Goal: Task Accomplishment & Management: Use online tool/utility

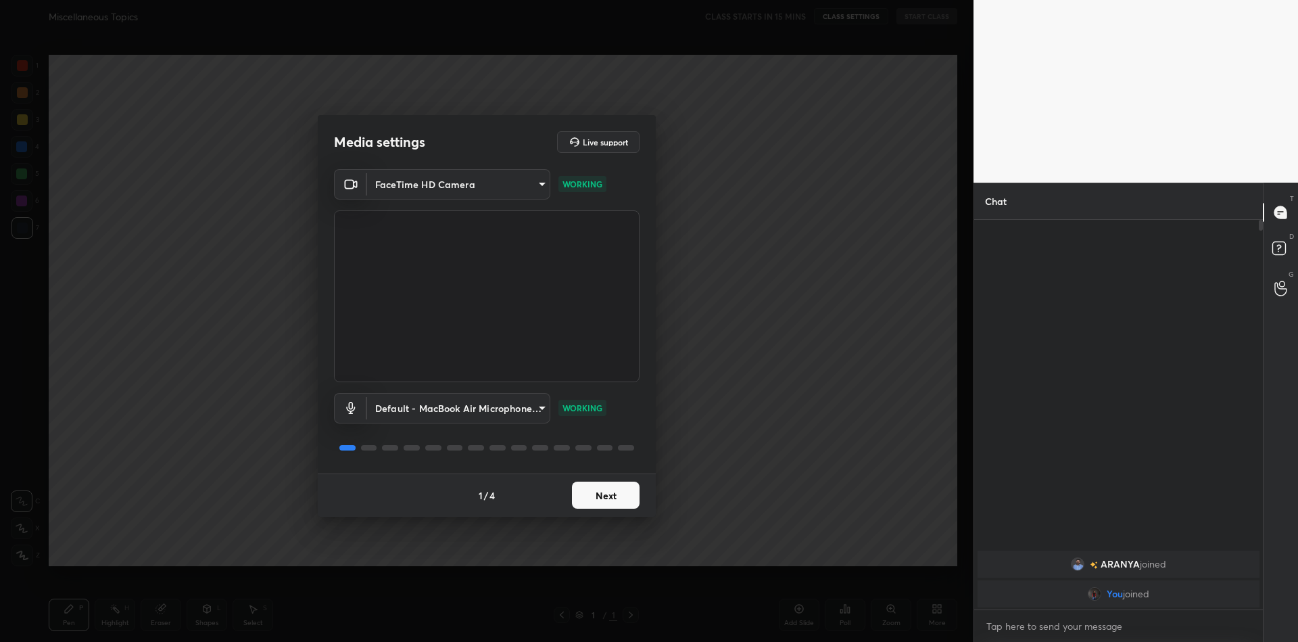
click at [613, 491] on button "Next" at bounding box center [606, 494] width 68 height 27
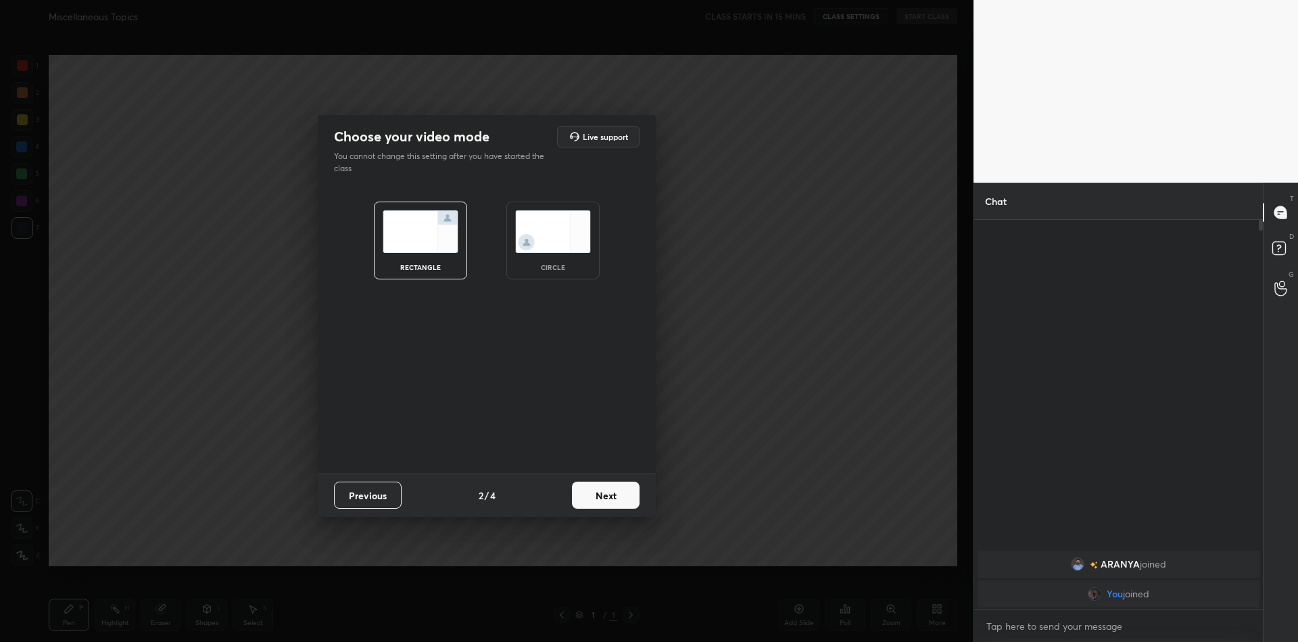
click at [613, 491] on button "Next" at bounding box center [606, 494] width 68 height 27
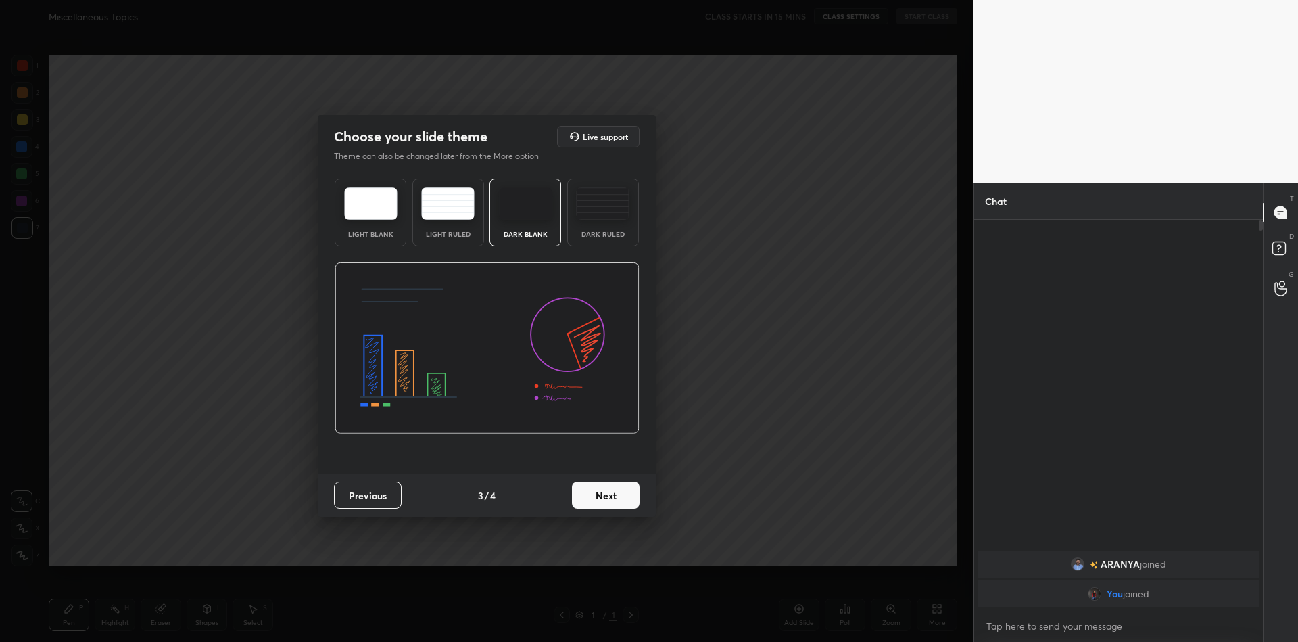
click at [613, 491] on button "Next" at bounding box center [606, 494] width 68 height 27
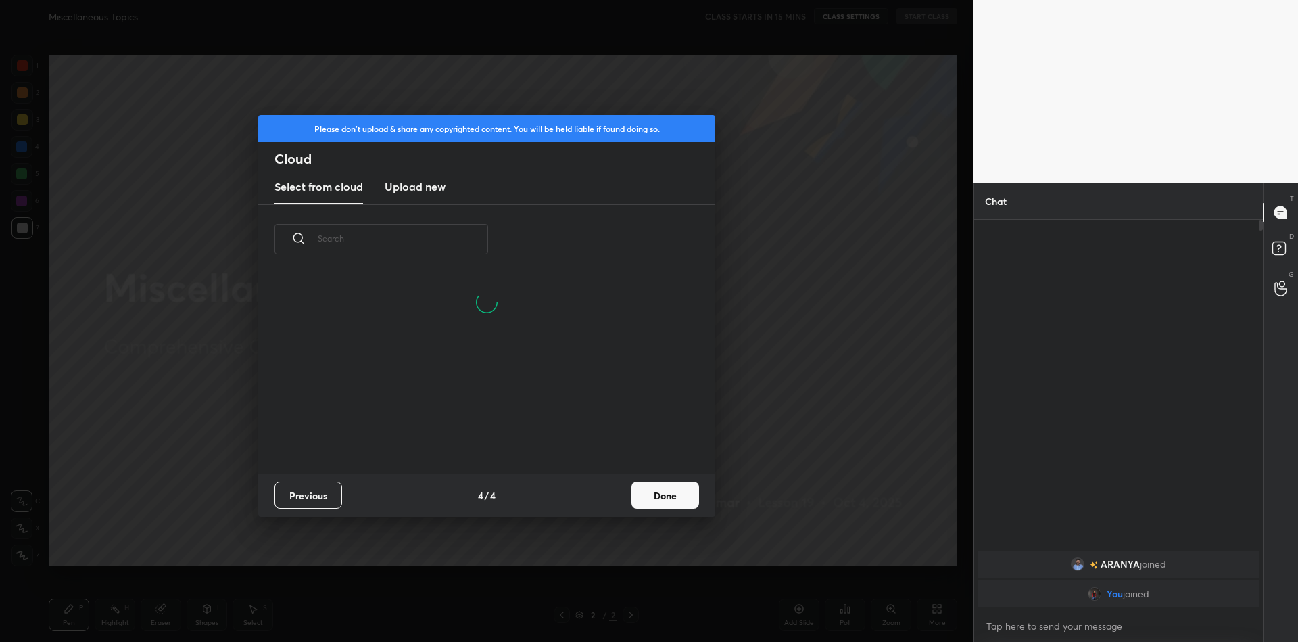
click at [423, 192] on h3 "Upload new" at bounding box center [415, 186] width 61 height 16
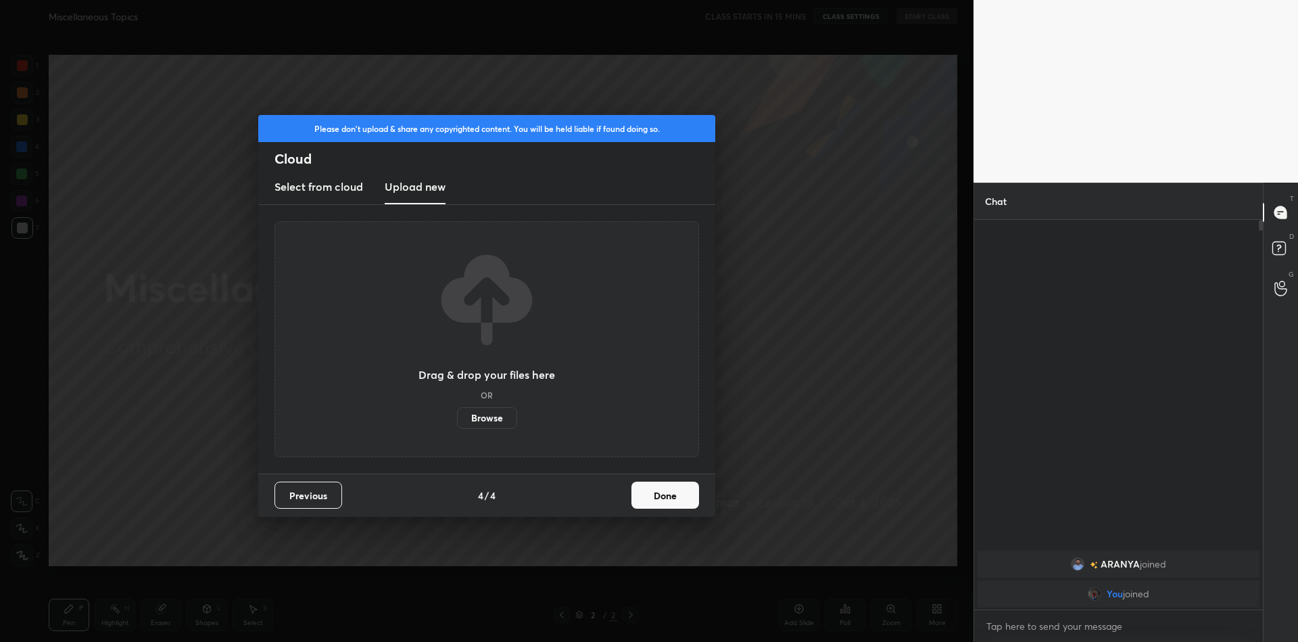
click at [487, 415] on label "Browse" at bounding box center [487, 418] width 60 height 22
click at [457, 415] on input "Browse" at bounding box center [457, 418] width 0 height 22
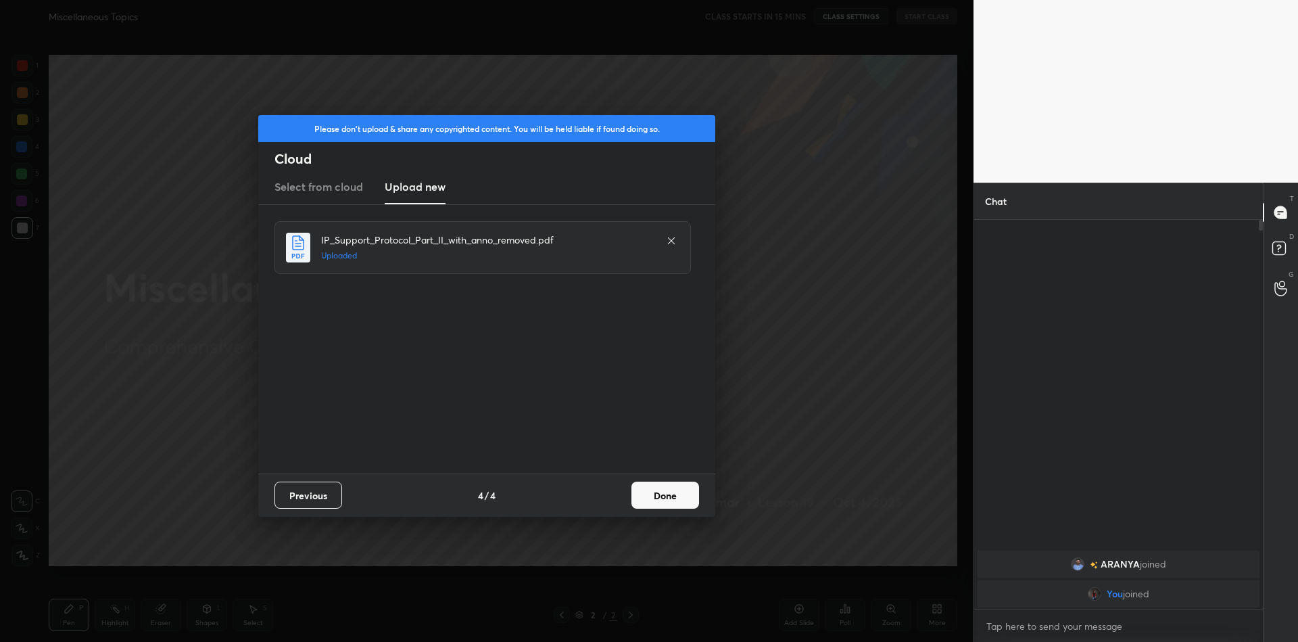
click at [671, 493] on button "Done" at bounding box center [665, 494] width 68 height 27
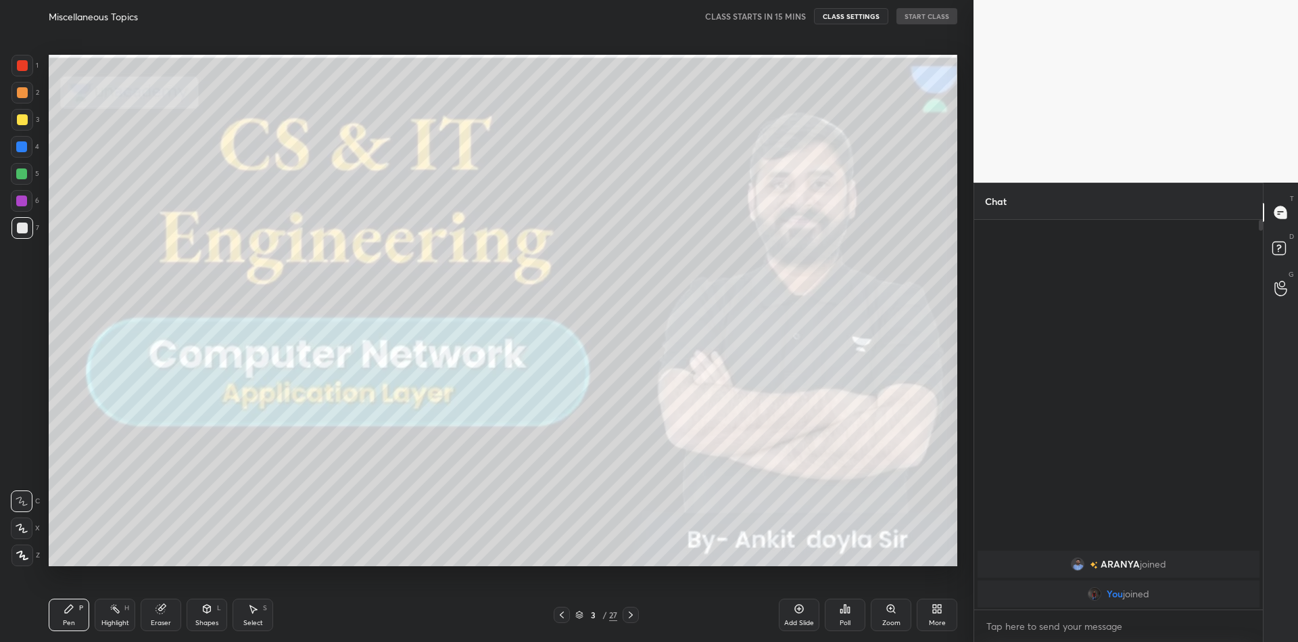
click at [578, 613] on icon at bounding box center [579, 614] width 8 height 8
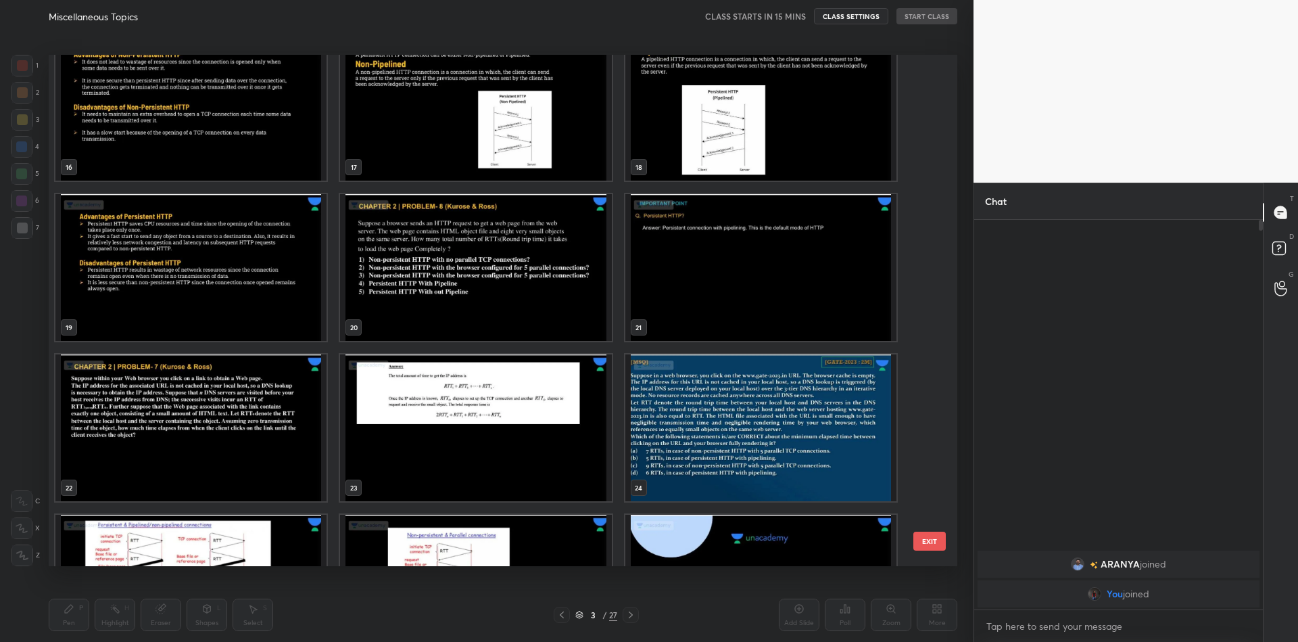
scroll to position [828, 0]
click at [501, 279] on img "grid" at bounding box center [475, 268] width 271 height 147
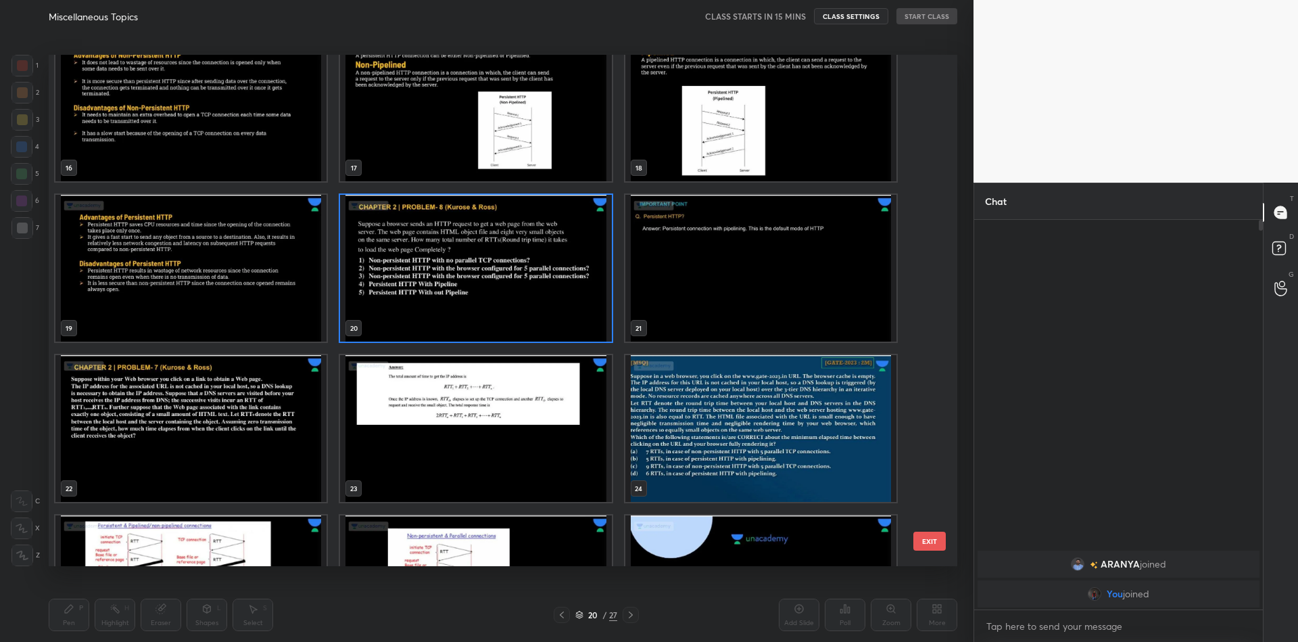
click at [202, 279] on img "grid" at bounding box center [190, 268] width 271 height 147
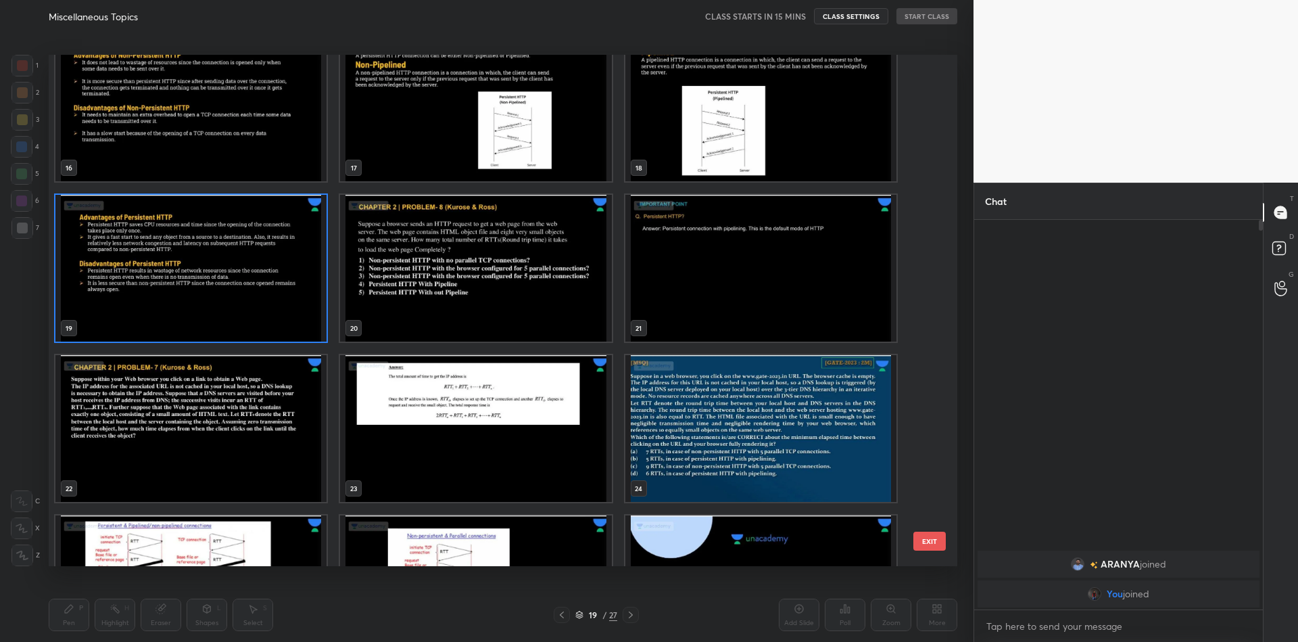
click at [925, 542] on button "EXIT" at bounding box center [929, 540] width 32 height 19
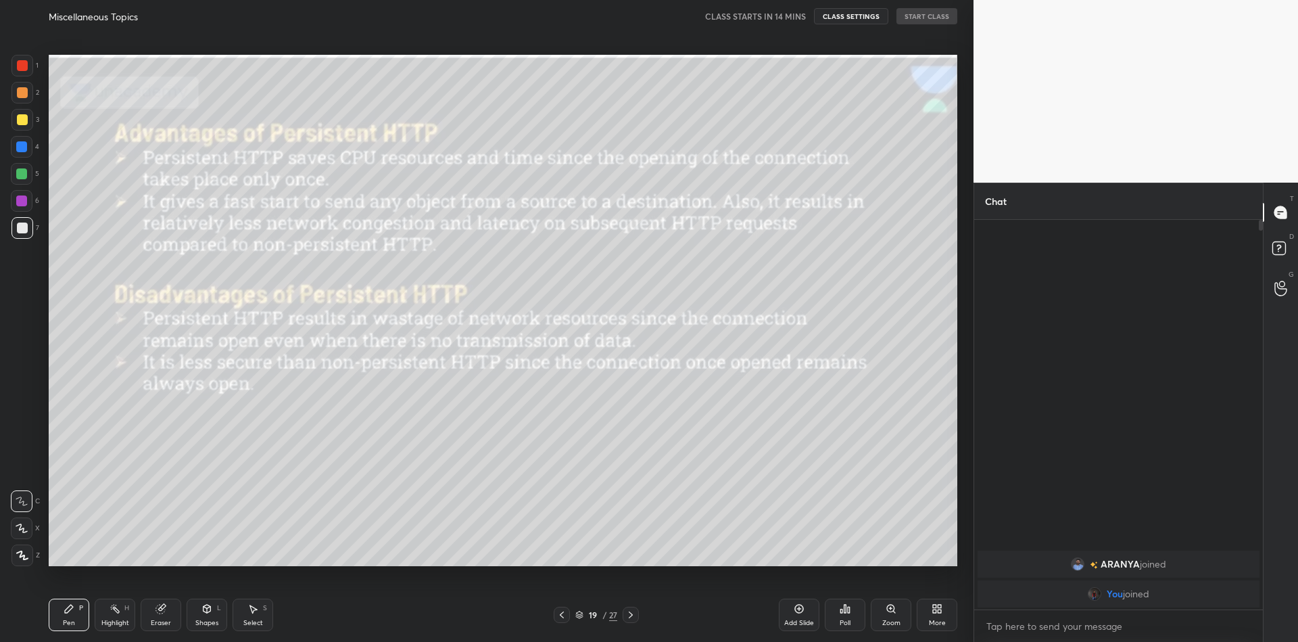
click at [938, 609] on icon at bounding box center [939, 610] width 3 height 3
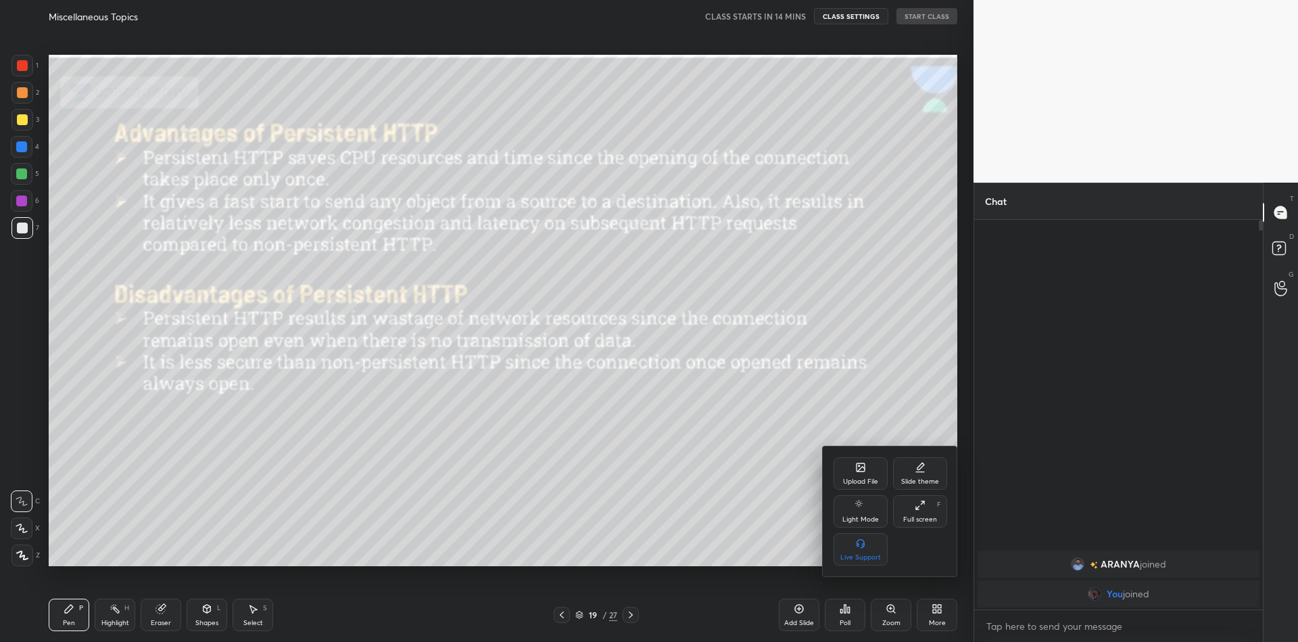
click at [857, 478] on div "Upload File" at bounding box center [860, 481] width 35 height 7
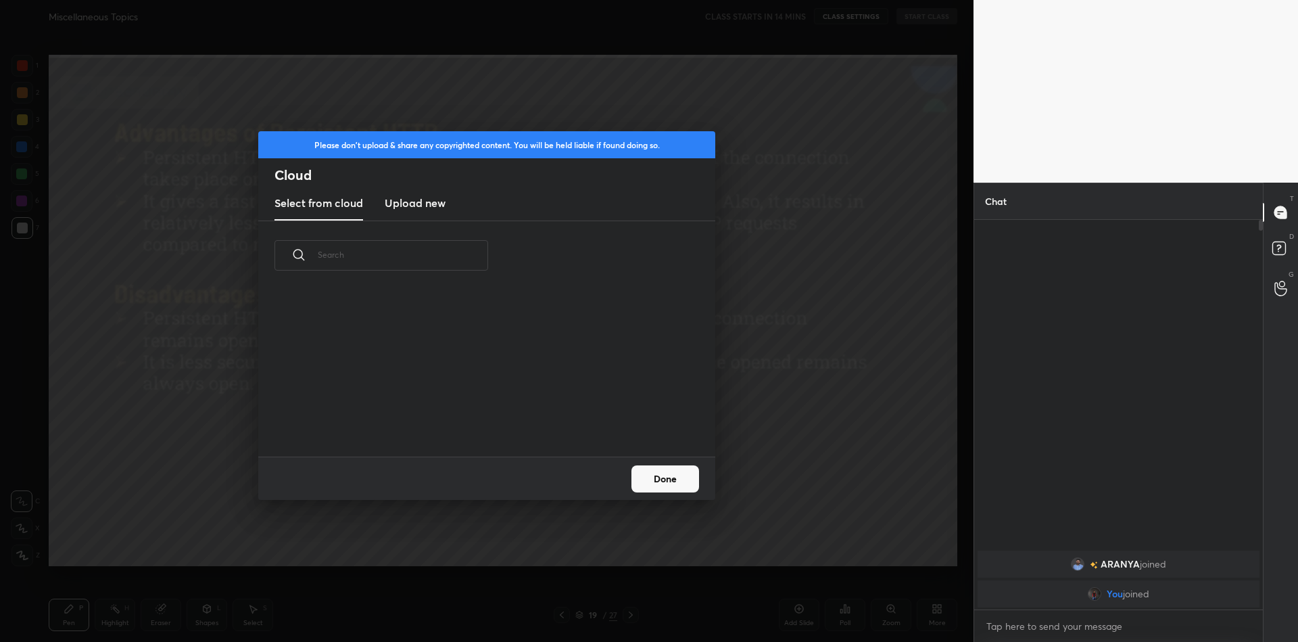
scroll to position [166, 434]
click at [423, 206] on h3 "Upload new" at bounding box center [415, 203] width 61 height 16
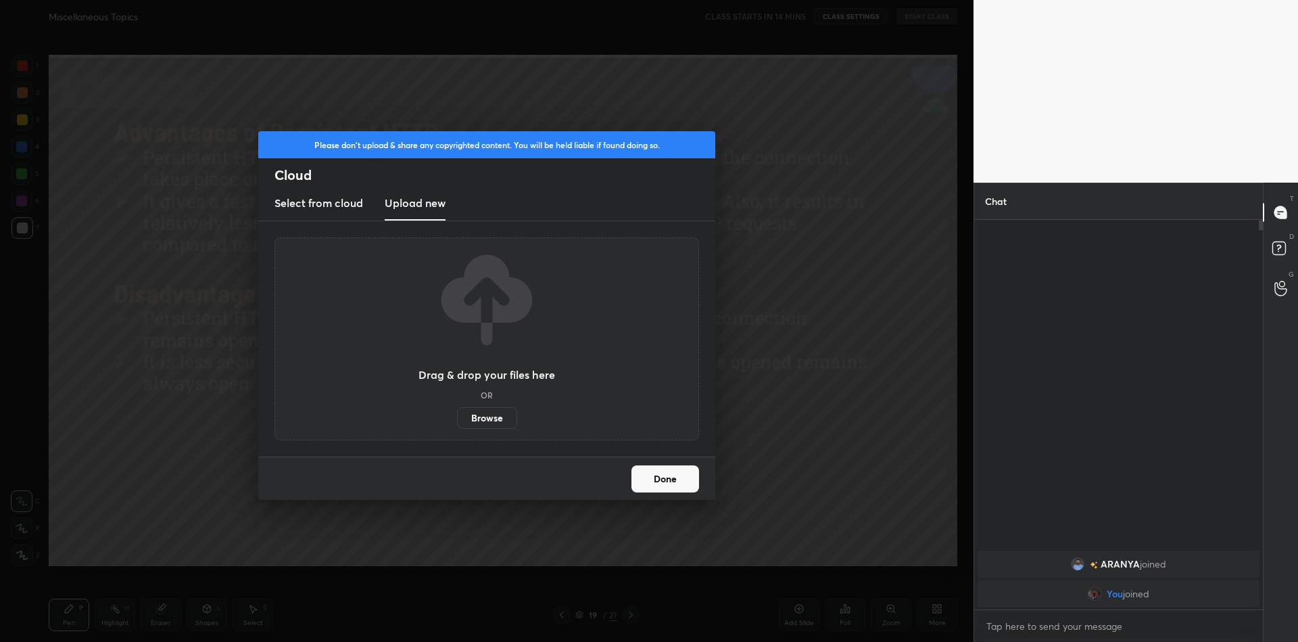
click at [481, 414] on label "Browse" at bounding box center [487, 418] width 60 height 22
click at [457, 414] on input "Browse" at bounding box center [457, 418] width 0 height 22
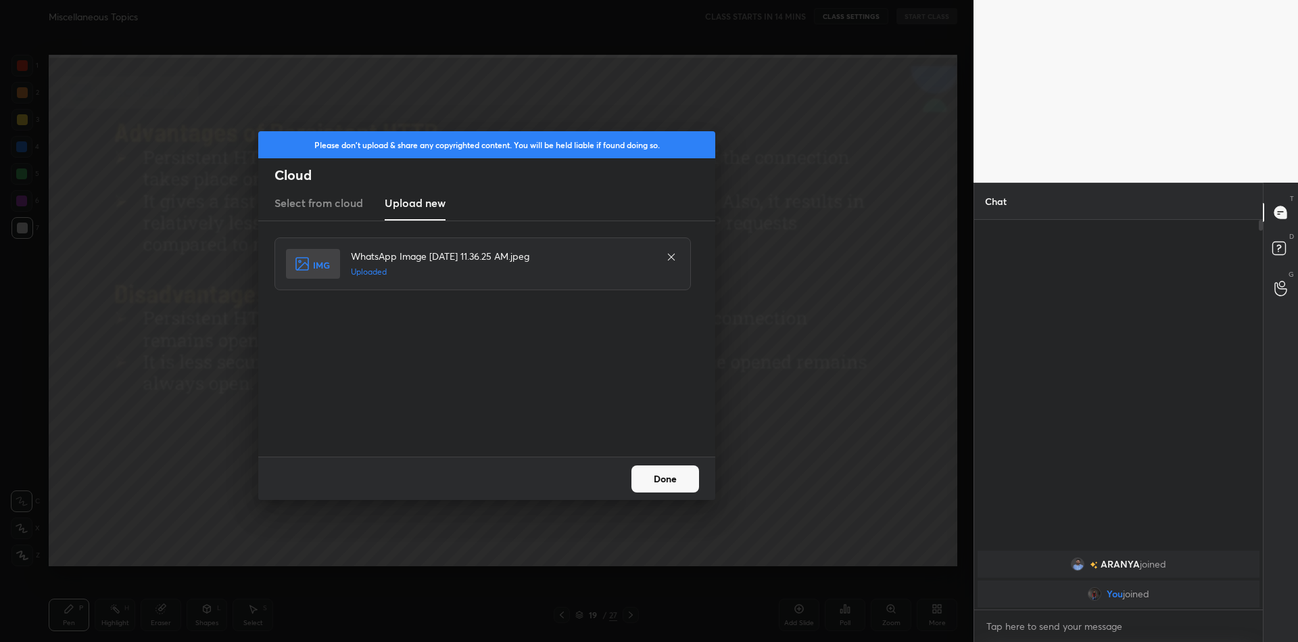
click at [658, 475] on button "Done" at bounding box center [665, 478] width 68 height 27
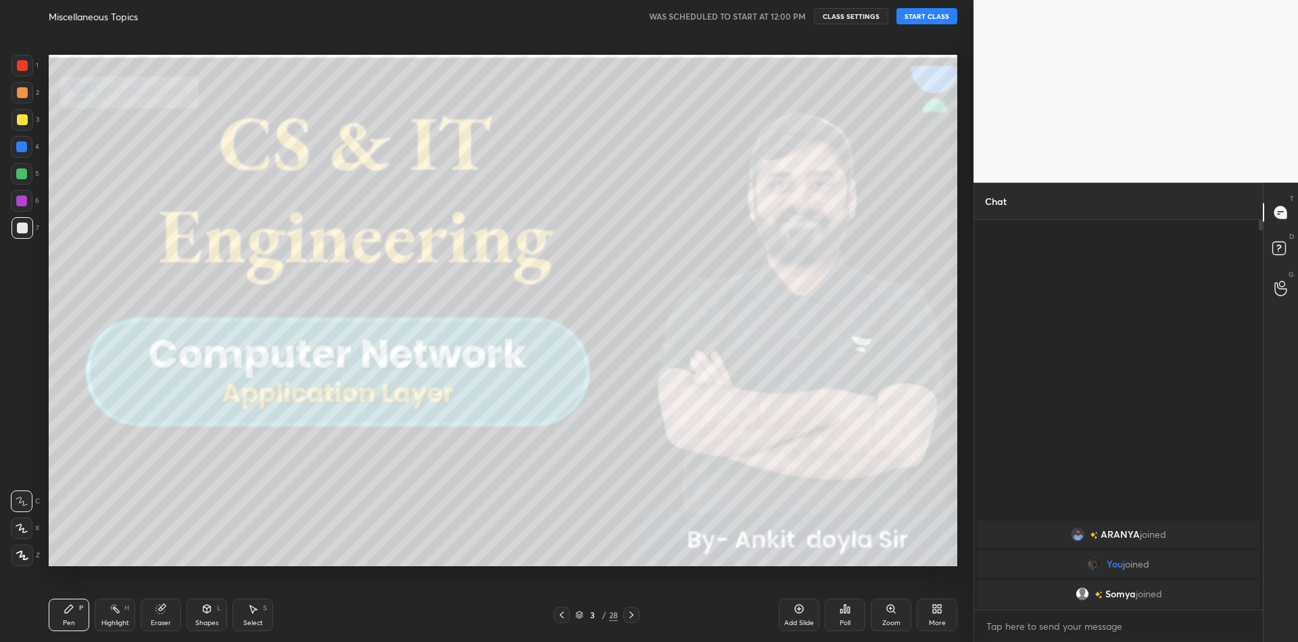
click at [941, 17] on button "START CLASS" at bounding box center [926, 16] width 61 height 16
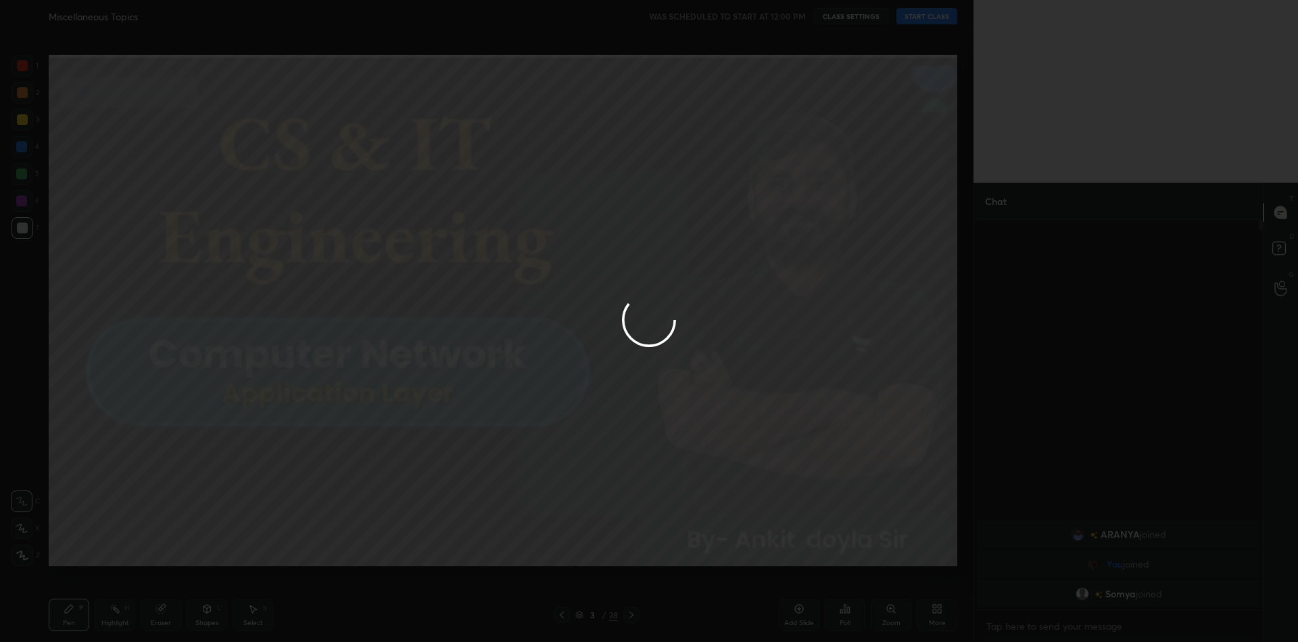
type textarea "x"
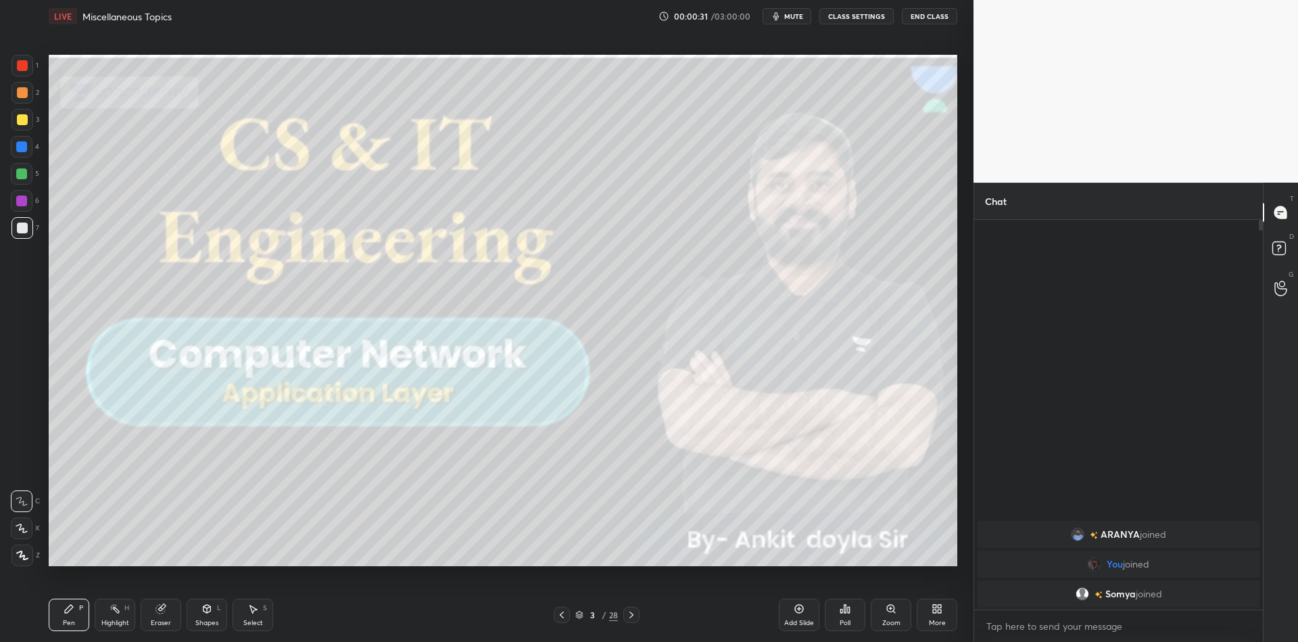
click at [72, 615] on div "Pen P" at bounding box center [69, 614] width 41 height 32
click at [116, 611] on rect at bounding box center [116, 609] width 7 height 7
click at [72, 613] on icon at bounding box center [69, 608] width 11 height 11
click at [21, 0] on html "1 2 3 4 5 6 7 C X Z C X Z E E Erase all H H LIVE Miscellaneous Topics 00:00:54 …" at bounding box center [649, 0] width 1298 height 0
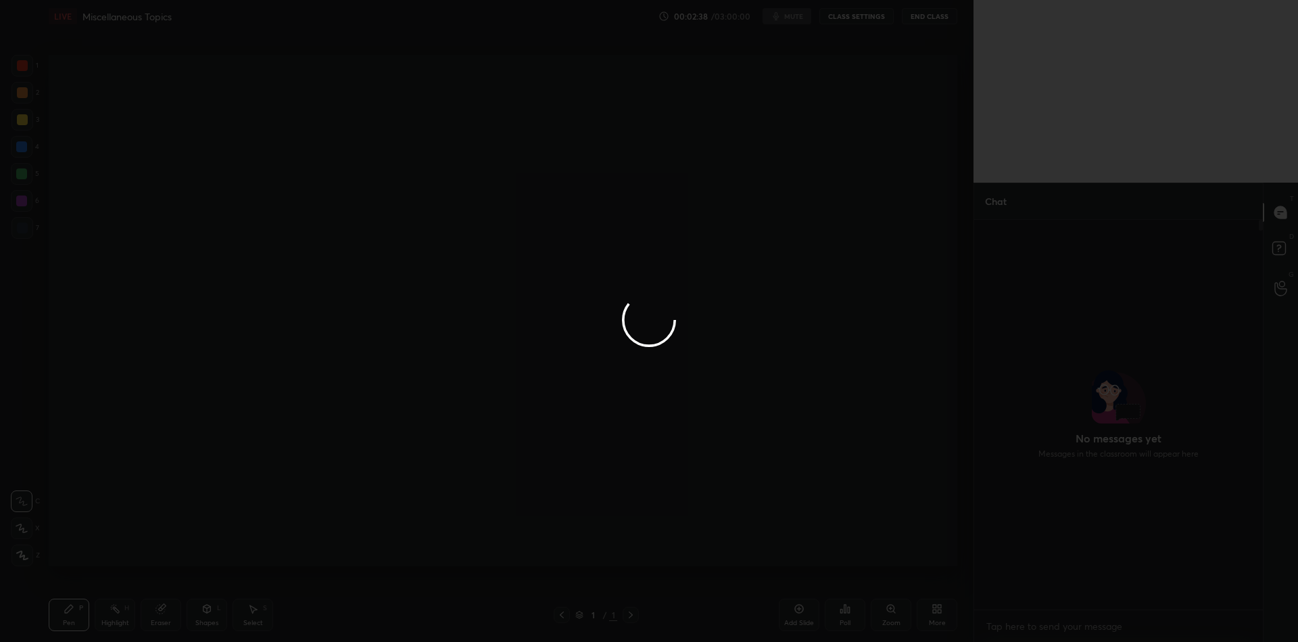
scroll to position [4, 4]
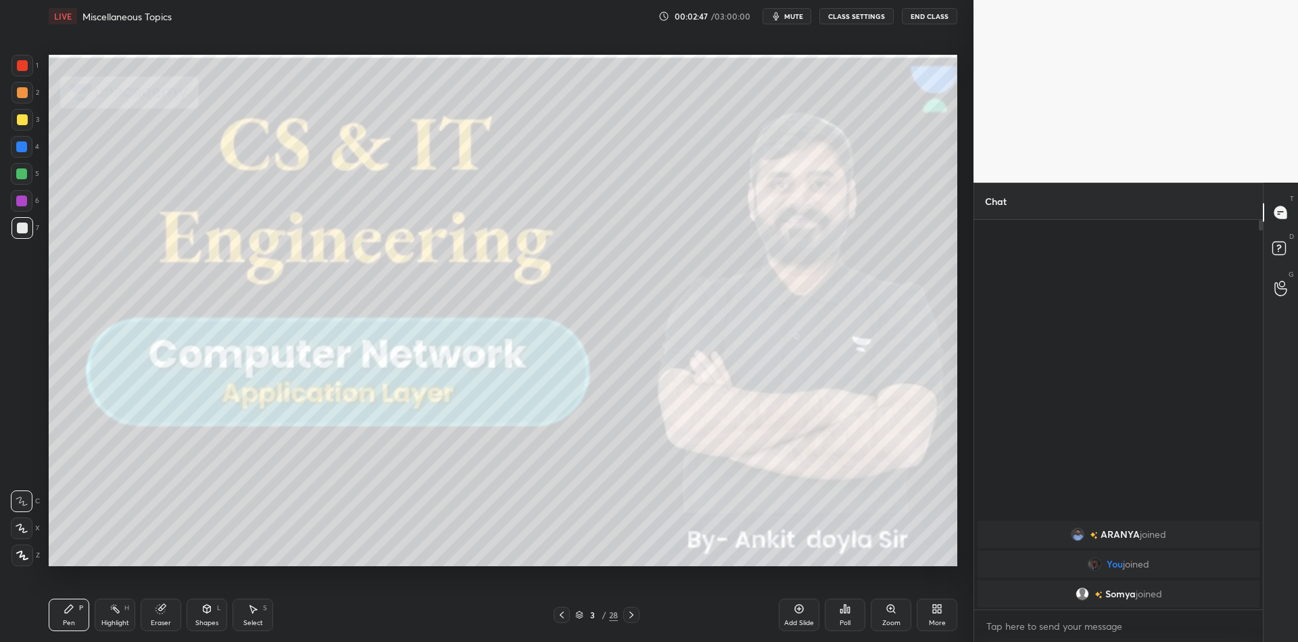
click at [256, 615] on div "Select S" at bounding box center [253, 614] width 41 height 32
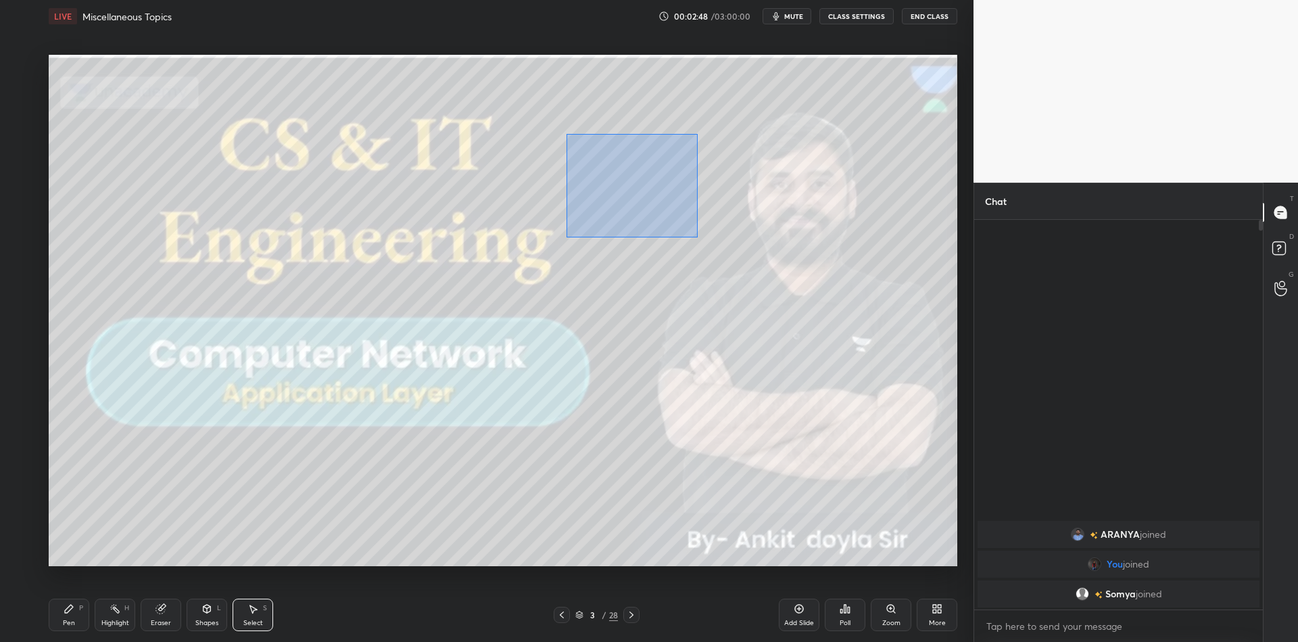
drag, startPoint x: 575, startPoint y: 133, endPoint x: 697, endPoint y: 235, distance: 159.3
click at [698, 237] on div "0 ° Undo Copy Duplicate Duplicate to new slide Delete" at bounding box center [503, 310] width 909 height 511
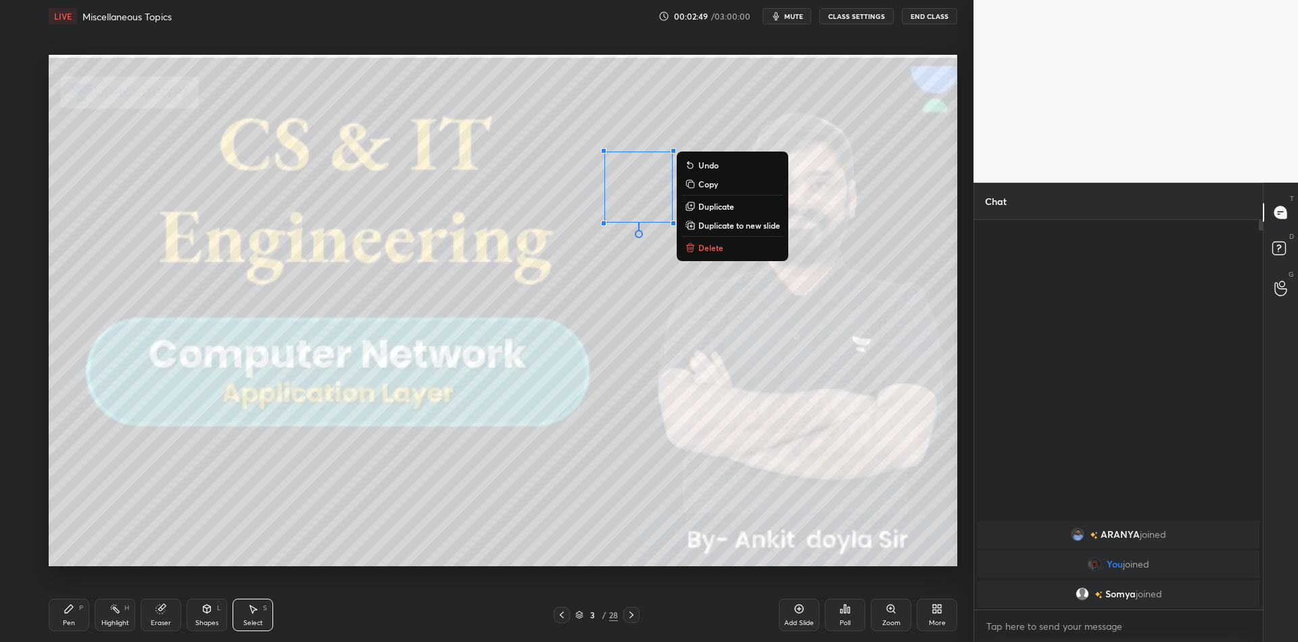
click at [707, 245] on p "Delete" at bounding box center [710, 247] width 25 height 11
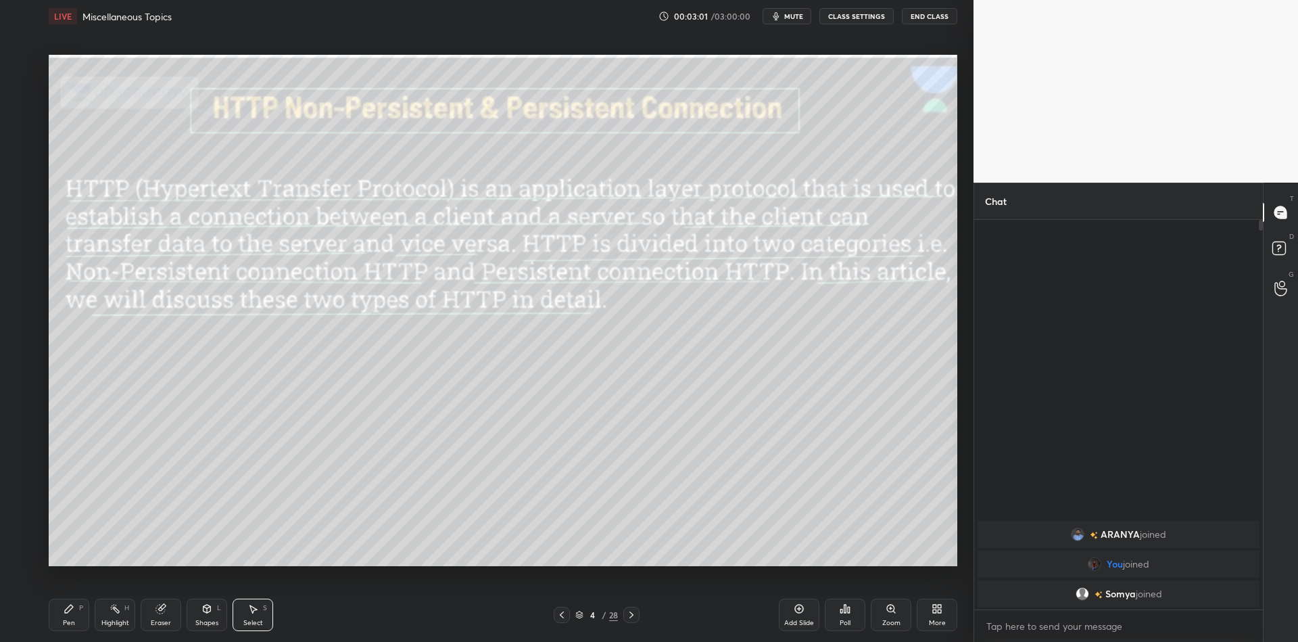
drag, startPoint x: 81, startPoint y: 621, endPoint x: 91, endPoint y: 618, distance: 10.1
click at [87, 619] on div "Pen P" at bounding box center [69, 614] width 41 height 32
click at [114, 617] on div "Highlight H" at bounding box center [115, 614] width 41 height 32
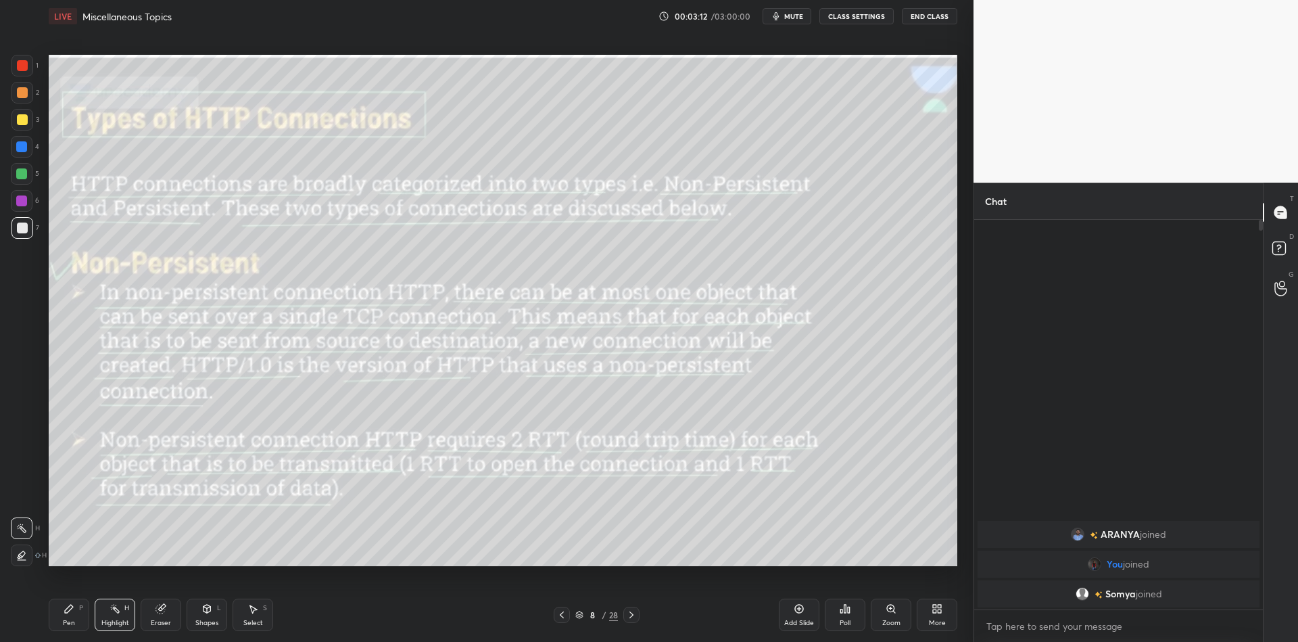
click at [82, 621] on div "Pen P" at bounding box center [69, 614] width 41 height 32
drag, startPoint x: 108, startPoint y: 619, endPoint x: 114, endPoint y: 598, distance: 21.6
click at [109, 619] on div "Highlight" at bounding box center [115, 622] width 28 height 7
click at [77, 619] on div "Pen P" at bounding box center [69, 614] width 41 height 32
click at [114, 615] on div "Highlight H" at bounding box center [115, 614] width 41 height 32
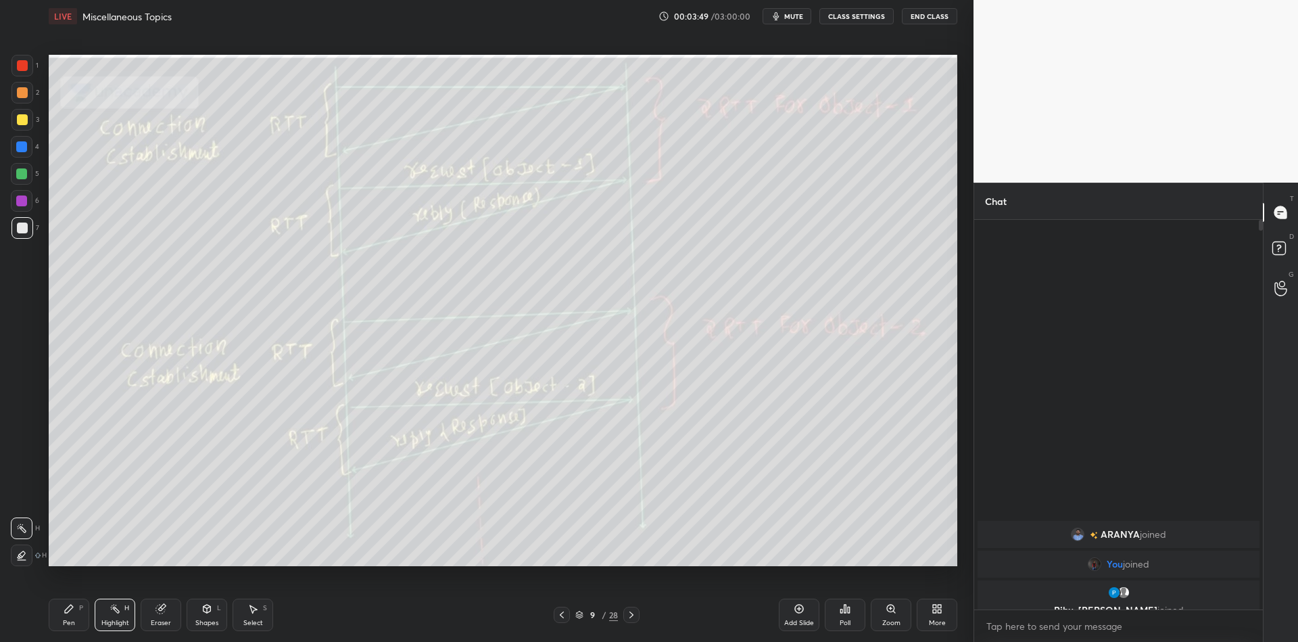
click at [72, 605] on div "Pen P" at bounding box center [69, 614] width 41 height 32
click at [112, 618] on div "Highlight H" at bounding box center [115, 614] width 41 height 32
click at [80, 613] on div "Pen P" at bounding box center [69, 614] width 41 height 32
click at [114, 615] on div "Highlight H" at bounding box center [115, 614] width 41 height 32
click at [17, 123] on div at bounding box center [22, 120] width 22 height 22
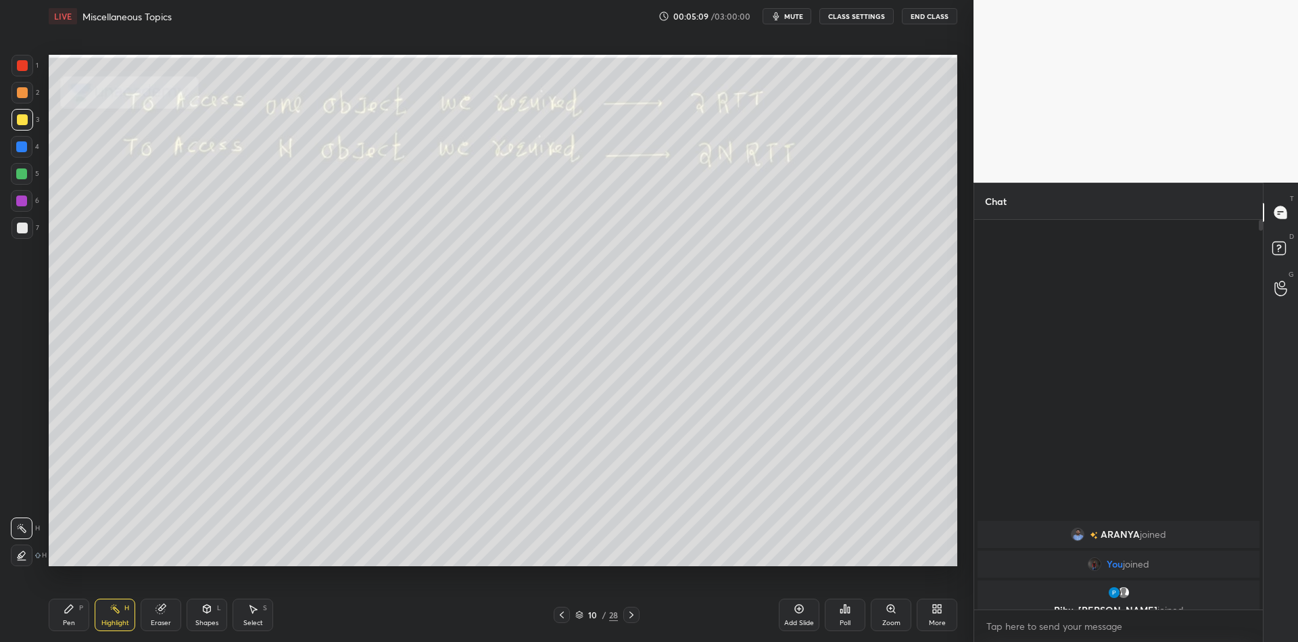
click at [65, 630] on div "Pen P" at bounding box center [69, 614] width 41 height 32
click at [119, 609] on icon at bounding box center [115, 608] width 11 height 11
drag, startPoint x: 72, startPoint y: 616, endPoint x: 105, endPoint y: 618, distance: 33.9
click at [76, 615] on div "Pen P" at bounding box center [69, 614] width 41 height 32
click at [115, 615] on div "Highlight H" at bounding box center [115, 614] width 41 height 32
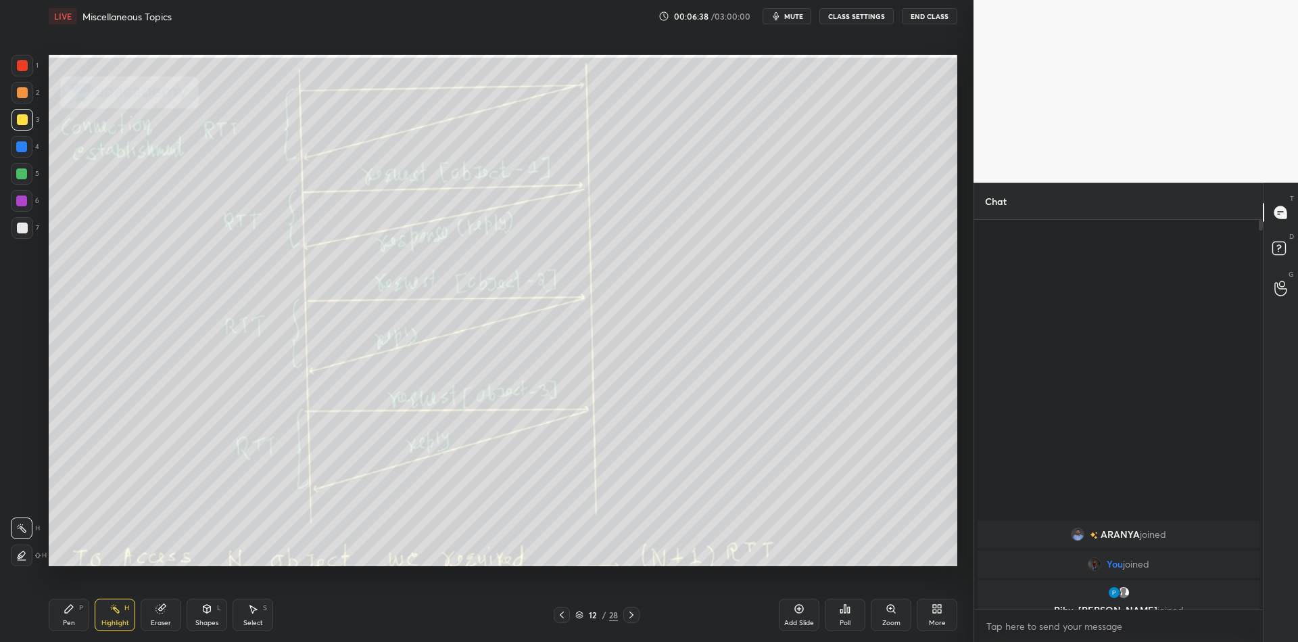
click at [79, 610] on div "Pen P" at bounding box center [69, 614] width 41 height 32
click at [114, 616] on div "Highlight H" at bounding box center [115, 614] width 41 height 32
drag, startPoint x: 67, startPoint y: 621, endPoint x: 74, endPoint y: 622, distance: 6.8
click at [68, 624] on div "Pen" at bounding box center [69, 622] width 12 height 7
drag, startPoint x: 120, startPoint y: 620, endPoint x: 129, endPoint y: 617, distance: 9.8
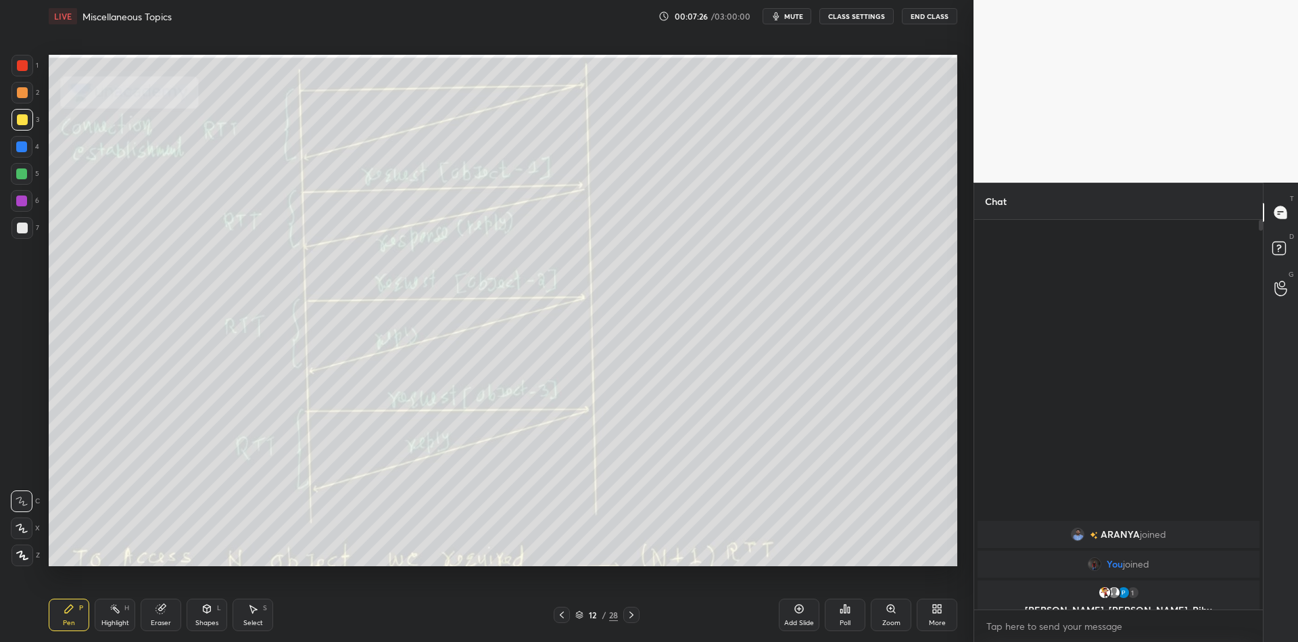
click at [124, 619] on div "Highlight" at bounding box center [115, 622] width 28 height 7
click at [210, 615] on div "Shapes L" at bounding box center [207, 614] width 41 height 32
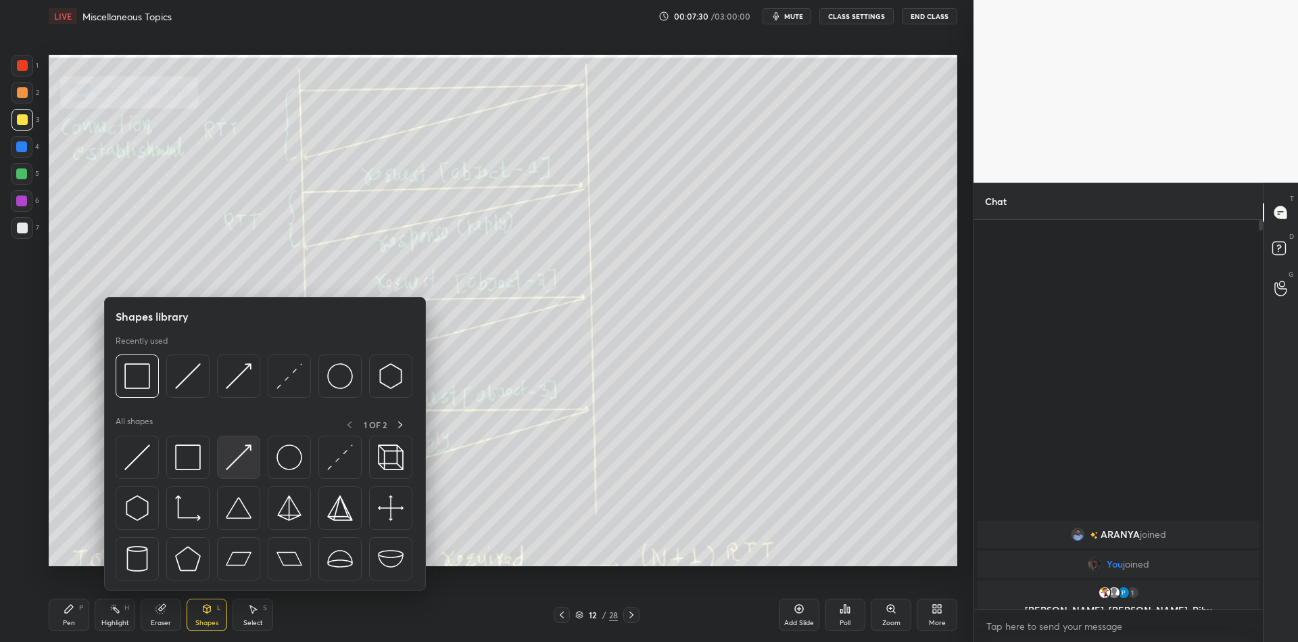
click at [242, 457] on img at bounding box center [239, 457] width 26 height 26
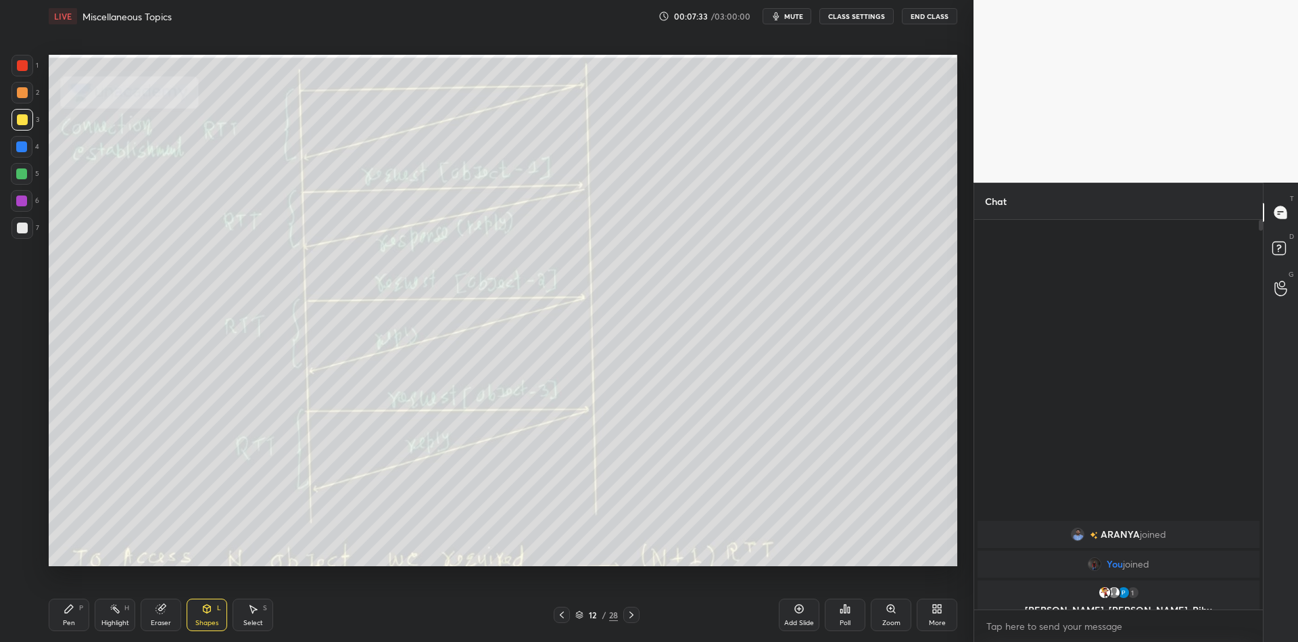
click at [615, 567] on div "Setting up your live class Poll for secs No correct answer Start poll" at bounding box center [502, 309] width 919 height 555
drag, startPoint x: 82, startPoint y: 620, endPoint x: 95, endPoint y: 615, distance: 13.7
click at [86, 619] on div "Pen P" at bounding box center [69, 614] width 41 height 32
click at [127, 619] on div "Highlight" at bounding box center [115, 622] width 28 height 7
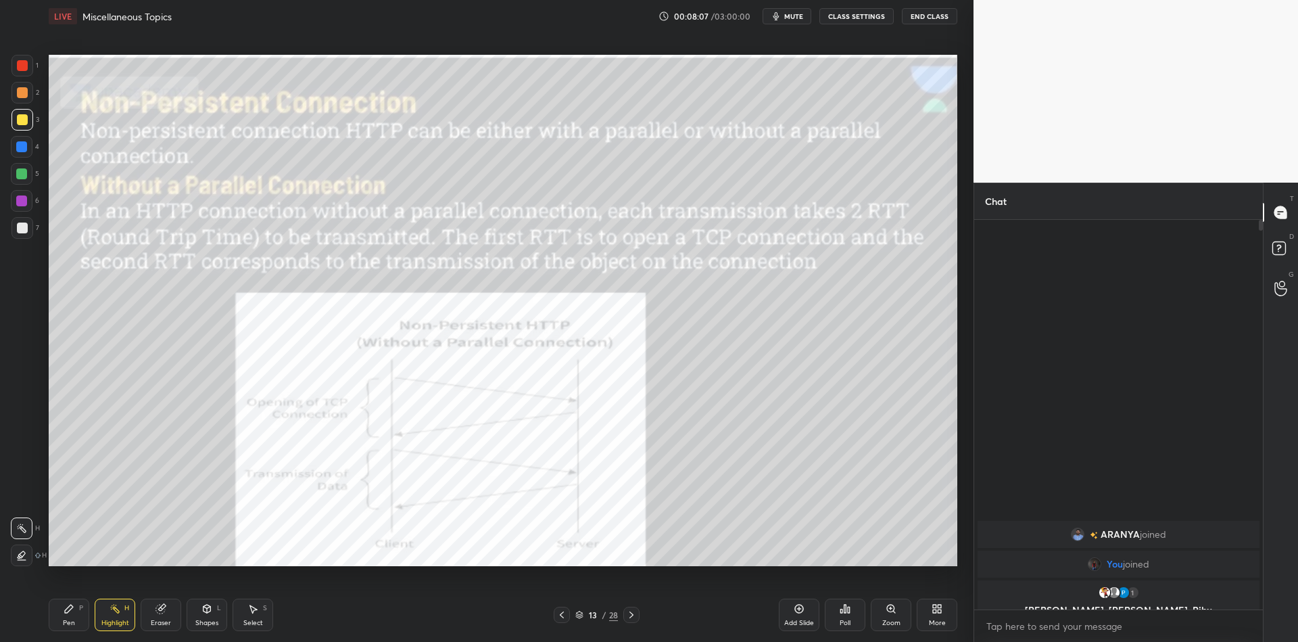
click at [213, 617] on div "Shapes L" at bounding box center [207, 614] width 41 height 32
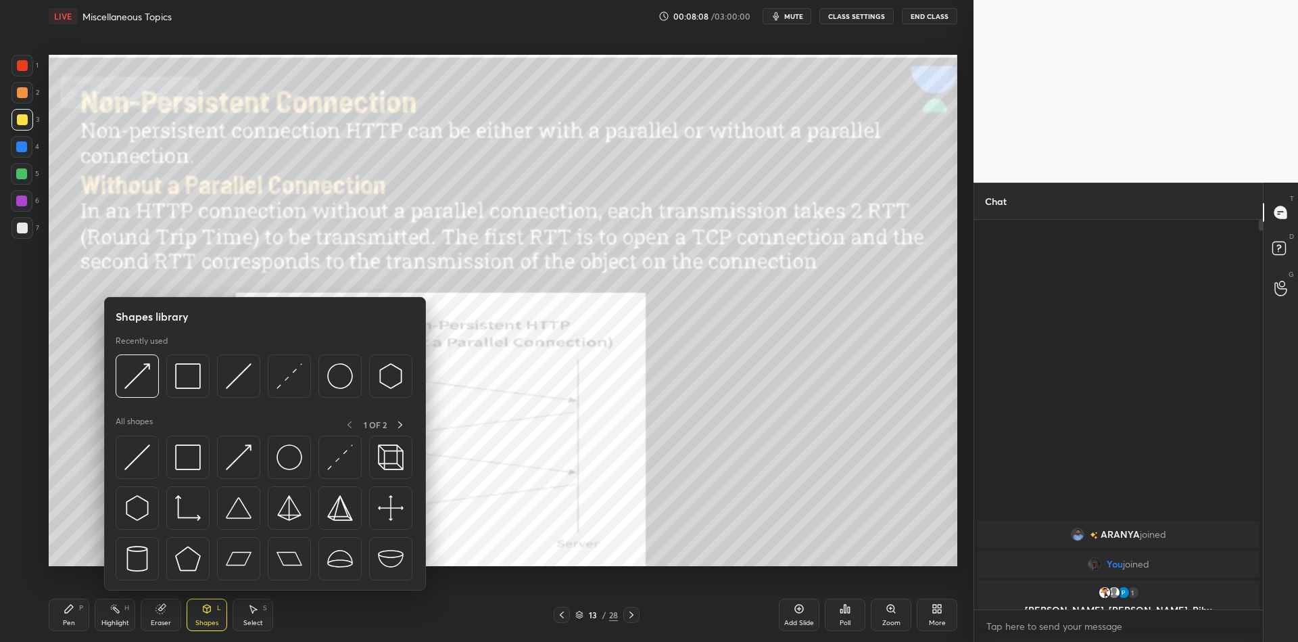
click at [199, 466] on img at bounding box center [188, 457] width 26 height 26
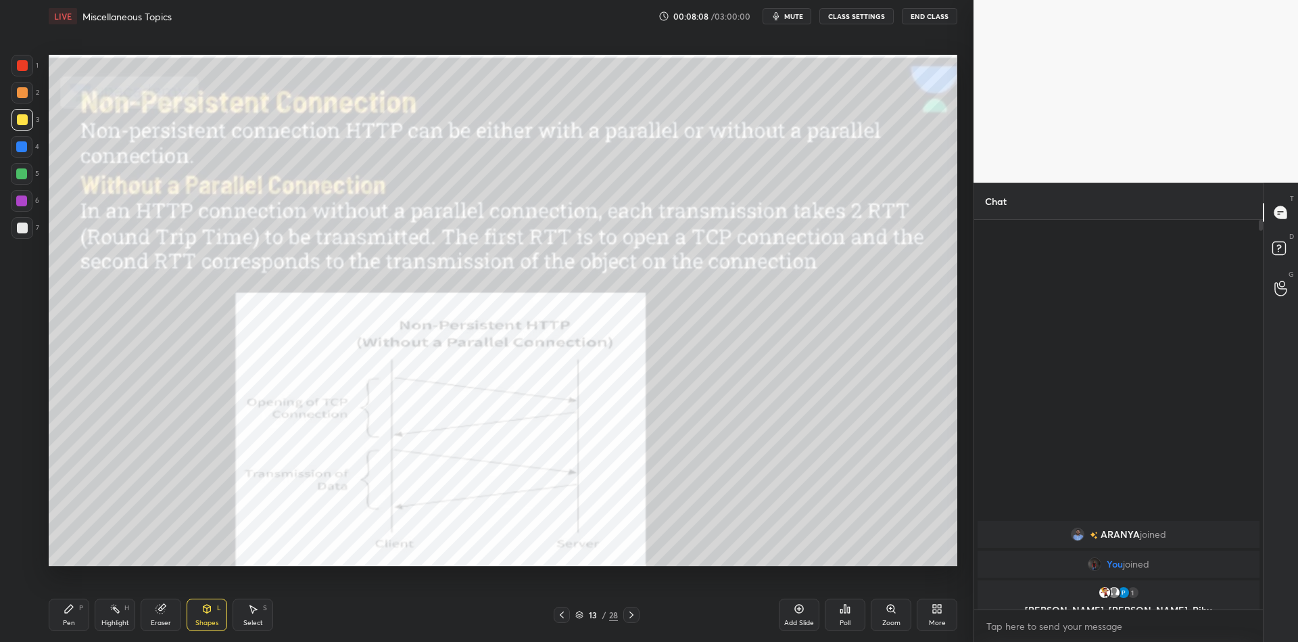
click at [18, 177] on div at bounding box center [21, 173] width 11 height 11
drag, startPoint x: 210, startPoint y: 609, endPoint x: 210, endPoint y: 601, distance: 8.1
click at [209, 608] on icon at bounding box center [206, 608] width 11 height 11
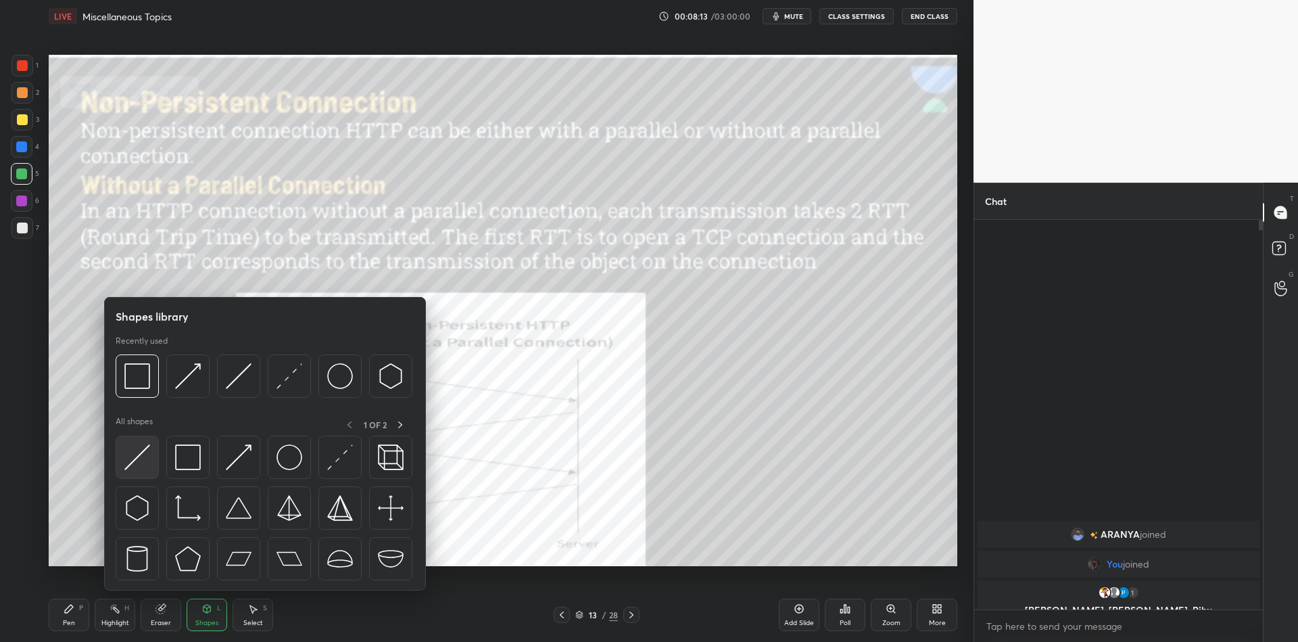
click at [142, 464] on img at bounding box center [137, 457] width 26 height 26
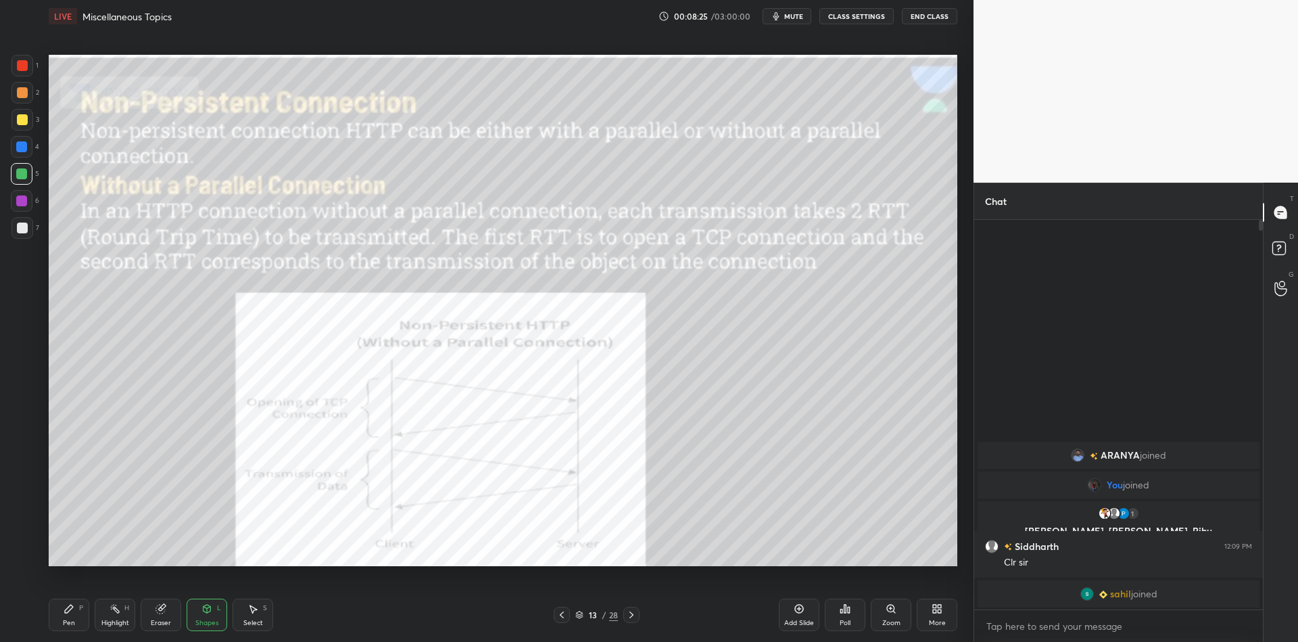
click at [82, 609] on div "P" at bounding box center [81, 607] width 4 height 7
click at [118, 610] on rect at bounding box center [116, 609] width 7 height 7
click at [210, 615] on div "Shapes L" at bounding box center [207, 614] width 41 height 32
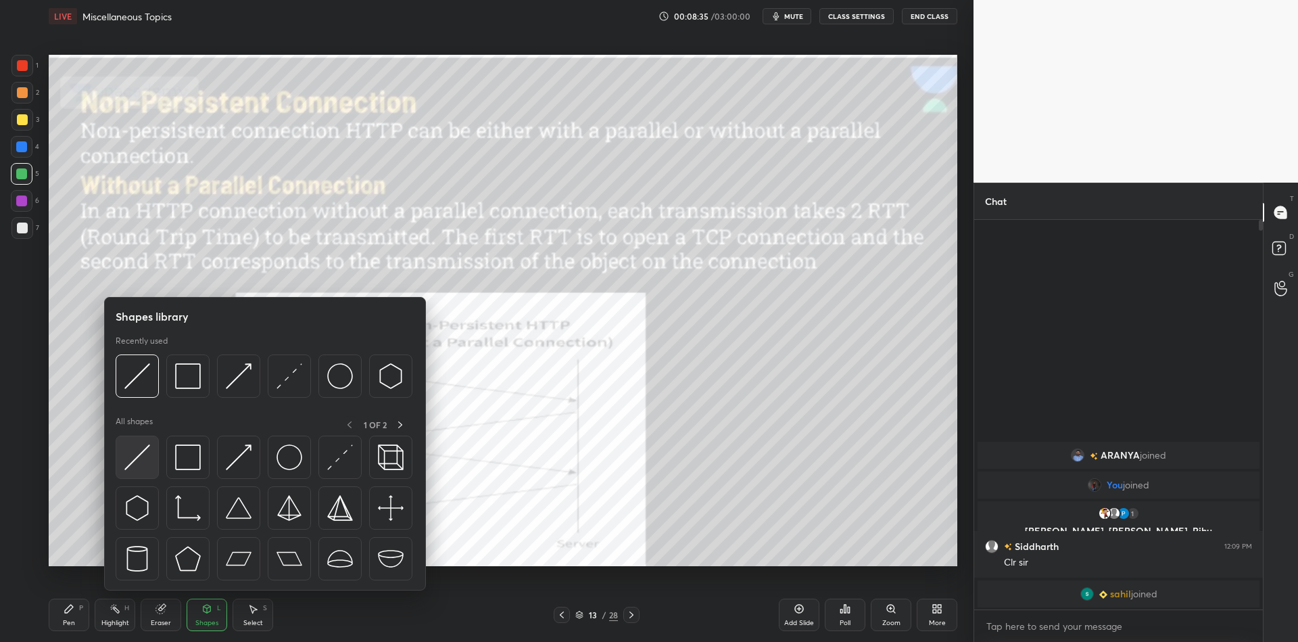
click at [142, 454] on img at bounding box center [137, 457] width 26 height 26
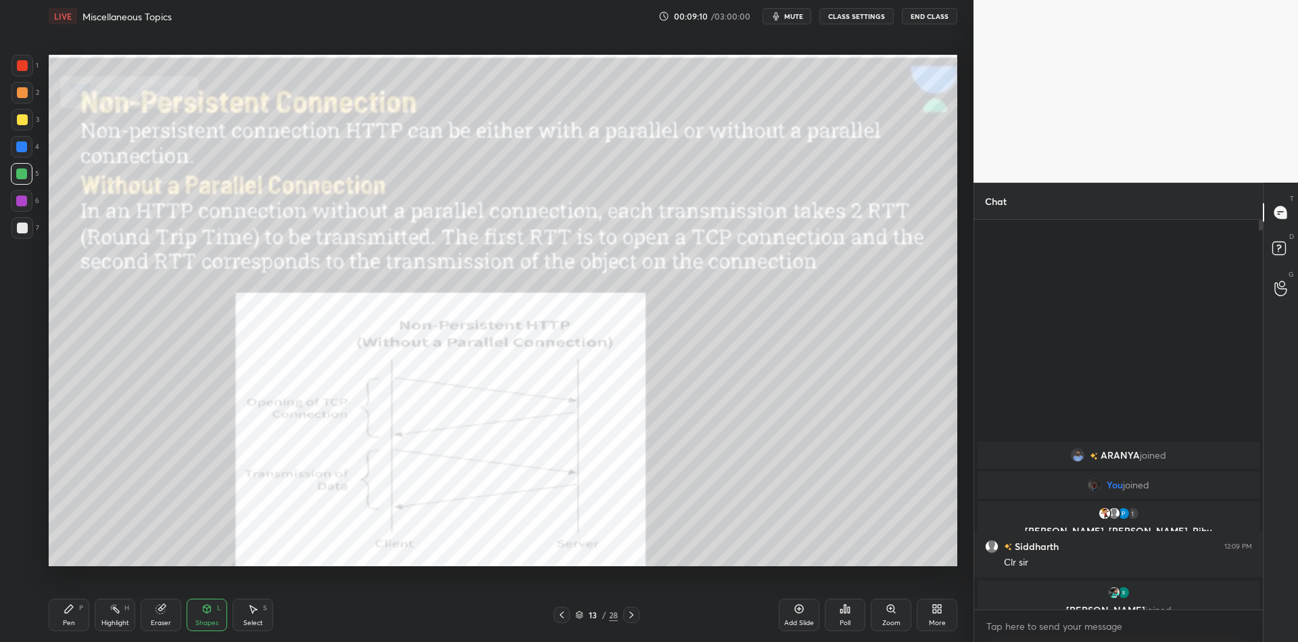
click at [78, 620] on div "Pen P" at bounding box center [69, 614] width 41 height 32
click at [117, 617] on div "Highlight H" at bounding box center [115, 614] width 41 height 32
drag, startPoint x: 120, startPoint y: 623, endPoint x: 172, endPoint y: 578, distance: 69.1
click at [122, 621] on div "Highlight" at bounding box center [115, 622] width 28 height 7
drag, startPoint x: 73, startPoint y: 620, endPoint x: 81, endPoint y: 608, distance: 14.1
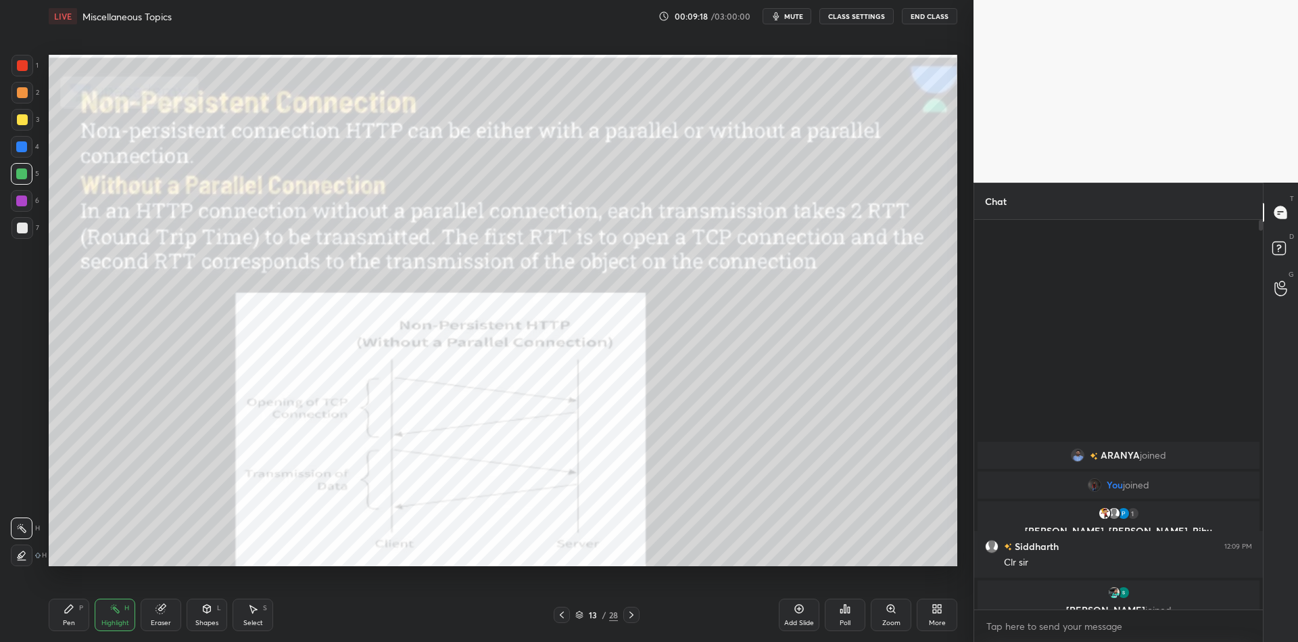
click at [76, 619] on div "Pen P" at bounding box center [69, 614] width 41 height 32
drag, startPoint x: 20, startPoint y: 69, endPoint x: 25, endPoint y: 75, distance: 7.7
click at [21, 71] on div at bounding box center [22, 66] width 22 height 22
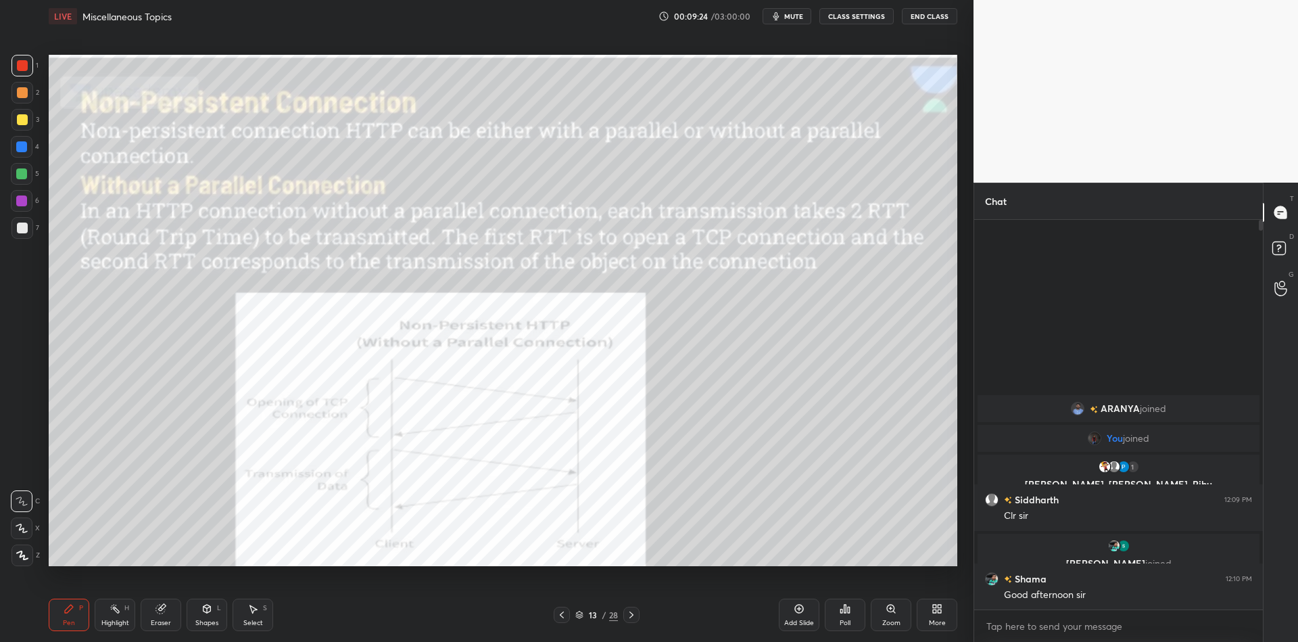
click at [26, 554] on icon at bounding box center [22, 554] width 12 height 9
click at [73, 619] on div "Pen" at bounding box center [69, 622] width 12 height 7
drag, startPoint x: 118, startPoint y: 619, endPoint x: 180, endPoint y: 576, distance: 75.4
click at [118, 617] on div "Highlight H" at bounding box center [115, 614] width 41 height 32
drag, startPoint x: 68, startPoint y: 625, endPoint x: 85, endPoint y: 617, distance: 18.1
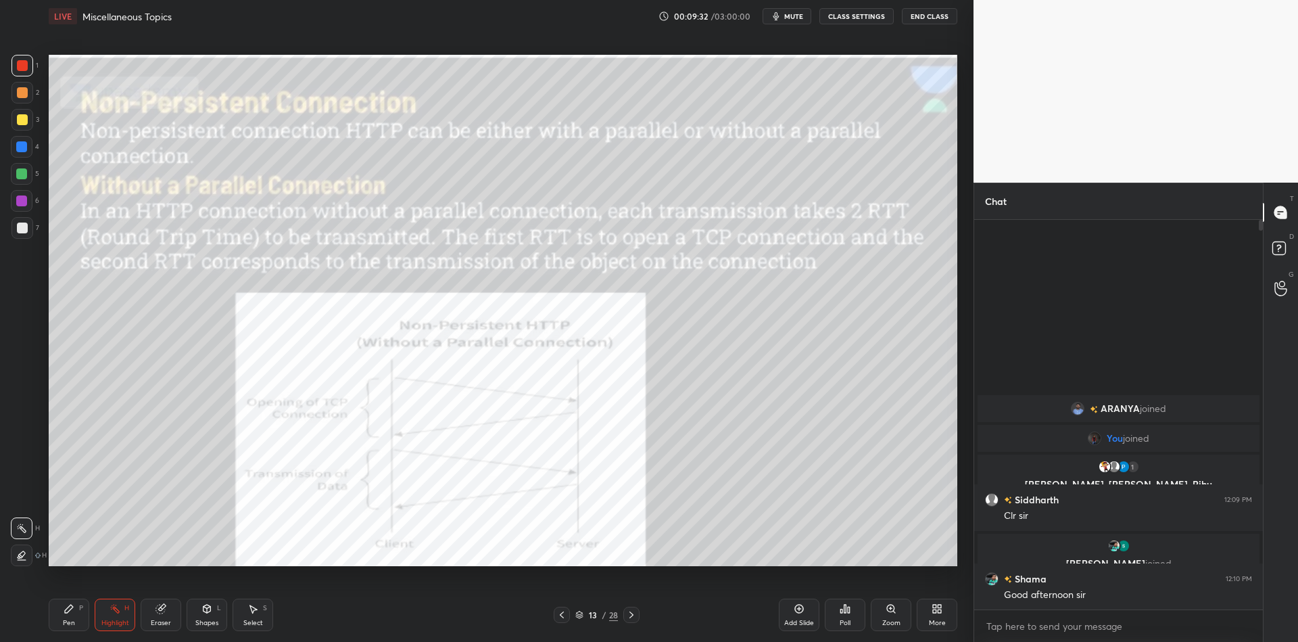
click at [69, 625] on div "Pen" at bounding box center [69, 622] width 12 height 7
click at [114, 617] on div "Highlight H" at bounding box center [115, 614] width 41 height 32
click at [66, 612] on icon at bounding box center [69, 608] width 8 height 8
drag, startPoint x: 120, startPoint y: 619, endPoint x: 108, endPoint y: 576, distance: 44.9
click at [117, 622] on div "Highlight" at bounding box center [115, 622] width 28 height 7
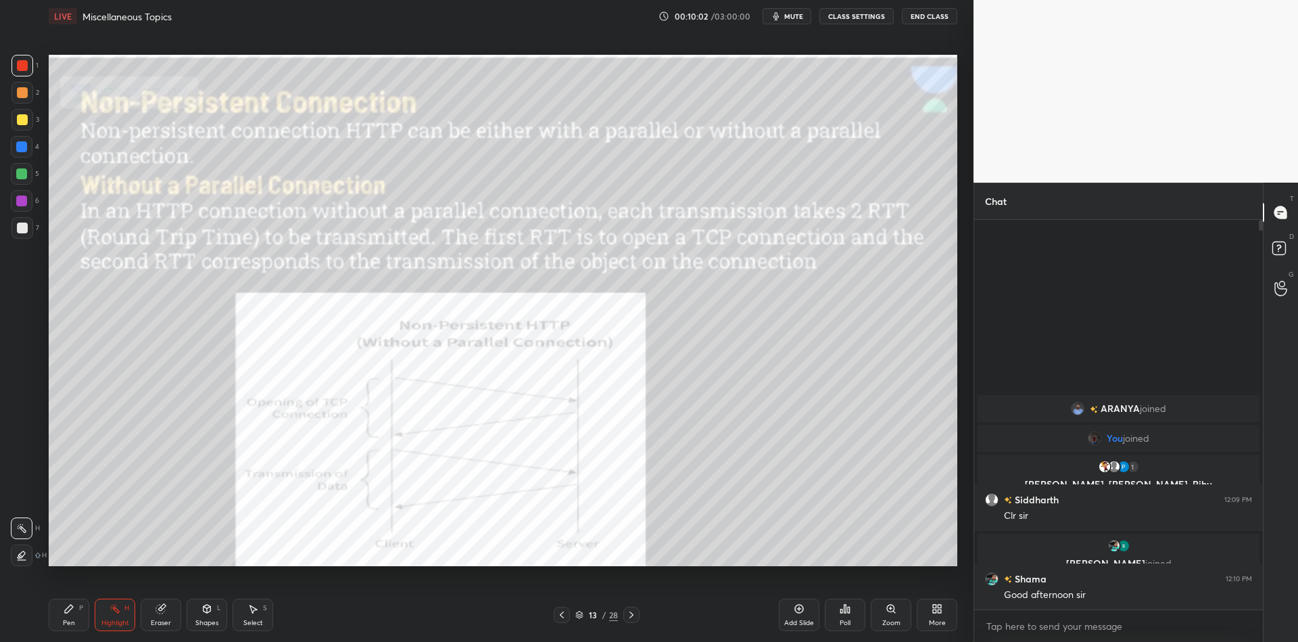
click at [85, 614] on div "Pen P" at bounding box center [69, 614] width 41 height 32
click at [29, 533] on div at bounding box center [22, 528] width 22 height 22
click at [210, 617] on div "Shapes L" at bounding box center [207, 614] width 41 height 32
click at [71, 615] on div "Pen P" at bounding box center [69, 614] width 41 height 32
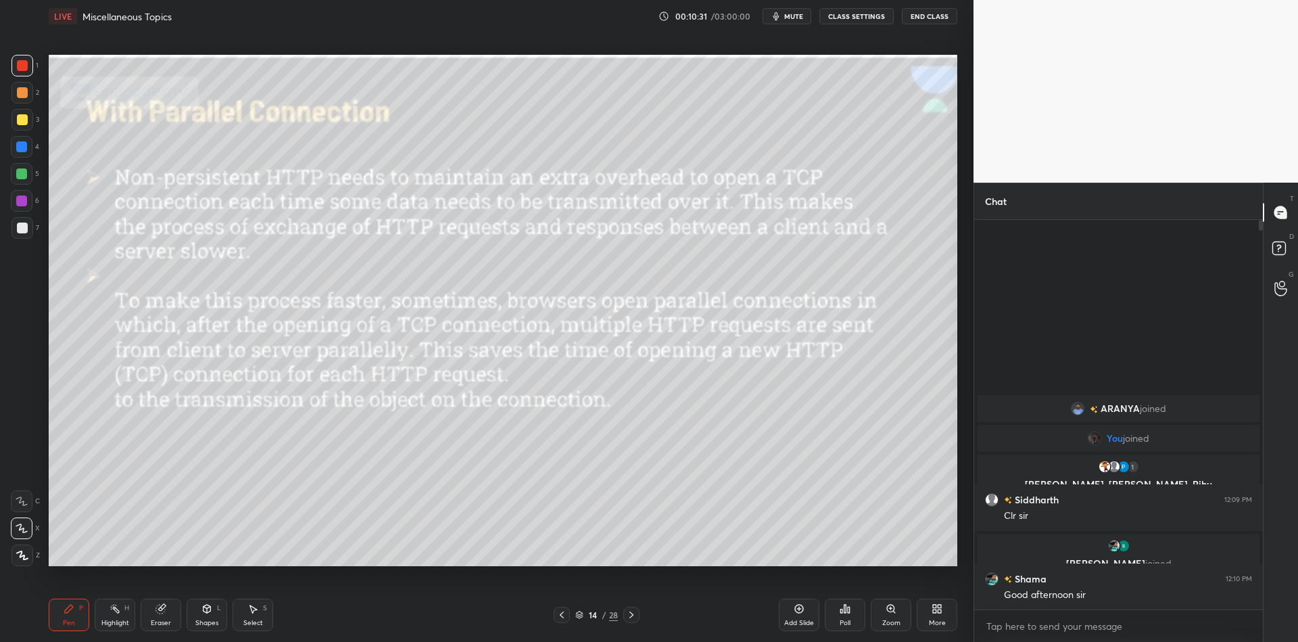
drag, startPoint x: 210, startPoint y: 619, endPoint x: 210, endPoint y: 607, distance: 11.5
click at [212, 615] on div "Shapes L" at bounding box center [207, 614] width 41 height 32
click at [20, 173] on div at bounding box center [21, 173] width 11 height 11
drag, startPoint x: 68, startPoint y: 619, endPoint x: 68, endPoint y: 586, distance: 32.5
click at [70, 616] on div "Pen P" at bounding box center [69, 614] width 41 height 32
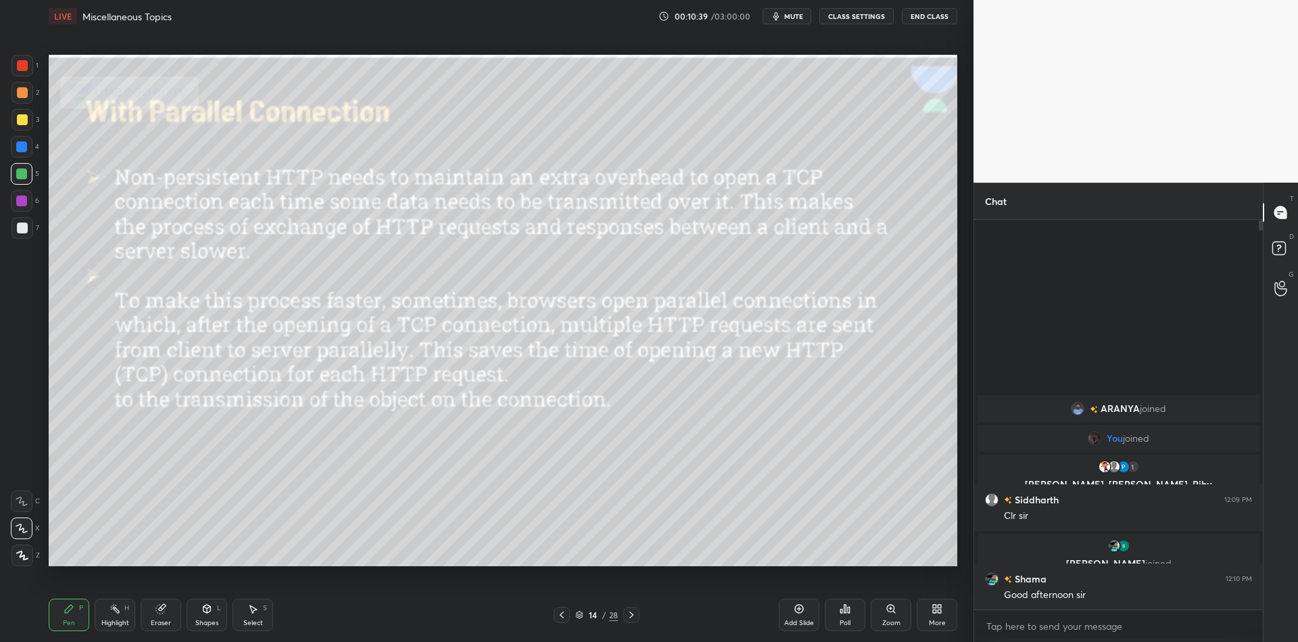
drag, startPoint x: 23, startPoint y: 492, endPoint x: 42, endPoint y: 505, distance: 22.9
click at [23, 491] on div at bounding box center [22, 501] width 22 height 22
click at [214, 608] on div "Shapes L" at bounding box center [207, 614] width 41 height 32
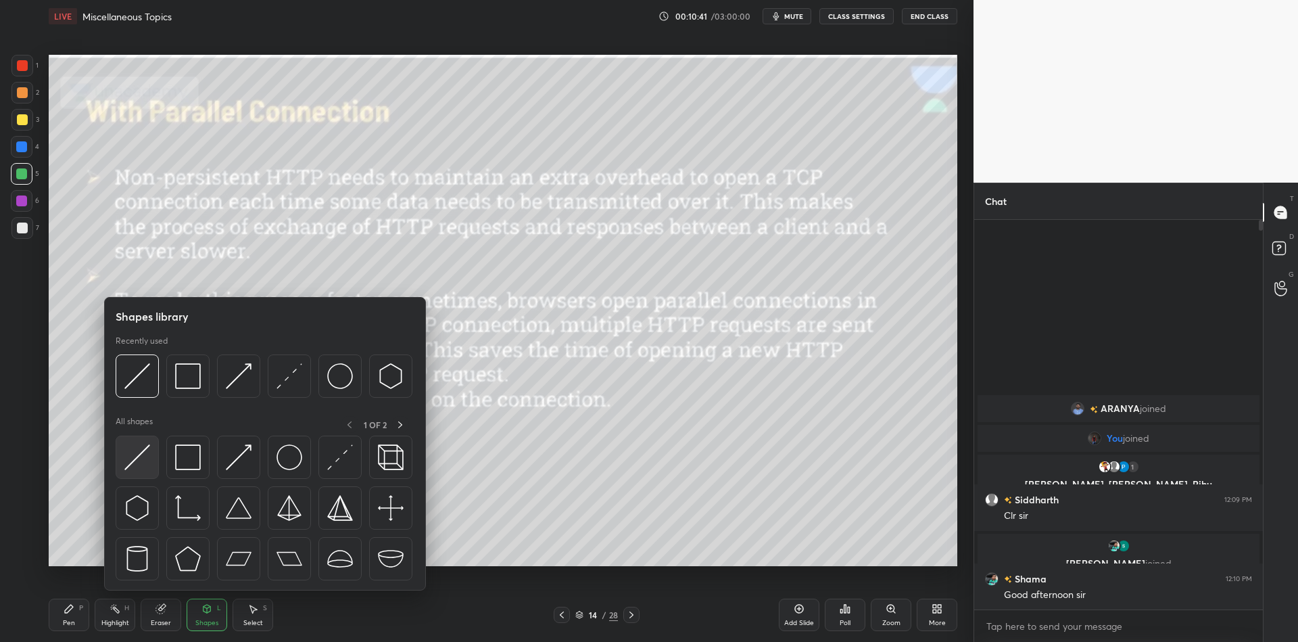
click at [136, 462] on img at bounding box center [137, 457] width 26 height 26
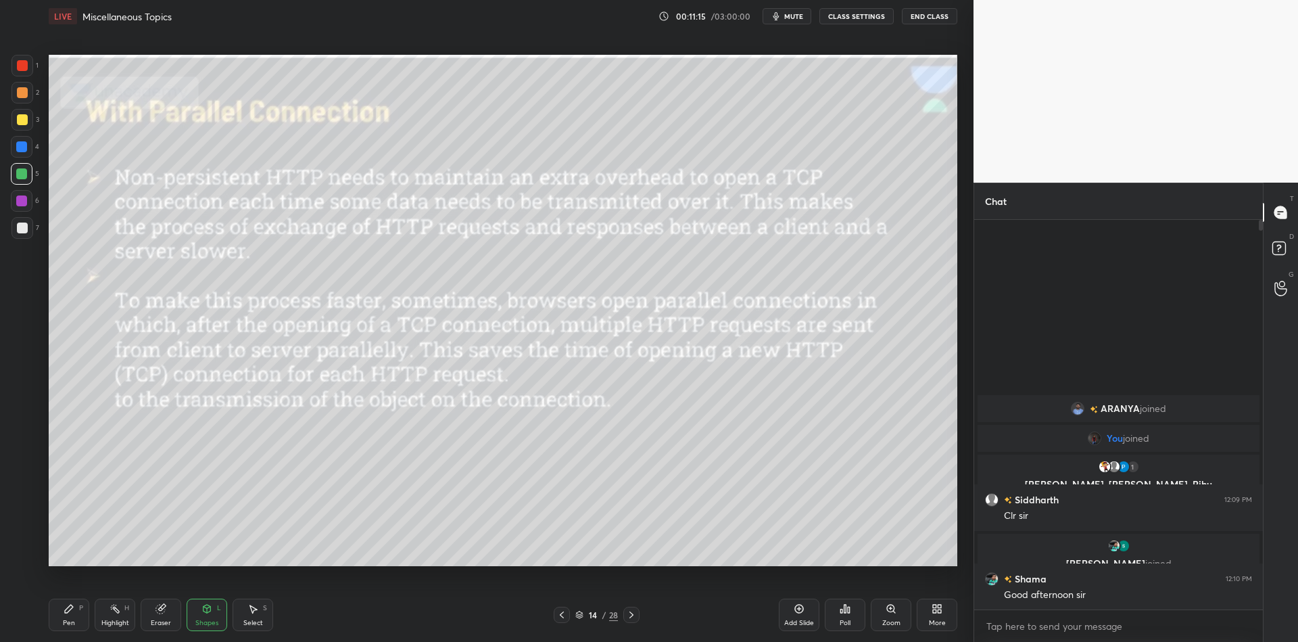
drag, startPoint x: 82, startPoint y: 618, endPoint x: 93, endPoint y: 614, distance: 11.6
click at [85, 617] on div "Pen P" at bounding box center [69, 614] width 41 height 32
click at [116, 619] on div "Highlight" at bounding box center [115, 622] width 28 height 7
click at [203, 620] on div "Shapes" at bounding box center [206, 622] width 23 height 7
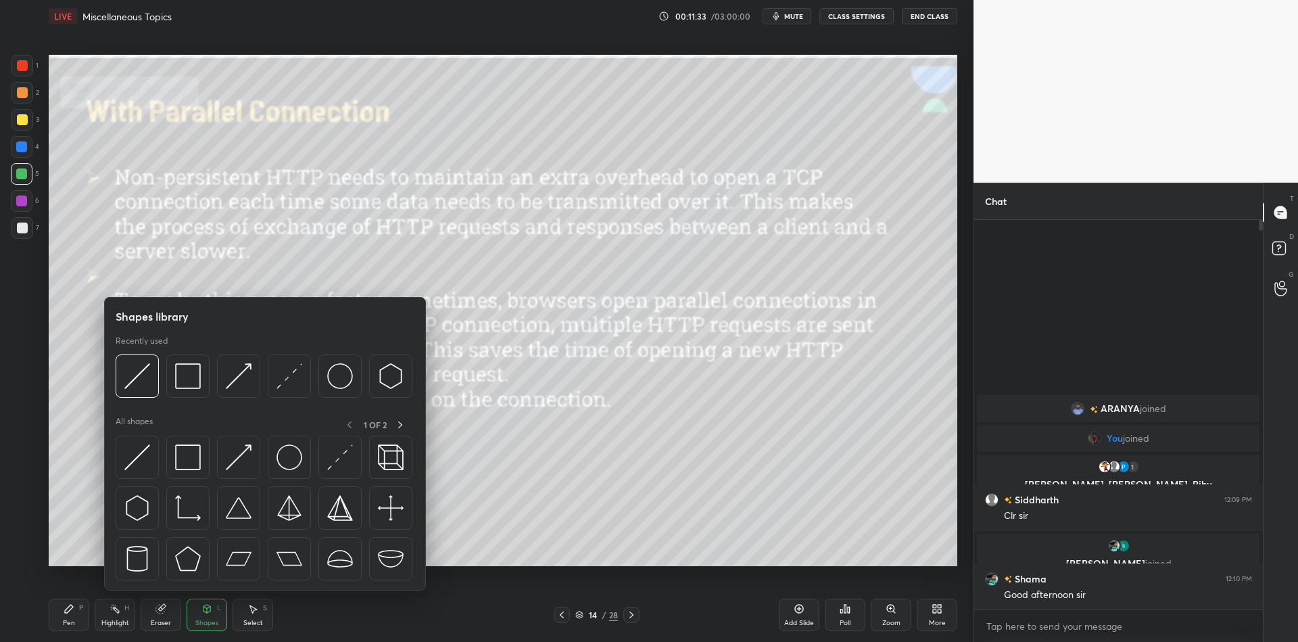
click at [137, 456] on img at bounding box center [137, 457] width 26 height 26
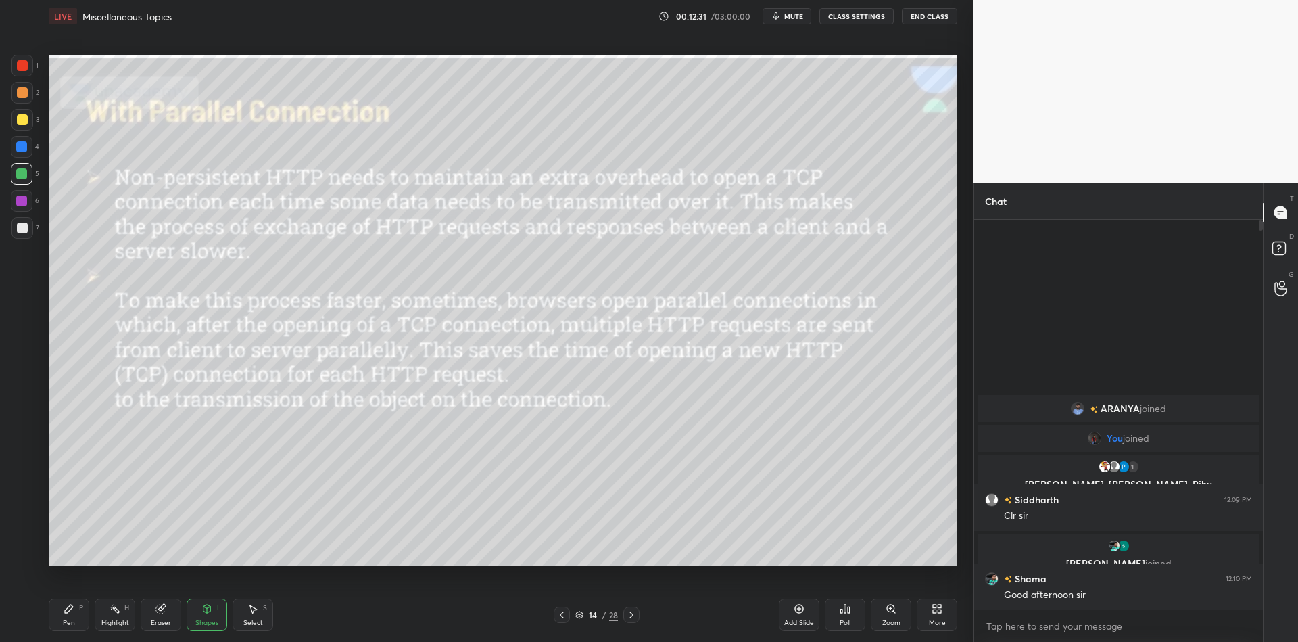
click at [85, 617] on div "Pen P" at bounding box center [69, 614] width 41 height 32
click at [129, 614] on div "Highlight H" at bounding box center [115, 614] width 41 height 32
drag, startPoint x: 204, startPoint y: 628, endPoint x: 199, endPoint y: 596, distance: 32.1
click at [205, 625] on div "Shapes" at bounding box center [206, 622] width 23 height 7
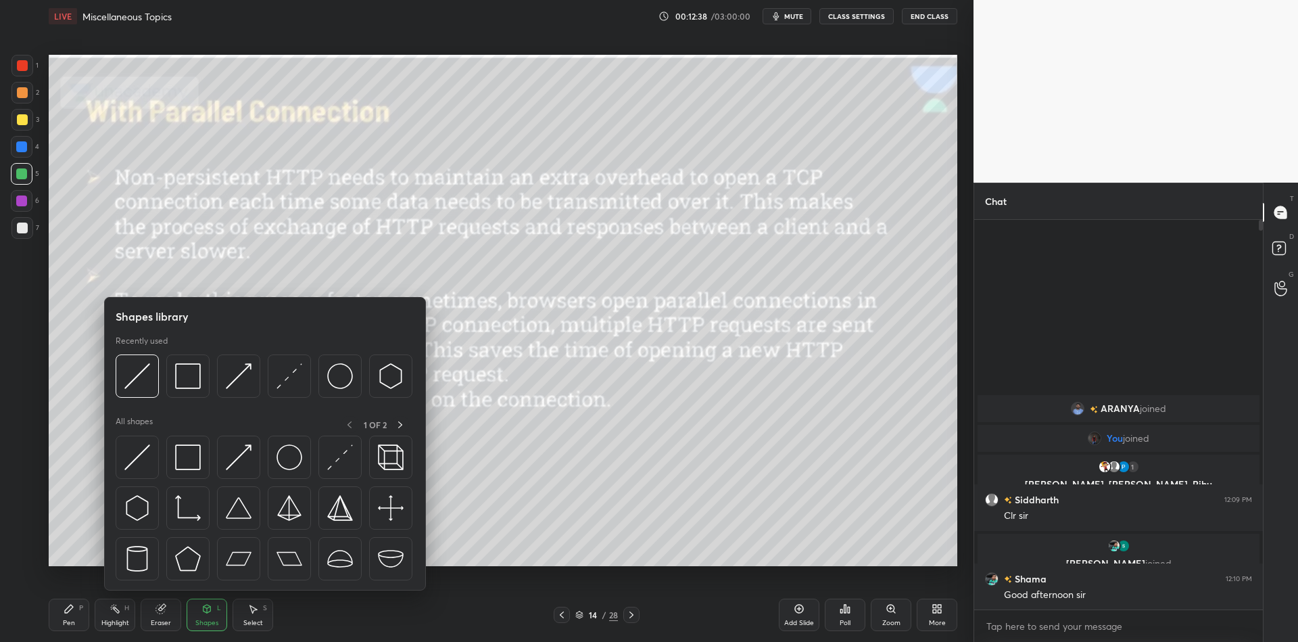
click at [139, 456] on img at bounding box center [137, 457] width 26 height 26
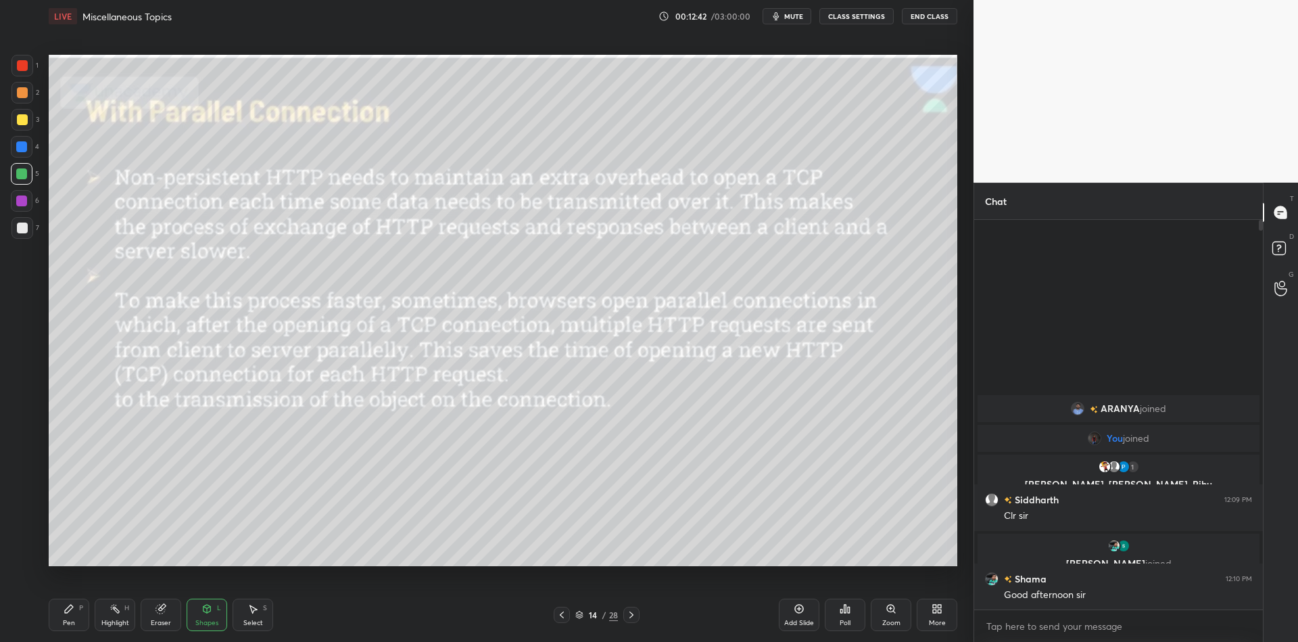
drag, startPoint x: 84, startPoint y: 622, endPoint x: 111, endPoint y: 618, distance: 27.3
click at [89, 621] on div "Pen P Highlight H Eraser Shapes L Select S" at bounding box center [231, 614] width 365 height 32
click at [120, 620] on div "Highlight" at bounding box center [115, 622] width 28 height 7
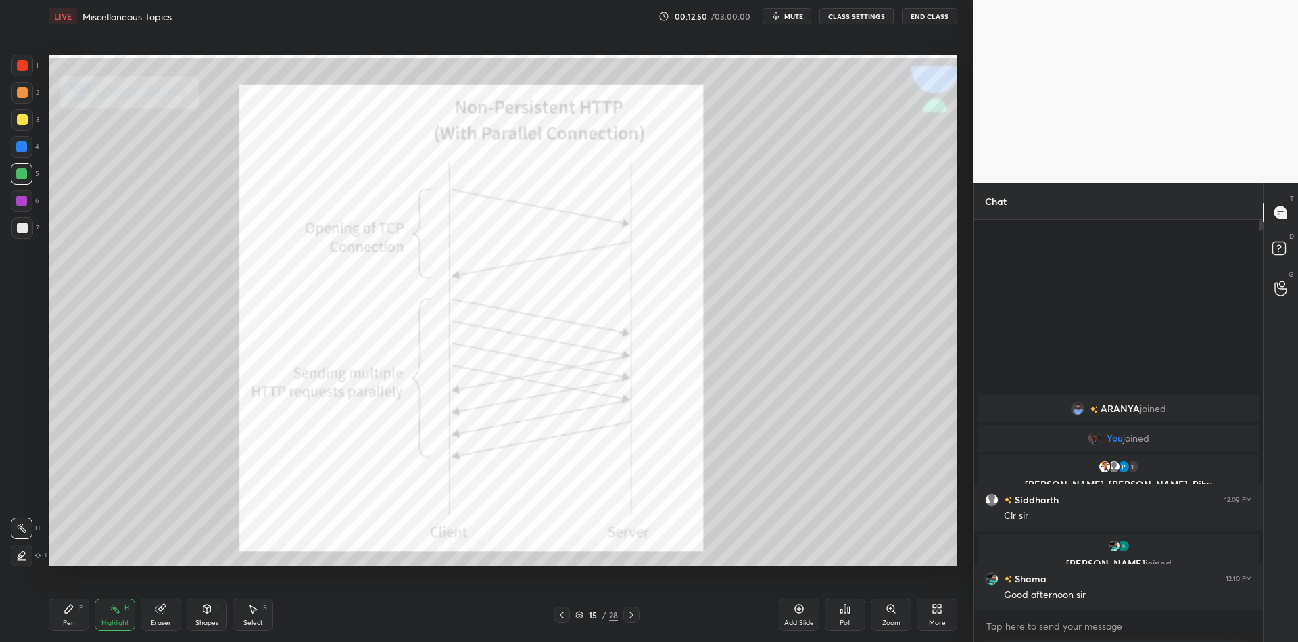
click at [211, 614] on div "Shapes L" at bounding box center [207, 614] width 41 height 32
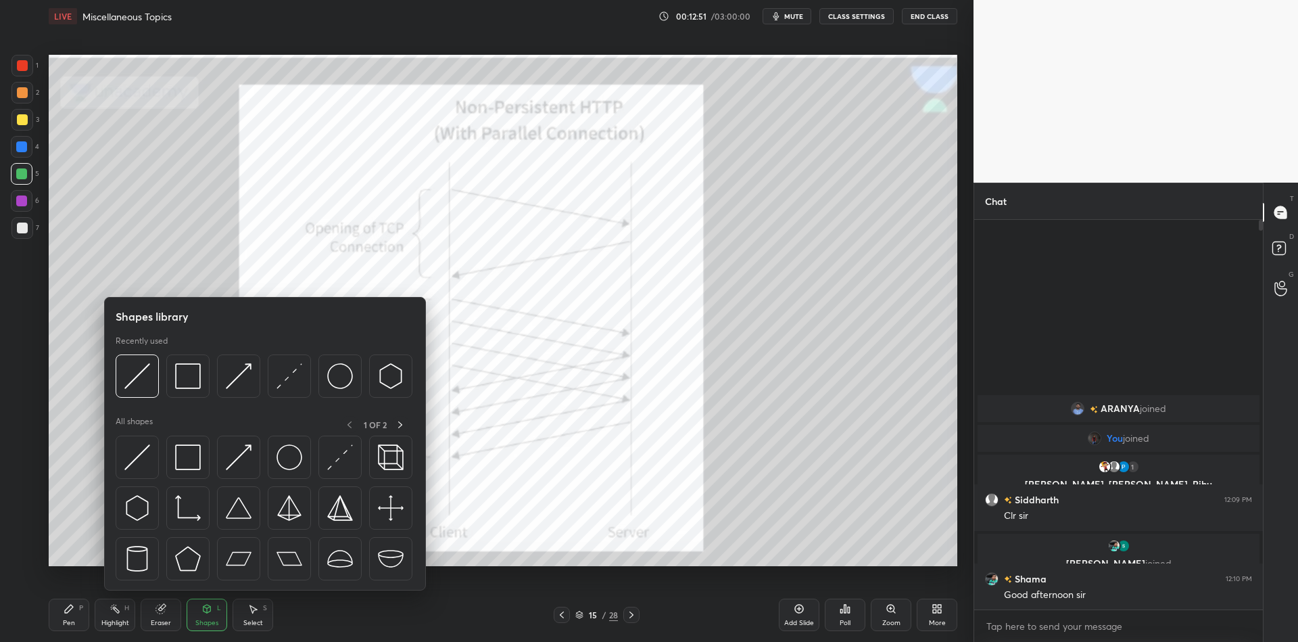
click at [138, 454] on img at bounding box center [137, 457] width 26 height 26
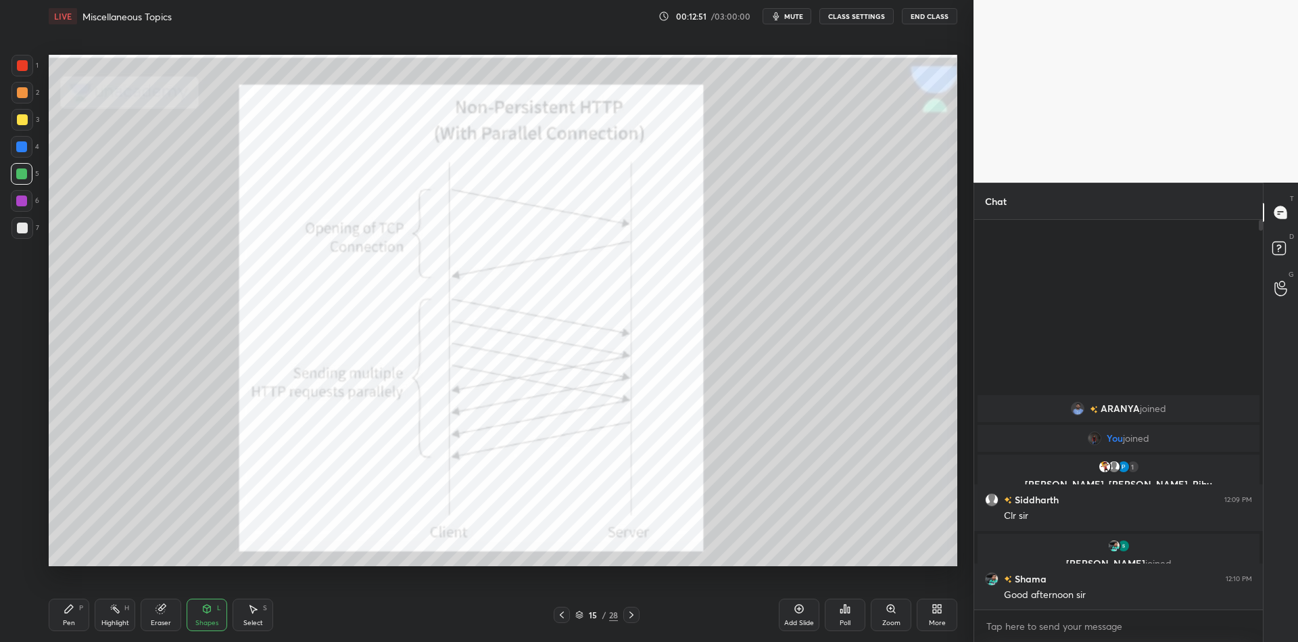
click at [22, 65] on div at bounding box center [22, 65] width 11 height 11
click at [80, 617] on div "Pen P" at bounding box center [69, 614] width 41 height 32
click at [204, 613] on div "Shapes L" at bounding box center [207, 614] width 41 height 32
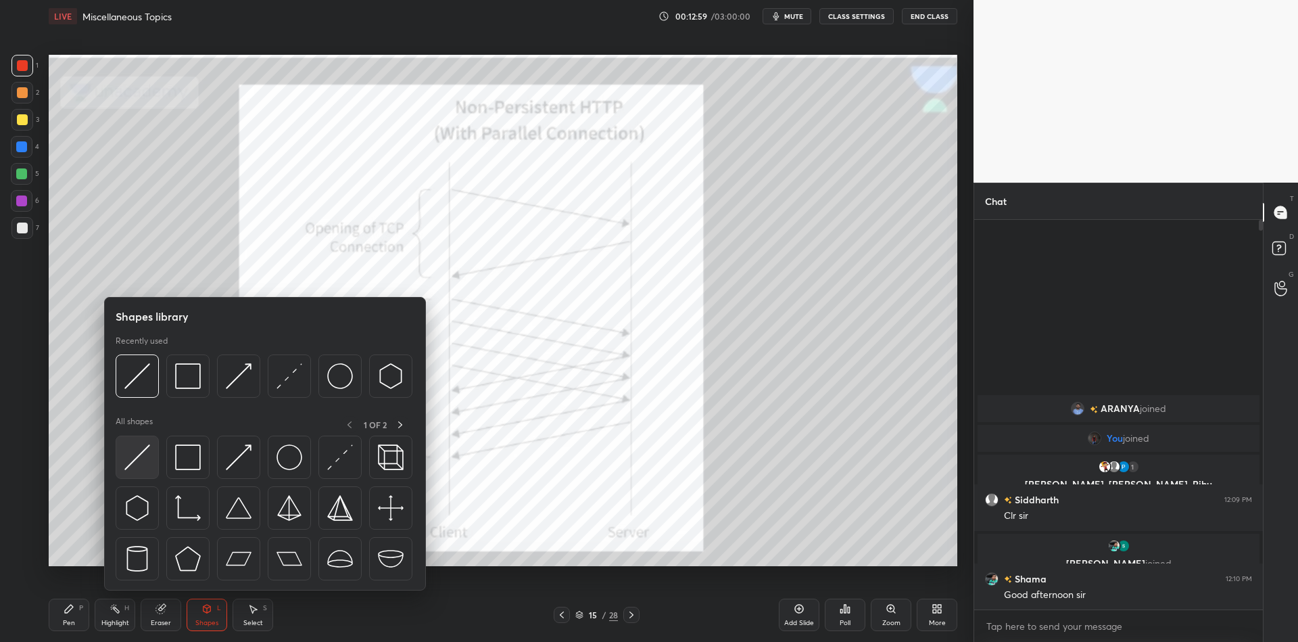
click at [150, 453] on div at bounding box center [137, 456] width 43 height 43
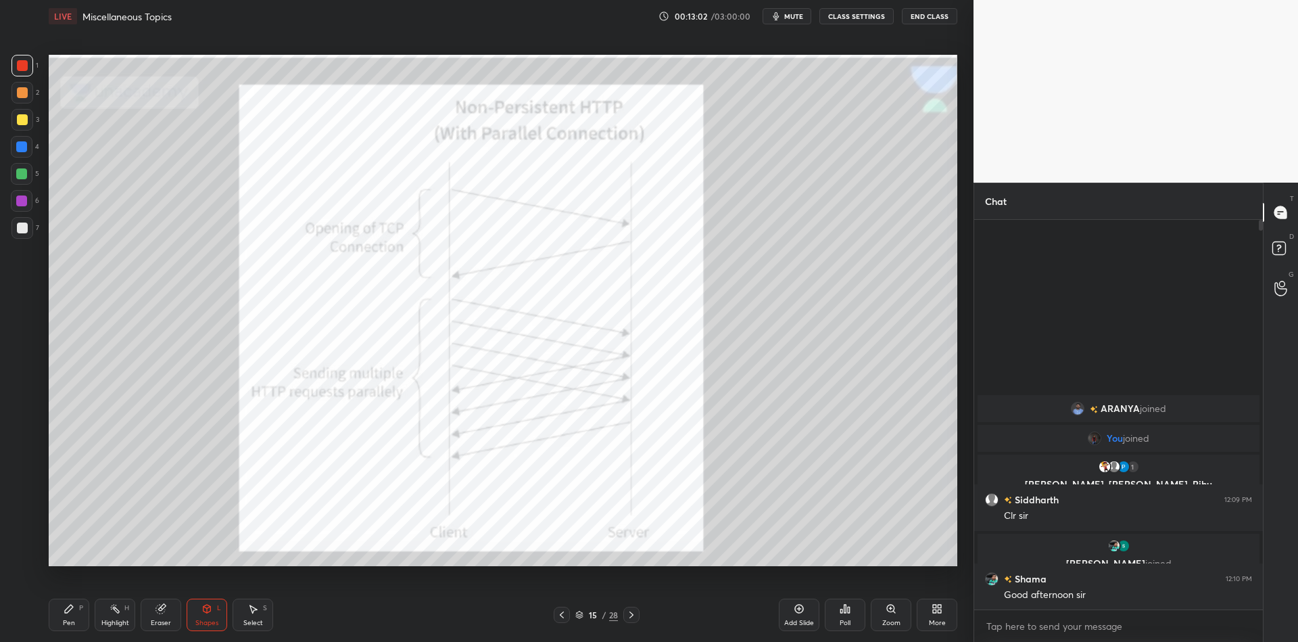
click at [78, 615] on div "Pen P" at bounding box center [69, 614] width 41 height 32
click at [76, 617] on div "Pen P" at bounding box center [69, 614] width 41 height 32
click at [120, 628] on div "Highlight H" at bounding box center [115, 614] width 41 height 32
click at [76, 620] on div "Pen P" at bounding box center [69, 614] width 41 height 32
click at [123, 623] on div "Highlight" at bounding box center [115, 622] width 28 height 7
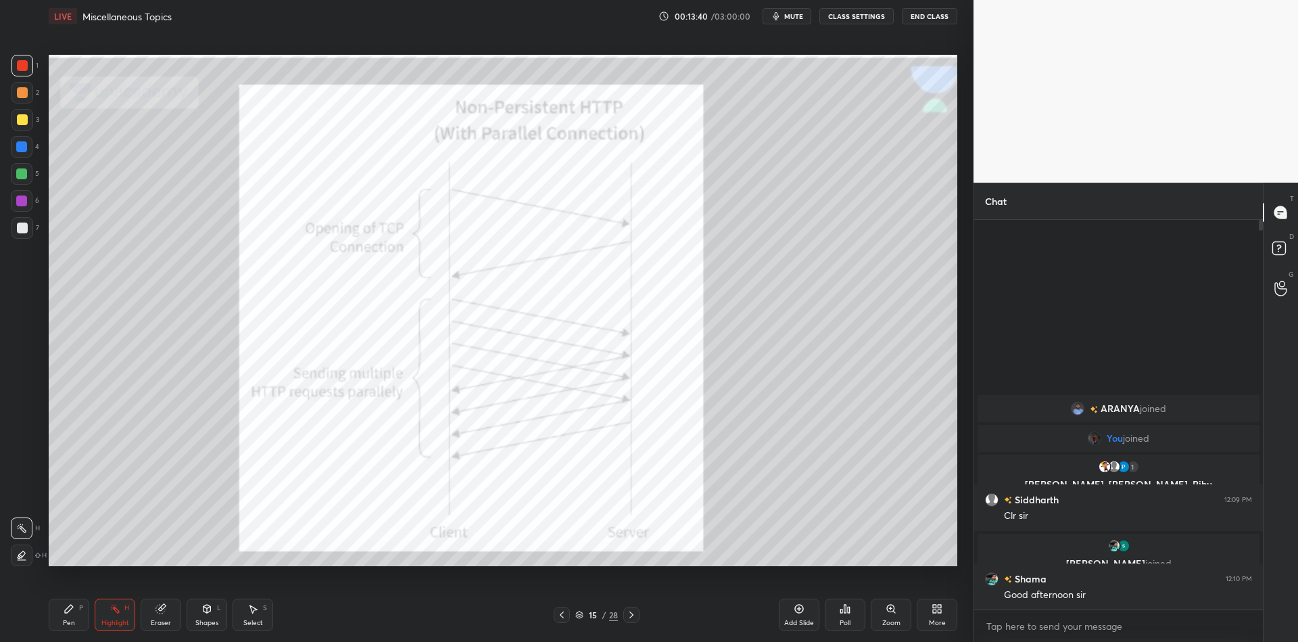
drag, startPoint x: 67, startPoint y: 630, endPoint x: 120, endPoint y: 588, distance: 67.9
click at [68, 631] on div "Pen P" at bounding box center [69, 614] width 41 height 32
drag, startPoint x: 119, startPoint y: 619, endPoint x: 135, endPoint y: 606, distance: 20.3
click at [124, 617] on div "Highlight H" at bounding box center [115, 614] width 41 height 32
drag, startPoint x: 116, startPoint y: 615, endPoint x: 97, endPoint y: 612, distance: 19.8
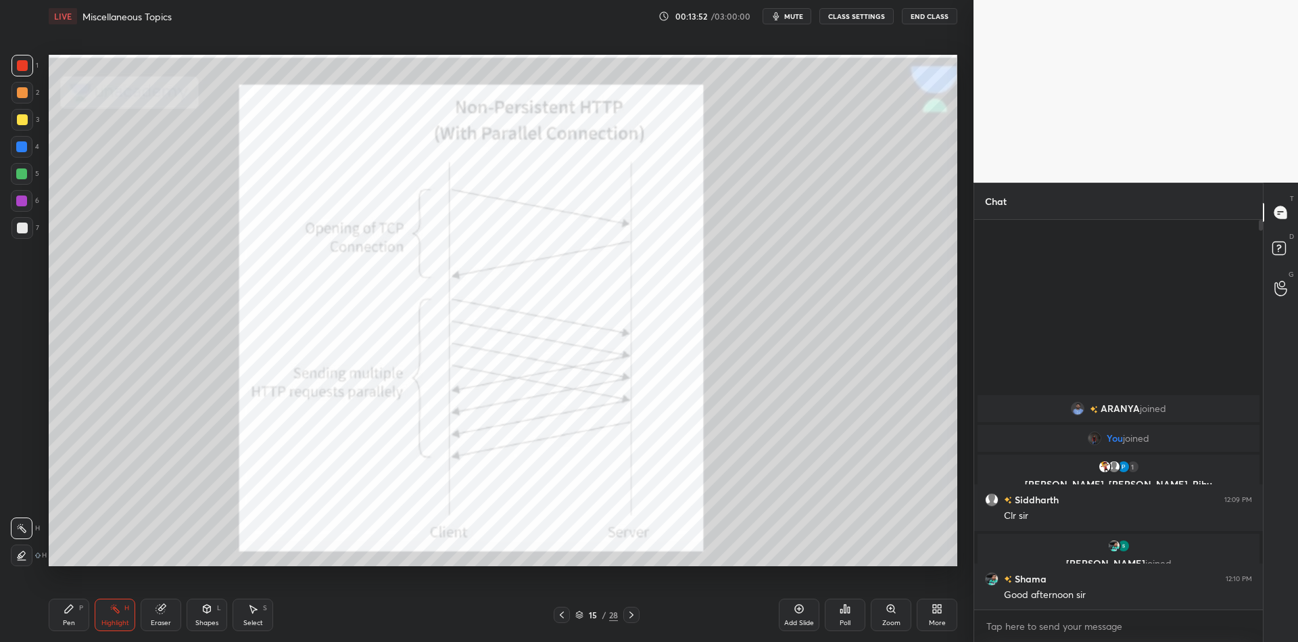
click at [117, 614] on div "Highlight H" at bounding box center [115, 614] width 41 height 32
drag, startPoint x: 76, startPoint y: 615, endPoint x: 110, endPoint y: 612, distance: 33.3
click at [82, 614] on div "Pen P" at bounding box center [69, 614] width 41 height 32
click at [124, 619] on div "Highlight" at bounding box center [115, 622] width 28 height 7
drag, startPoint x: 60, startPoint y: 622, endPoint x: 85, endPoint y: 620, distance: 25.1
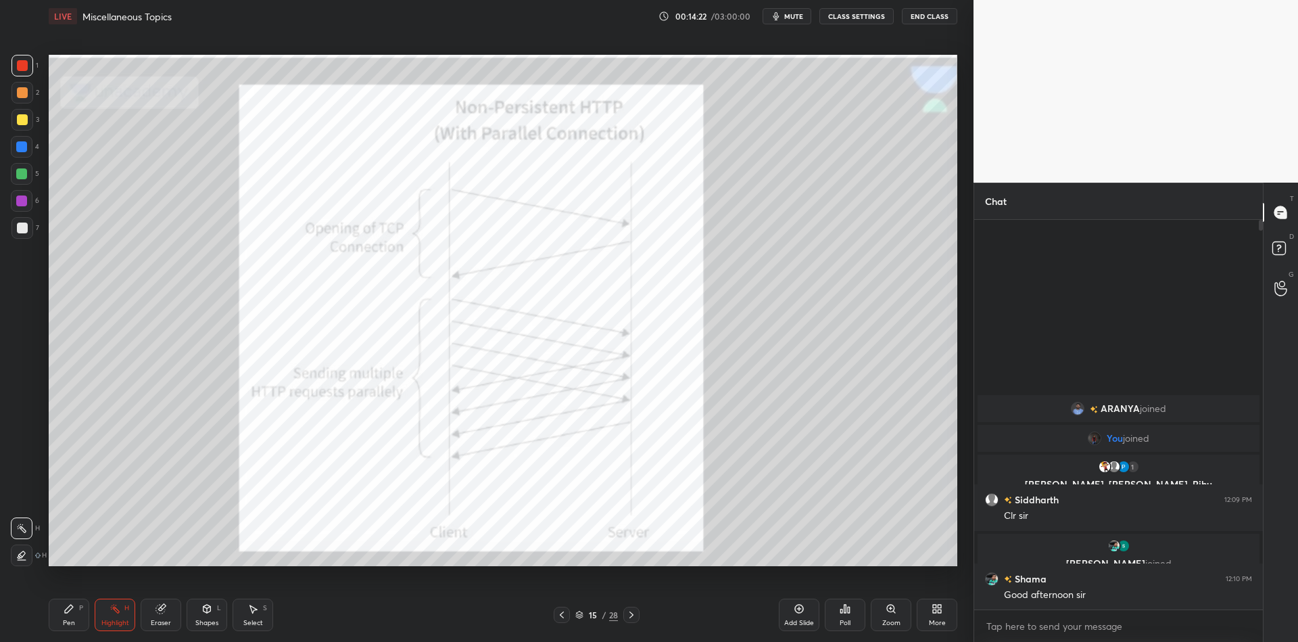
click at [59, 625] on div "Pen P" at bounding box center [69, 614] width 41 height 32
click at [104, 617] on div "Highlight H" at bounding box center [115, 614] width 41 height 32
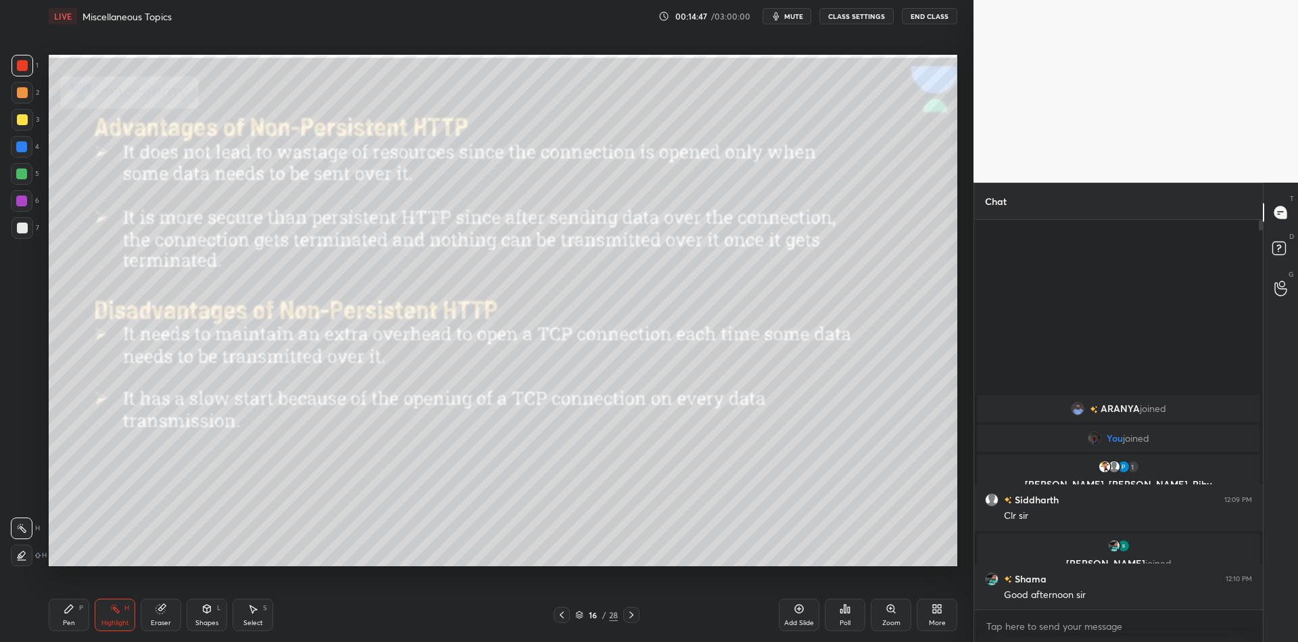
click at [210, 619] on div "Shapes L" at bounding box center [207, 614] width 41 height 32
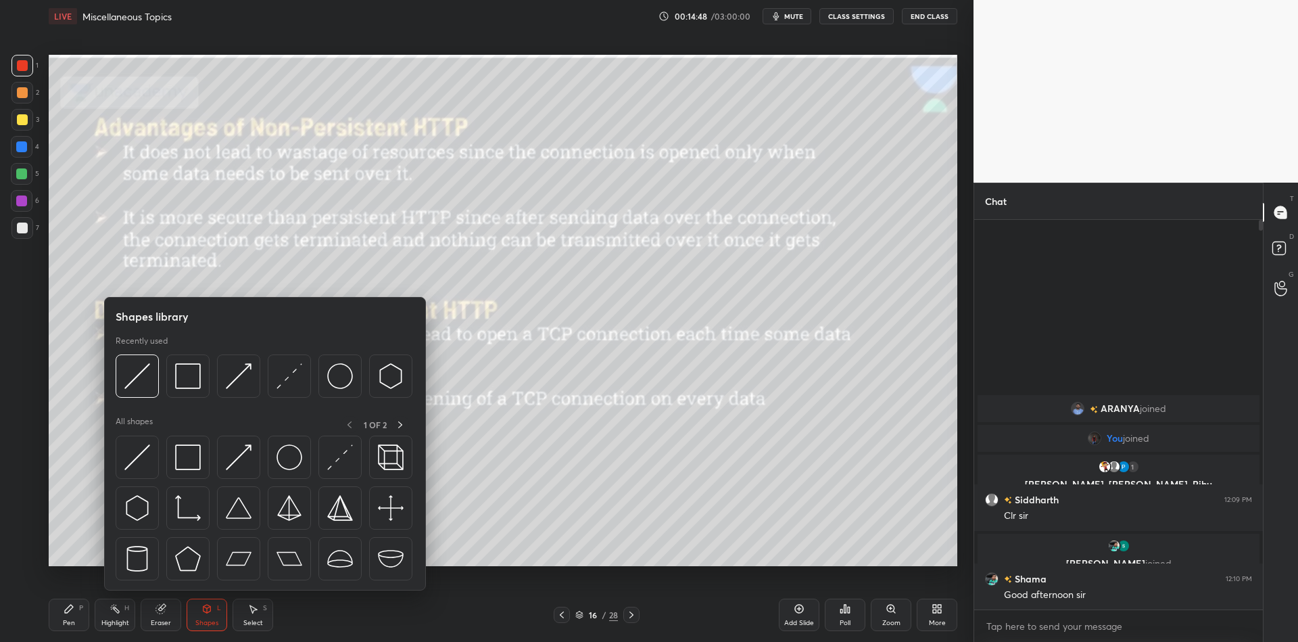
drag, startPoint x: 153, startPoint y: 461, endPoint x: 30, endPoint y: 167, distance: 318.5
click at [149, 461] on div at bounding box center [137, 456] width 43 height 43
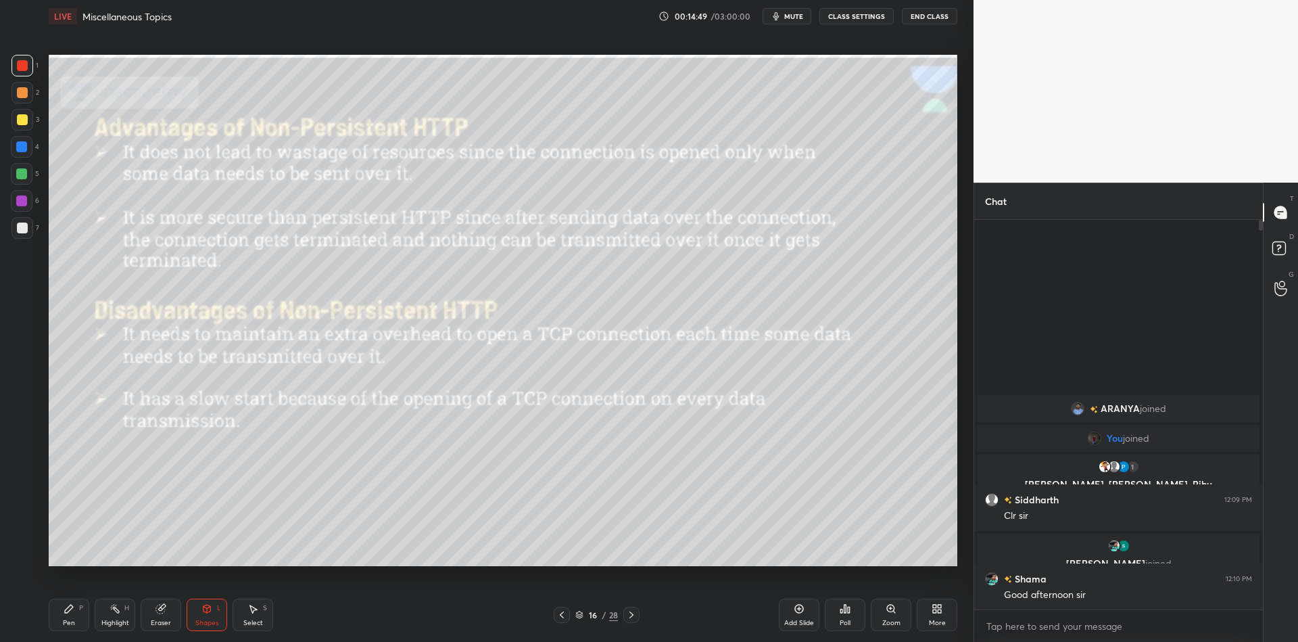
click at [23, 176] on div at bounding box center [21, 173] width 11 height 11
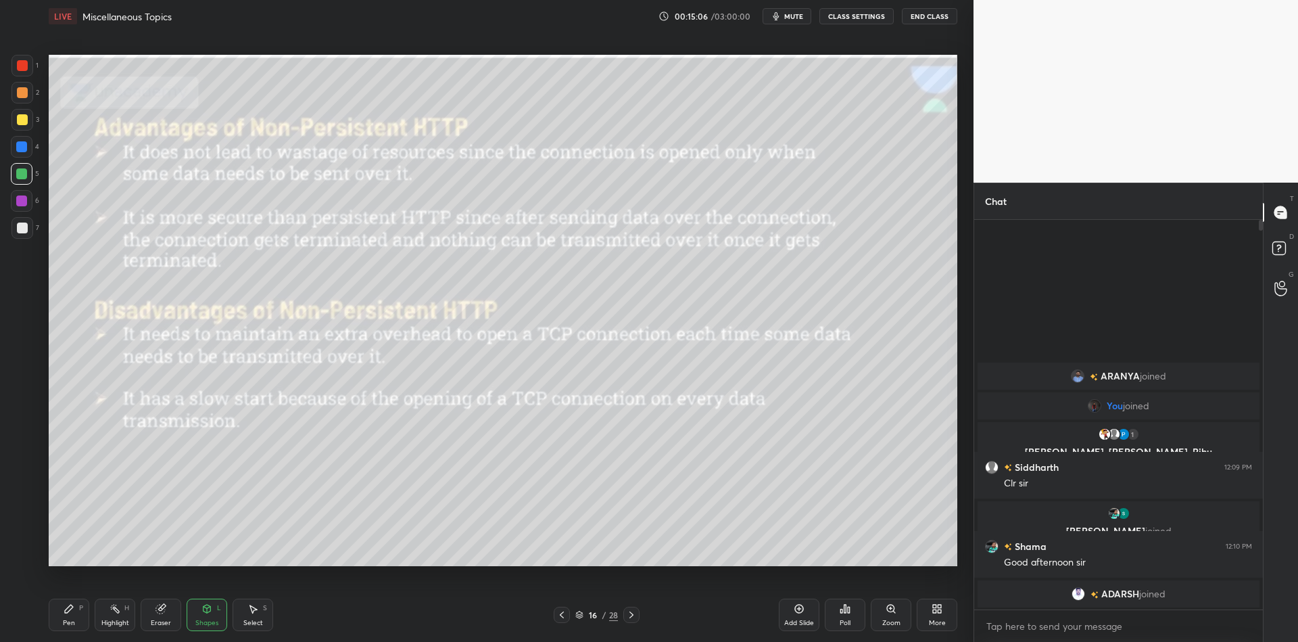
click at [84, 621] on div "Pen P" at bounding box center [69, 614] width 41 height 32
click at [121, 613] on div "Highlight H" at bounding box center [115, 614] width 41 height 32
click at [204, 617] on div "Shapes L" at bounding box center [207, 614] width 41 height 32
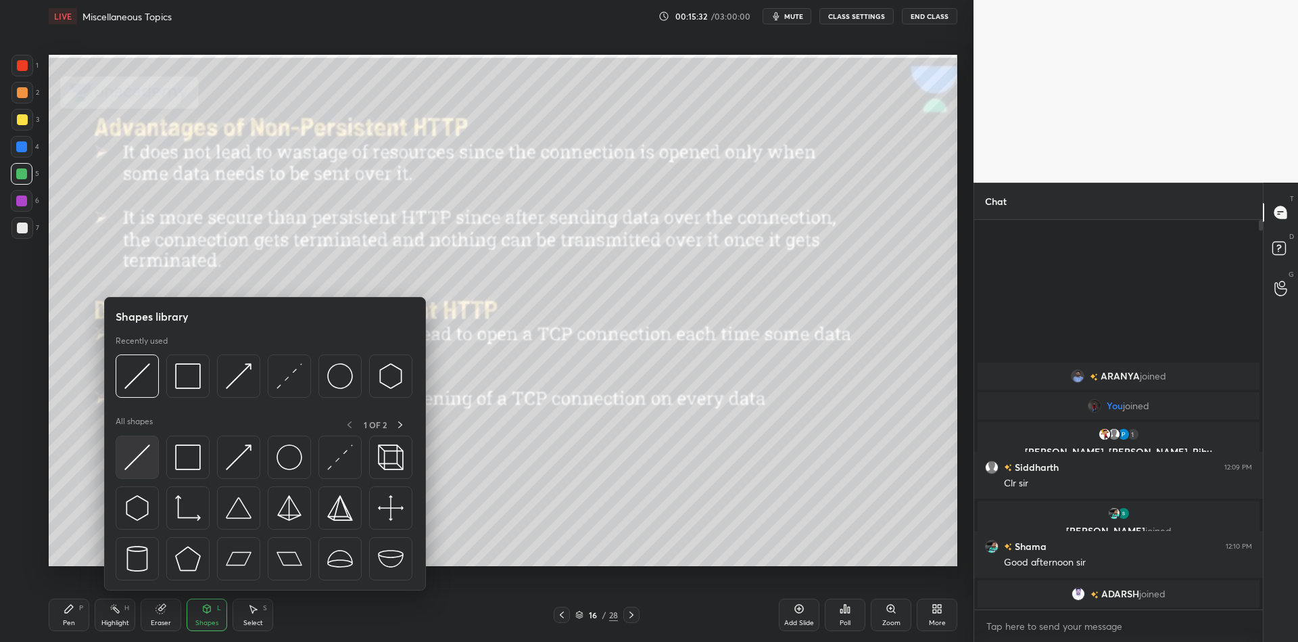
drag, startPoint x: 135, startPoint y: 479, endPoint x: 141, endPoint y: 472, distance: 9.6
click at [140, 473] on div at bounding box center [137, 456] width 43 height 43
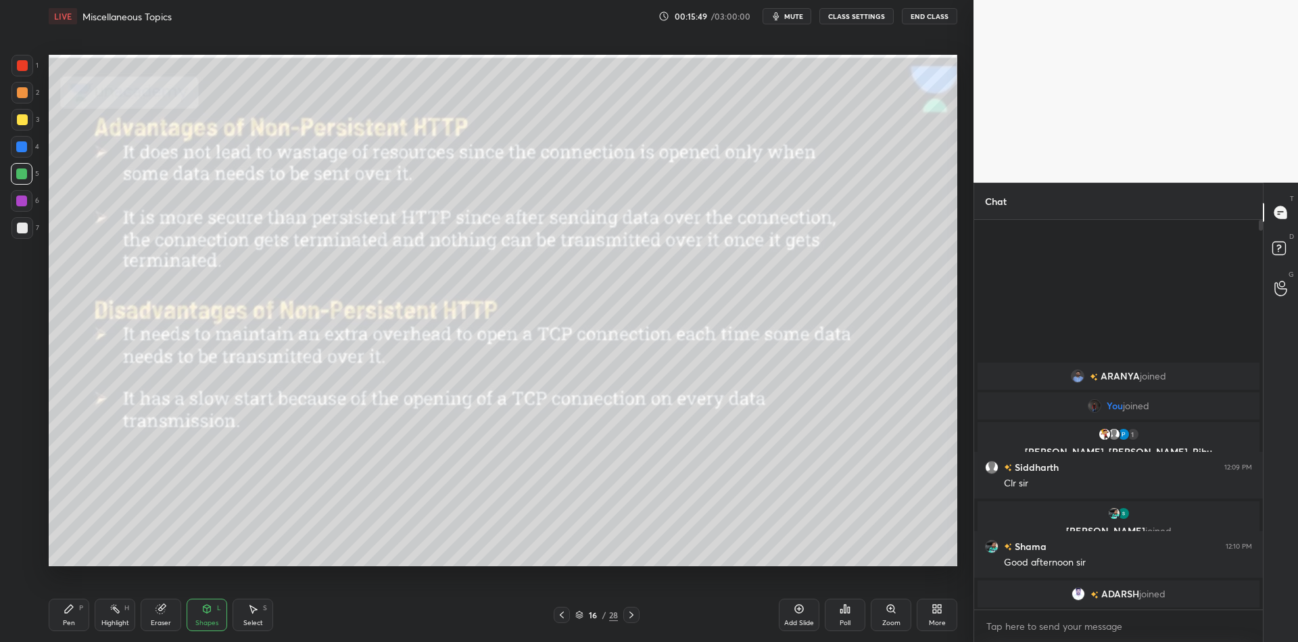
click at [74, 620] on div "Pen" at bounding box center [69, 622] width 12 height 7
drag, startPoint x: 114, startPoint y: 618, endPoint x: 112, endPoint y: 586, distance: 31.8
click at [112, 617] on div "Highlight H" at bounding box center [115, 614] width 41 height 32
click at [205, 623] on div "Shapes" at bounding box center [206, 622] width 23 height 7
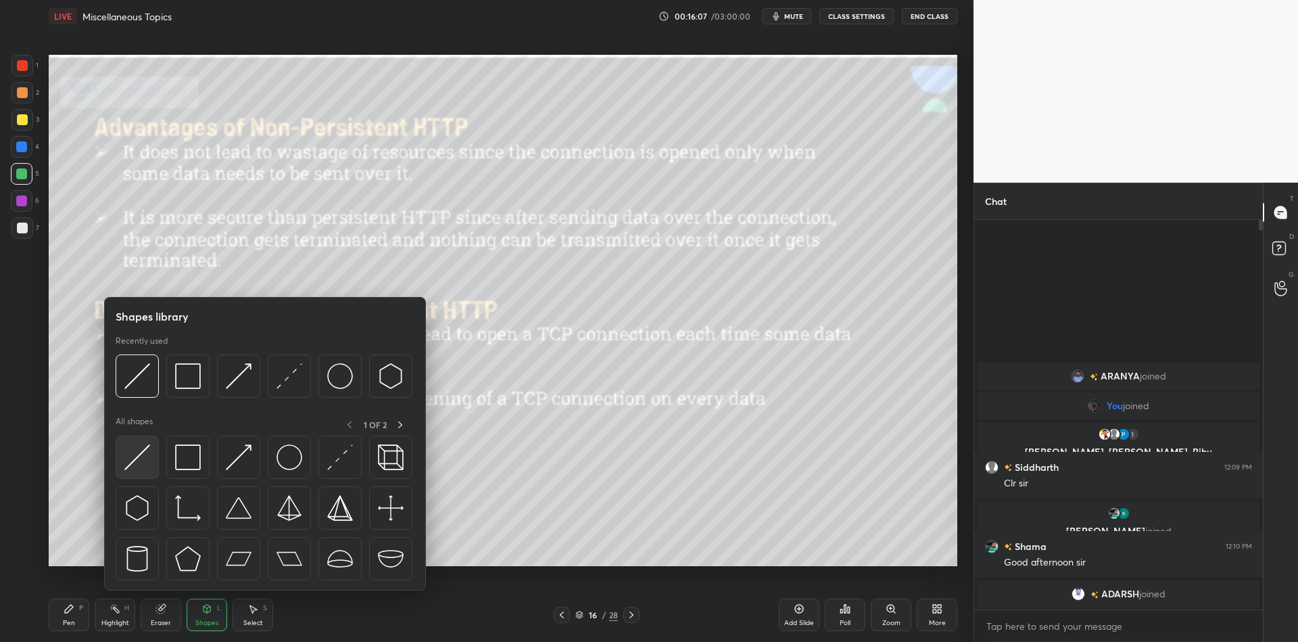
click at [141, 451] on img at bounding box center [137, 457] width 26 height 26
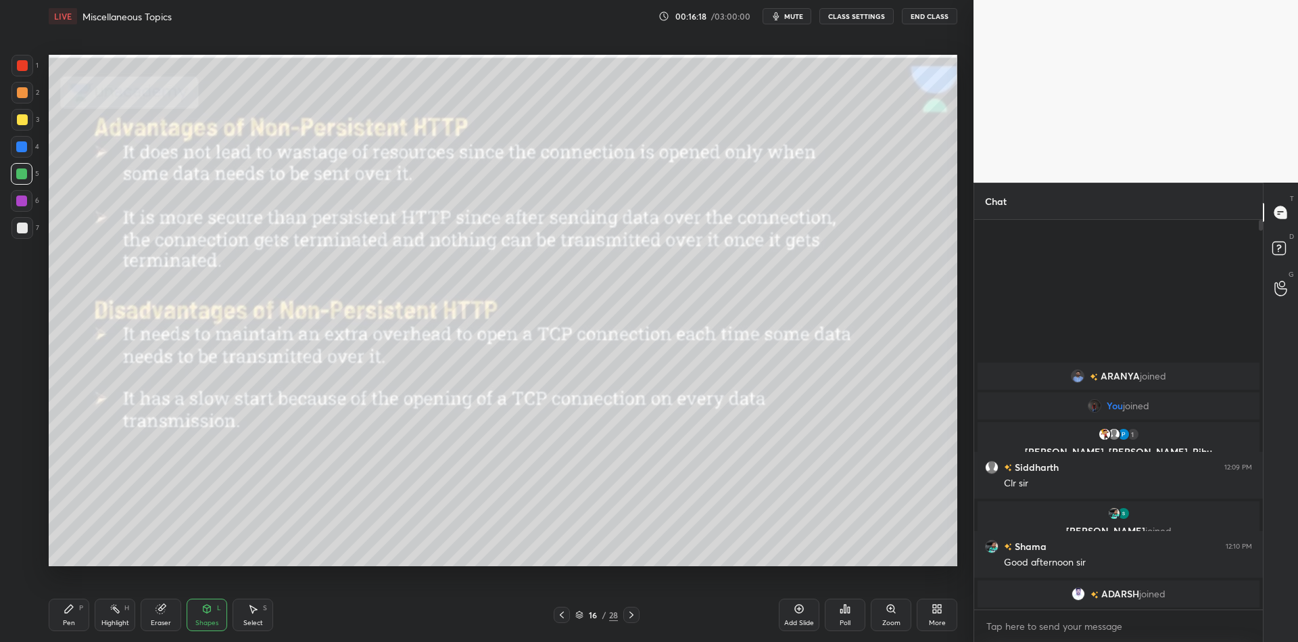
click at [84, 609] on div "Pen P" at bounding box center [69, 614] width 41 height 32
click at [123, 612] on div "Highlight H" at bounding box center [115, 614] width 41 height 32
click at [164, 616] on div "Eraser" at bounding box center [161, 614] width 41 height 32
drag, startPoint x: 119, startPoint y: 617, endPoint x: 120, endPoint y: 598, distance: 18.3
click at [119, 612] on div "Highlight H" at bounding box center [115, 614] width 41 height 32
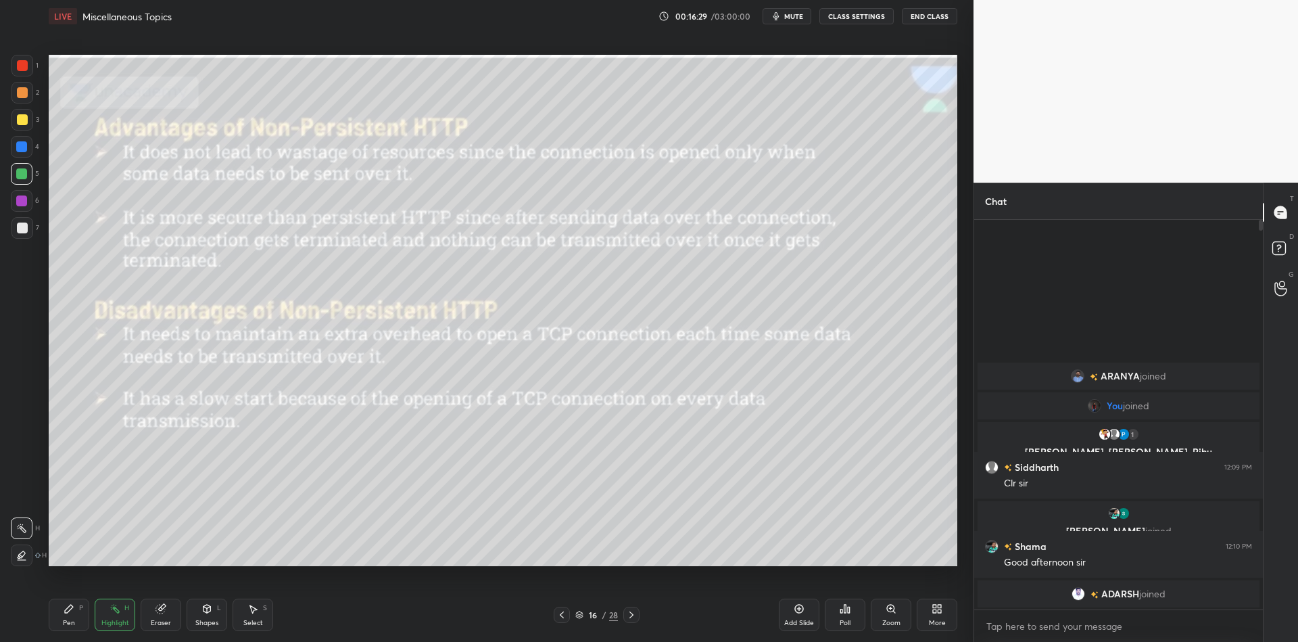
click at [212, 615] on div "Shapes L" at bounding box center [207, 614] width 41 height 32
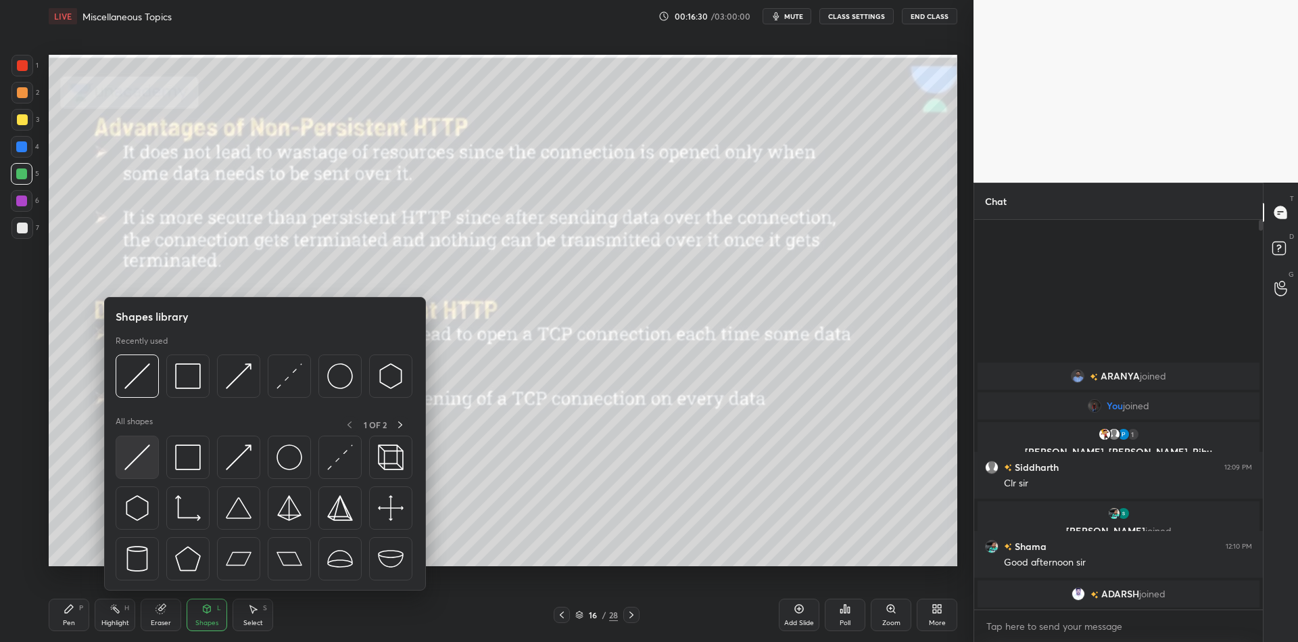
click at [142, 455] on img at bounding box center [137, 457] width 26 height 26
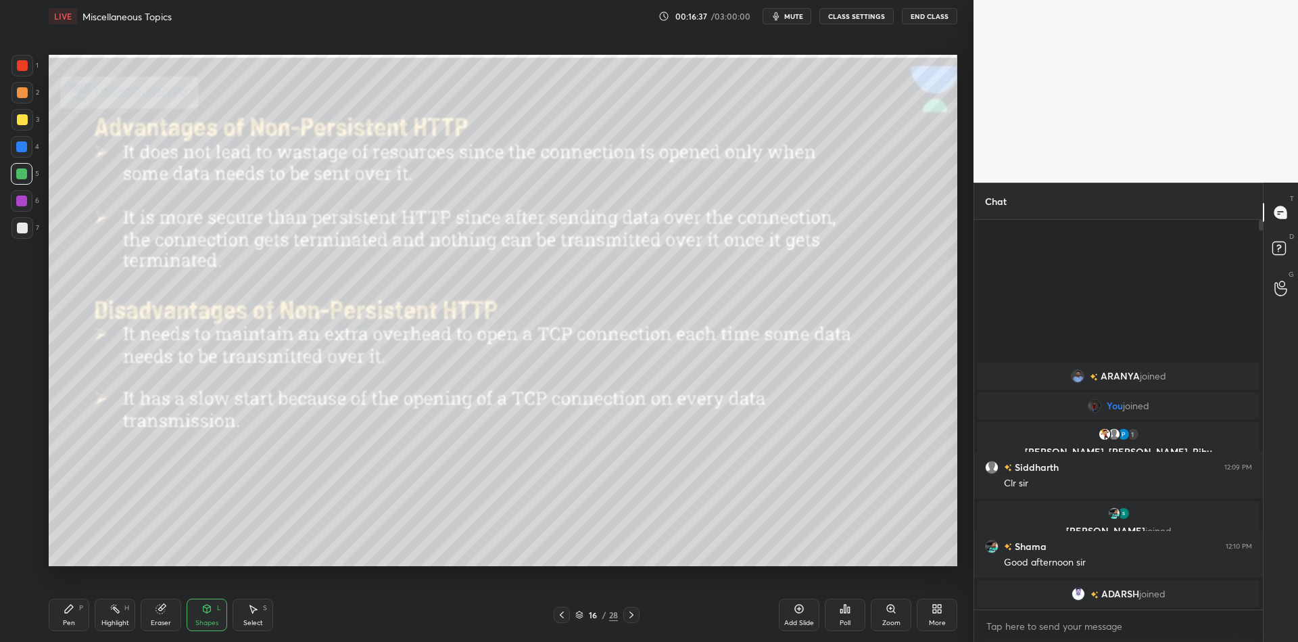
click at [87, 614] on div "Pen P" at bounding box center [69, 614] width 41 height 32
click at [116, 614] on div "Highlight H" at bounding box center [115, 614] width 41 height 32
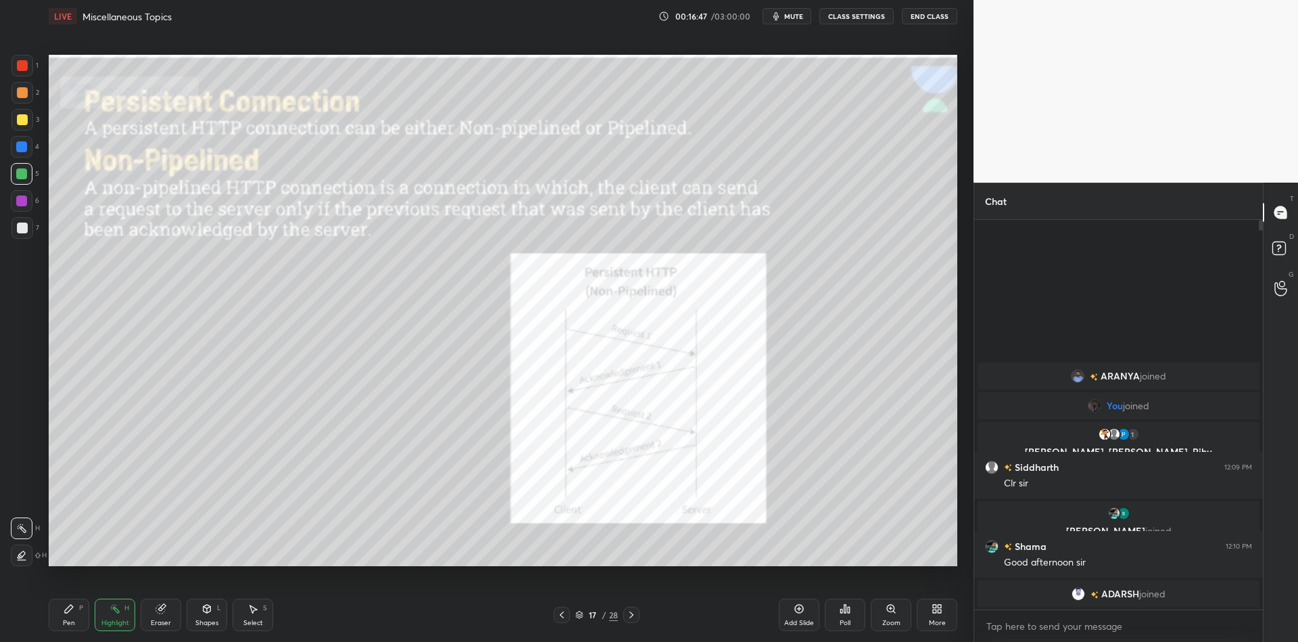
drag, startPoint x: 208, startPoint y: 613, endPoint x: 208, endPoint y: 596, distance: 16.9
click at [208, 612] on icon at bounding box center [206, 608] width 7 height 8
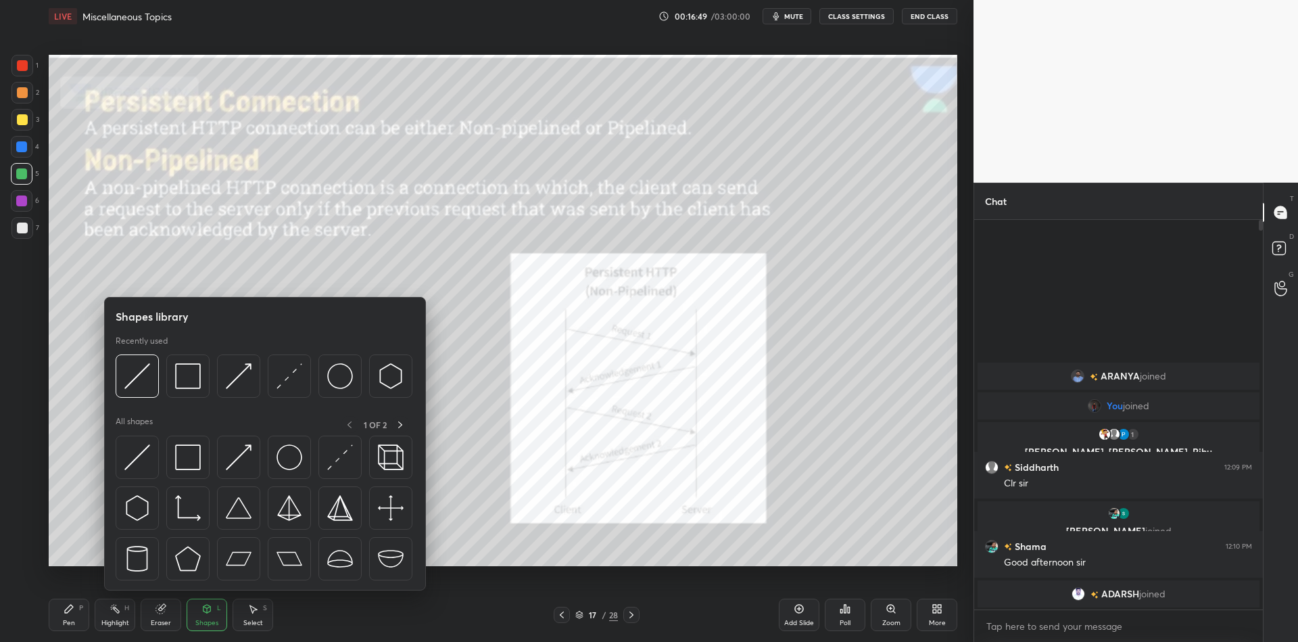
click at [194, 461] on img at bounding box center [188, 457] width 26 height 26
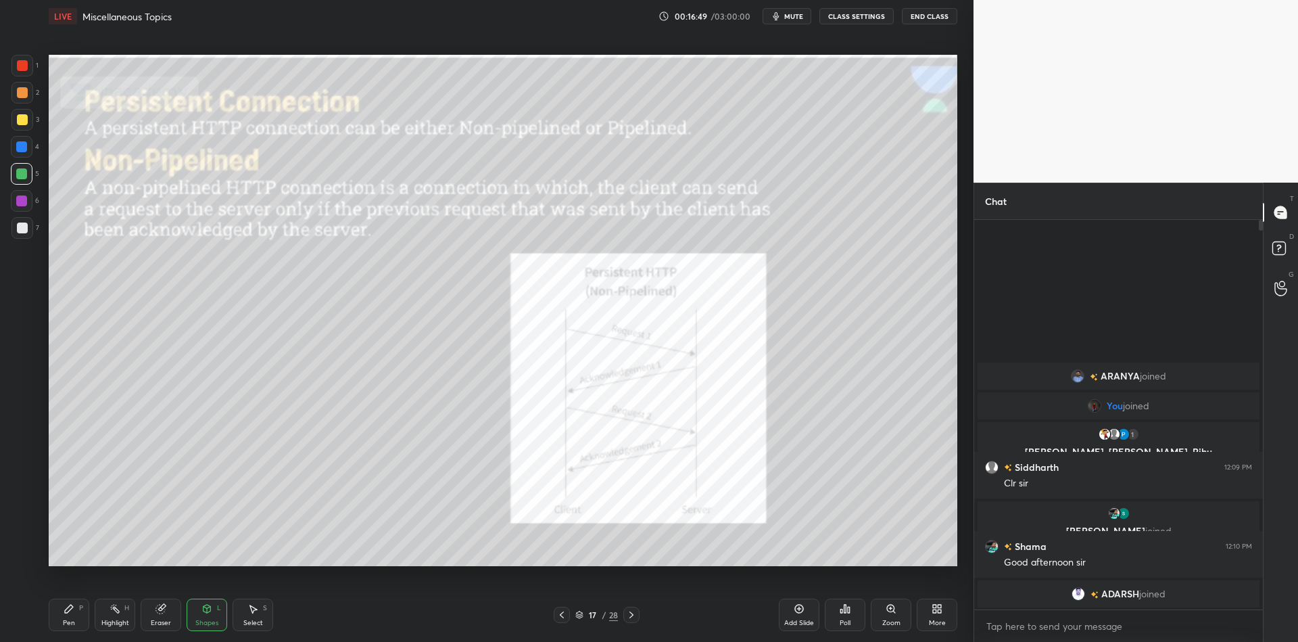
drag, startPoint x: 19, startPoint y: 178, endPoint x: 29, endPoint y: 160, distance: 20.9
click at [20, 174] on div at bounding box center [21, 173] width 11 height 11
click at [82, 613] on div "Pen P" at bounding box center [69, 614] width 41 height 32
click at [116, 615] on div "Highlight H" at bounding box center [115, 614] width 41 height 32
drag, startPoint x: 206, startPoint y: 633, endPoint x: 197, endPoint y: 592, distance: 42.0
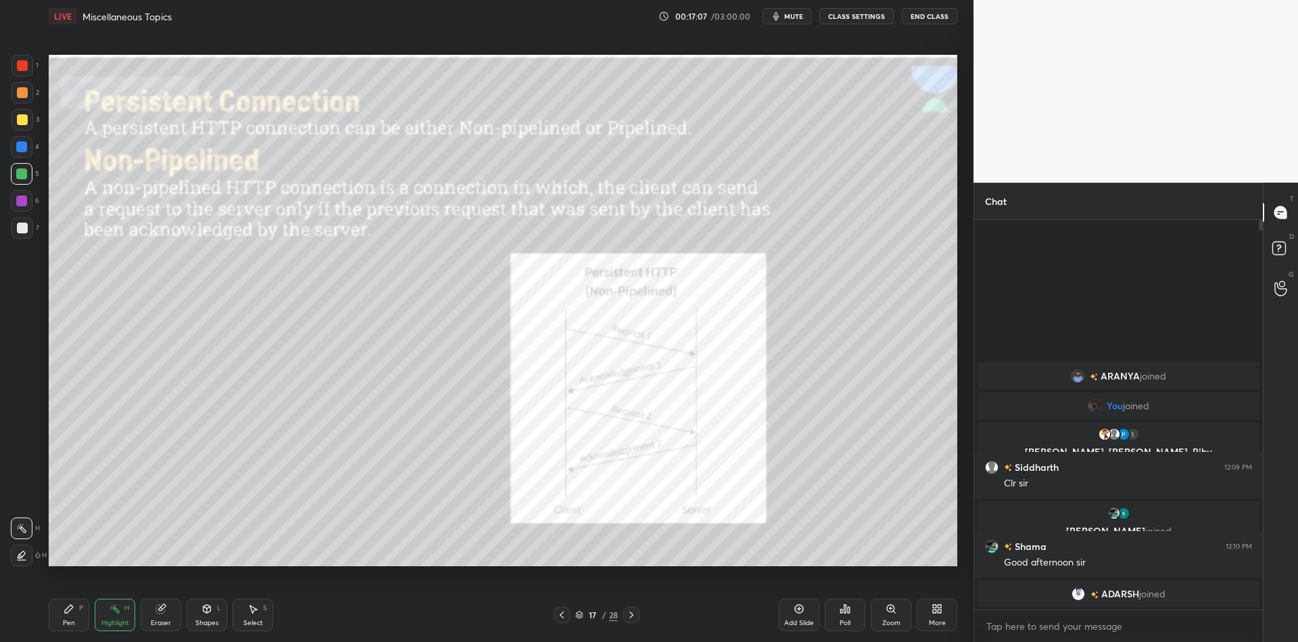
click at [205, 634] on div "Pen P Highlight H Eraser Shapes L Select S 17 / 28 Add Slide Poll Zoom More" at bounding box center [503, 614] width 909 height 54
click at [212, 614] on div "Shapes L" at bounding box center [207, 614] width 41 height 32
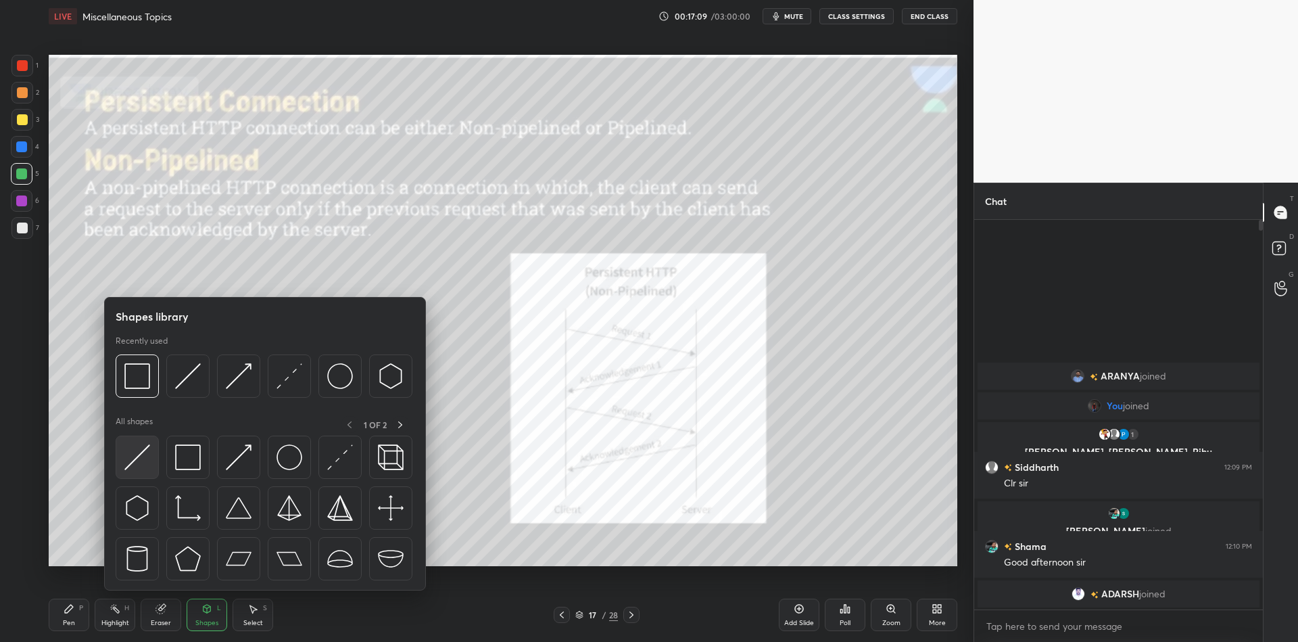
click at [140, 456] on img at bounding box center [137, 457] width 26 height 26
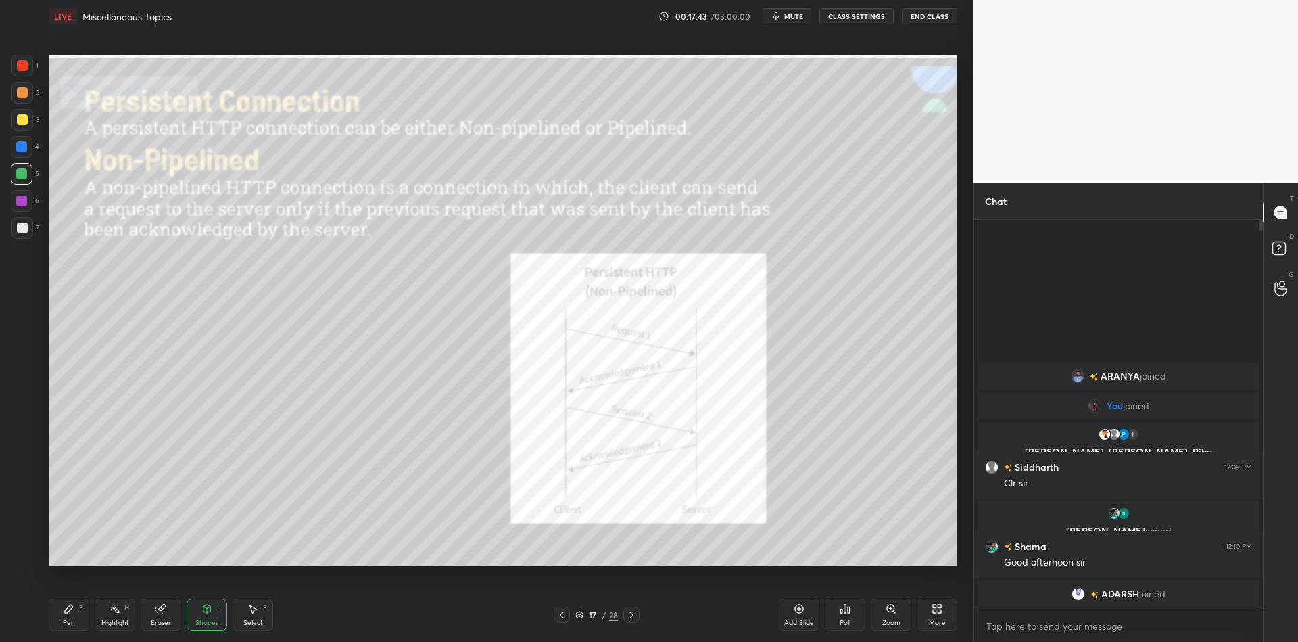
drag, startPoint x: 74, startPoint y: 619, endPoint x: 105, endPoint y: 615, distance: 31.3
click at [78, 617] on div "Pen P" at bounding box center [69, 614] width 41 height 32
click at [112, 618] on div "Highlight H" at bounding box center [115, 614] width 41 height 32
click at [113, 619] on div "Highlight" at bounding box center [115, 622] width 28 height 7
drag, startPoint x: 75, startPoint y: 617, endPoint x: 74, endPoint y: 609, distance: 7.5
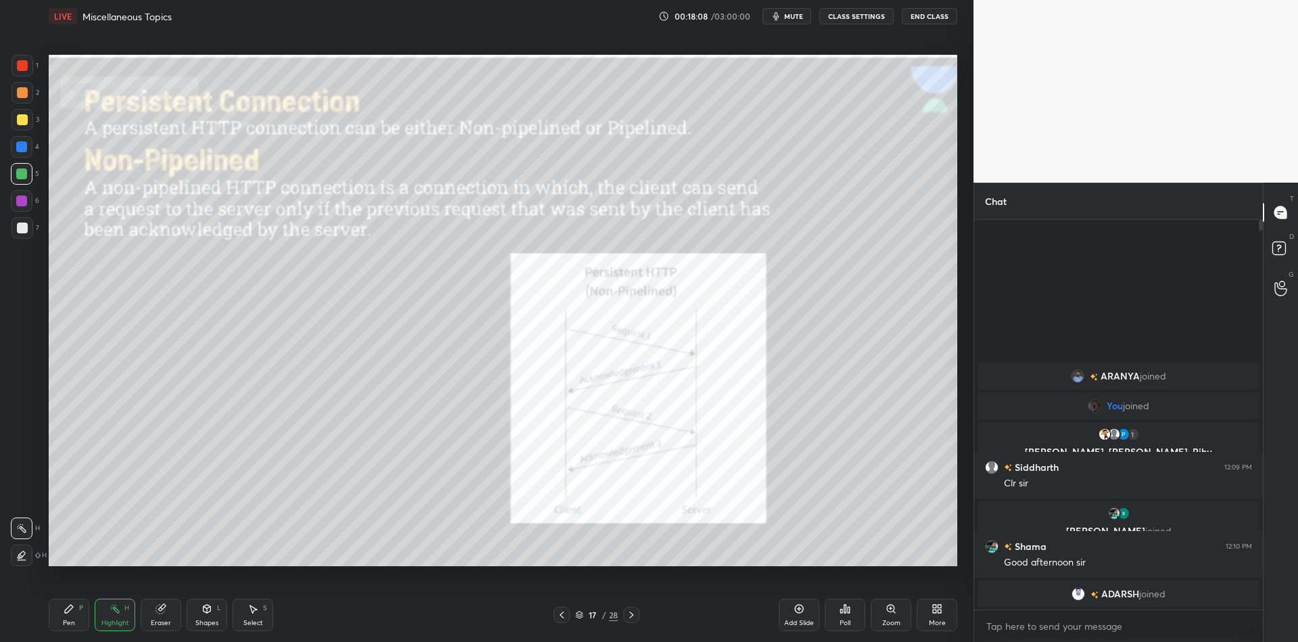
click at [75, 616] on div "Pen P" at bounding box center [69, 614] width 41 height 32
click at [24, 62] on div at bounding box center [22, 65] width 11 height 11
drag, startPoint x: 118, startPoint y: 625, endPoint x: 141, endPoint y: 603, distance: 31.6
click at [118, 624] on div "Highlight" at bounding box center [115, 622] width 28 height 7
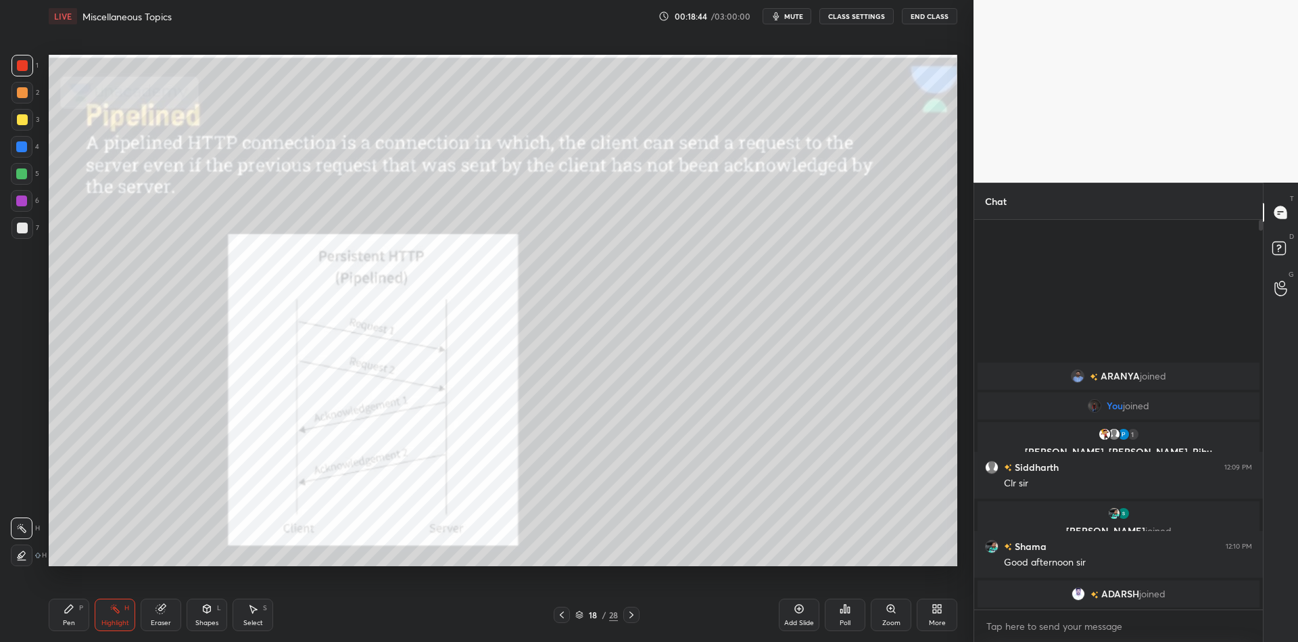
drag, startPoint x: 215, startPoint y: 621, endPoint x: 210, endPoint y: 601, distance: 21.0
click at [216, 621] on div "Shapes" at bounding box center [206, 622] width 23 height 7
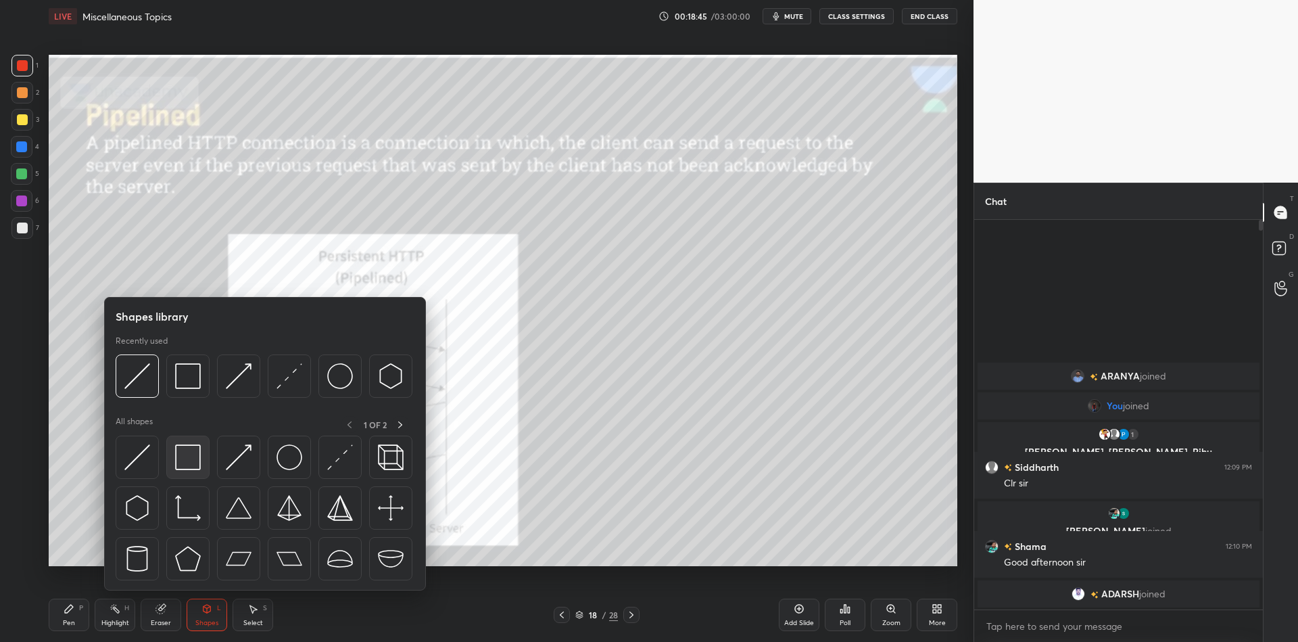
click at [191, 456] on img at bounding box center [188, 457] width 26 height 26
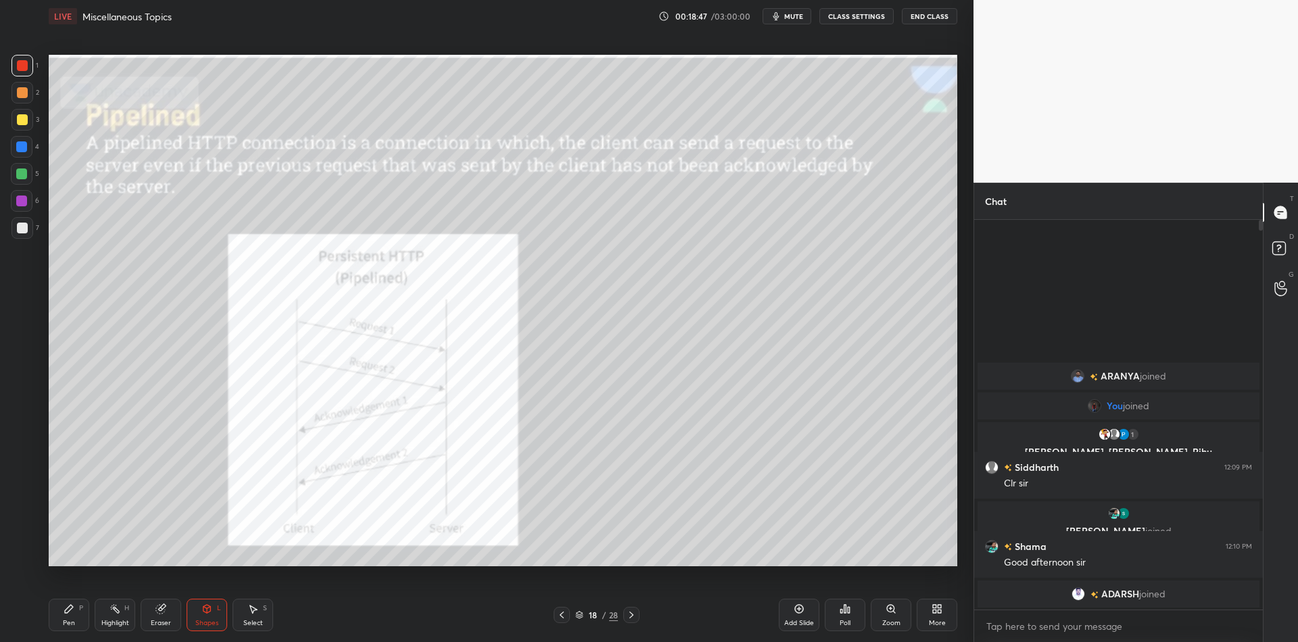
drag, startPoint x: 201, startPoint y: 610, endPoint x: 201, endPoint y: 592, distance: 18.3
click at [201, 604] on icon at bounding box center [206, 608] width 11 height 11
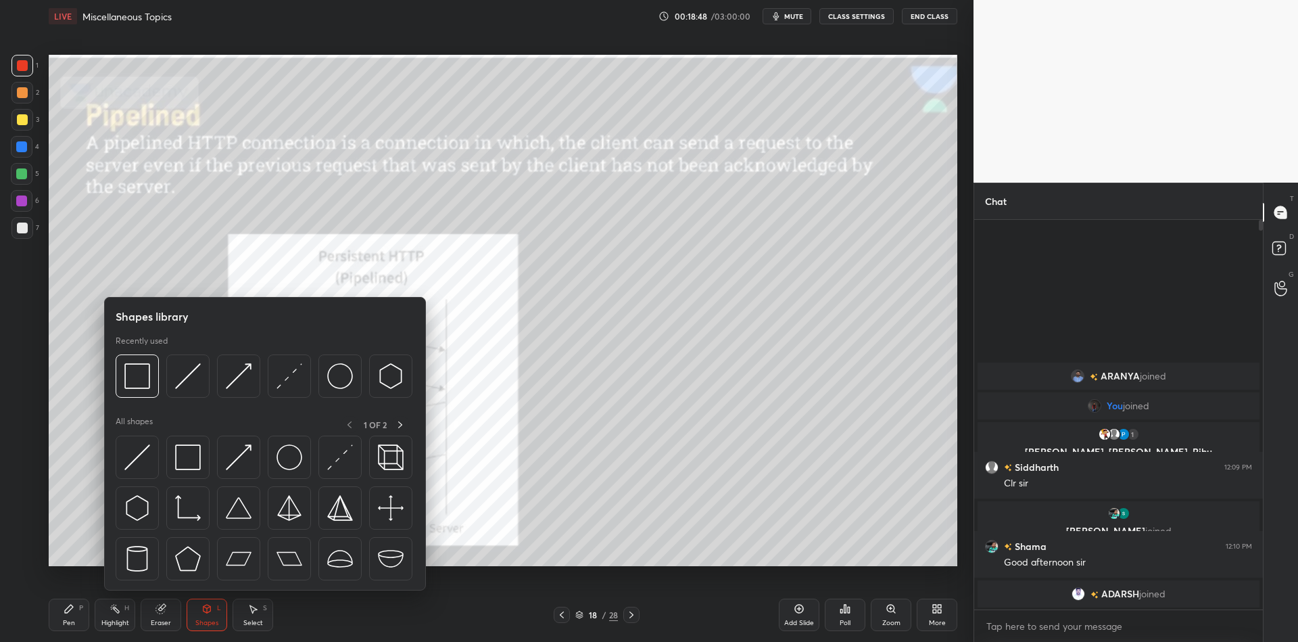
click at [141, 442] on div at bounding box center [137, 456] width 43 height 43
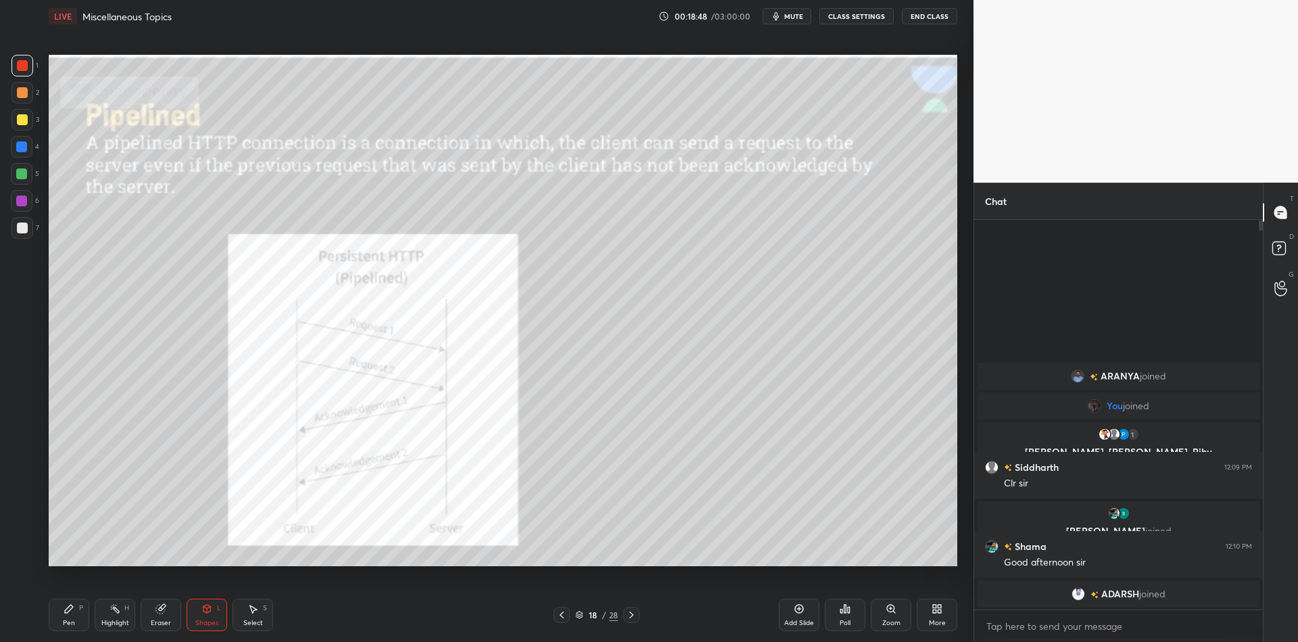
click at [24, 170] on div at bounding box center [21, 173] width 11 height 11
drag, startPoint x: 78, startPoint y: 611, endPoint x: 101, endPoint y: 605, distance: 23.1
click at [89, 610] on div "Pen P" at bounding box center [69, 614] width 41 height 32
click at [118, 609] on icon at bounding box center [115, 608] width 11 height 11
click at [110, 612] on div "Highlight H" at bounding box center [115, 614] width 41 height 32
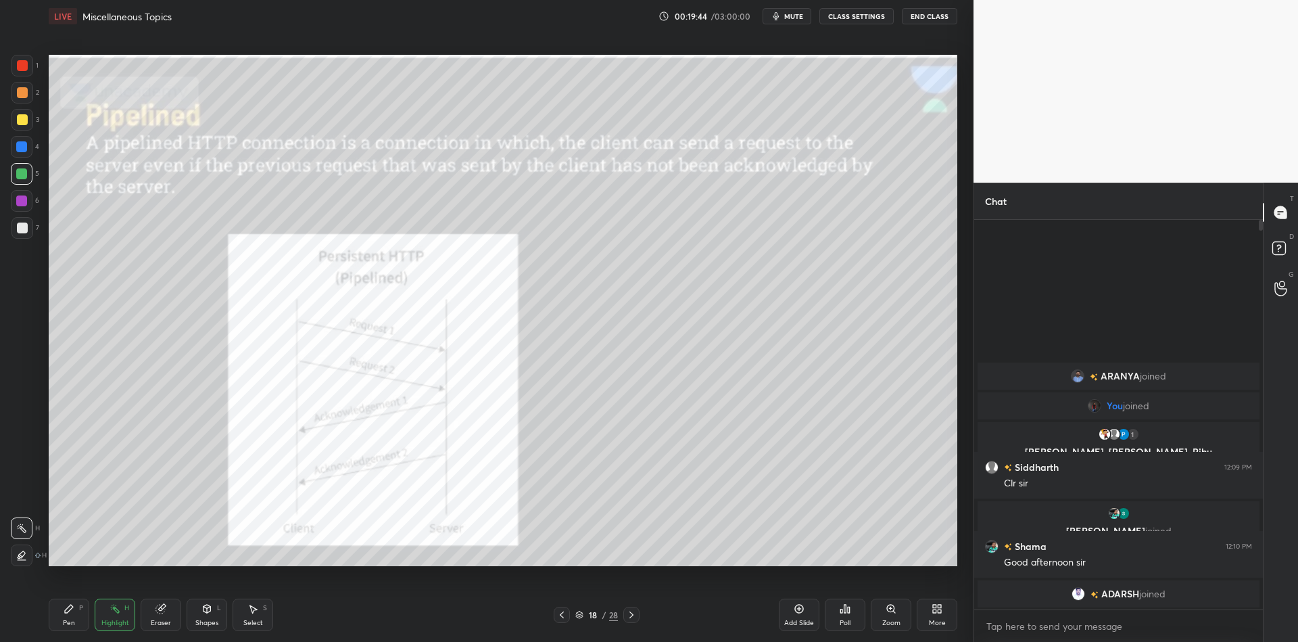
drag, startPoint x: 68, startPoint y: 618, endPoint x: 101, endPoint y: 616, distance: 33.2
click at [73, 617] on div "Pen P" at bounding box center [69, 614] width 41 height 32
click at [111, 620] on div "Highlight" at bounding box center [115, 622] width 28 height 7
drag, startPoint x: 76, startPoint y: 619, endPoint x: 68, endPoint y: 597, distance: 23.5
click at [75, 617] on div "Pen P" at bounding box center [69, 614] width 41 height 32
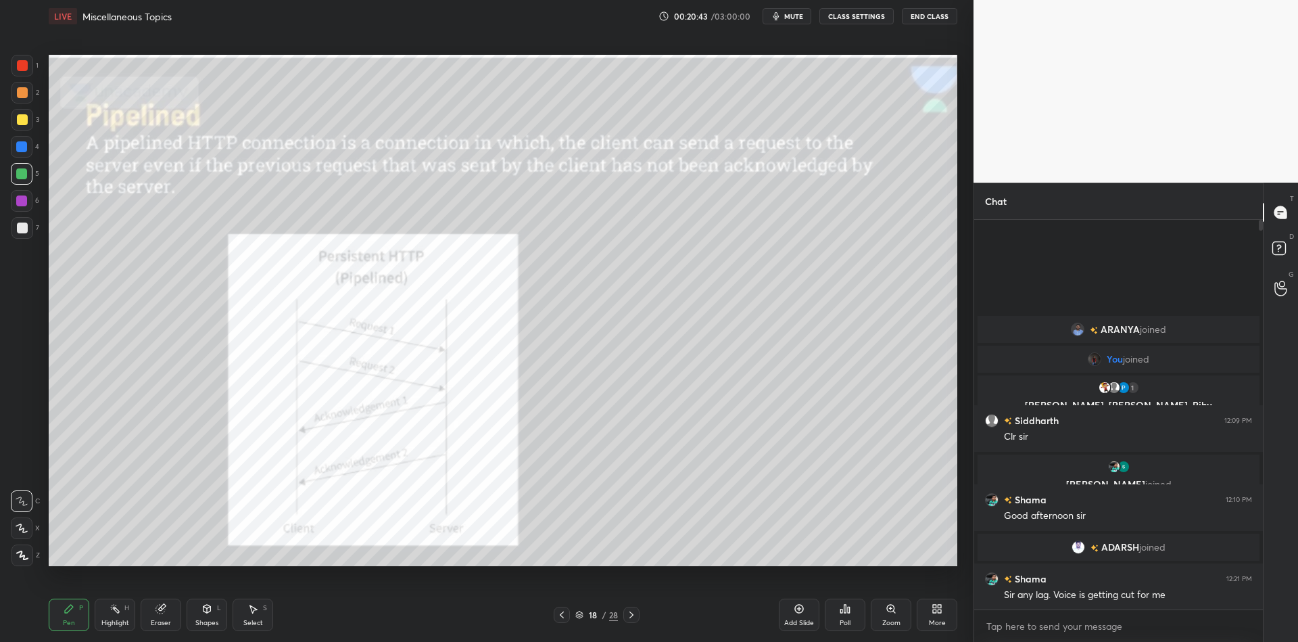
click at [25, 63] on div at bounding box center [22, 65] width 11 height 11
click at [72, 619] on div "Pen" at bounding box center [69, 622] width 12 height 7
drag, startPoint x: 207, startPoint y: 614, endPoint x: 212, endPoint y: 607, distance: 8.3
click at [211, 610] on icon at bounding box center [206, 608] width 11 height 11
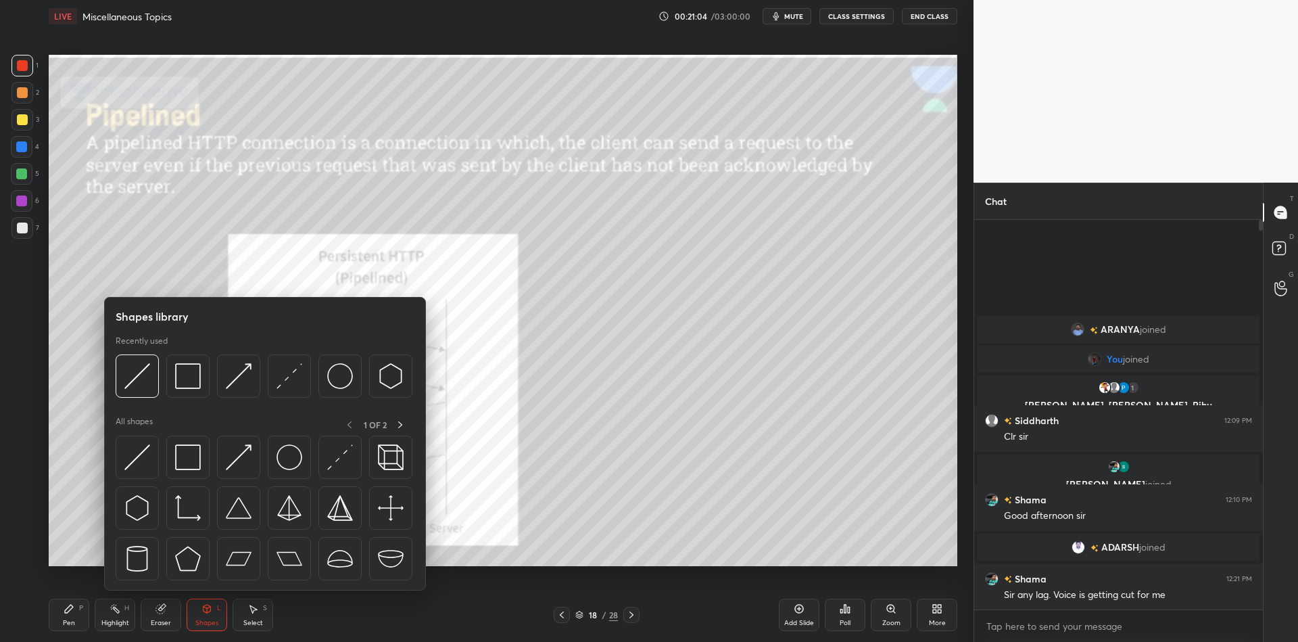
click at [145, 452] on div at bounding box center [137, 456] width 43 height 43
click at [24, 176] on div at bounding box center [21, 173] width 11 height 11
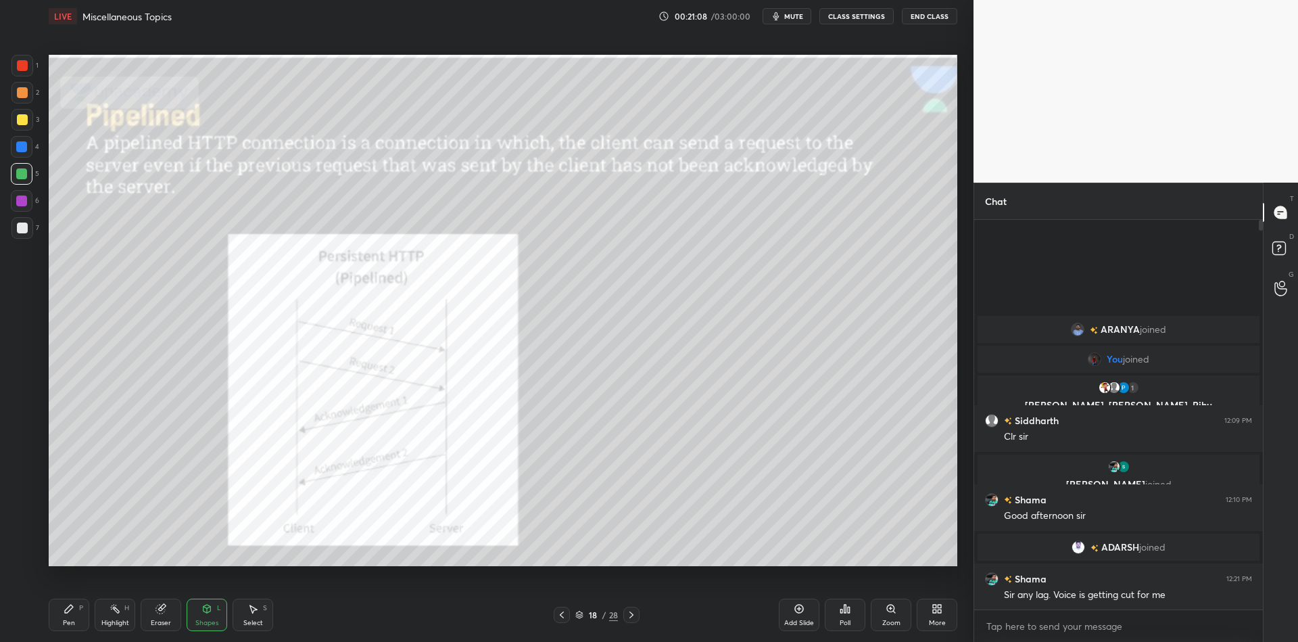
drag, startPoint x: 70, startPoint y: 611, endPoint x: 81, endPoint y: 600, distance: 15.8
click at [73, 608] on icon at bounding box center [69, 608] width 11 height 11
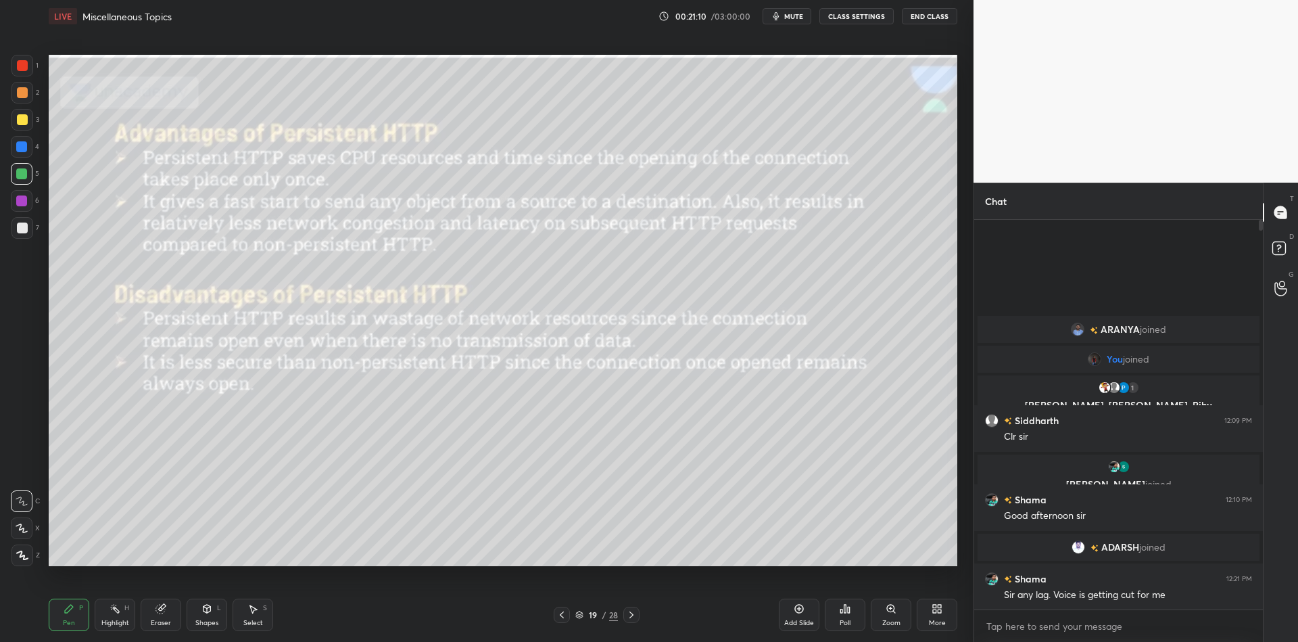
click at [212, 617] on div "Shapes L" at bounding box center [207, 614] width 41 height 32
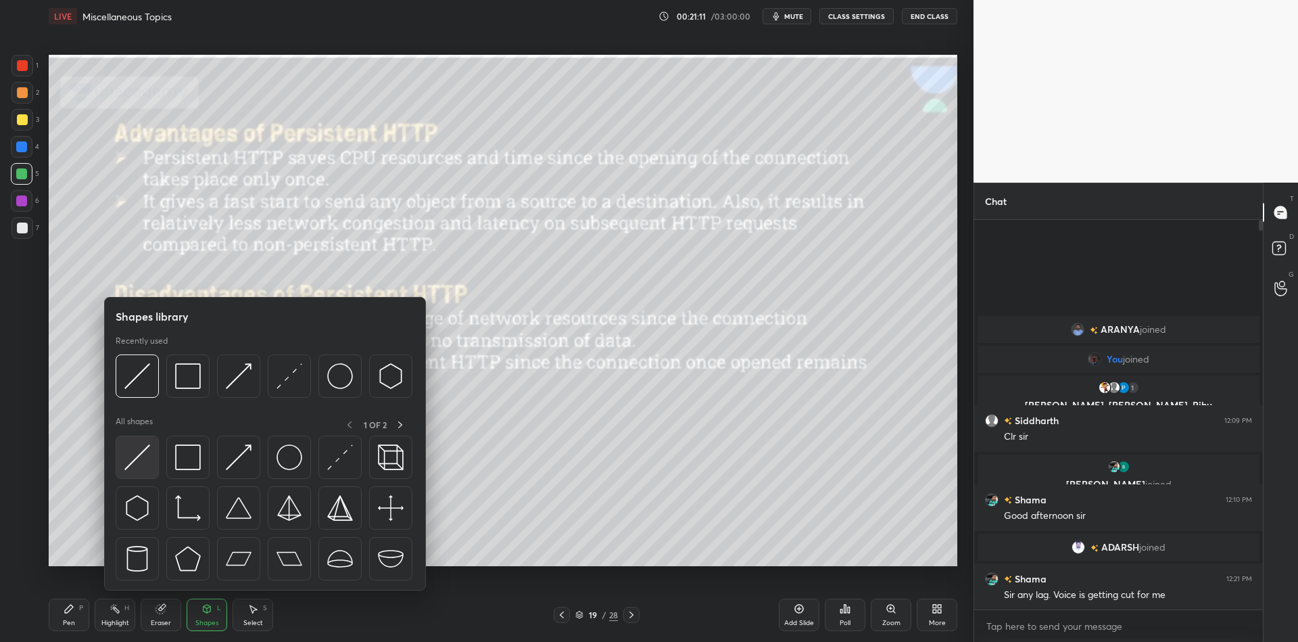
drag, startPoint x: 132, startPoint y: 479, endPoint x: 136, endPoint y: 472, distance: 7.9
click at [135, 474] on div at bounding box center [137, 456] width 43 height 43
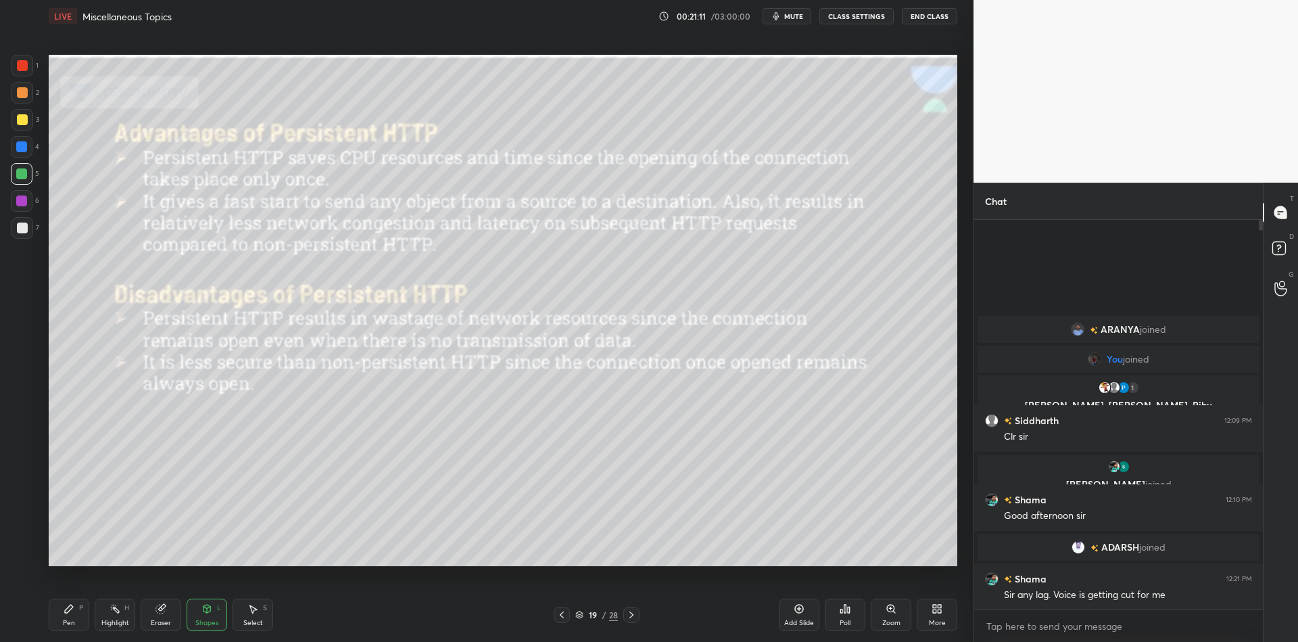
drag, startPoint x: 20, startPoint y: 168, endPoint x: 27, endPoint y: 166, distance: 7.1
click at [22, 168] on div at bounding box center [21, 173] width 11 height 11
drag, startPoint x: 81, startPoint y: 623, endPoint x: 107, endPoint y: 622, distance: 25.7
click at [86, 623] on div "Pen P" at bounding box center [69, 614] width 41 height 32
click at [125, 621] on div "Highlight" at bounding box center [115, 622] width 28 height 7
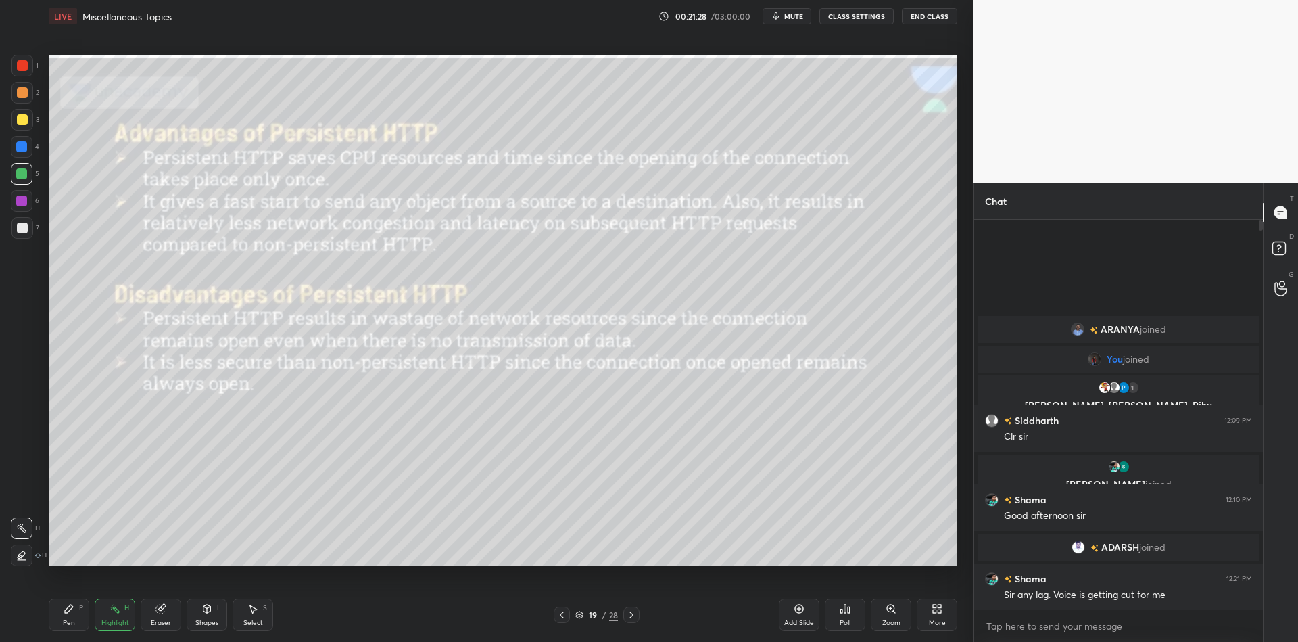
drag, startPoint x: 205, startPoint y: 613, endPoint x: 193, endPoint y: 590, distance: 25.4
click at [203, 610] on icon at bounding box center [206, 608] width 7 height 8
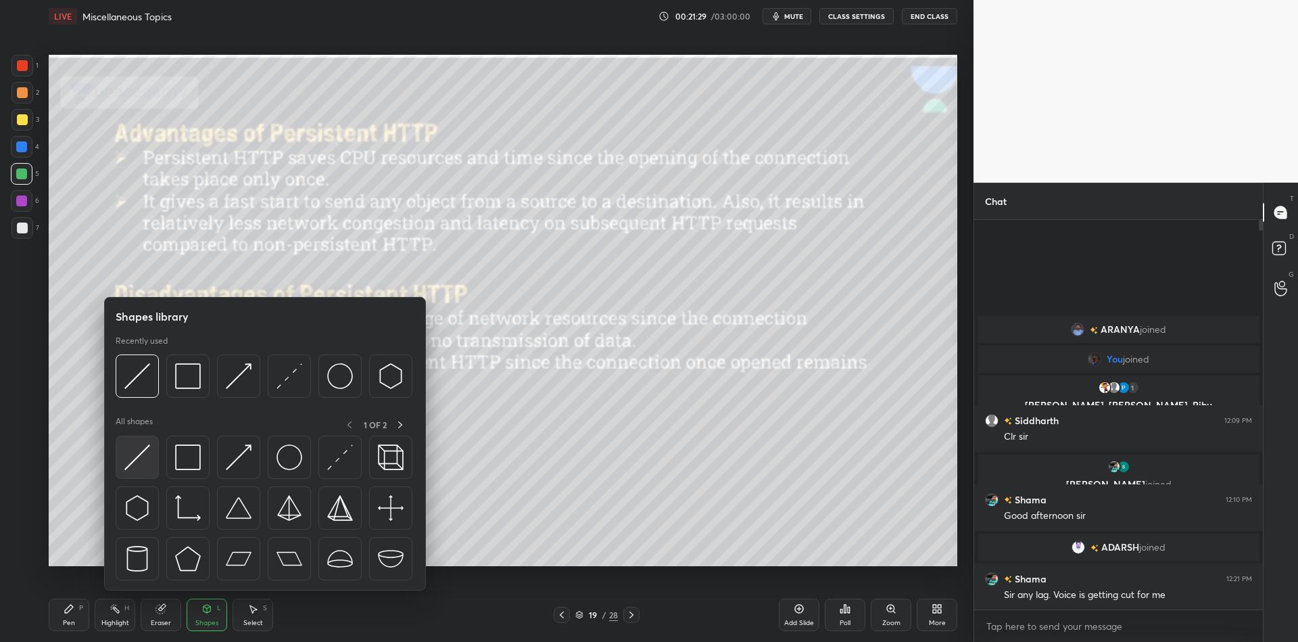
click at [141, 453] on img at bounding box center [137, 457] width 26 height 26
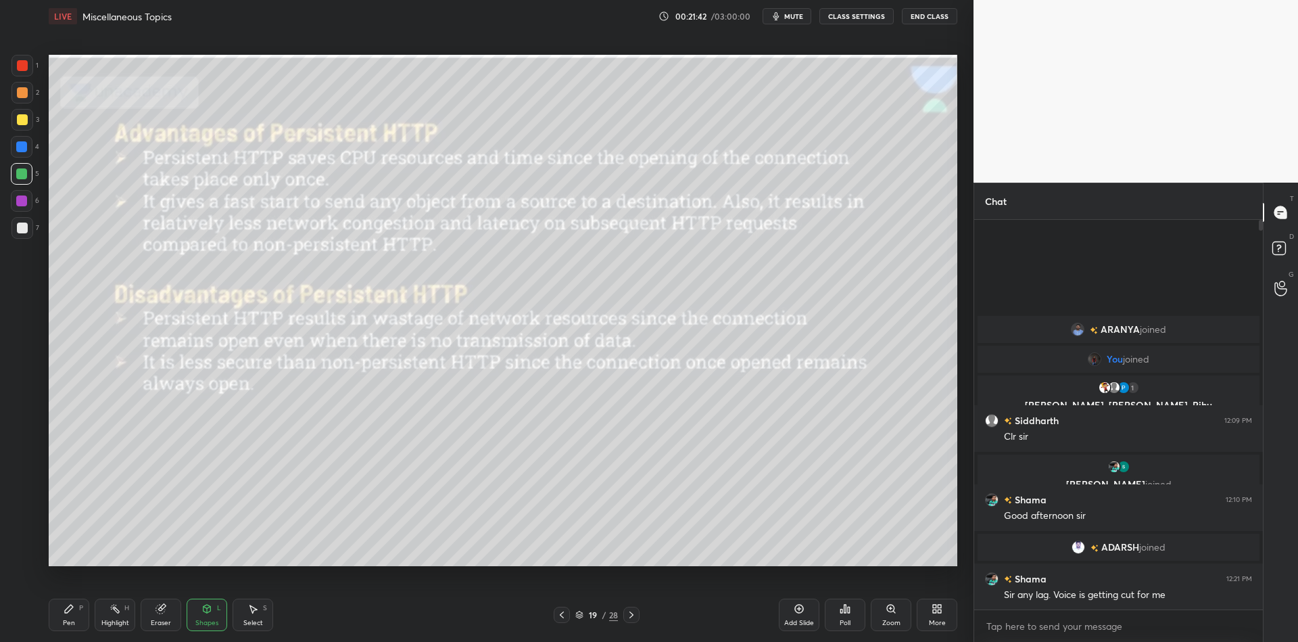
click at [76, 613] on div "Pen P" at bounding box center [69, 614] width 41 height 32
drag, startPoint x: 107, startPoint y: 621, endPoint x: 151, endPoint y: 608, distance: 45.8
click at [107, 619] on div "Highlight" at bounding box center [115, 622] width 28 height 7
drag, startPoint x: 164, startPoint y: 621, endPoint x: 157, endPoint y: 575, distance: 45.8
click at [166, 611] on div "Eraser" at bounding box center [161, 614] width 41 height 32
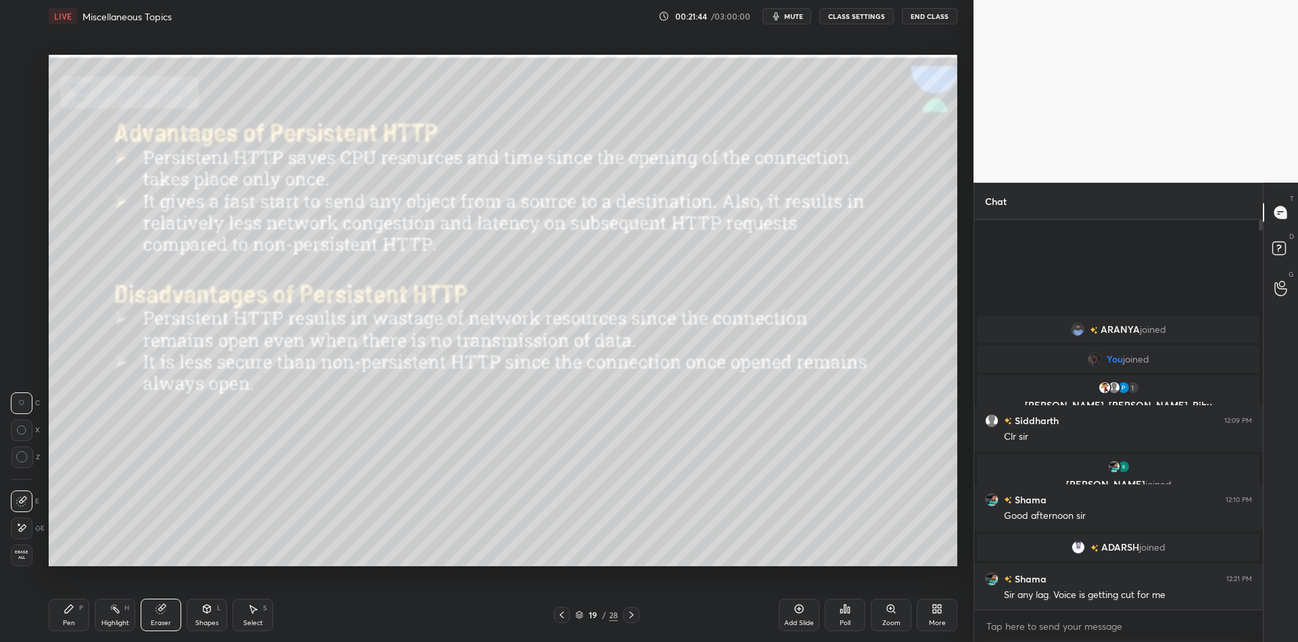
click at [76, 599] on div "Pen P" at bounding box center [69, 614] width 41 height 32
drag, startPoint x: 206, startPoint y: 617, endPoint x: 197, endPoint y: 598, distance: 20.6
click at [204, 617] on div "Shapes L" at bounding box center [207, 614] width 41 height 32
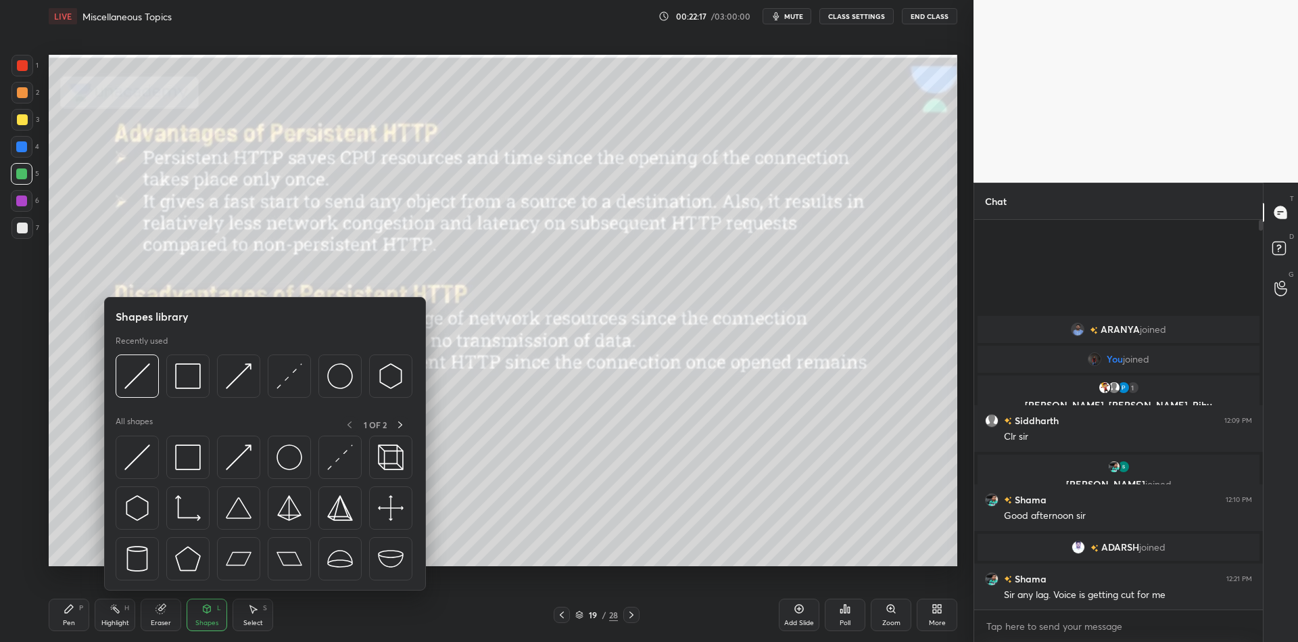
click at [137, 465] on img at bounding box center [137, 457] width 26 height 26
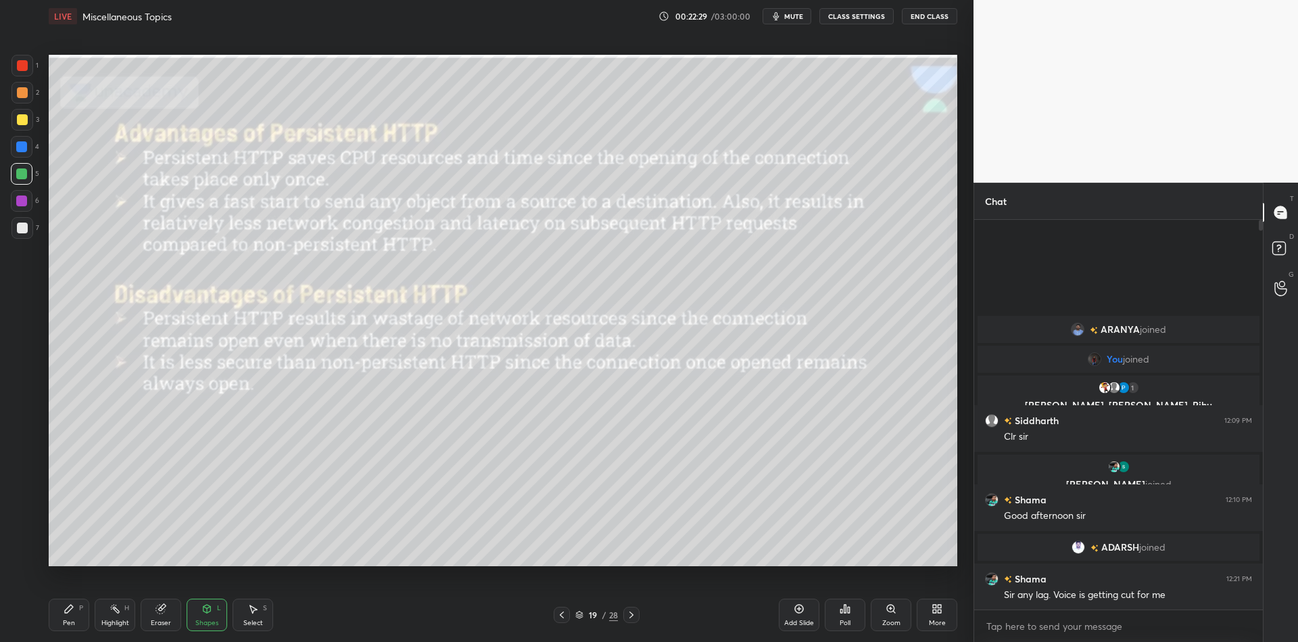
click at [72, 617] on div "Pen P" at bounding box center [69, 614] width 41 height 32
drag, startPoint x: 108, startPoint y: 621, endPoint x: 113, endPoint y: 594, distance: 27.5
click at [107, 617] on div "Highlight H" at bounding box center [115, 614] width 41 height 32
click at [212, 622] on div "Shapes" at bounding box center [206, 622] width 23 height 7
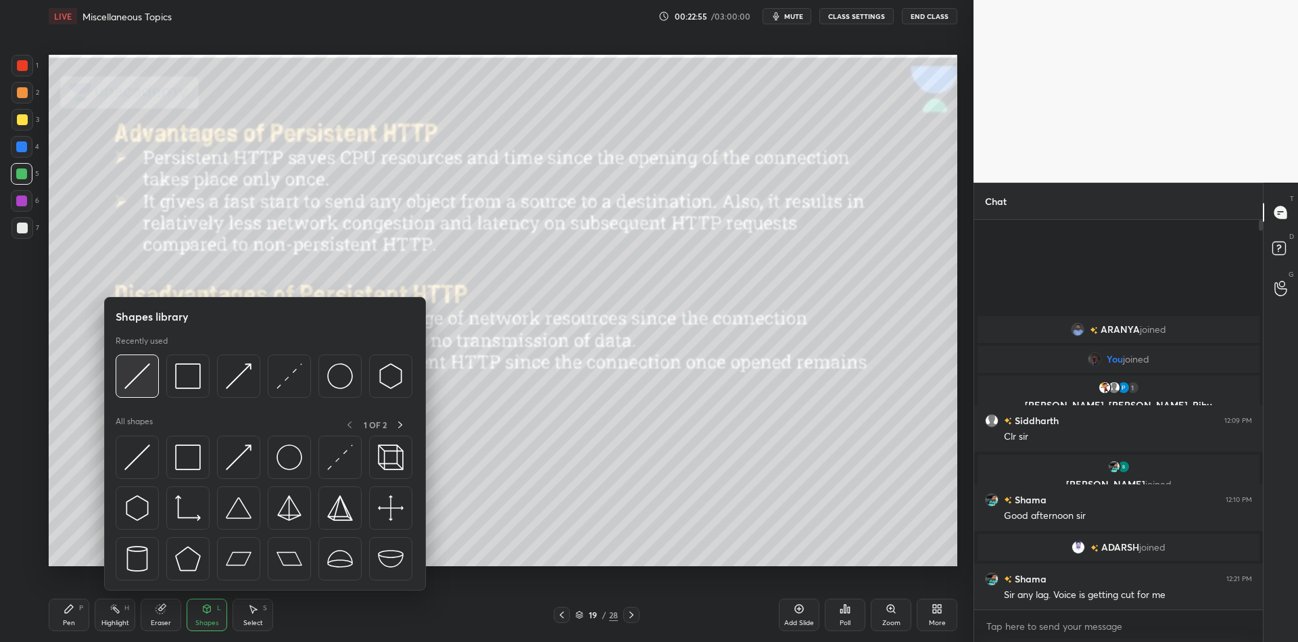
click at [133, 464] on img at bounding box center [137, 457] width 26 height 26
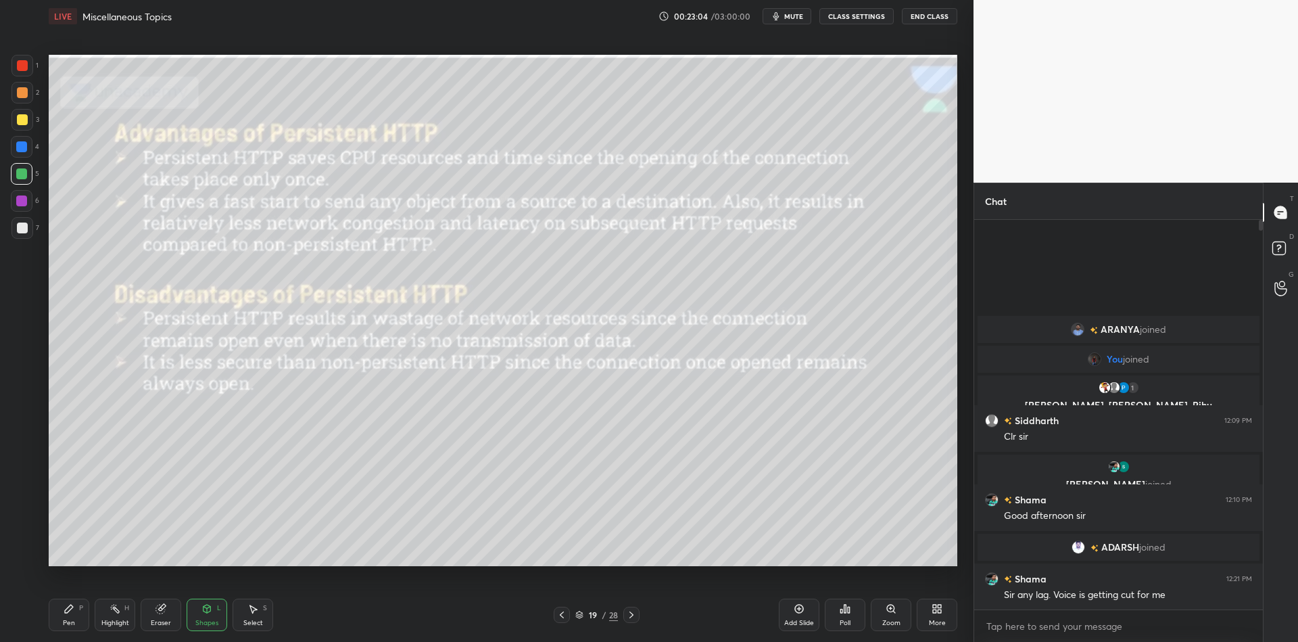
drag, startPoint x: 72, startPoint y: 630, endPoint x: 78, endPoint y: 626, distance: 7.3
click at [74, 627] on div "Pen P Highlight H Eraser Shapes L Select S 19 / 28 Add Slide Poll Zoom More" at bounding box center [503, 614] width 909 height 54
drag, startPoint x: 72, startPoint y: 613, endPoint x: 91, endPoint y: 611, distance: 19.0
click at [74, 613] on icon at bounding box center [69, 608] width 11 height 11
click at [117, 610] on rect at bounding box center [116, 609] width 7 height 7
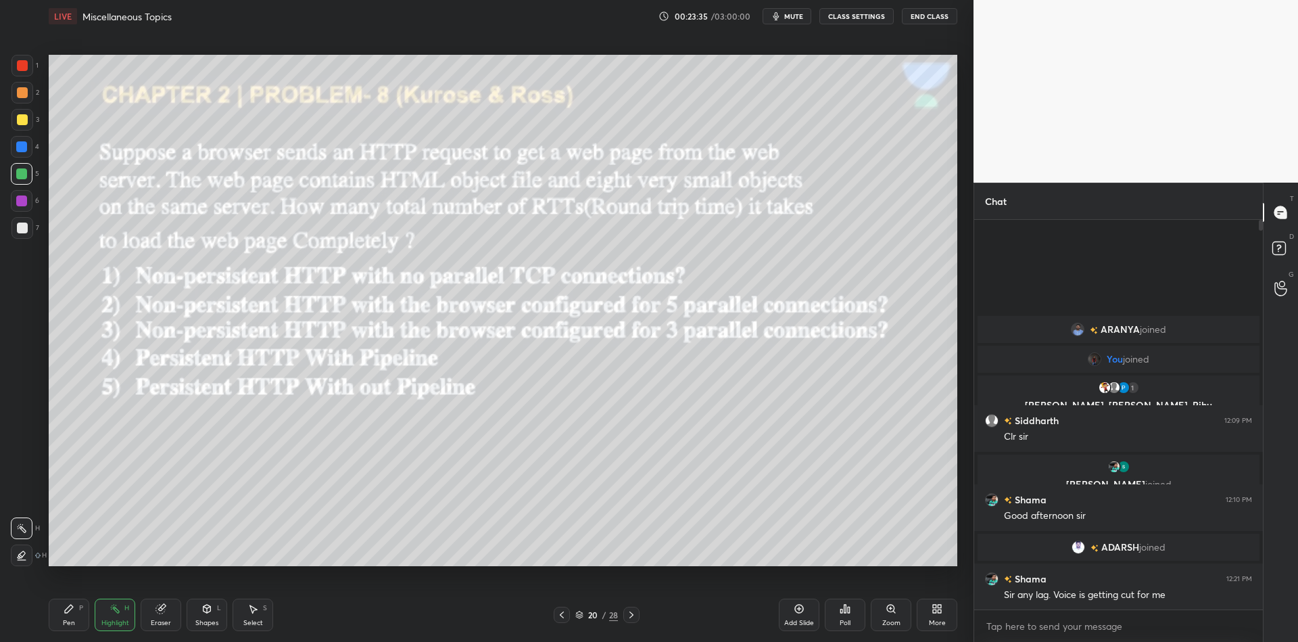
drag, startPoint x: 207, startPoint y: 612, endPoint x: 207, endPoint y: 601, distance: 10.8
click at [207, 612] on icon at bounding box center [207, 610] width 0 height 5
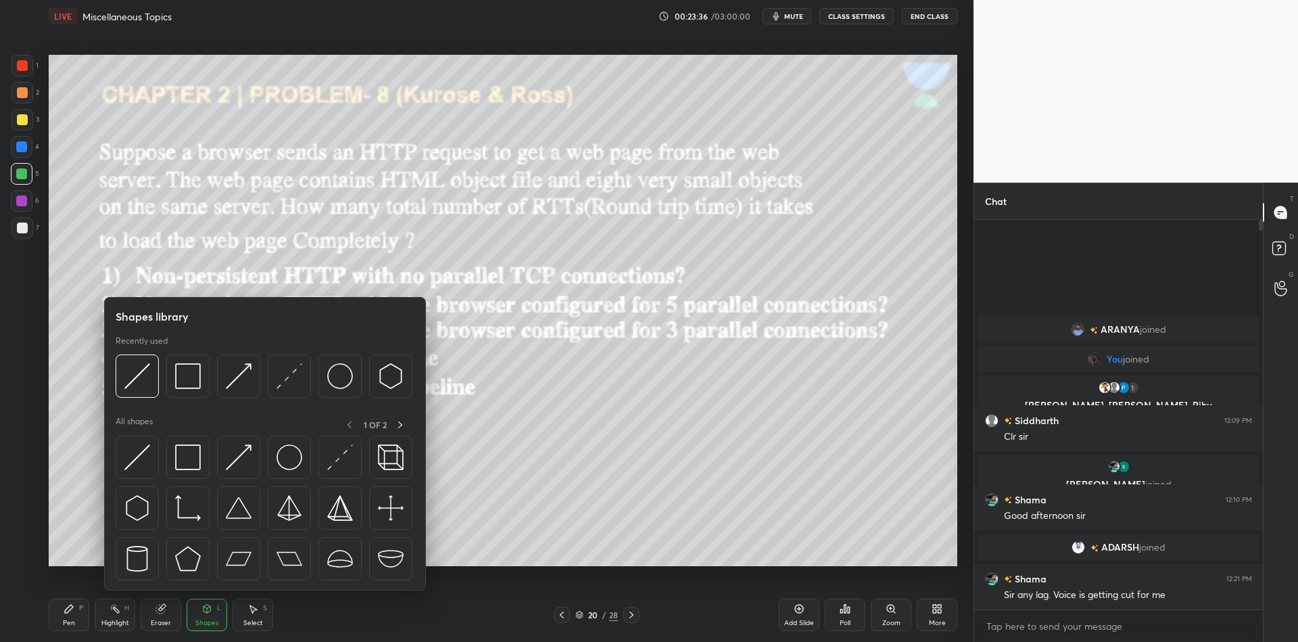
click at [191, 471] on div at bounding box center [187, 456] width 43 height 43
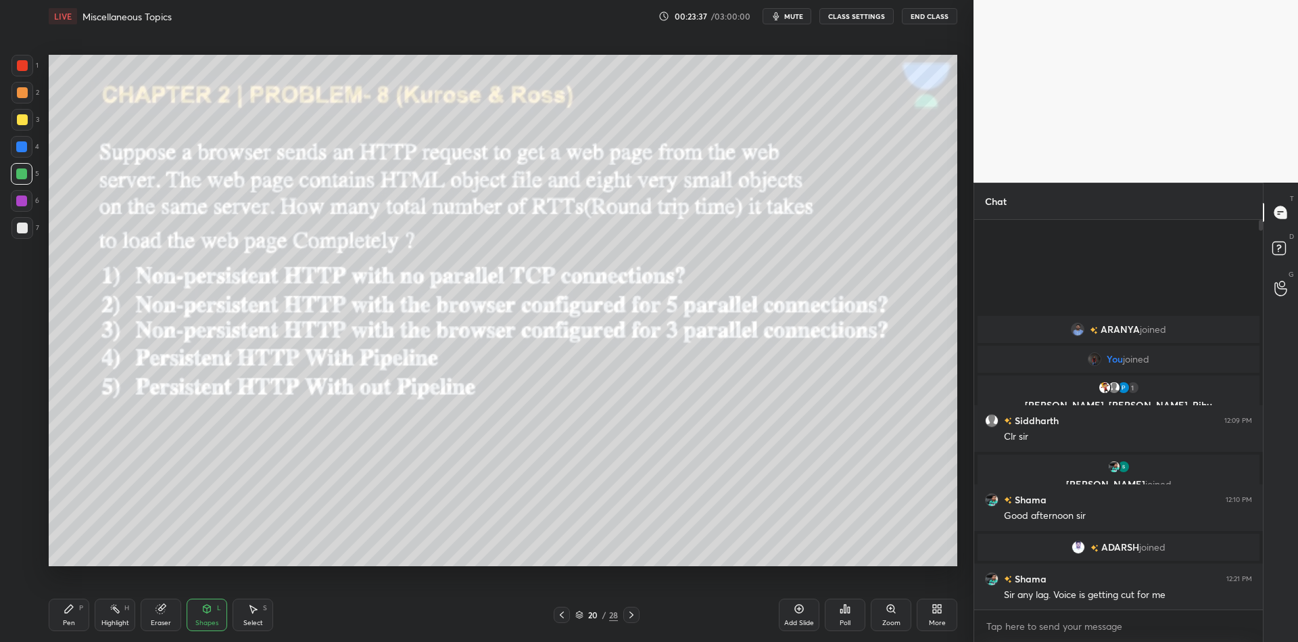
click at [23, 176] on div at bounding box center [21, 173] width 11 height 11
click at [88, 626] on div "Pen P" at bounding box center [69, 614] width 41 height 32
drag, startPoint x: 119, startPoint y: 625, endPoint x: 123, endPoint y: 583, distance: 42.1
click at [118, 623] on div "Highlight" at bounding box center [115, 622] width 28 height 7
drag, startPoint x: 75, startPoint y: 608, endPoint x: 84, endPoint y: 610, distance: 9.0
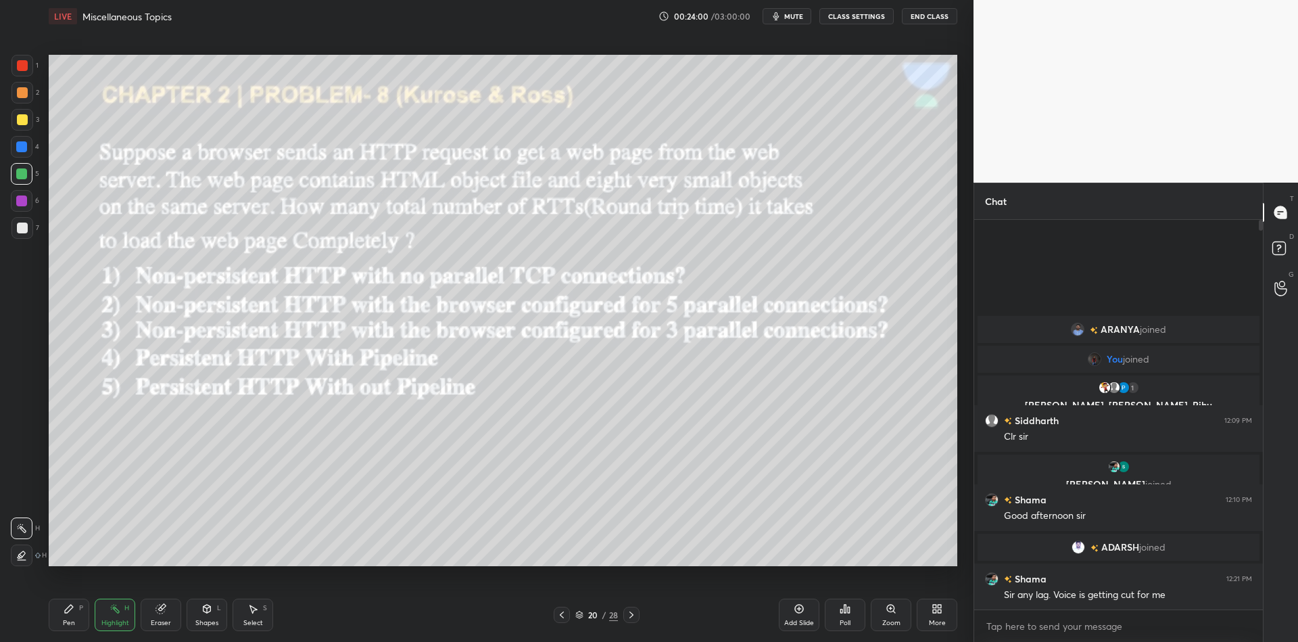
click at [82, 611] on div "Pen P" at bounding box center [69, 614] width 41 height 32
click at [107, 621] on div "Highlight" at bounding box center [115, 622] width 28 height 7
click at [211, 617] on div "Shapes L" at bounding box center [207, 614] width 41 height 32
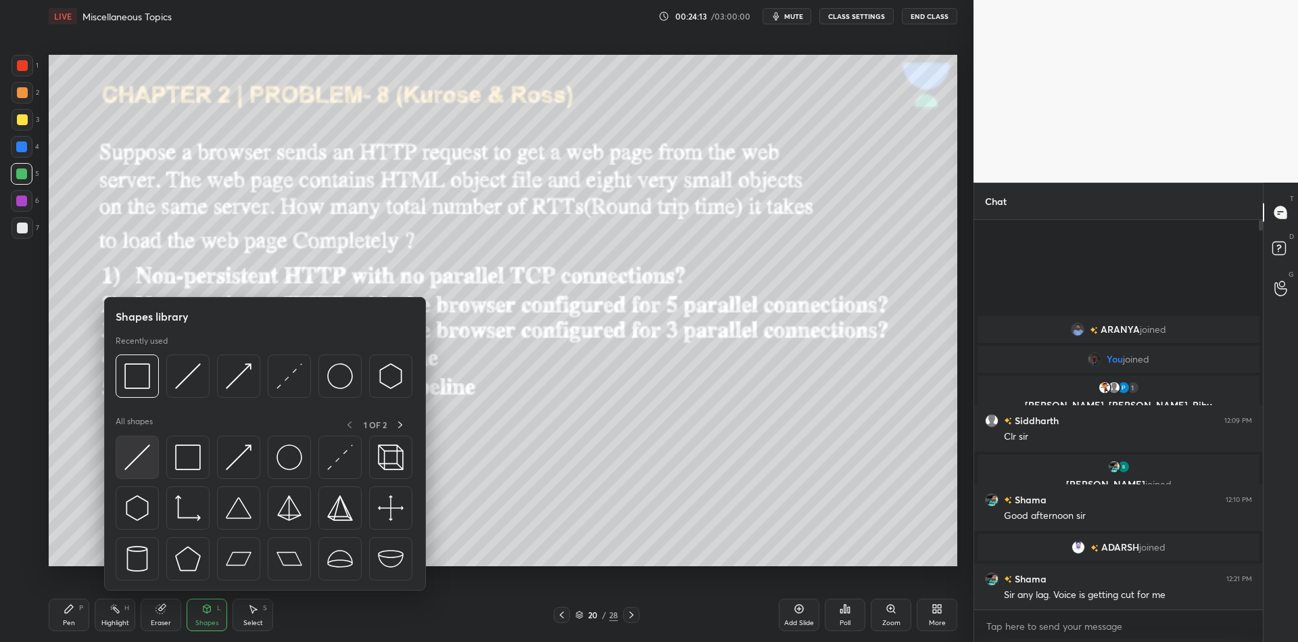
click at [139, 476] on div at bounding box center [137, 456] width 43 height 43
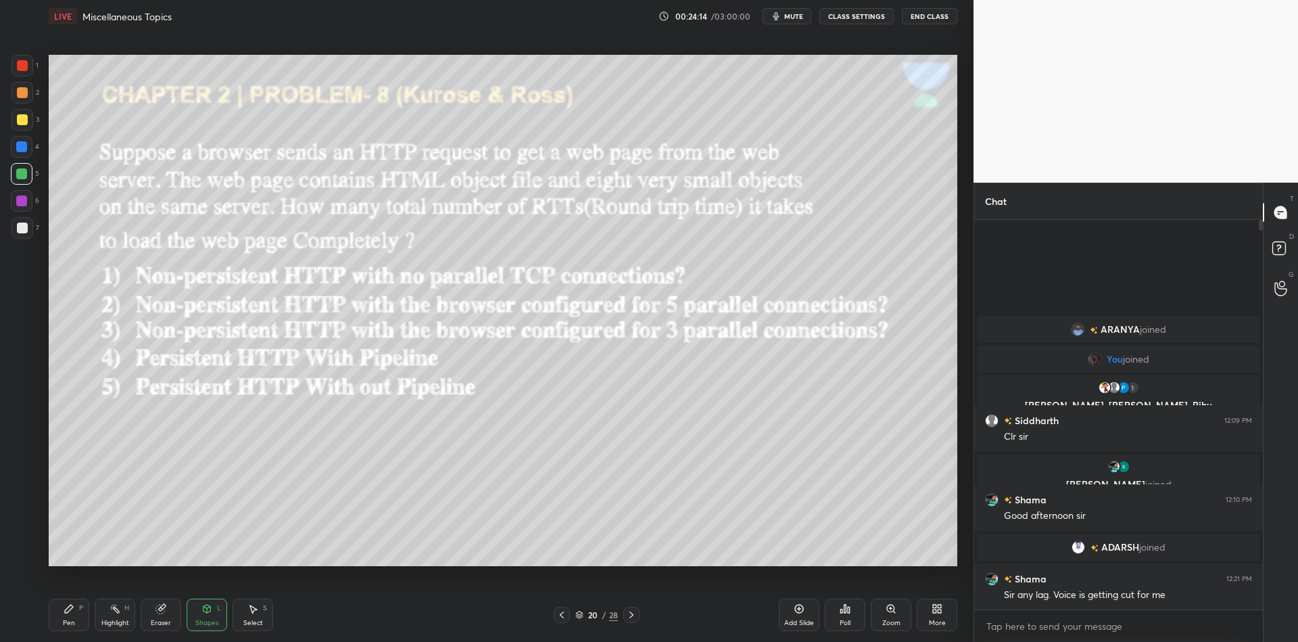
click at [154, 614] on div "Eraser" at bounding box center [161, 614] width 41 height 32
click at [208, 615] on div "Shapes L" at bounding box center [207, 614] width 41 height 32
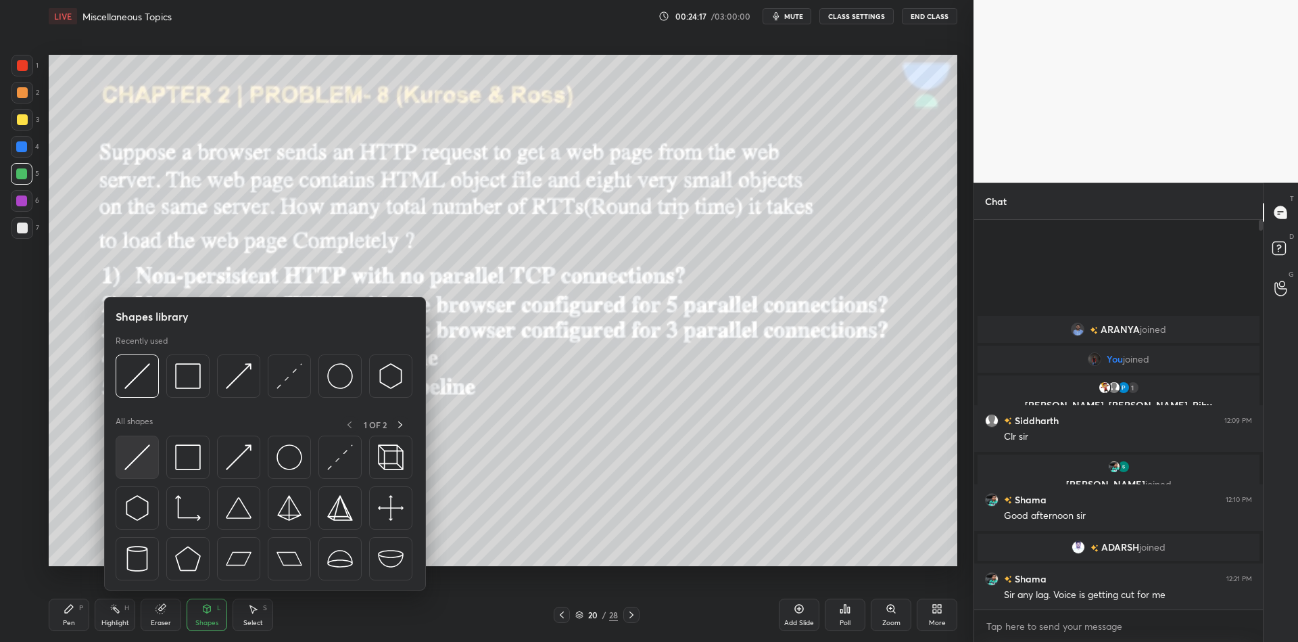
click at [141, 471] on div at bounding box center [137, 456] width 43 height 43
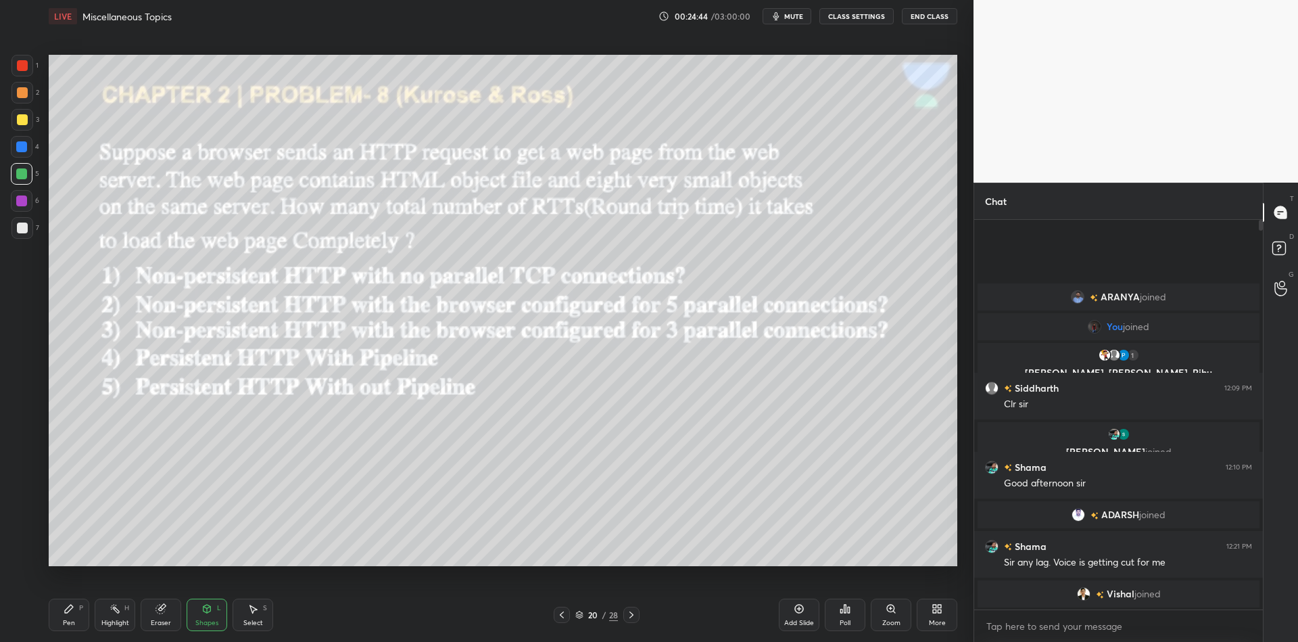
click at [208, 617] on div "Shapes L" at bounding box center [207, 614] width 41 height 32
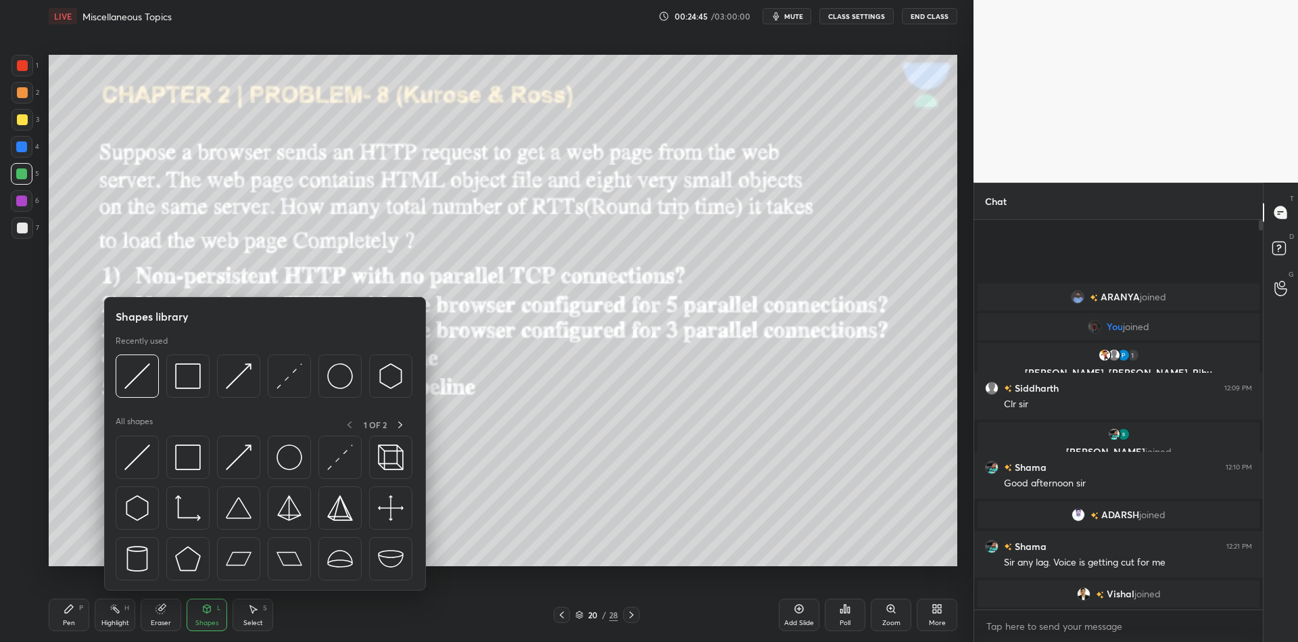
click at [138, 457] on img at bounding box center [137, 457] width 26 height 26
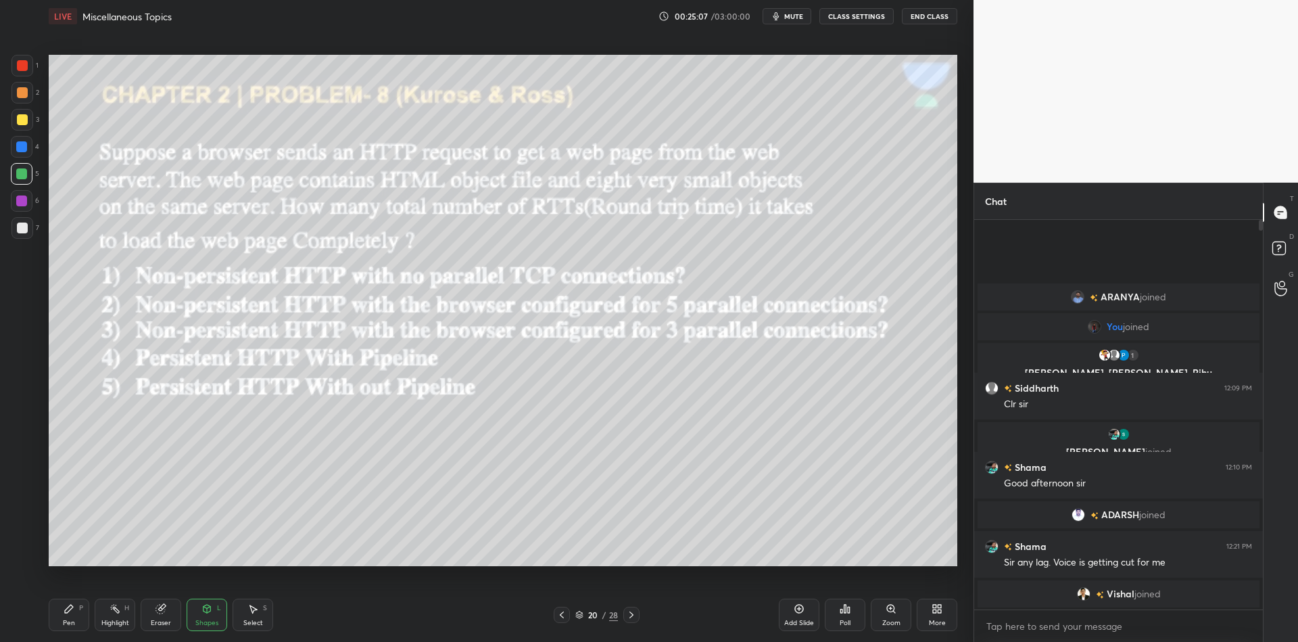
drag, startPoint x: 80, startPoint y: 614, endPoint x: 116, endPoint y: 616, distance: 35.2
click at [89, 616] on div "Pen P" at bounding box center [69, 614] width 41 height 32
drag, startPoint x: 118, startPoint y: 620, endPoint x: 115, endPoint y: 613, distance: 7.9
click at [116, 620] on div "Highlight" at bounding box center [115, 622] width 28 height 7
click at [116, 609] on icon at bounding box center [115, 608] width 11 height 11
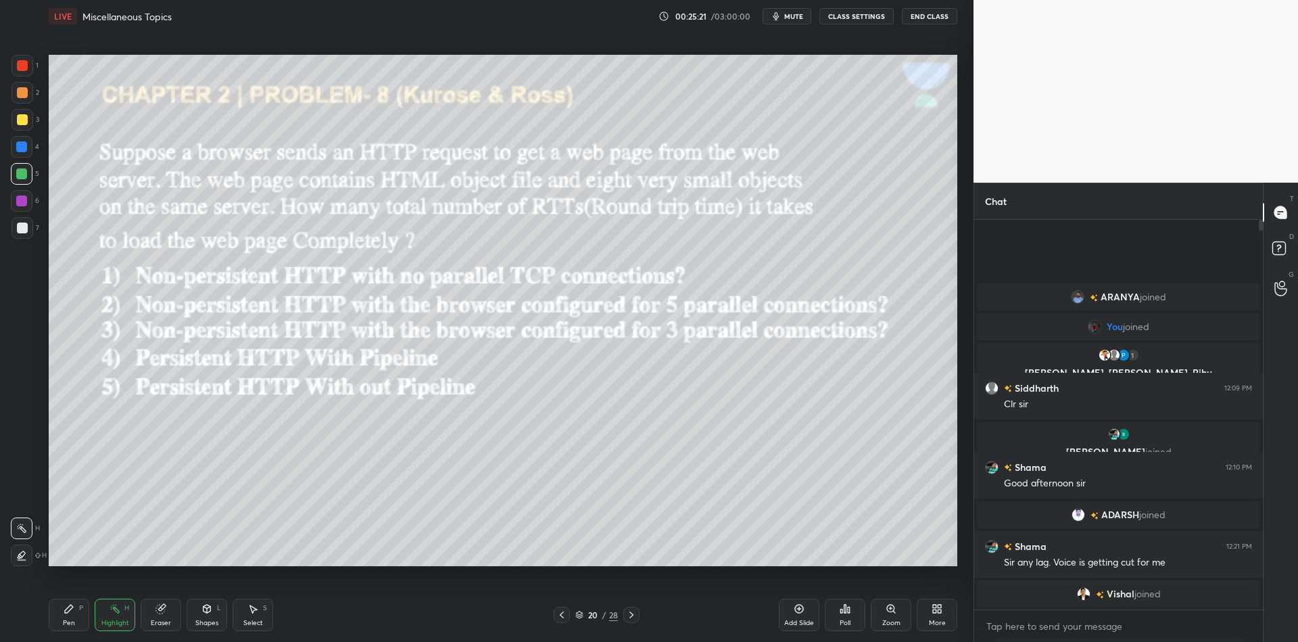
drag, startPoint x: 218, startPoint y: 617, endPoint x: 211, endPoint y: 594, distance: 24.6
click at [218, 612] on div "Shapes L" at bounding box center [207, 614] width 41 height 32
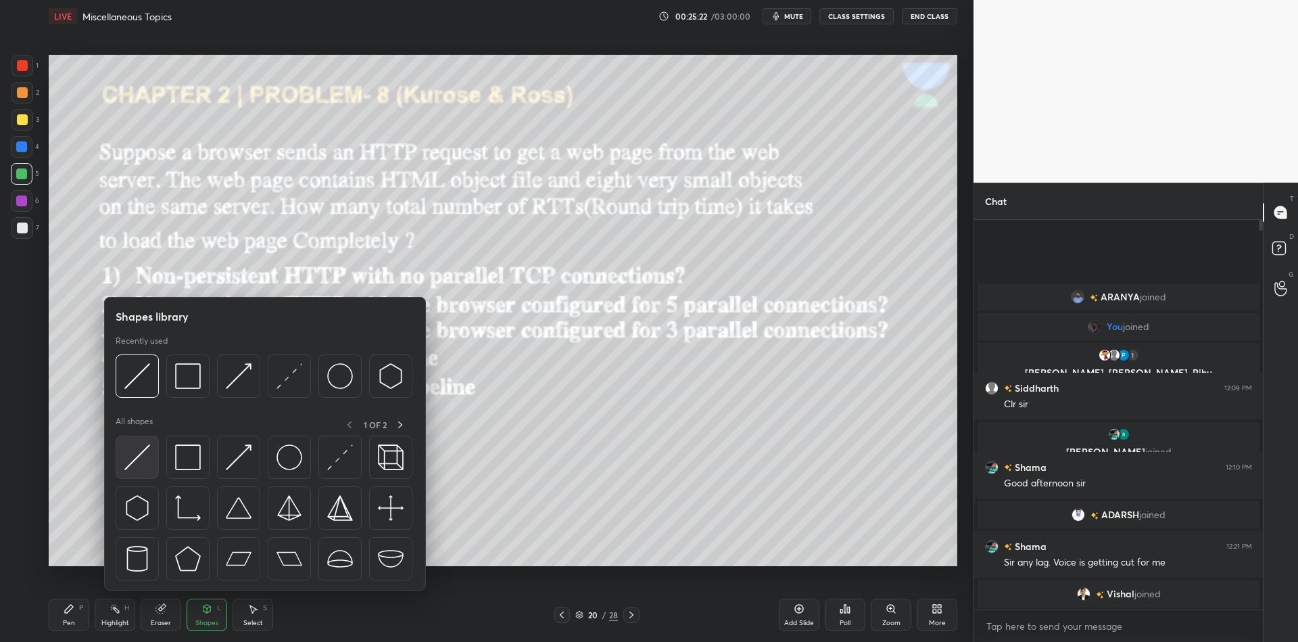
click at [141, 464] on img at bounding box center [137, 457] width 26 height 26
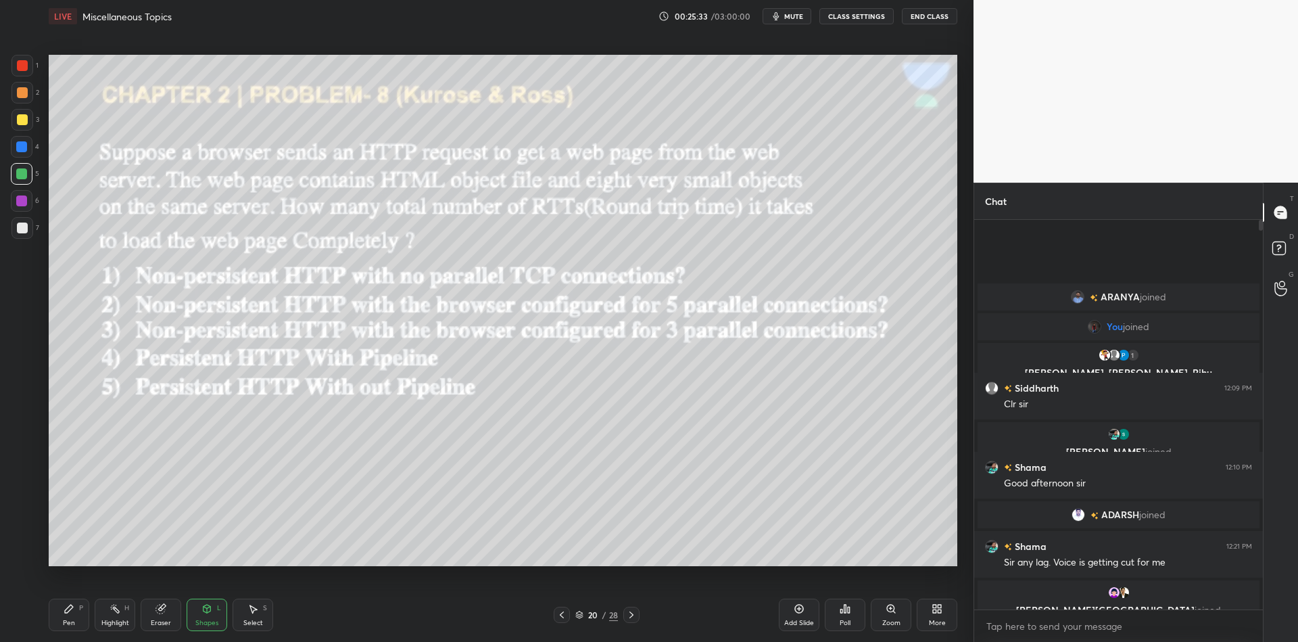
click at [82, 621] on div "Pen P" at bounding box center [69, 614] width 41 height 32
drag, startPoint x: 115, startPoint y: 618, endPoint x: 104, endPoint y: 594, distance: 26.0
click at [115, 619] on div "Highlight" at bounding box center [115, 622] width 28 height 7
drag, startPoint x: 65, startPoint y: 619, endPoint x: 75, endPoint y: 613, distance: 12.2
click at [68, 616] on div "Pen P" at bounding box center [69, 614] width 41 height 32
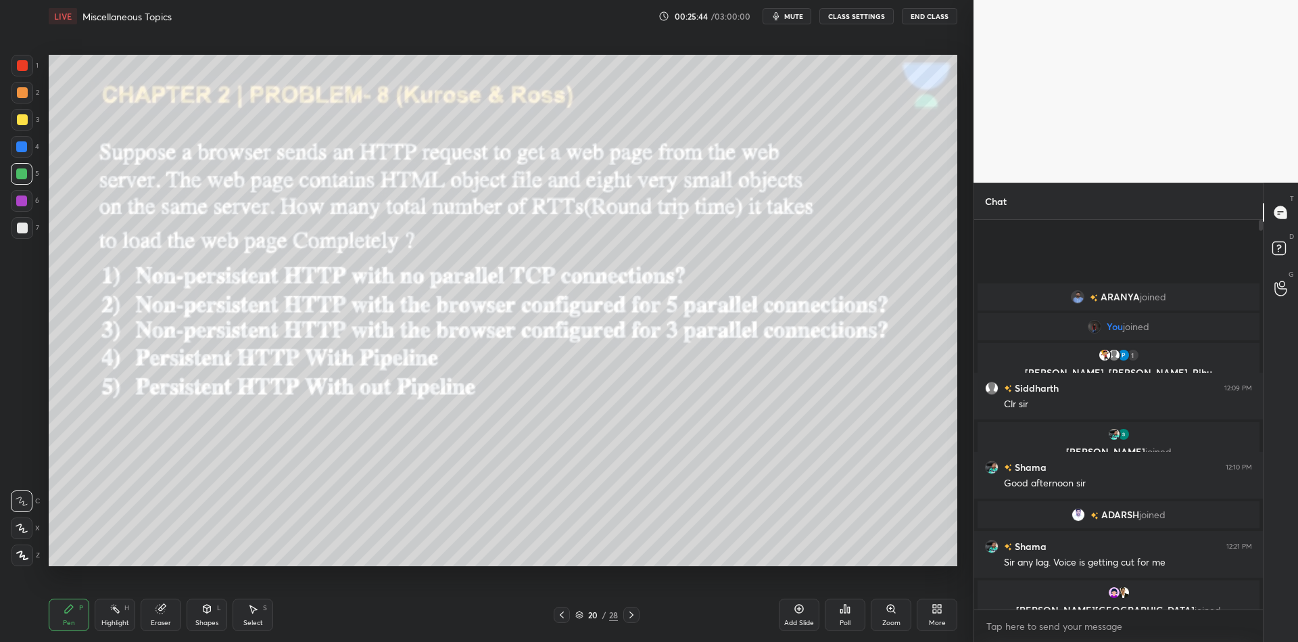
click at [18, 123] on div at bounding box center [22, 119] width 11 height 11
click at [22, 178] on div at bounding box center [21, 173] width 11 height 11
click at [61, 616] on div "Pen P" at bounding box center [69, 614] width 41 height 32
click at [22, 117] on div at bounding box center [22, 119] width 11 height 11
click at [122, 613] on div "Highlight H" at bounding box center [115, 614] width 41 height 32
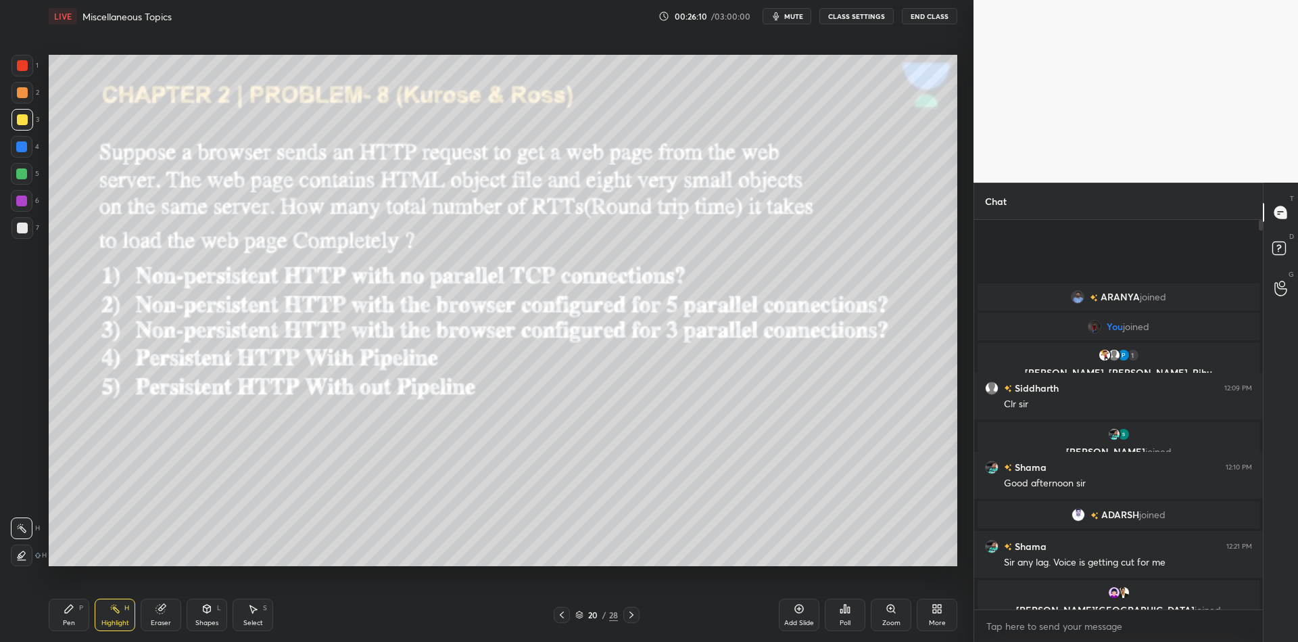
click at [57, 623] on div "Pen P" at bounding box center [69, 614] width 41 height 32
click at [115, 623] on div "Highlight" at bounding box center [115, 622] width 28 height 7
click at [76, 623] on div "Pen P" at bounding box center [69, 614] width 41 height 32
click at [19, 176] on div at bounding box center [21, 173] width 11 height 11
click at [800, 613] on icon at bounding box center [799, 608] width 11 height 11
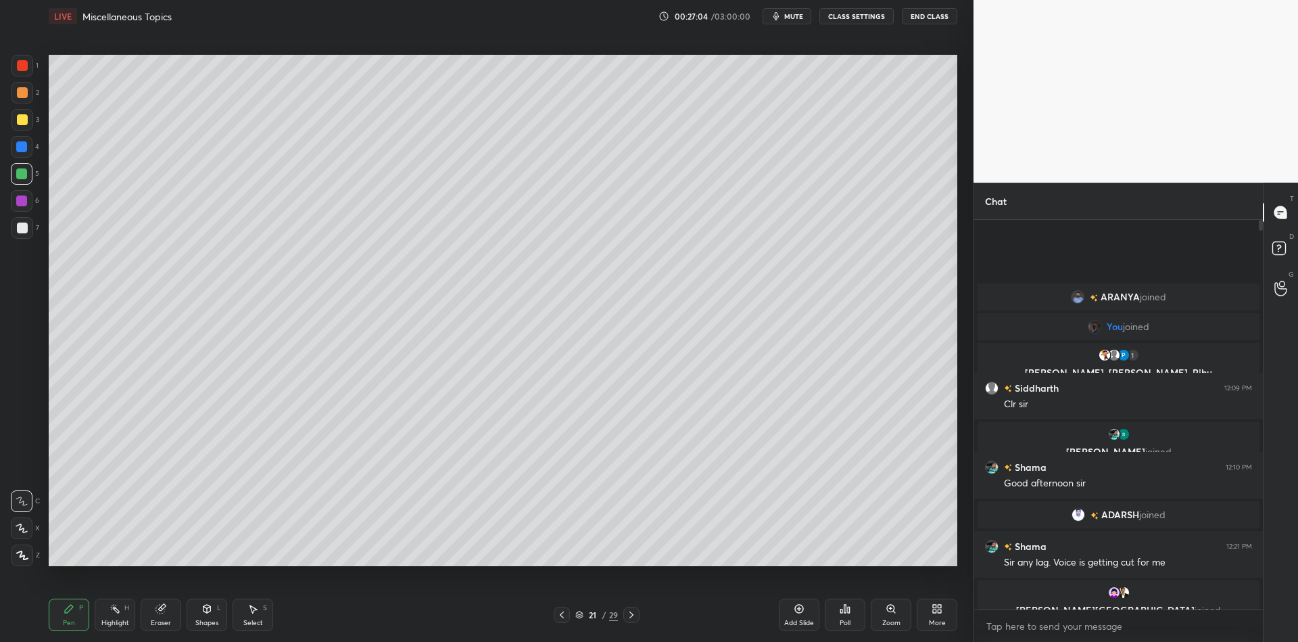
drag, startPoint x: 74, startPoint y: 615, endPoint x: 74, endPoint y: 602, distance: 12.9
click at [72, 616] on div "Pen P" at bounding box center [69, 614] width 41 height 32
click at [11, 126] on div at bounding box center [22, 120] width 22 height 22
click at [212, 611] on div "Shapes L" at bounding box center [207, 614] width 41 height 32
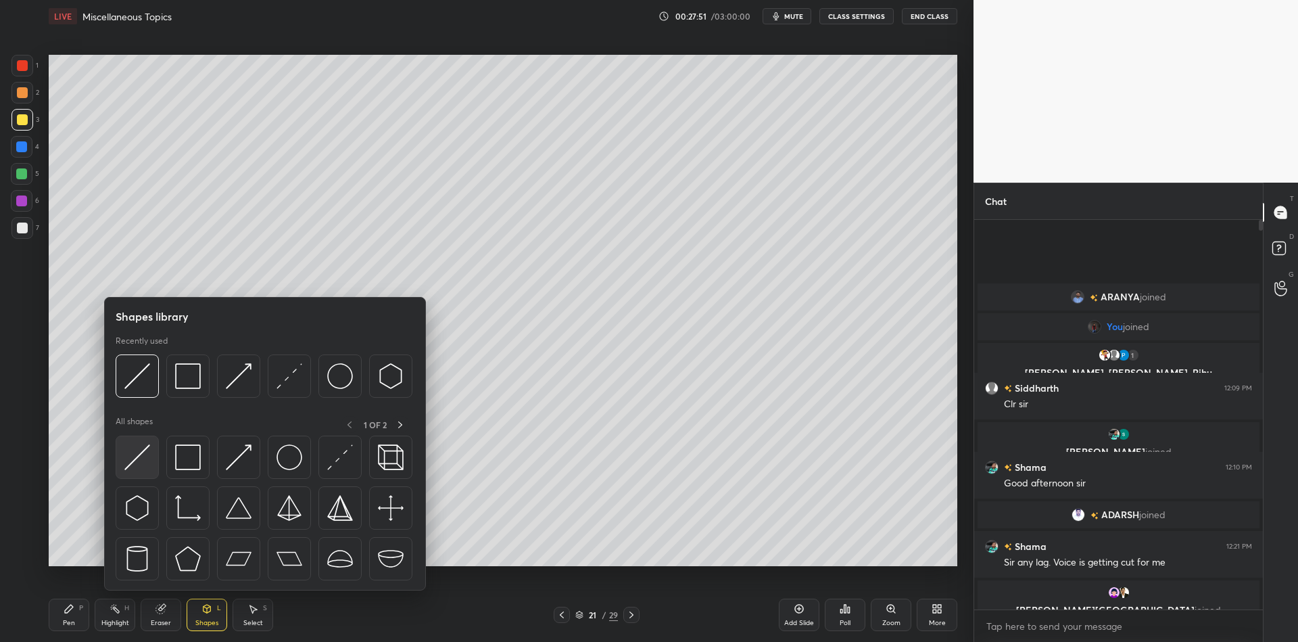
click at [151, 448] on div at bounding box center [137, 456] width 43 height 43
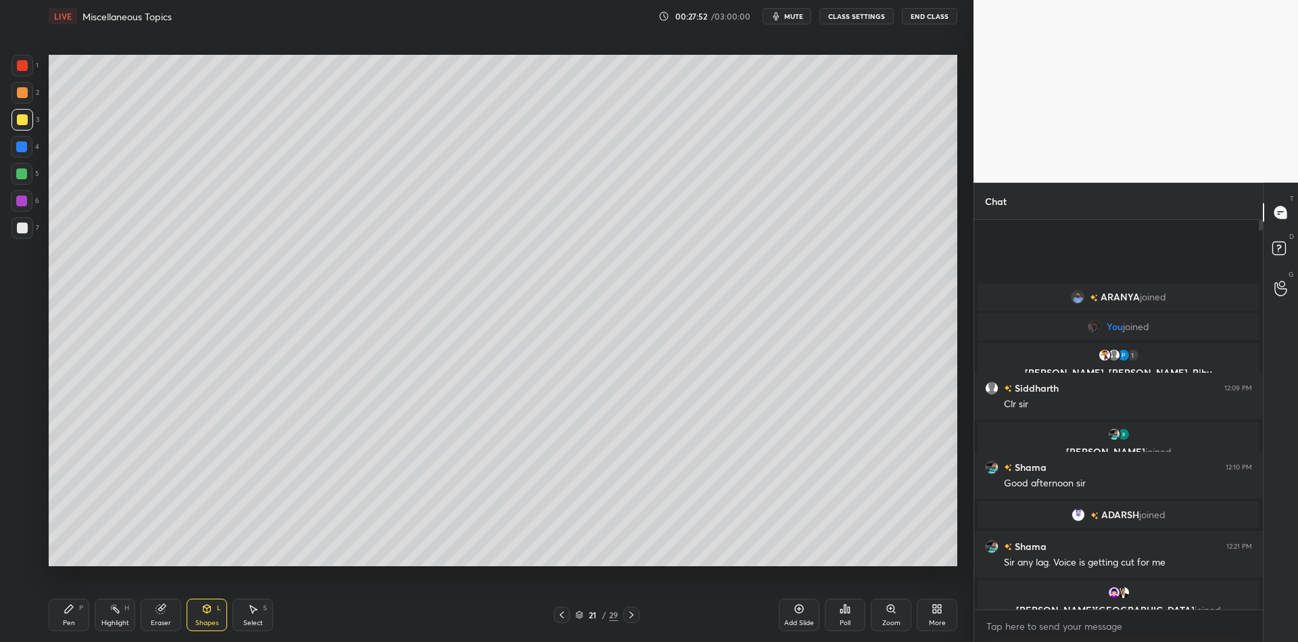
drag, startPoint x: 75, startPoint y: 617, endPoint x: 82, endPoint y: 613, distance: 8.5
click at [78, 616] on div "Pen P" at bounding box center [69, 614] width 41 height 32
click at [69, 619] on div "Pen" at bounding box center [69, 622] width 12 height 7
click at [162, 617] on div "Eraser" at bounding box center [161, 614] width 41 height 32
click at [214, 615] on div "Shapes L" at bounding box center [207, 614] width 41 height 32
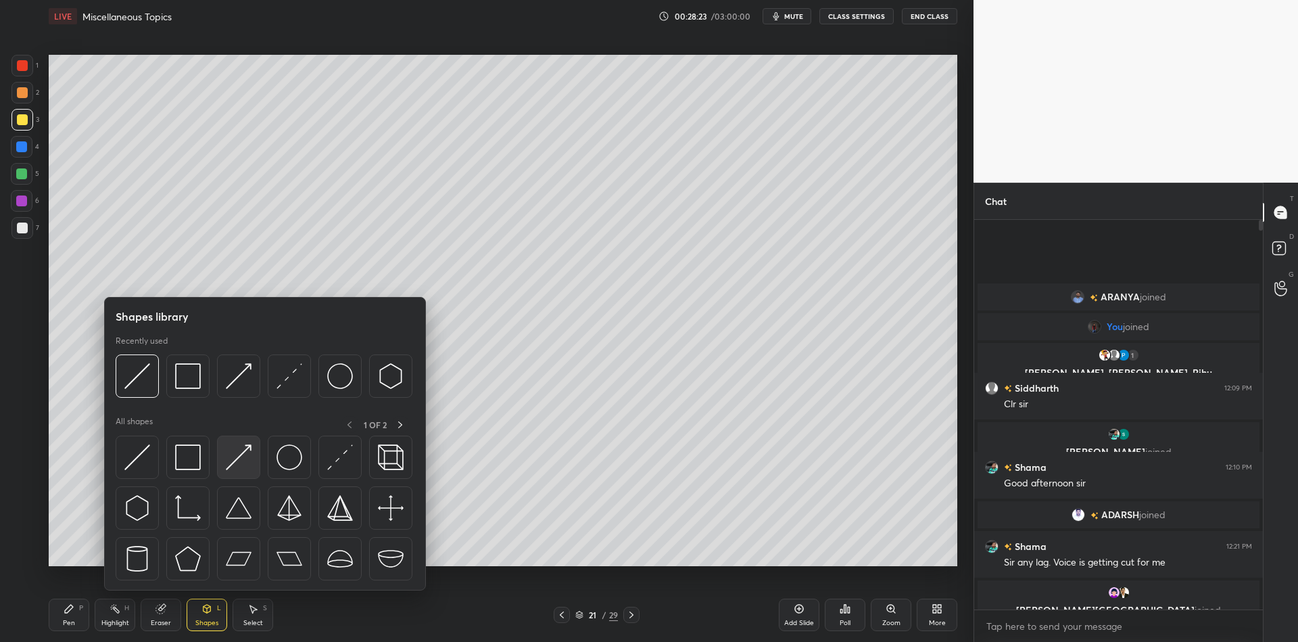
click at [239, 449] on img at bounding box center [239, 457] width 26 height 26
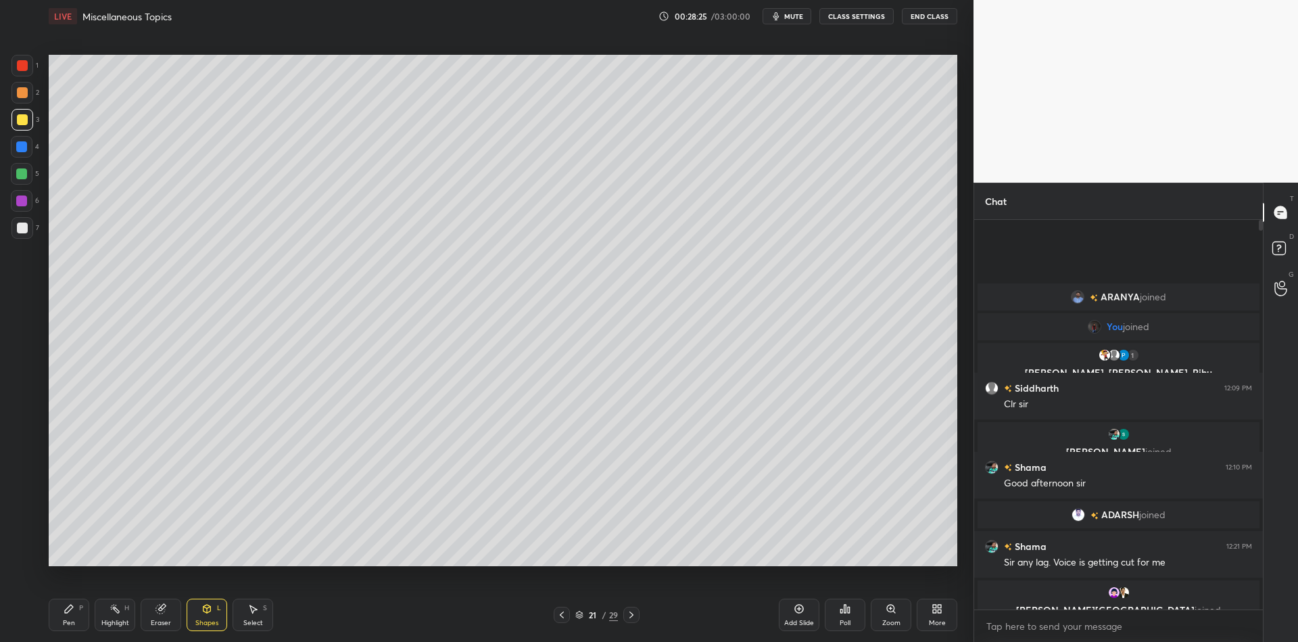
click at [76, 608] on div "Pen P" at bounding box center [69, 614] width 41 height 32
drag, startPoint x: 213, startPoint y: 619, endPoint x: 222, endPoint y: 596, distance: 24.0
click at [216, 616] on div "Shapes L" at bounding box center [207, 614] width 41 height 32
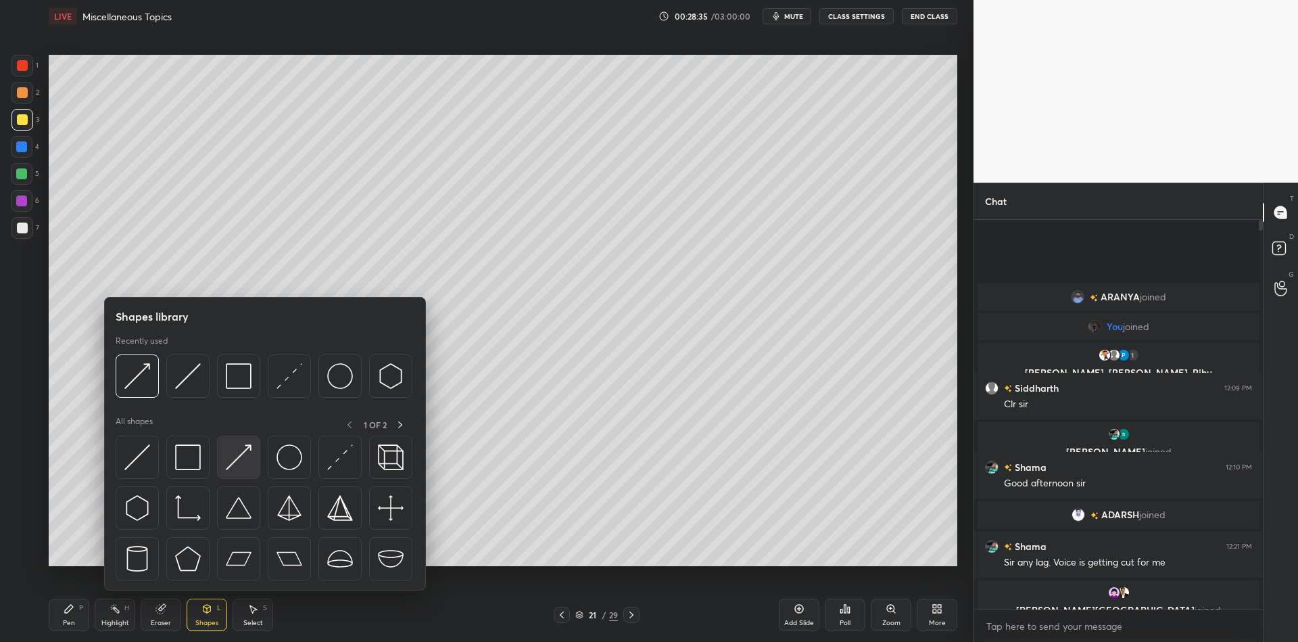
click at [247, 448] on img at bounding box center [239, 457] width 26 height 26
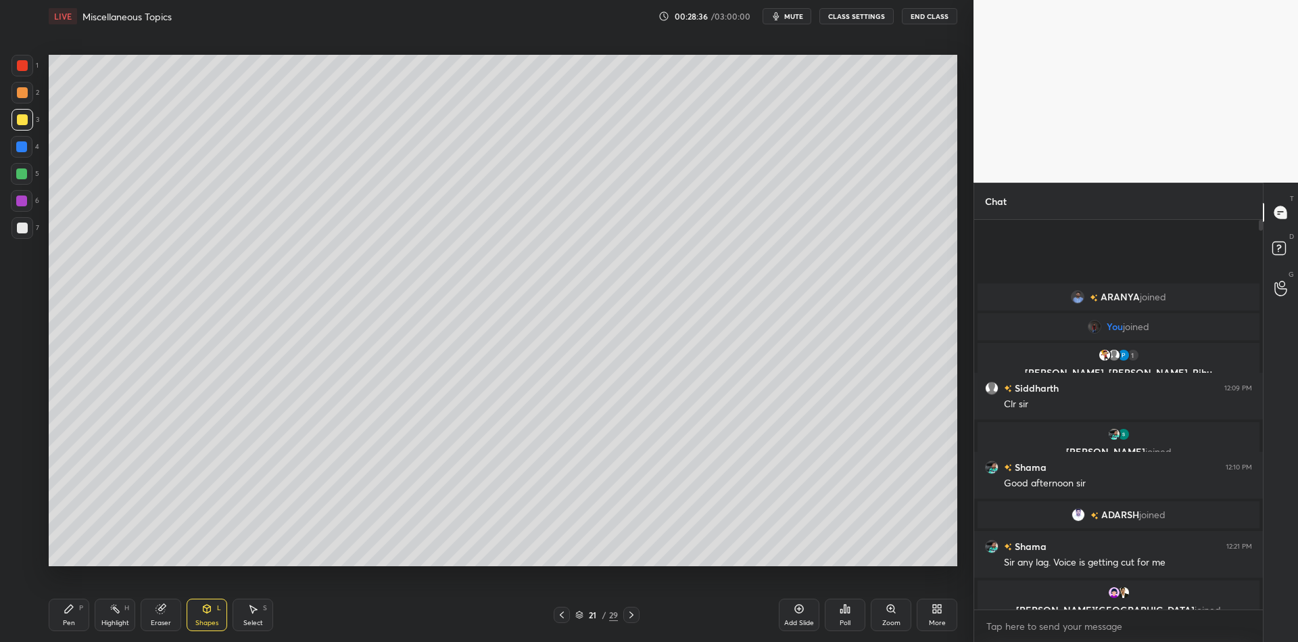
click at [78, 615] on div "Pen P" at bounding box center [69, 614] width 41 height 32
drag, startPoint x: 206, startPoint y: 612, endPoint x: 219, endPoint y: 598, distance: 19.6
click at [212, 615] on div "Shapes L" at bounding box center [207, 614] width 41 height 32
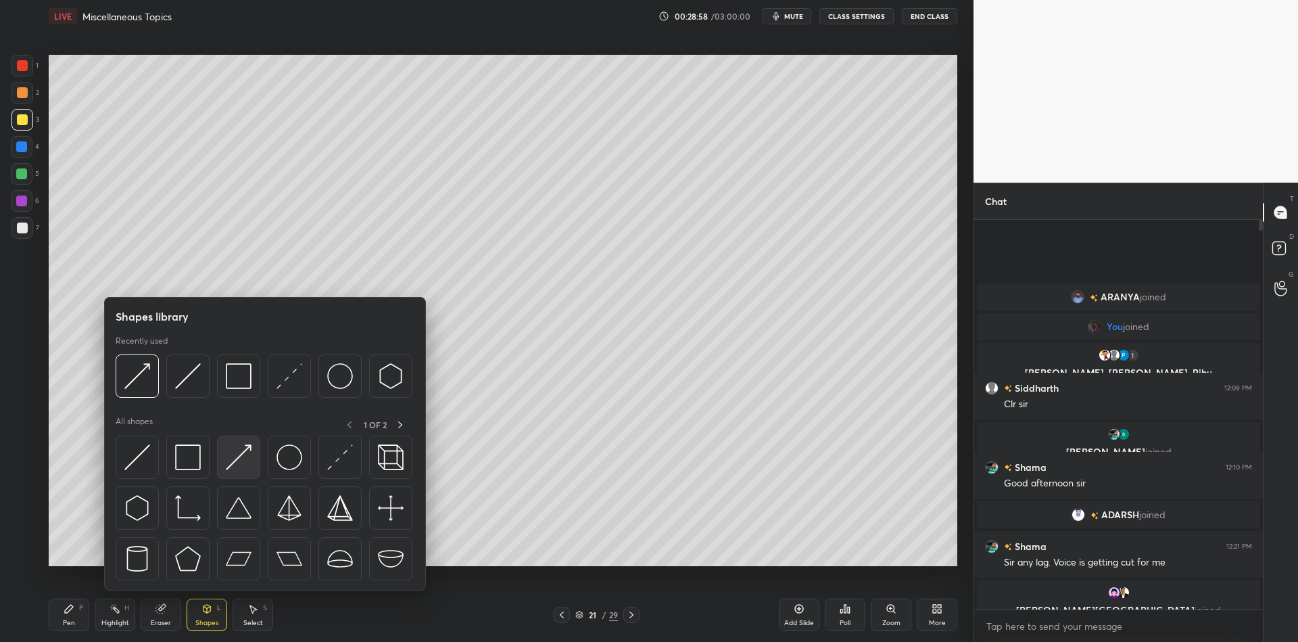
click at [235, 462] on img at bounding box center [239, 457] width 26 height 26
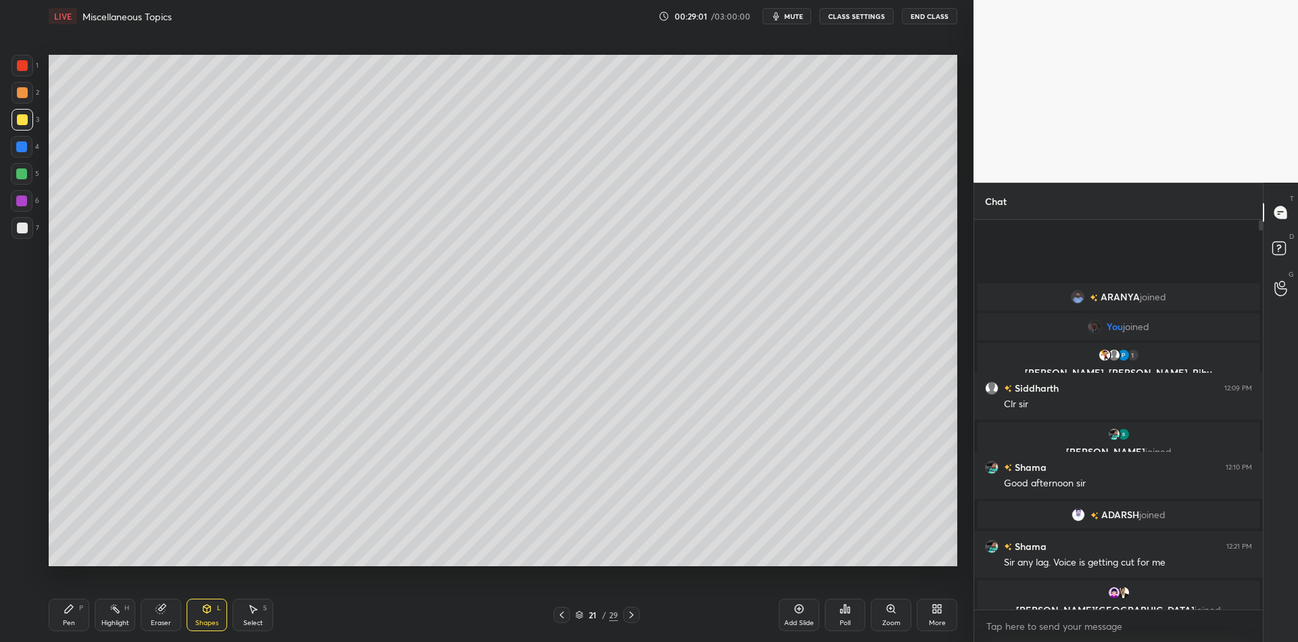
click at [76, 618] on div "Pen P" at bounding box center [69, 614] width 41 height 32
click at [116, 623] on div "Highlight" at bounding box center [115, 622] width 28 height 7
click at [70, 625] on div "Pen" at bounding box center [69, 622] width 12 height 7
drag, startPoint x: 212, startPoint y: 620, endPoint x: 222, endPoint y: 596, distance: 26.4
click at [214, 619] on div "Shapes" at bounding box center [206, 622] width 23 height 7
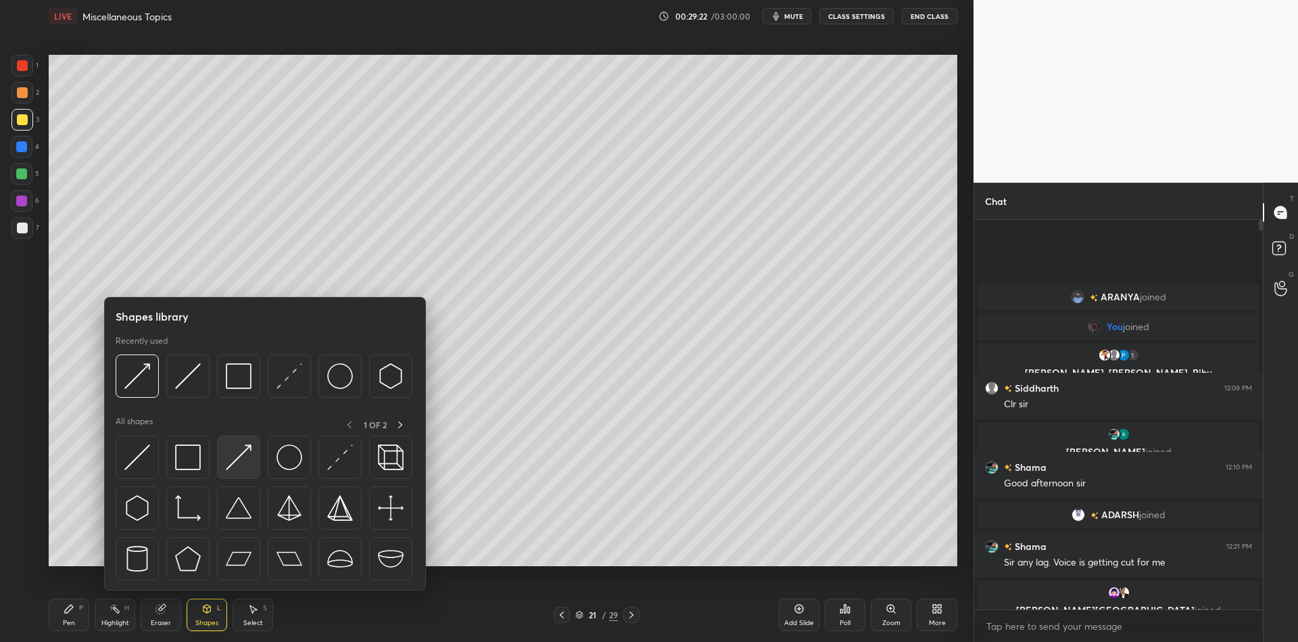
click at [250, 455] on div at bounding box center [238, 456] width 43 height 43
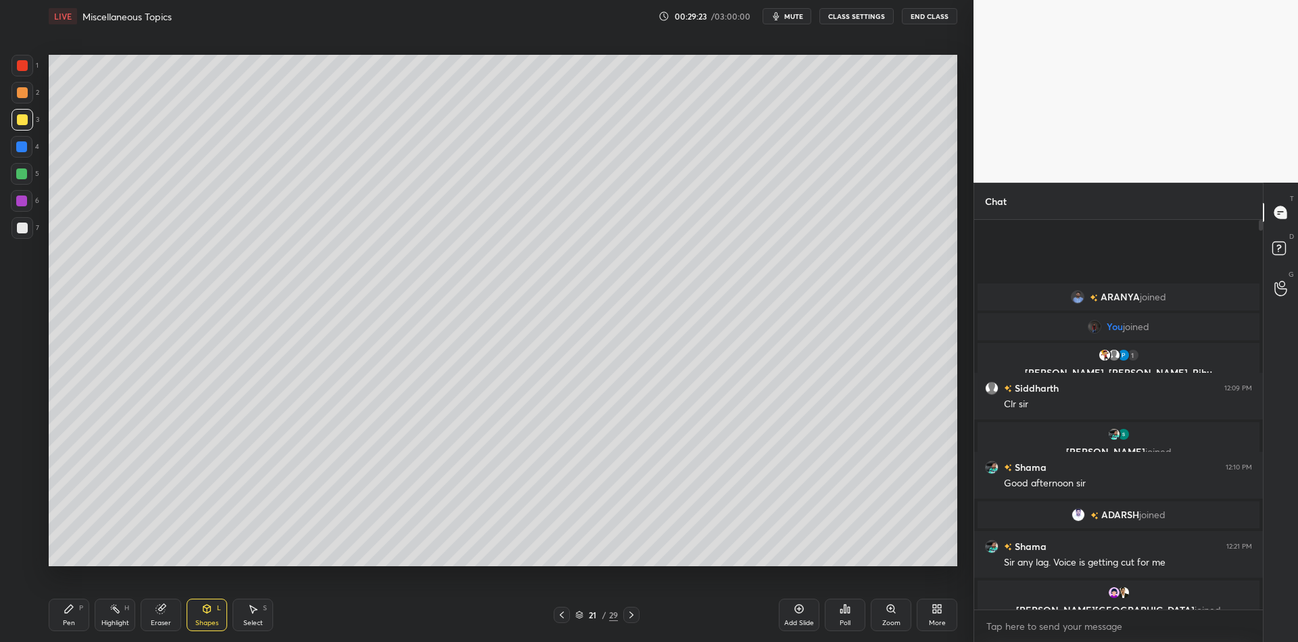
click at [82, 629] on div "Pen P Highlight H Eraser Shapes L Select S 21 / 29 Add Slide Poll Zoom More" at bounding box center [503, 614] width 909 height 54
click at [74, 621] on div "Pen" at bounding box center [69, 622] width 12 height 7
click at [120, 622] on div "Highlight H" at bounding box center [115, 614] width 41 height 32
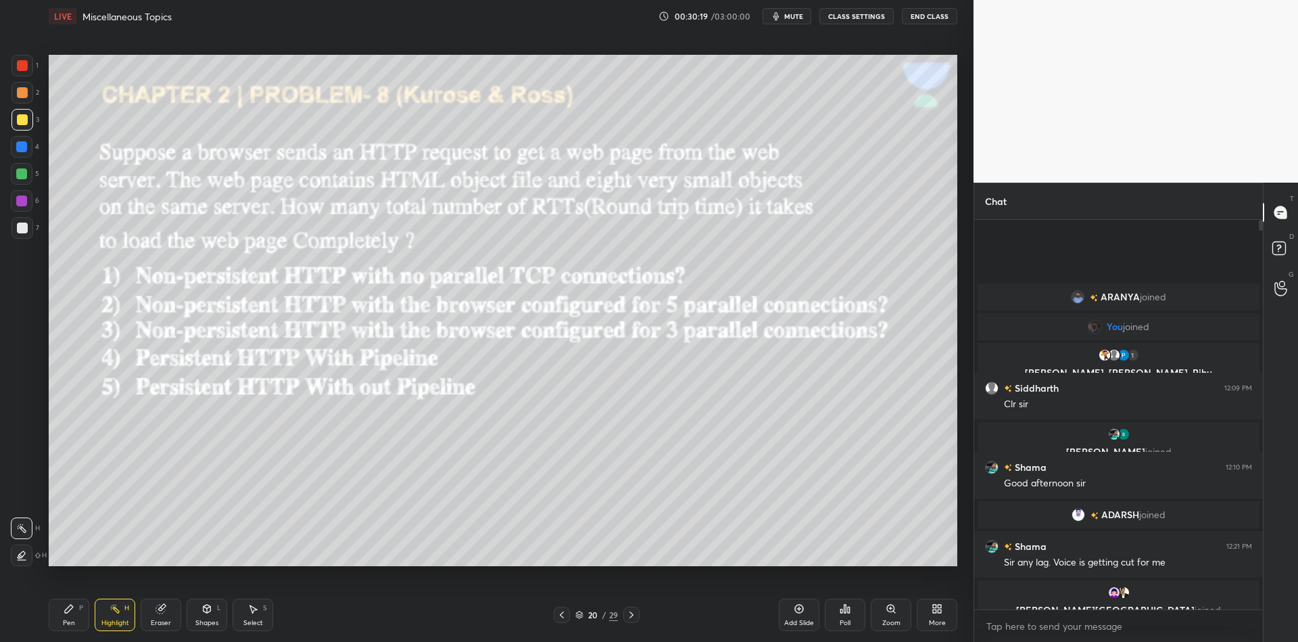
click at [77, 619] on div "Pen P" at bounding box center [69, 614] width 41 height 32
click at [24, 170] on div at bounding box center [21, 173] width 11 height 11
click at [116, 613] on icon at bounding box center [115, 608] width 11 height 11
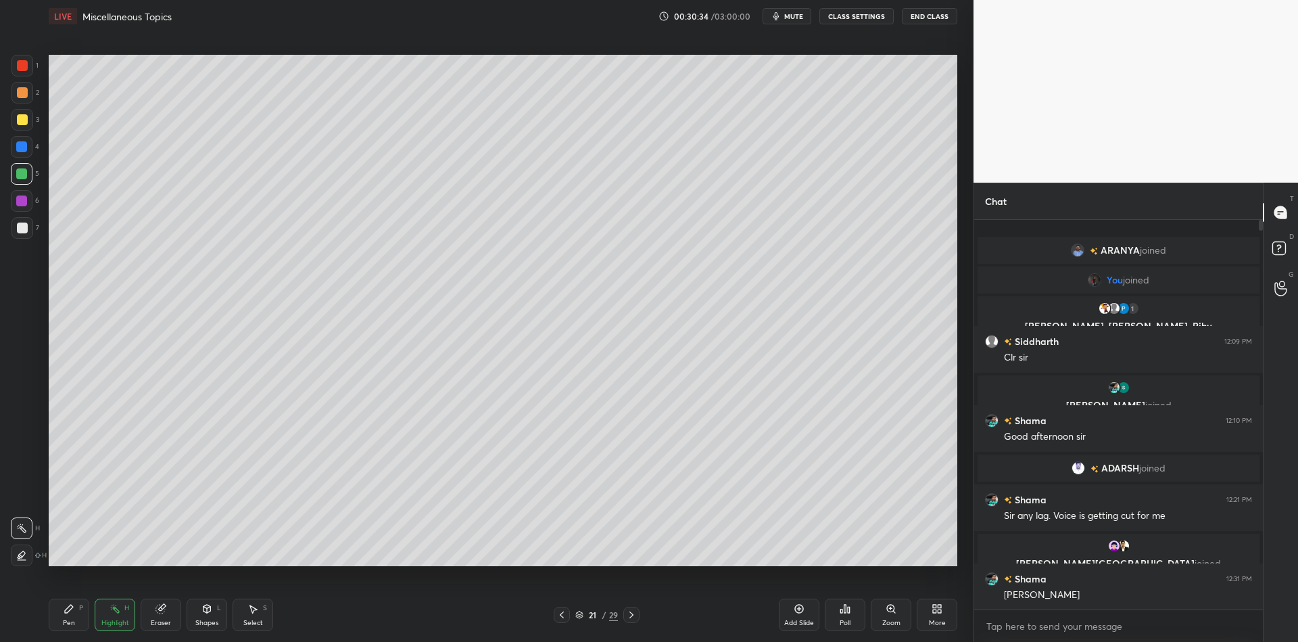
click at [76, 620] on div "Pen P" at bounding box center [69, 614] width 41 height 32
click at [22, 121] on div at bounding box center [22, 119] width 11 height 11
drag, startPoint x: 158, startPoint y: 613, endPoint x: 158, endPoint y: 575, distance: 38.5
click at [158, 610] on icon at bounding box center [160, 608] width 9 height 9
drag, startPoint x: 79, startPoint y: 625, endPoint x: 76, endPoint y: 603, distance: 22.6
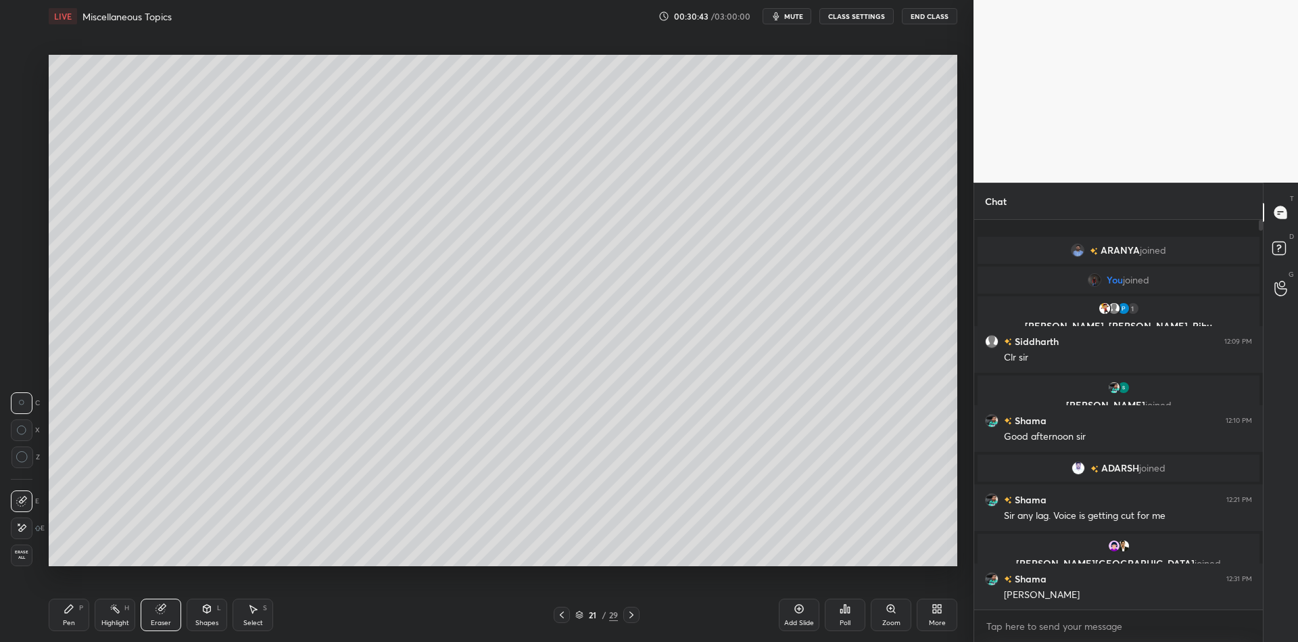
click at [75, 627] on div "Pen P" at bounding box center [69, 614] width 41 height 32
drag, startPoint x: 794, startPoint y: 613, endPoint x: 754, endPoint y: 592, distance: 45.4
click at [795, 610] on icon at bounding box center [799, 608] width 11 height 11
drag, startPoint x: 68, startPoint y: 615, endPoint x: 64, endPoint y: 570, distance: 44.7
click at [68, 613] on div "Pen P" at bounding box center [69, 614] width 41 height 32
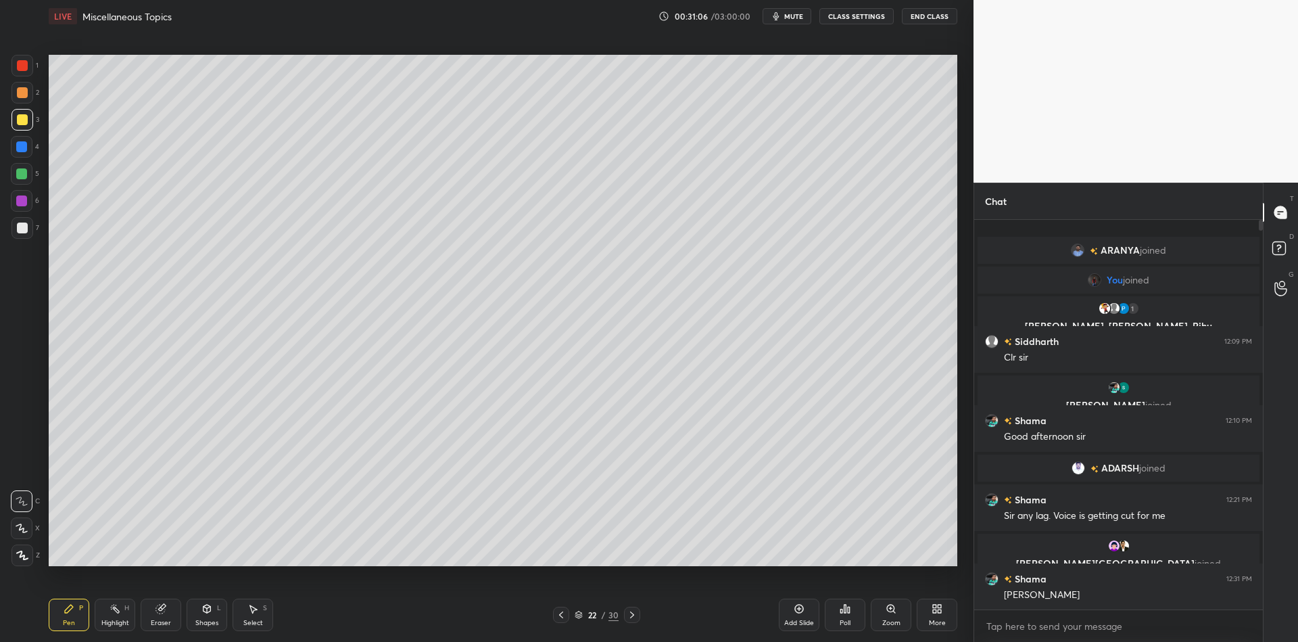
click at [162, 615] on div "Eraser" at bounding box center [161, 614] width 41 height 32
click at [71, 625] on div "Pen" at bounding box center [69, 622] width 12 height 7
drag, startPoint x: 72, startPoint y: 623, endPoint x: 81, endPoint y: 617, distance: 10.3
click at [79, 621] on div "Pen P" at bounding box center [69, 614] width 41 height 32
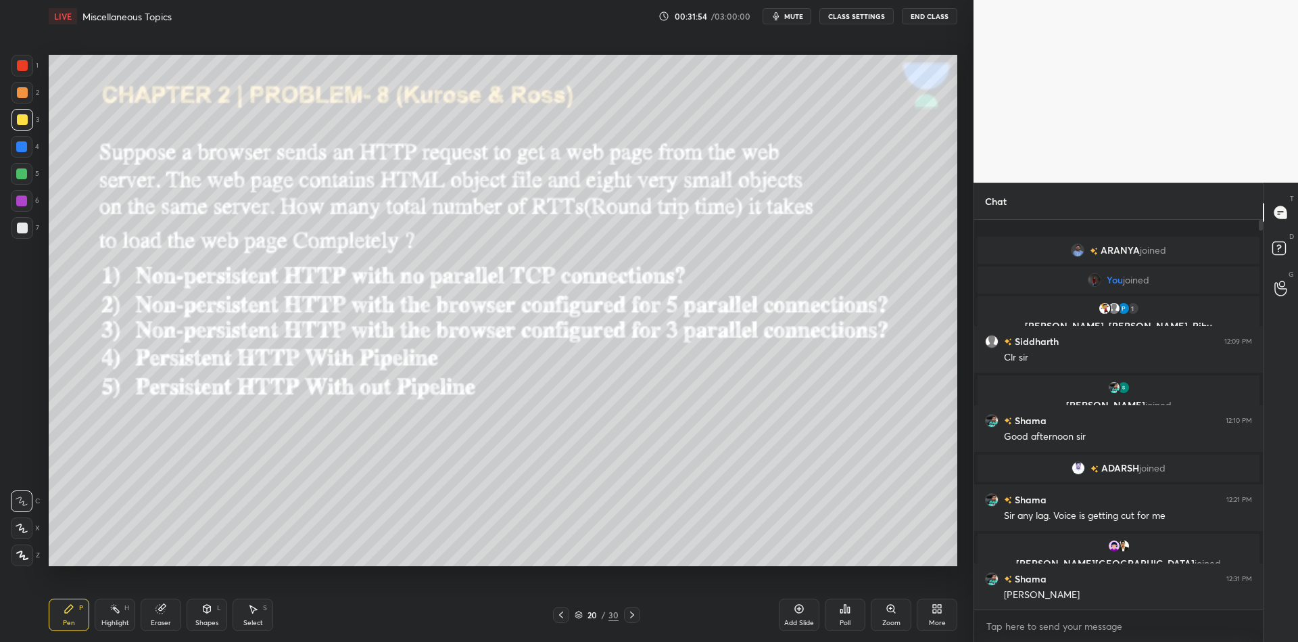
click at [116, 619] on div "Highlight" at bounding box center [115, 622] width 28 height 7
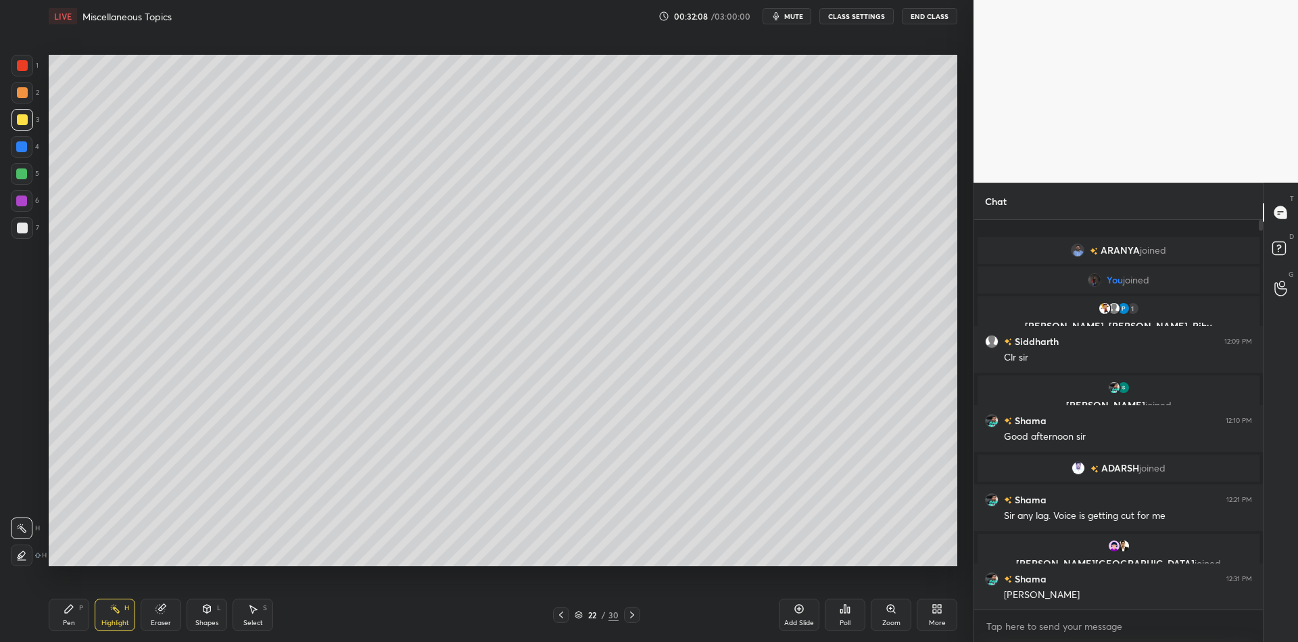
click at [72, 621] on div "Pen" at bounding box center [69, 622] width 12 height 7
click at [213, 610] on div "Shapes L" at bounding box center [207, 614] width 41 height 32
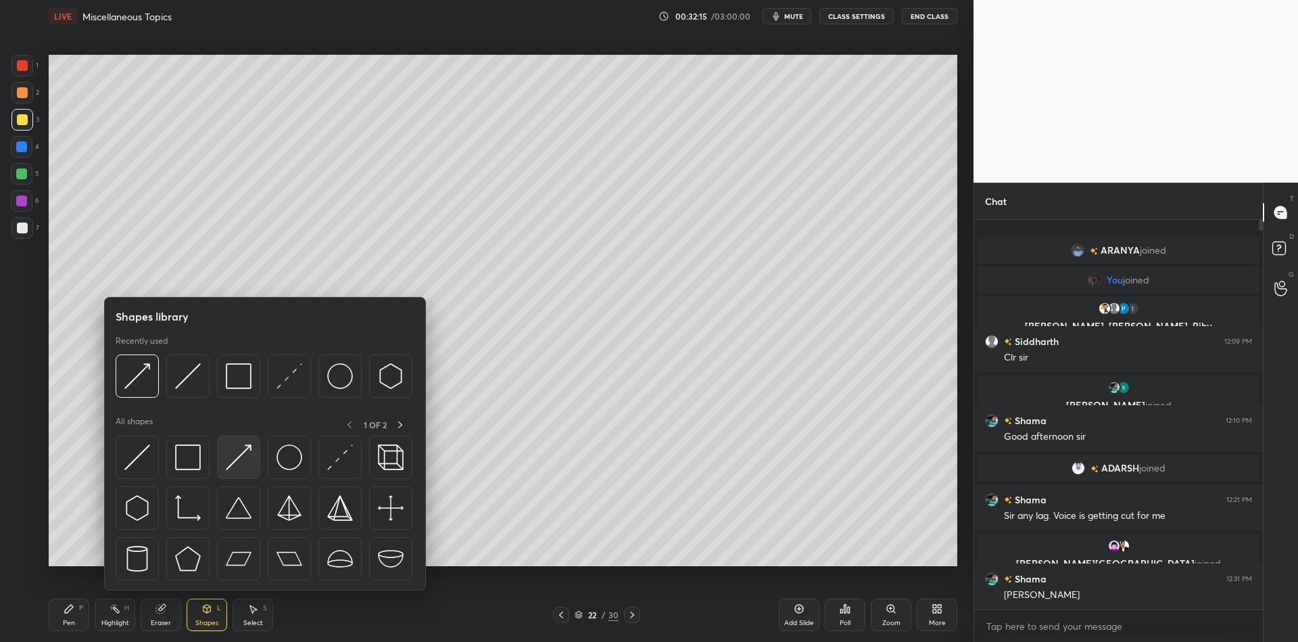
click at [243, 460] on img at bounding box center [239, 457] width 26 height 26
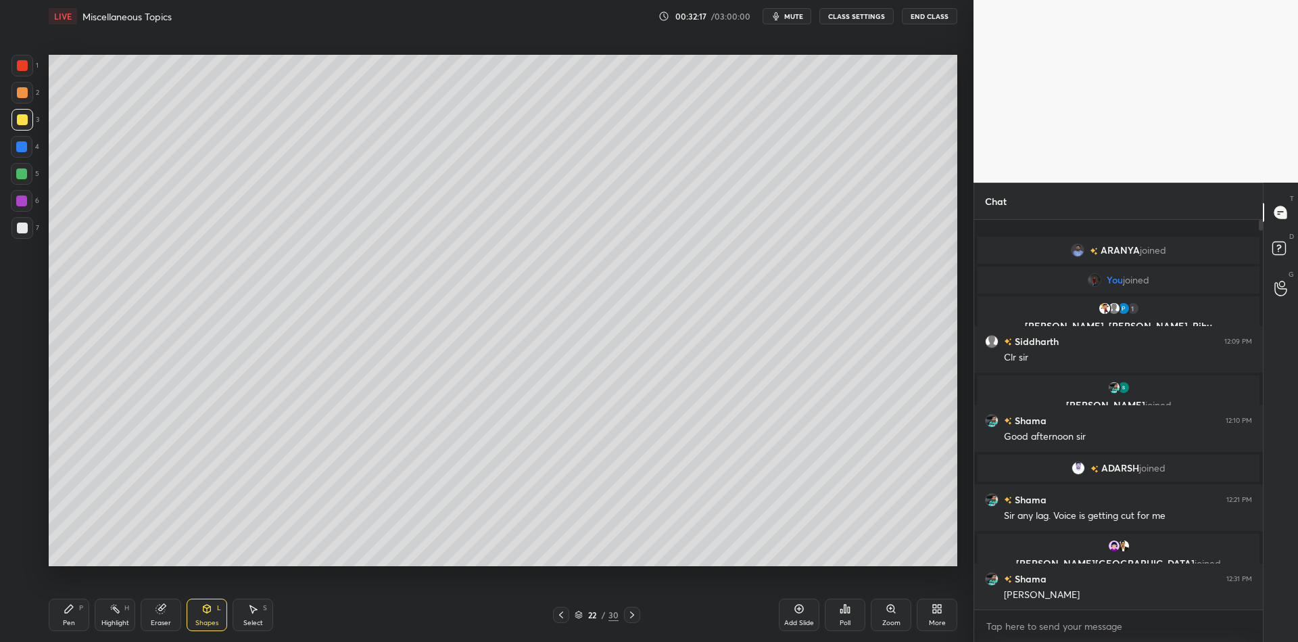
click at [74, 616] on div "Pen P" at bounding box center [69, 614] width 41 height 32
drag, startPoint x: 66, startPoint y: 617, endPoint x: 76, endPoint y: 588, distance: 30.2
click at [69, 613] on div "Pen P" at bounding box center [69, 614] width 41 height 32
click at [210, 611] on div "Shapes L" at bounding box center [207, 614] width 41 height 32
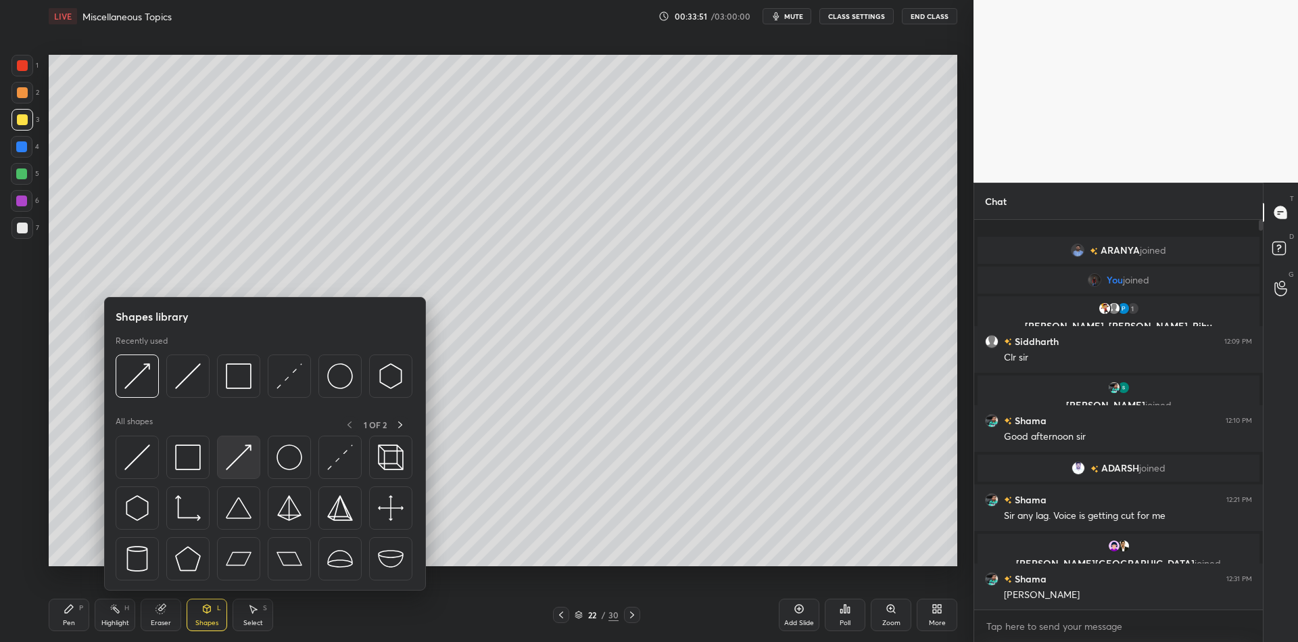
click at [245, 451] on img at bounding box center [239, 457] width 26 height 26
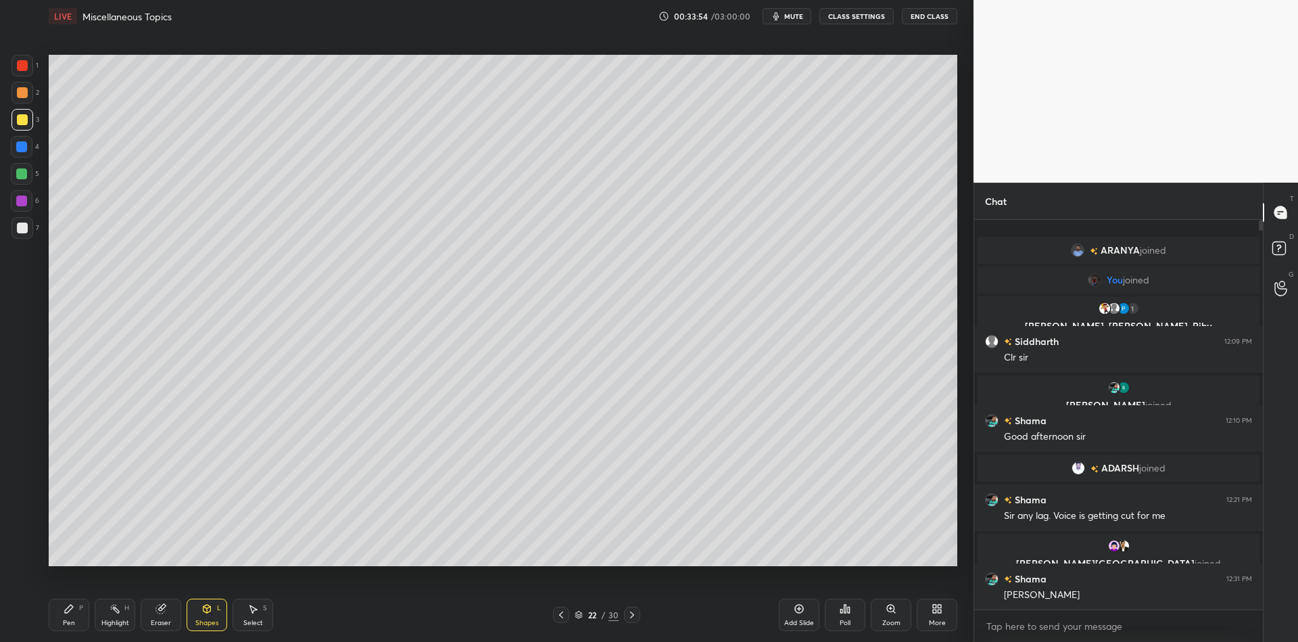
click at [70, 614] on div "Pen P" at bounding box center [69, 614] width 41 height 32
click at [118, 604] on icon at bounding box center [115, 608] width 11 height 11
click at [78, 616] on div "Pen P" at bounding box center [69, 614] width 41 height 32
click at [28, 500] on div at bounding box center [22, 501] width 22 height 22
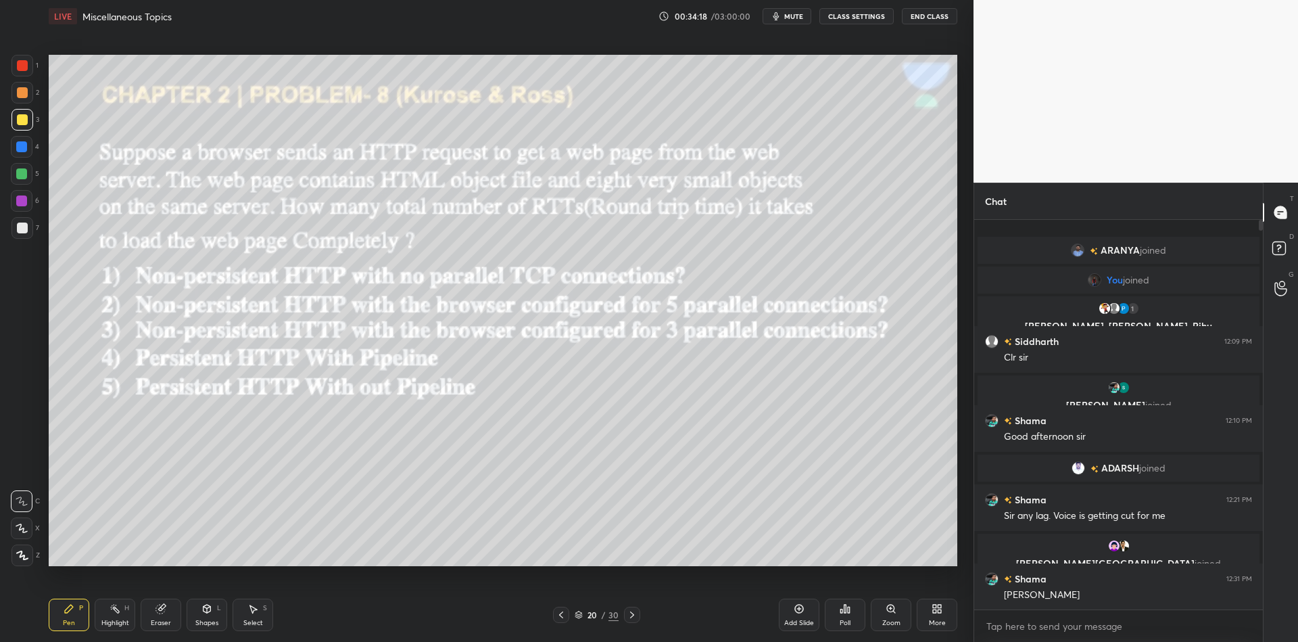
drag, startPoint x: 115, startPoint y: 623, endPoint x: 123, endPoint y: 621, distance: 8.2
click at [116, 623] on div "Highlight" at bounding box center [115, 622] width 28 height 7
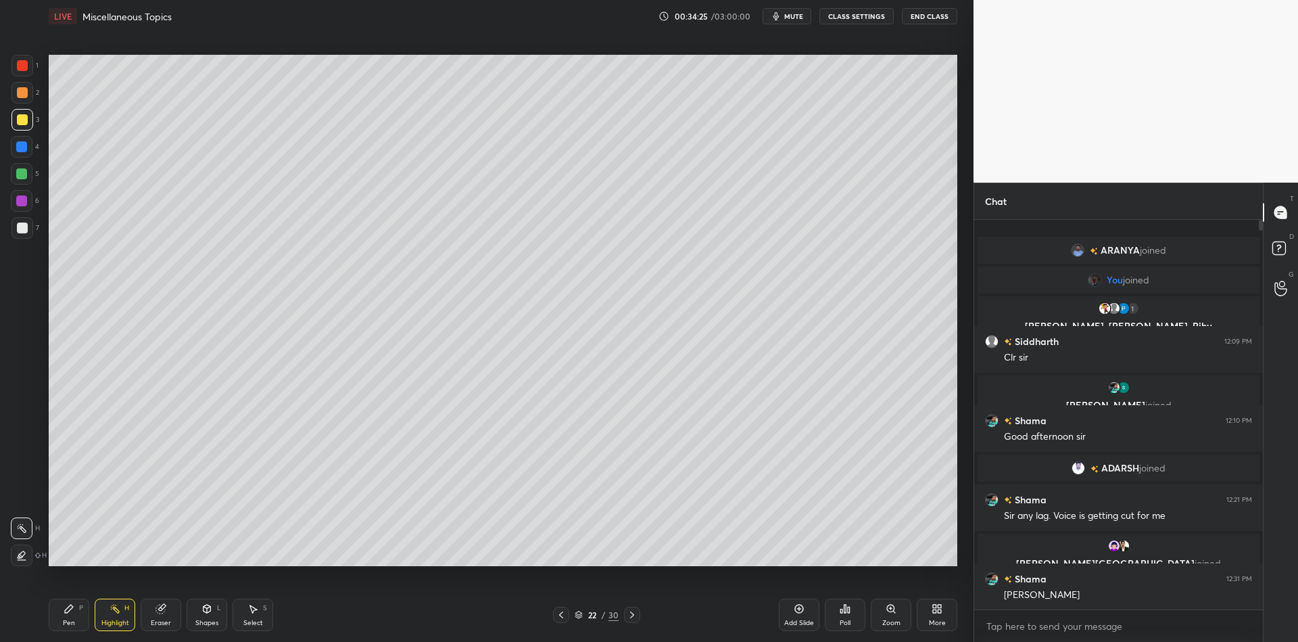
click at [66, 614] on div "Pen P" at bounding box center [69, 614] width 41 height 32
click at [208, 611] on icon at bounding box center [206, 608] width 11 height 11
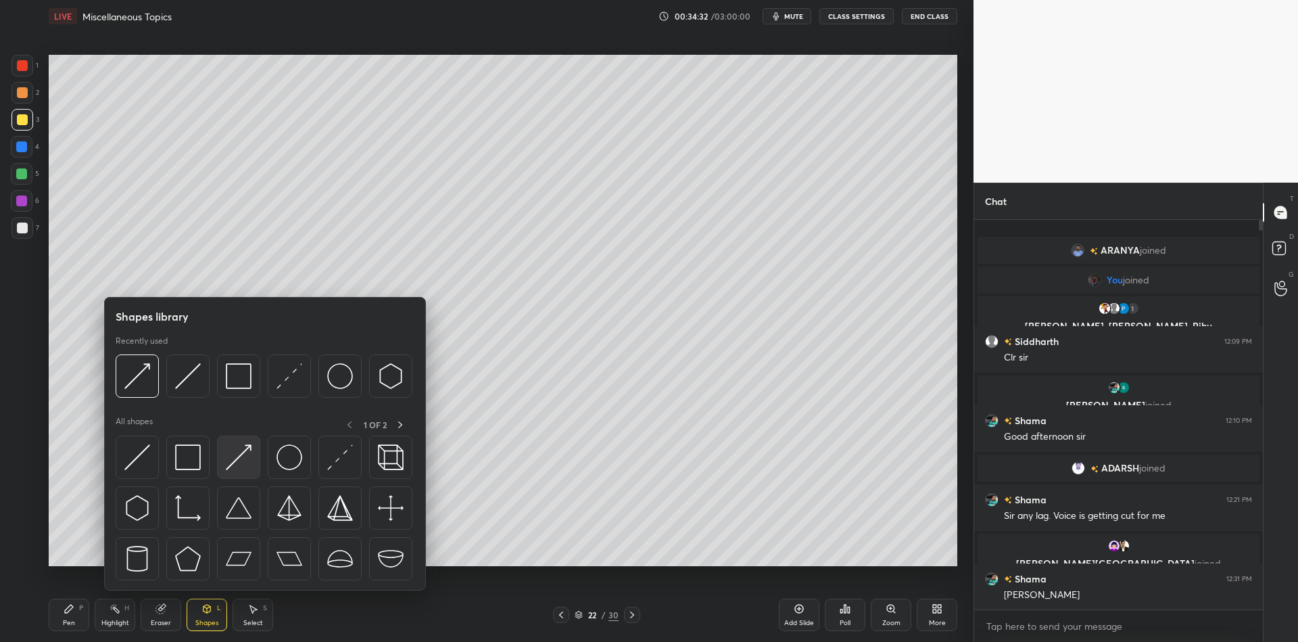
click at [247, 454] on img at bounding box center [239, 457] width 26 height 26
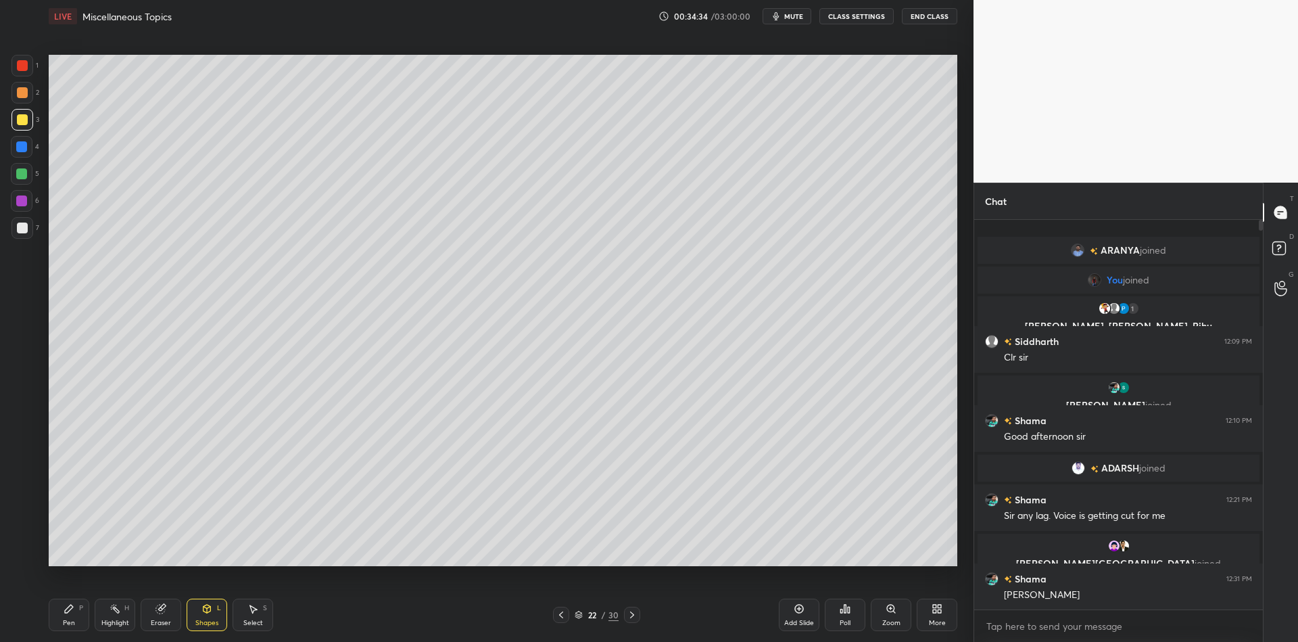
click at [77, 625] on div "Pen P" at bounding box center [69, 614] width 41 height 32
click at [67, 626] on div "Pen" at bounding box center [69, 622] width 12 height 7
click at [113, 619] on div "Highlight" at bounding box center [115, 622] width 28 height 7
drag, startPoint x: 74, startPoint y: 629, endPoint x: 81, endPoint y: 621, distance: 10.5
click at [74, 627] on div "Pen P" at bounding box center [69, 614] width 41 height 32
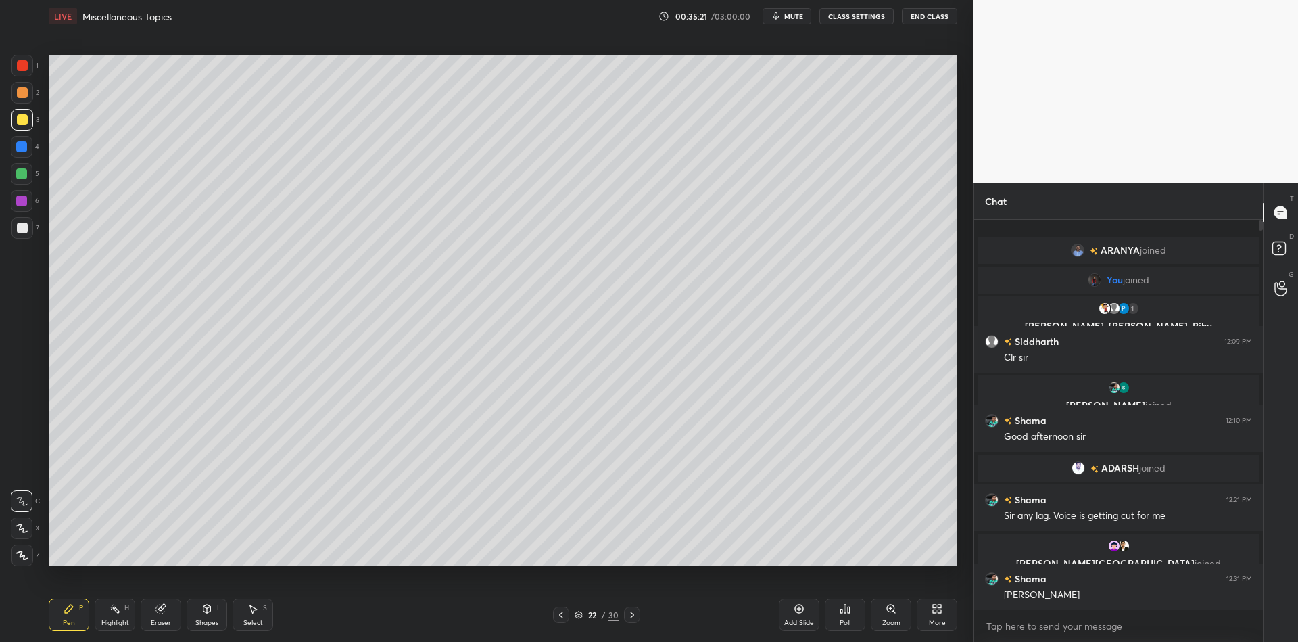
drag, startPoint x: 119, startPoint y: 619, endPoint x: 122, endPoint y: 612, distance: 7.3
click at [120, 619] on div "Highlight H" at bounding box center [115, 614] width 41 height 32
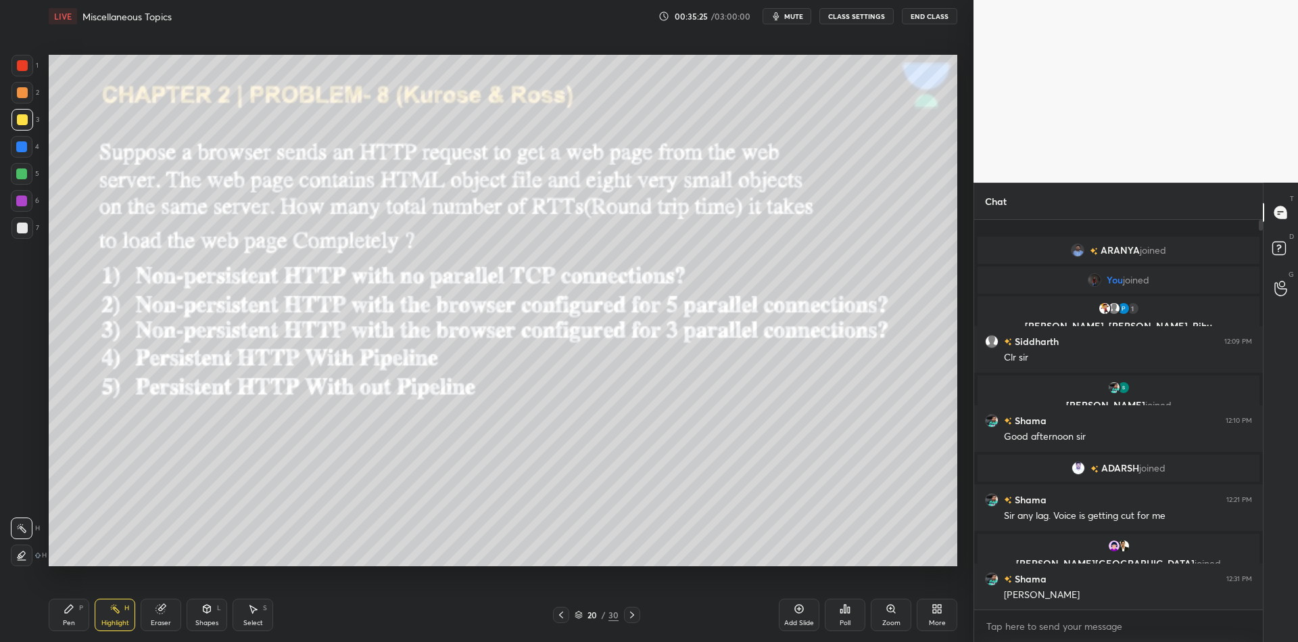
click at [213, 617] on div "Shapes L" at bounding box center [207, 614] width 41 height 32
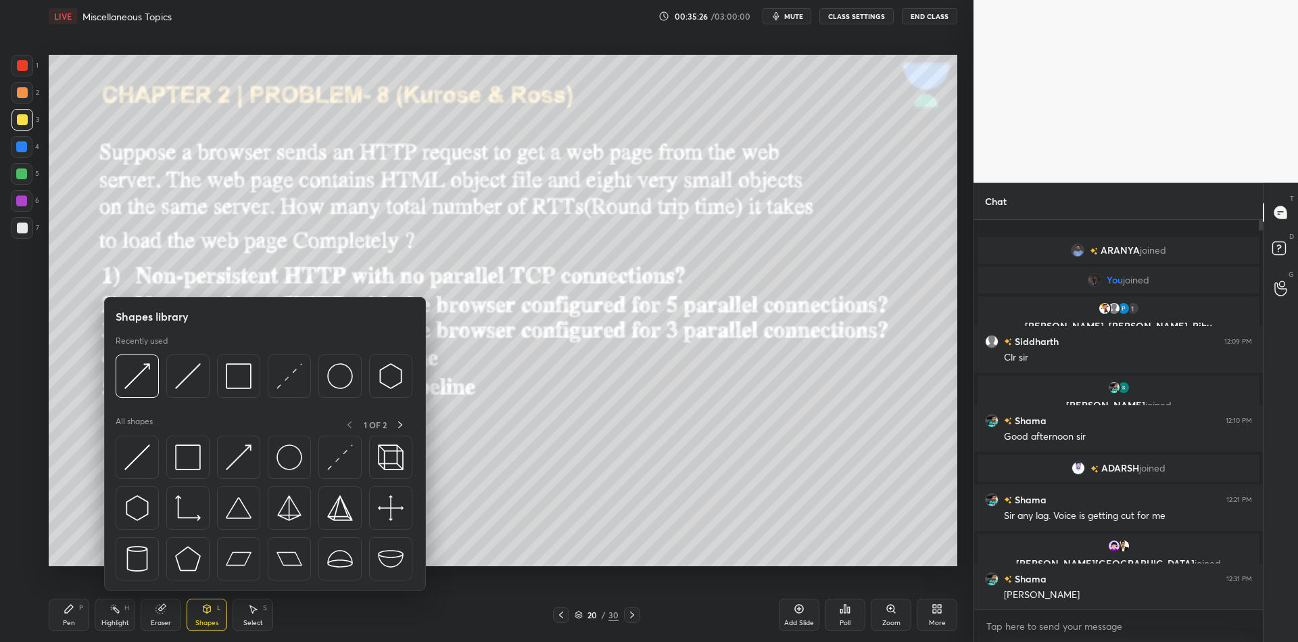
click at [75, 617] on div "Pen P" at bounding box center [69, 614] width 41 height 32
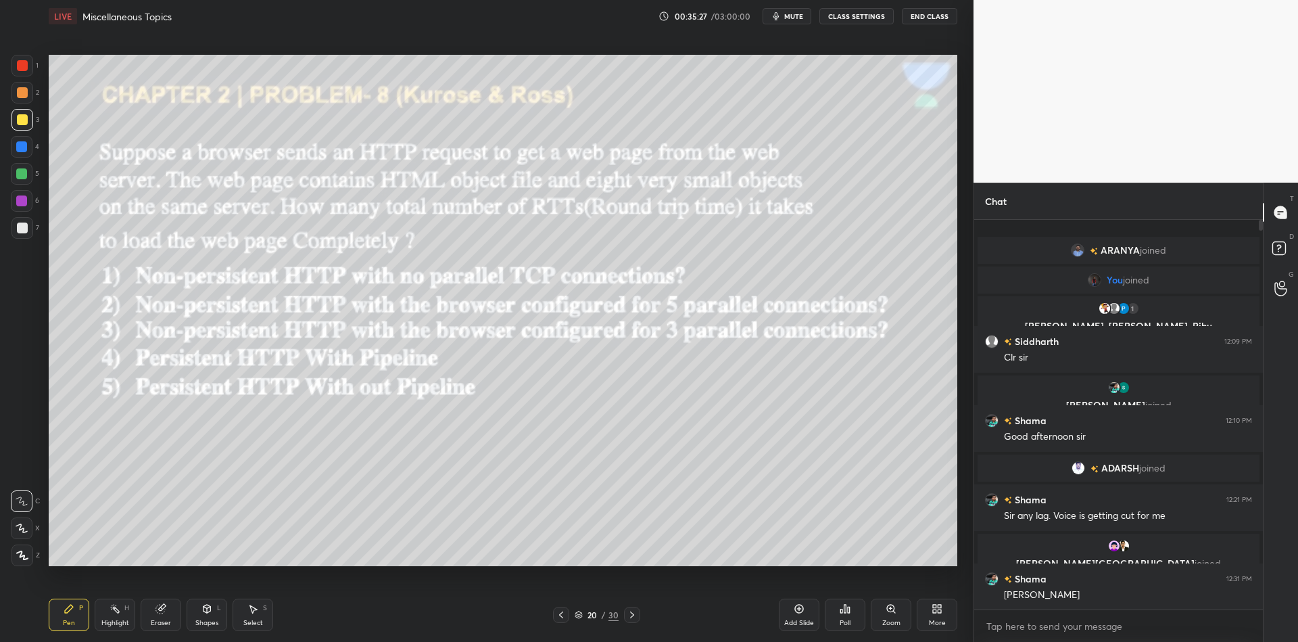
drag, startPoint x: 201, startPoint y: 621, endPoint x: 199, endPoint y: 607, distance: 13.7
click at [200, 617] on div "Shapes L" at bounding box center [207, 614] width 41 height 32
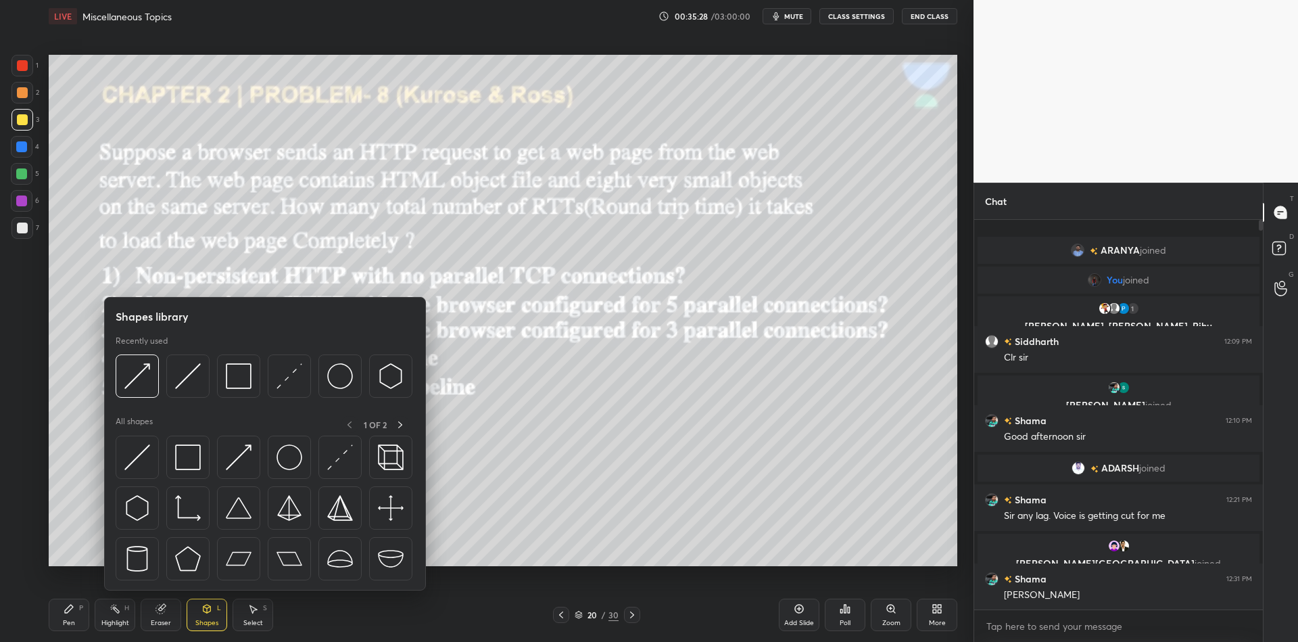
click at [145, 450] on div at bounding box center [137, 456] width 43 height 43
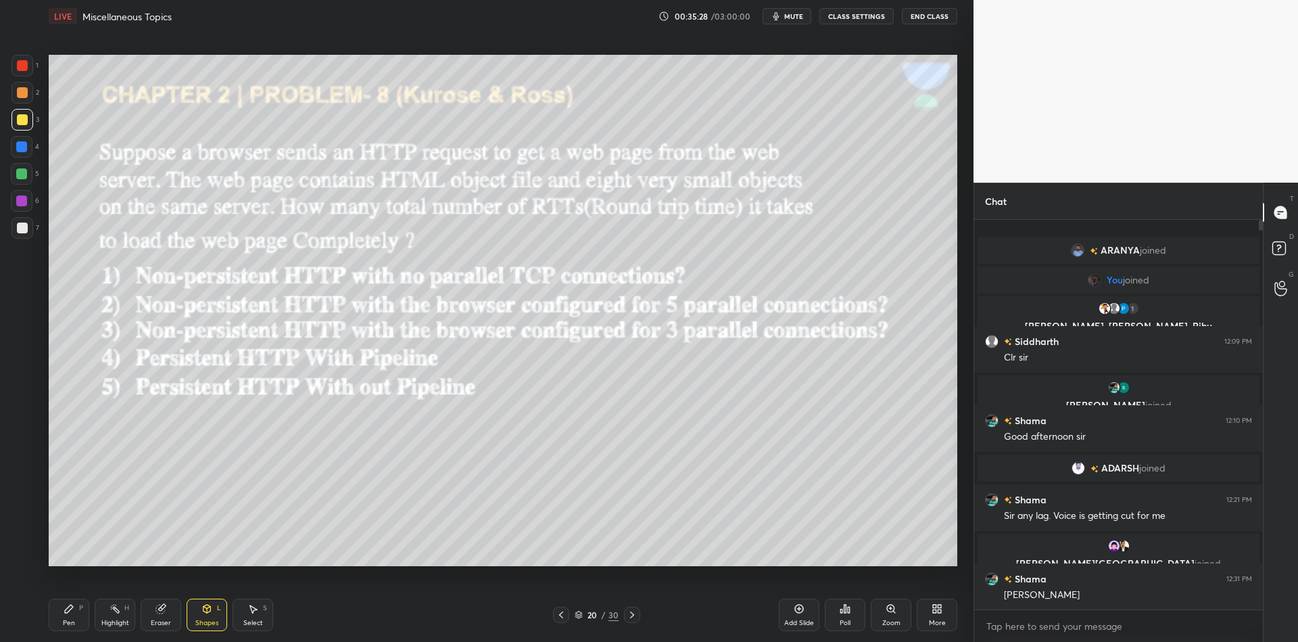
drag, startPoint x: 18, startPoint y: 174, endPoint x: 31, endPoint y: 174, distance: 13.5
click at [18, 176] on div at bounding box center [21, 173] width 11 height 11
drag, startPoint x: 73, startPoint y: 615, endPoint x: 89, endPoint y: 611, distance: 16.6
click at [80, 613] on div "Pen P" at bounding box center [69, 614] width 41 height 32
click at [116, 619] on div "Highlight" at bounding box center [115, 622] width 28 height 7
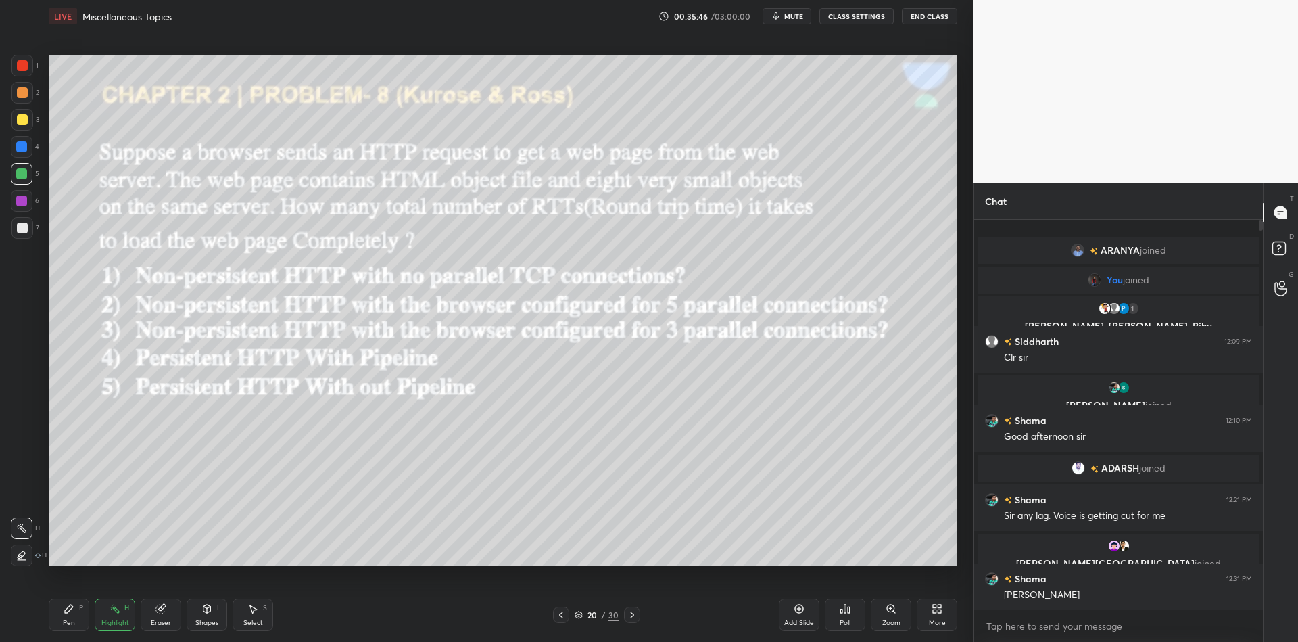
drag, startPoint x: 109, startPoint y: 623, endPoint x: 135, endPoint y: 608, distance: 29.9
click at [112, 625] on div "Highlight" at bounding box center [115, 622] width 28 height 7
click at [579, 613] on icon at bounding box center [579, 614] width 8 height 8
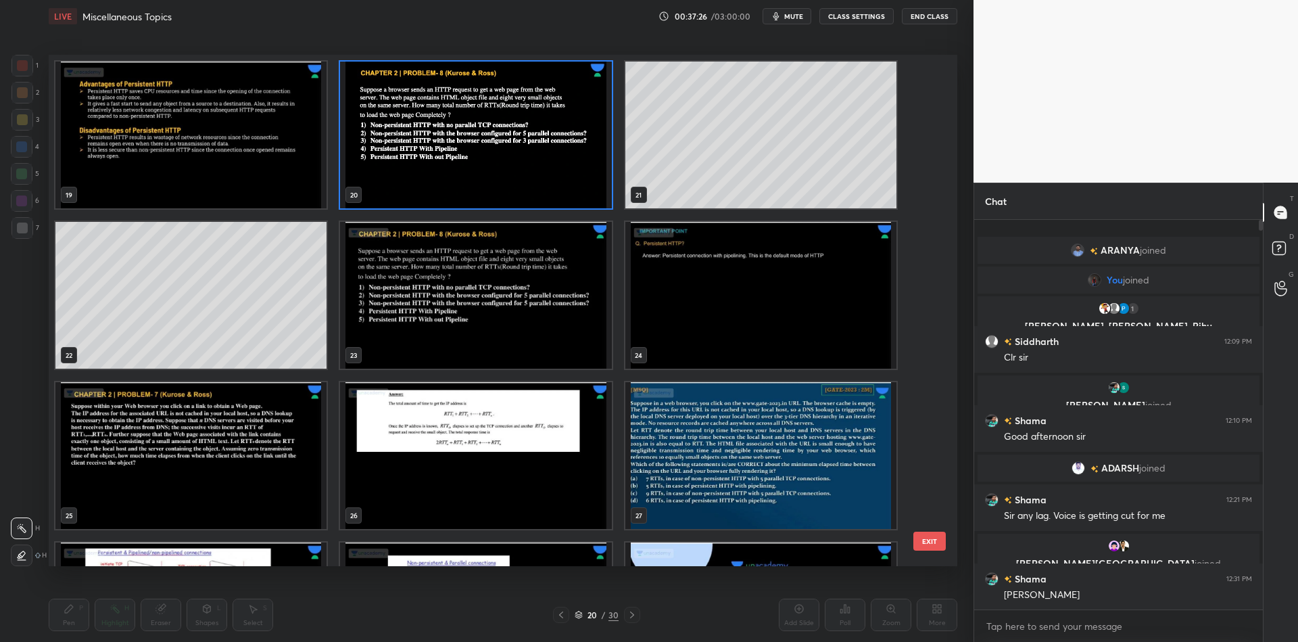
scroll to position [1091, 0]
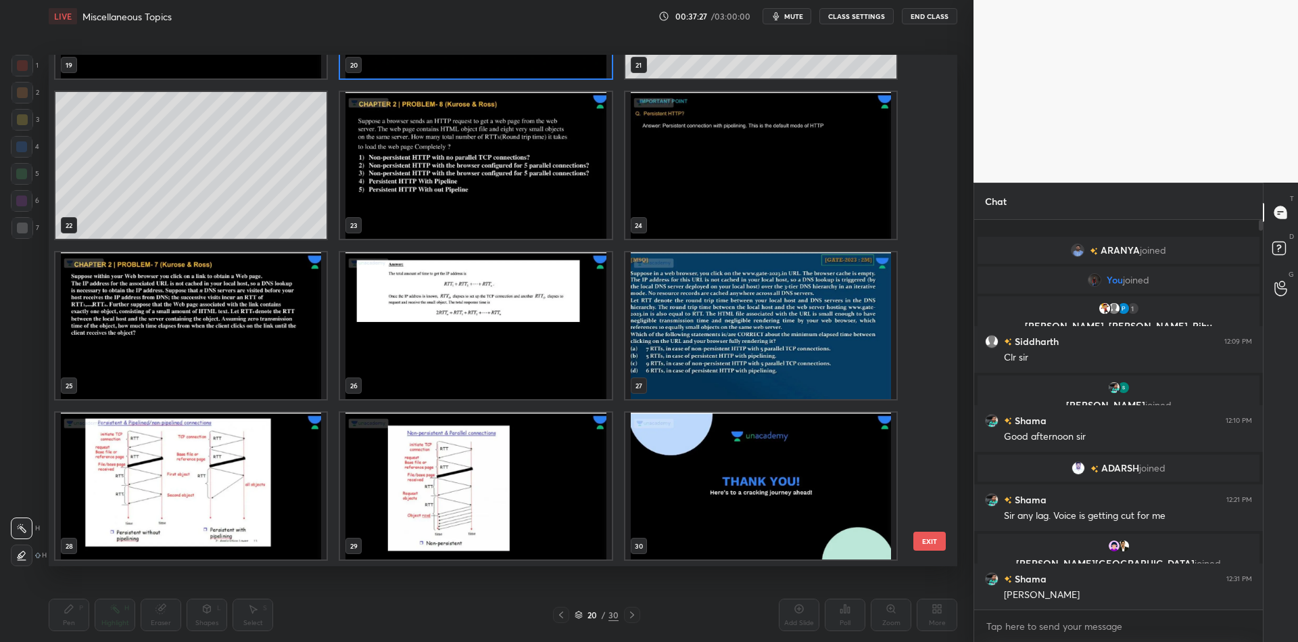
click at [479, 470] on img "grid" at bounding box center [475, 485] width 271 height 147
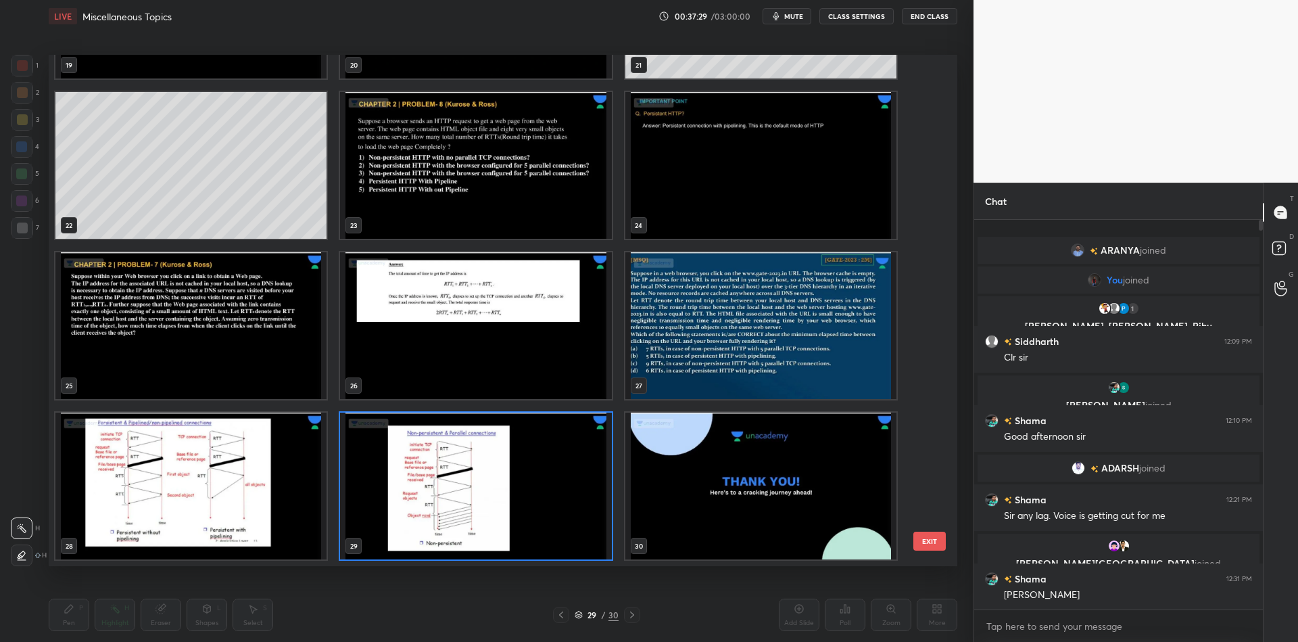
click at [934, 539] on button "EXIT" at bounding box center [929, 540] width 32 height 19
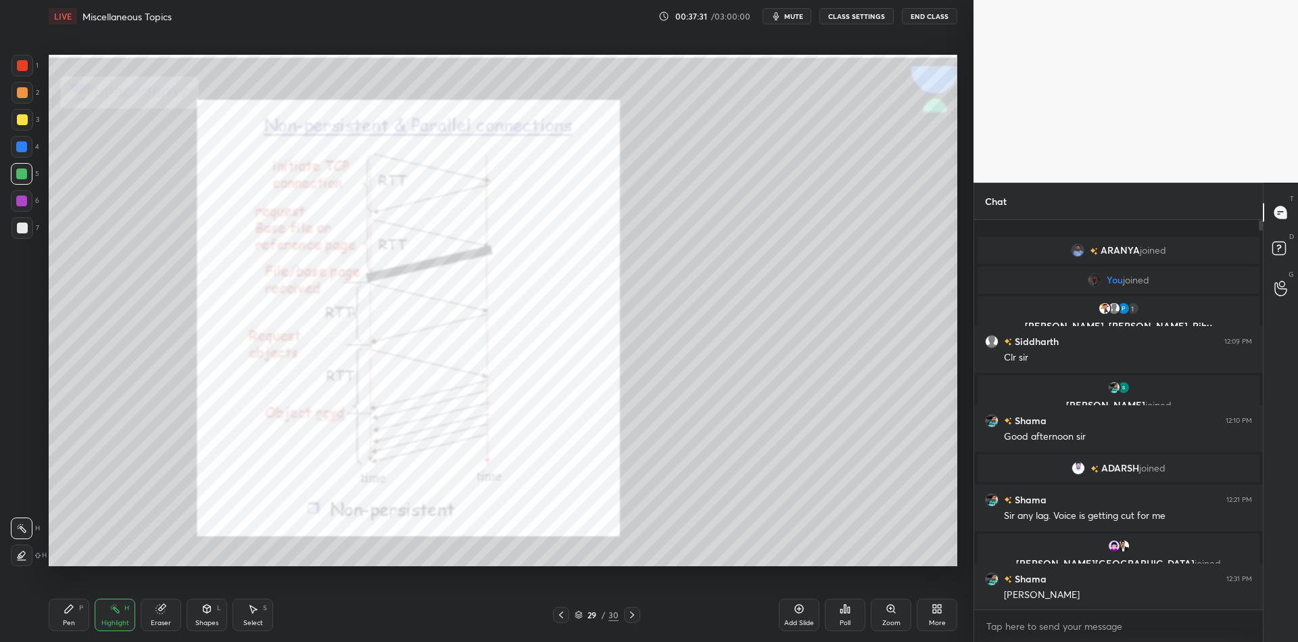
drag, startPoint x: 211, startPoint y: 620, endPoint x: 207, endPoint y: 613, distance: 7.9
click at [208, 617] on div "Shapes L" at bounding box center [207, 614] width 41 height 32
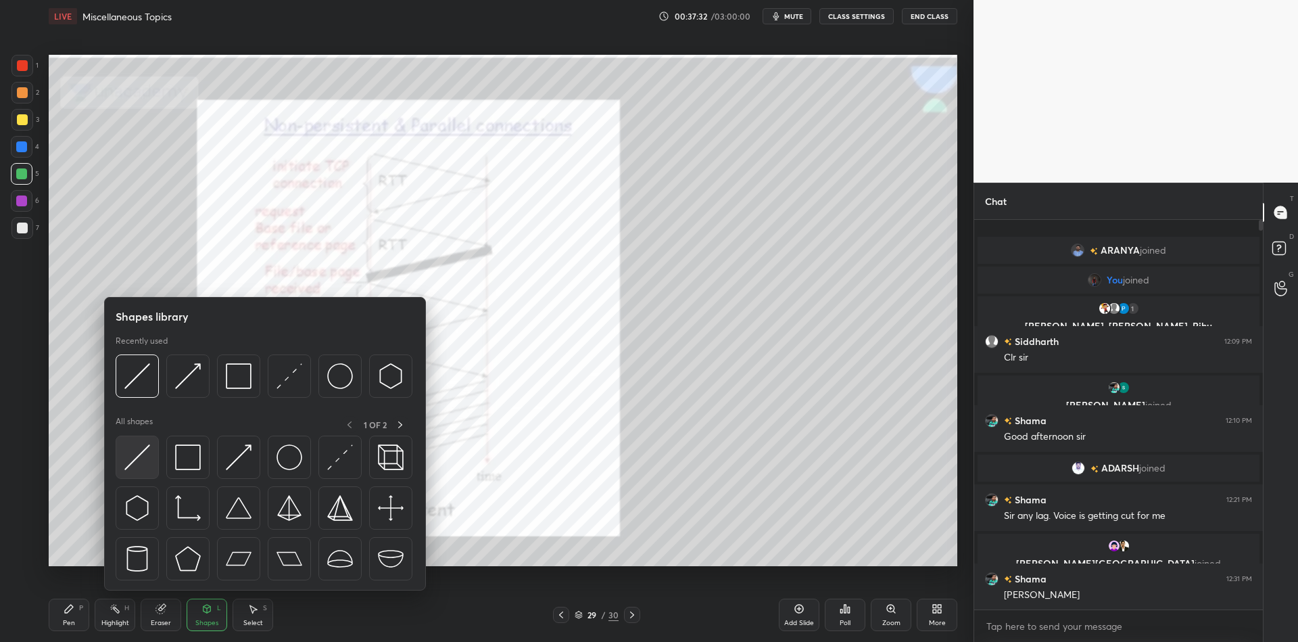
click at [143, 454] on img at bounding box center [137, 457] width 26 height 26
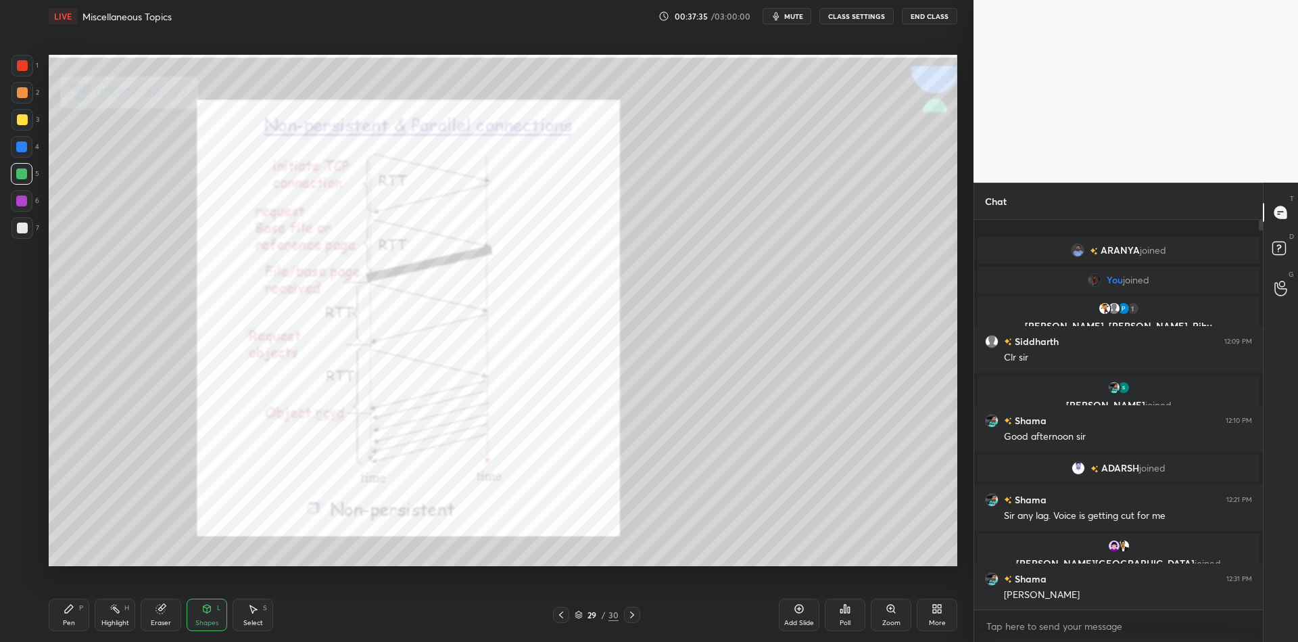
drag, startPoint x: 71, startPoint y: 617, endPoint x: 80, endPoint y: 615, distance: 9.6
click at [77, 617] on div "Pen P" at bounding box center [69, 614] width 41 height 32
click at [115, 620] on div "Highlight" at bounding box center [115, 622] width 28 height 7
click at [68, 625] on div "Pen" at bounding box center [69, 622] width 12 height 7
click at [23, 68] on div at bounding box center [22, 65] width 11 height 11
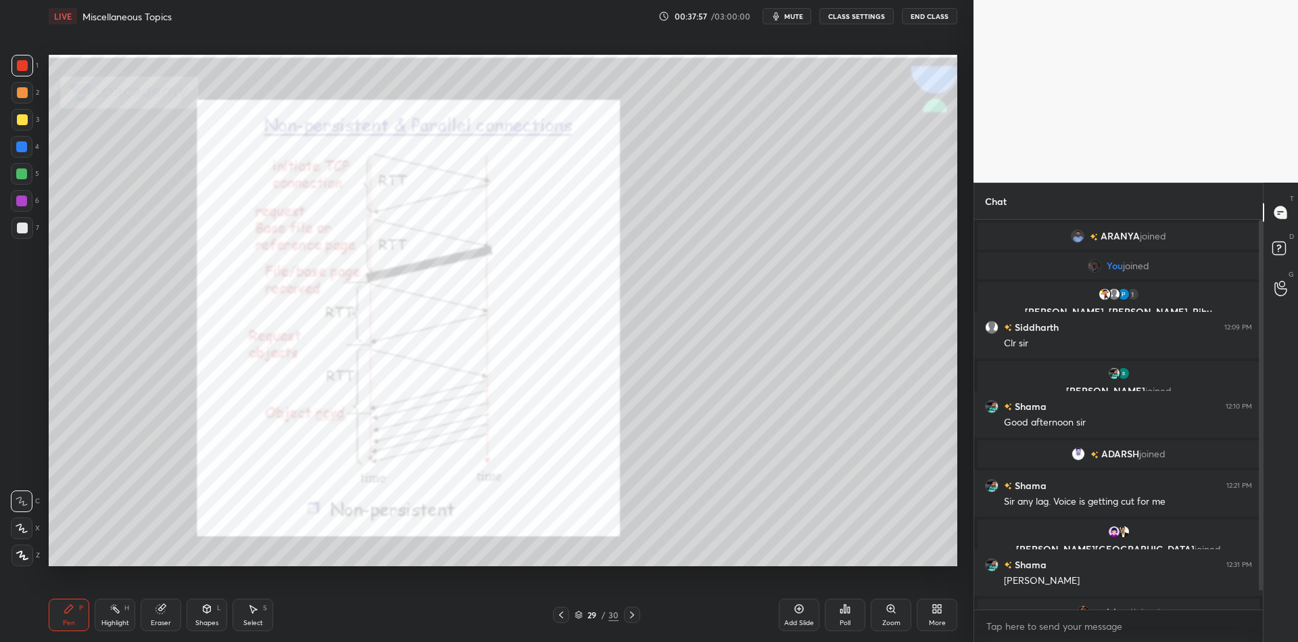
click at [25, 557] on icon at bounding box center [22, 554] width 12 height 9
drag, startPoint x: 158, startPoint y: 614, endPoint x: 162, endPoint y: 604, distance: 10.3
click at [160, 610] on icon at bounding box center [160, 608] width 11 height 11
click at [70, 631] on div "Pen P Highlight H Eraser Shapes L Select S 29 / 30 Add Slide Poll Zoom More" at bounding box center [503, 614] width 909 height 54
click at [71, 613] on div "Pen P" at bounding box center [69, 614] width 41 height 32
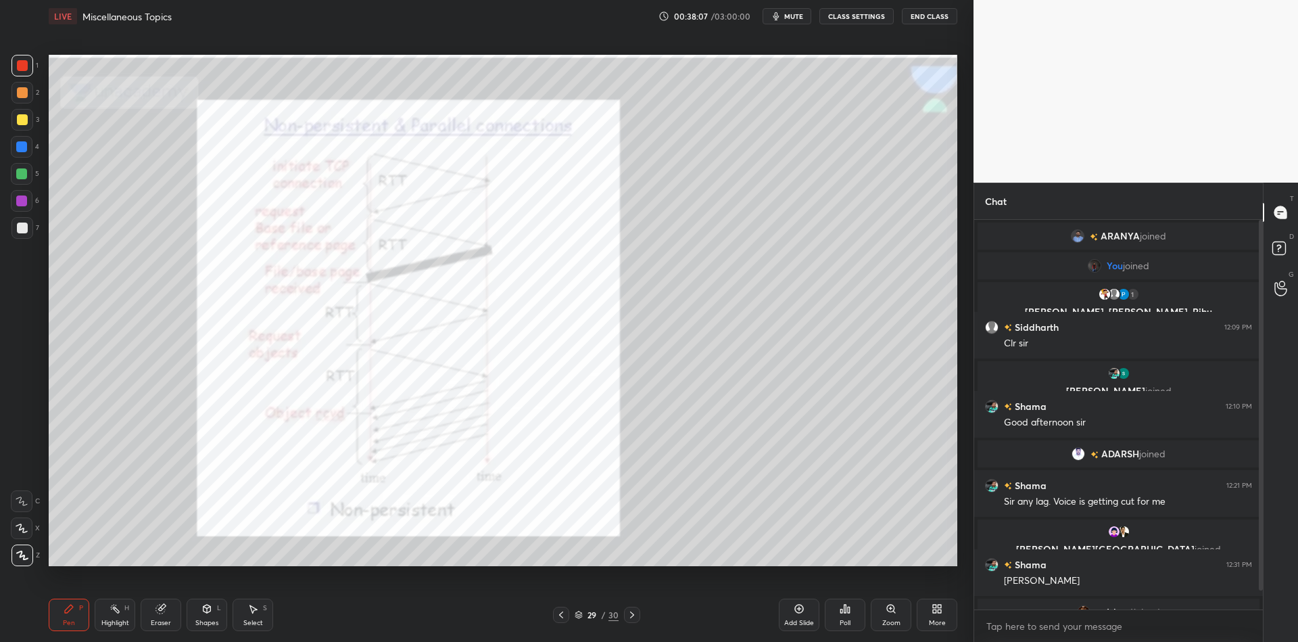
click at [21, 502] on icon at bounding box center [22, 500] width 12 height 9
click at [24, 523] on icon at bounding box center [22, 527] width 12 height 9
drag, startPoint x: 116, startPoint y: 617, endPoint x: 118, endPoint y: 609, distance: 8.2
click at [117, 616] on div "Highlight H" at bounding box center [115, 614] width 41 height 32
click at [61, 627] on div "Pen P" at bounding box center [69, 614] width 41 height 32
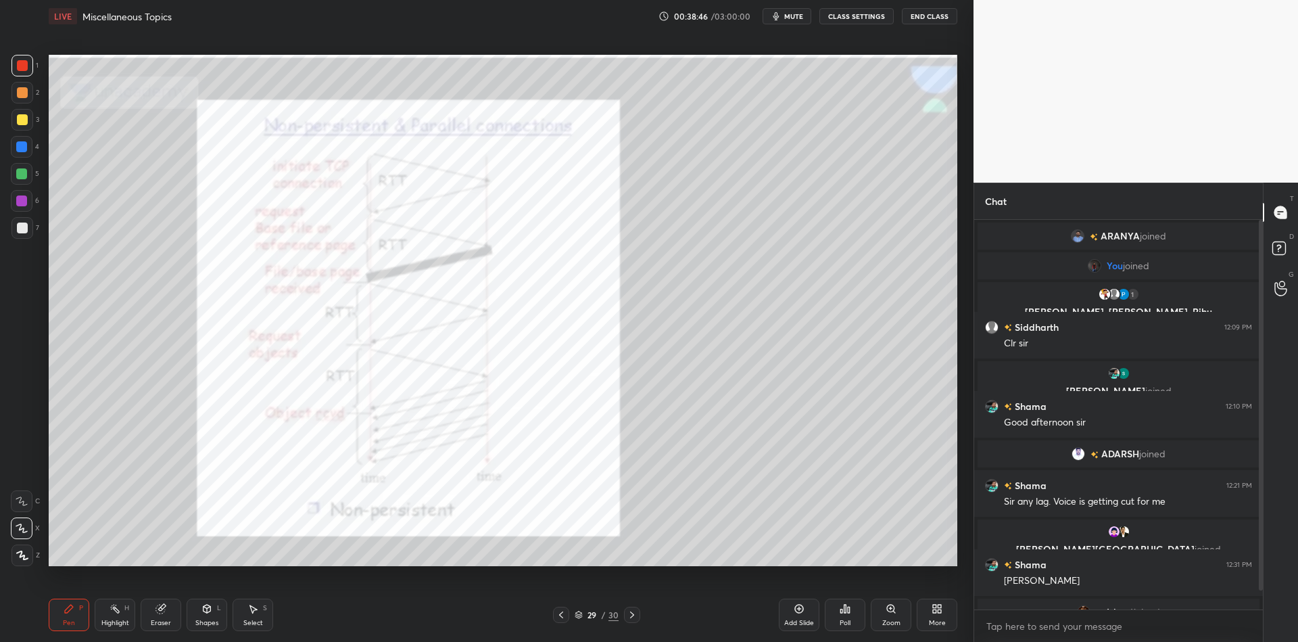
click at [117, 613] on div "Highlight H" at bounding box center [115, 614] width 41 height 32
click at [76, 624] on div "Pen P" at bounding box center [69, 614] width 41 height 32
click at [22, 73] on div at bounding box center [22, 66] width 22 height 22
click at [115, 631] on div "Pen P Highlight H Eraser Shapes L Select S 29 / 30 Add Slide Poll Zoom More" at bounding box center [503, 614] width 909 height 54
click at [119, 624] on div "Highlight" at bounding box center [115, 622] width 28 height 7
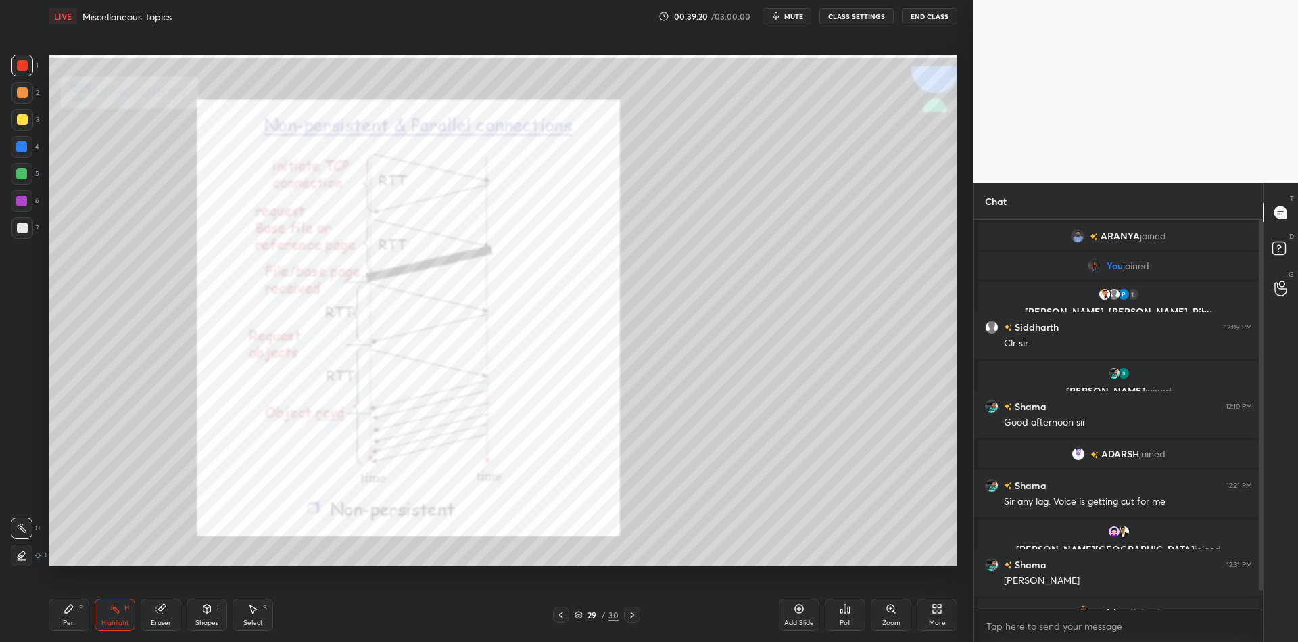
drag, startPoint x: 76, startPoint y: 625, endPoint x: 113, endPoint y: 581, distance: 57.0
click at [78, 621] on div "Pen P" at bounding box center [69, 614] width 41 height 32
drag, startPoint x: 249, startPoint y: 625, endPoint x: 278, endPoint y: 606, distance: 35.1
click at [251, 622] on div "Select" at bounding box center [253, 622] width 20 height 7
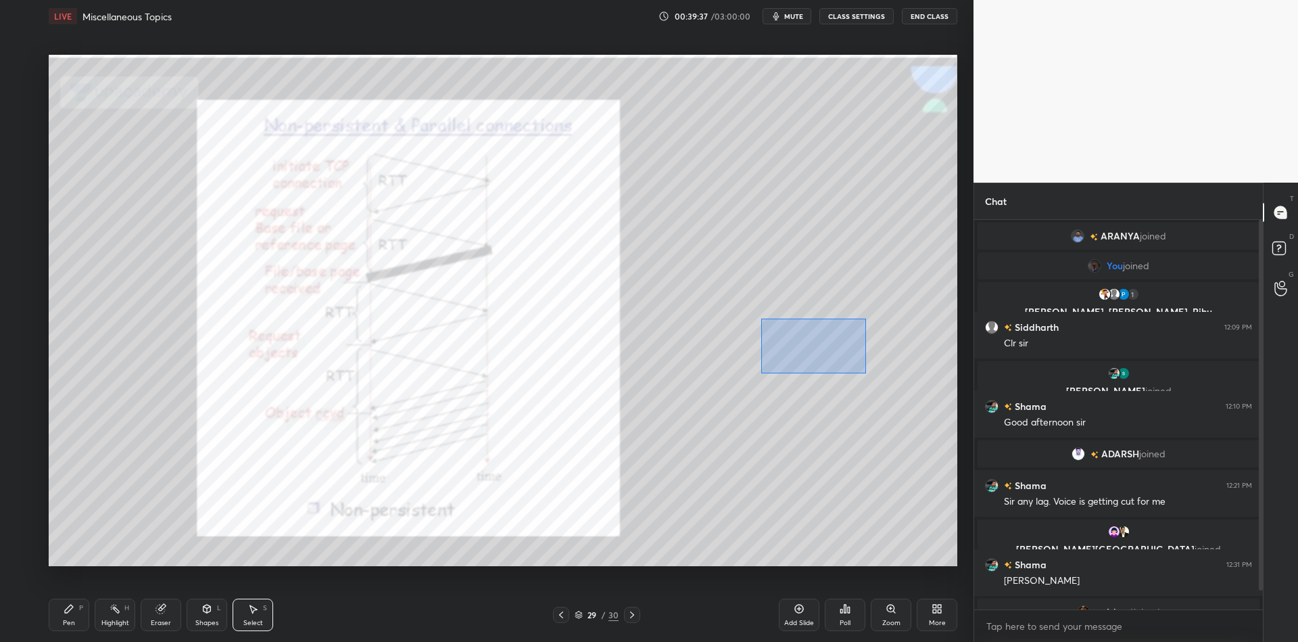
drag, startPoint x: 765, startPoint y: 324, endPoint x: 857, endPoint y: 366, distance: 101.9
click at [867, 372] on div "0 ° Undo Copy Duplicate Duplicate to new slide Delete" at bounding box center [503, 310] width 909 height 511
drag, startPoint x: 853, startPoint y: 343, endPoint x: 865, endPoint y: 343, distance: 11.5
click at [865, 343] on div "0 ° Undo Copy Duplicate Duplicate to new slide Delete" at bounding box center [503, 310] width 909 height 511
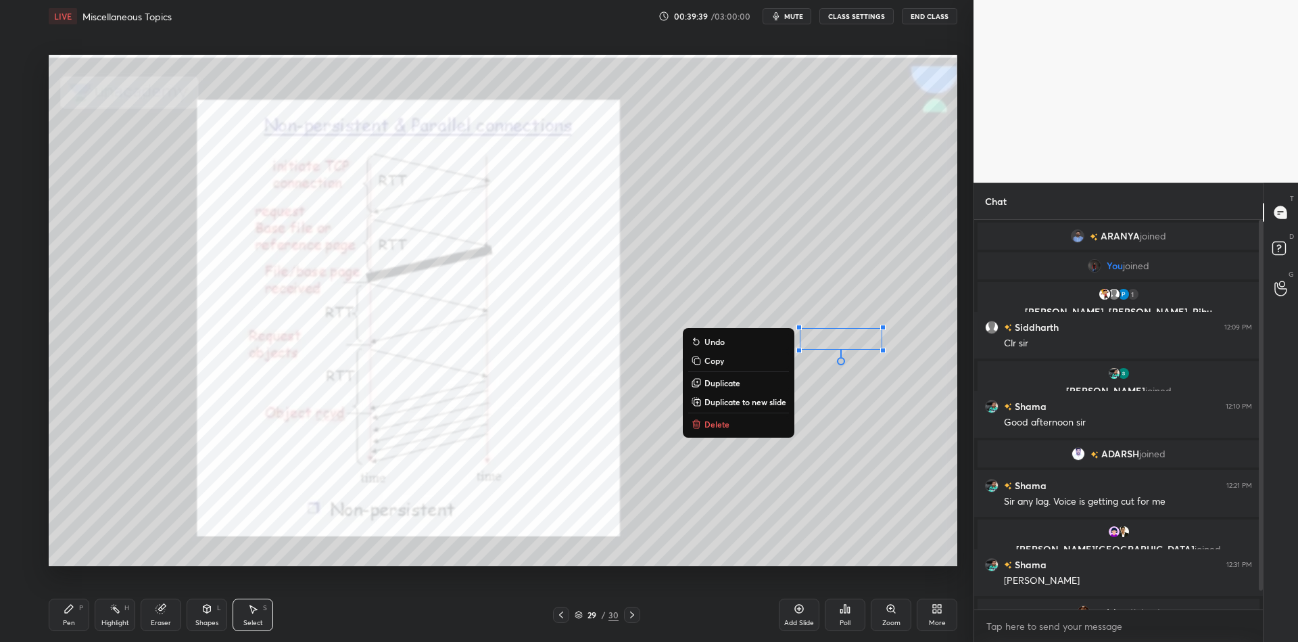
drag, startPoint x: 75, startPoint y: 619, endPoint x: 87, endPoint y: 615, distance: 12.2
click at [76, 619] on div "Pen P" at bounding box center [69, 614] width 41 height 32
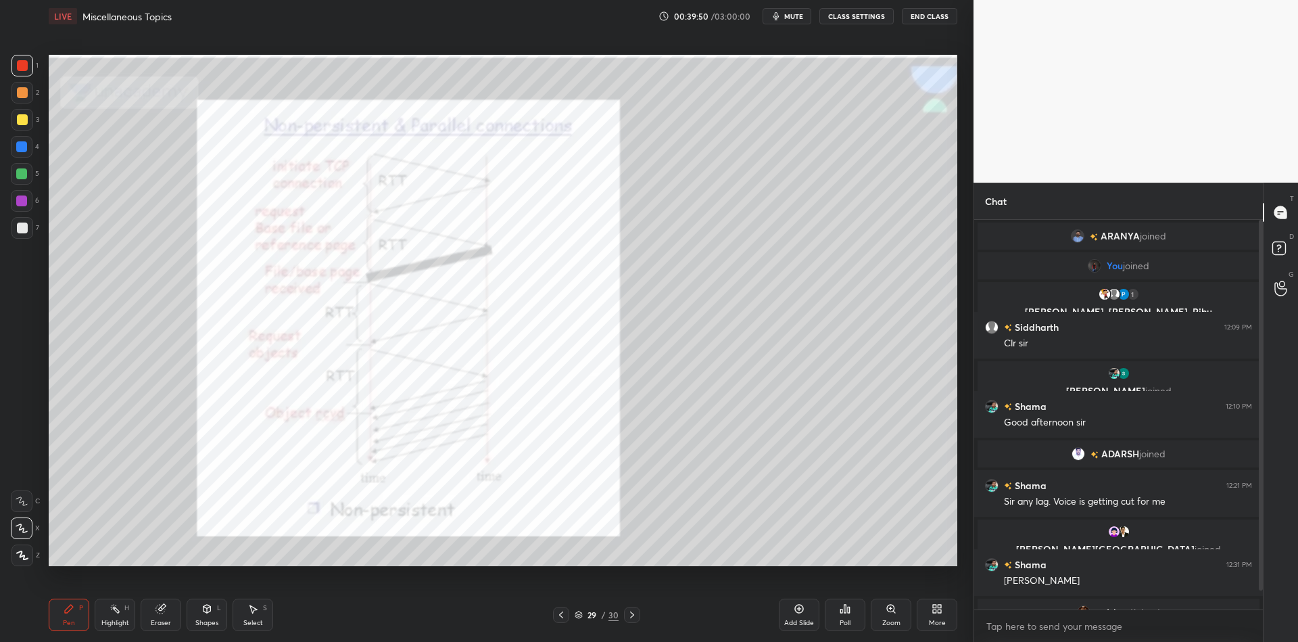
click at [114, 606] on rect at bounding box center [116, 609] width 7 height 7
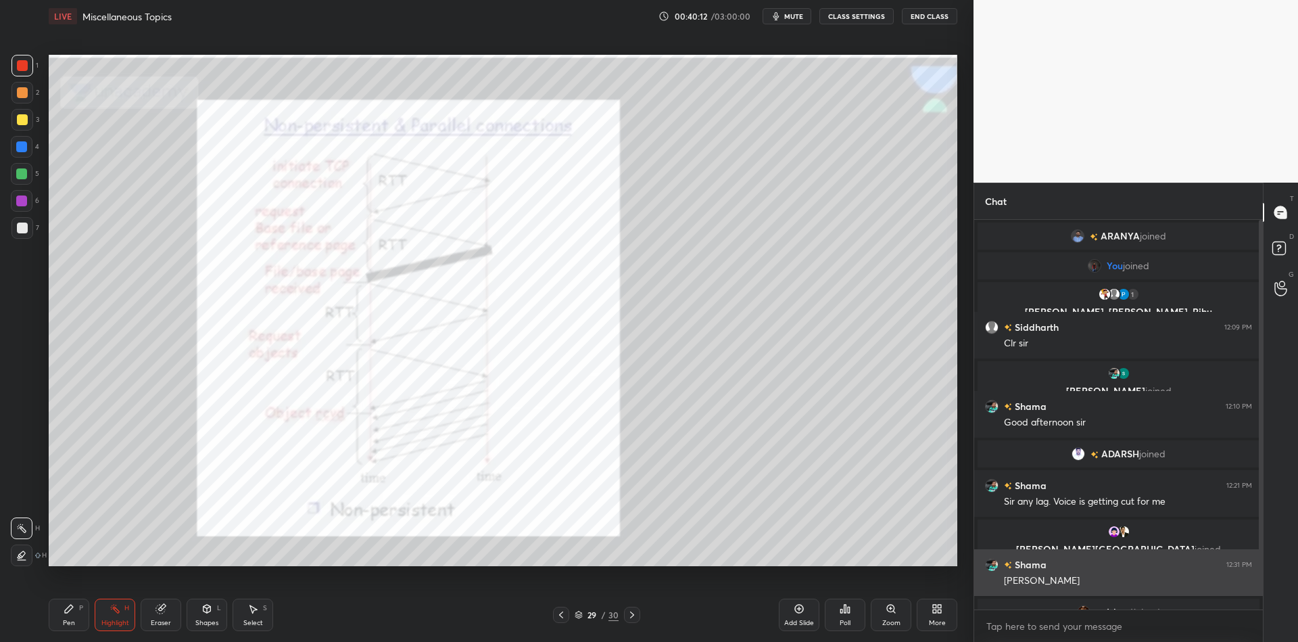
scroll to position [18, 0]
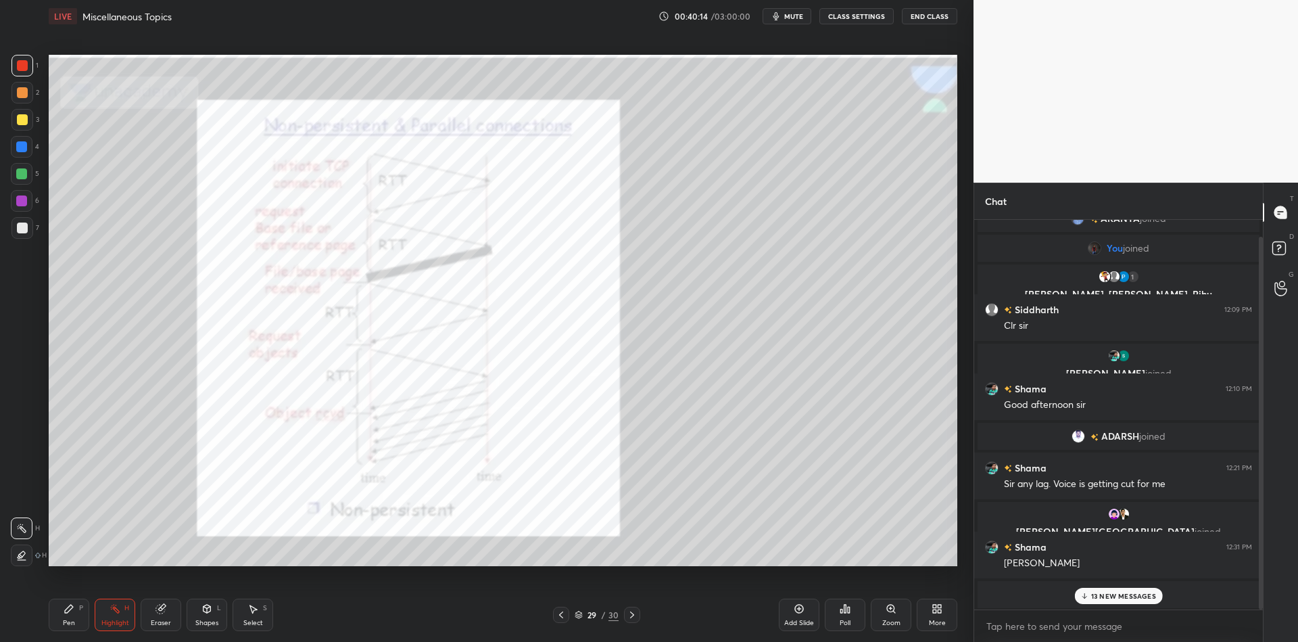
click at [1105, 594] on p "13 NEW MESSAGES" at bounding box center [1123, 596] width 65 height 8
click at [579, 613] on icon at bounding box center [579, 614] width 8 height 8
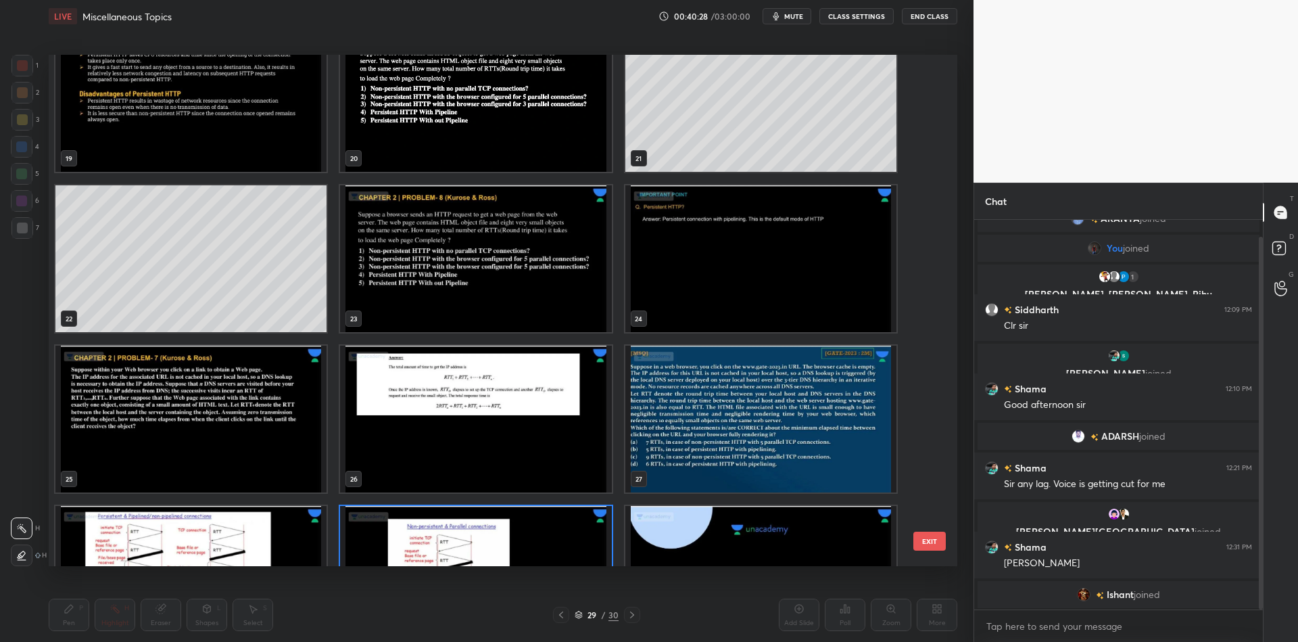
scroll to position [997, 0]
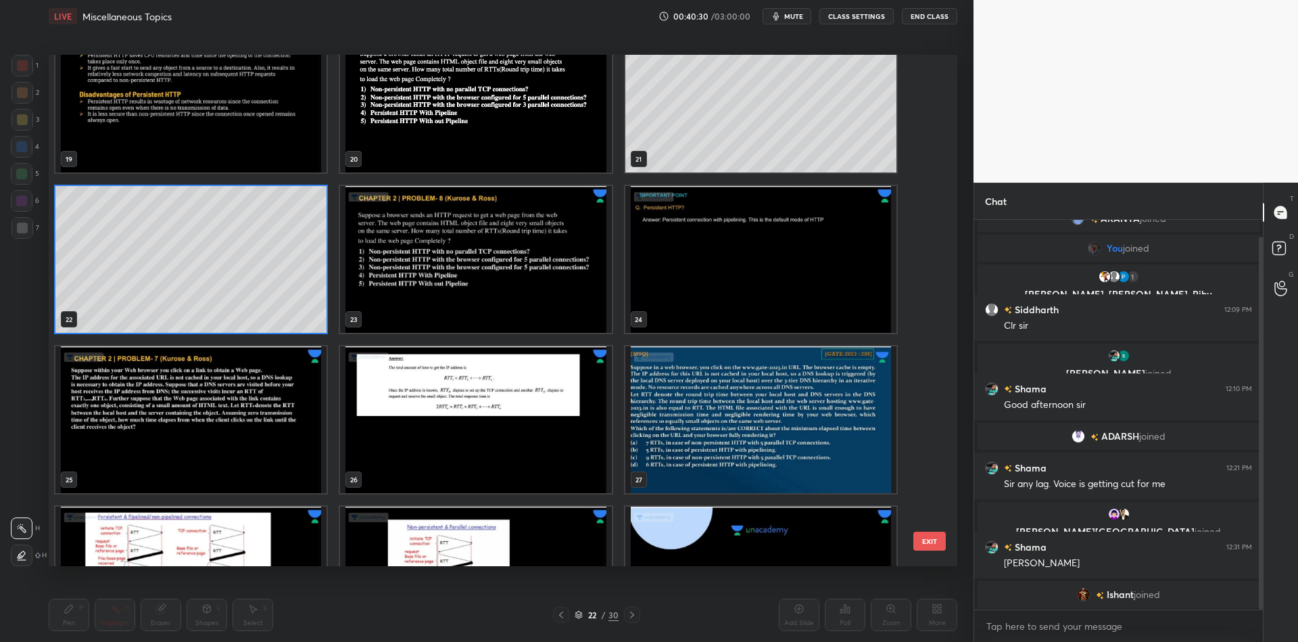
click at [934, 536] on button "EXIT" at bounding box center [929, 540] width 32 height 19
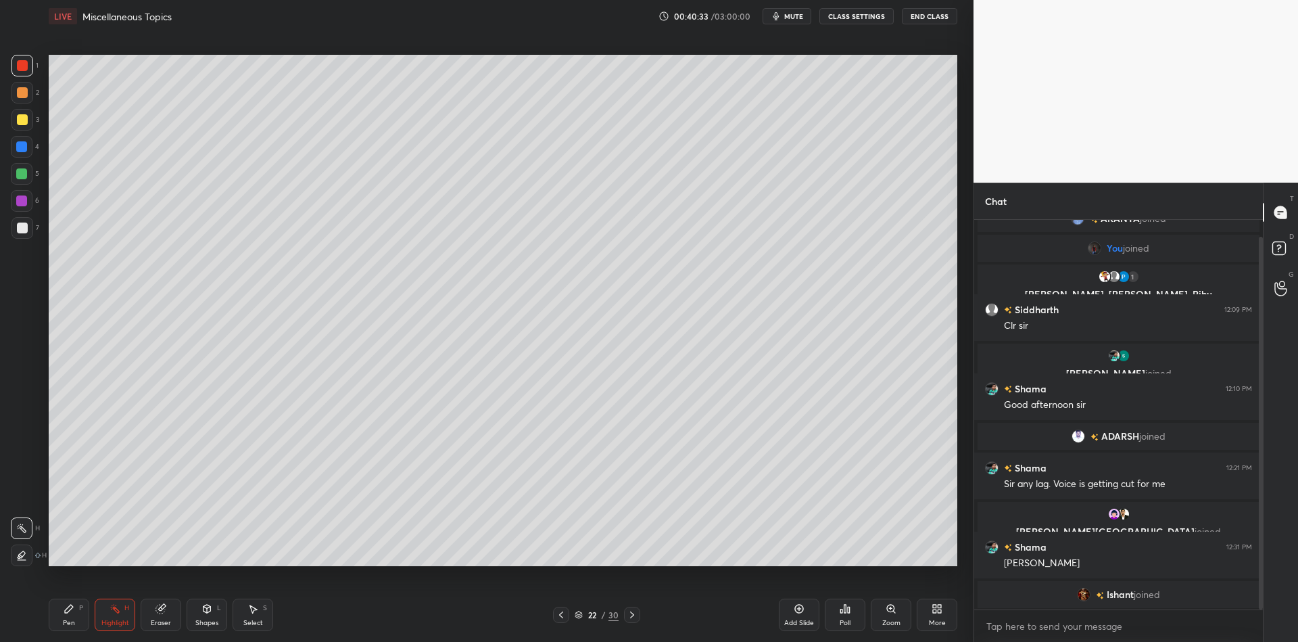
click at [259, 623] on div "Select" at bounding box center [253, 622] width 20 height 7
click at [252, 623] on div "Select" at bounding box center [253, 622] width 20 height 7
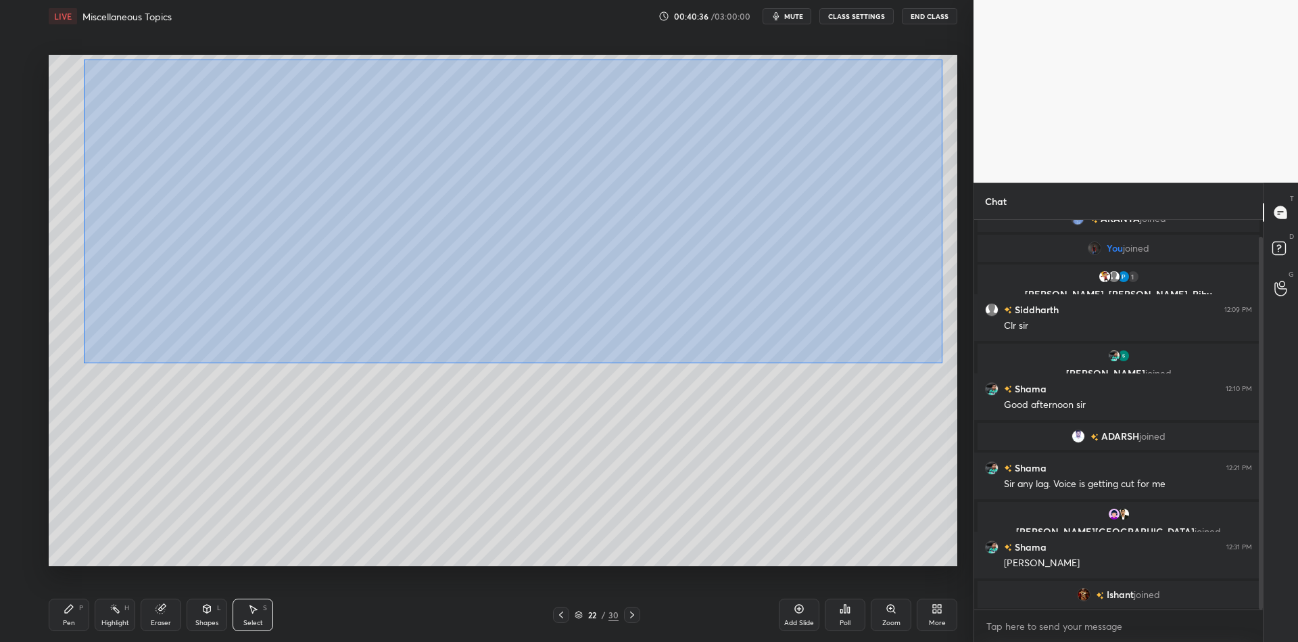
drag, startPoint x: 83, startPoint y: 59, endPoint x: 906, endPoint y: 325, distance: 864.6
click at [940, 362] on div "0 ° Undo Copy Duplicate Duplicate to new slide Delete" at bounding box center [503, 310] width 909 height 511
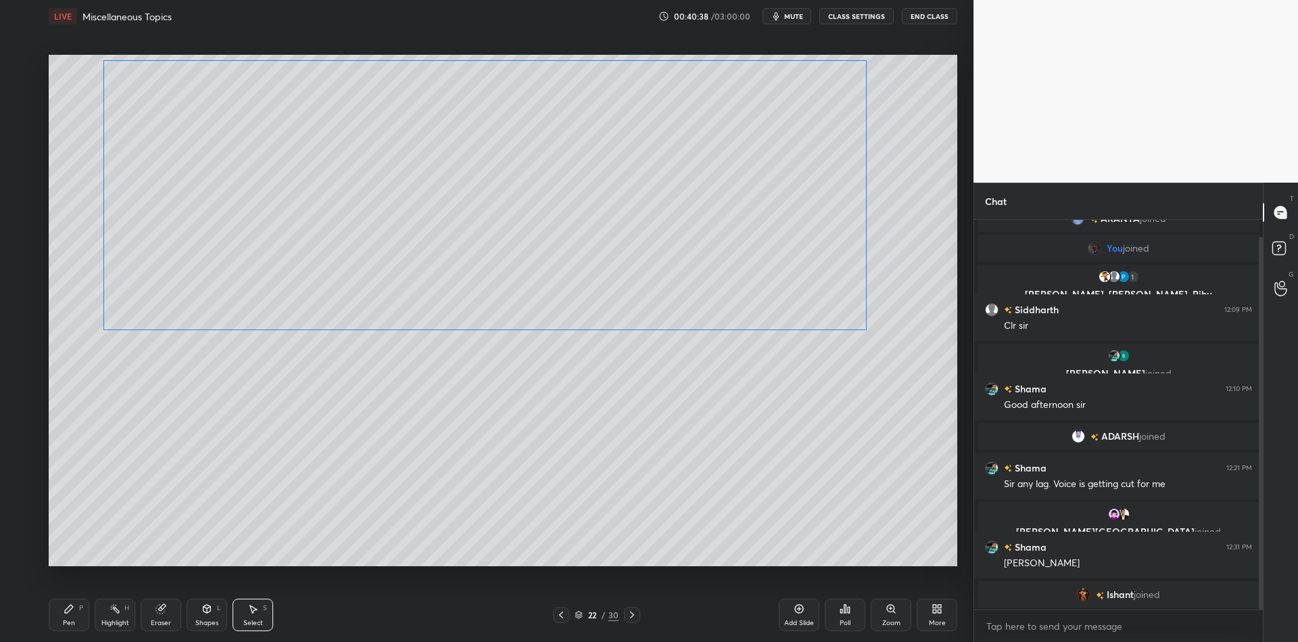
drag, startPoint x: 803, startPoint y: 267, endPoint x: 805, endPoint y: 260, distance: 7.1
click at [807, 264] on div "0 ° Undo Copy Duplicate Duplicate to new slide Delete" at bounding box center [503, 310] width 909 height 511
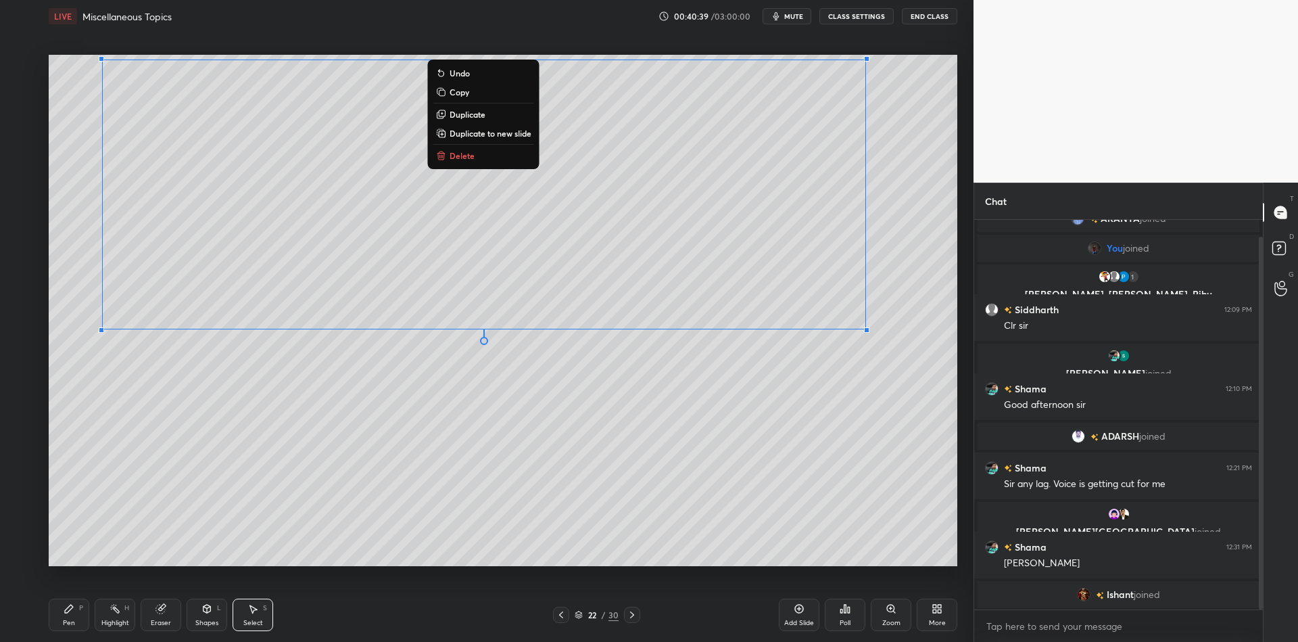
drag, startPoint x: 71, startPoint y: 612, endPoint x: 134, endPoint y: 609, distance: 62.9
click at [79, 613] on div "Pen P" at bounding box center [69, 614] width 41 height 32
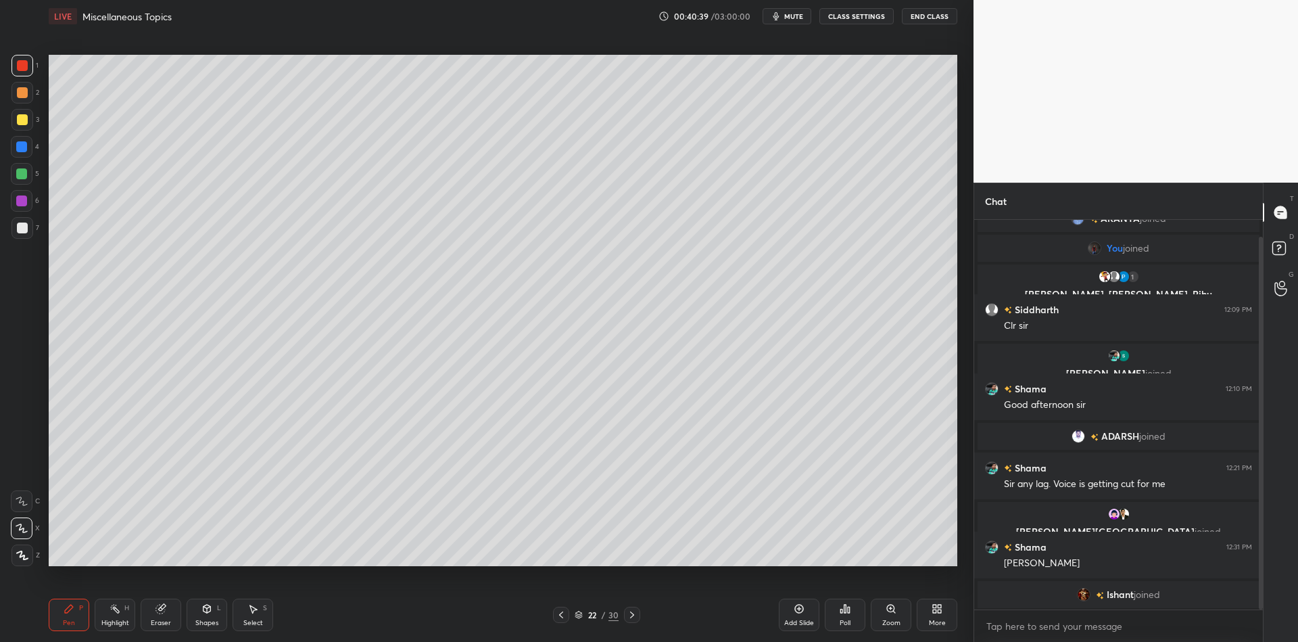
drag, startPoint x: 247, startPoint y: 624, endPoint x: 249, endPoint y: 574, distance: 50.1
click at [247, 623] on div "Select" at bounding box center [253, 622] width 20 height 7
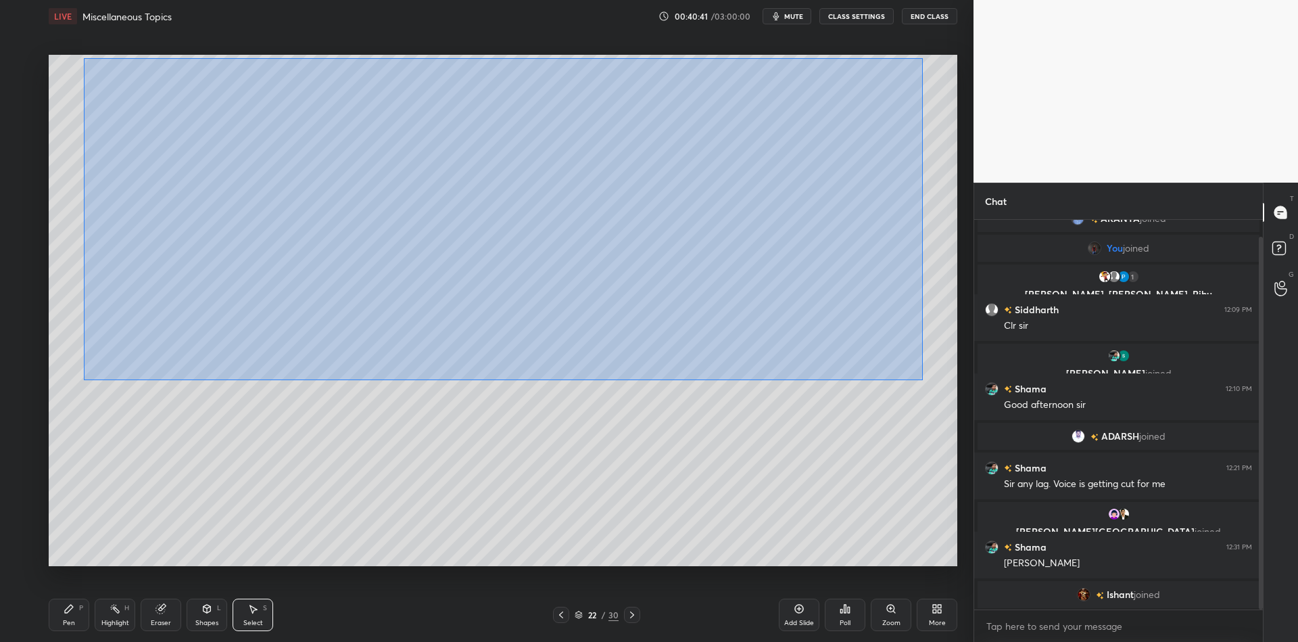
drag, startPoint x: 83, startPoint y: 57, endPoint x: 903, endPoint y: 364, distance: 875.8
click at [919, 377] on div "0 ° Undo Copy Duplicate Duplicate to new slide Delete" at bounding box center [503, 310] width 909 height 511
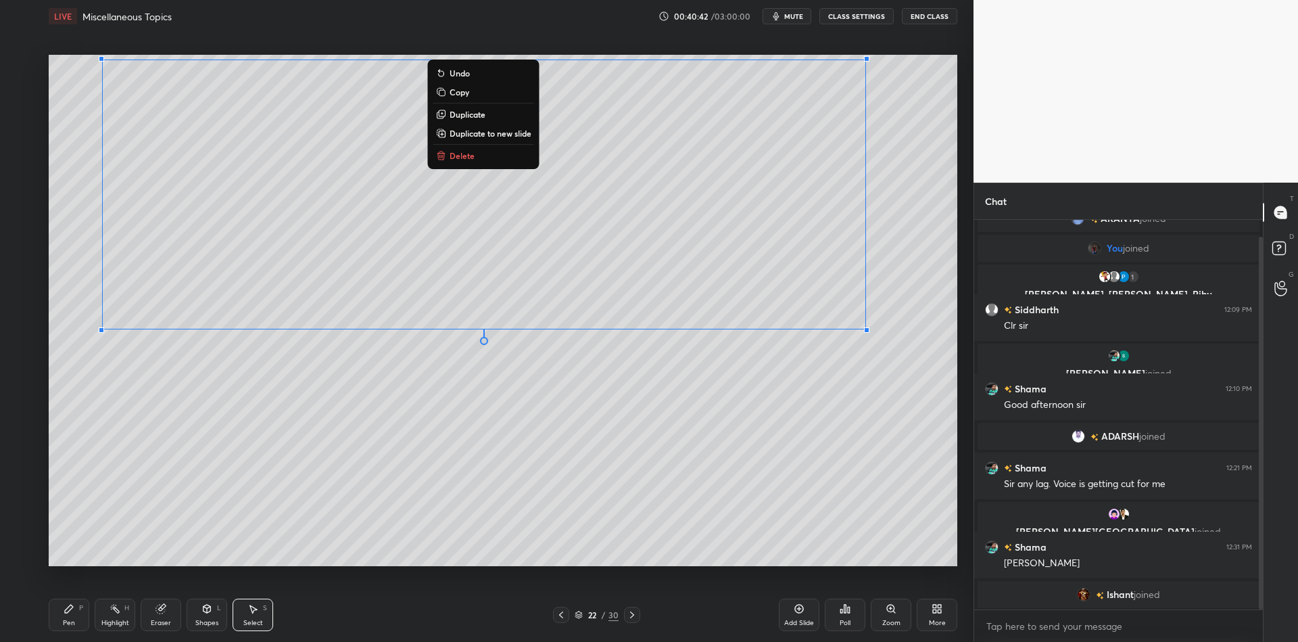
click at [471, 91] on button "Copy" at bounding box center [483, 92] width 101 height 16
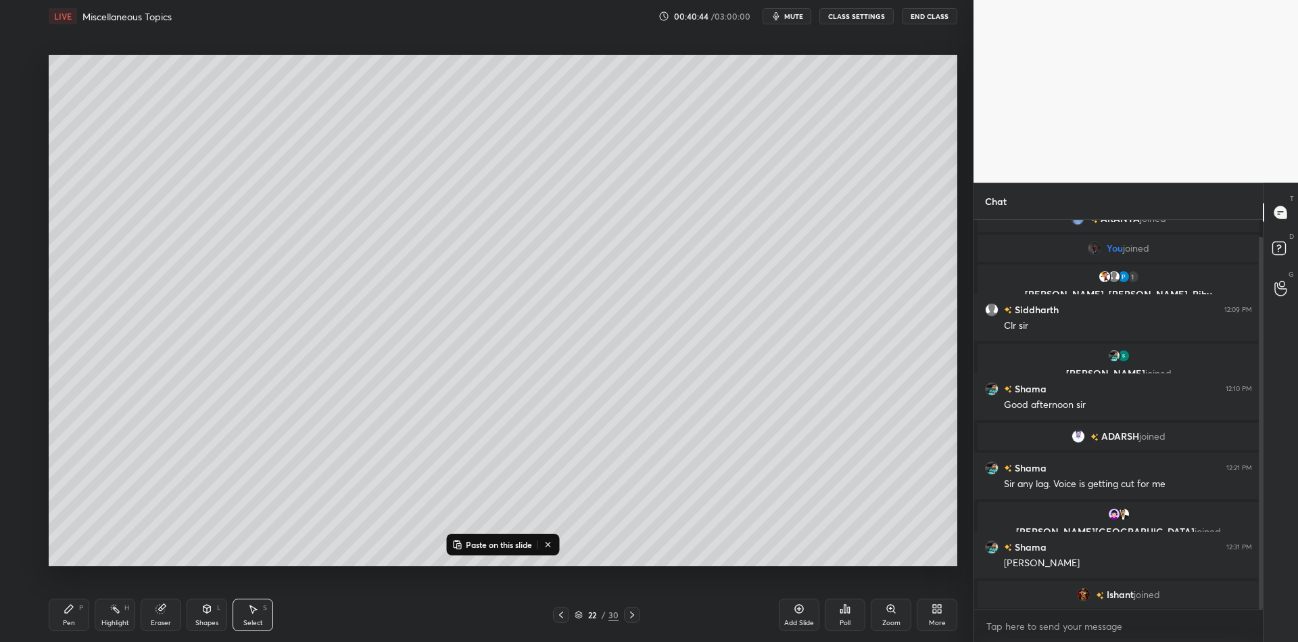
click at [798, 611] on icon at bounding box center [799, 608] width 11 height 11
click at [562, 613] on icon at bounding box center [562, 614] width 4 height 7
drag, startPoint x: 631, startPoint y: 614, endPoint x: 622, endPoint y: 603, distance: 14.4
click at [631, 613] on icon at bounding box center [630, 614] width 11 height 11
click at [498, 545] on p "Paste on this slide" at bounding box center [499, 544] width 66 height 11
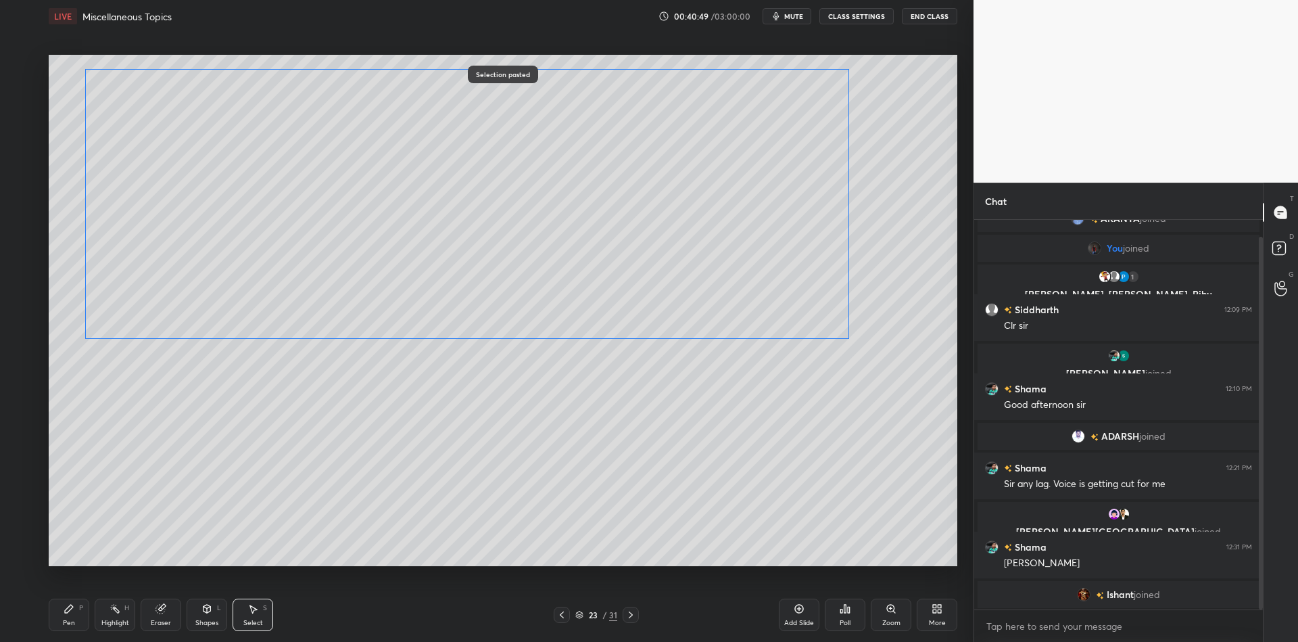
drag, startPoint x: 342, startPoint y: 235, endPoint x: 326, endPoint y: 247, distance: 20.7
click at [329, 242] on div "0 ° Undo Copy Paste here Duplicate Duplicate to new slide Delete" at bounding box center [503, 310] width 909 height 511
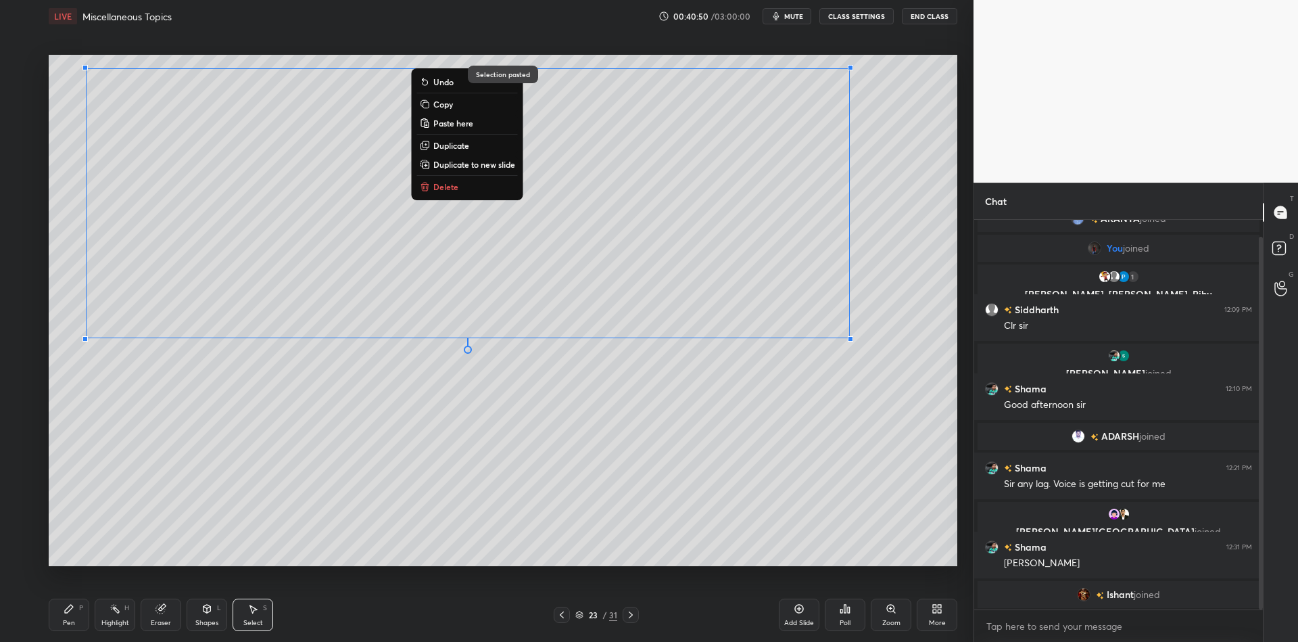
drag, startPoint x: 76, startPoint y: 611, endPoint x: 139, endPoint y: 605, distance: 62.5
click at [82, 619] on div "Pen P" at bounding box center [69, 614] width 41 height 32
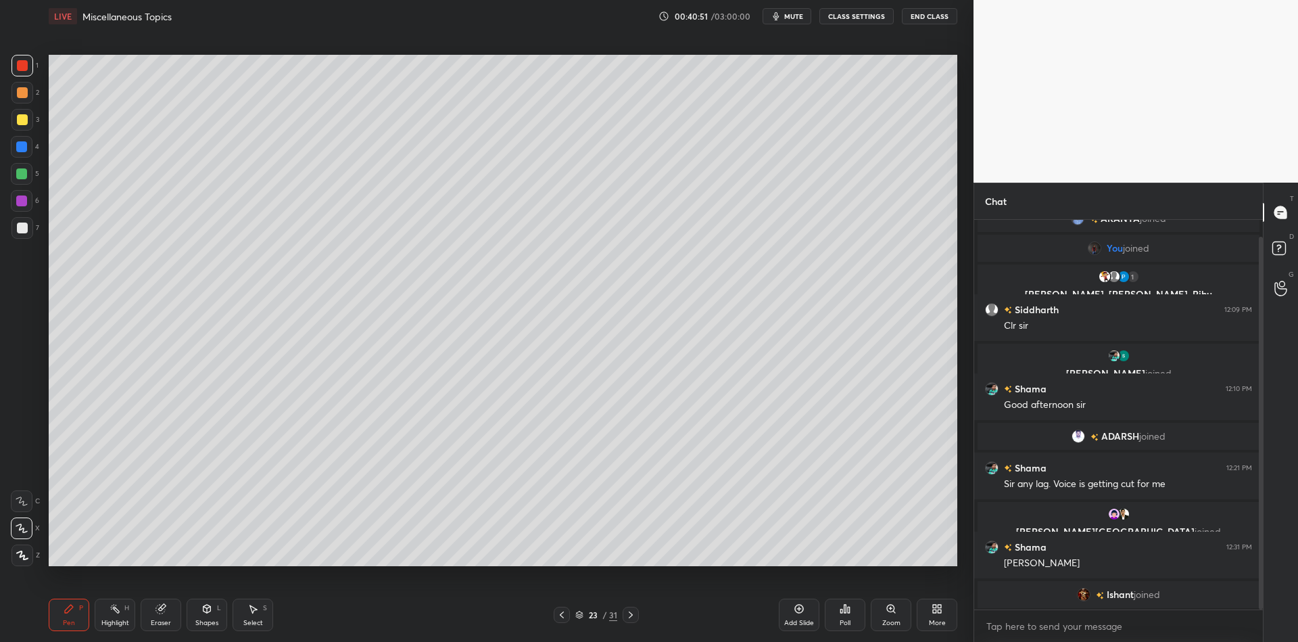
drag, startPoint x: 161, startPoint y: 621, endPoint x: 156, endPoint y: 599, distance: 22.1
click at [161, 621] on div "Eraser" at bounding box center [161, 622] width 20 height 7
click at [80, 617] on div "Pen P" at bounding box center [69, 614] width 41 height 32
drag, startPoint x: 158, startPoint y: 620, endPoint x: 153, endPoint y: 604, distance: 16.9
click at [155, 615] on div "Eraser" at bounding box center [161, 614] width 41 height 32
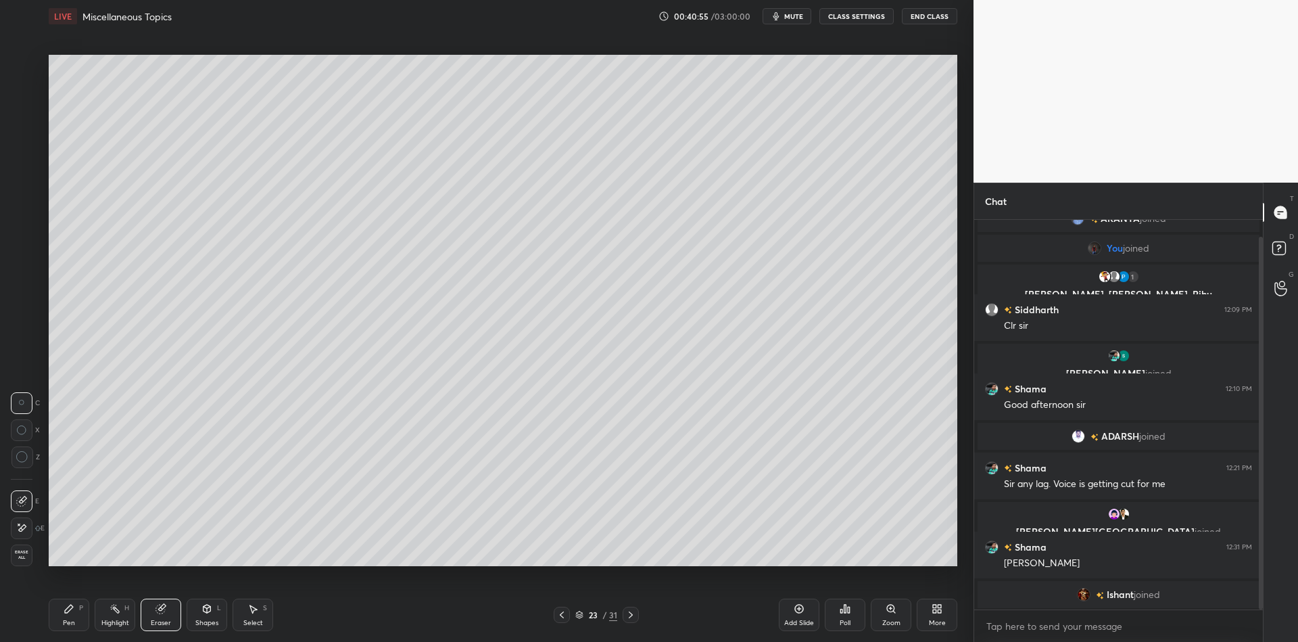
click at [73, 619] on div "Pen P" at bounding box center [69, 614] width 41 height 32
click at [19, 126] on div at bounding box center [22, 120] width 22 height 22
click at [24, 510] on div at bounding box center [22, 501] width 22 height 22
drag, startPoint x: 159, startPoint y: 629, endPoint x: 178, endPoint y: 567, distance: 64.6
click at [156, 626] on div "Eraser" at bounding box center [161, 614] width 41 height 32
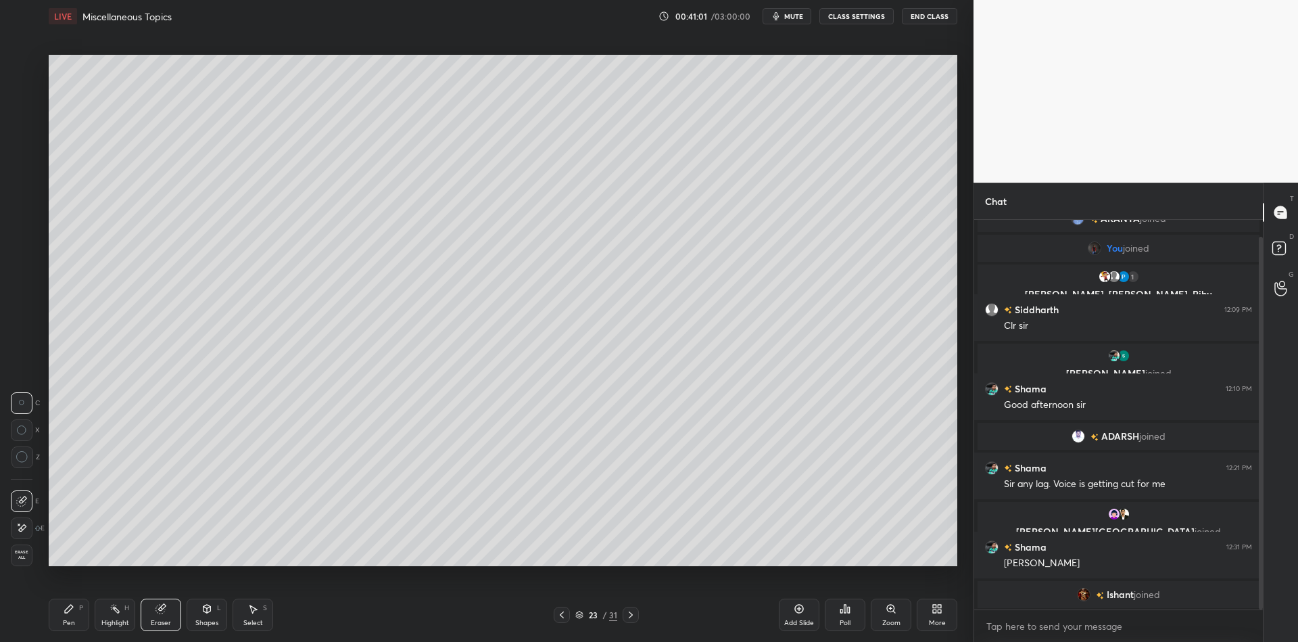
click at [73, 623] on div "Pen" at bounding box center [69, 622] width 12 height 7
click at [123, 608] on div "Highlight H" at bounding box center [115, 614] width 41 height 32
drag, startPoint x: 165, startPoint y: 619, endPoint x: 183, endPoint y: 596, distance: 29.4
click at [165, 618] on div "Eraser" at bounding box center [161, 614] width 41 height 32
click at [72, 615] on div "Pen P" at bounding box center [69, 614] width 41 height 32
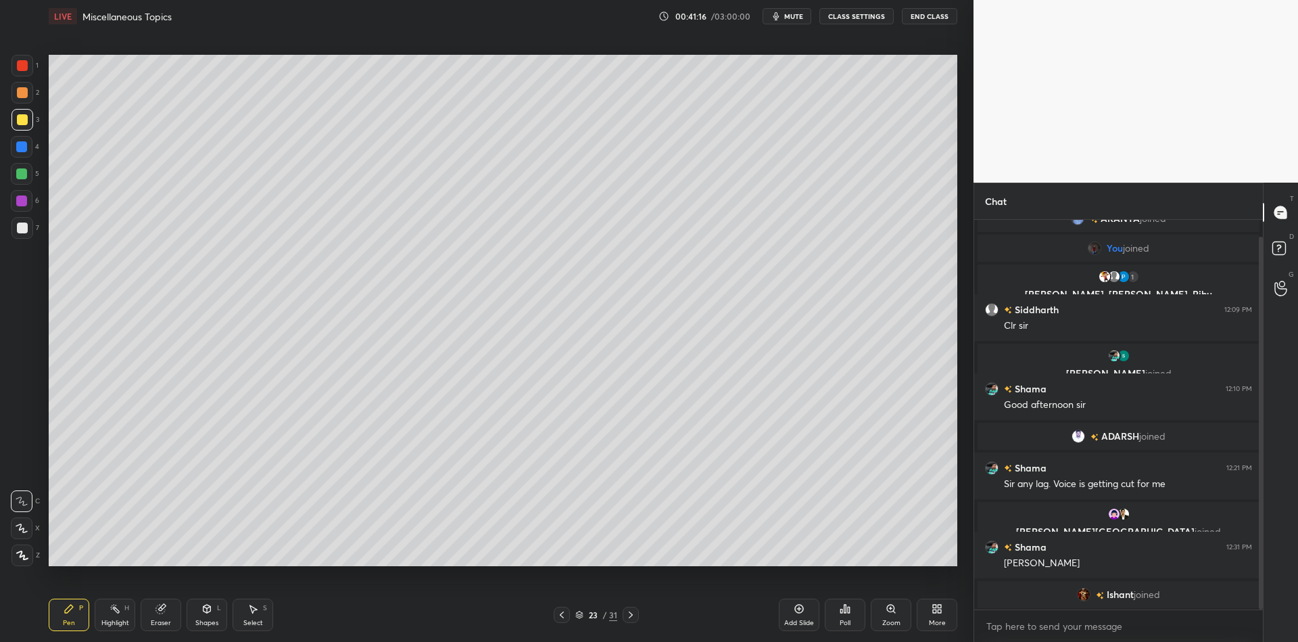
click at [259, 615] on div "Select S" at bounding box center [253, 614] width 41 height 32
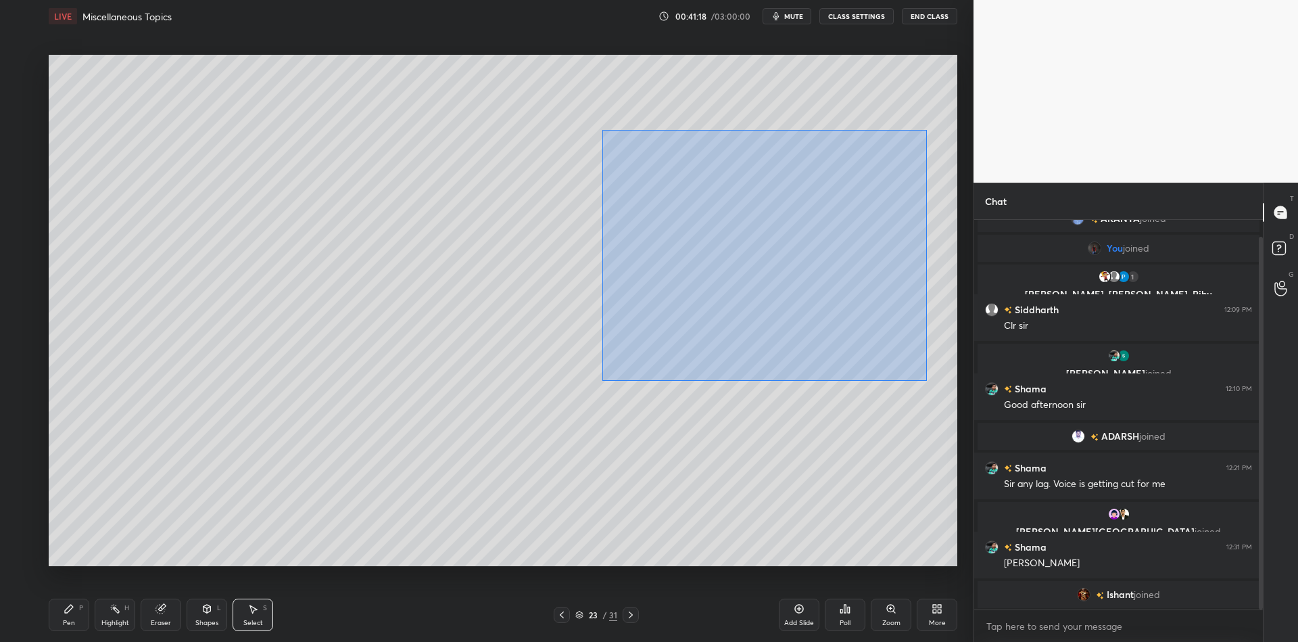
drag, startPoint x: 631, startPoint y: 135, endPoint x: 917, endPoint y: 365, distance: 367.8
click at [926, 378] on div "0 ° Undo Copy Paste here Duplicate Duplicate to new slide Delete" at bounding box center [503, 310] width 909 height 511
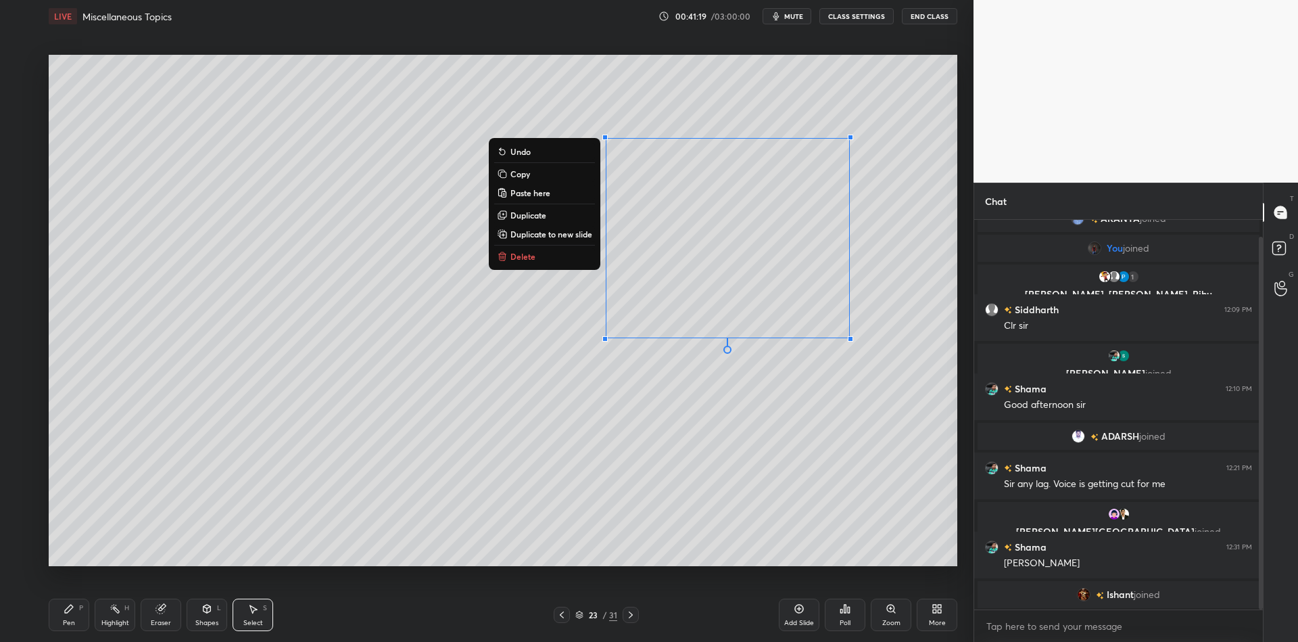
click at [564, 252] on button "Delete" at bounding box center [544, 256] width 101 height 16
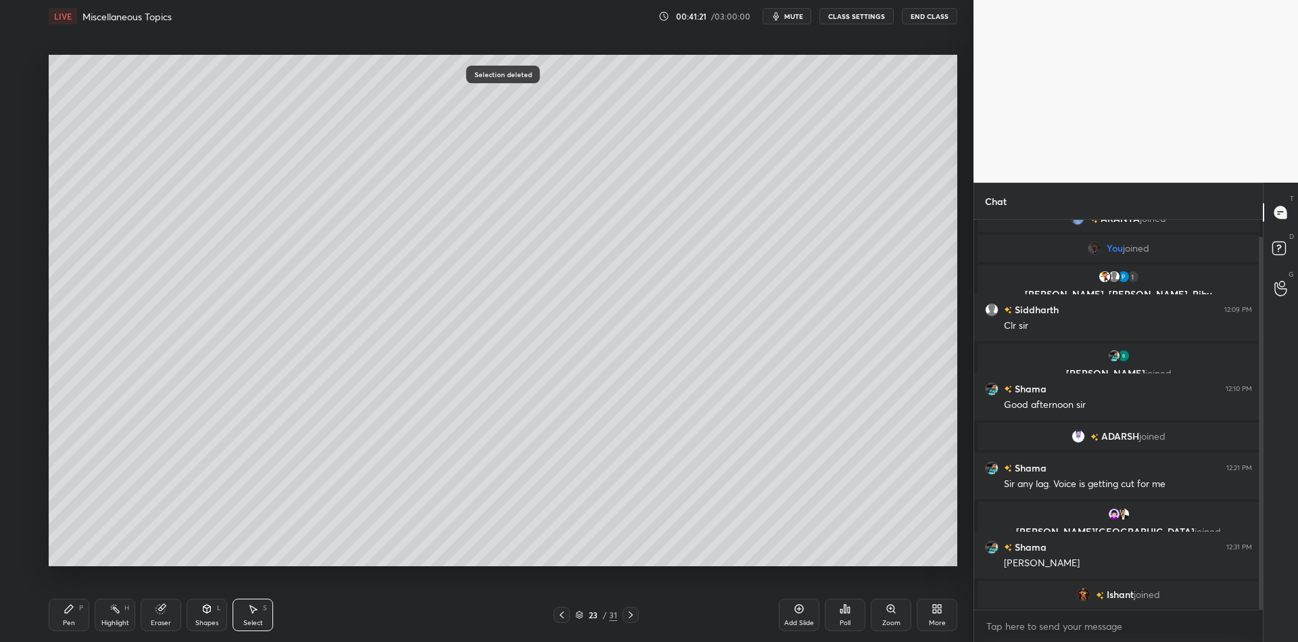
drag, startPoint x: 66, startPoint y: 623, endPoint x: 110, endPoint y: 569, distance: 68.7
click at [70, 622] on div "Pen" at bounding box center [69, 622] width 12 height 7
drag, startPoint x: 209, startPoint y: 618, endPoint x: 210, endPoint y: 602, distance: 16.2
click at [208, 619] on div "Shapes L" at bounding box center [207, 614] width 41 height 32
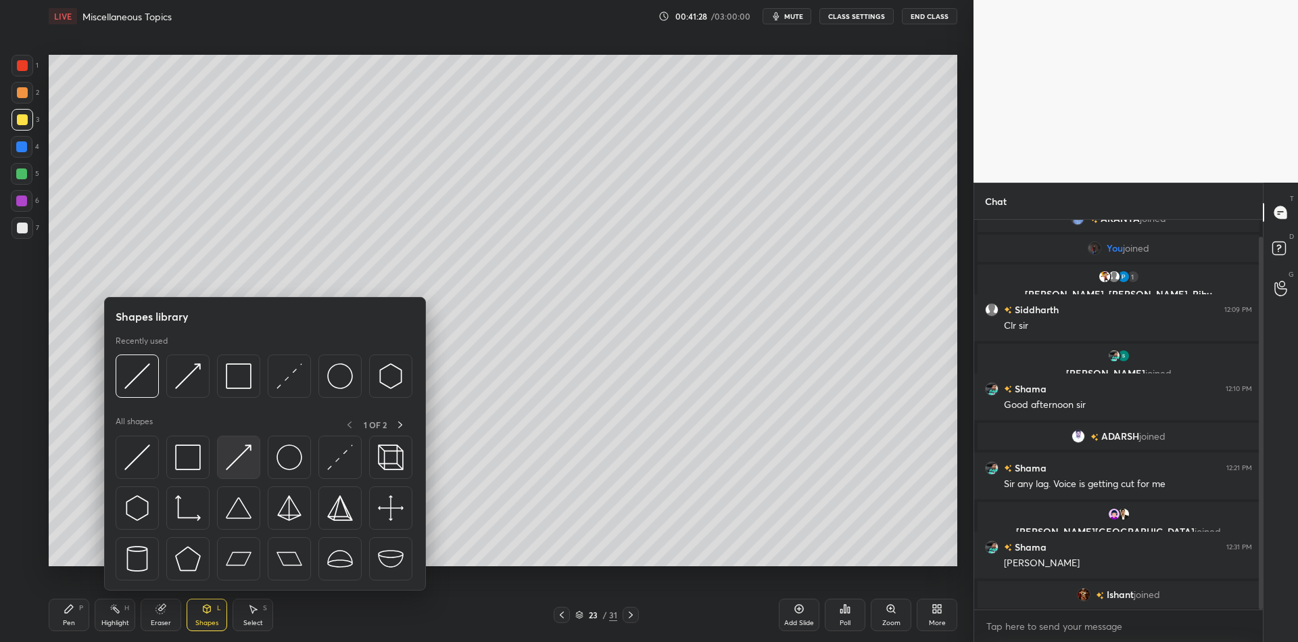
click at [254, 457] on div at bounding box center [238, 456] width 43 height 43
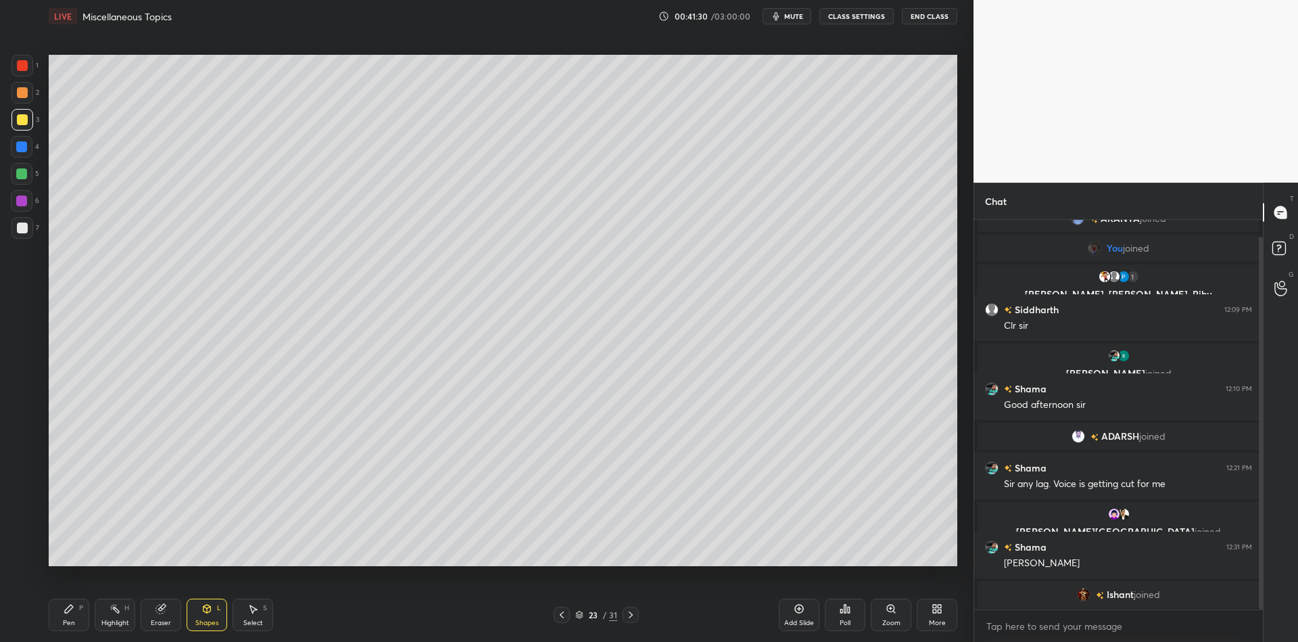
drag, startPoint x: 251, startPoint y: 625, endPoint x: 281, endPoint y: 571, distance: 61.5
click at [252, 620] on div "Select" at bounding box center [253, 622] width 20 height 7
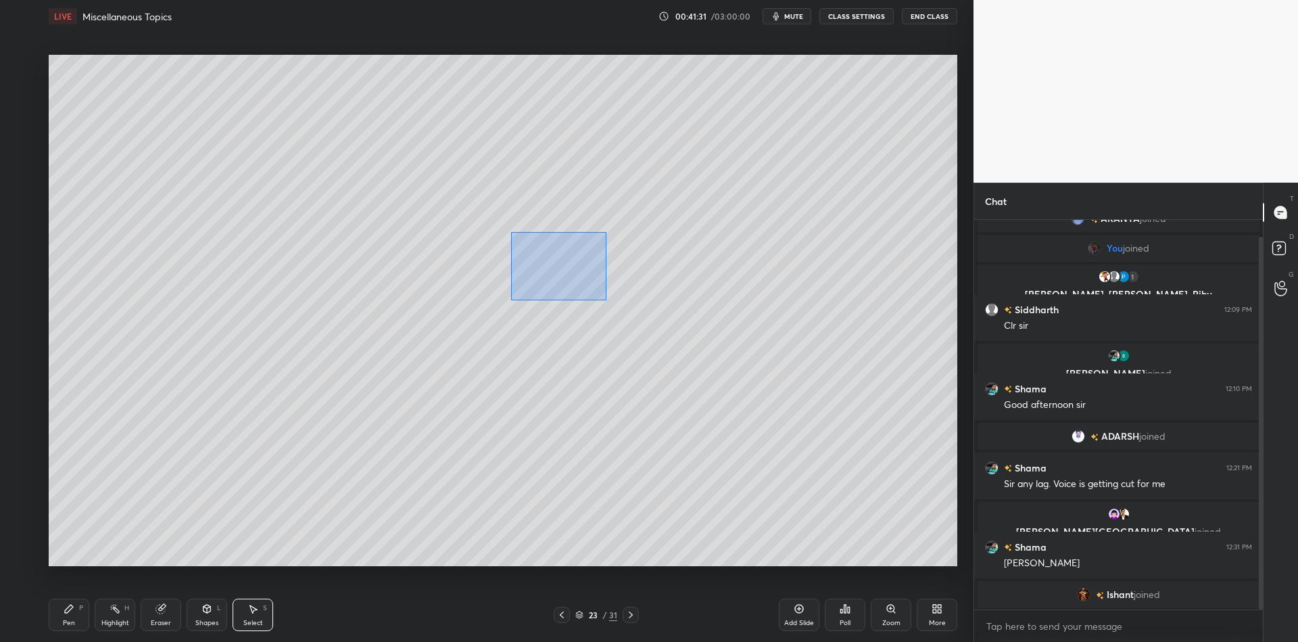
drag, startPoint x: 519, startPoint y: 233, endPoint x: 604, endPoint y: 289, distance: 101.1
click at [606, 299] on div "0 ° Undo Copy Paste here Duplicate Duplicate to new slide Delete" at bounding box center [503, 310] width 909 height 511
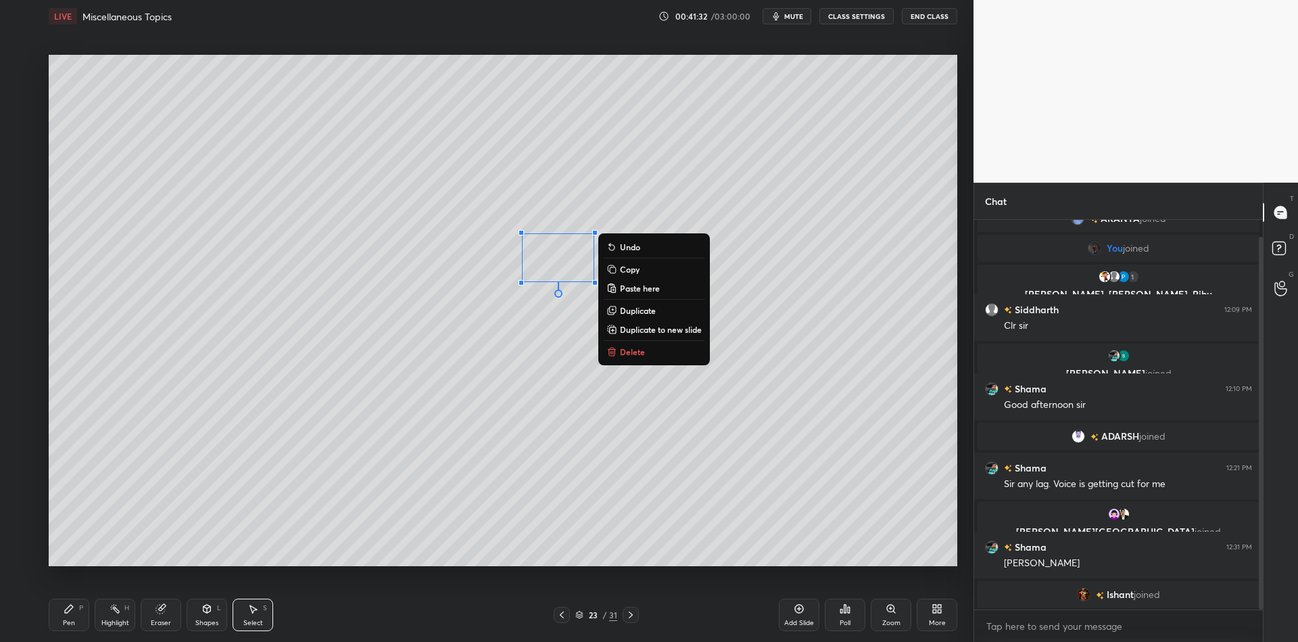
click at [642, 269] on button "Copy" at bounding box center [654, 269] width 101 height 16
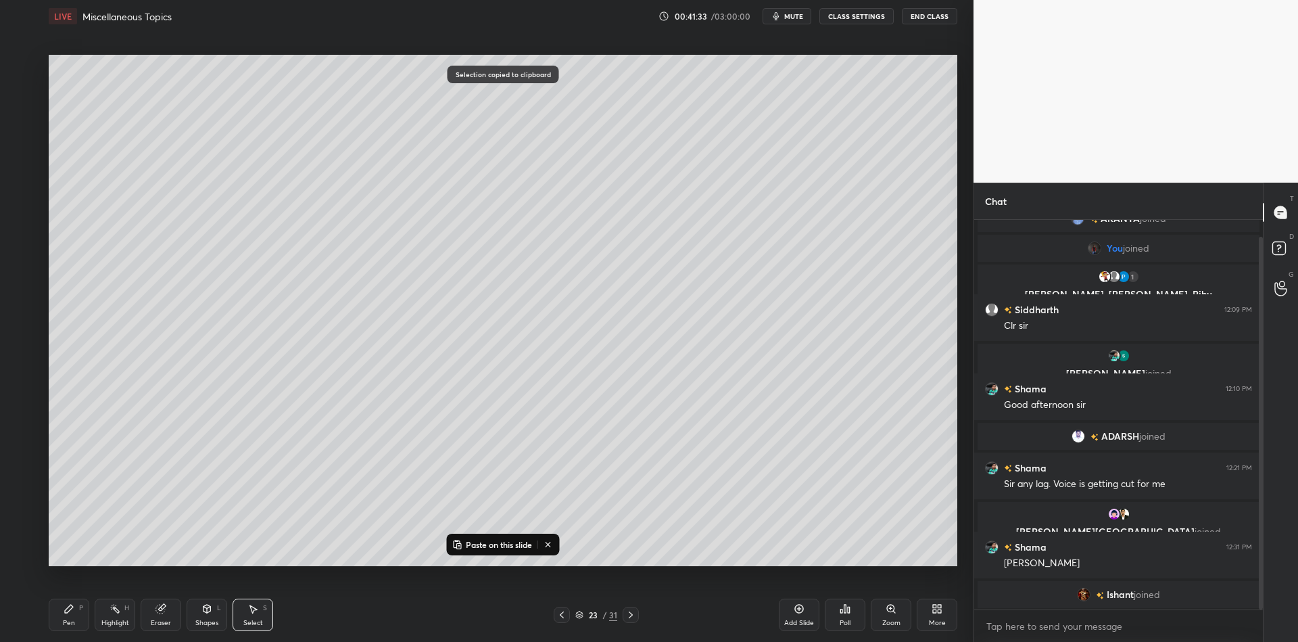
drag, startPoint x: 508, startPoint y: 549, endPoint x: 511, endPoint y: 528, distance: 21.2
click at [508, 548] on p "Paste on this slide" at bounding box center [499, 544] width 66 height 11
drag, startPoint x: 574, startPoint y: 278, endPoint x: 648, endPoint y: 260, distance: 76.6
click at [650, 260] on div "0 ° Undo Copy Paste here Duplicate Duplicate to new slide Delete" at bounding box center [503, 310] width 909 height 511
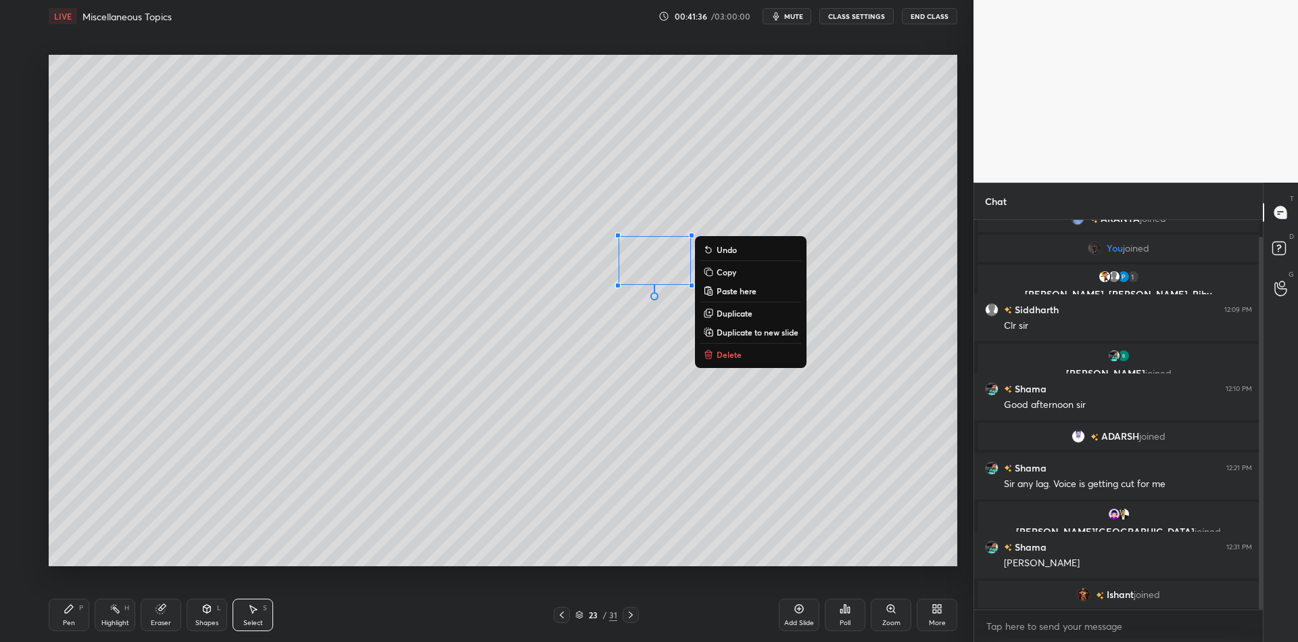
click at [76, 623] on div "Pen P" at bounding box center [69, 614] width 41 height 32
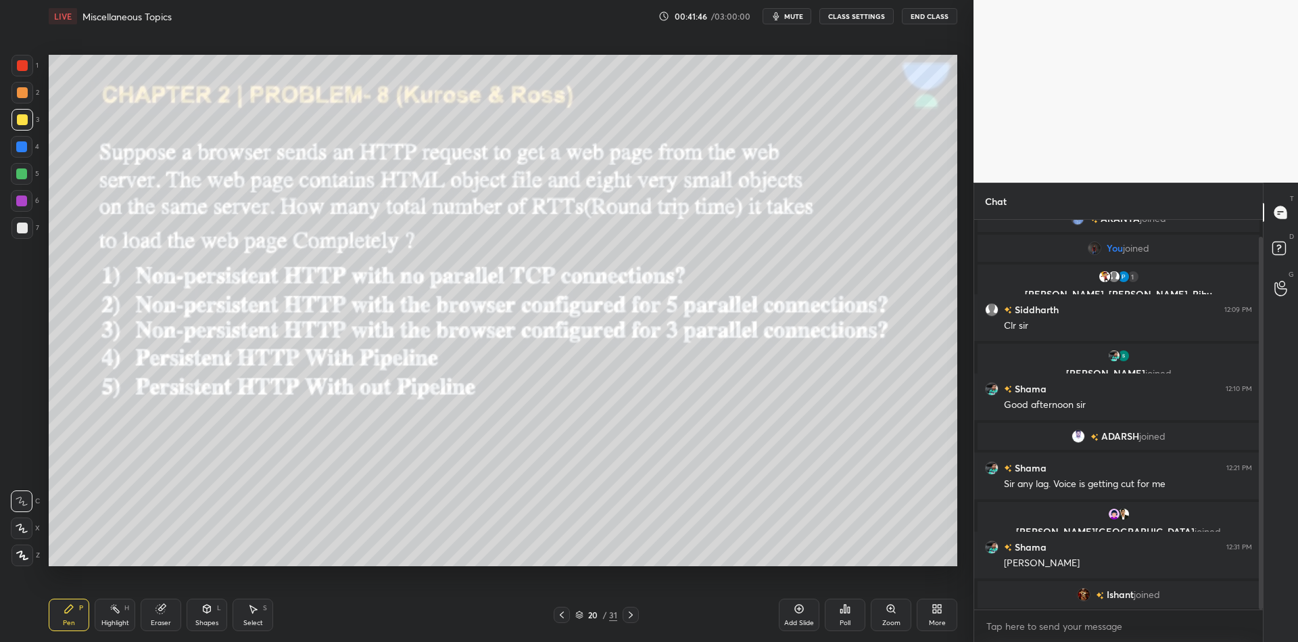
click at [112, 621] on div "Highlight H" at bounding box center [115, 614] width 41 height 32
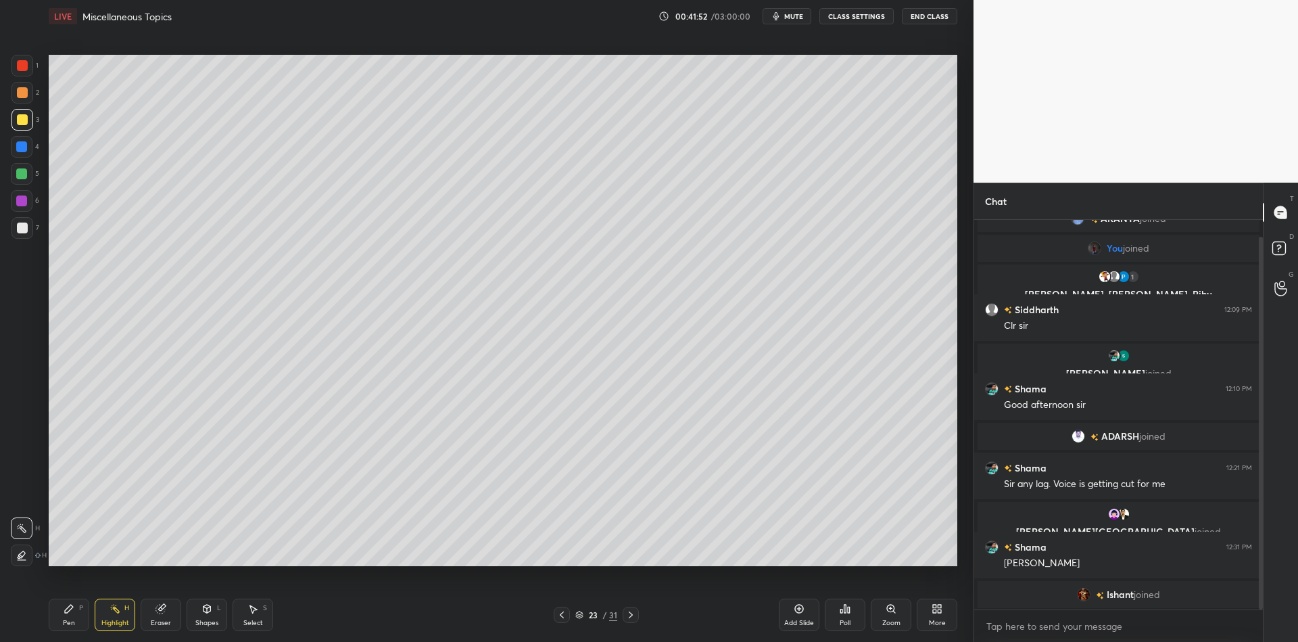
click at [72, 610] on icon at bounding box center [69, 608] width 11 height 11
drag, startPoint x: 208, startPoint y: 621, endPoint x: 215, endPoint y: 590, distance: 31.2
click at [208, 620] on div "Shapes" at bounding box center [206, 622] width 23 height 7
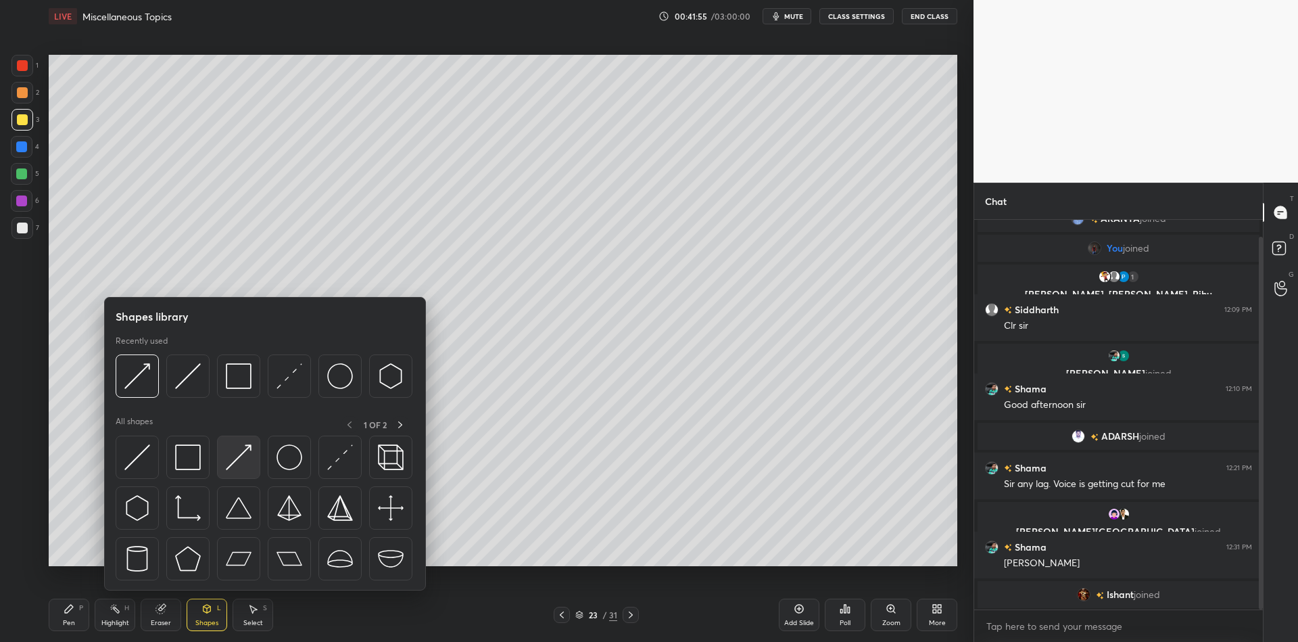
click at [240, 462] on img at bounding box center [239, 457] width 26 height 26
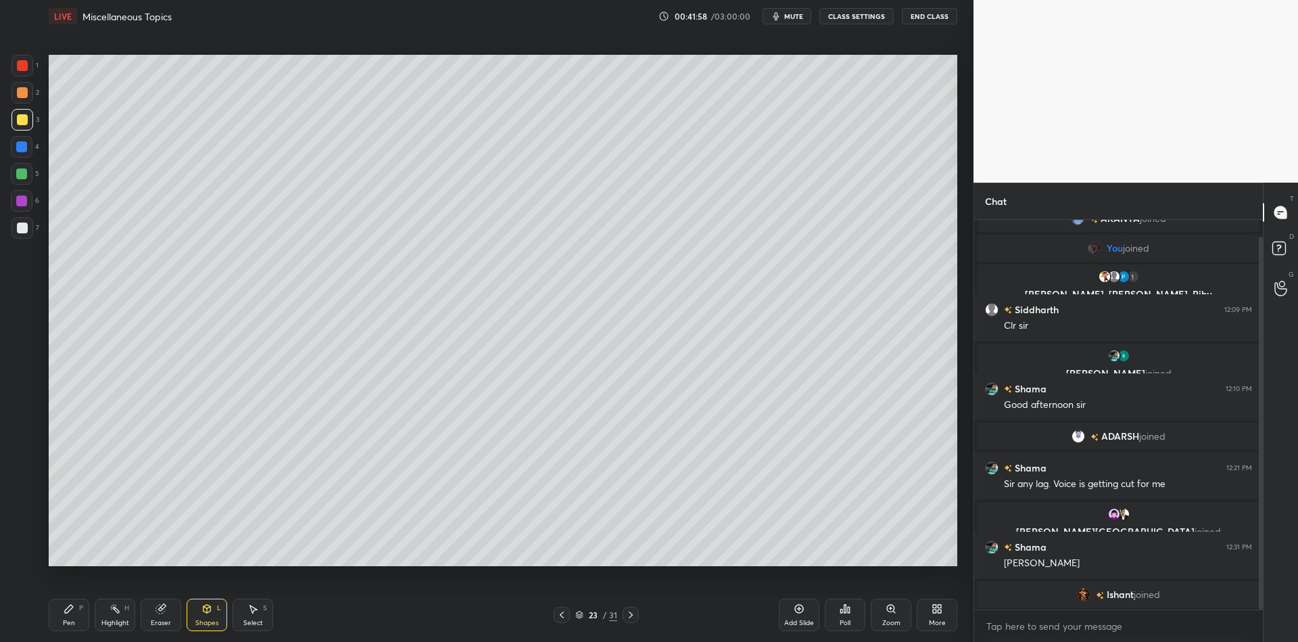
drag, startPoint x: 74, startPoint y: 619, endPoint x: 112, endPoint y: 591, distance: 47.9
click at [76, 617] on div "Pen P" at bounding box center [69, 614] width 41 height 32
drag, startPoint x: 114, startPoint y: 622, endPoint x: 115, endPoint y: 608, distance: 14.2
click at [114, 621] on div "Highlight" at bounding box center [115, 622] width 28 height 7
drag, startPoint x: 75, startPoint y: 619, endPoint x: 86, endPoint y: 571, distance: 49.2
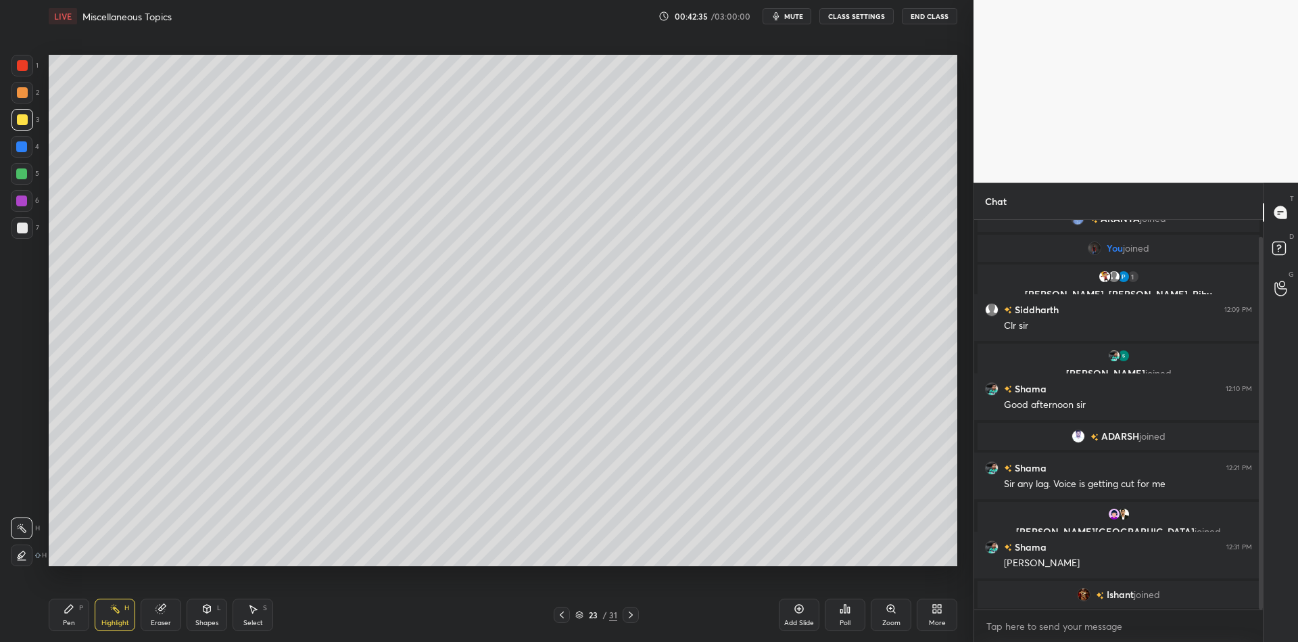
click at [76, 615] on div "Pen P" at bounding box center [69, 614] width 41 height 32
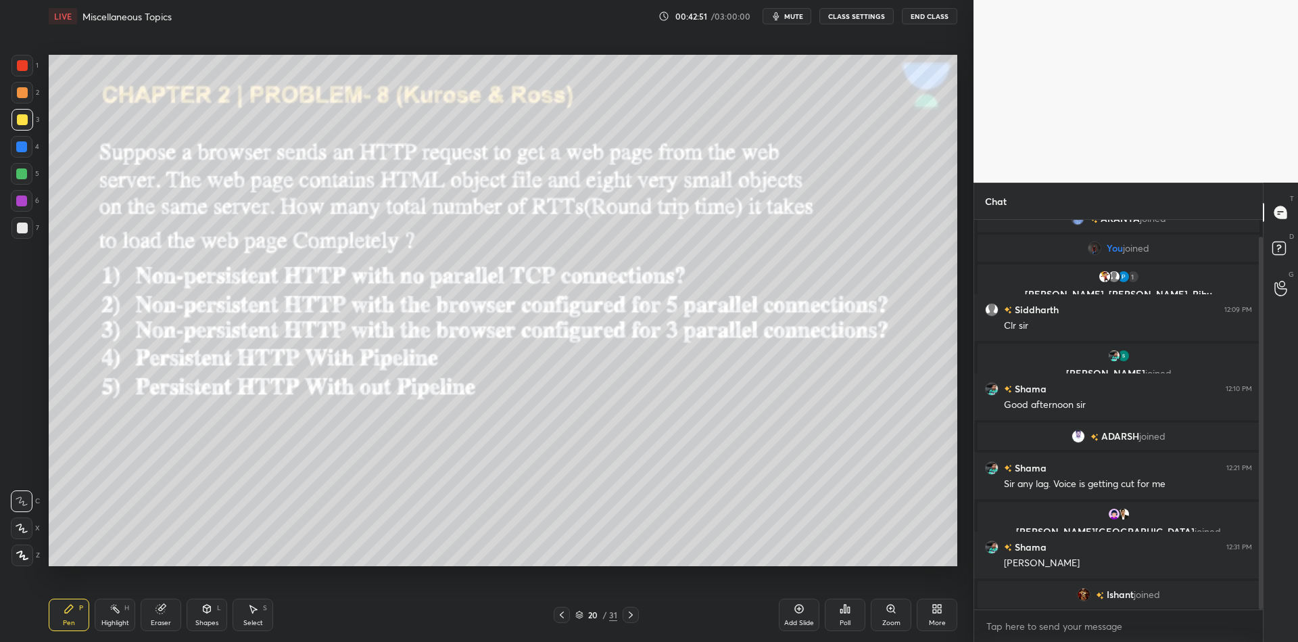
click at [20, 176] on div at bounding box center [21, 173] width 11 height 11
drag, startPoint x: 72, startPoint y: 617, endPoint x: 65, endPoint y: 573, distance: 44.6
click at [69, 617] on div "Pen P" at bounding box center [69, 614] width 41 height 32
click at [26, 227] on div at bounding box center [22, 228] width 22 height 22
click at [24, 175] on div at bounding box center [21, 173] width 11 height 11
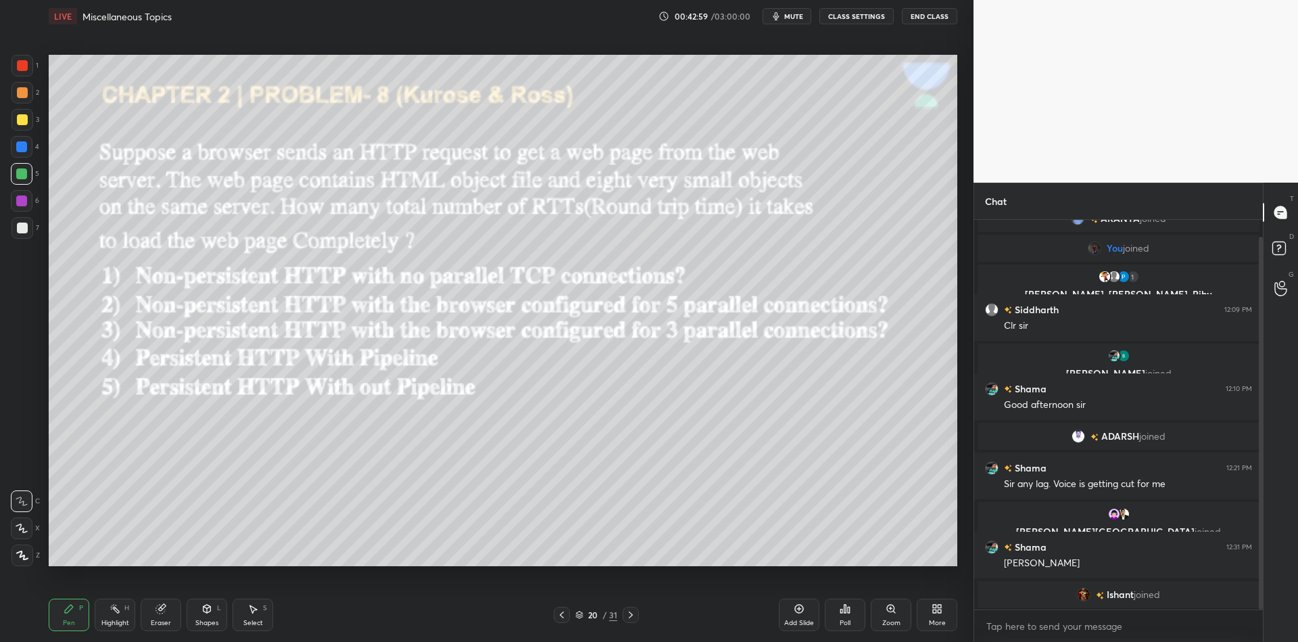
click at [117, 619] on div "Highlight" at bounding box center [115, 622] width 28 height 7
drag, startPoint x: 48, startPoint y: 638, endPoint x: 84, endPoint y: 616, distance: 41.9
click at [49, 633] on div "Pen P Highlight H Eraser Shapes L Select S 20 / 31 Add Slide Poll Zoom More" at bounding box center [503, 614] width 909 height 54
drag, startPoint x: 58, startPoint y: 619, endPoint x: 80, endPoint y: 613, distance: 23.0
click at [66, 616] on div "Pen P" at bounding box center [69, 614] width 41 height 32
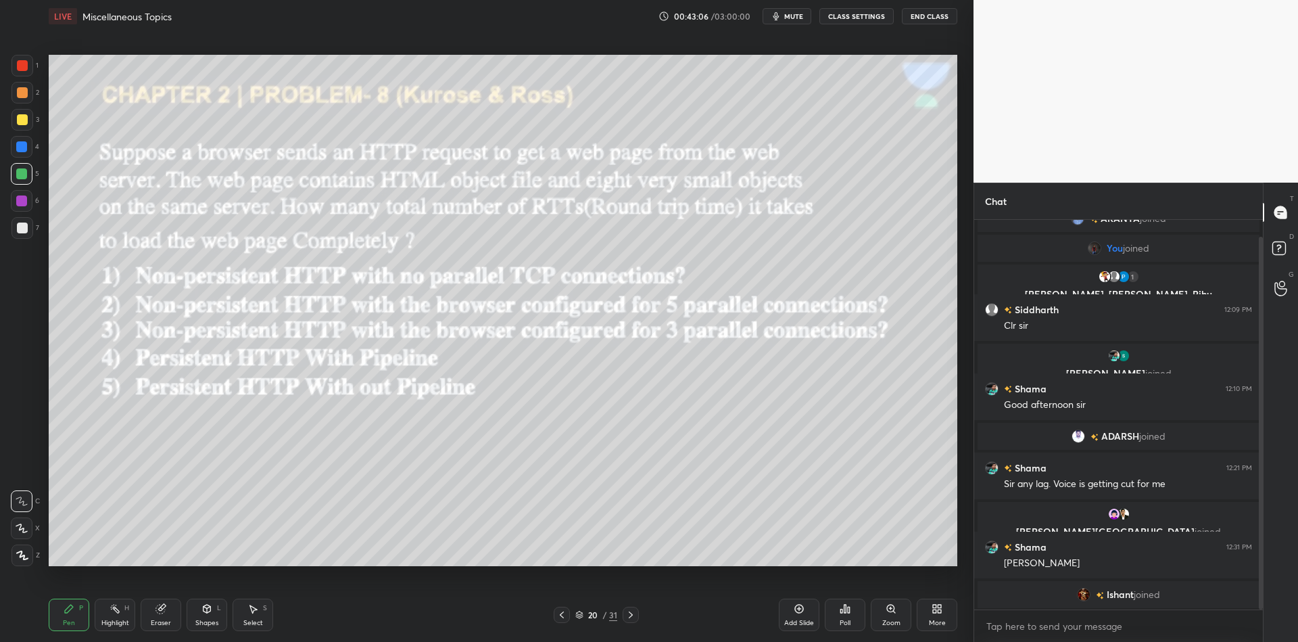
drag, startPoint x: 114, startPoint y: 616, endPoint x: 114, endPoint y: 604, distance: 12.2
click at [115, 613] on icon at bounding box center [115, 608] width 11 height 11
click at [70, 619] on div "Pen" at bounding box center [69, 622] width 12 height 7
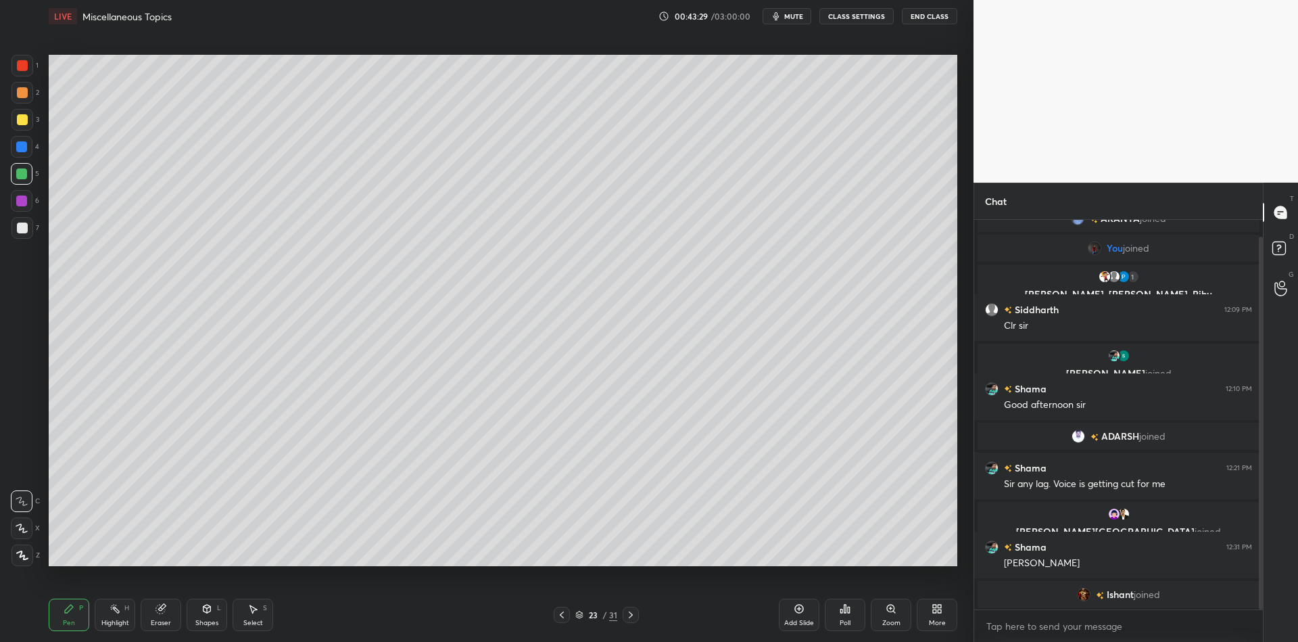
click at [797, 609] on icon at bounding box center [799, 608] width 11 height 11
click at [802, 606] on icon at bounding box center [799, 608] width 11 height 11
drag, startPoint x: 70, startPoint y: 615, endPoint x: 66, endPoint y: 573, distance: 42.8
click at [69, 613] on div "Pen P" at bounding box center [69, 614] width 41 height 32
drag, startPoint x: 20, startPoint y: 117, endPoint x: 29, endPoint y: 112, distance: 10.6
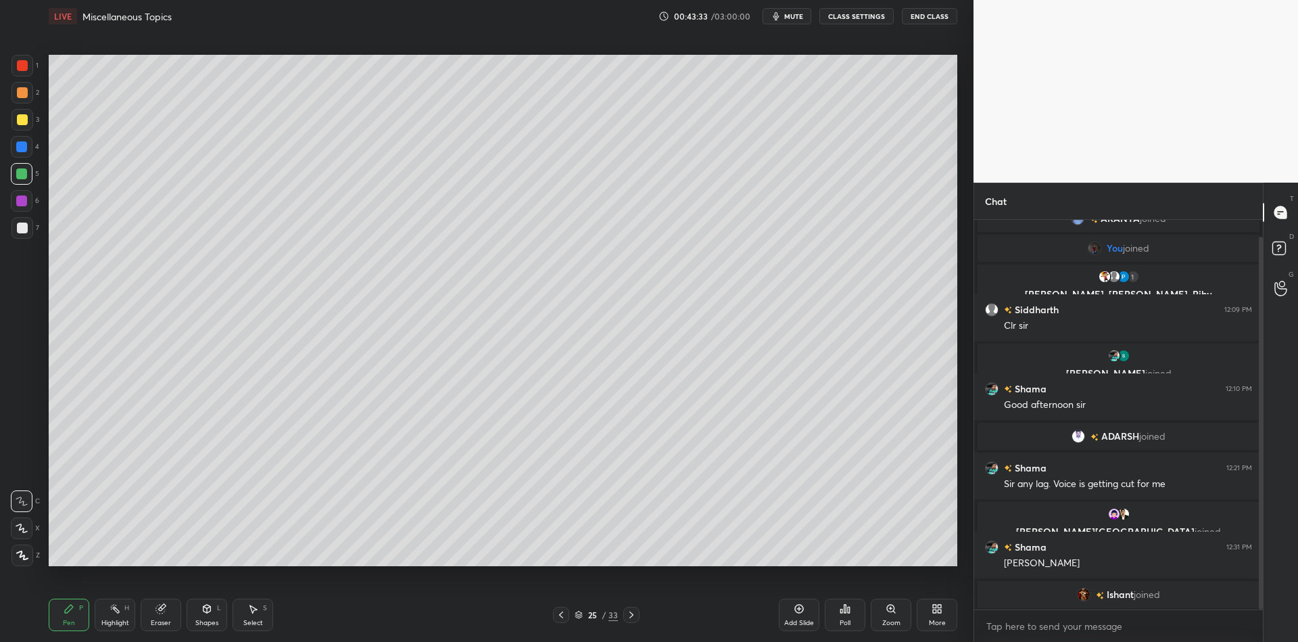
click at [18, 117] on div at bounding box center [22, 119] width 11 height 11
click at [66, 623] on div "Pen" at bounding box center [69, 622] width 12 height 7
click at [215, 617] on div "Shapes L" at bounding box center [207, 614] width 41 height 32
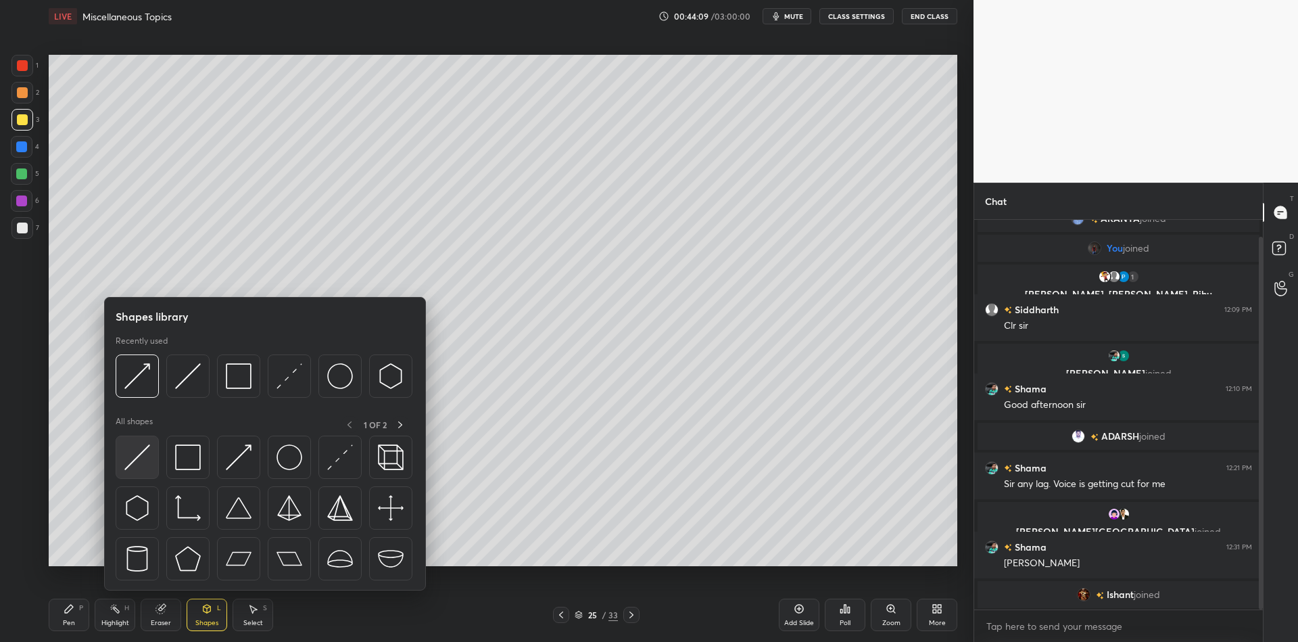
click at [158, 448] on div at bounding box center [137, 456] width 43 height 43
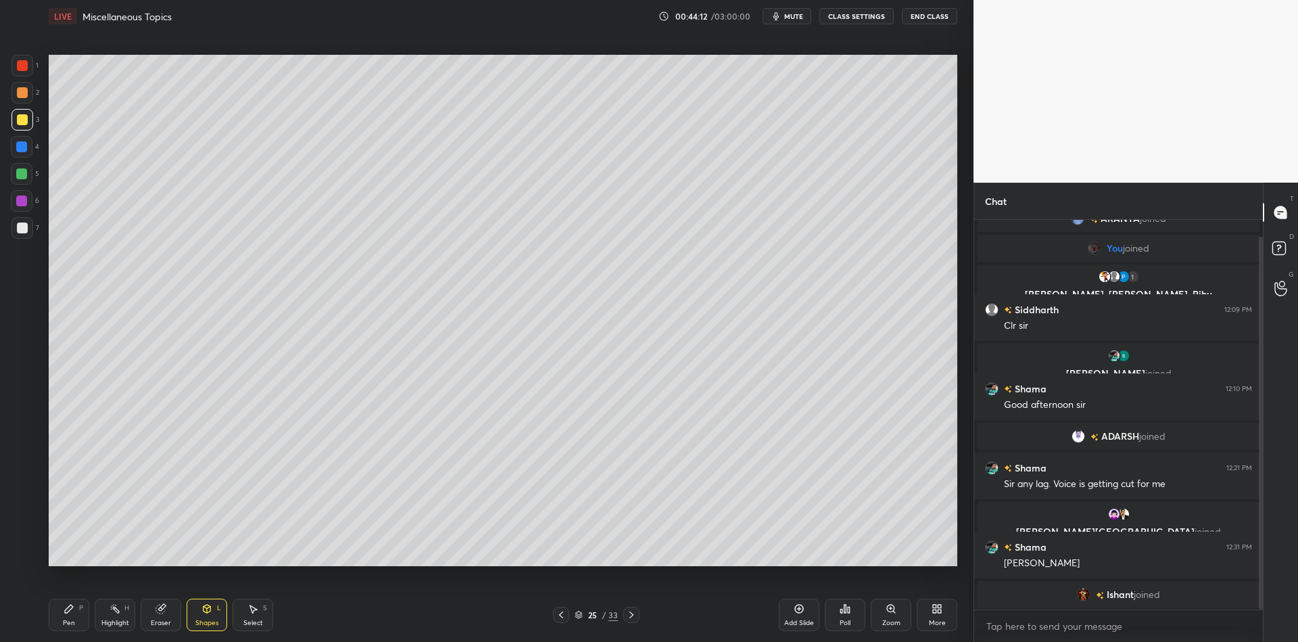
drag, startPoint x: 75, startPoint y: 615, endPoint x: 97, endPoint y: 608, distance: 22.7
click at [81, 611] on div "Pen P" at bounding box center [69, 614] width 41 height 32
click at [116, 616] on div "Highlight H" at bounding box center [115, 614] width 41 height 32
drag, startPoint x: 72, startPoint y: 625, endPoint x: 74, endPoint y: 611, distance: 13.7
click at [74, 621] on div "Pen P" at bounding box center [69, 614] width 41 height 32
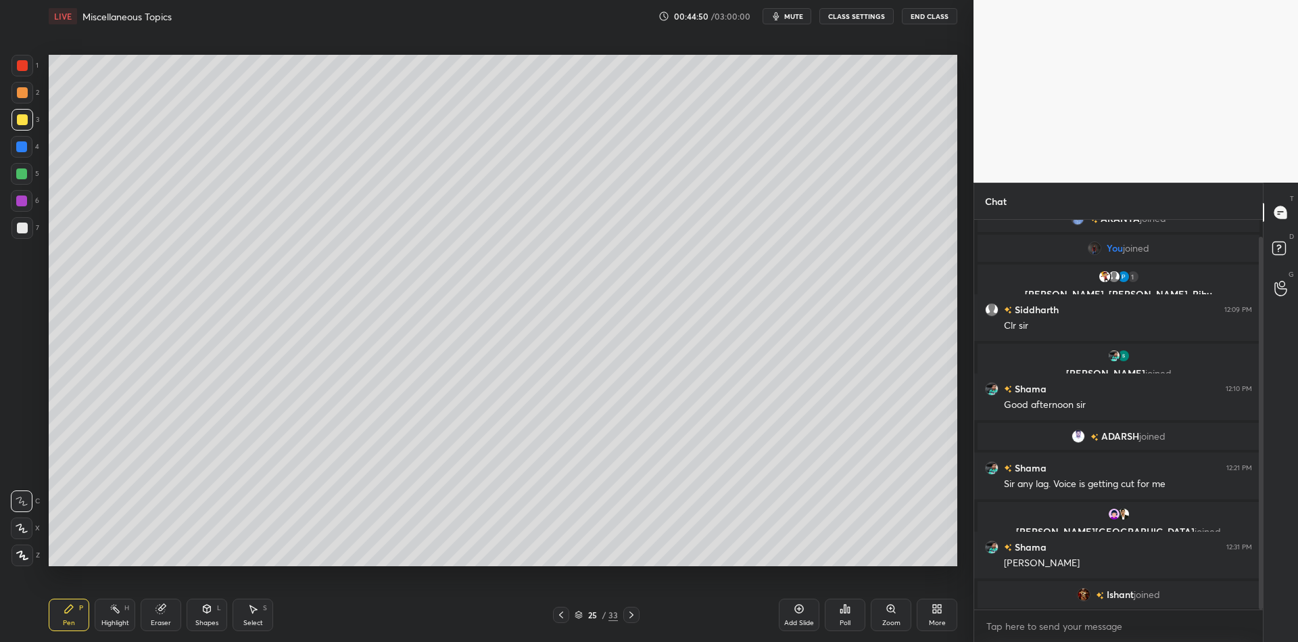
click at [209, 616] on div "Shapes L" at bounding box center [207, 614] width 41 height 32
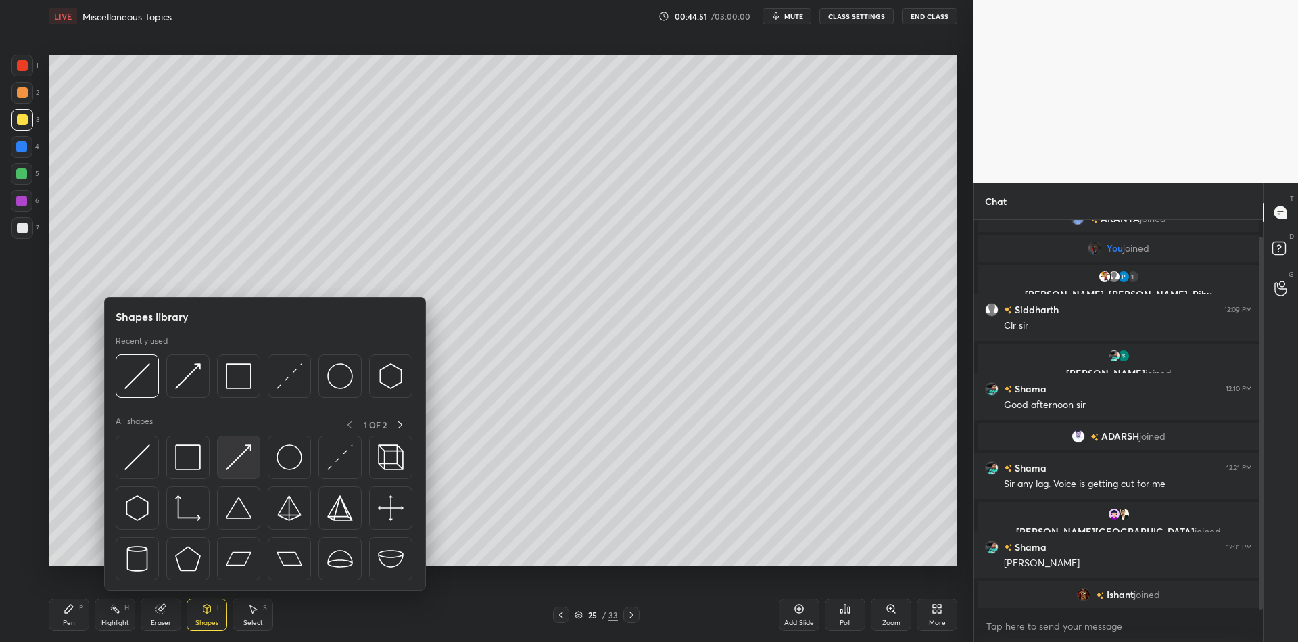
click at [242, 450] on img at bounding box center [239, 457] width 26 height 26
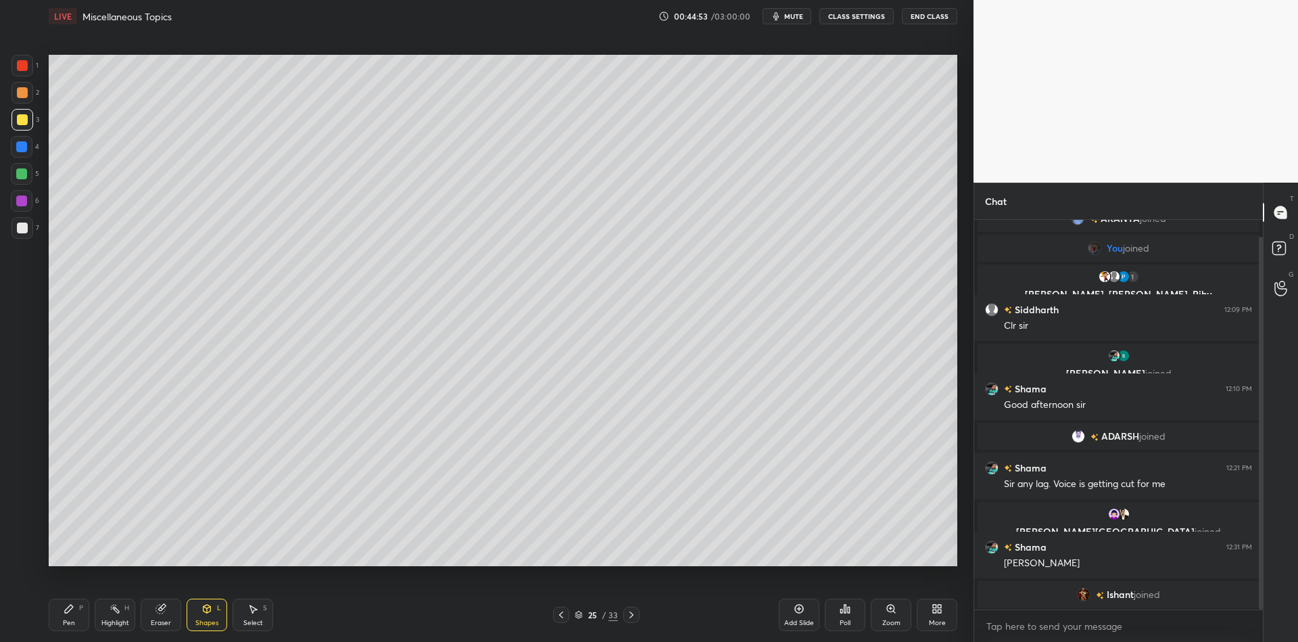
click at [80, 620] on div "Pen P" at bounding box center [69, 614] width 41 height 32
click at [112, 615] on div "Highlight H" at bounding box center [115, 614] width 41 height 32
click at [78, 610] on div "Pen P" at bounding box center [69, 614] width 41 height 32
drag, startPoint x: 208, startPoint y: 620, endPoint x: 211, endPoint y: 596, distance: 23.8
click at [209, 617] on div "Shapes L" at bounding box center [207, 614] width 41 height 32
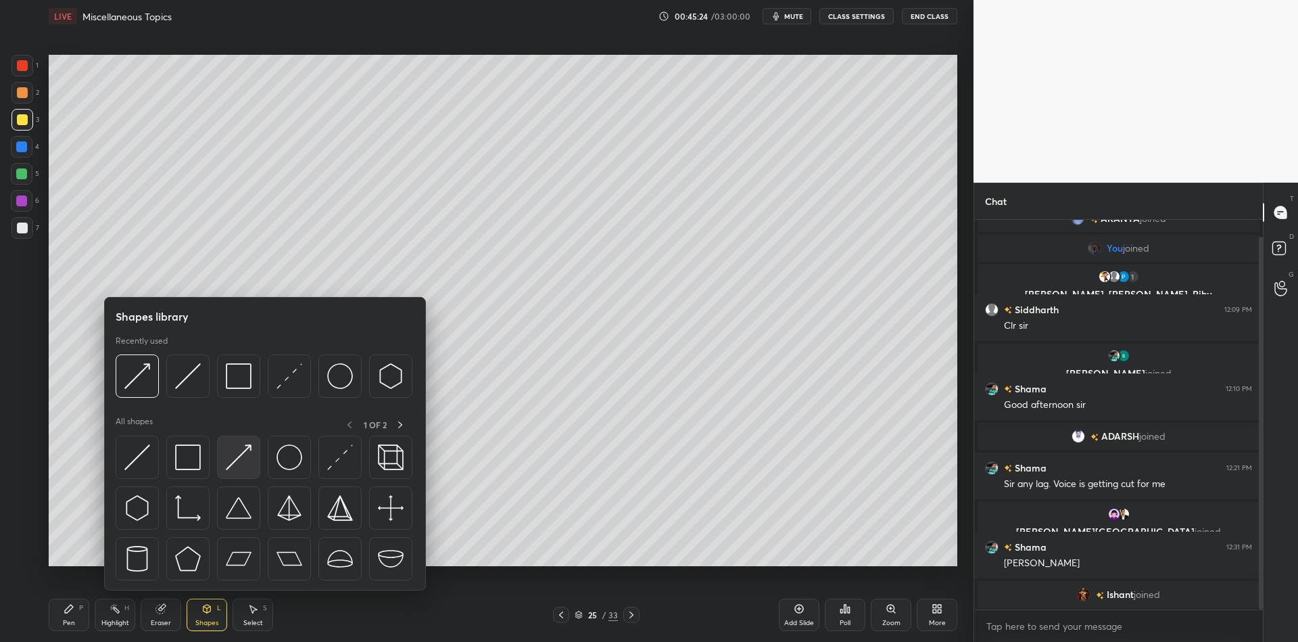
click at [239, 461] on img at bounding box center [239, 457] width 26 height 26
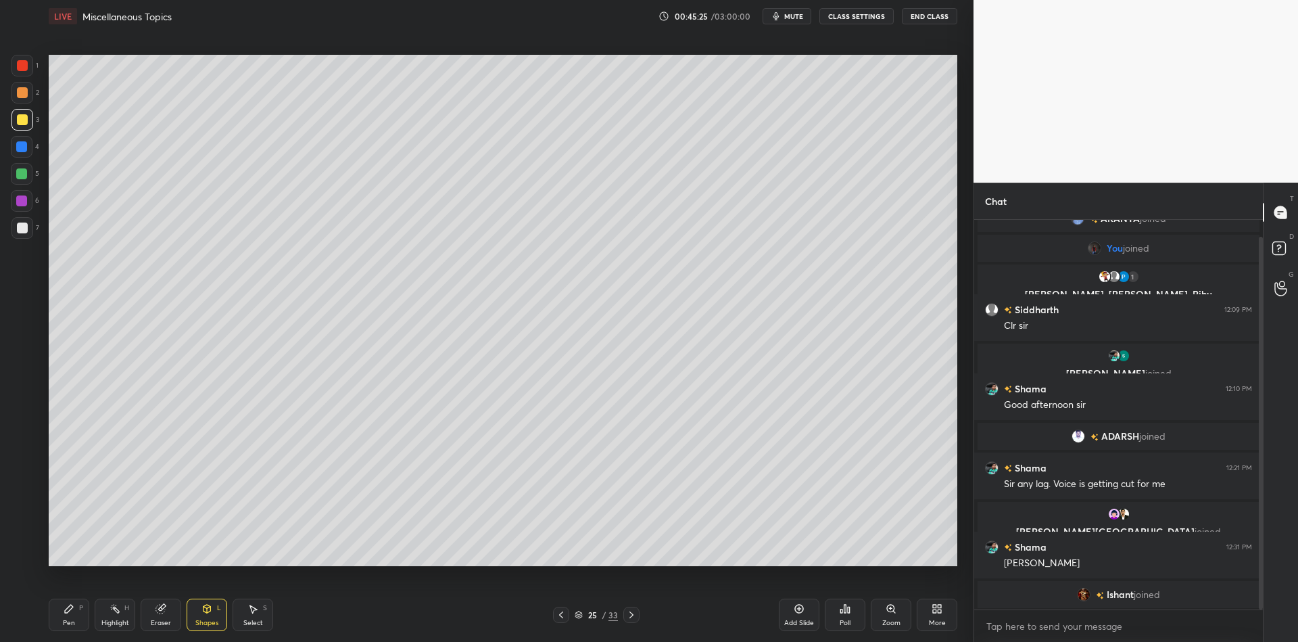
drag, startPoint x: 74, startPoint y: 614, endPoint x: 91, endPoint y: 602, distance: 20.4
click at [76, 613] on div "Pen P" at bounding box center [69, 614] width 41 height 32
click at [116, 617] on div "Highlight H" at bounding box center [115, 614] width 41 height 32
click at [69, 617] on div "Pen P" at bounding box center [69, 614] width 41 height 32
drag, startPoint x: 26, startPoint y: 120, endPoint x: 45, endPoint y: 108, distance: 21.9
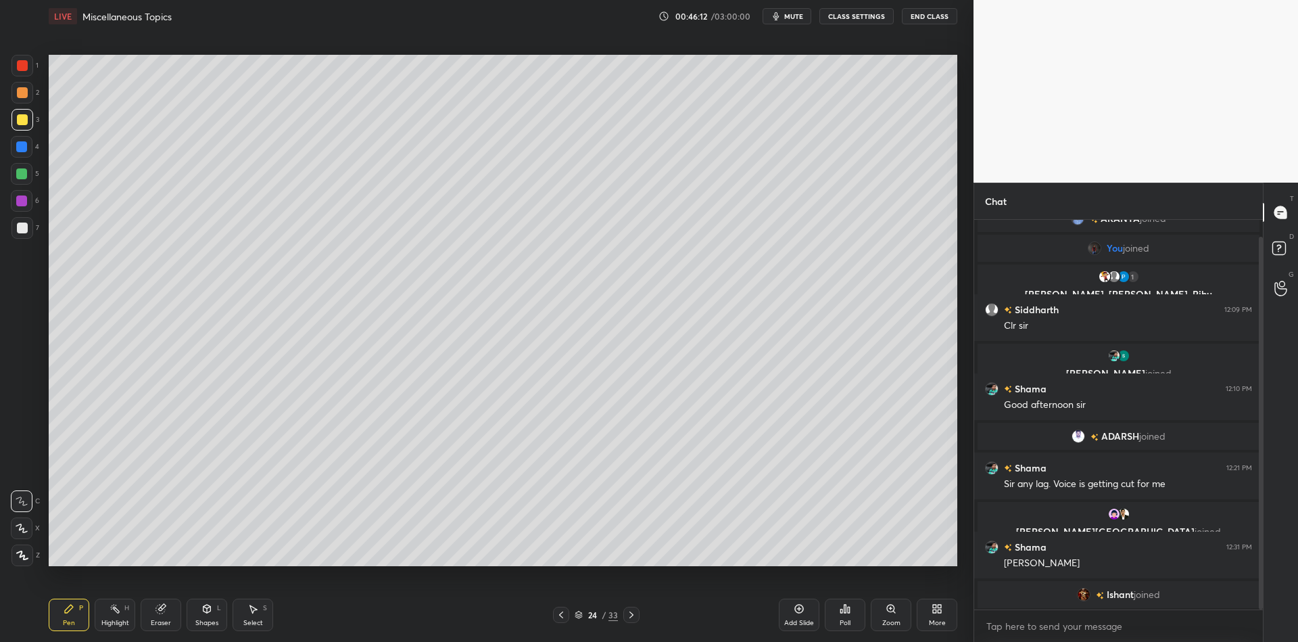
click at [25, 120] on div at bounding box center [22, 120] width 22 height 22
drag, startPoint x: 243, startPoint y: 614, endPoint x: 251, endPoint y: 571, distance: 44.2
click at [245, 611] on div "Select S" at bounding box center [253, 614] width 41 height 32
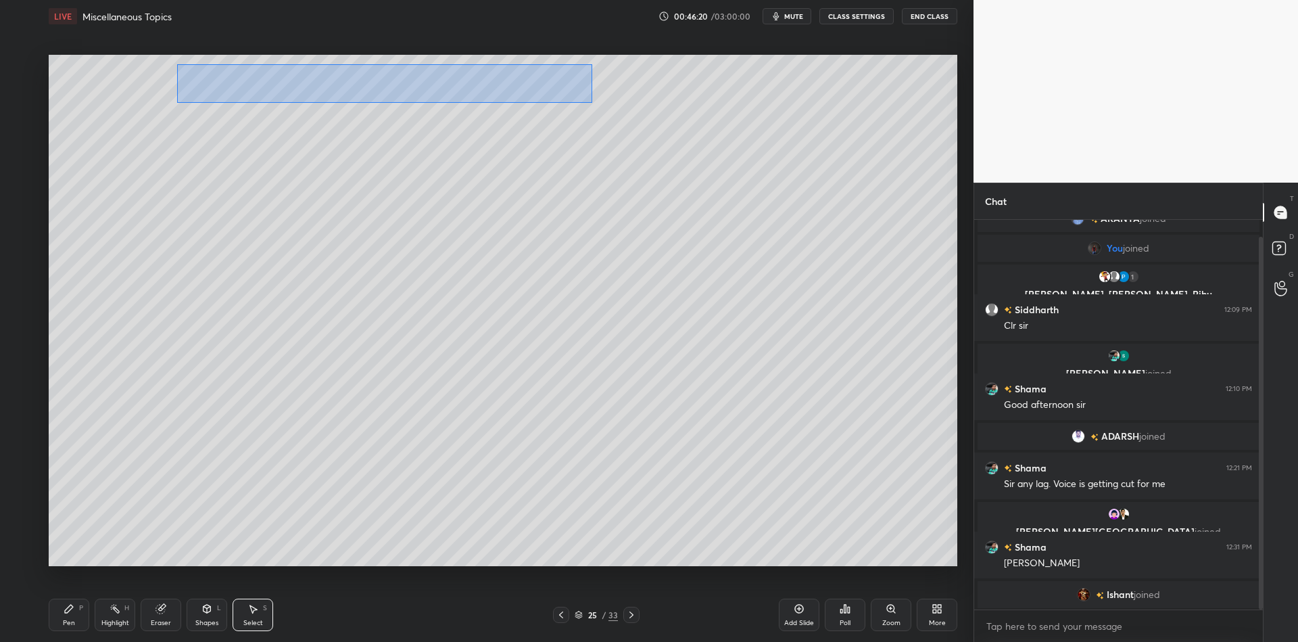
drag, startPoint x: 176, startPoint y: 65, endPoint x: 592, endPoint y: 99, distance: 416.5
click at [592, 100] on div "0 ° Undo Copy Paste here Duplicate Duplicate to new slide Delete" at bounding box center [503, 310] width 909 height 511
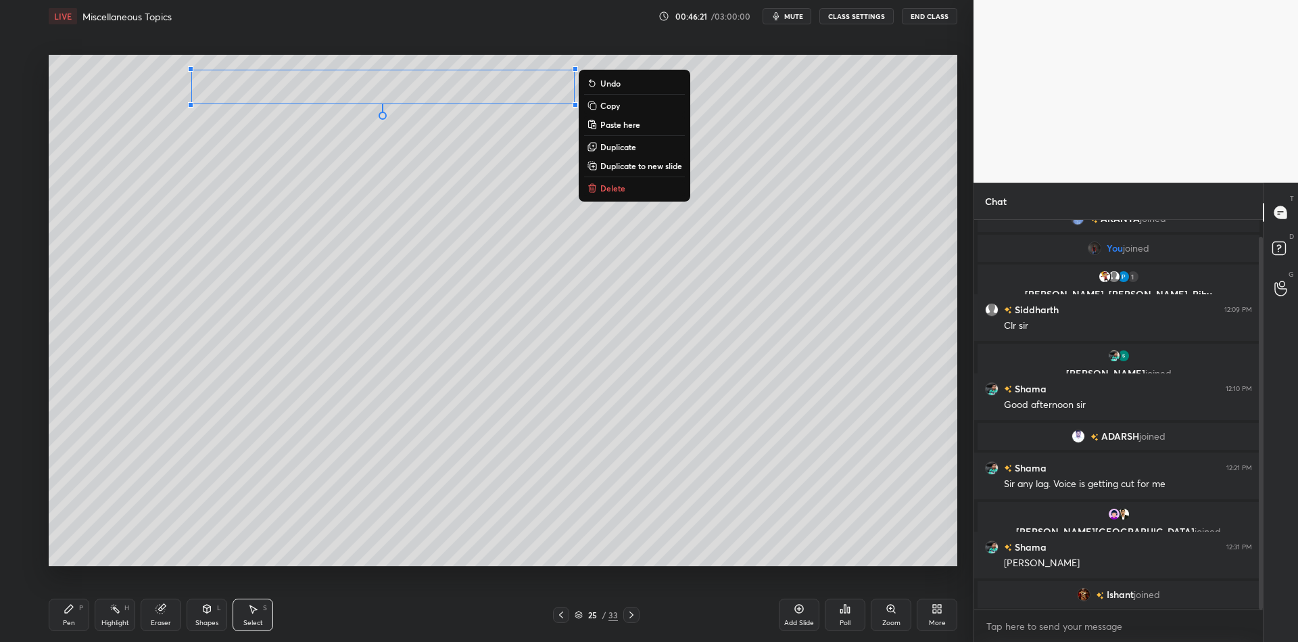
click at [625, 106] on button "Copy" at bounding box center [634, 105] width 101 height 16
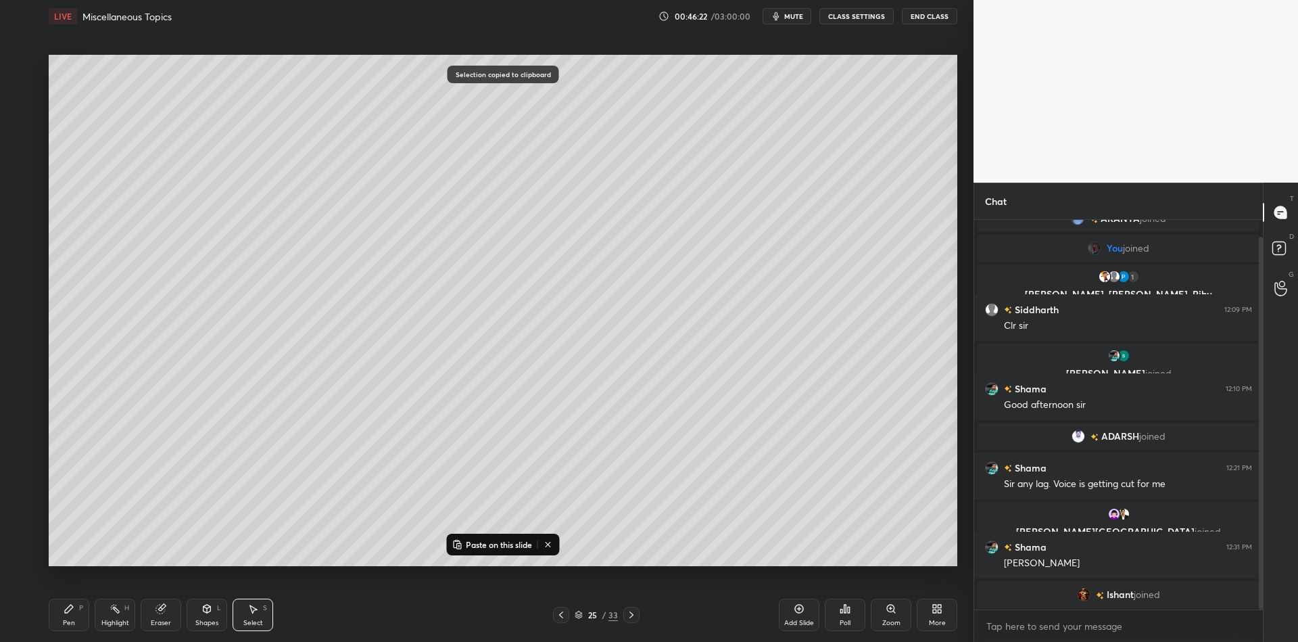
click at [563, 615] on icon at bounding box center [561, 614] width 11 height 11
click at [505, 539] on button "Paste on this slide" at bounding box center [492, 544] width 85 height 16
drag, startPoint x: 333, startPoint y: 85, endPoint x: 324, endPoint y: 84, distance: 8.9
click at [324, 85] on div "0 ° Undo Copy Paste here Duplicate Duplicate to new slide Delete" at bounding box center [503, 310] width 909 height 511
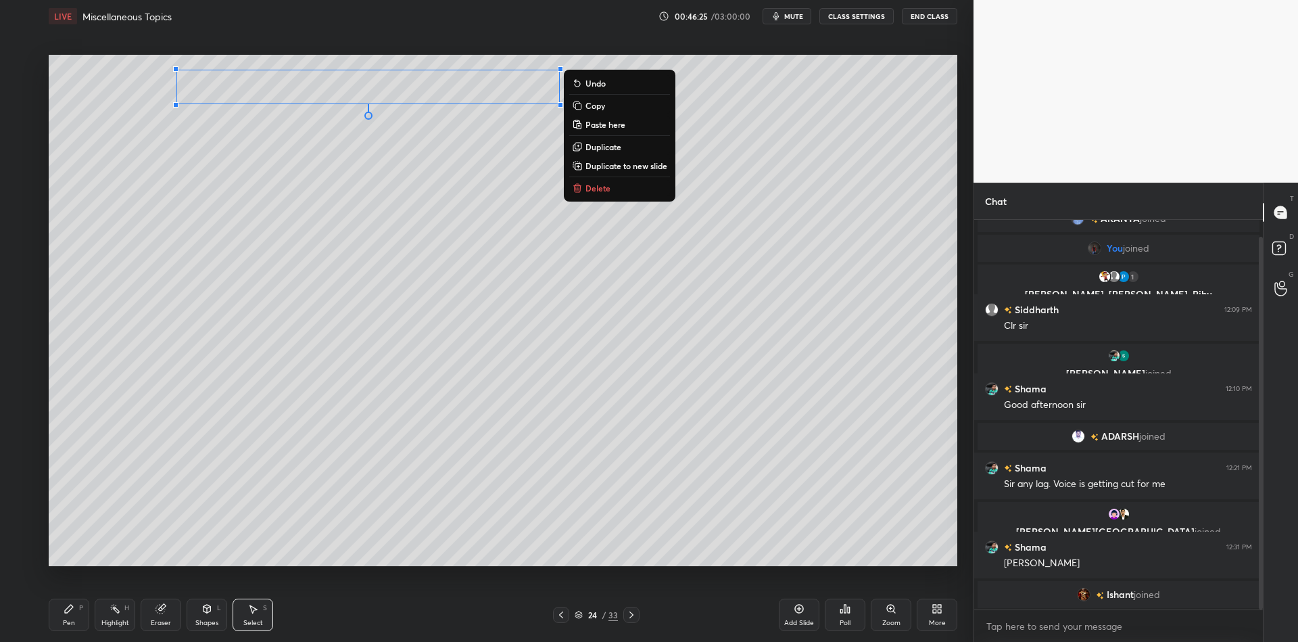
click at [87, 625] on div "Pen P" at bounding box center [69, 614] width 41 height 32
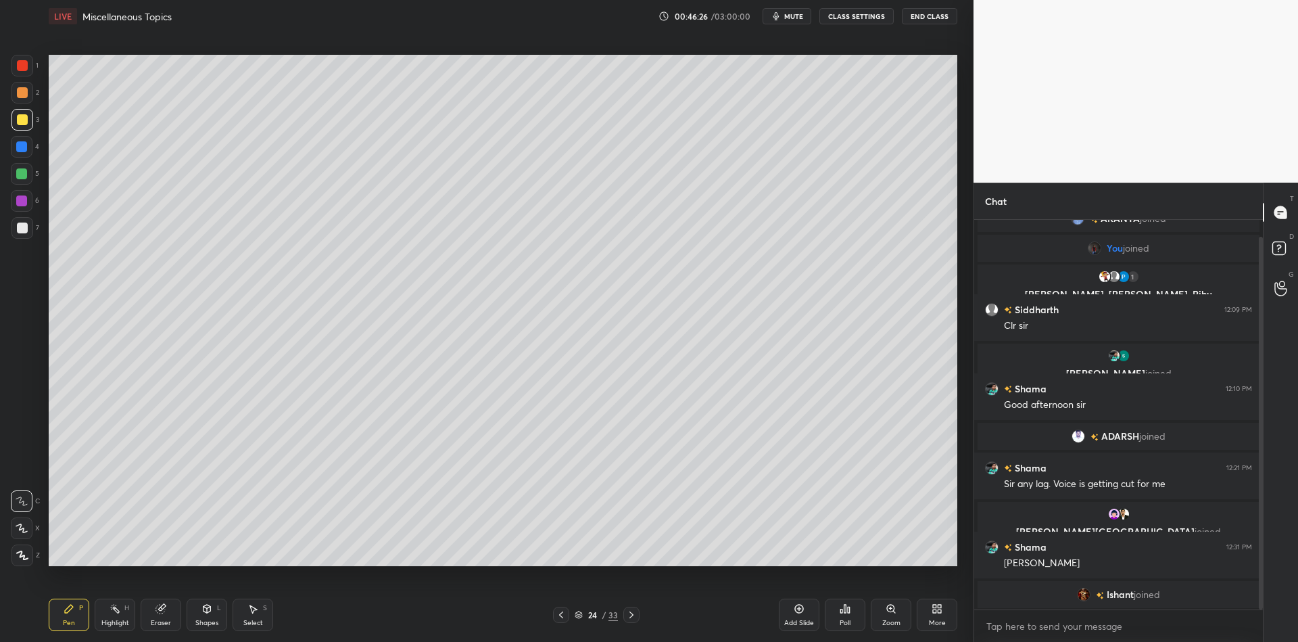
drag, startPoint x: 166, startPoint y: 618, endPoint x: 179, endPoint y: 587, distance: 33.9
click at [164, 617] on div "Eraser" at bounding box center [161, 614] width 41 height 32
click at [252, 615] on div "Select S" at bounding box center [253, 614] width 41 height 32
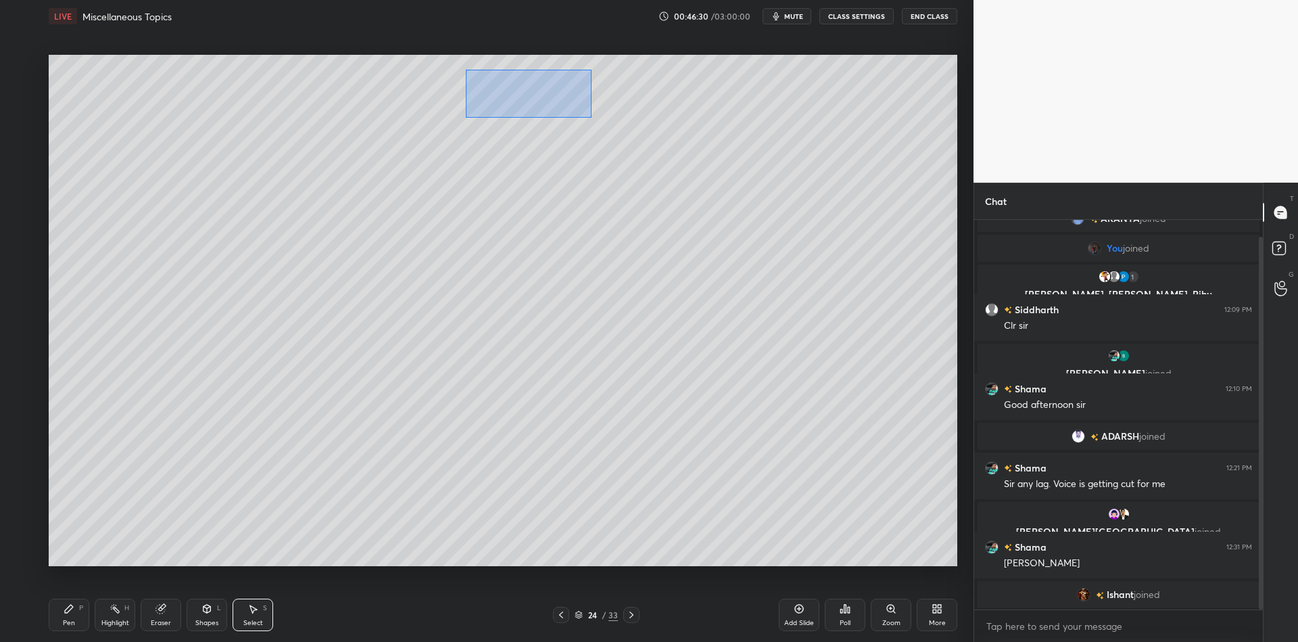
drag, startPoint x: 464, startPoint y: 70, endPoint x: 567, endPoint y: 102, distance: 107.8
click at [587, 116] on div "0 ° Undo Copy Paste here Duplicate Duplicate to new slide Delete" at bounding box center [503, 310] width 909 height 511
drag, startPoint x: 526, startPoint y: 90, endPoint x: 502, endPoint y: 86, distance: 24.7
click at [497, 88] on div "0 ° Undo Copy Paste here Duplicate Duplicate to new slide Delete" at bounding box center [503, 310] width 909 height 511
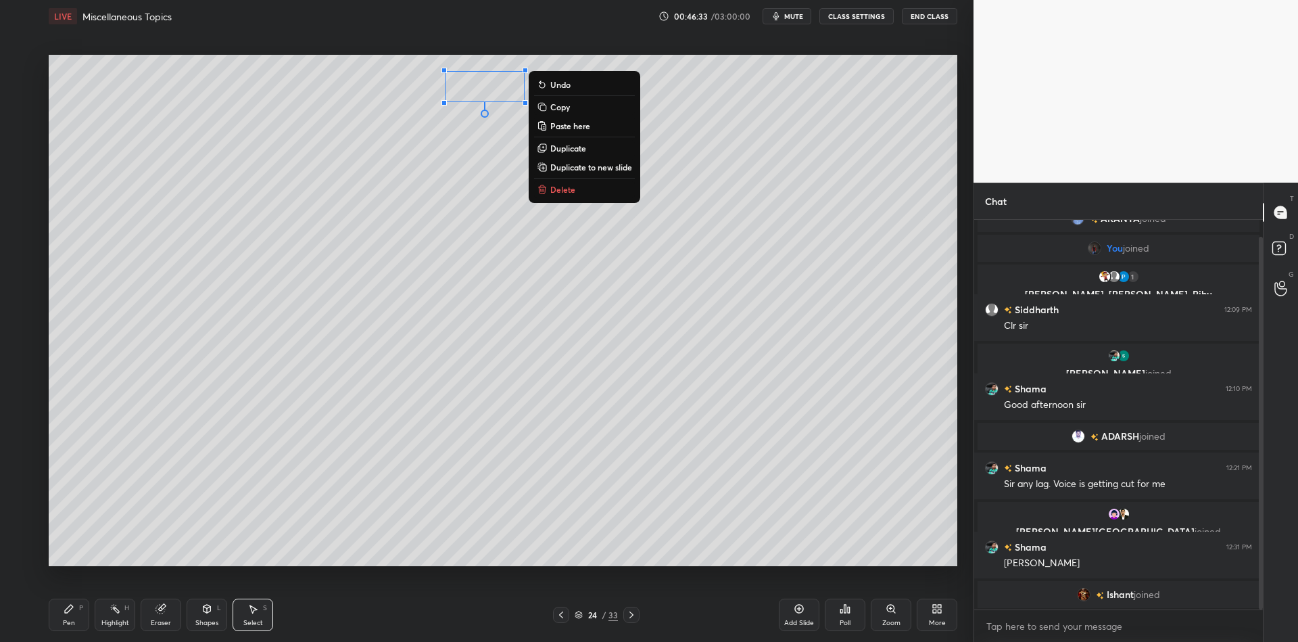
click at [72, 619] on div "Pen" at bounding box center [69, 622] width 12 height 7
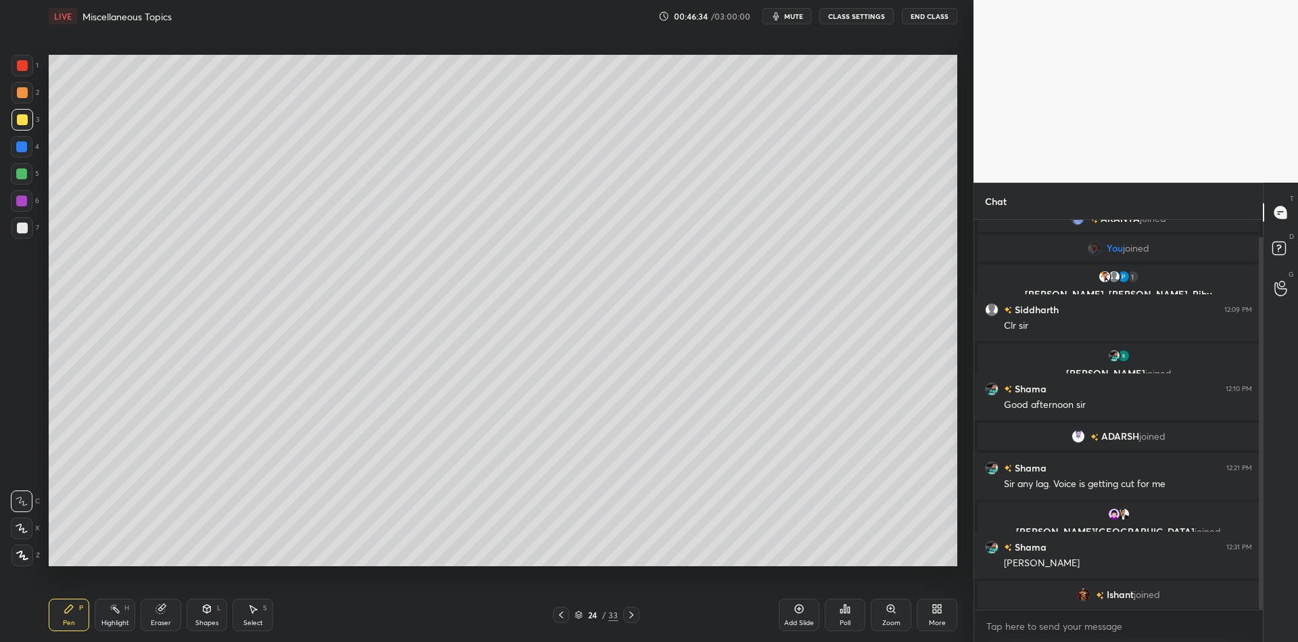
drag, startPoint x: 198, startPoint y: 617, endPoint x: 197, endPoint y: 594, distance: 23.0
click at [197, 615] on div "Shapes L" at bounding box center [207, 614] width 41 height 32
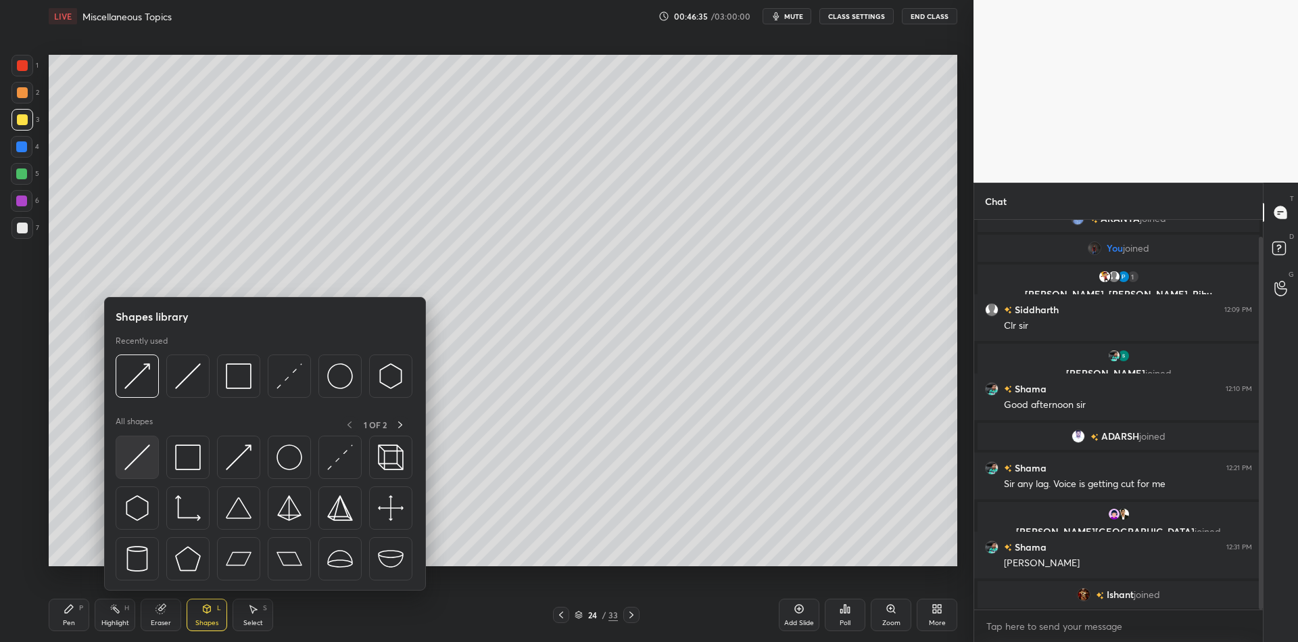
click at [137, 456] on img at bounding box center [137, 457] width 26 height 26
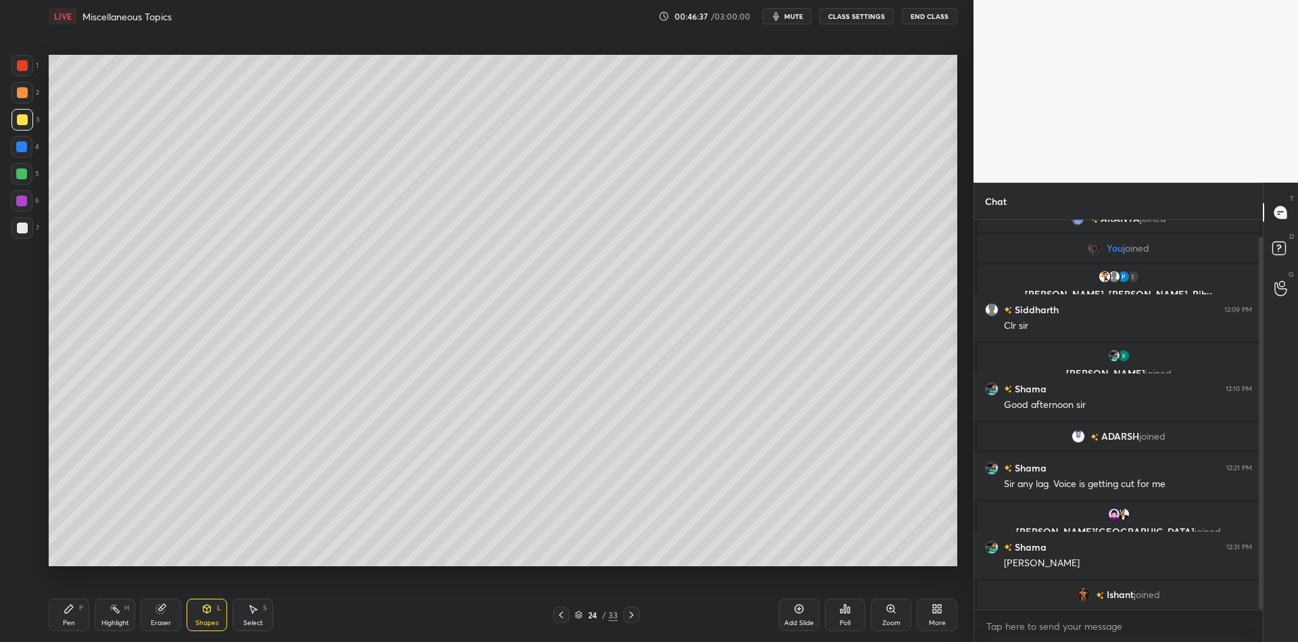
drag, startPoint x: 77, startPoint y: 618, endPoint x: 74, endPoint y: 610, distance: 8.6
click at [78, 615] on div "Pen P" at bounding box center [69, 614] width 41 height 32
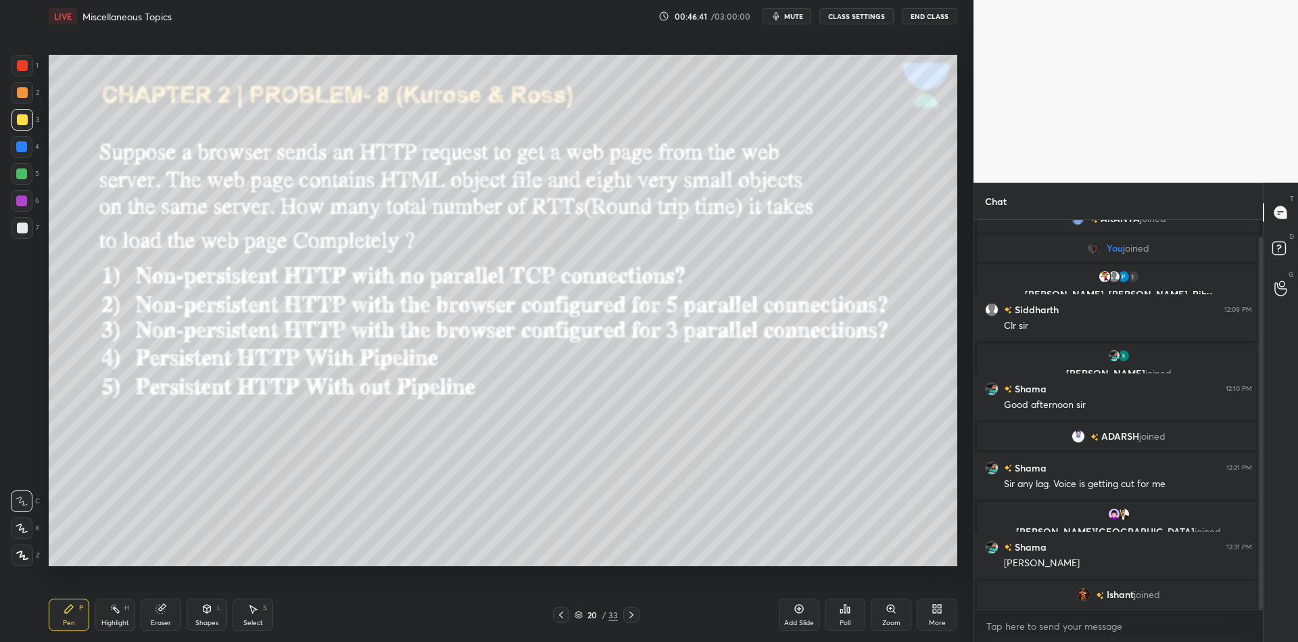
drag, startPoint x: 18, startPoint y: 179, endPoint x: 24, endPoint y: 183, distance: 7.0
click at [17, 178] on div at bounding box center [22, 174] width 22 height 22
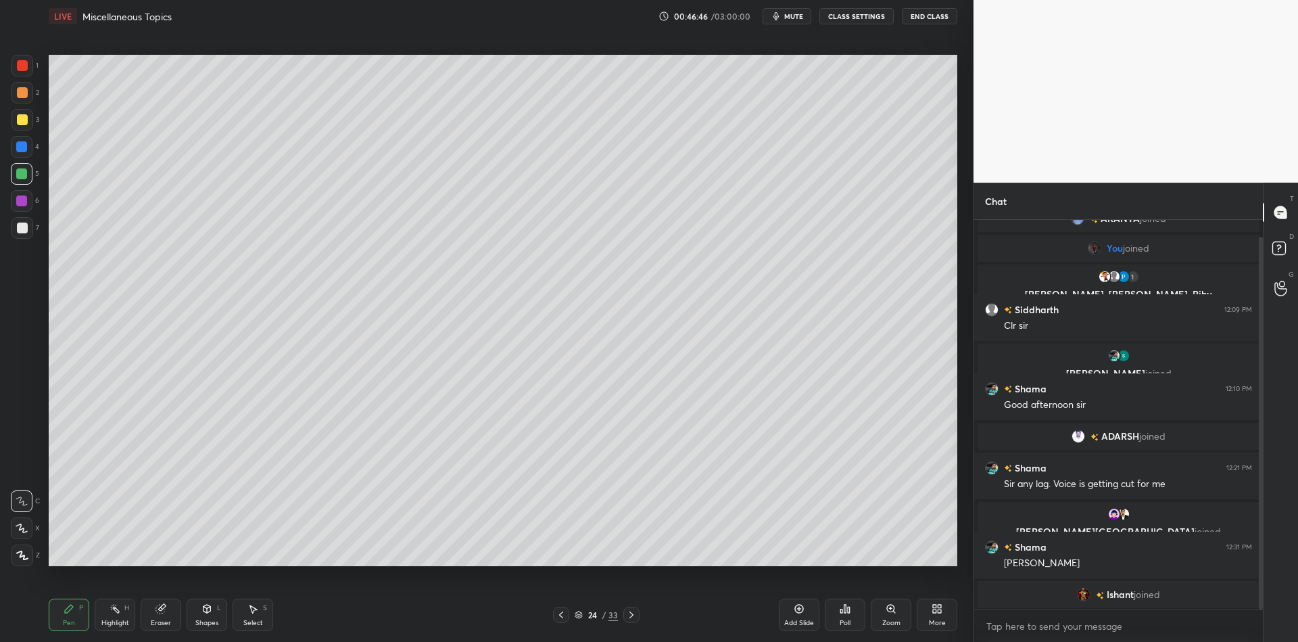
click at [79, 620] on div "Pen P" at bounding box center [69, 614] width 41 height 32
click at [23, 123] on div at bounding box center [22, 119] width 11 height 11
click at [68, 622] on div "Pen" at bounding box center [69, 622] width 12 height 7
drag, startPoint x: 205, startPoint y: 615, endPoint x: 214, endPoint y: 591, distance: 26.1
click at [208, 610] on div "Shapes L" at bounding box center [207, 614] width 41 height 32
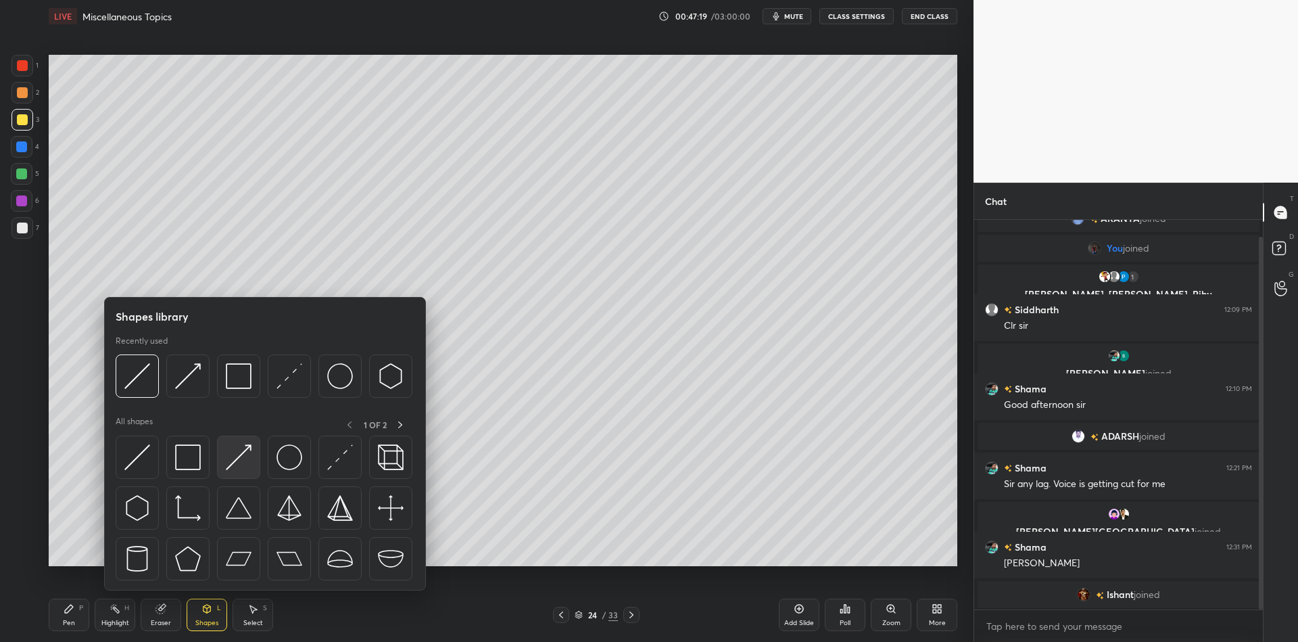
click at [241, 450] on img at bounding box center [239, 457] width 26 height 26
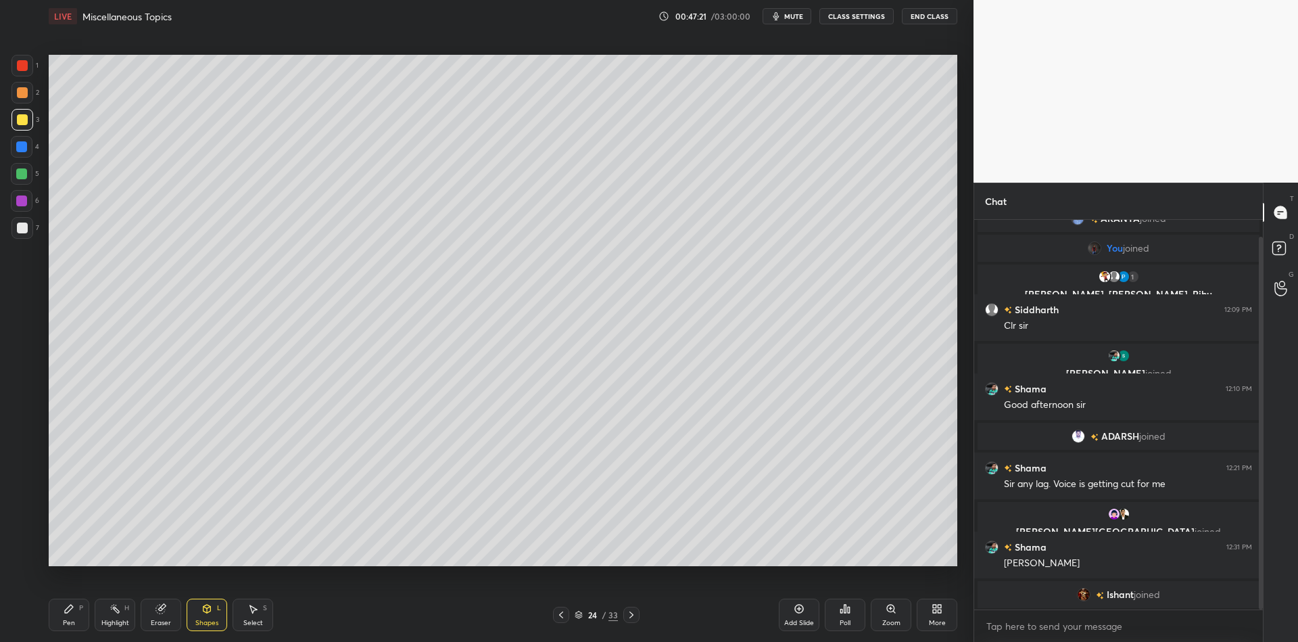
click at [70, 617] on div "Pen P" at bounding box center [69, 614] width 41 height 32
click at [202, 609] on icon at bounding box center [206, 608] width 11 height 11
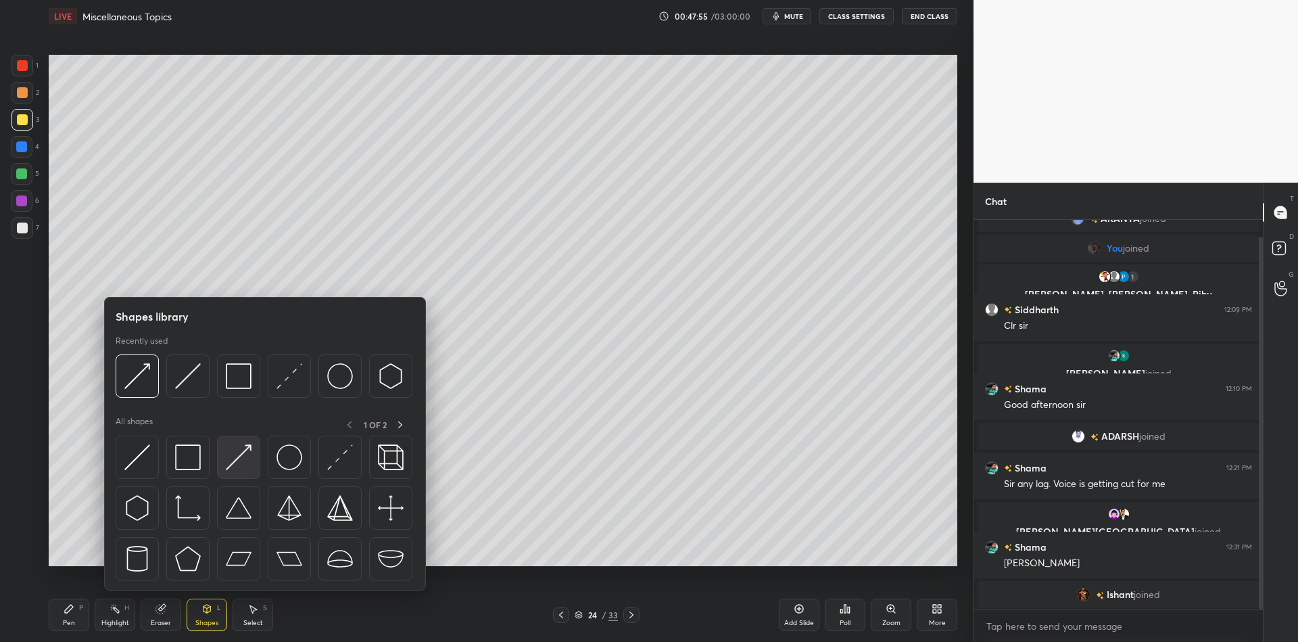
click at [249, 452] on img at bounding box center [239, 457] width 26 height 26
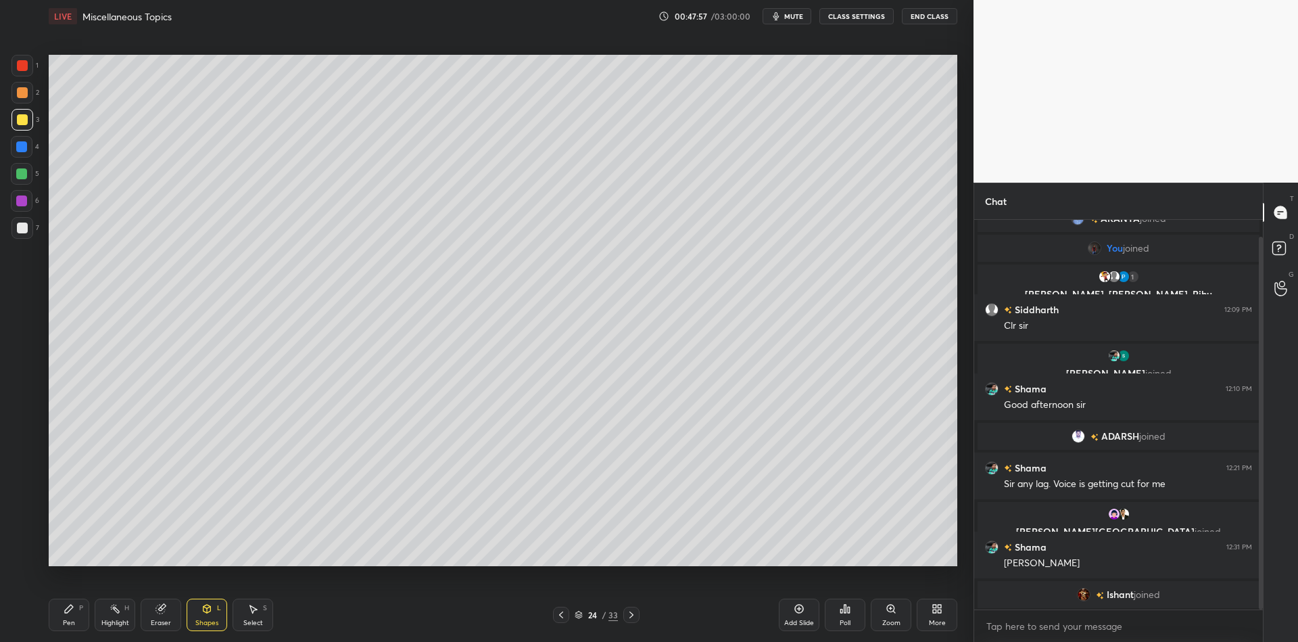
click at [82, 622] on div "Pen P" at bounding box center [69, 614] width 41 height 32
drag, startPoint x: 69, startPoint y: 627, endPoint x: 76, endPoint y: 623, distance: 8.3
click at [74, 625] on div "Pen" at bounding box center [69, 622] width 12 height 7
click at [206, 614] on div "Shapes L" at bounding box center [207, 614] width 41 height 32
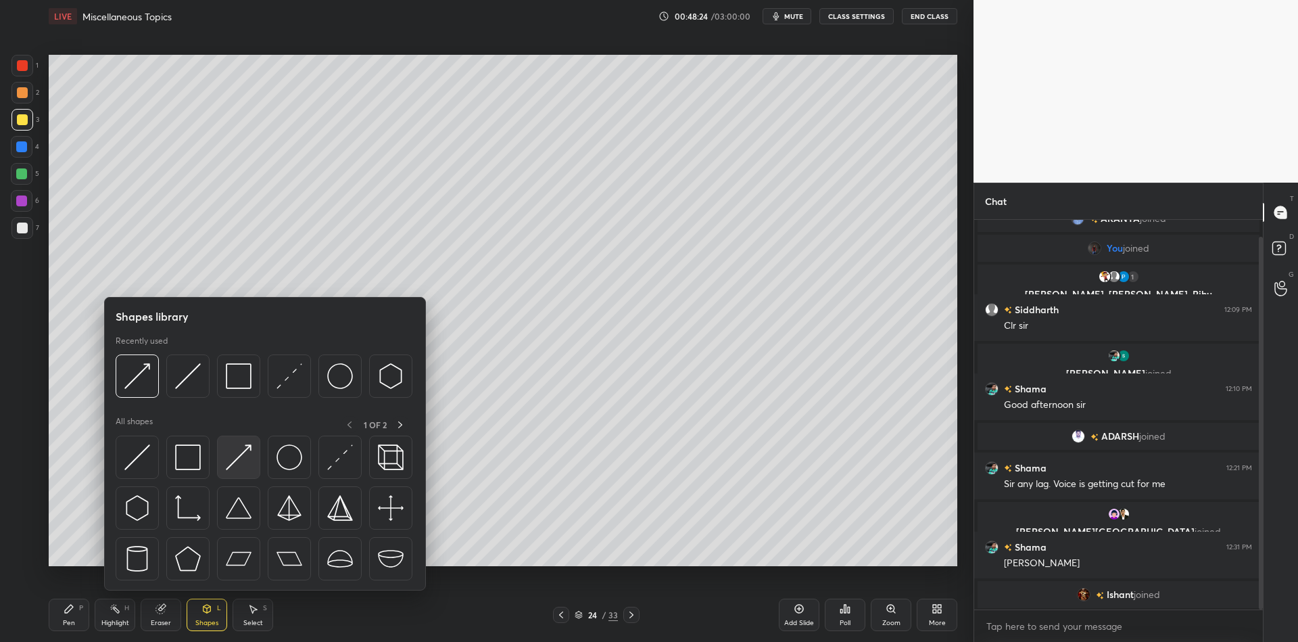
click at [235, 458] on img at bounding box center [239, 457] width 26 height 26
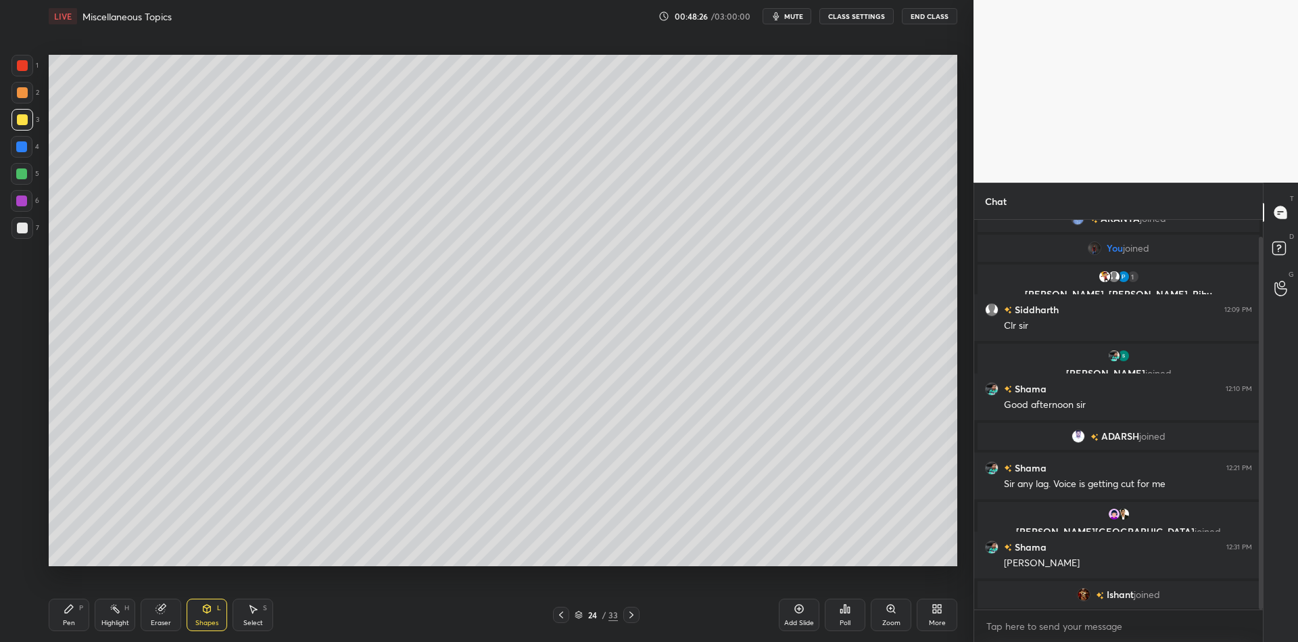
click at [76, 621] on div "Pen P" at bounding box center [69, 614] width 41 height 32
click at [250, 622] on div "Select" at bounding box center [253, 622] width 20 height 7
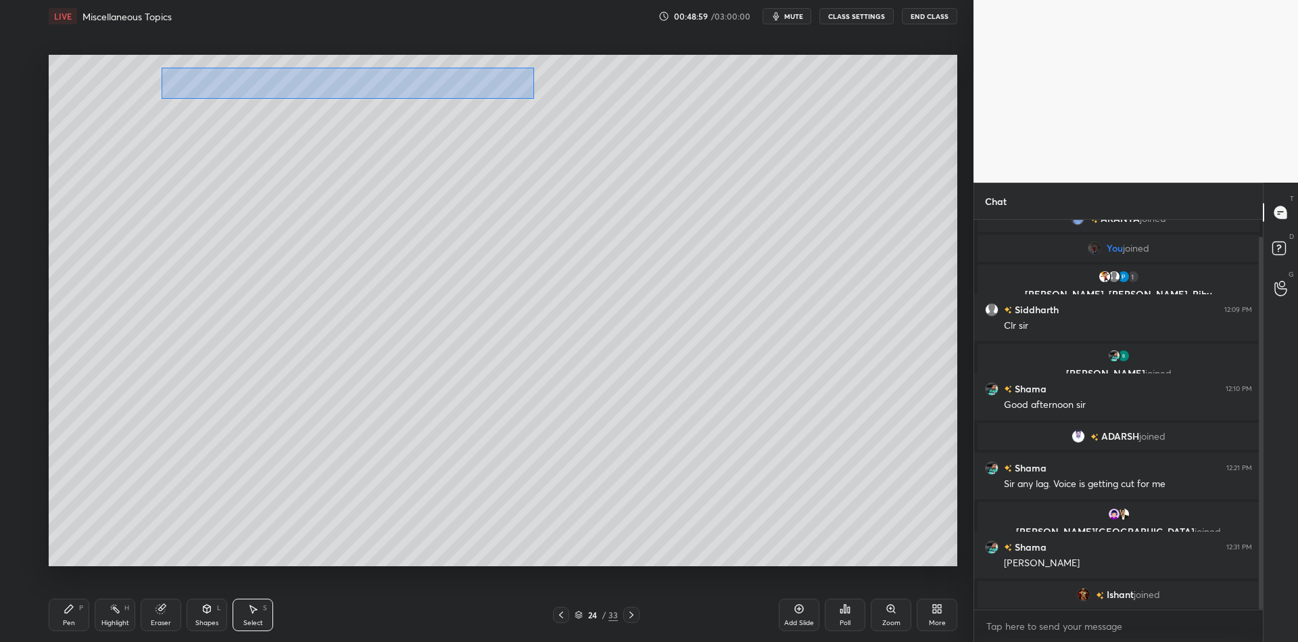
drag, startPoint x: 160, startPoint y: 68, endPoint x: 531, endPoint y: 99, distance: 372.5
click at [533, 99] on div "0 ° Undo Copy Paste here Duplicate Duplicate to new slide Delete" at bounding box center [503, 310] width 909 height 511
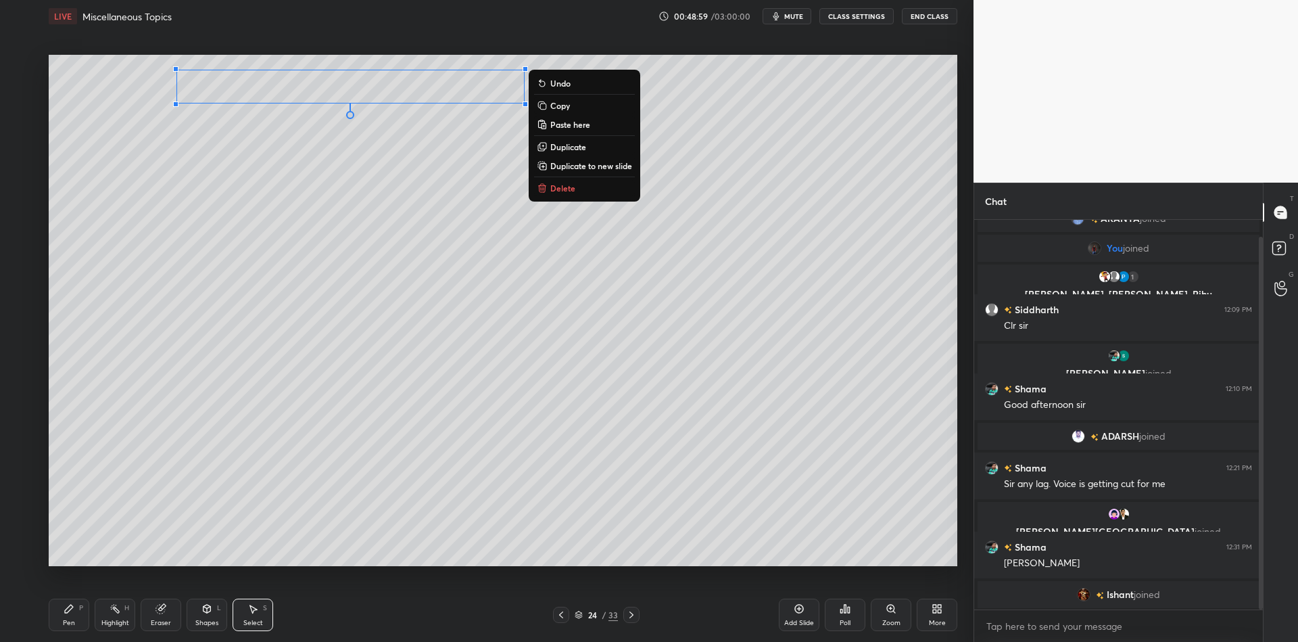
drag, startPoint x: 573, startPoint y: 102, endPoint x: 574, endPoint y: 111, distance: 8.9
click at [571, 103] on button "Copy" at bounding box center [584, 105] width 101 height 16
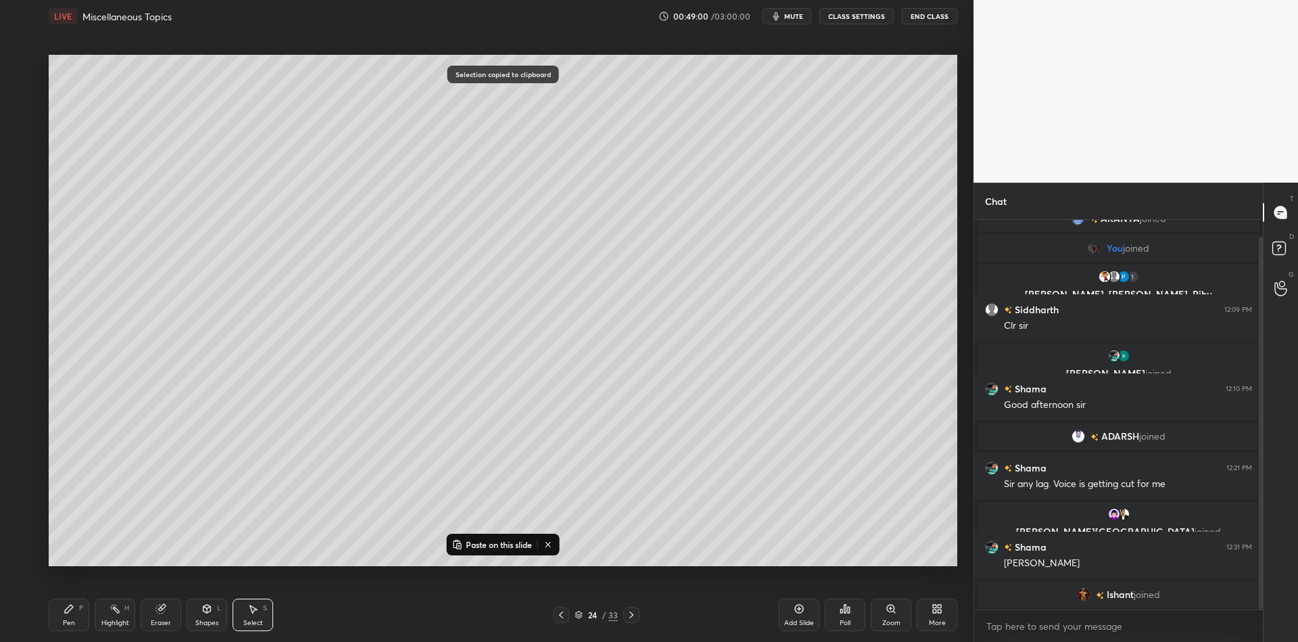
click at [803, 612] on div "Add Slide" at bounding box center [799, 614] width 41 height 32
click at [493, 539] on p "Paste on this slide" at bounding box center [499, 544] width 66 height 11
click at [345, 87] on div "0 ° Undo Copy Paste here Duplicate Duplicate to new slide Delete" at bounding box center [503, 310] width 909 height 511
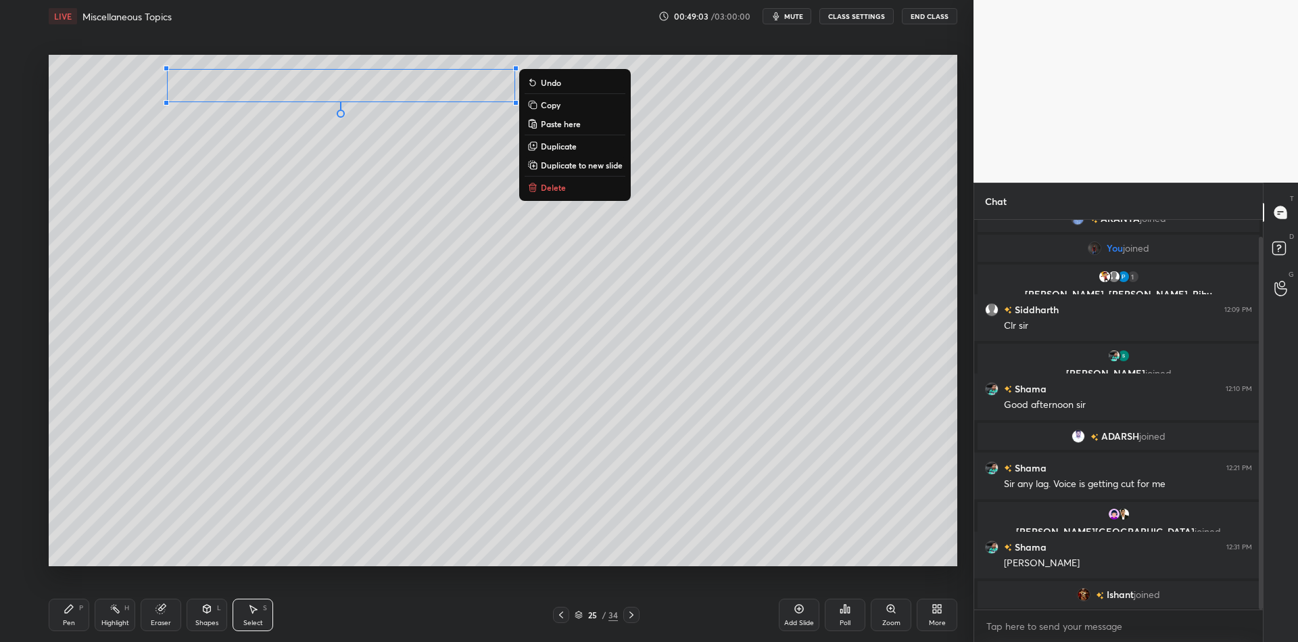
drag, startPoint x: 77, startPoint y: 617, endPoint x: 83, endPoint y: 613, distance: 7.0
click at [80, 617] on div "Pen P" at bounding box center [69, 614] width 41 height 32
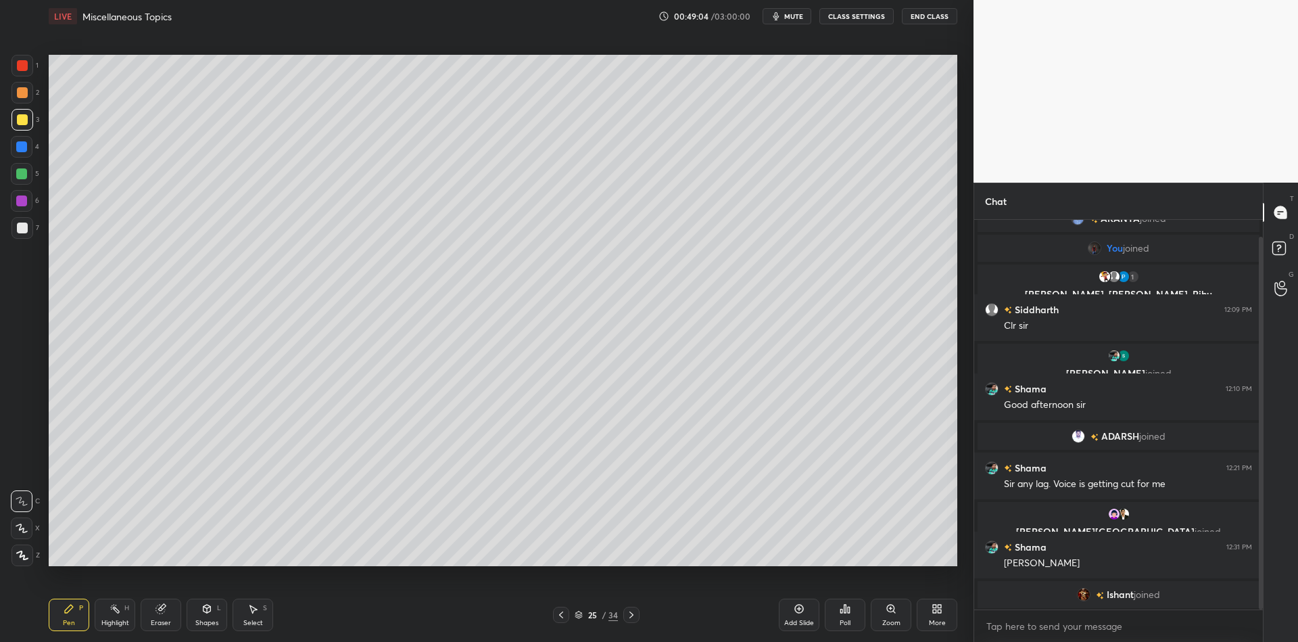
click at [211, 615] on div "Shapes L" at bounding box center [207, 614] width 41 height 32
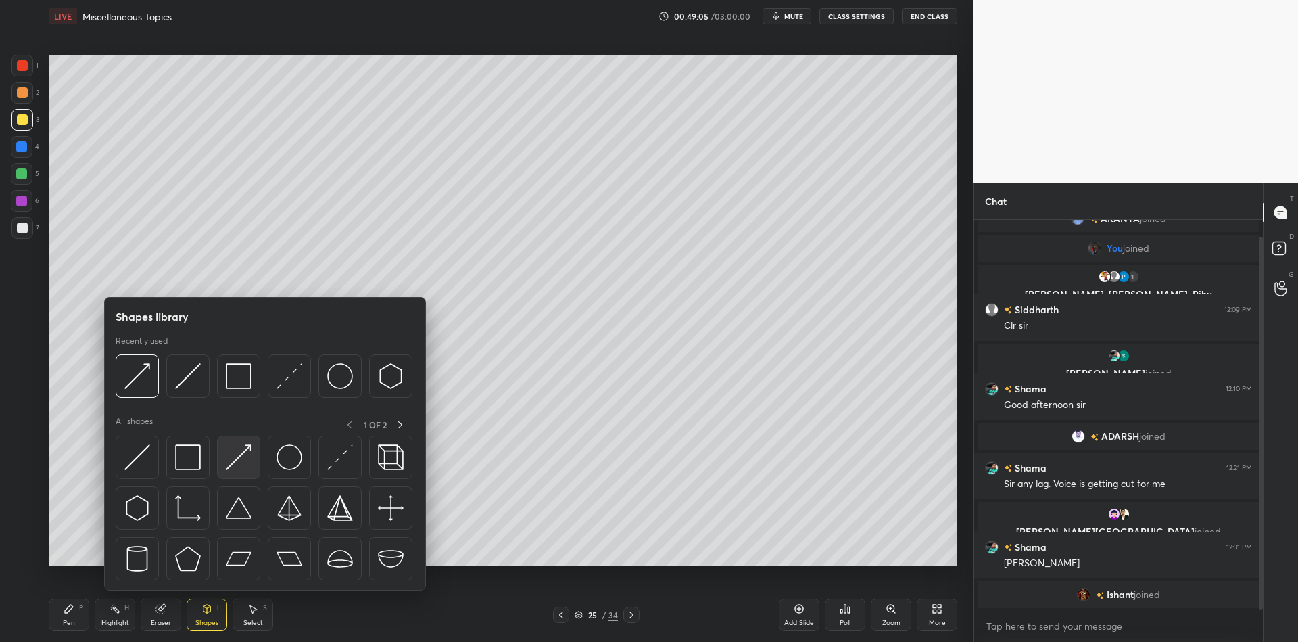
click at [241, 452] on img at bounding box center [239, 457] width 26 height 26
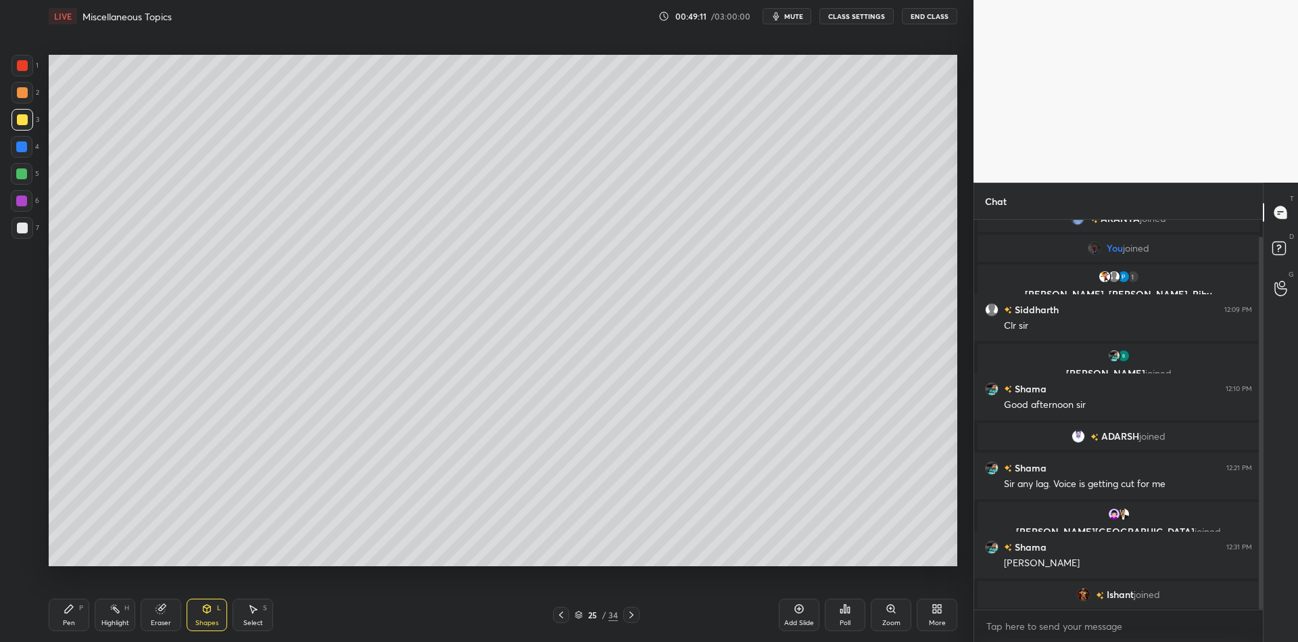
click at [210, 615] on div "Shapes L" at bounding box center [207, 614] width 41 height 32
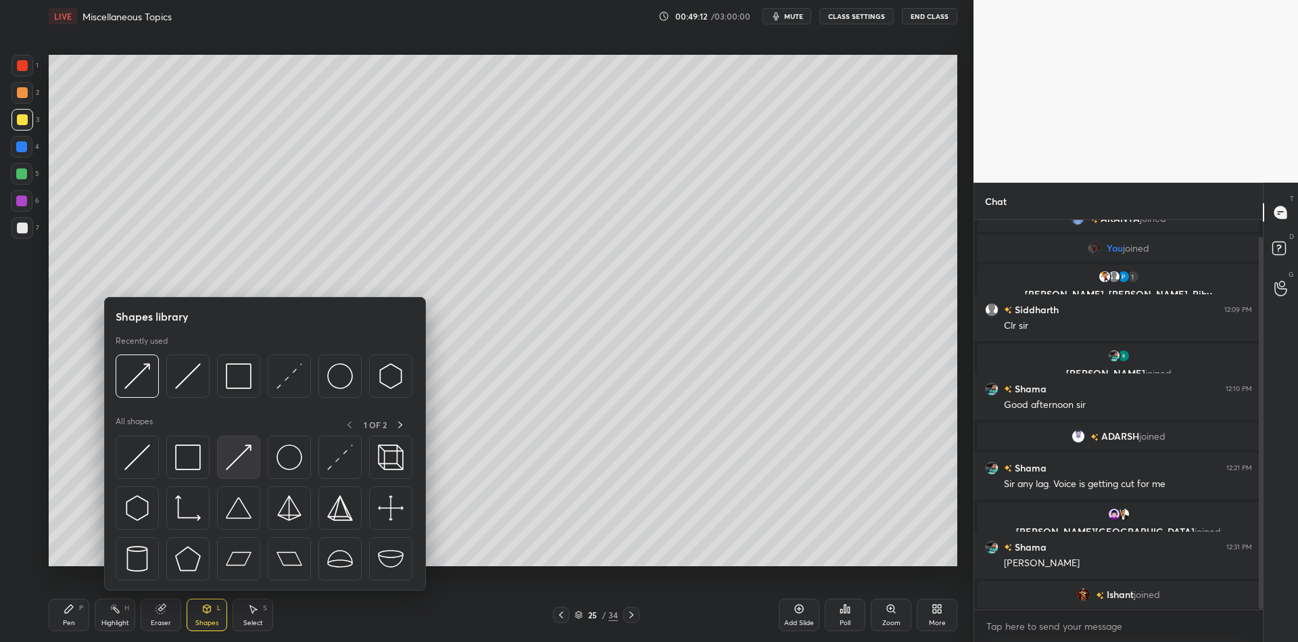
click at [239, 450] on img at bounding box center [239, 457] width 26 height 26
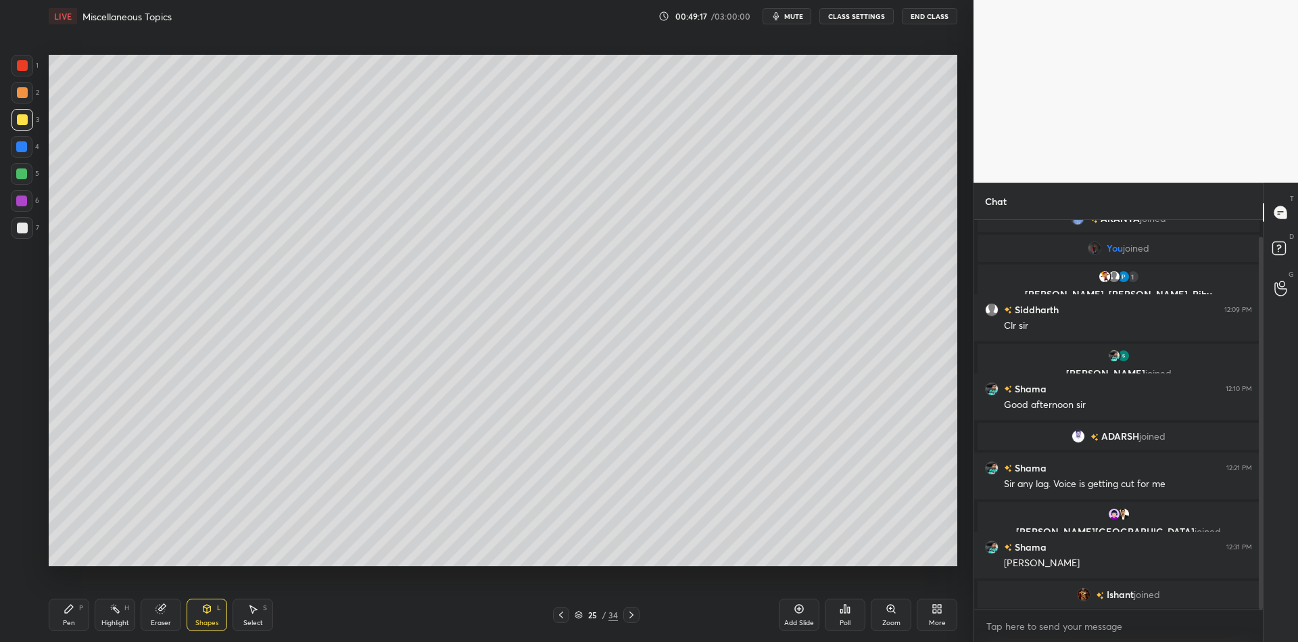
drag, startPoint x: 68, startPoint y: 622, endPoint x: 71, endPoint y: 575, distance: 46.7
click at [68, 621] on div "Pen" at bounding box center [69, 622] width 12 height 7
click at [18, 170] on div at bounding box center [21, 173] width 11 height 11
click at [201, 617] on div "Shapes L" at bounding box center [207, 614] width 41 height 32
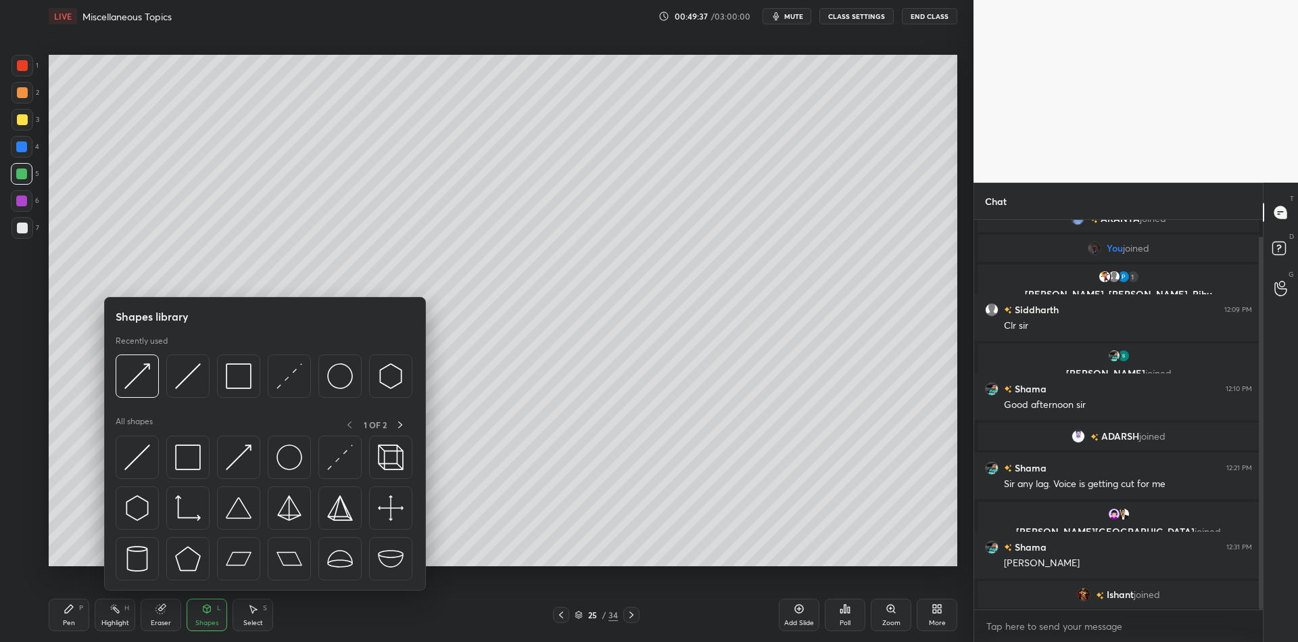
drag, startPoint x: 243, startPoint y: 457, endPoint x: 18, endPoint y: 121, distance: 404.1
click at [239, 456] on img at bounding box center [239, 457] width 26 height 26
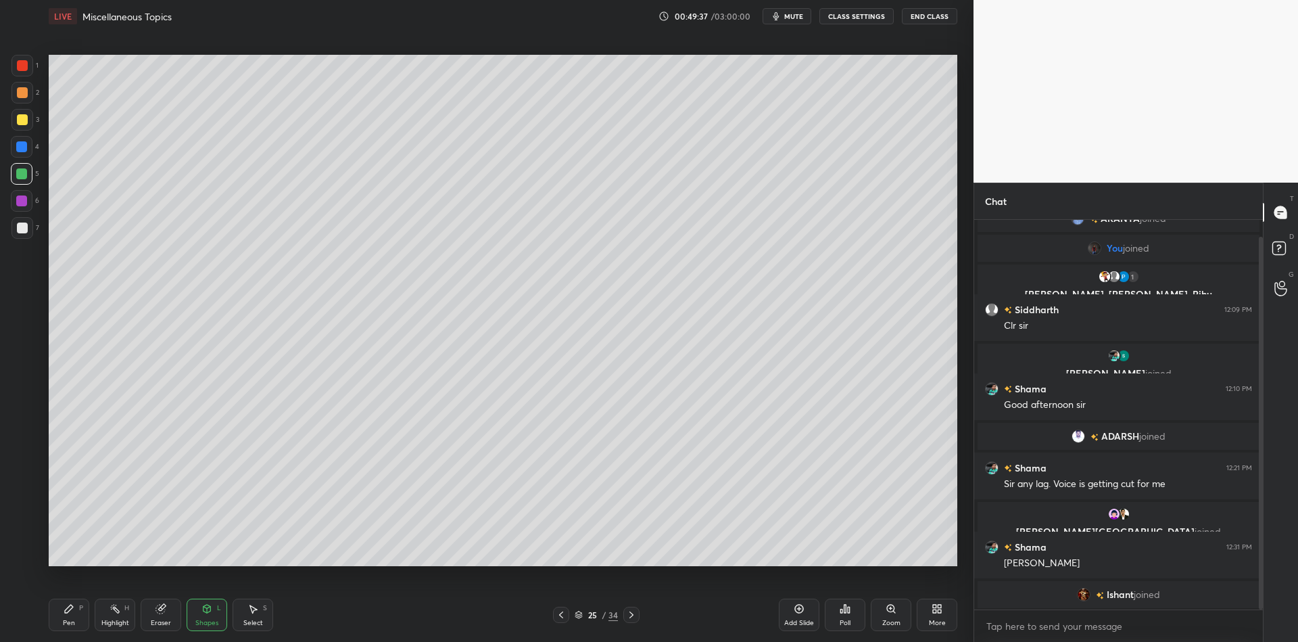
click at [20, 120] on div at bounding box center [22, 119] width 11 height 11
click at [71, 612] on icon at bounding box center [69, 608] width 11 height 11
click at [22, 172] on div at bounding box center [21, 173] width 11 height 11
click at [78, 623] on div "Pen P" at bounding box center [69, 614] width 41 height 32
click at [207, 626] on div "Shapes" at bounding box center [206, 622] width 23 height 7
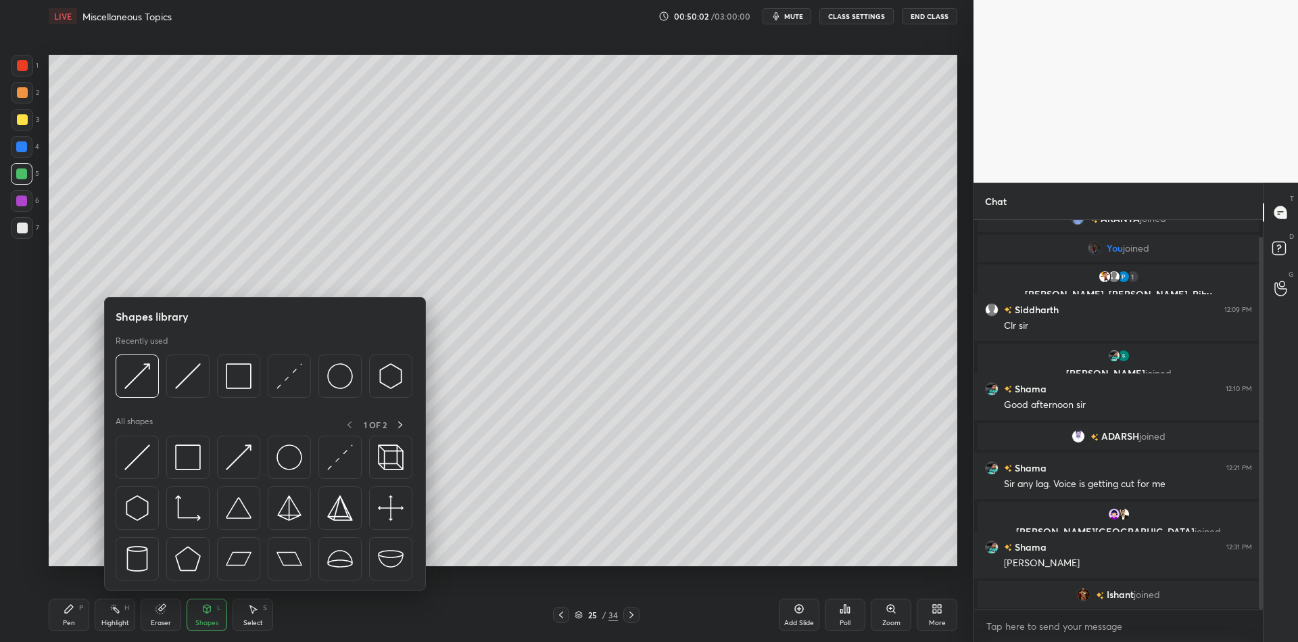
click at [239, 457] on img at bounding box center [239, 457] width 26 height 26
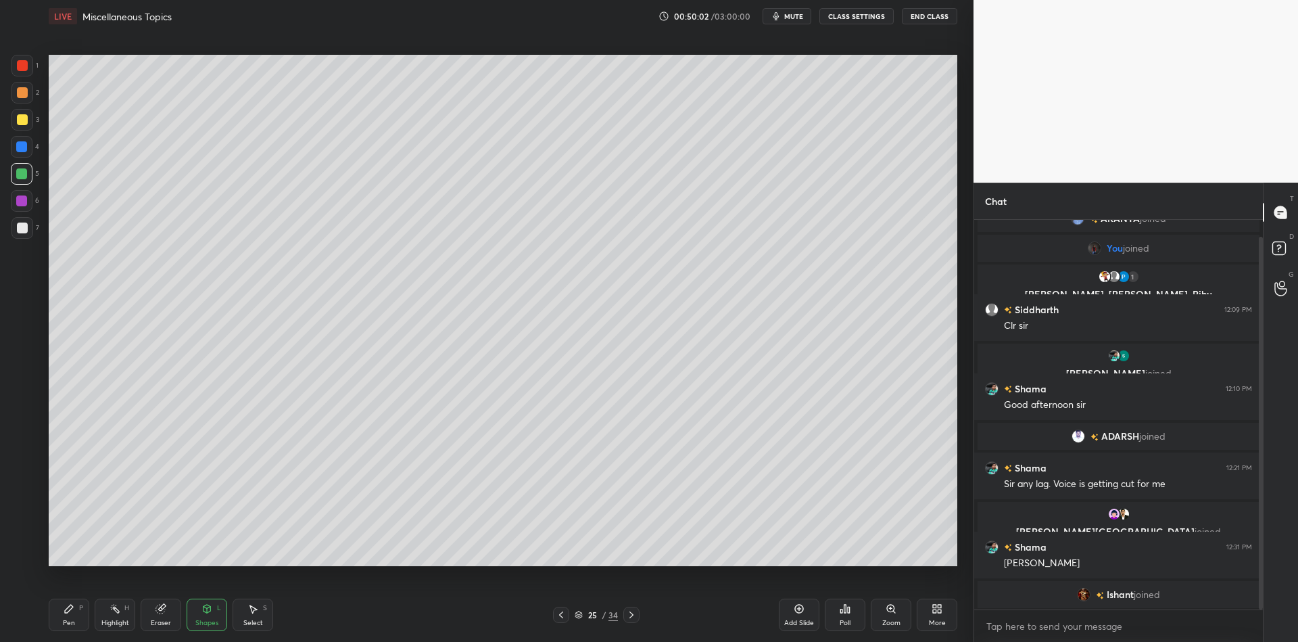
click at [19, 120] on div at bounding box center [22, 119] width 11 height 11
drag, startPoint x: 115, startPoint y: 619, endPoint x: 139, endPoint y: 583, distance: 42.9
click at [116, 615] on div "Highlight H" at bounding box center [115, 614] width 41 height 32
click at [206, 621] on div "Shapes" at bounding box center [206, 622] width 23 height 7
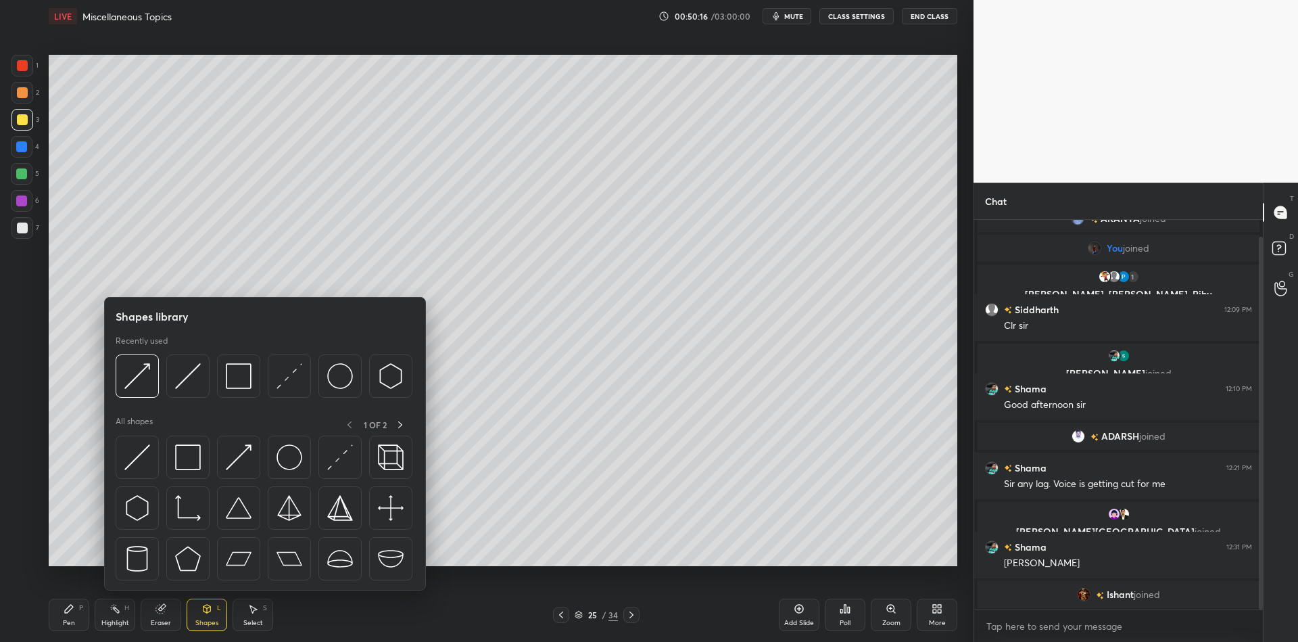
click at [239, 454] on img at bounding box center [239, 457] width 26 height 26
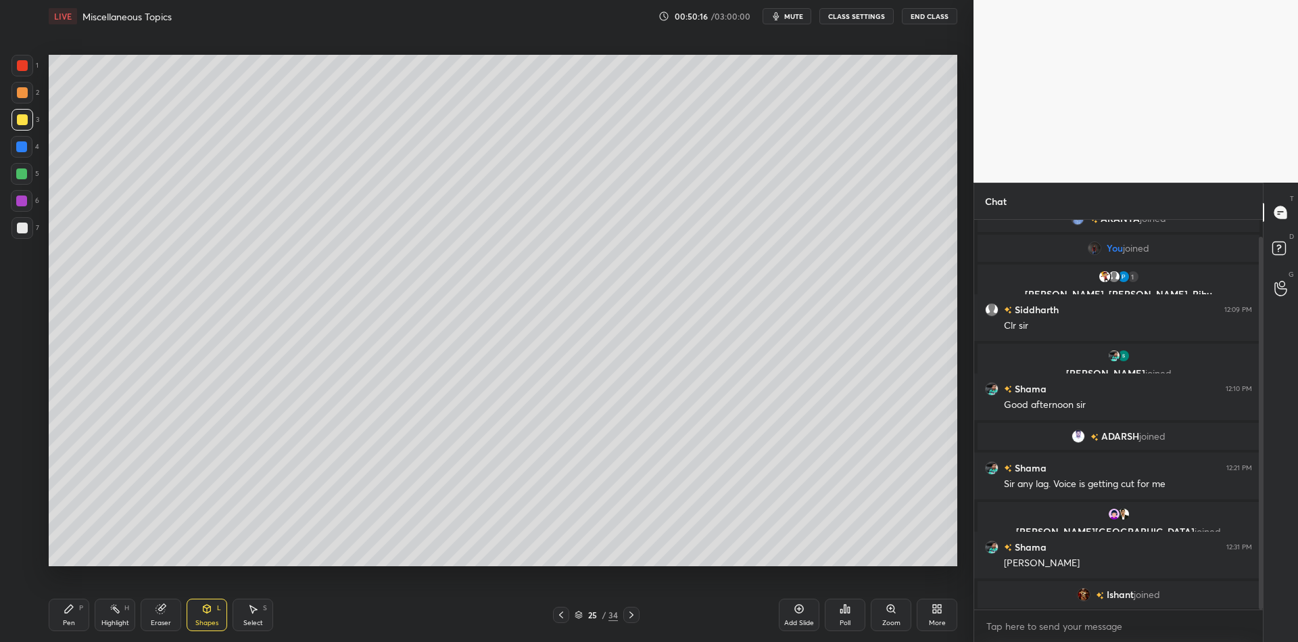
drag, startPoint x: 21, startPoint y: 121, endPoint x: 27, endPoint y: 118, distance: 7.0
click at [20, 120] on div at bounding box center [22, 119] width 11 height 11
click at [337, 569] on div "Setting up your live class Poll for secs No correct answer Start poll" at bounding box center [502, 309] width 919 height 555
click at [74, 615] on div "Pen P" at bounding box center [69, 614] width 41 height 32
click at [19, 180] on div at bounding box center [22, 174] width 22 height 22
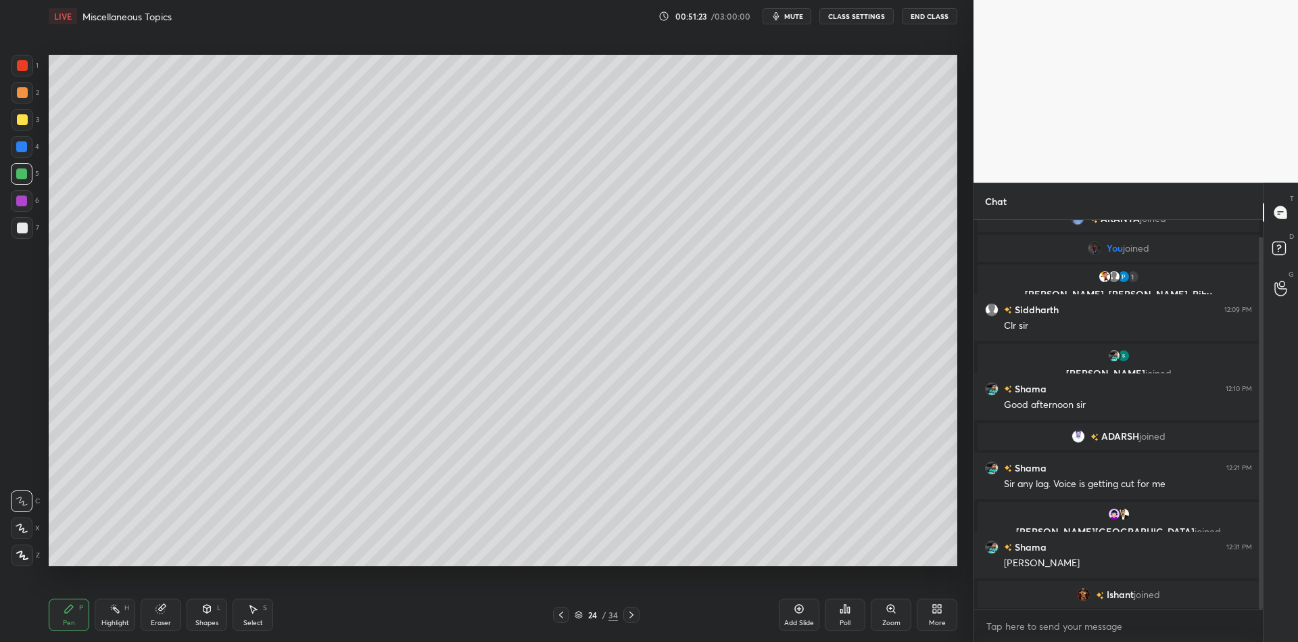
click at [119, 624] on div "Highlight" at bounding box center [115, 622] width 28 height 7
drag, startPoint x: 116, startPoint y: 617, endPoint x: 126, endPoint y: 602, distance: 18.9
click at [116, 616] on div "Highlight H" at bounding box center [115, 614] width 41 height 32
drag, startPoint x: 154, startPoint y: 628, endPoint x: 162, endPoint y: 629, distance: 7.6
click at [151, 633] on div "Pen P Highlight H Eraser Shapes L Select S 24 / 34 Add Slide Poll Zoom More" at bounding box center [503, 614] width 909 height 54
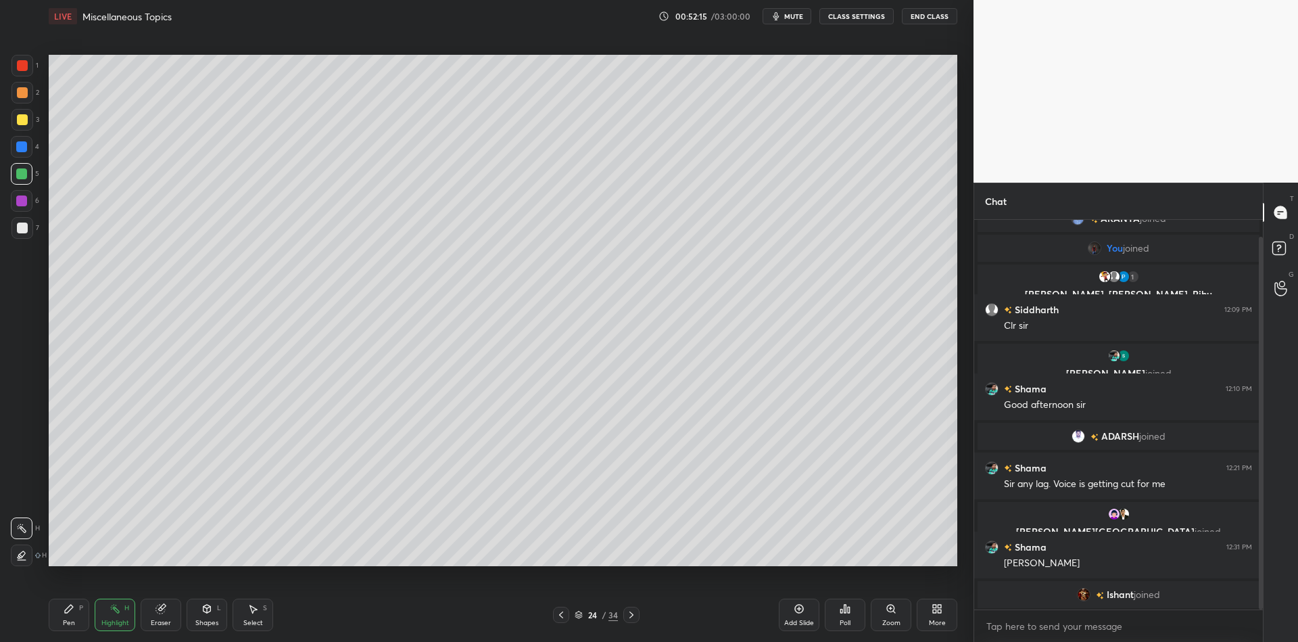
drag, startPoint x: 159, startPoint y: 622, endPoint x: 158, endPoint y: 612, distance: 10.2
click at [155, 621] on div "Eraser" at bounding box center [161, 622] width 20 height 7
click at [68, 622] on div "Pen" at bounding box center [69, 622] width 12 height 7
click at [25, 126] on div at bounding box center [22, 120] width 22 height 22
click at [210, 621] on div "Shapes" at bounding box center [206, 622] width 23 height 7
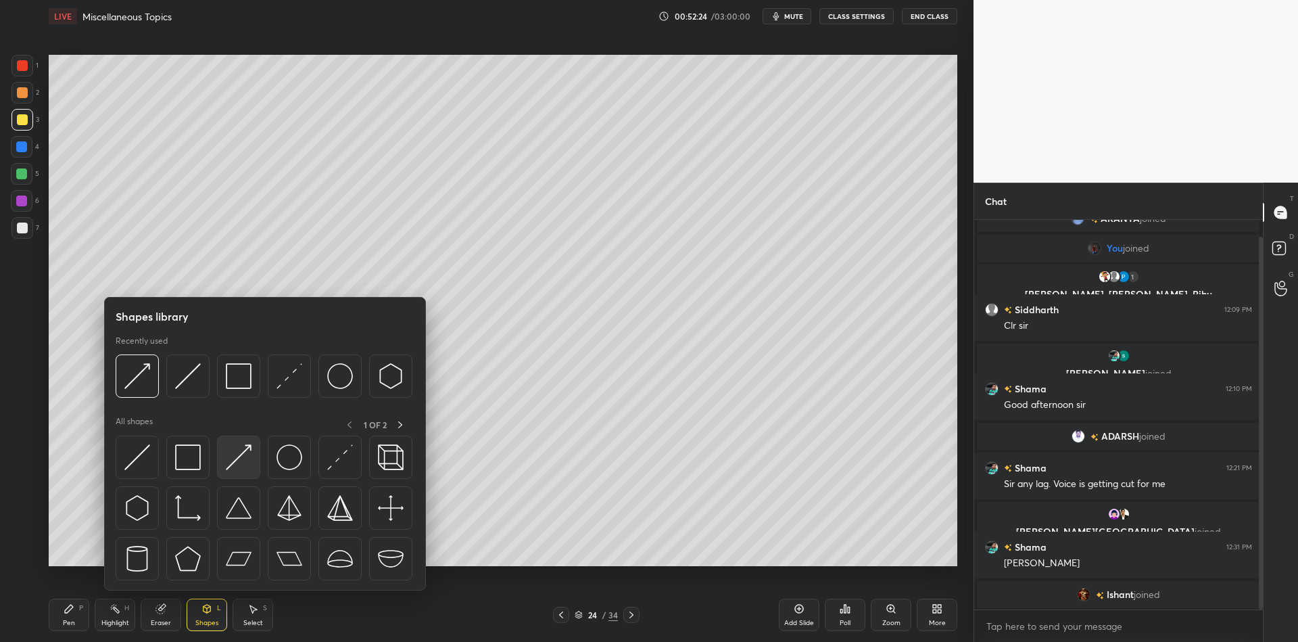
drag, startPoint x: 251, startPoint y: 450, endPoint x: 23, endPoint y: 178, distance: 355.2
click at [244, 452] on img at bounding box center [239, 457] width 26 height 26
drag, startPoint x: 23, startPoint y: 178, endPoint x: 26, endPoint y: 172, distance: 7.0
click at [24, 174] on div at bounding box center [21, 173] width 11 height 11
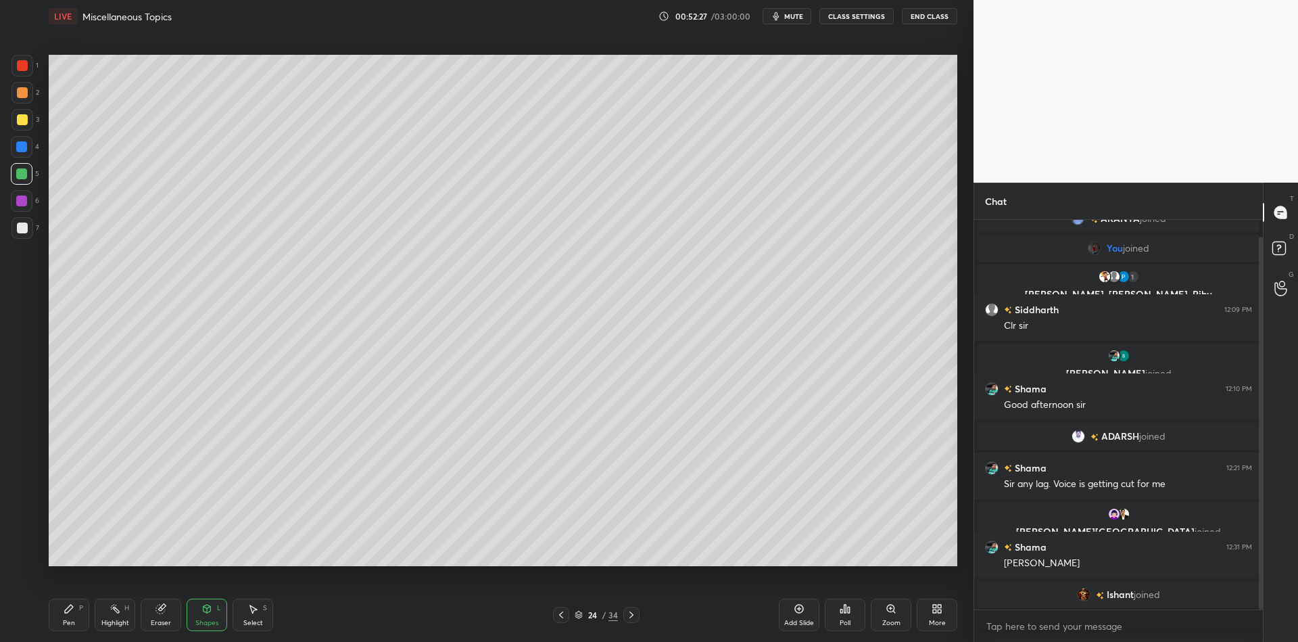
click at [74, 610] on icon at bounding box center [69, 608] width 11 height 11
click at [115, 619] on div "Highlight" at bounding box center [115, 622] width 28 height 7
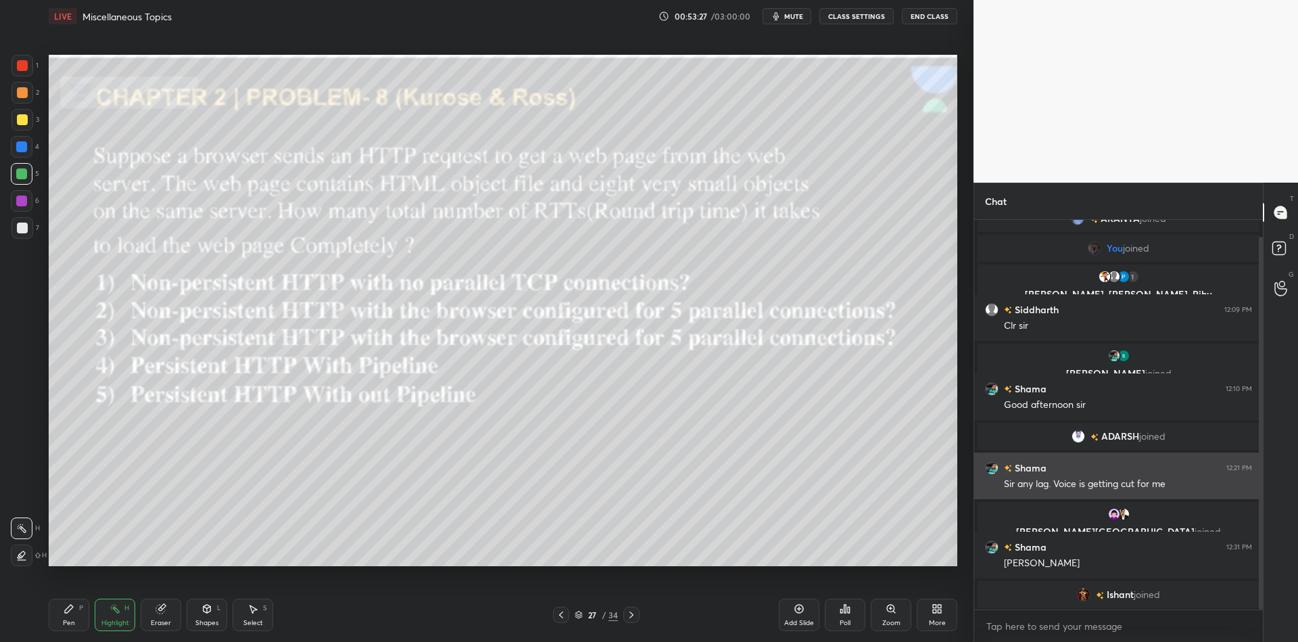
click at [1165, 458] on div "Shama 12:21 PM Sir any lag. Voice is getting cut for me" at bounding box center [1118, 475] width 289 height 47
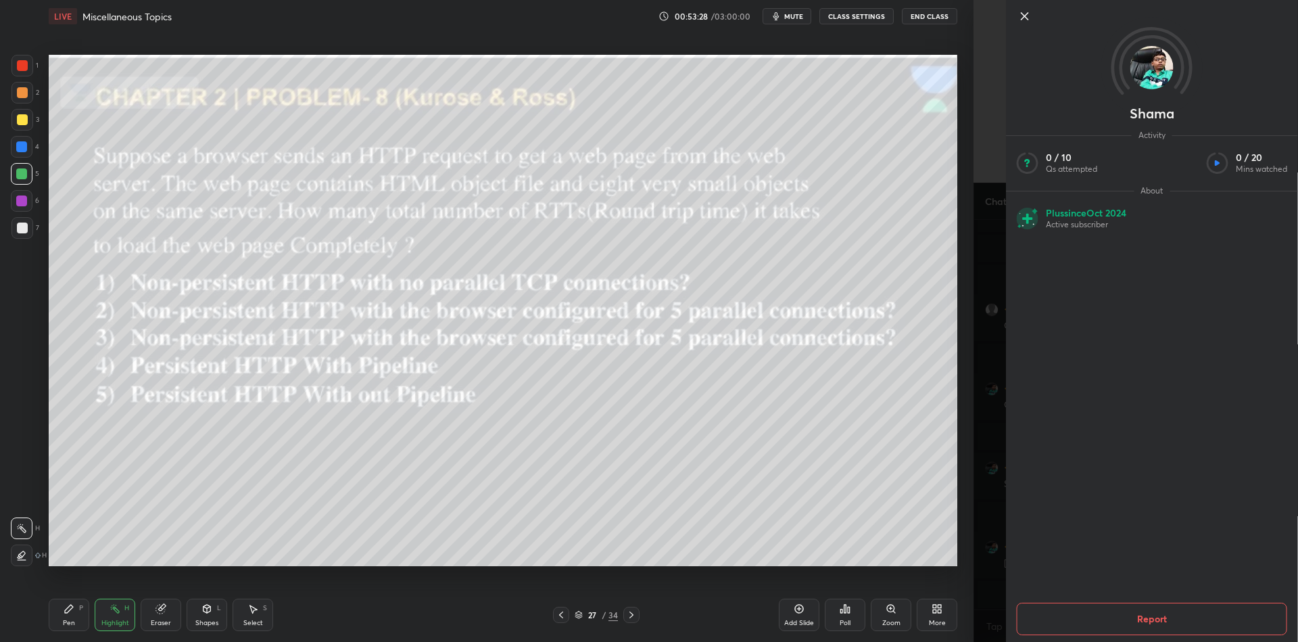
click at [1024, 12] on icon at bounding box center [1025, 16] width 16 height 16
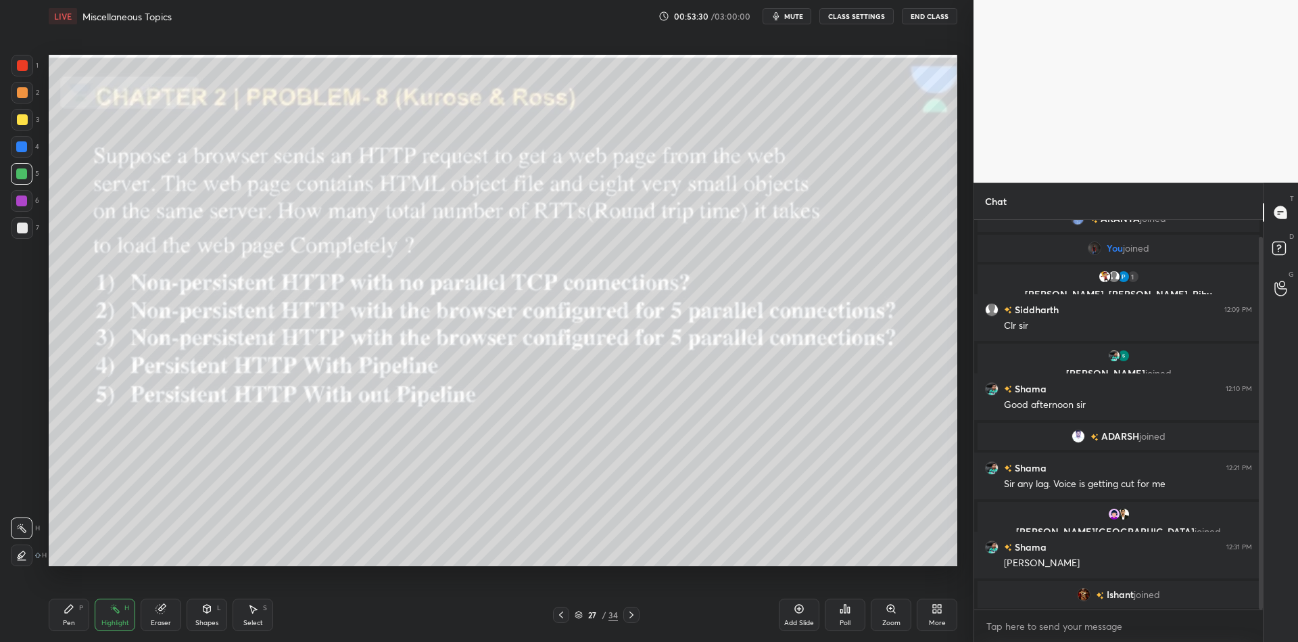
click at [70, 620] on div "Pen" at bounding box center [69, 622] width 12 height 7
drag, startPoint x: 21, startPoint y: 239, endPoint x: 30, endPoint y: 241, distance: 8.9
click at [20, 237] on div at bounding box center [22, 228] width 22 height 22
drag, startPoint x: 118, startPoint y: 624, endPoint x: 122, endPoint y: 613, distance: 11.6
click at [120, 619] on div "Highlight" at bounding box center [115, 622] width 28 height 7
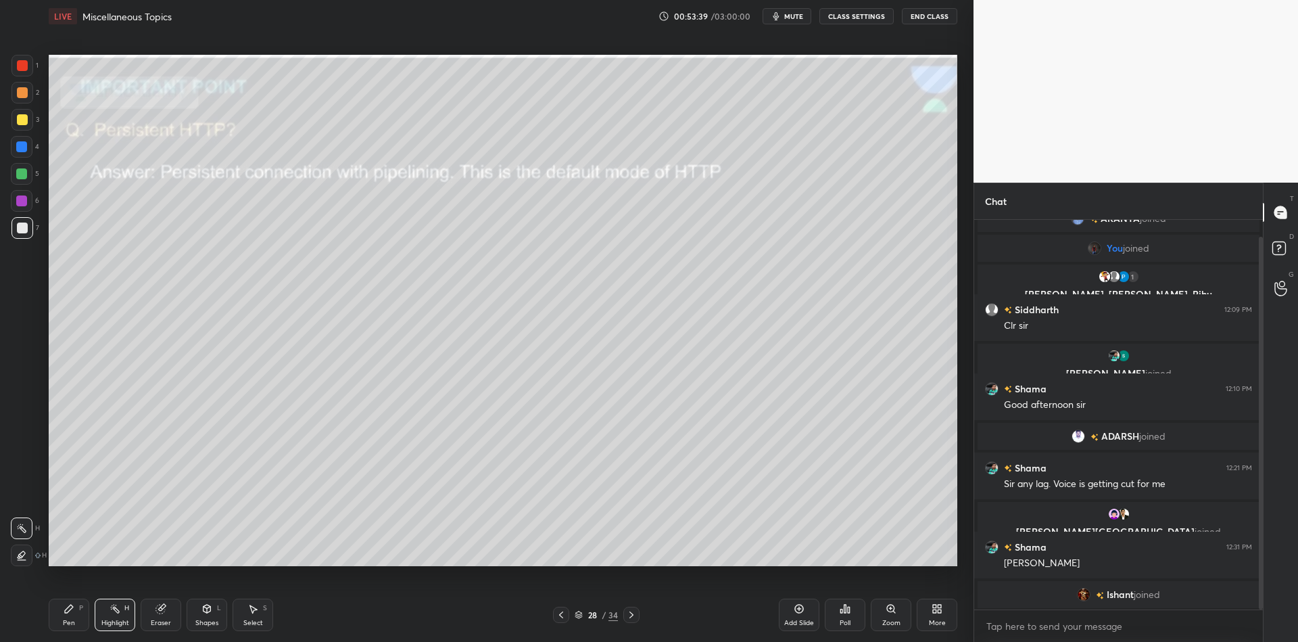
drag, startPoint x: 213, startPoint y: 619, endPoint x: 208, endPoint y: 603, distance: 16.5
click at [212, 619] on div "Shapes" at bounding box center [206, 622] width 23 height 7
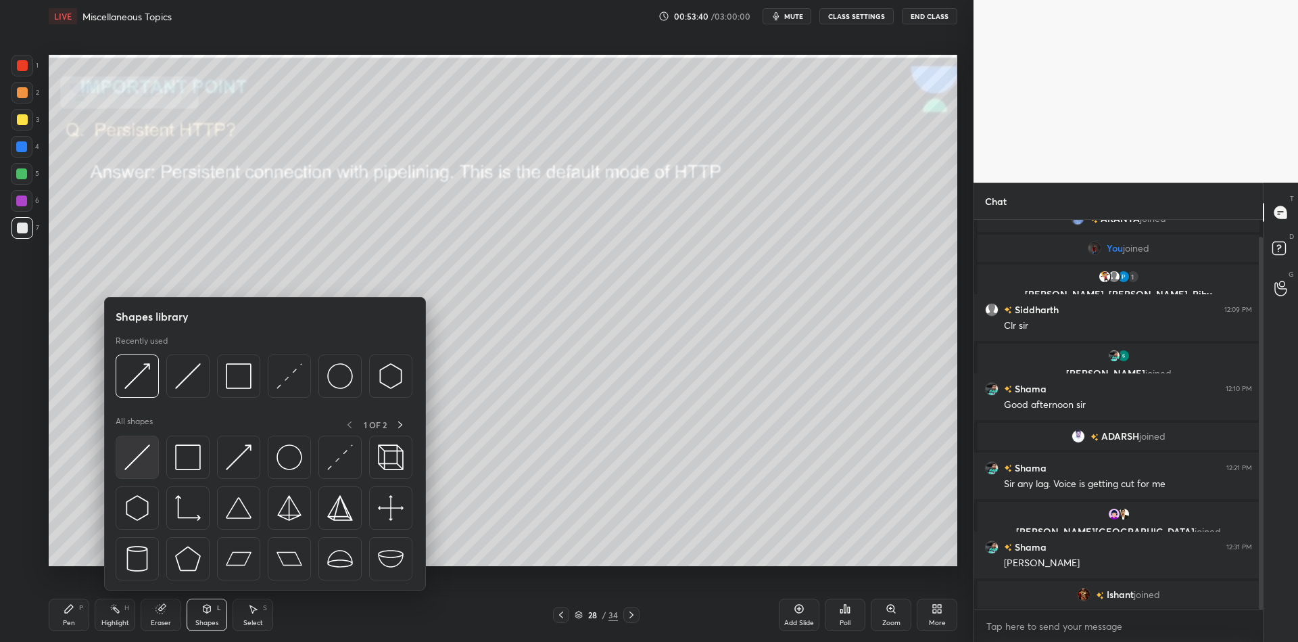
click at [128, 471] on div at bounding box center [137, 456] width 43 height 43
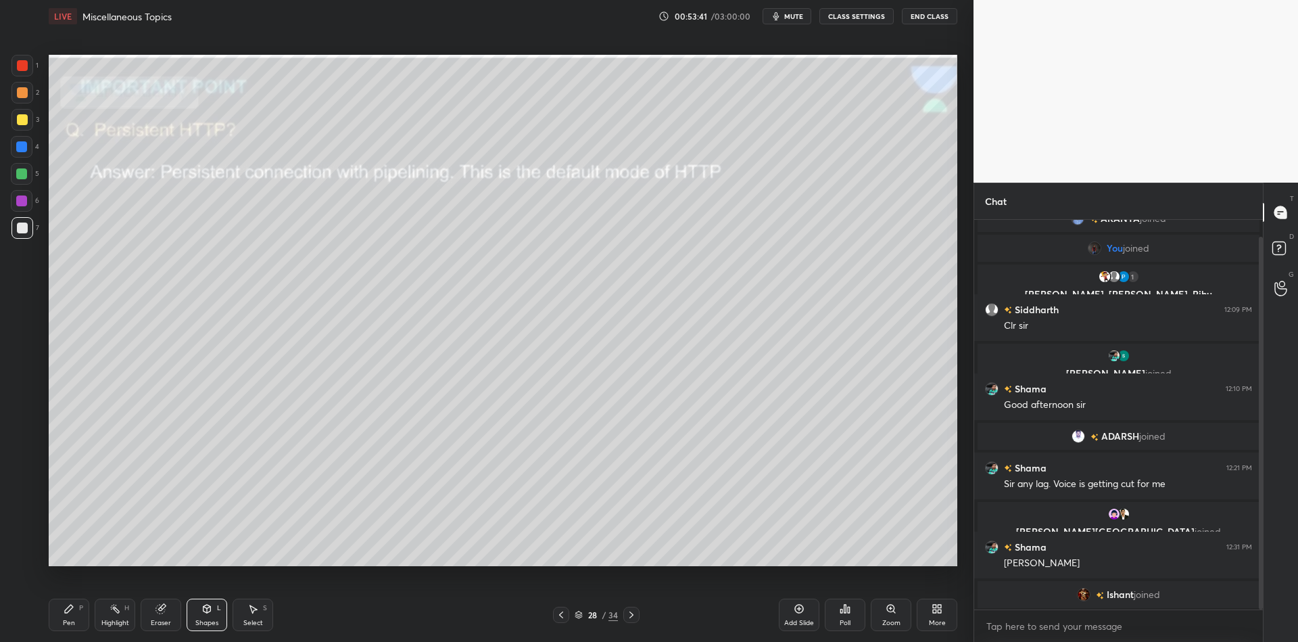
click at [19, 175] on div at bounding box center [21, 173] width 11 height 11
drag, startPoint x: 85, startPoint y: 617, endPoint x: 126, endPoint y: 617, distance: 40.6
click at [88, 616] on div "Pen P" at bounding box center [69, 614] width 41 height 32
click at [156, 620] on div "Eraser" at bounding box center [161, 622] width 20 height 7
click at [82, 608] on div "P" at bounding box center [81, 607] width 4 height 7
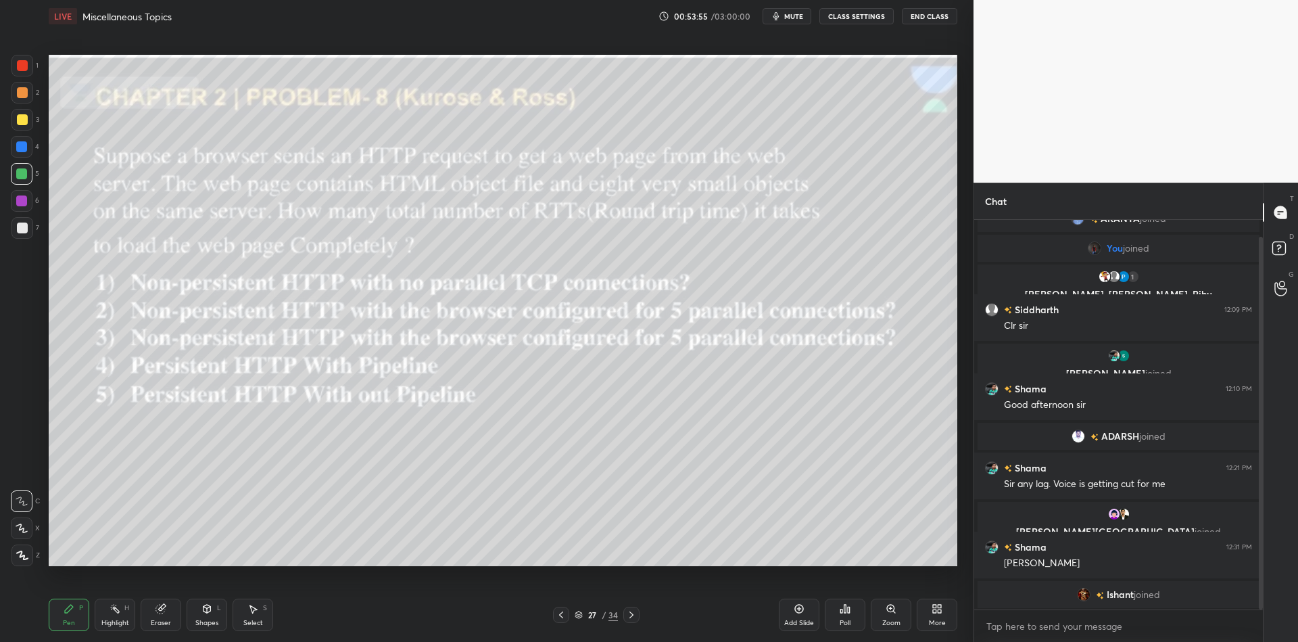
click at [111, 621] on div "Highlight" at bounding box center [115, 622] width 28 height 7
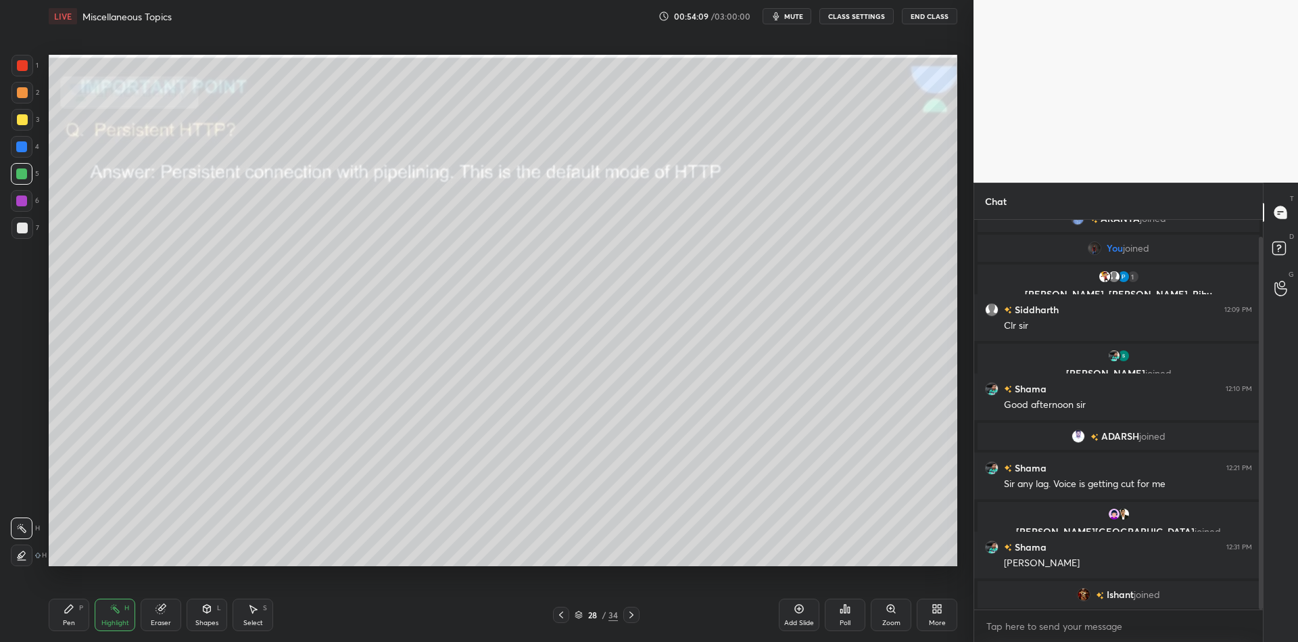
click at [75, 616] on div "Pen P" at bounding box center [69, 614] width 41 height 32
click at [112, 623] on div "Highlight" at bounding box center [115, 622] width 28 height 7
click at [579, 608] on div "28 / 34" at bounding box center [596, 614] width 43 height 12
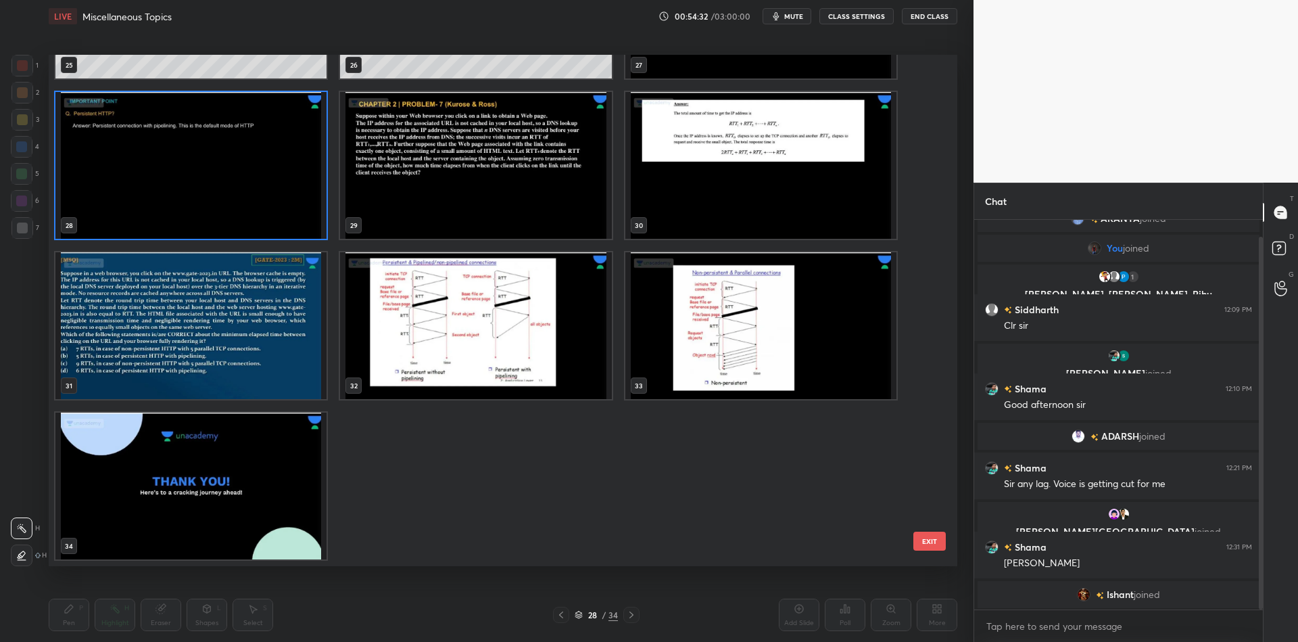
scroll to position [1407, 0]
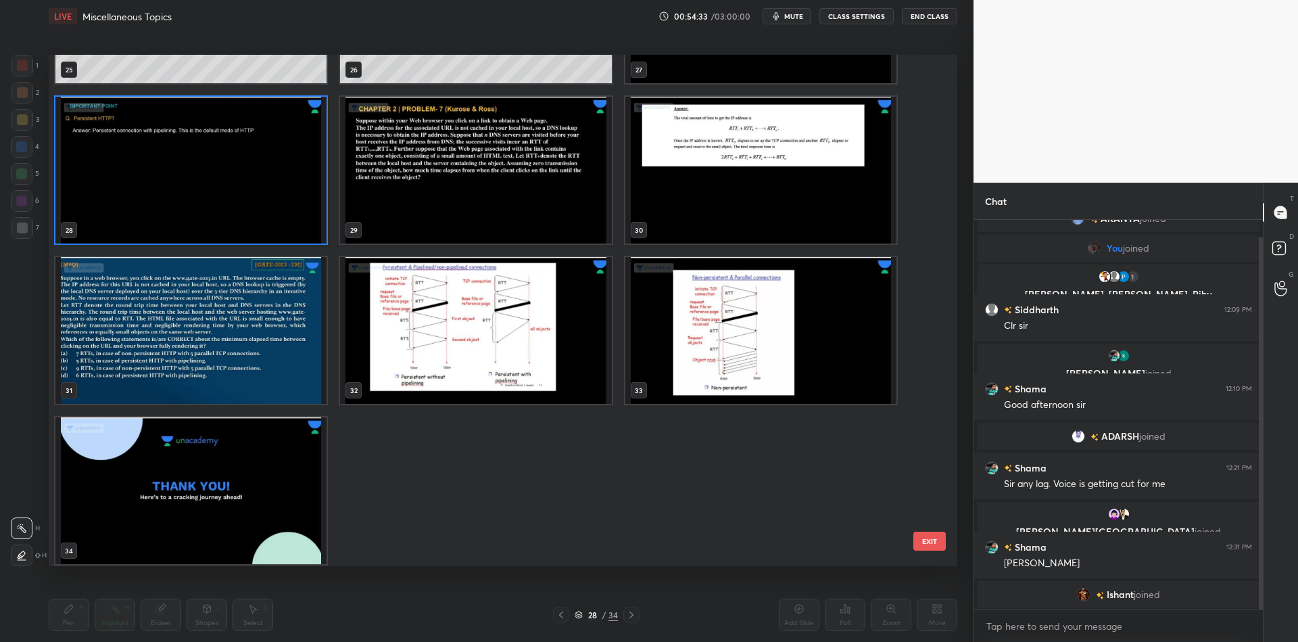
click at [485, 338] on img "grid" at bounding box center [475, 330] width 271 height 147
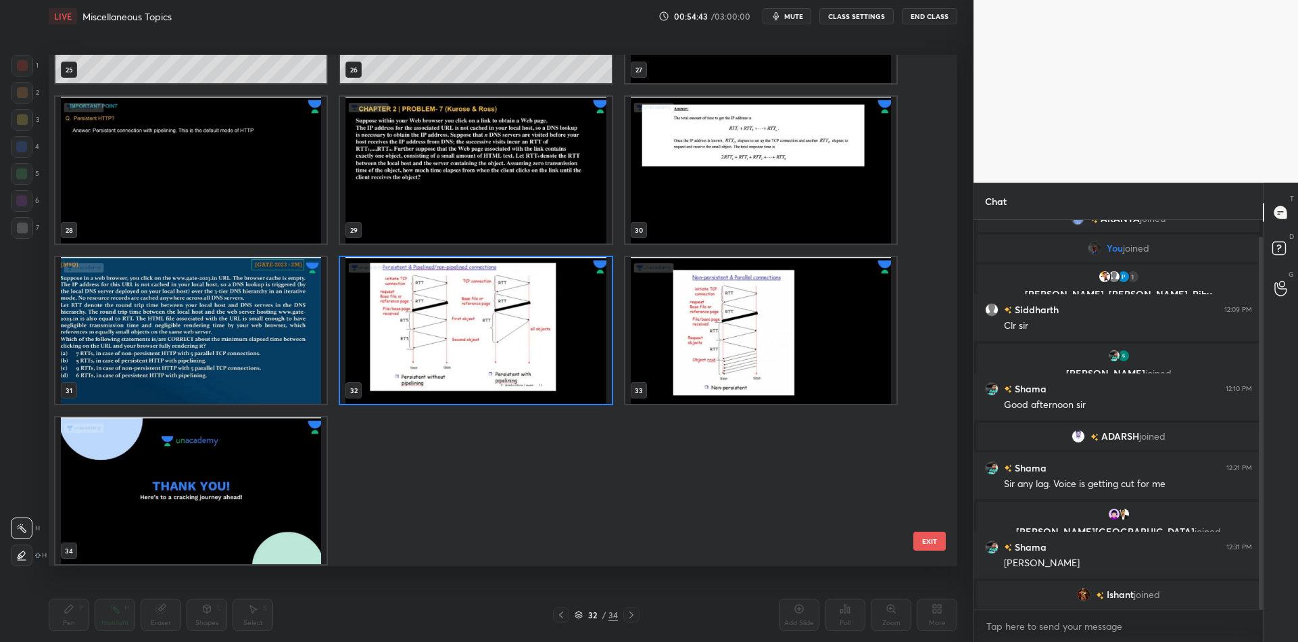
click at [923, 544] on button "EXIT" at bounding box center [929, 540] width 32 height 19
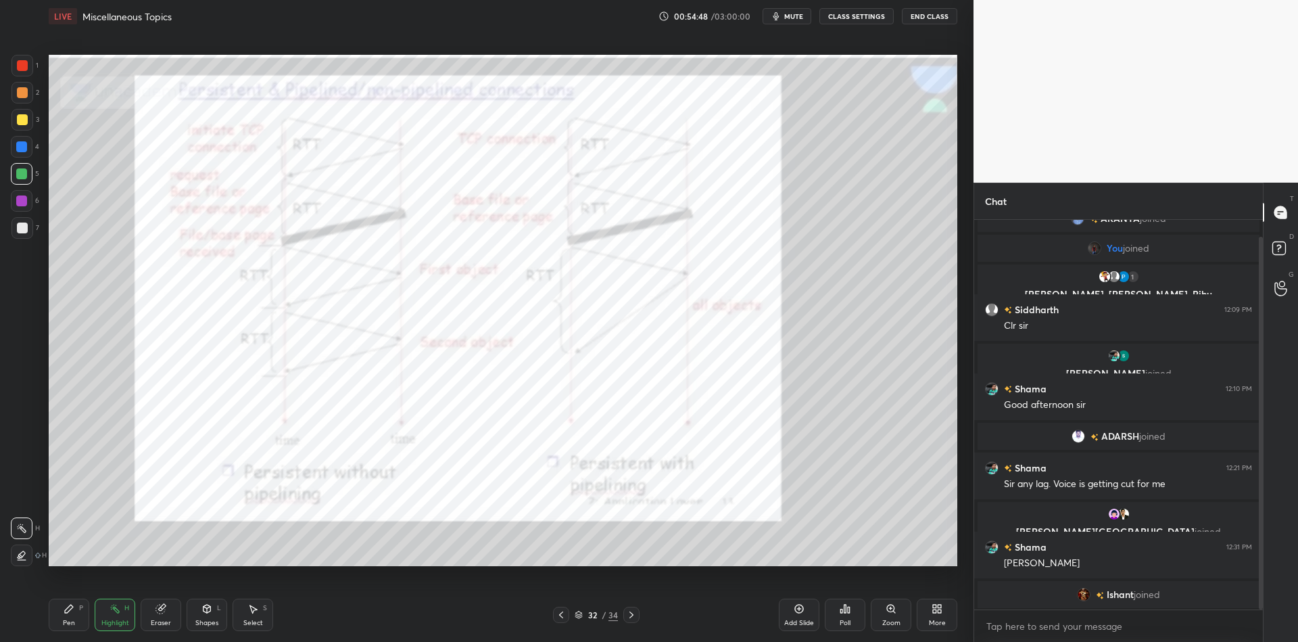
click at [74, 613] on icon at bounding box center [69, 608] width 11 height 11
click at [110, 613] on icon at bounding box center [115, 608] width 11 height 11
click at [27, 64] on div at bounding box center [22, 66] width 22 height 22
drag, startPoint x: 68, startPoint y: 617, endPoint x: 87, endPoint y: 615, distance: 18.4
click at [75, 617] on div "Pen P" at bounding box center [69, 614] width 41 height 32
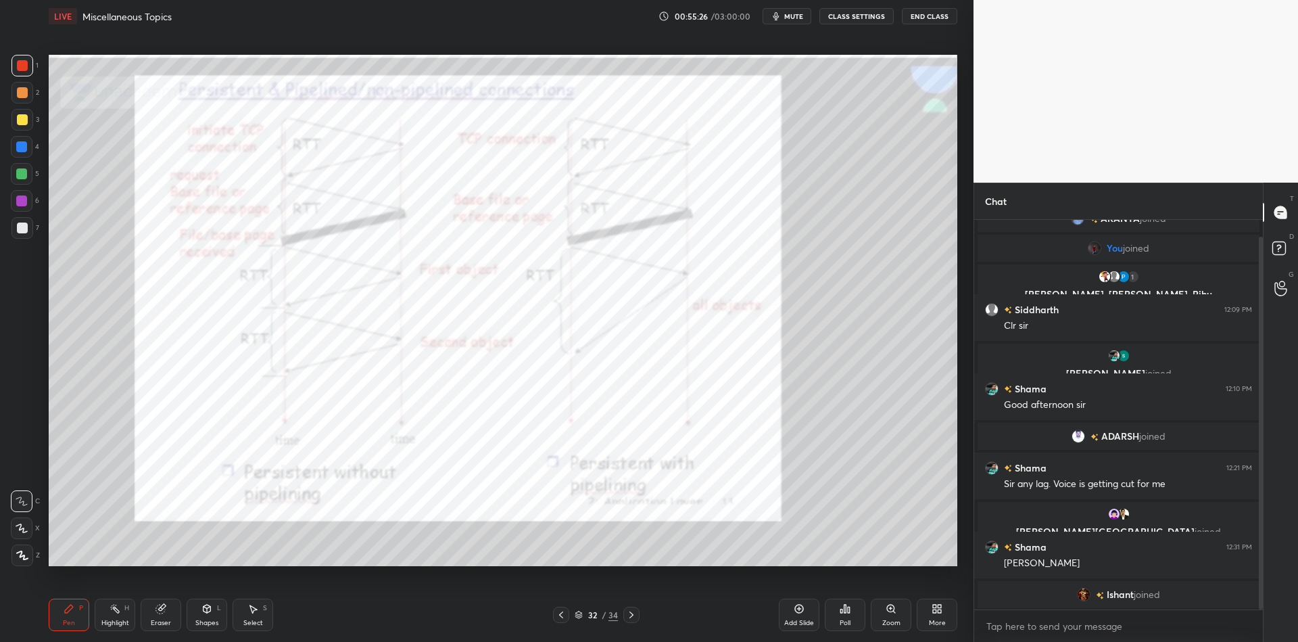
drag, startPoint x: 108, startPoint y: 619, endPoint x: 129, endPoint y: 588, distance: 36.9
click at [108, 619] on div "Highlight H" at bounding box center [115, 614] width 41 height 32
click at [579, 610] on div "32 / 34" at bounding box center [596, 614] width 43 height 12
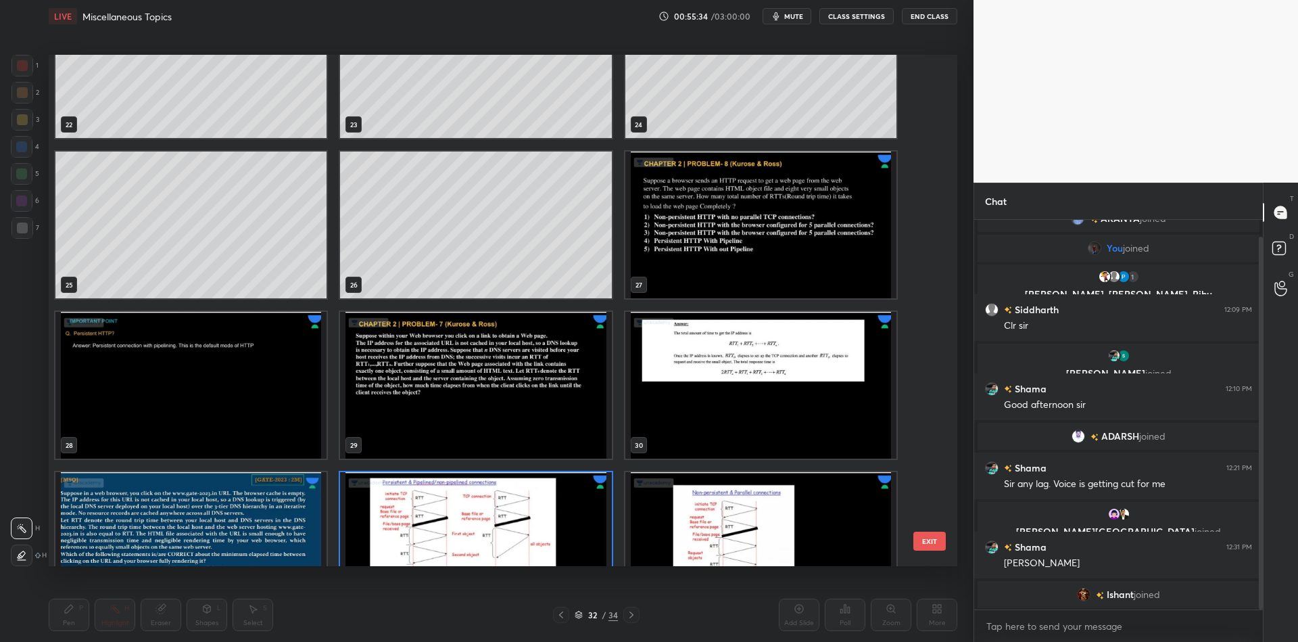
scroll to position [1180, 0]
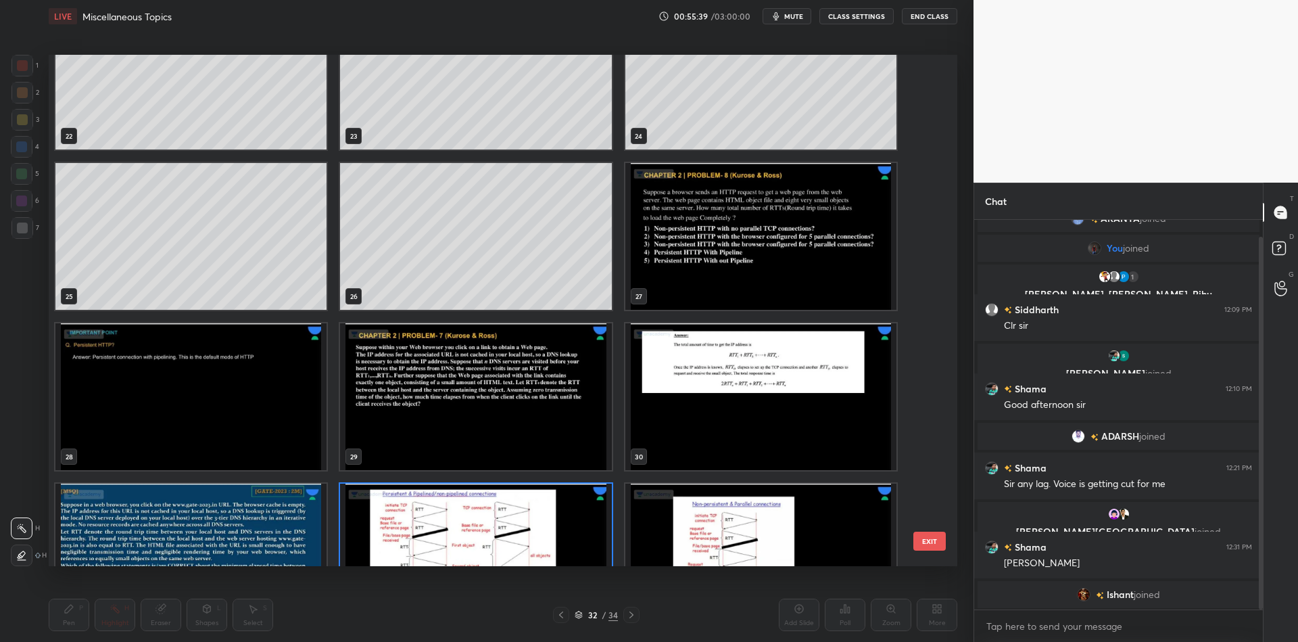
click at [926, 533] on button "EXIT" at bounding box center [929, 540] width 32 height 19
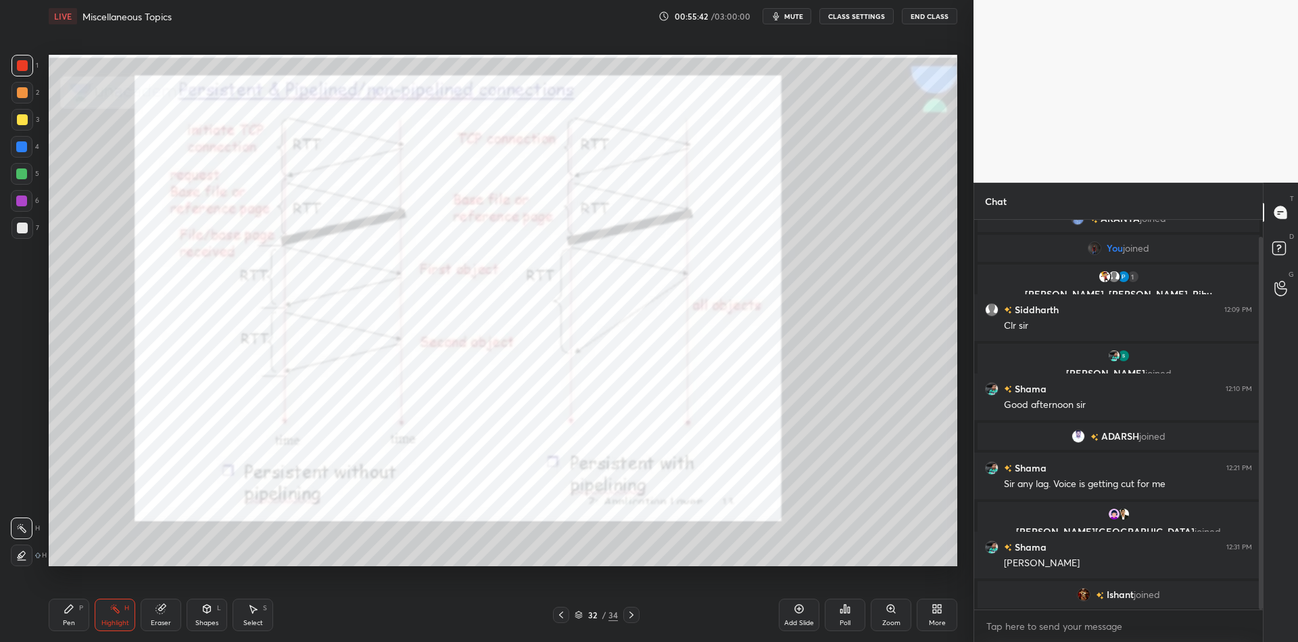
click at [583, 615] on div "32 / 34" at bounding box center [596, 614] width 43 height 12
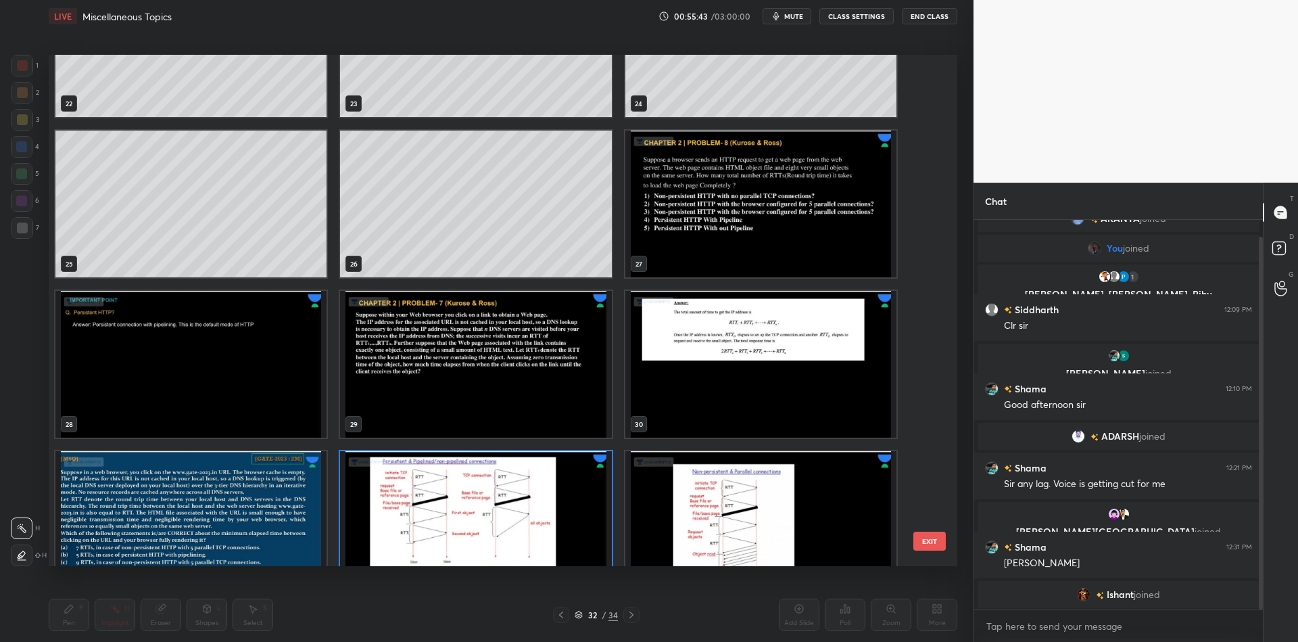
scroll to position [1211, 0]
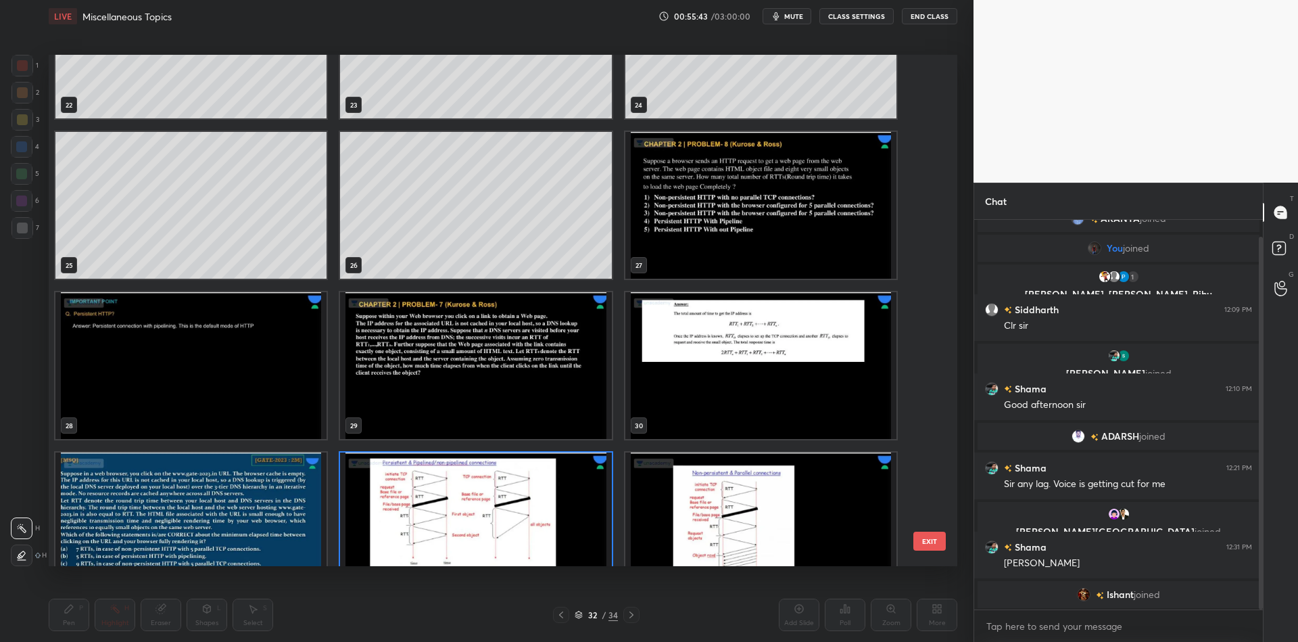
click at [469, 386] on img "grid" at bounding box center [475, 365] width 271 height 147
click at [936, 537] on button "EXIT" at bounding box center [929, 540] width 32 height 19
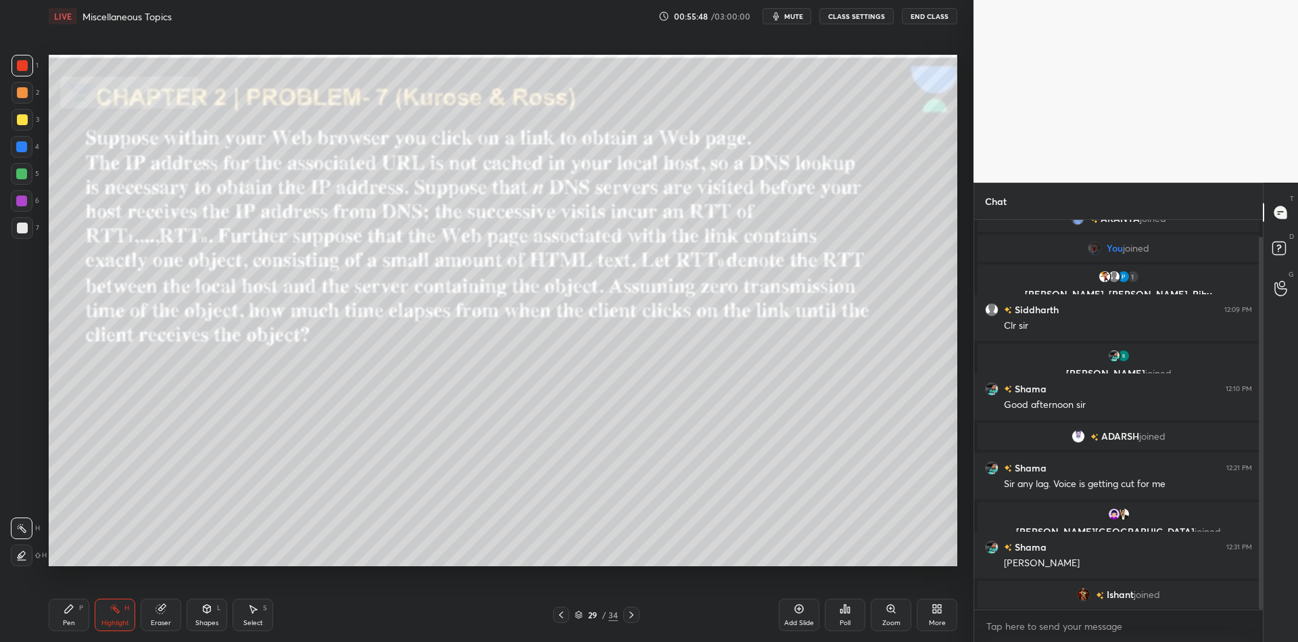
drag, startPoint x: 214, startPoint y: 617, endPoint x: 213, endPoint y: 597, distance: 19.6
click at [214, 616] on div "Shapes L" at bounding box center [207, 614] width 41 height 32
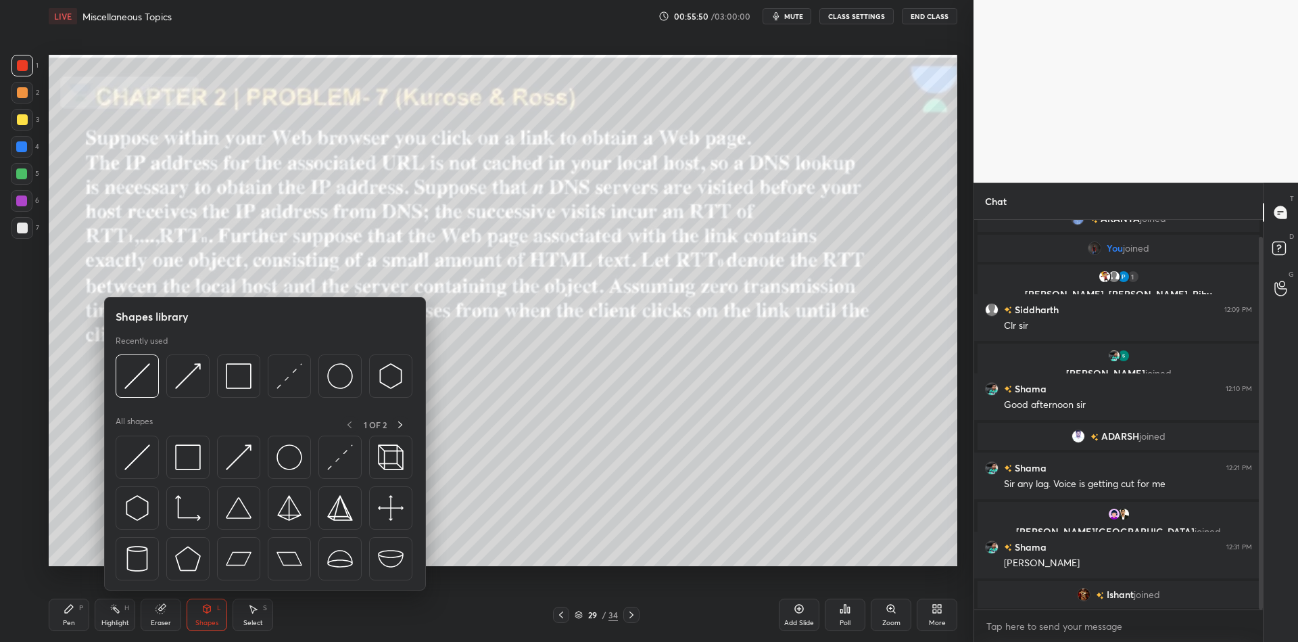
drag, startPoint x: 198, startPoint y: 459, endPoint x: 18, endPoint y: 114, distance: 388.9
click at [196, 461] on img at bounding box center [188, 457] width 26 height 26
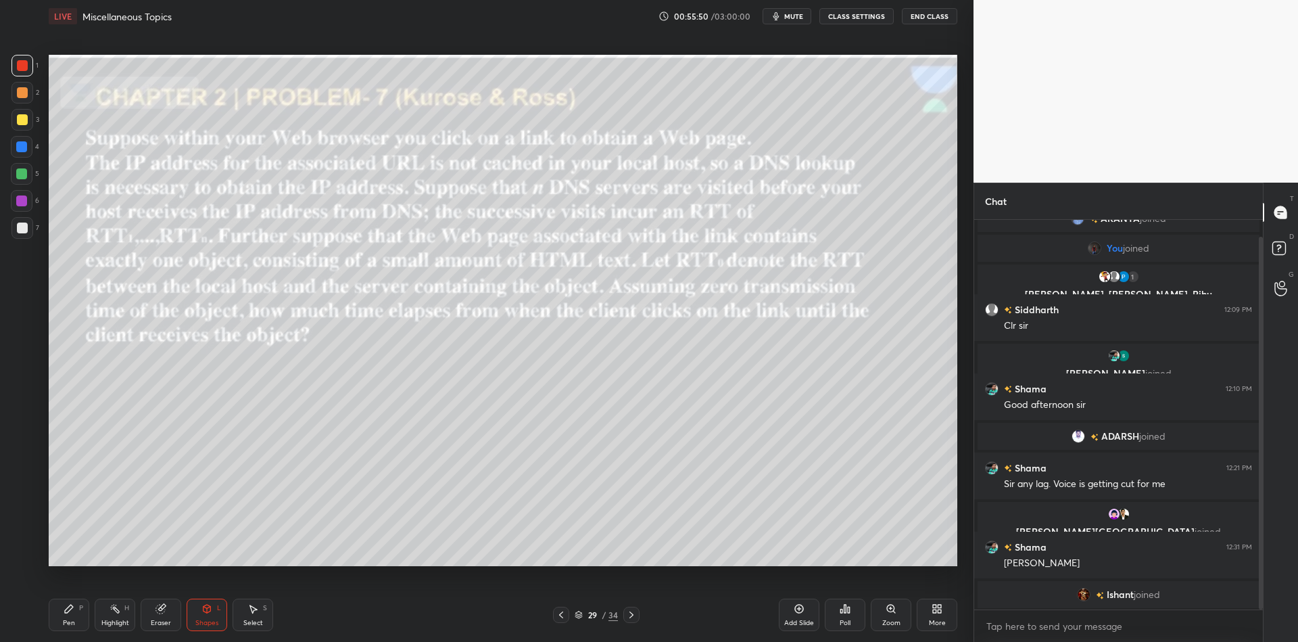
drag, startPoint x: 23, startPoint y: 170, endPoint x: 30, endPoint y: 159, distance: 13.7
click at [23, 170] on div at bounding box center [21, 173] width 11 height 11
drag, startPoint x: 77, startPoint y: 621, endPoint x: 101, endPoint y: 622, distance: 24.4
click at [80, 621] on div "Pen P" at bounding box center [69, 614] width 41 height 32
click at [114, 621] on div "Highlight" at bounding box center [115, 622] width 28 height 7
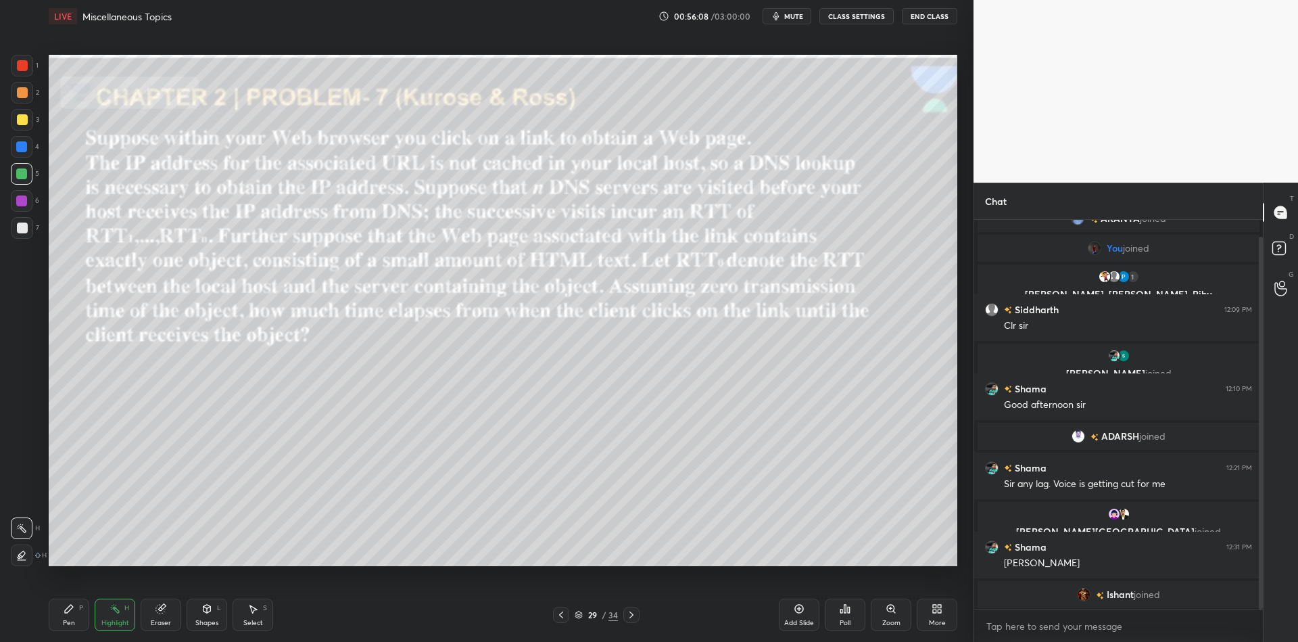
drag, startPoint x: 68, startPoint y: 617, endPoint x: 66, endPoint y: 604, distance: 13.8
click at [67, 616] on div "Pen P" at bounding box center [69, 614] width 41 height 32
click at [22, 127] on div at bounding box center [22, 120] width 22 height 22
click at [792, 14] on span "mute" at bounding box center [793, 15] width 19 height 9
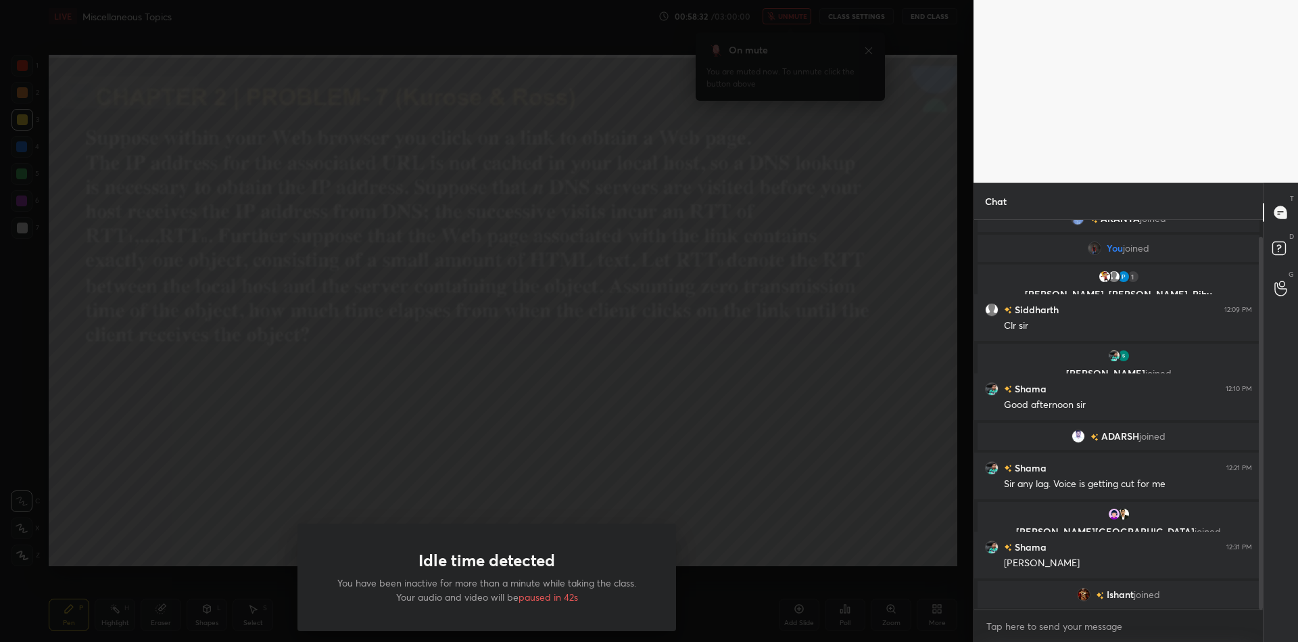
scroll to position [93, 0]
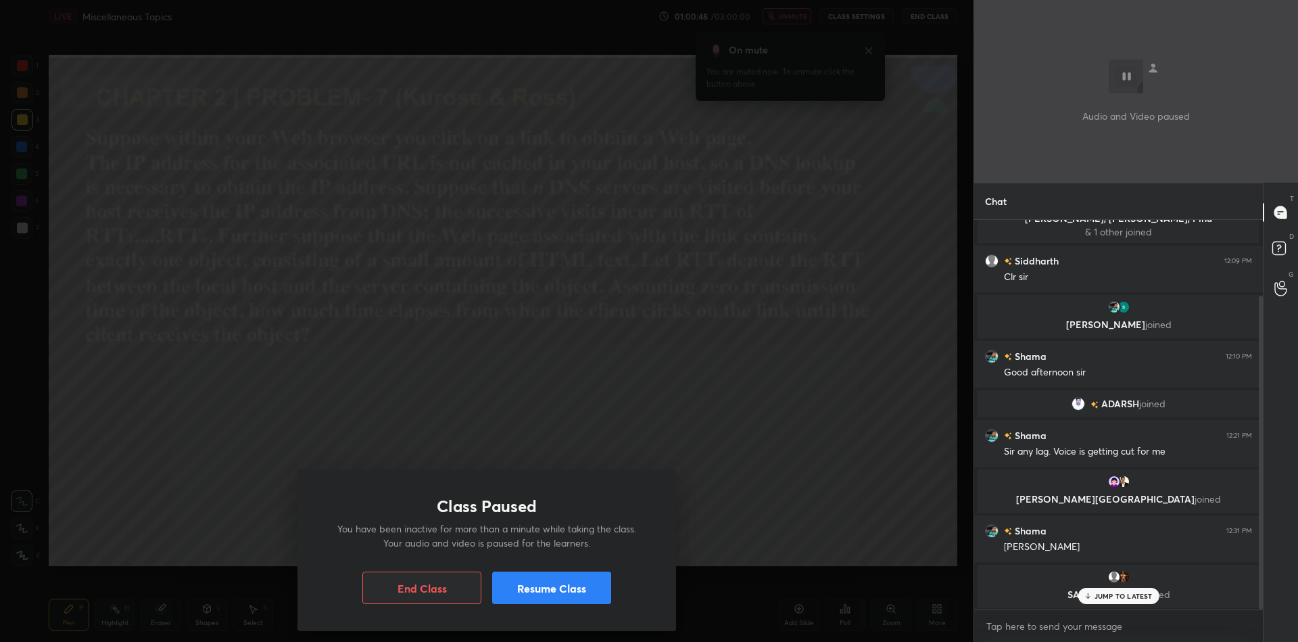
click at [558, 580] on button "Resume Class" at bounding box center [551, 587] width 119 height 32
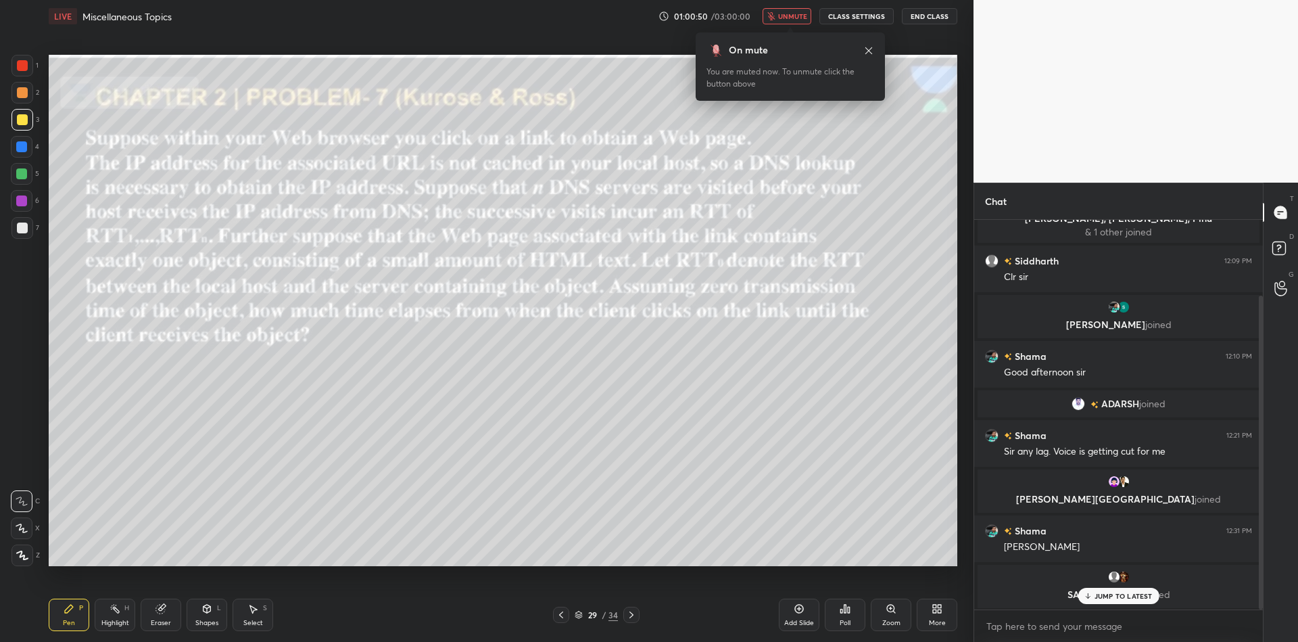
click at [793, 20] on span "unmute" at bounding box center [792, 15] width 29 height 9
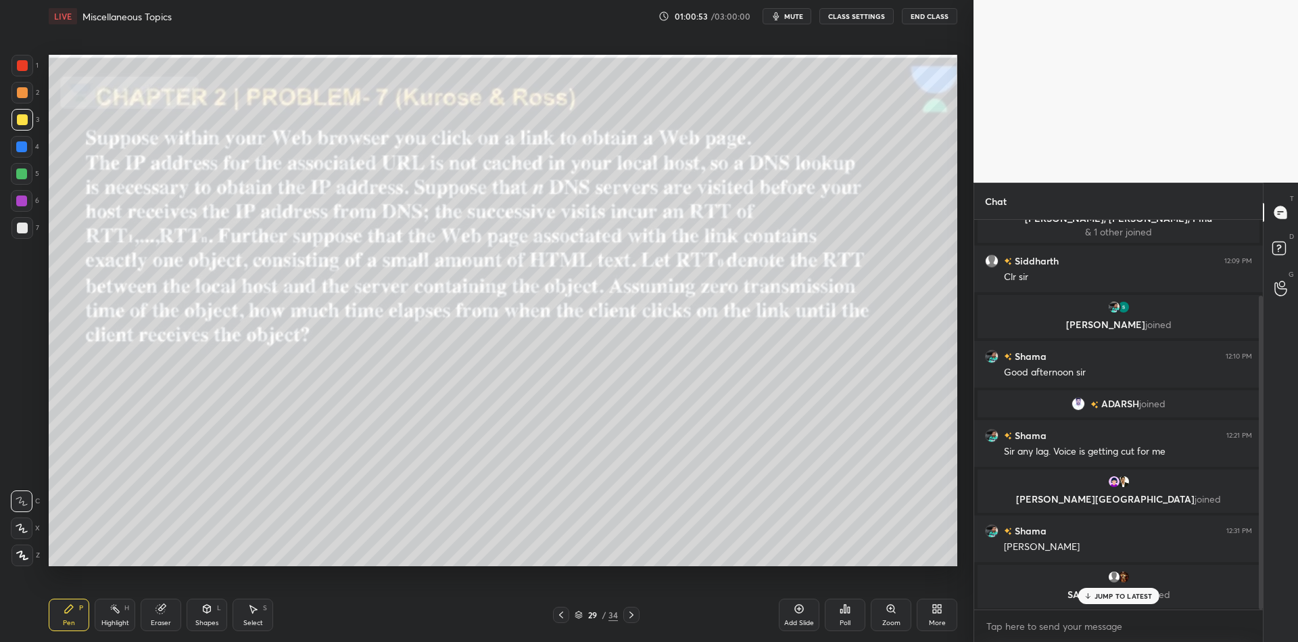
click at [254, 616] on div "Select S" at bounding box center [253, 614] width 41 height 32
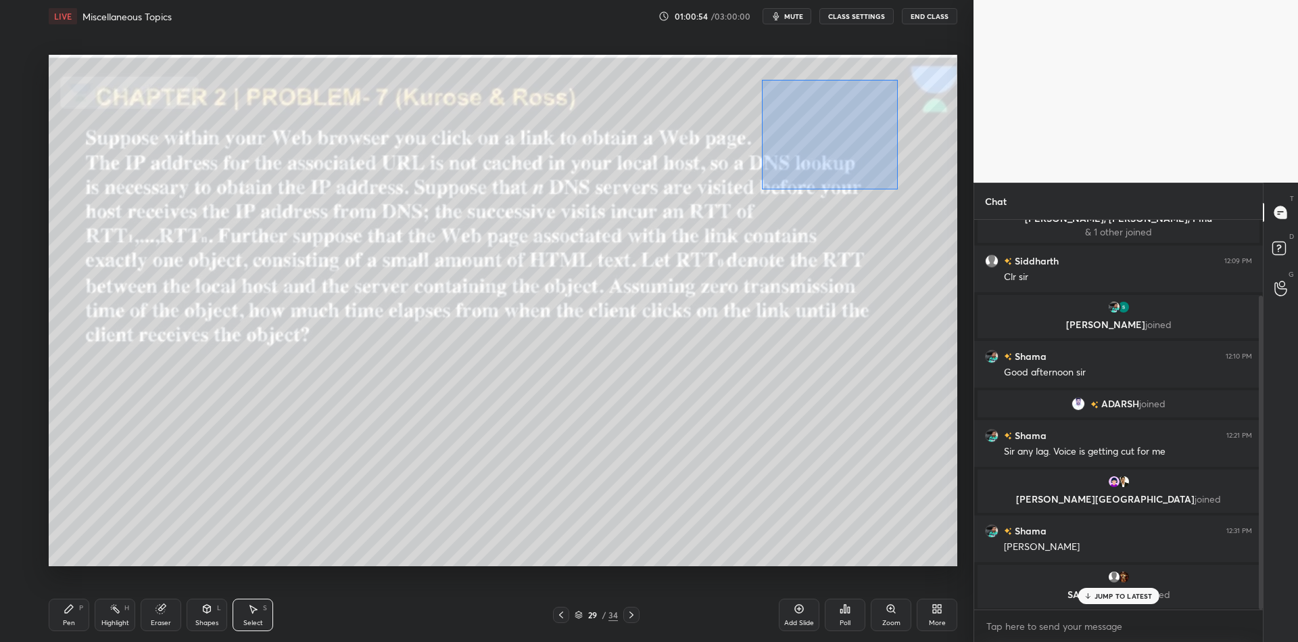
drag, startPoint x: 760, startPoint y: 78, endPoint x: 895, endPoint y: 178, distance: 167.8
click at [899, 186] on div "0 ° Undo Copy Paste here Duplicate Duplicate to new slide Delete" at bounding box center [503, 310] width 909 height 511
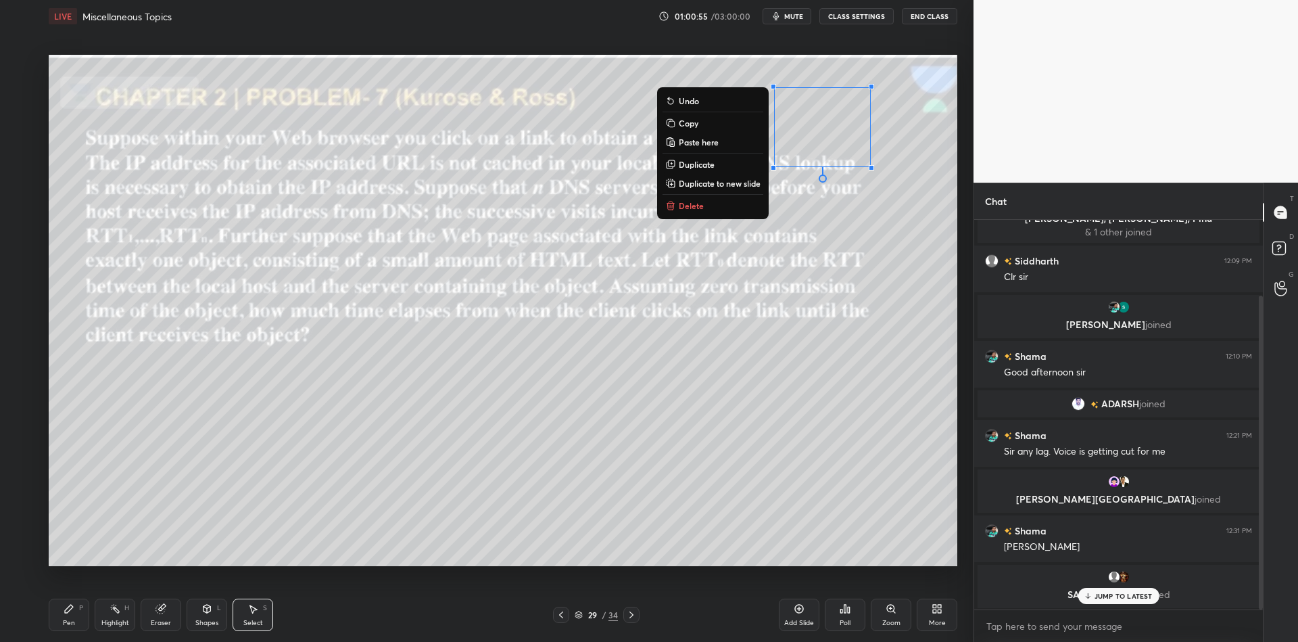
click at [696, 206] on p "Delete" at bounding box center [691, 205] width 25 height 11
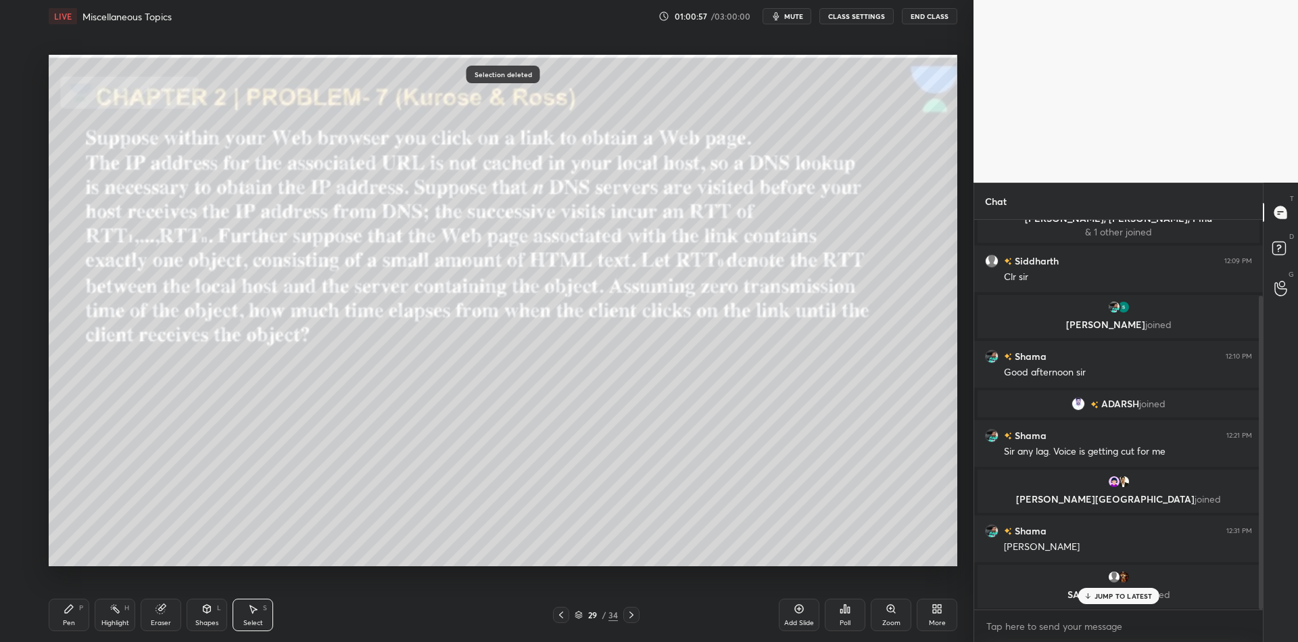
click at [211, 610] on icon at bounding box center [206, 608] width 11 height 11
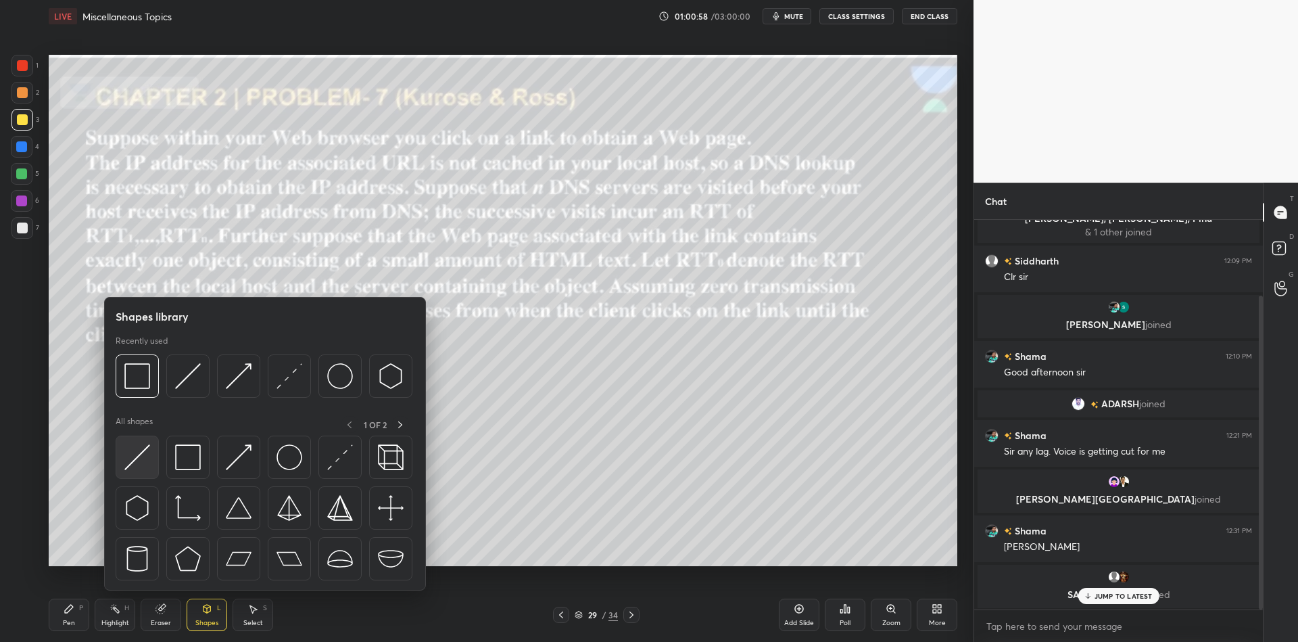
click at [131, 461] on img at bounding box center [137, 457] width 26 height 26
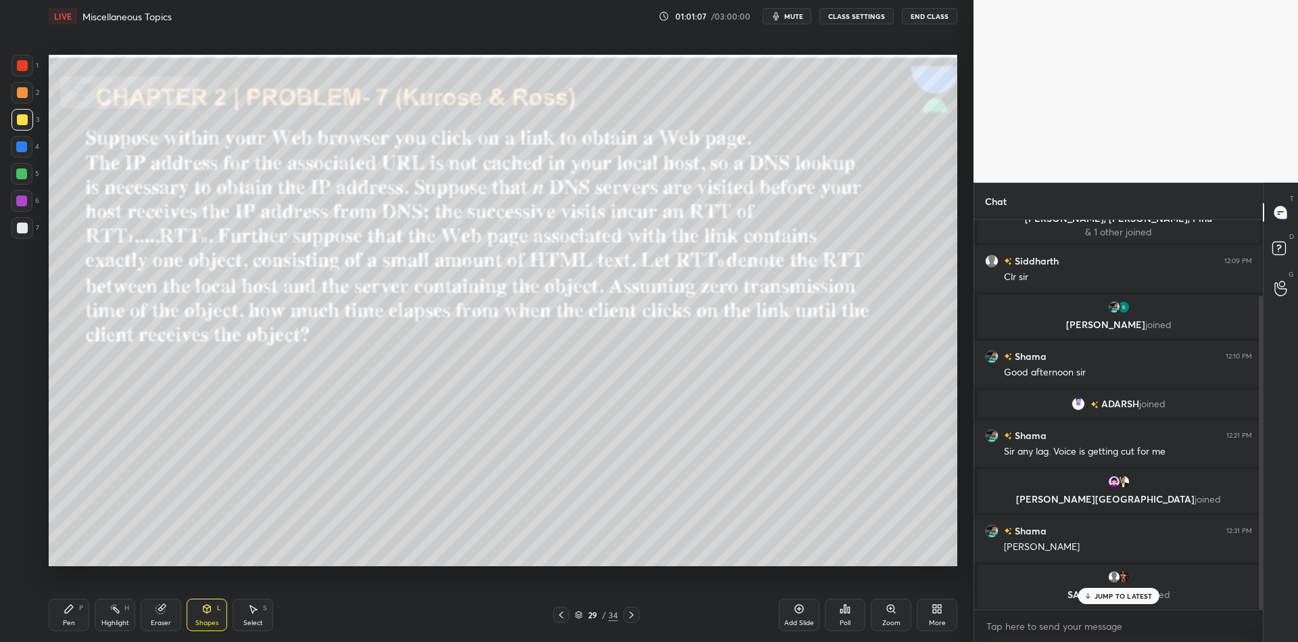
click at [1099, 589] on div "JUMP TO LATEST" at bounding box center [1118, 595] width 81 height 16
drag, startPoint x: 76, startPoint y: 613, endPoint x: 103, endPoint y: 615, distance: 27.8
click at [79, 615] on div "Pen P" at bounding box center [69, 614] width 41 height 32
drag, startPoint x: 105, startPoint y: 613, endPoint x: 110, endPoint y: 602, distance: 11.6
click at [107, 612] on div "Highlight H" at bounding box center [115, 614] width 41 height 32
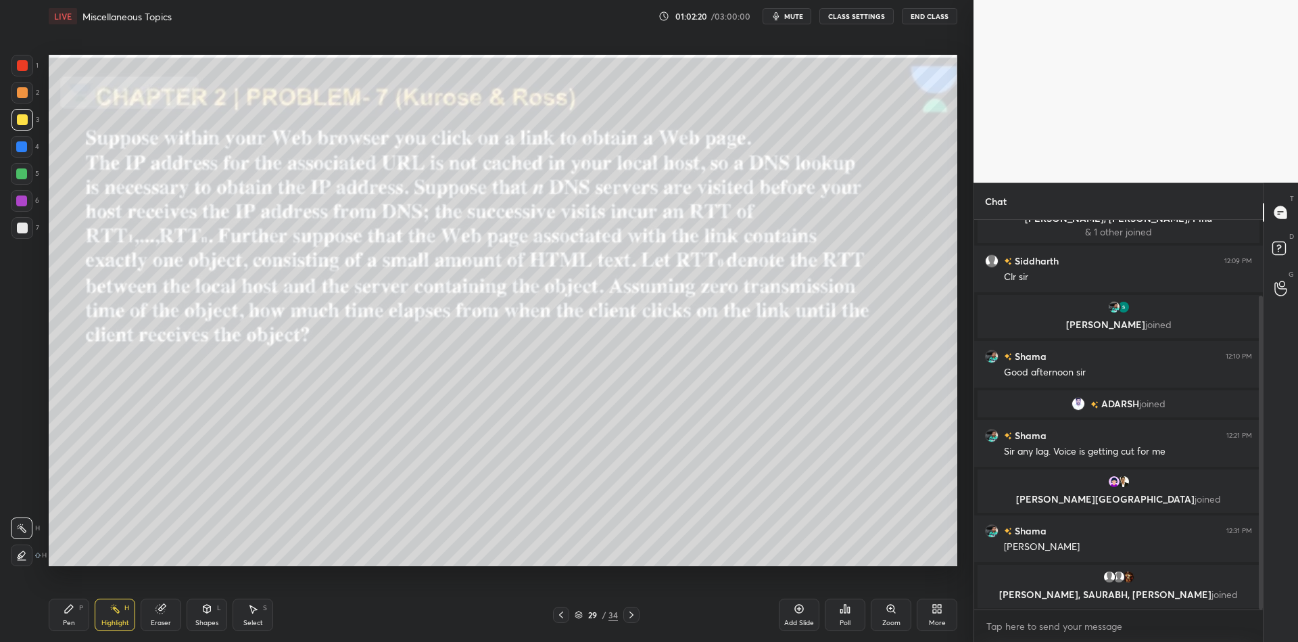
drag, startPoint x: 199, startPoint y: 617, endPoint x: 197, endPoint y: 599, distance: 18.4
click at [200, 615] on div "Shapes L" at bounding box center [207, 614] width 41 height 32
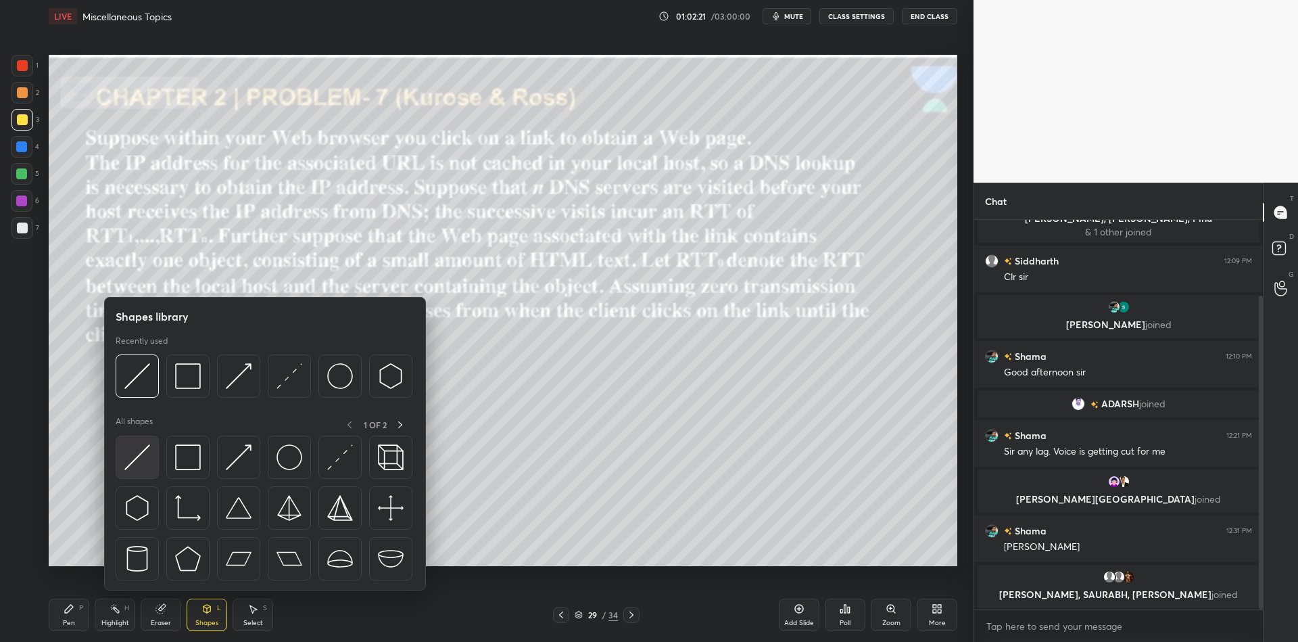
click at [147, 458] on div at bounding box center [137, 456] width 43 height 43
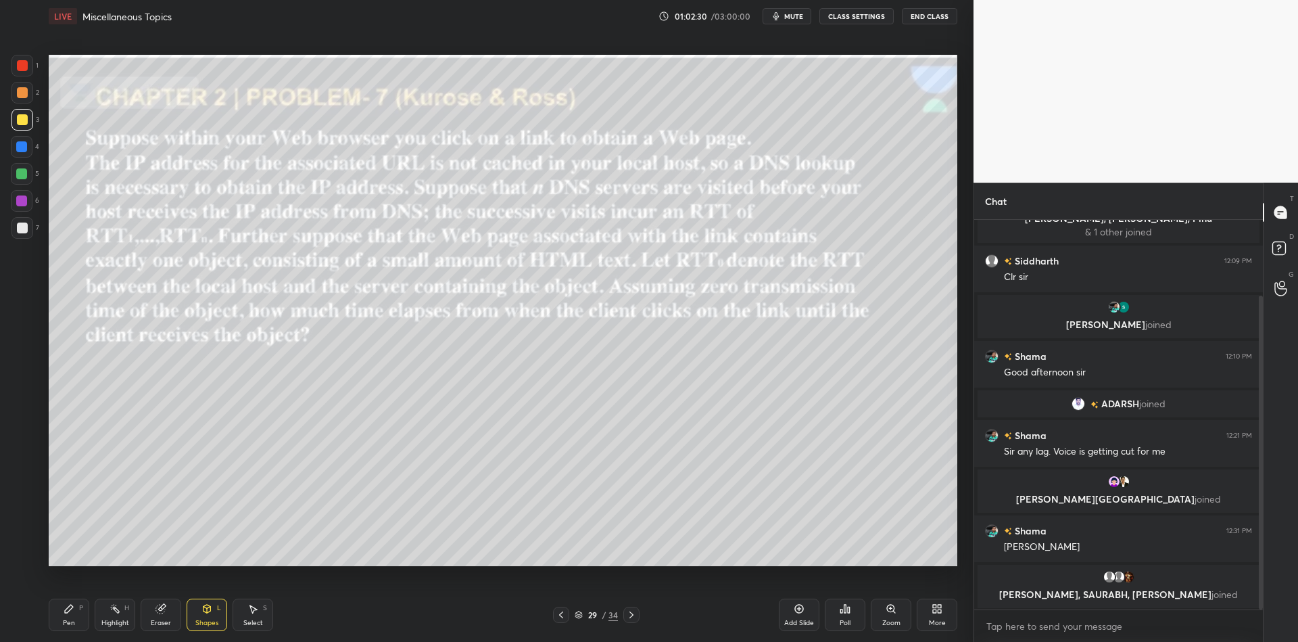
drag, startPoint x: 73, startPoint y: 619, endPoint x: 80, endPoint y: 620, distance: 6.8
click at [78, 620] on div "Pen P" at bounding box center [69, 614] width 41 height 32
click at [110, 623] on div "Highlight" at bounding box center [115, 622] width 28 height 7
drag, startPoint x: 208, startPoint y: 617, endPoint x: 205, endPoint y: 610, distance: 8.2
click at [209, 617] on div "Shapes L" at bounding box center [207, 614] width 41 height 32
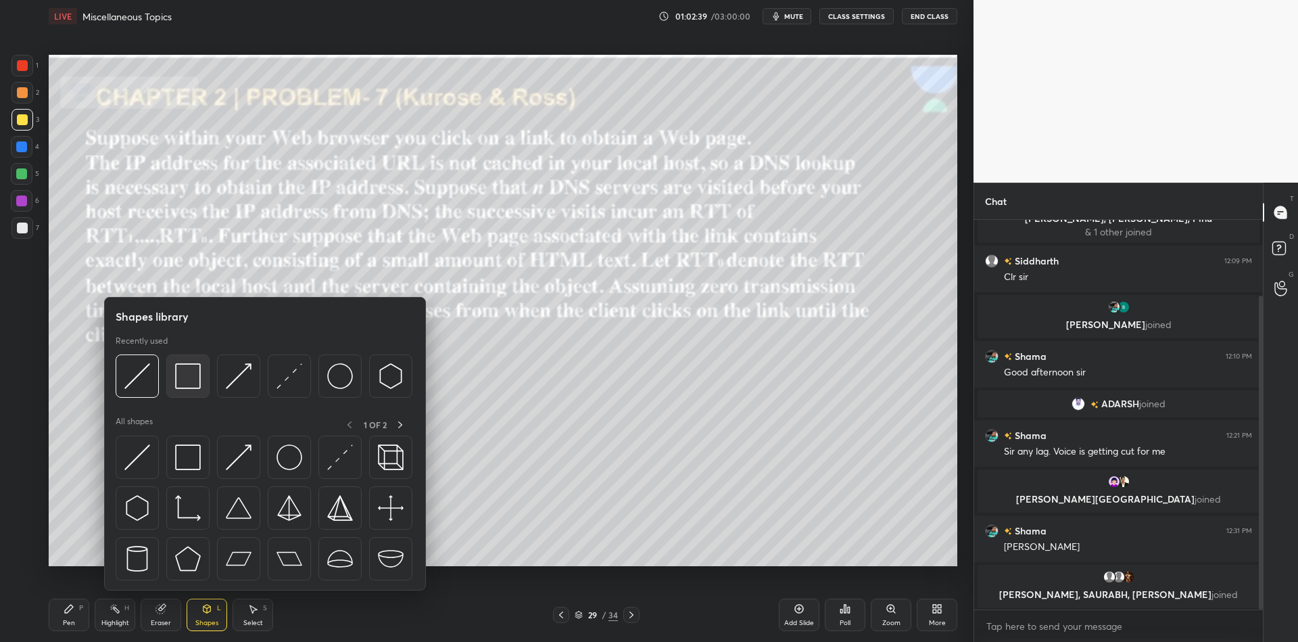
click at [139, 465] on img at bounding box center [137, 457] width 26 height 26
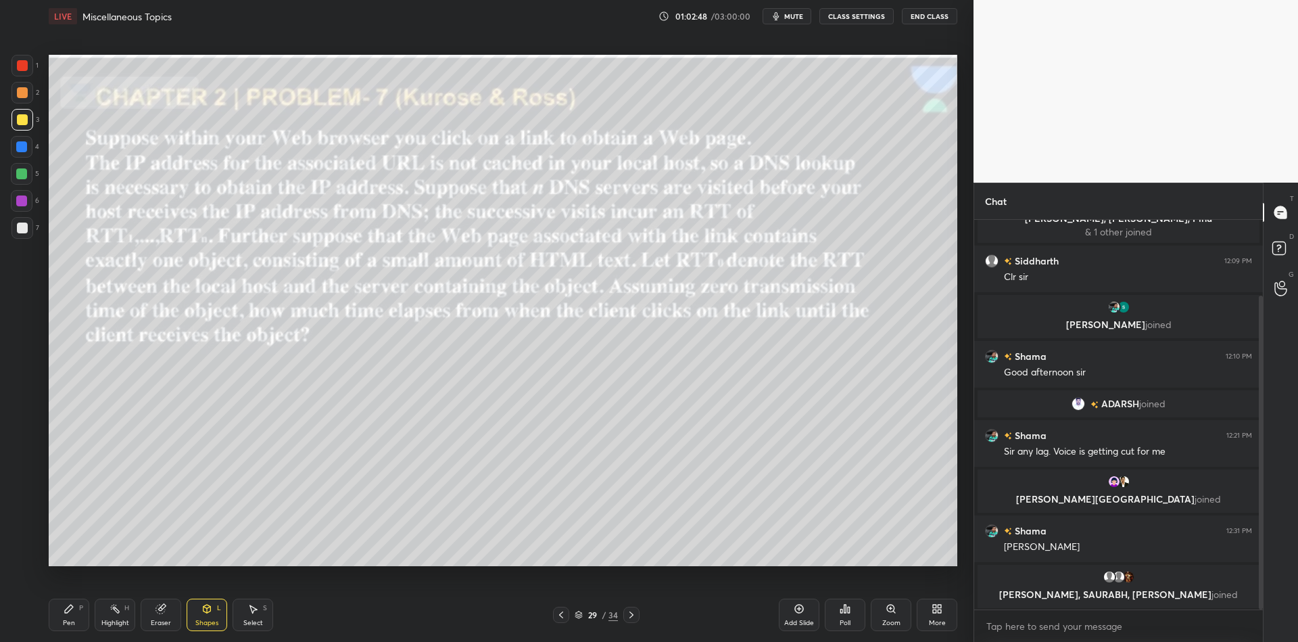
drag, startPoint x: 78, startPoint y: 615, endPoint x: 85, endPoint y: 612, distance: 7.3
click at [81, 614] on div "Pen P" at bounding box center [69, 614] width 41 height 32
click at [114, 619] on div "Highlight" at bounding box center [115, 622] width 28 height 7
drag, startPoint x: 207, startPoint y: 615, endPoint x: 197, endPoint y: 592, distance: 25.7
click at [207, 615] on div "Shapes L" at bounding box center [207, 614] width 41 height 32
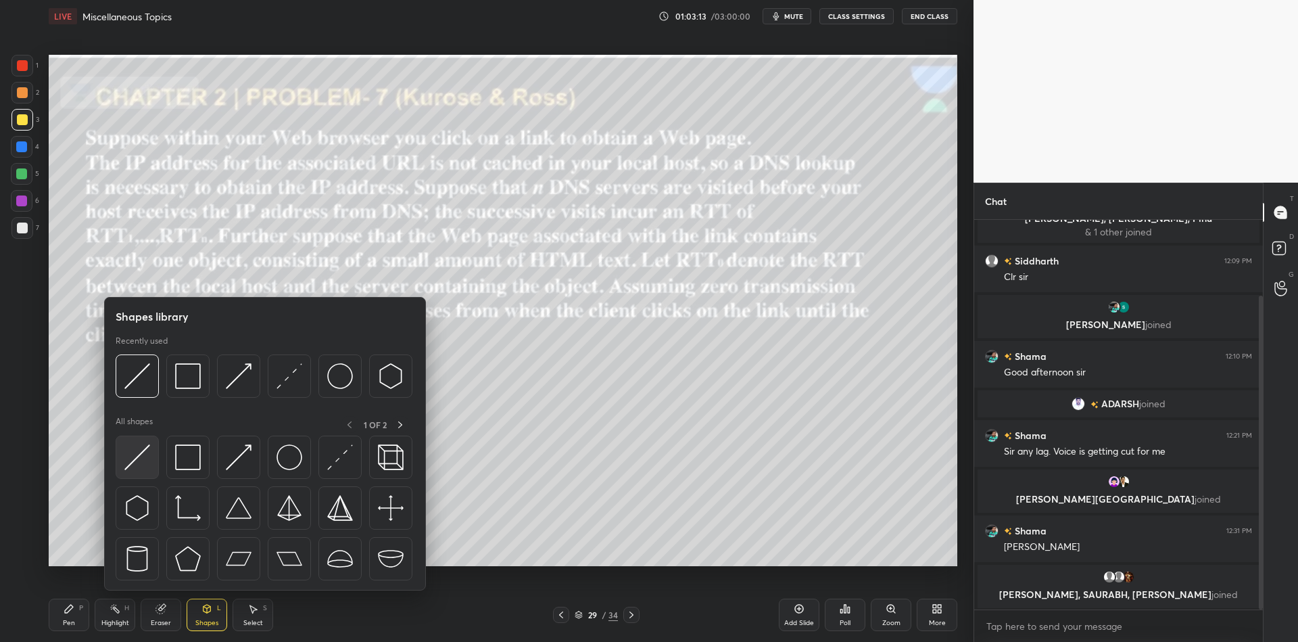
click at [130, 473] on div at bounding box center [137, 456] width 43 height 43
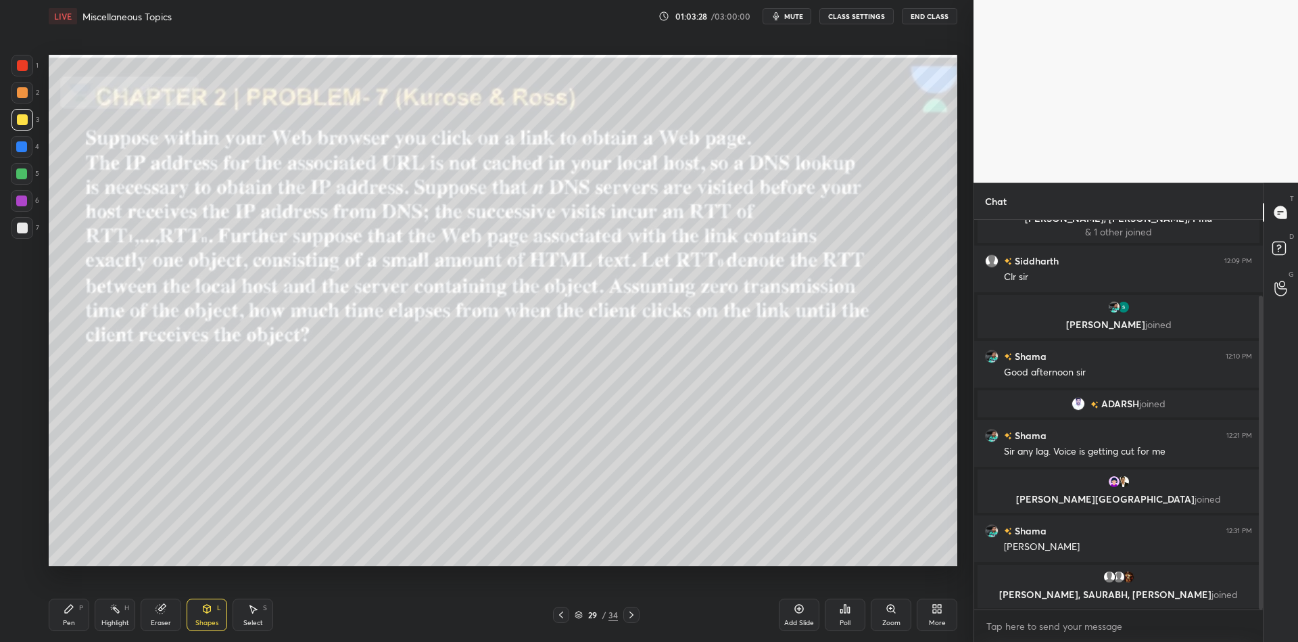
drag, startPoint x: 85, startPoint y: 616, endPoint x: 103, endPoint y: 610, distance: 19.0
click at [89, 616] on div "Pen P" at bounding box center [69, 614] width 41 height 32
click at [118, 614] on div "Highlight H" at bounding box center [115, 614] width 41 height 32
drag, startPoint x: 206, startPoint y: 614, endPoint x: 200, endPoint y: 596, distance: 18.6
click at [206, 611] on icon at bounding box center [206, 608] width 11 height 11
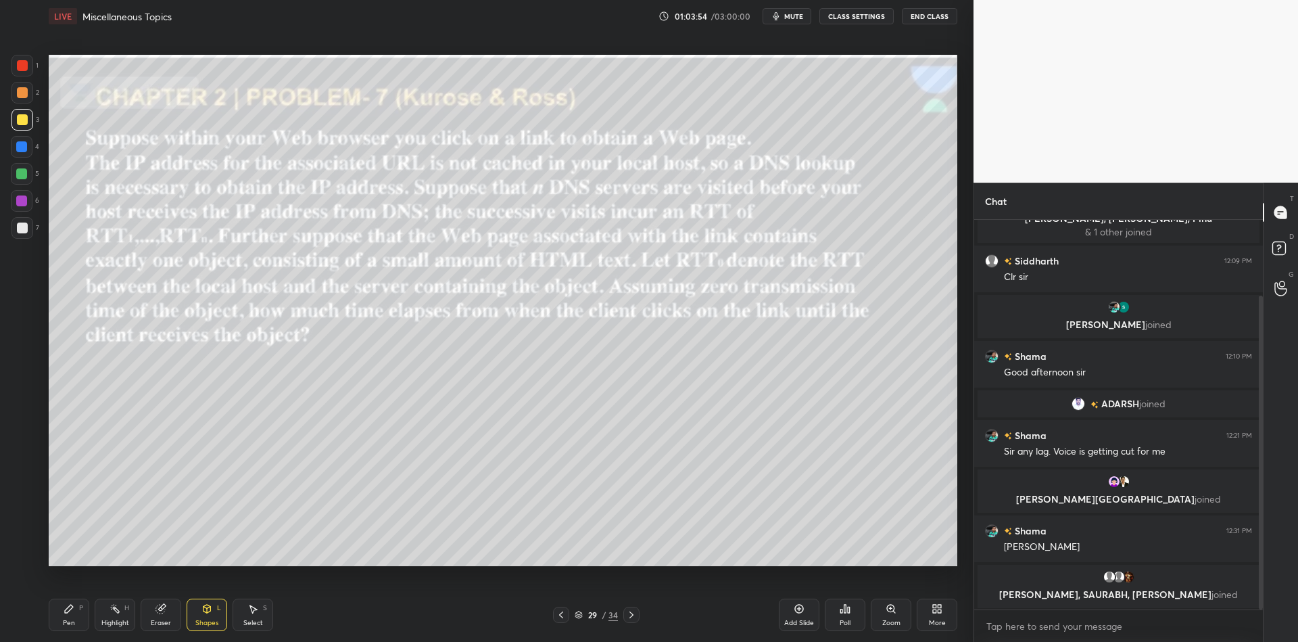
click at [80, 610] on div "P" at bounding box center [81, 607] width 4 height 7
click at [103, 621] on div "Highlight" at bounding box center [115, 622] width 28 height 7
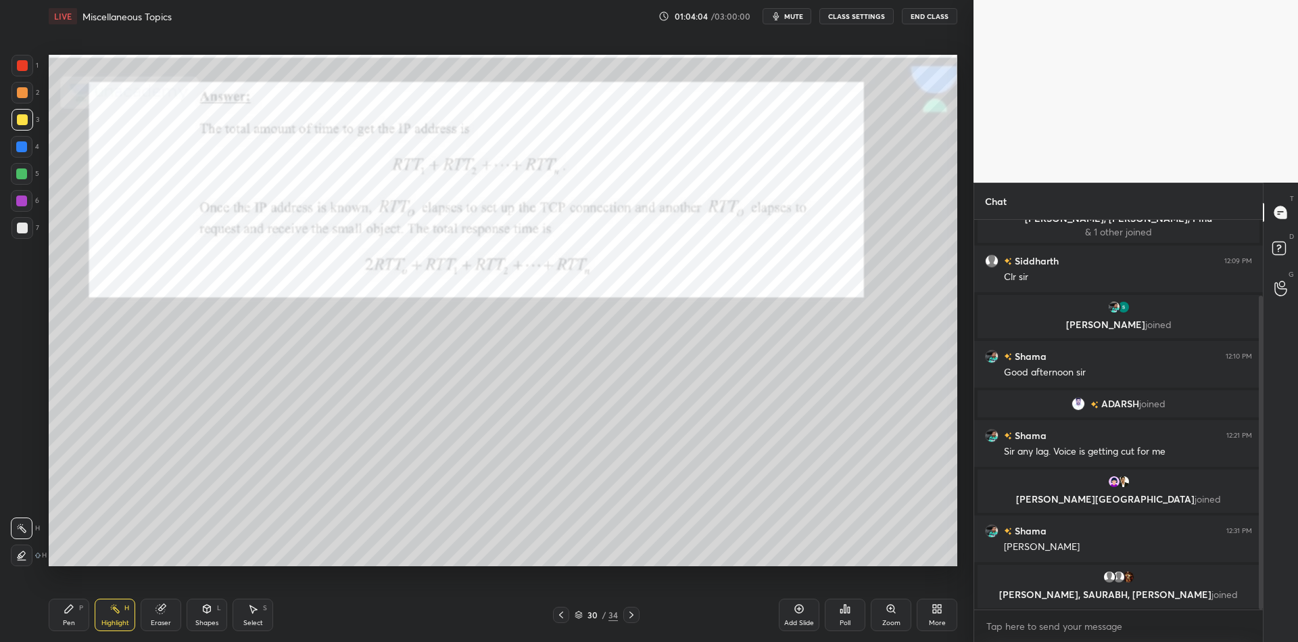
scroll to position [104, 0]
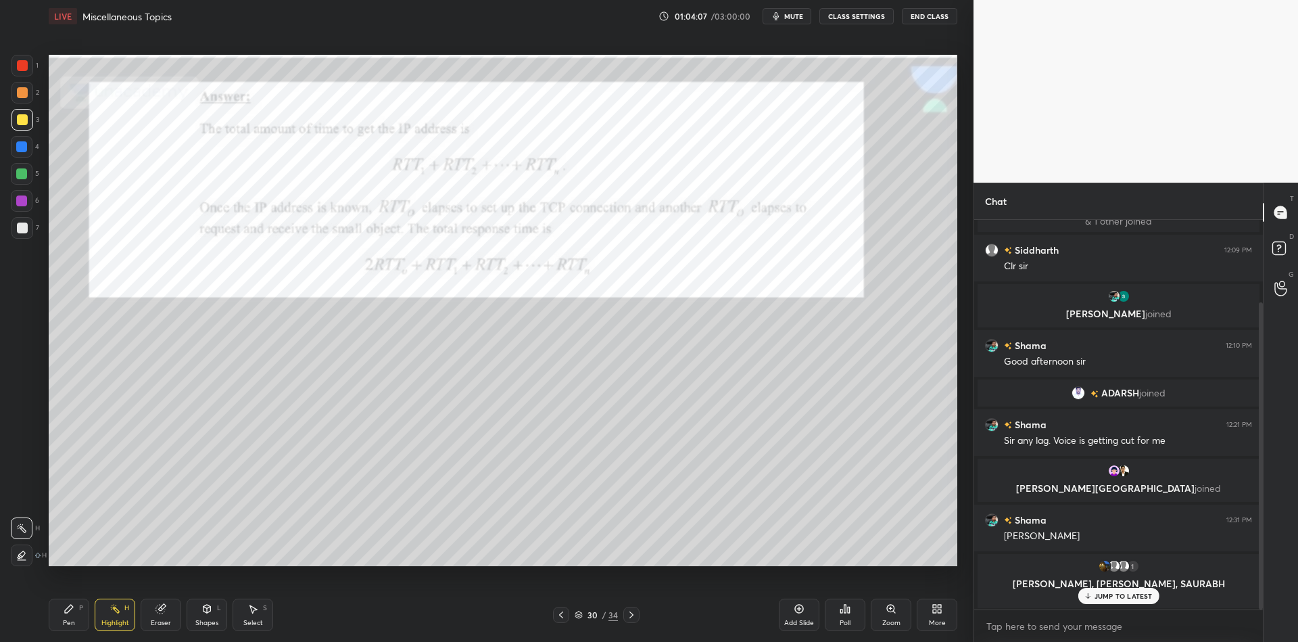
click at [1091, 591] on div "JUMP TO LATEST" at bounding box center [1118, 595] width 81 height 16
click at [122, 619] on div "Highlight" at bounding box center [115, 622] width 28 height 7
click at [214, 608] on div "Shapes L" at bounding box center [207, 614] width 41 height 32
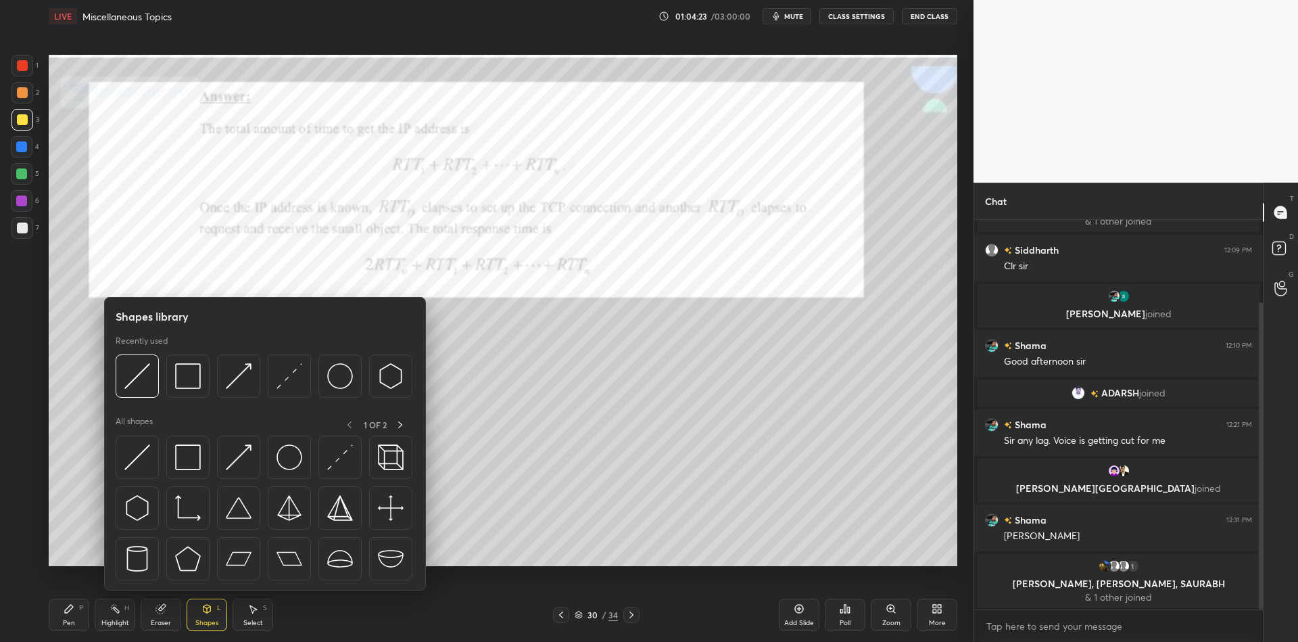
click at [143, 450] on div at bounding box center [137, 456] width 43 height 43
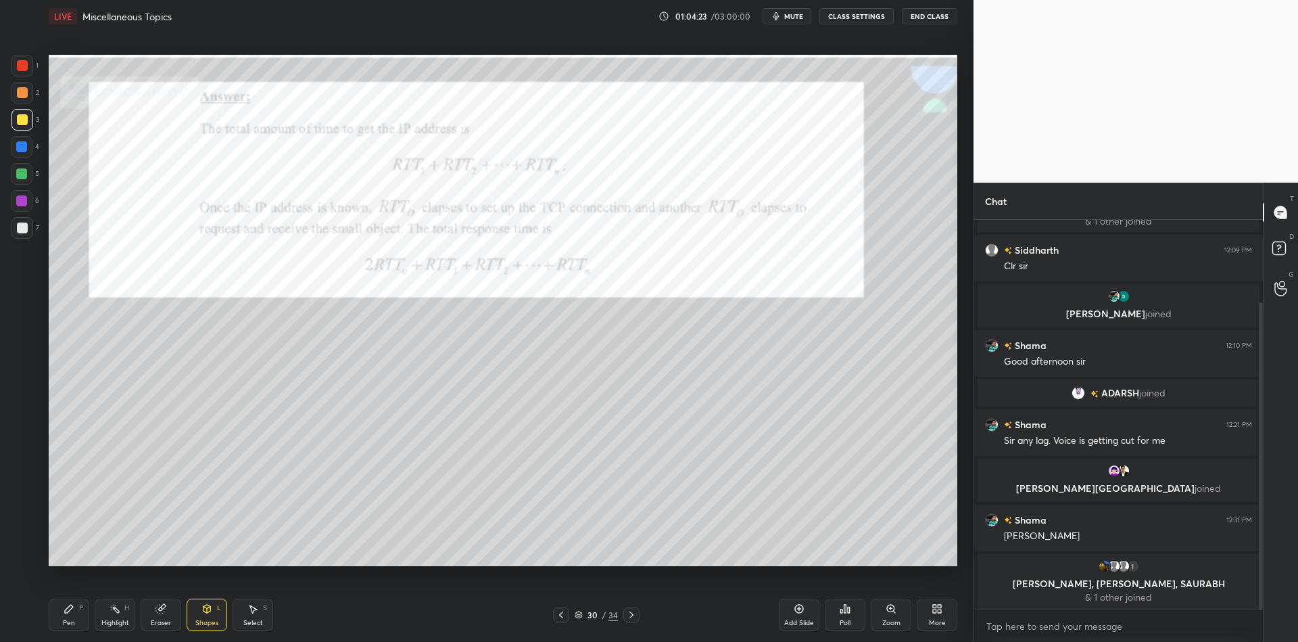
click at [17, 66] on div at bounding box center [22, 65] width 11 height 11
drag, startPoint x: 79, startPoint y: 625, endPoint x: 74, endPoint y: 619, distance: 8.1
click at [78, 624] on div "Pen P" at bounding box center [69, 614] width 41 height 32
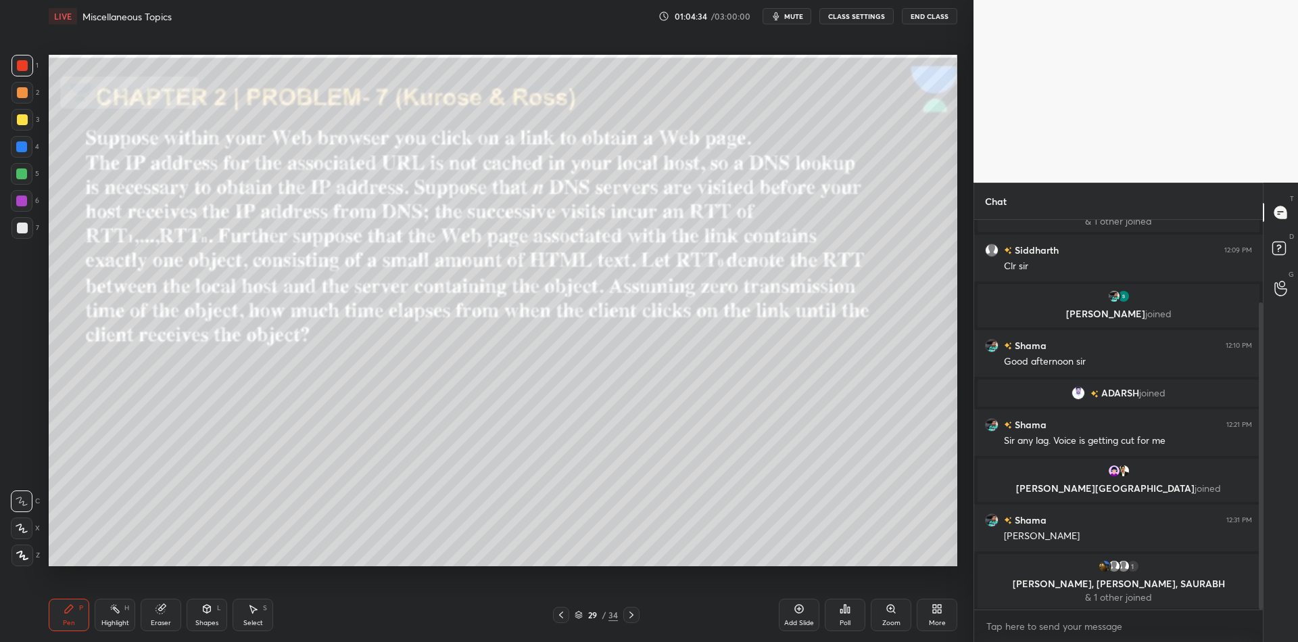
drag, startPoint x: 107, startPoint y: 622, endPoint x: 118, endPoint y: 603, distance: 21.8
click at [108, 617] on div "Highlight H" at bounding box center [115, 614] width 41 height 32
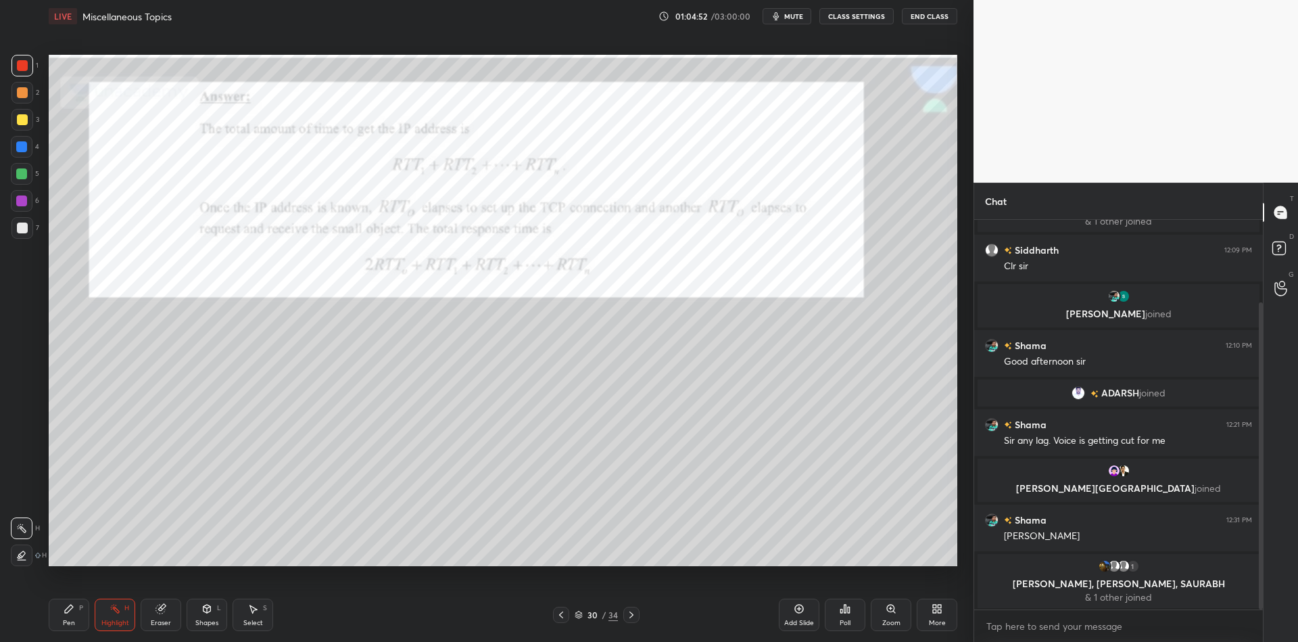
drag, startPoint x: 211, startPoint y: 624, endPoint x: 210, endPoint y: 597, distance: 27.1
click at [210, 623] on div "Shapes" at bounding box center [206, 622] width 23 height 7
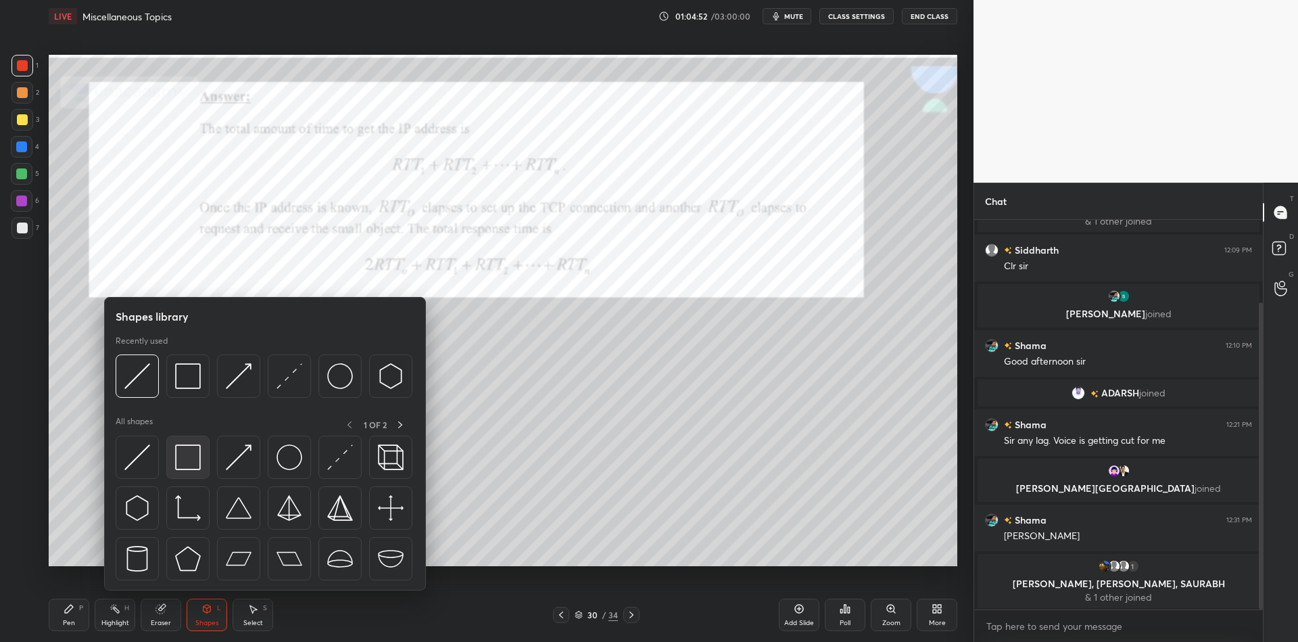
click at [189, 465] on div at bounding box center [187, 456] width 43 height 43
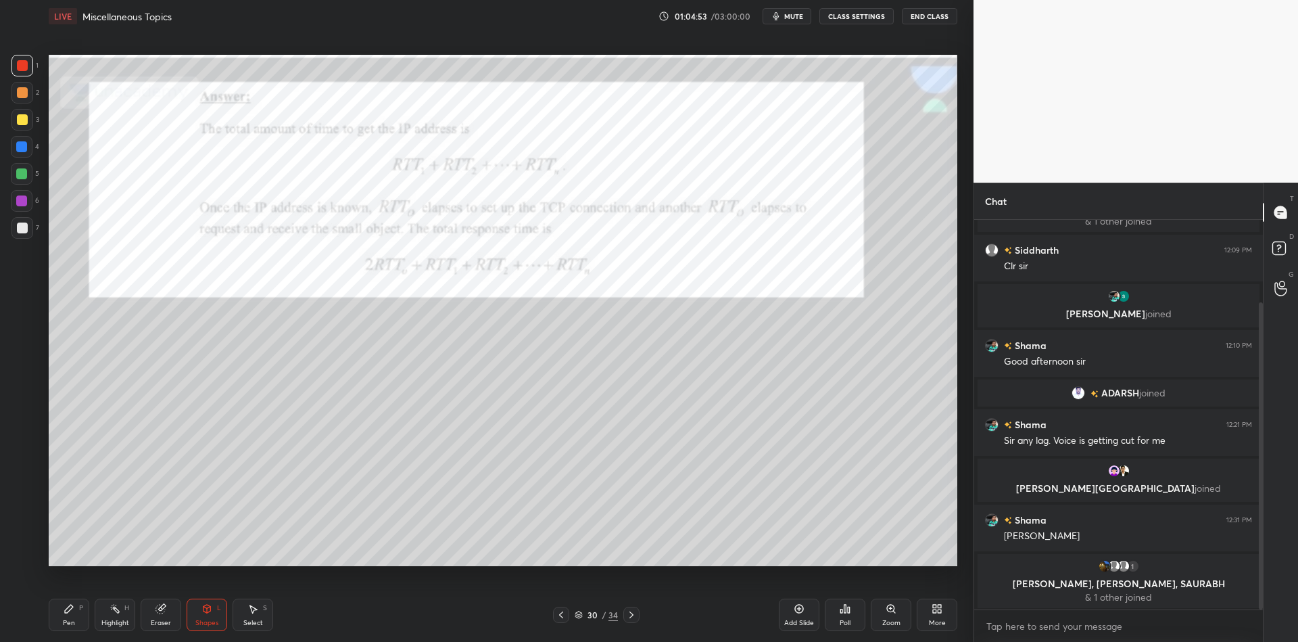
click at [17, 173] on div at bounding box center [21, 173] width 11 height 11
drag, startPoint x: 162, startPoint y: 625, endPoint x: 171, endPoint y: 574, distance: 51.6
click at [161, 623] on div "Eraser" at bounding box center [161, 622] width 20 height 7
drag, startPoint x: 205, startPoint y: 622, endPoint x: 207, endPoint y: 607, distance: 15.0
click at [204, 621] on div "Shapes" at bounding box center [206, 622] width 23 height 7
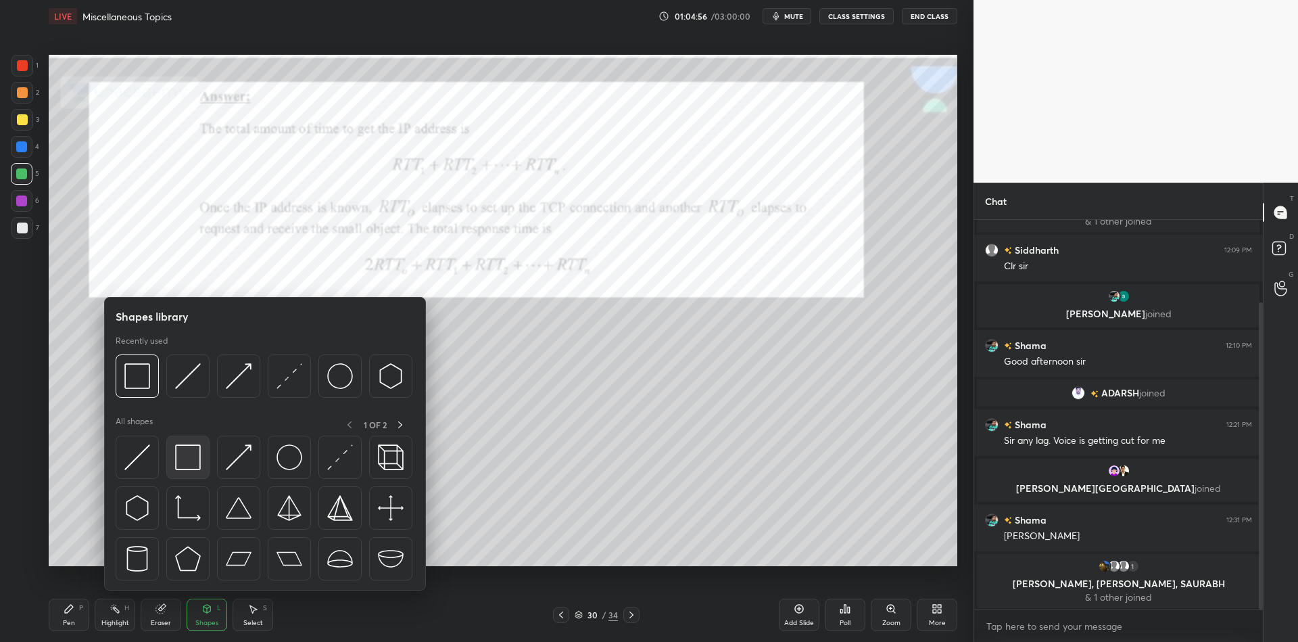
click at [187, 458] on img at bounding box center [188, 457] width 26 height 26
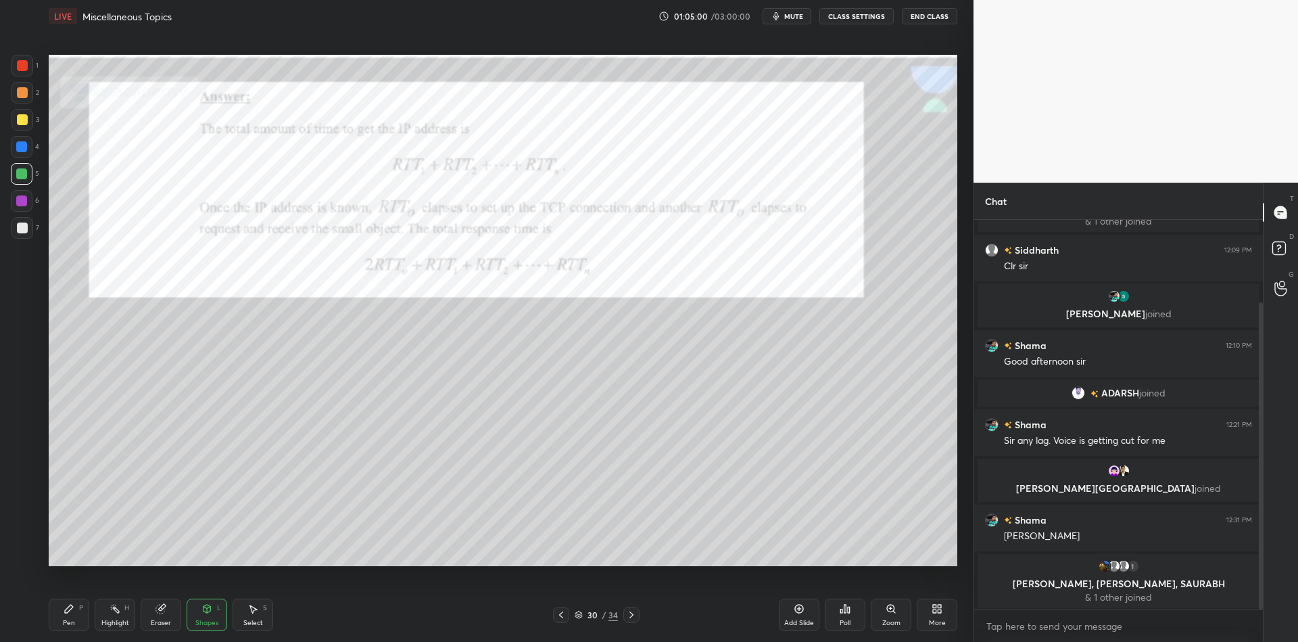
click at [80, 610] on div "Pen P" at bounding box center [69, 614] width 41 height 32
click at [210, 617] on div "Shapes L" at bounding box center [207, 614] width 41 height 32
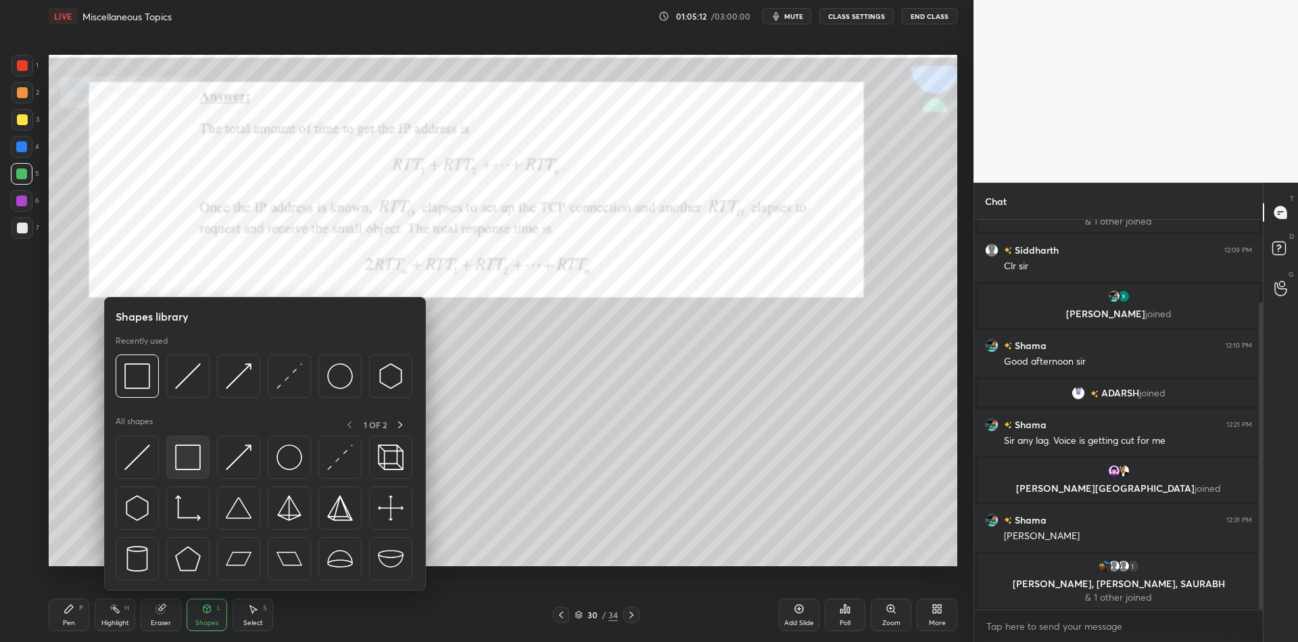
click at [192, 457] on img at bounding box center [188, 457] width 26 height 26
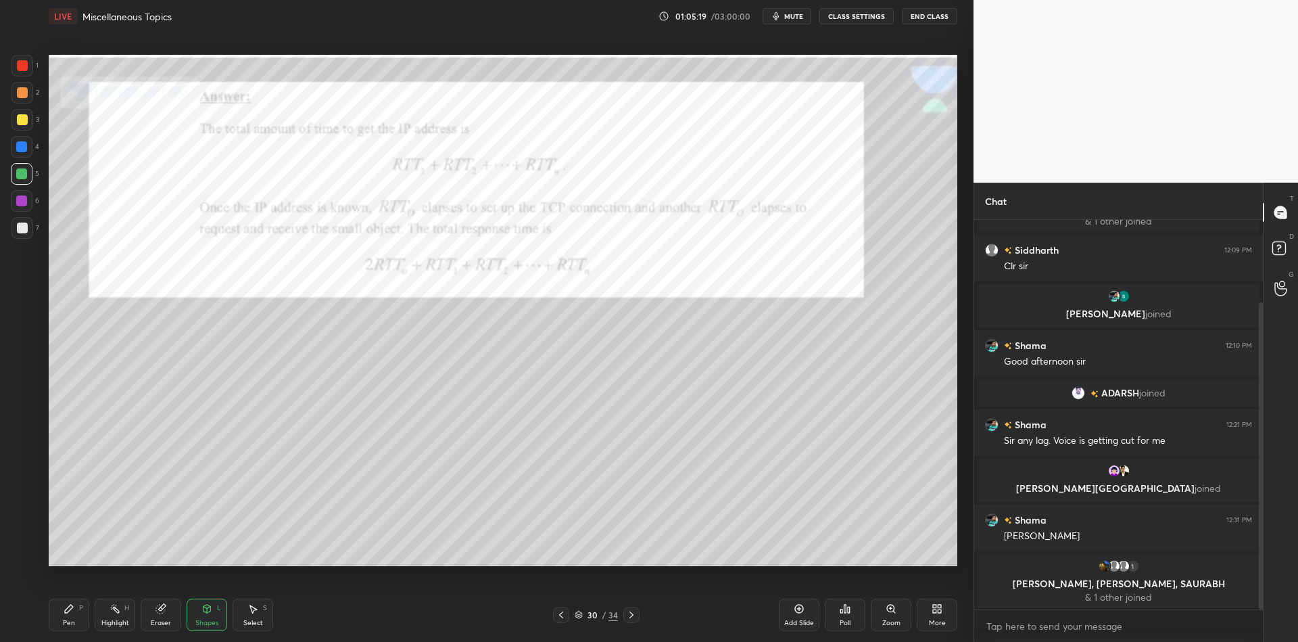
click at [64, 615] on div "Pen P" at bounding box center [69, 614] width 41 height 32
click at [24, 127] on div at bounding box center [22, 120] width 22 height 22
drag, startPoint x: 91, startPoint y: 610, endPoint x: 127, endPoint y: 602, distance: 36.6
click at [89, 611] on div "Pen P Highlight H Eraser Shapes L Select S" at bounding box center [231, 614] width 365 height 32
click at [167, 615] on div "Eraser" at bounding box center [161, 614] width 41 height 32
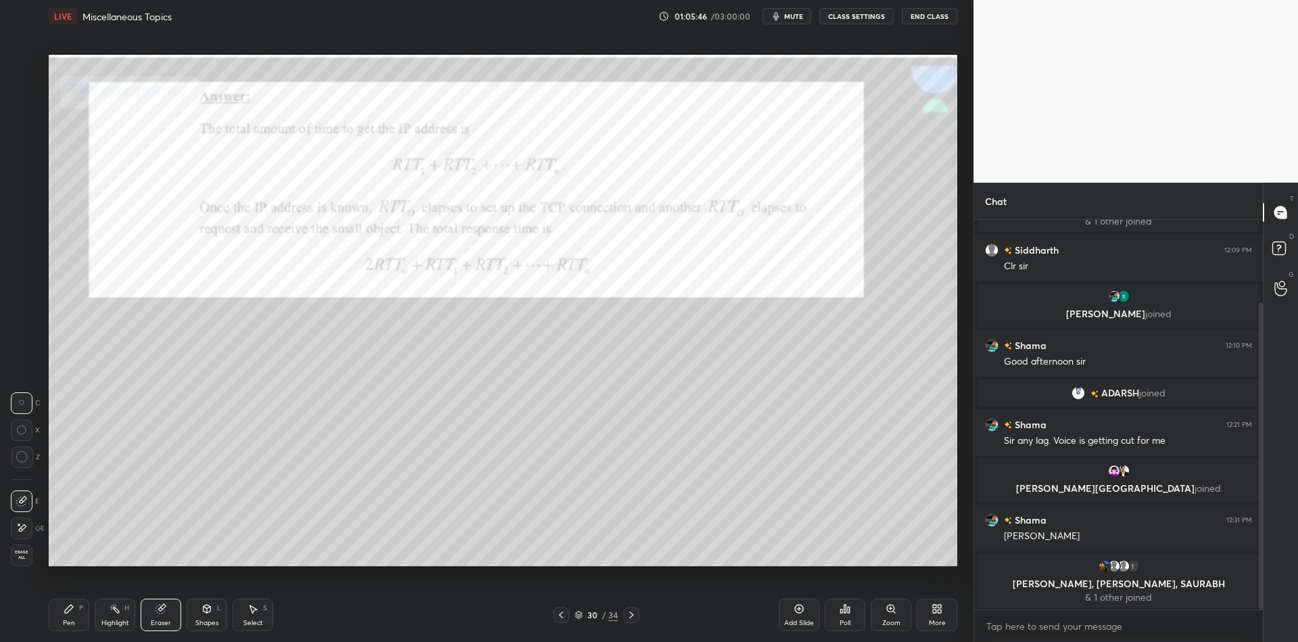
click at [258, 615] on div "Select S" at bounding box center [253, 614] width 41 height 32
drag, startPoint x: 780, startPoint y: 413, endPoint x: 913, endPoint y: 458, distance: 139.8
click at [916, 462] on div "0 ° Undo Copy Paste here Duplicate Duplicate to new slide Delete" at bounding box center [503, 310] width 909 height 511
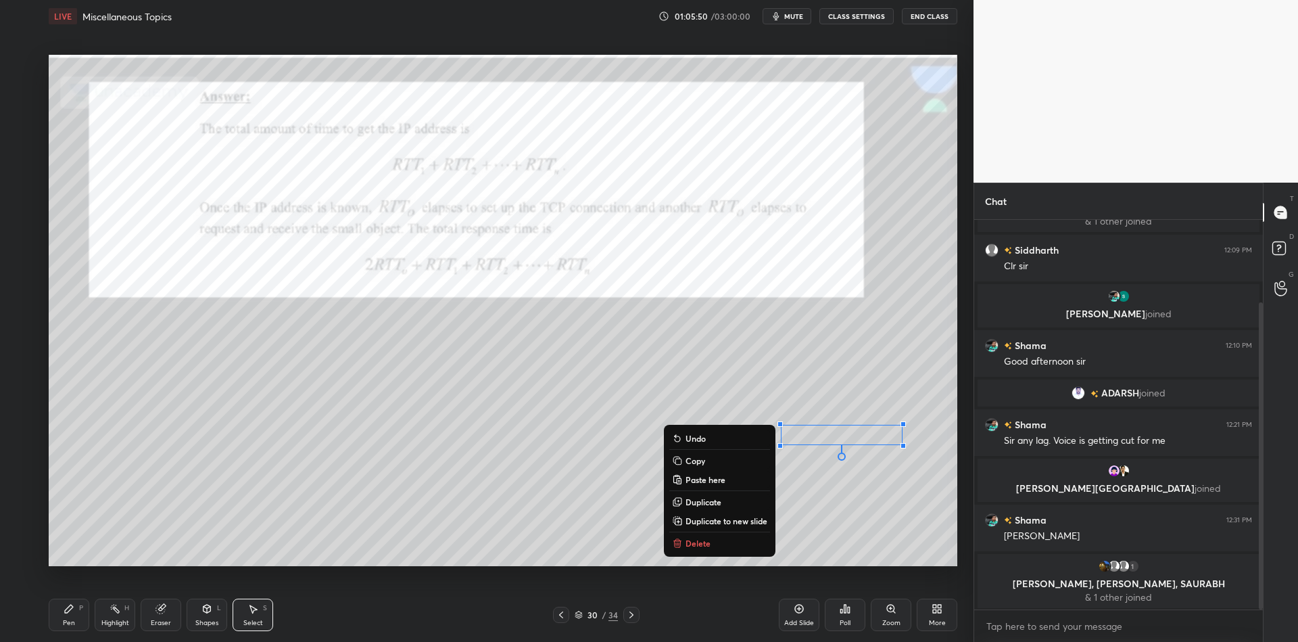
click at [698, 544] on p "Delete" at bounding box center [698, 542] width 25 height 11
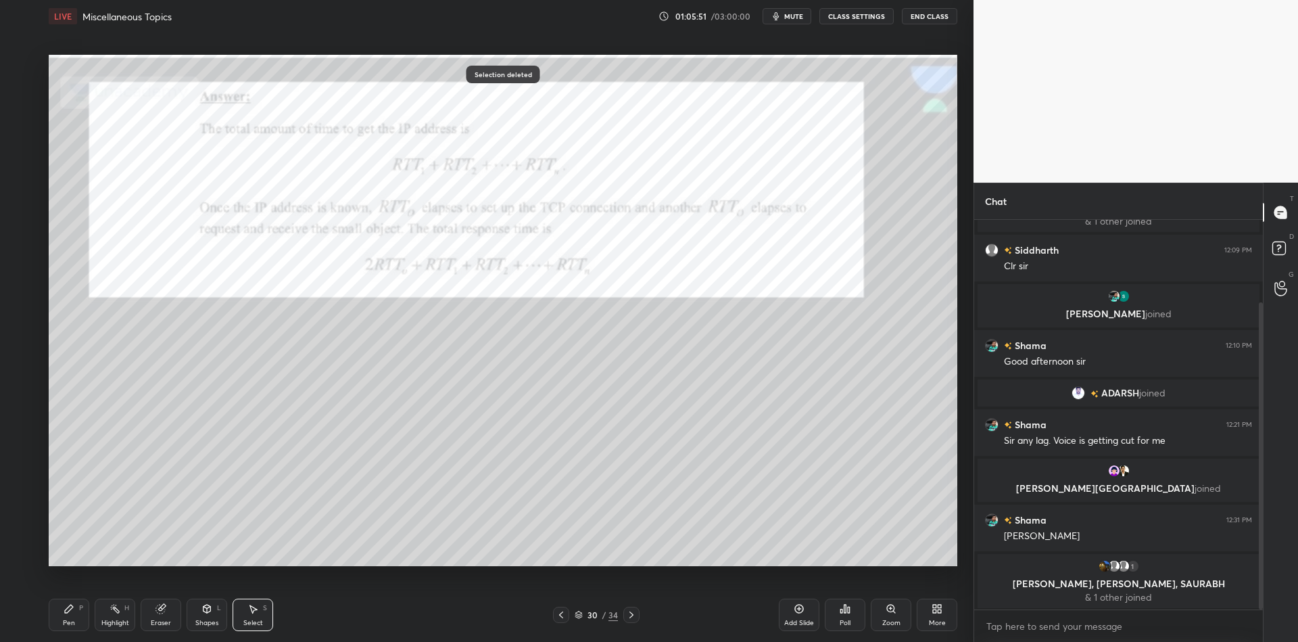
click at [70, 617] on div "Pen P" at bounding box center [69, 614] width 41 height 32
click at [202, 621] on div "Shapes" at bounding box center [206, 622] width 23 height 7
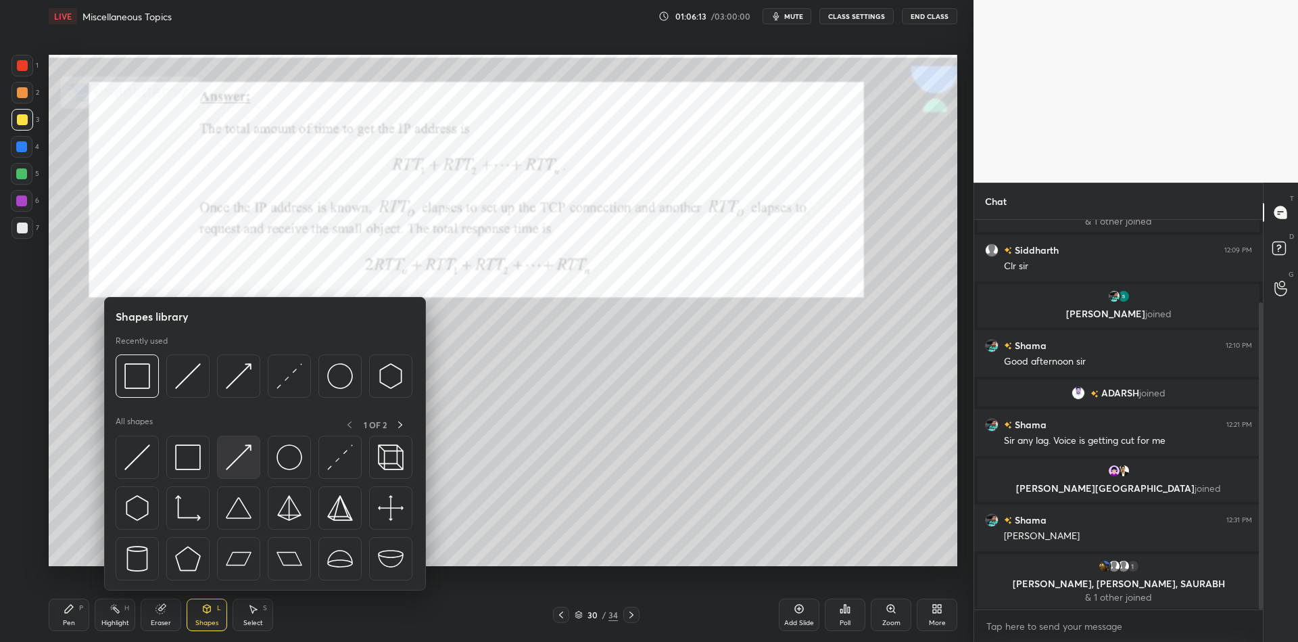
click at [233, 462] on img at bounding box center [239, 457] width 26 height 26
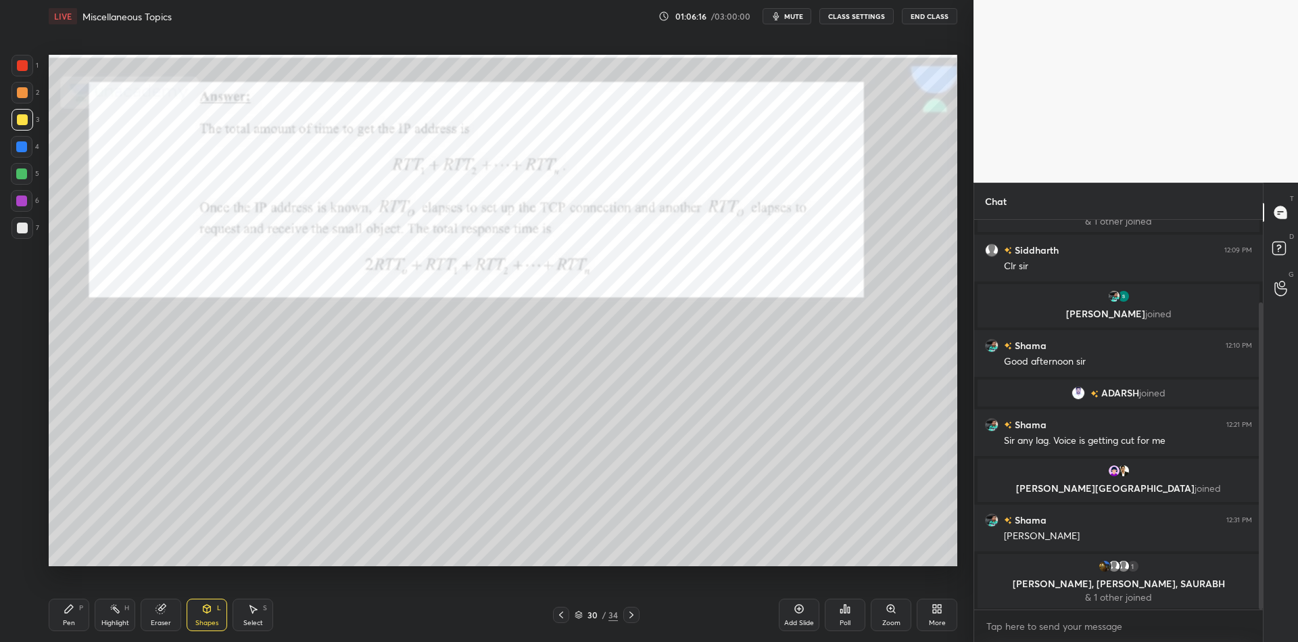
drag, startPoint x: 83, startPoint y: 611, endPoint x: 114, endPoint y: 603, distance: 32.1
click at [87, 615] on div "Pen P" at bounding box center [69, 614] width 41 height 32
drag, startPoint x: 205, startPoint y: 615, endPoint x: 203, endPoint y: 595, distance: 20.4
click at [202, 613] on div "Shapes L" at bounding box center [207, 614] width 41 height 32
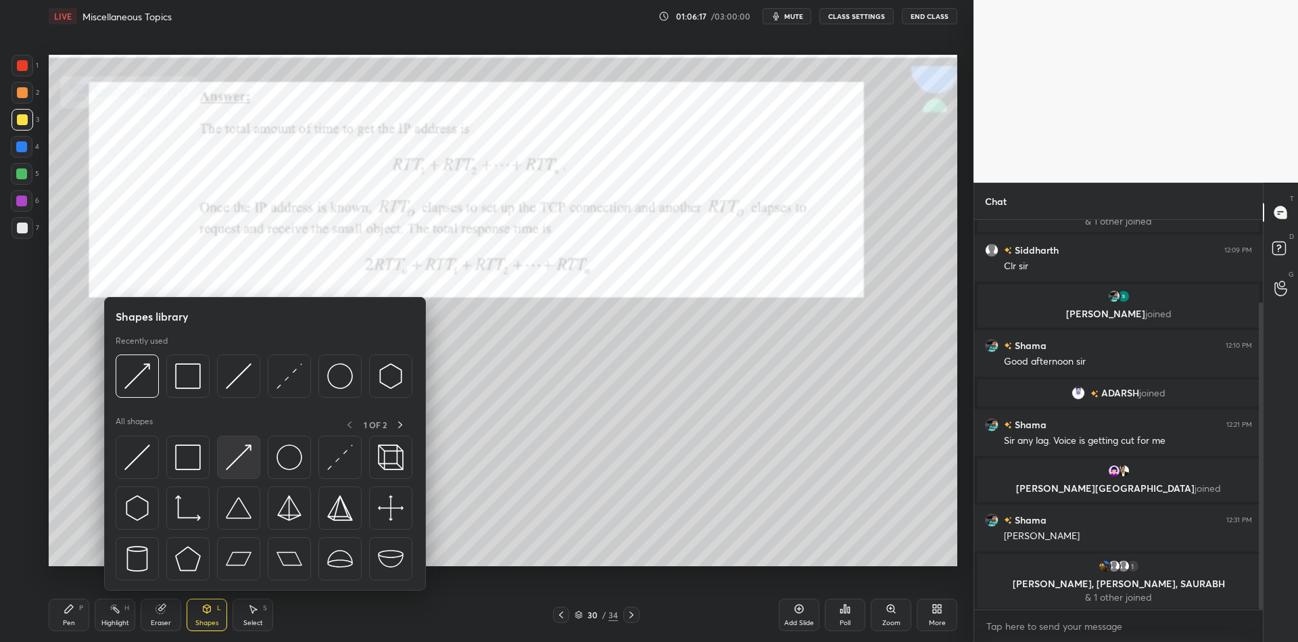
click at [236, 457] on img at bounding box center [239, 457] width 26 height 26
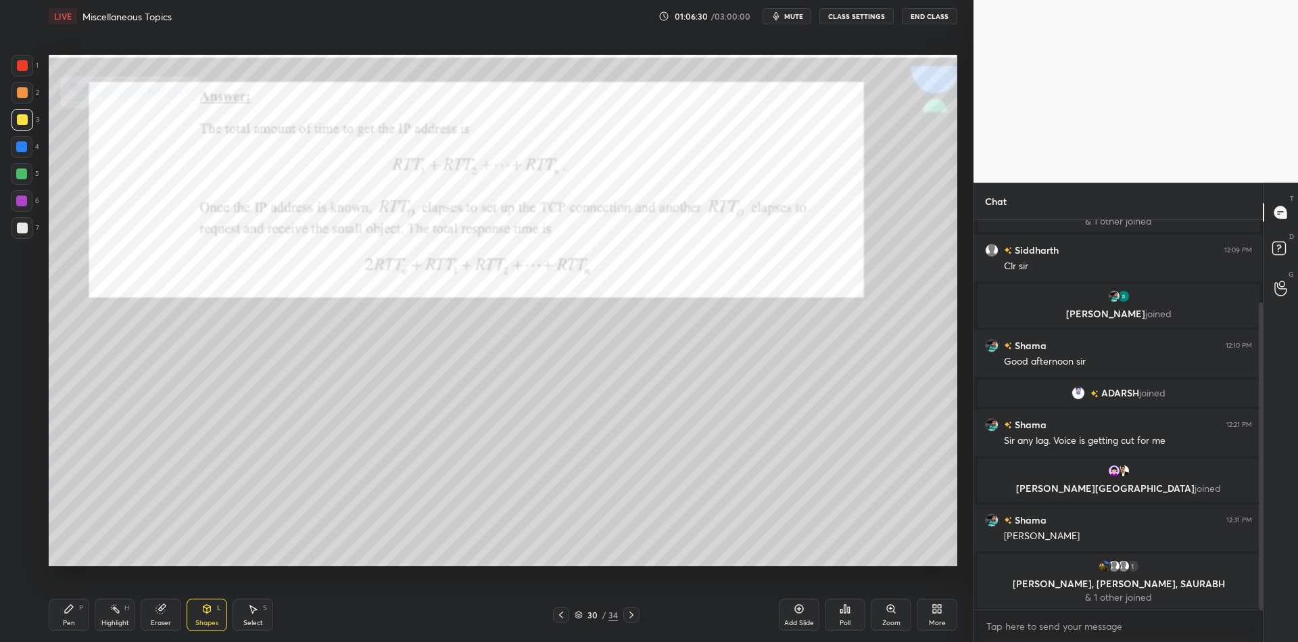
click at [208, 626] on div "Shapes L" at bounding box center [207, 614] width 41 height 32
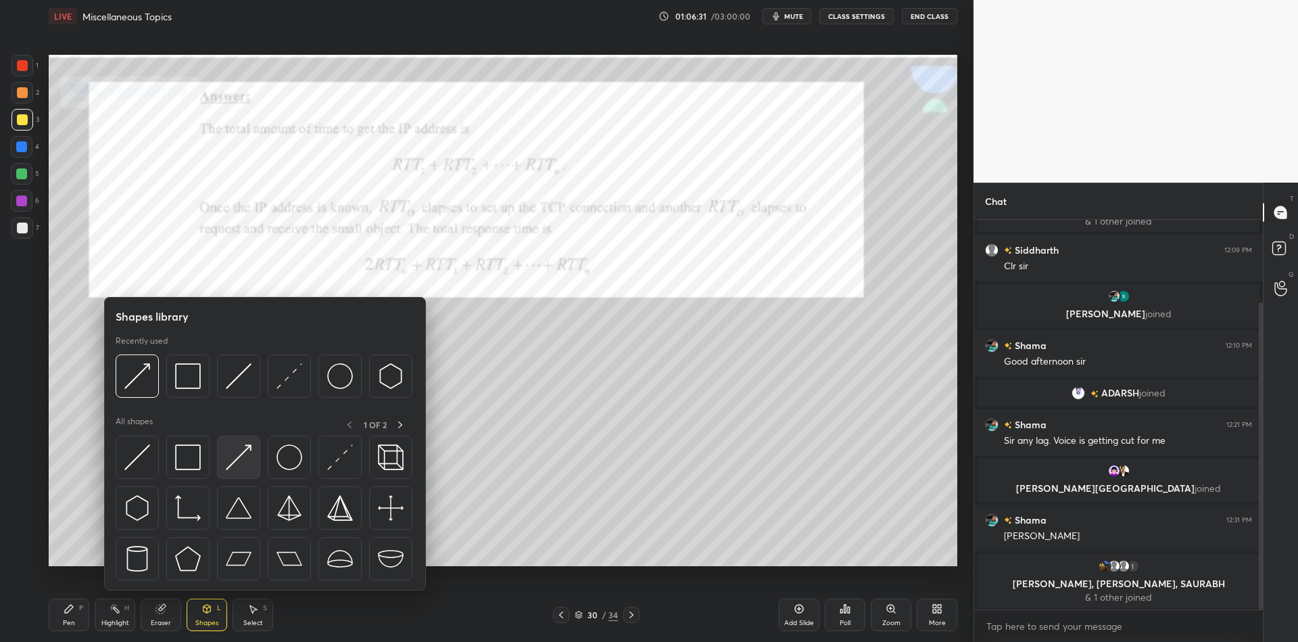
click at [230, 471] on div at bounding box center [238, 456] width 43 height 43
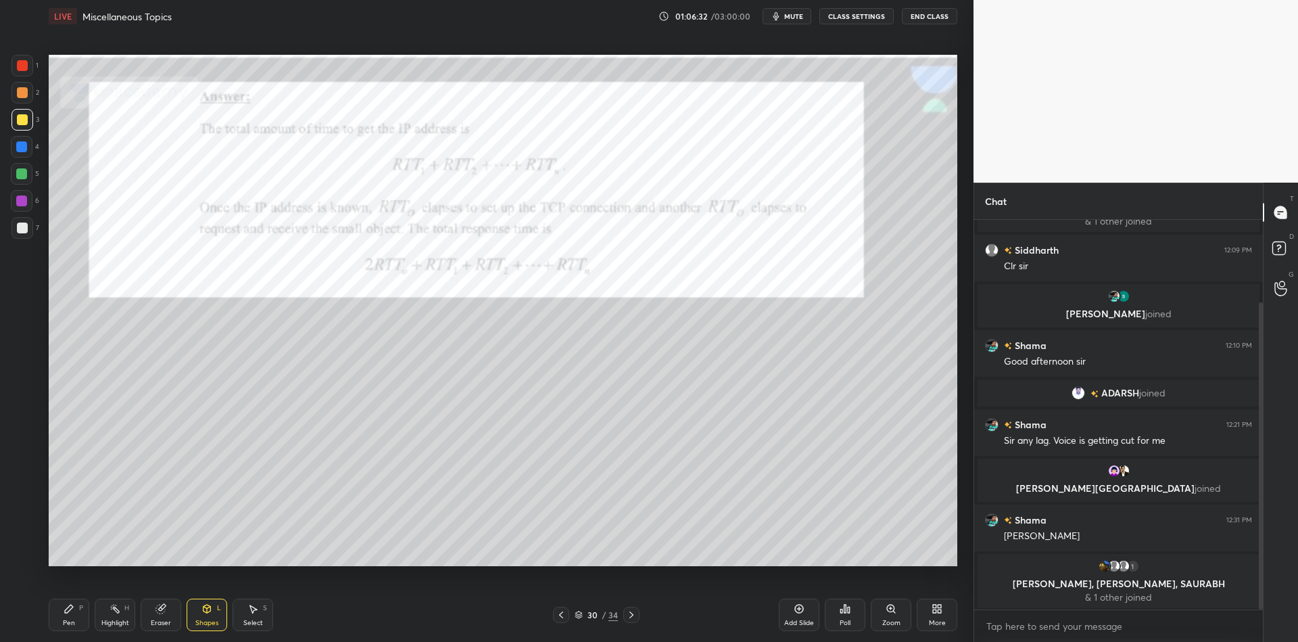
drag, startPoint x: 215, startPoint y: 619, endPoint x: 216, endPoint y: 596, distance: 22.4
click at [215, 616] on div "Shapes L" at bounding box center [207, 614] width 41 height 32
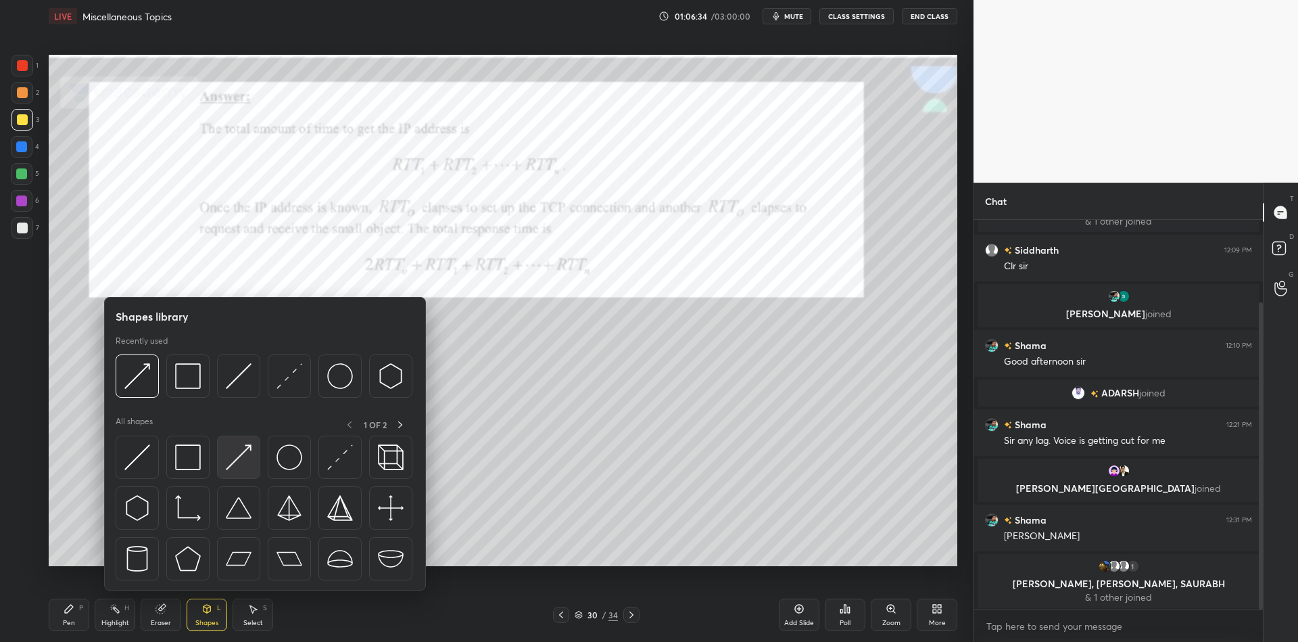
click at [235, 454] on img at bounding box center [239, 457] width 26 height 26
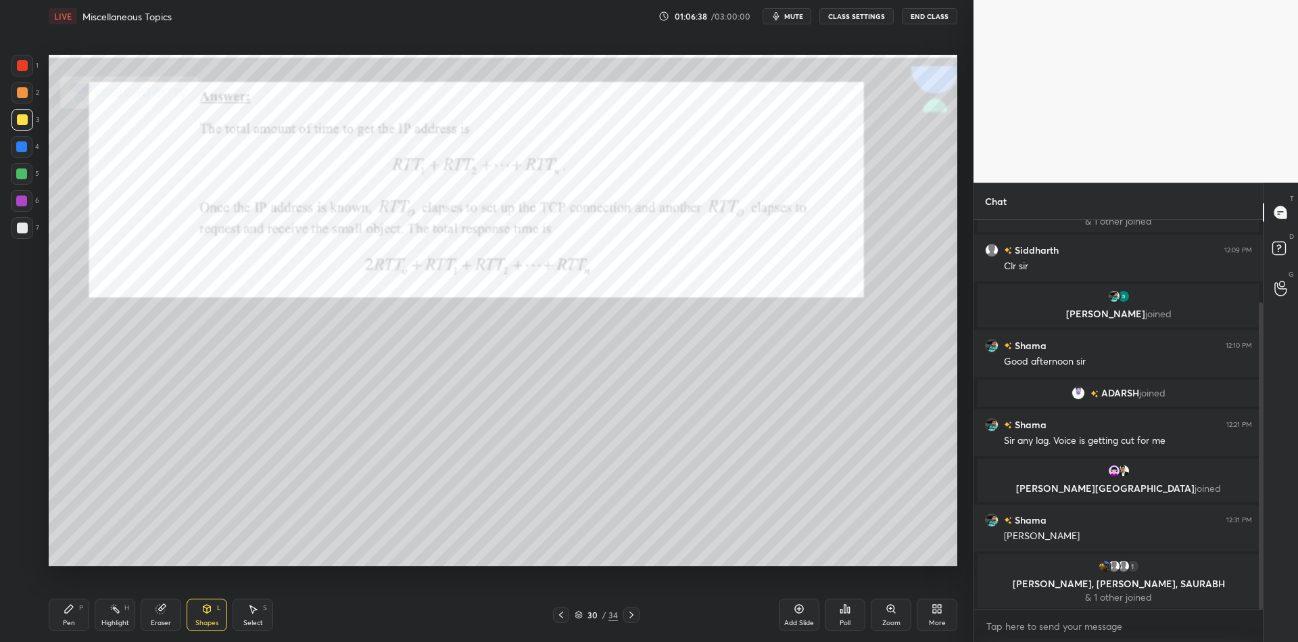
click at [66, 615] on div "Pen P" at bounding box center [69, 614] width 41 height 32
click at [16, 177] on div at bounding box center [22, 174] width 22 height 22
click at [220, 622] on div "Shapes L" at bounding box center [207, 614] width 41 height 32
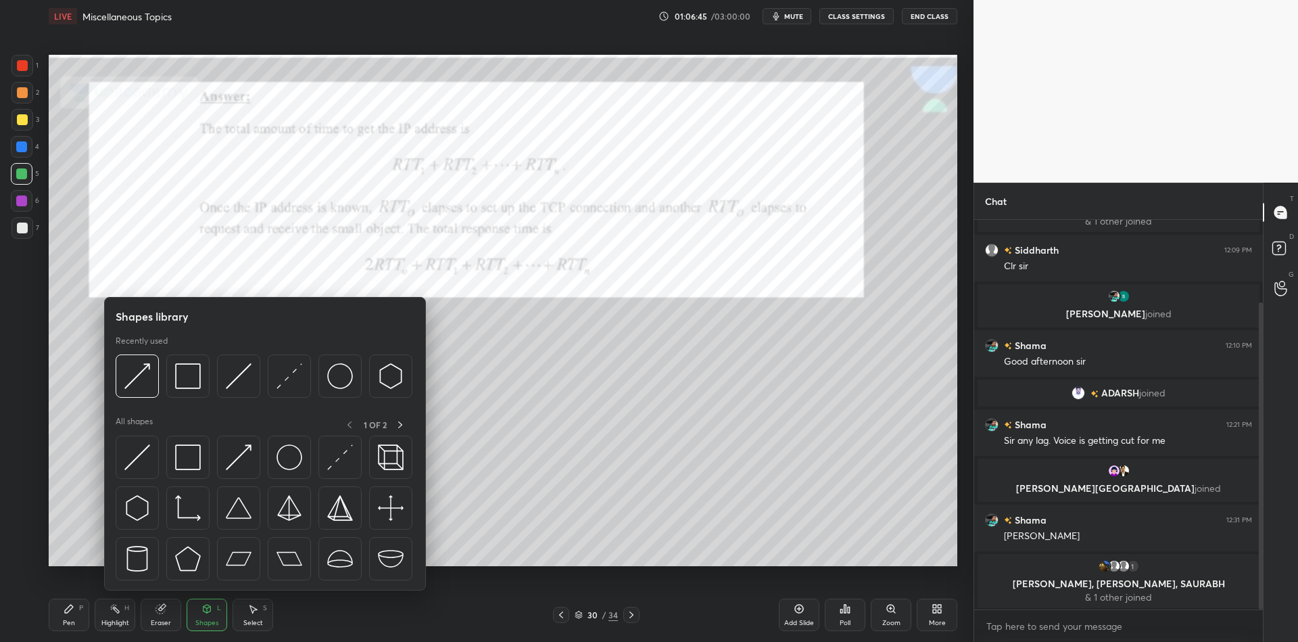
click at [244, 444] on img at bounding box center [239, 457] width 26 height 26
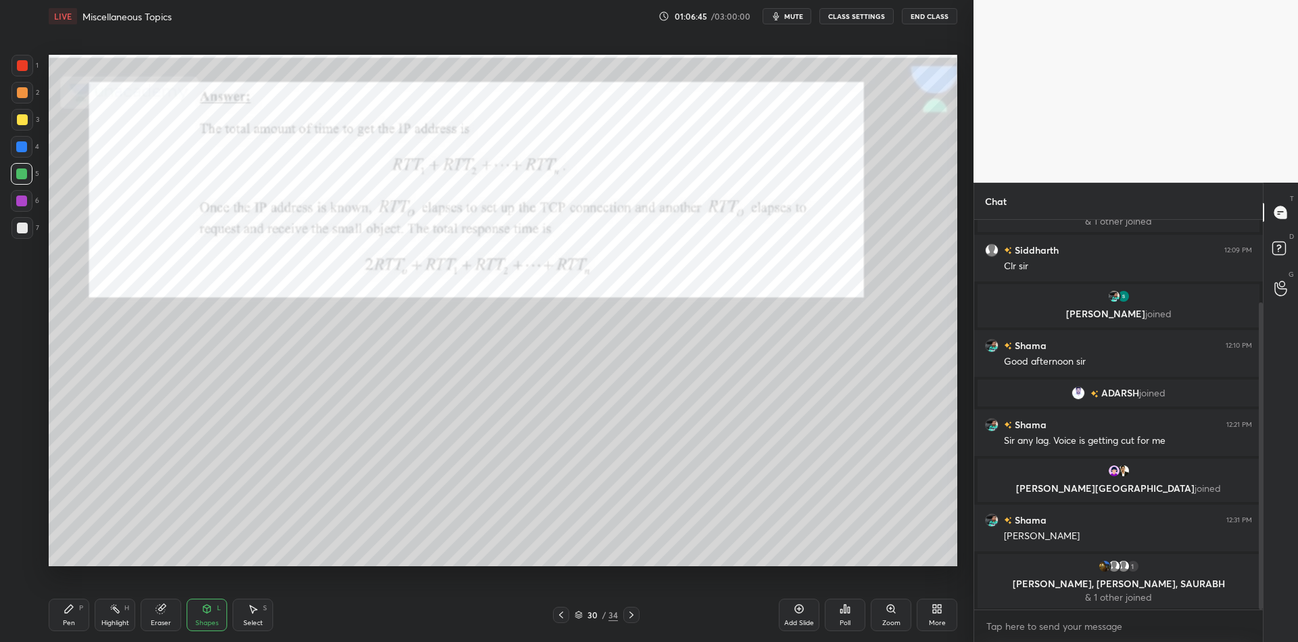
drag, startPoint x: 21, startPoint y: 124, endPoint x: 36, endPoint y: 126, distance: 15.0
click at [23, 124] on div at bounding box center [22, 119] width 11 height 11
click at [74, 624] on div "Pen P" at bounding box center [69, 614] width 41 height 32
click at [205, 614] on div "Shapes L" at bounding box center [207, 614] width 41 height 32
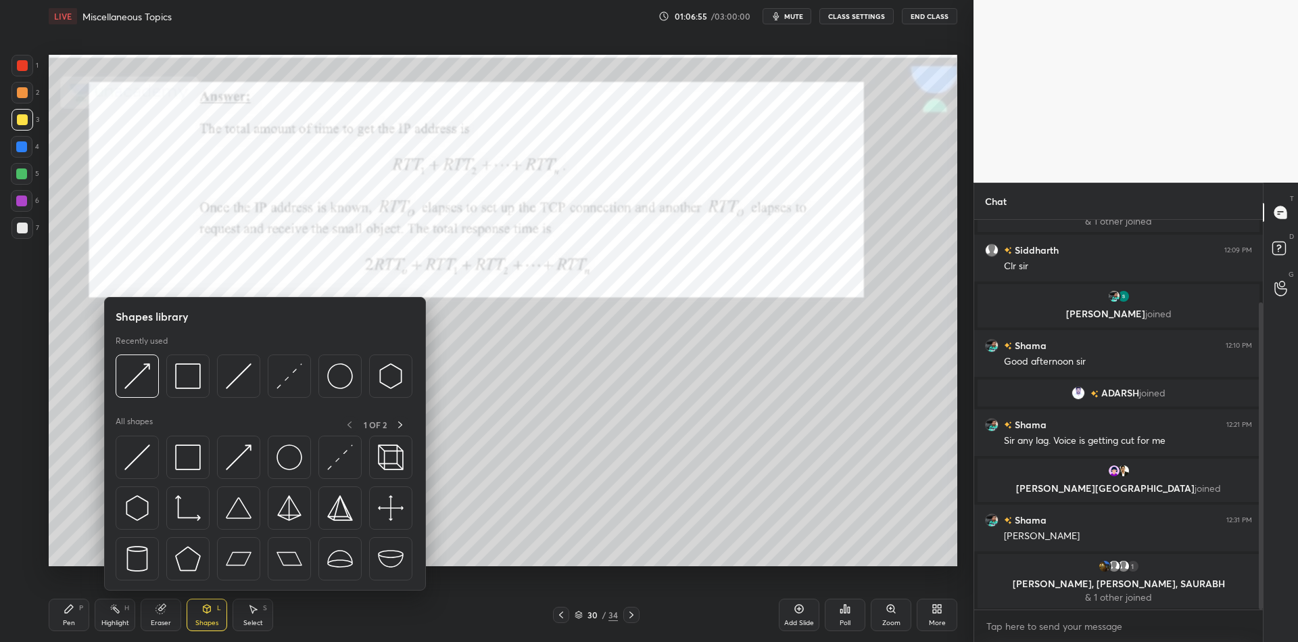
click at [241, 446] on img at bounding box center [239, 457] width 26 height 26
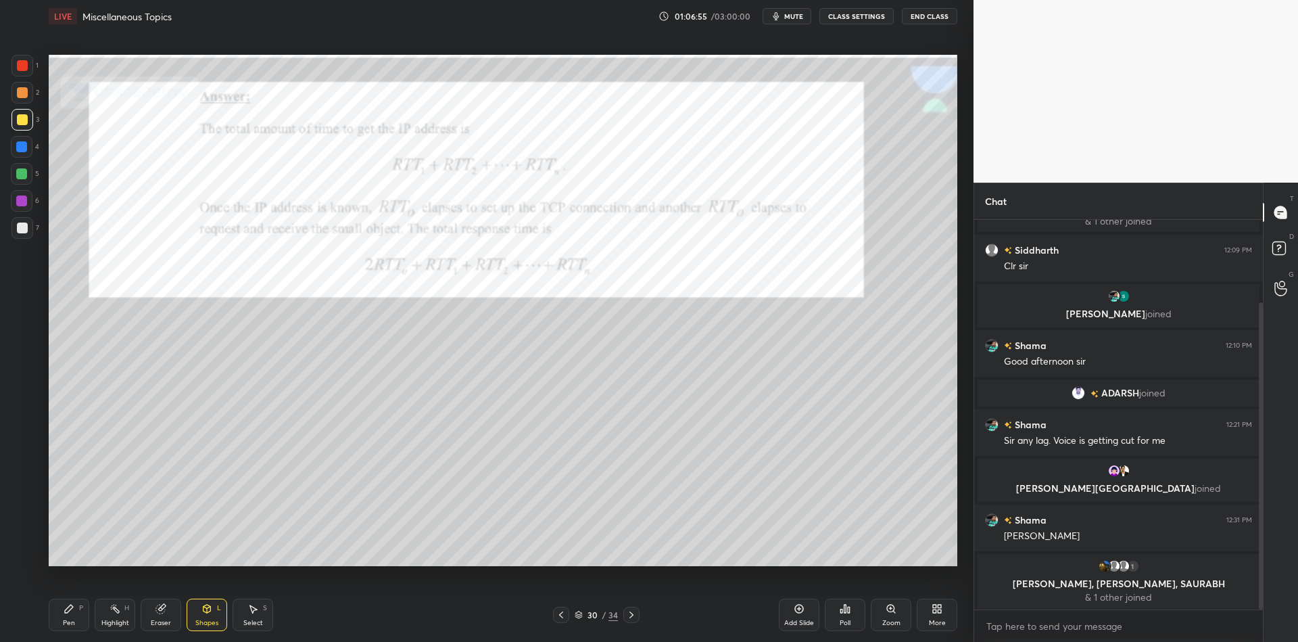
drag, startPoint x: 20, startPoint y: 119, endPoint x: 43, endPoint y: 135, distance: 28.7
click at [21, 121] on div at bounding box center [22, 119] width 11 height 11
click at [68, 615] on div "Pen P" at bounding box center [69, 614] width 41 height 32
click at [70, 625] on div "Pen" at bounding box center [69, 622] width 12 height 7
click at [20, 178] on div at bounding box center [21, 173] width 11 height 11
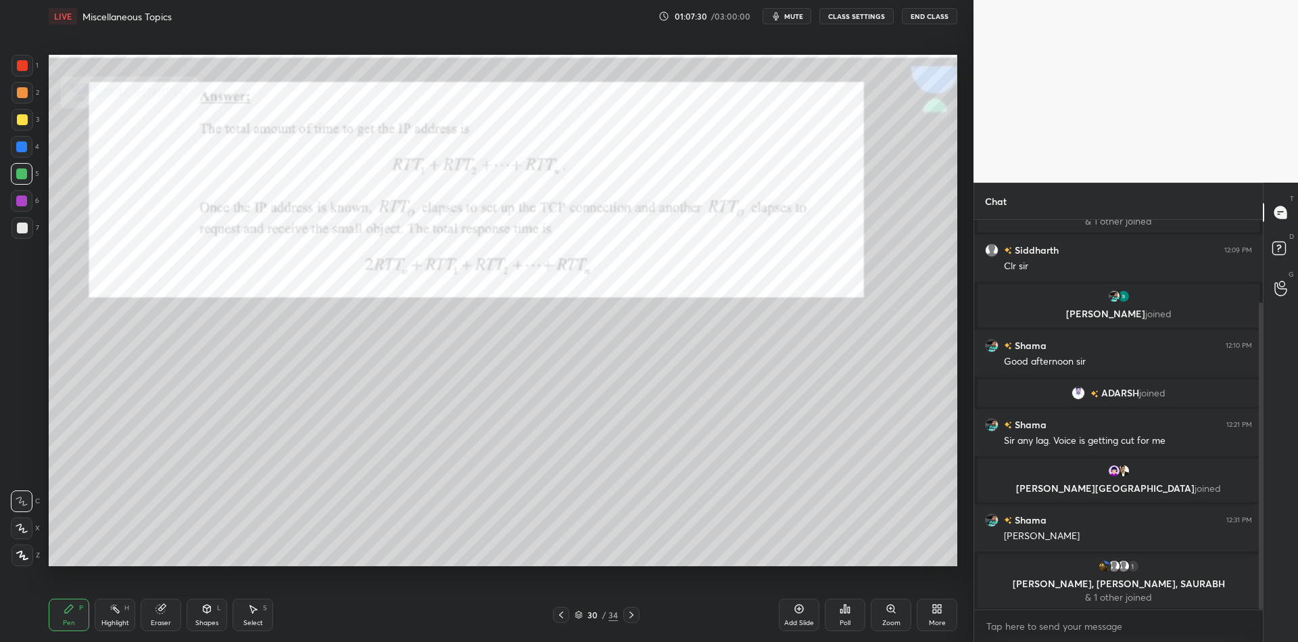
drag, startPoint x: 110, startPoint y: 618, endPoint x: 113, endPoint y: 609, distance: 9.4
click at [111, 614] on div "Highlight H" at bounding box center [115, 614] width 41 height 32
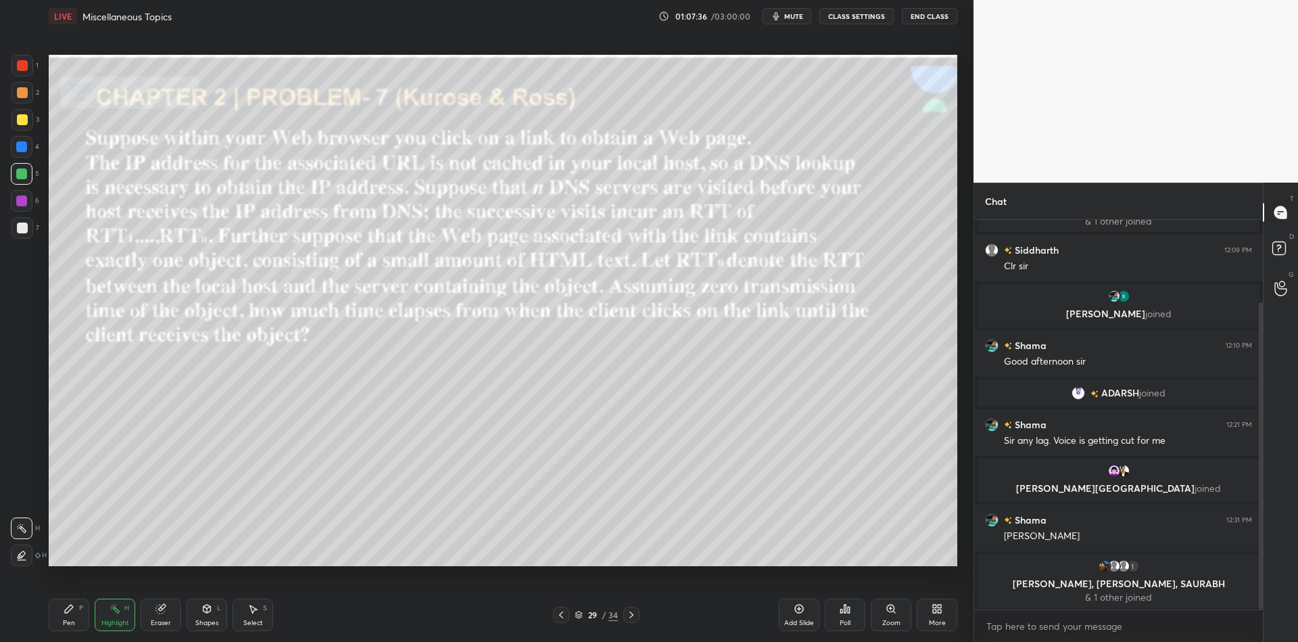
click at [116, 620] on div "Highlight" at bounding box center [115, 622] width 28 height 7
drag, startPoint x: 79, startPoint y: 611, endPoint x: 76, endPoint y: 619, distance: 8.6
click at [76, 619] on div "Pen P" at bounding box center [69, 614] width 41 height 32
click at [112, 628] on div "Highlight H" at bounding box center [115, 614] width 41 height 32
drag, startPoint x: 77, startPoint y: 615, endPoint x: 101, endPoint y: 617, distance: 23.7
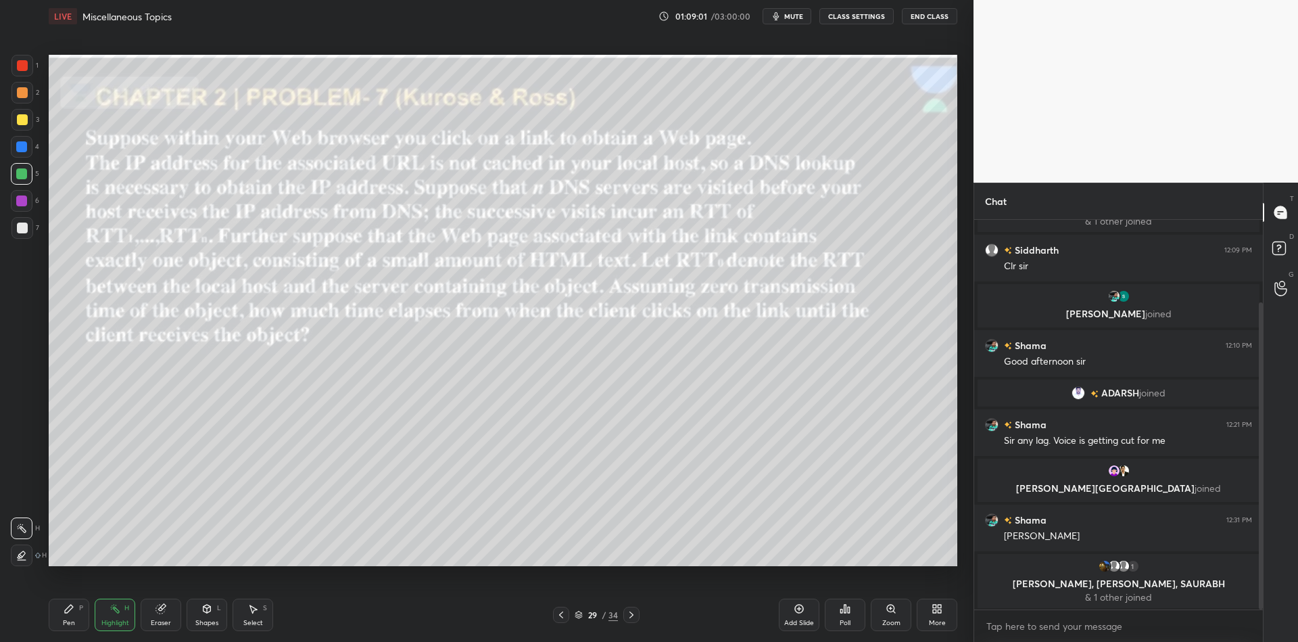
click at [76, 615] on div "Pen P" at bounding box center [69, 614] width 41 height 32
drag, startPoint x: 111, startPoint y: 621, endPoint x: 123, endPoint y: 606, distance: 18.7
click at [112, 620] on div "Highlight" at bounding box center [115, 622] width 28 height 7
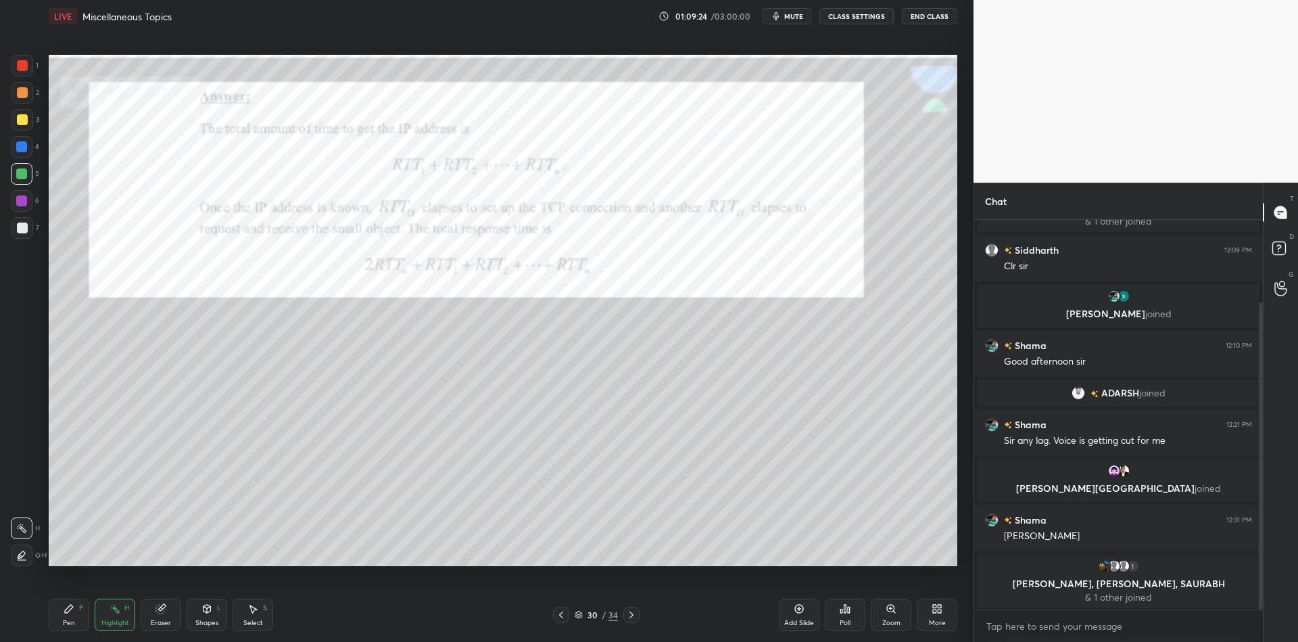
drag, startPoint x: 210, startPoint y: 615, endPoint x: 206, endPoint y: 604, distance: 12.0
click at [208, 612] on div "Shapes L" at bounding box center [207, 614] width 41 height 32
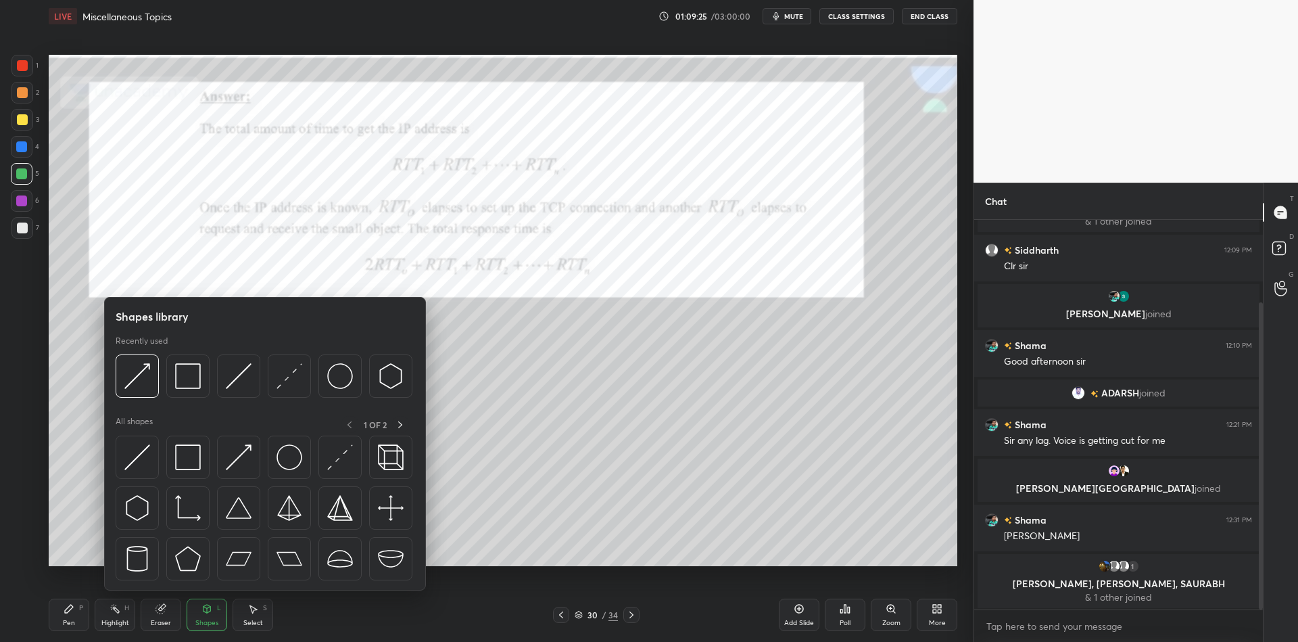
click at [144, 452] on img at bounding box center [137, 457] width 26 height 26
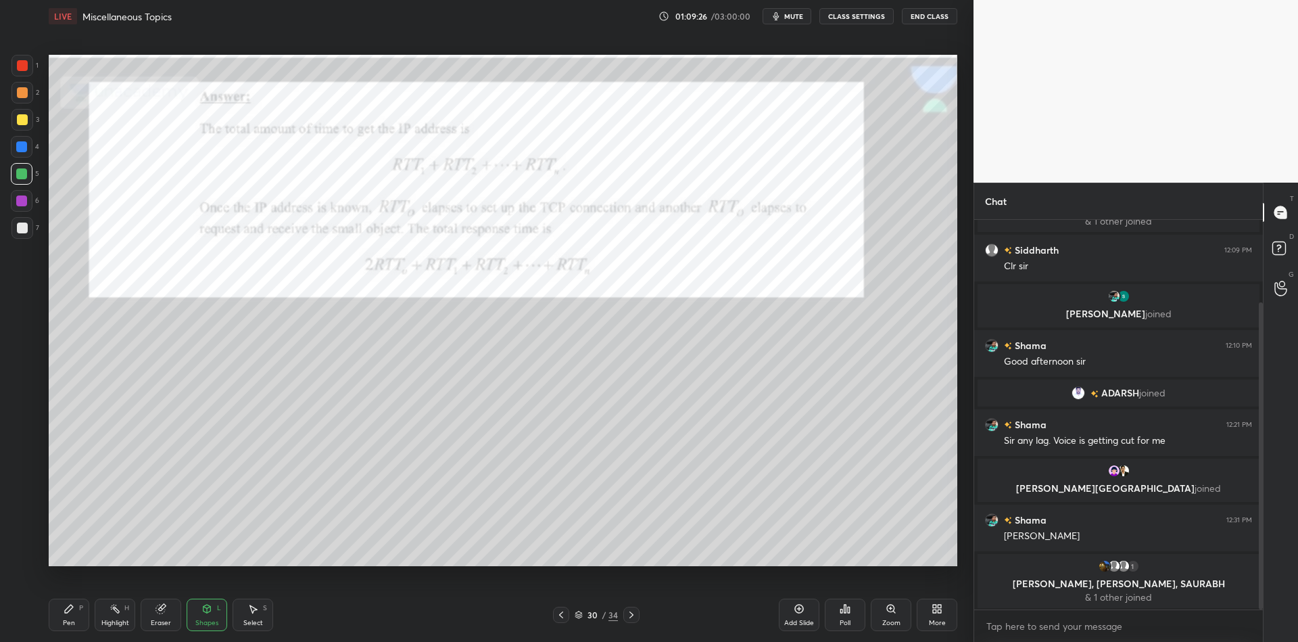
drag, startPoint x: 18, startPoint y: 57, endPoint x: 36, endPoint y: 66, distance: 19.7
click at [20, 59] on div at bounding box center [22, 66] width 22 height 22
click at [214, 610] on div "Shapes L" at bounding box center [207, 614] width 41 height 32
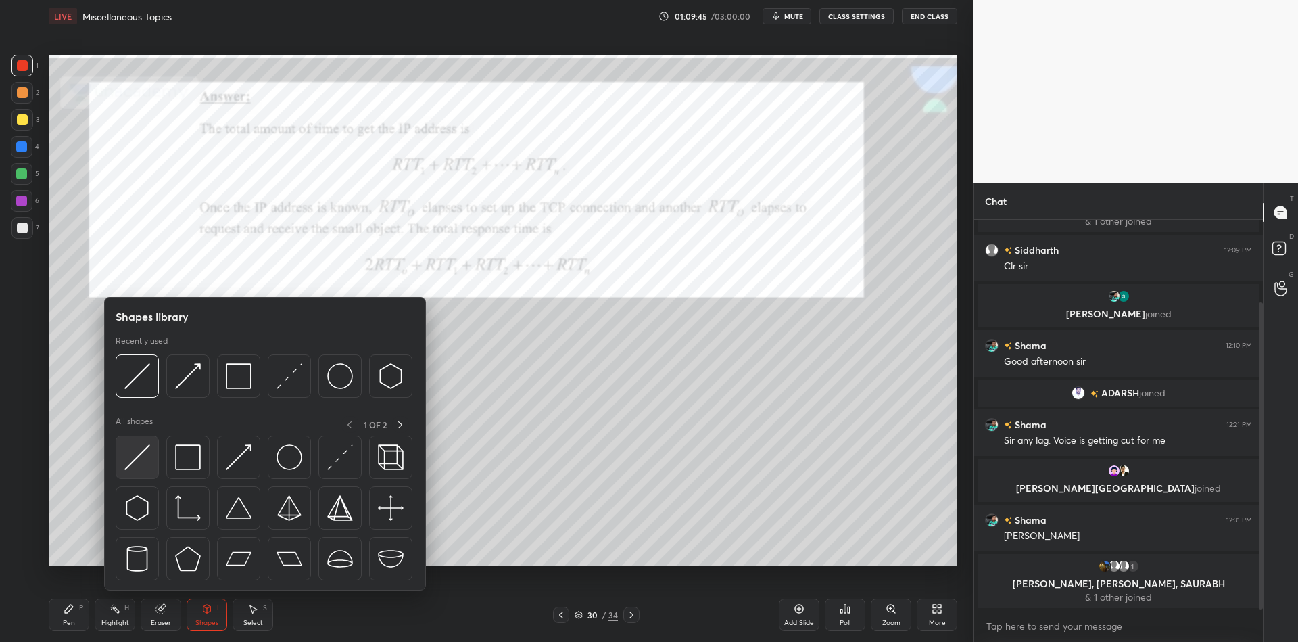
click at [151, 463] on div at bounding box center [137, 456] width 43 height 43
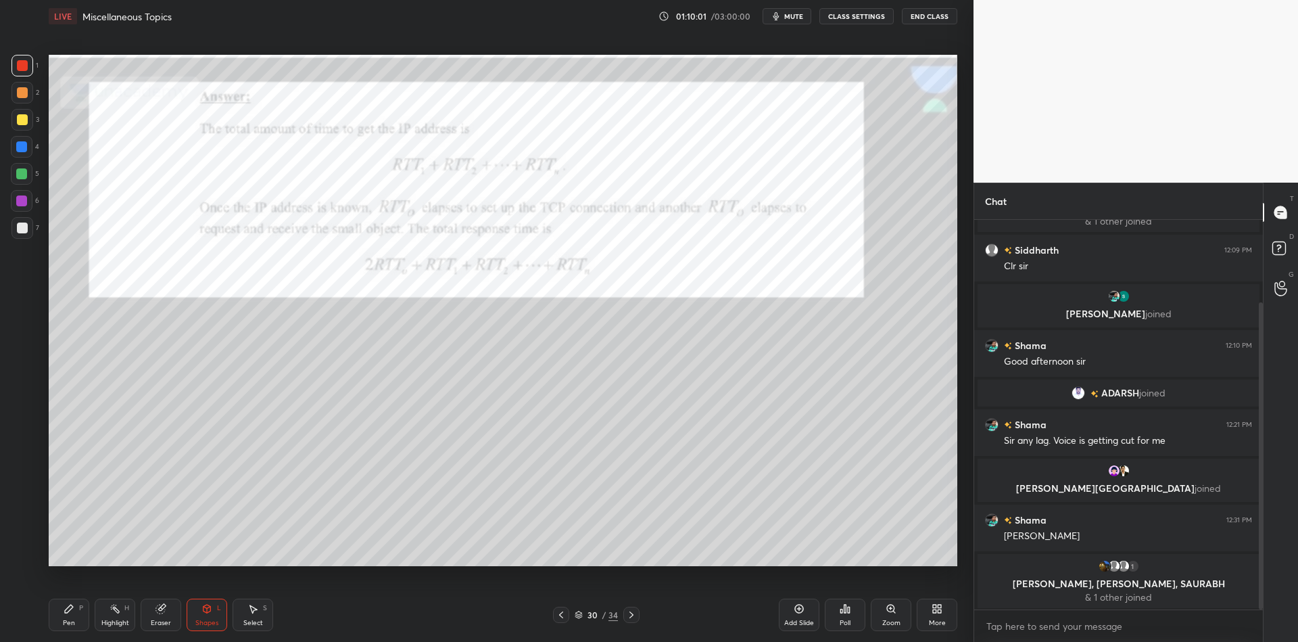
click at [82, 609] on div "P" at bounding box center [81, 607] width 4 height 7
click at [116, 618] on div "Highlight H" at bounding box center [115, 614] width 41 height 32
drag, startPoint x: 118, startPoint y: 624, endPoint x: 113, endPoint y: 619, distance: 7.6
click at [114, 623] on div "Highlight" at bounding box center [115, 622] width 28 height 7
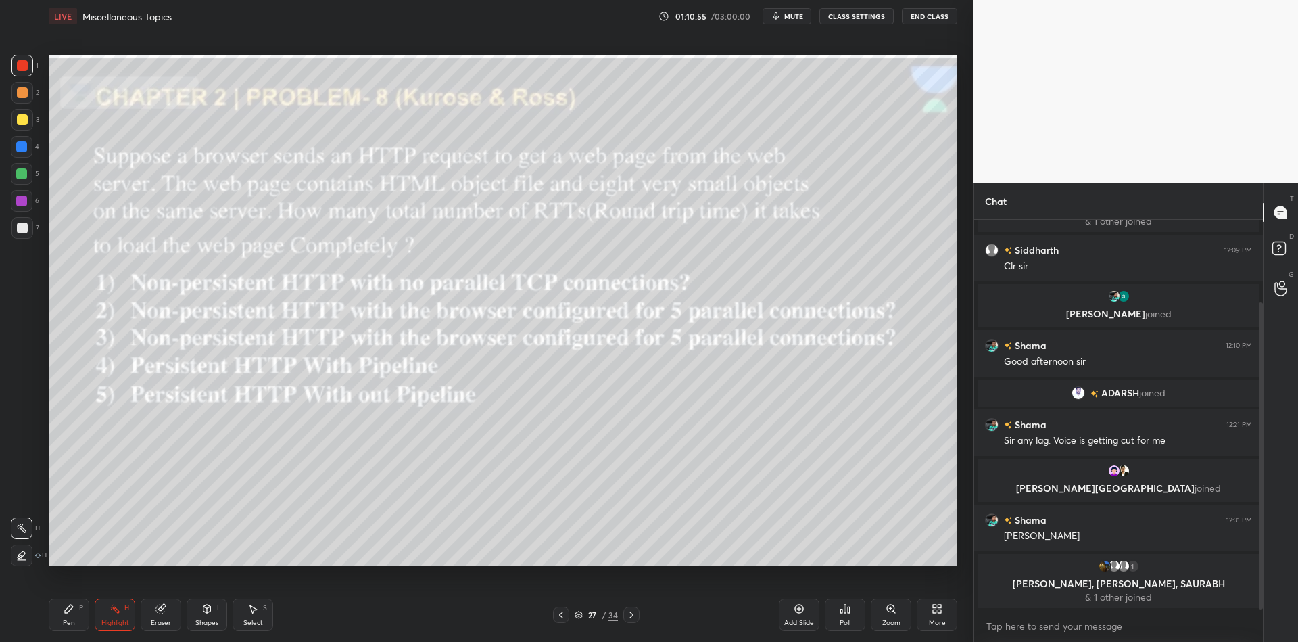
drag, startPoint x: 66, startPoint y: 621, endPoint x: 80, endPoint y: 617, distance: 14.8
click at [68, 620] on div "Pen" at bounding box center [69, 622] width 12 height 7
click at [97, 622] on div "Highlight H" at bounding box center [115, 614] width 41 height 32
click at [20, 120] on div at bounding box center [22, 119] width 11 height 11
click at [69, 613] on div "Pen P" at bounding box center [69, 614] width 41 height 32
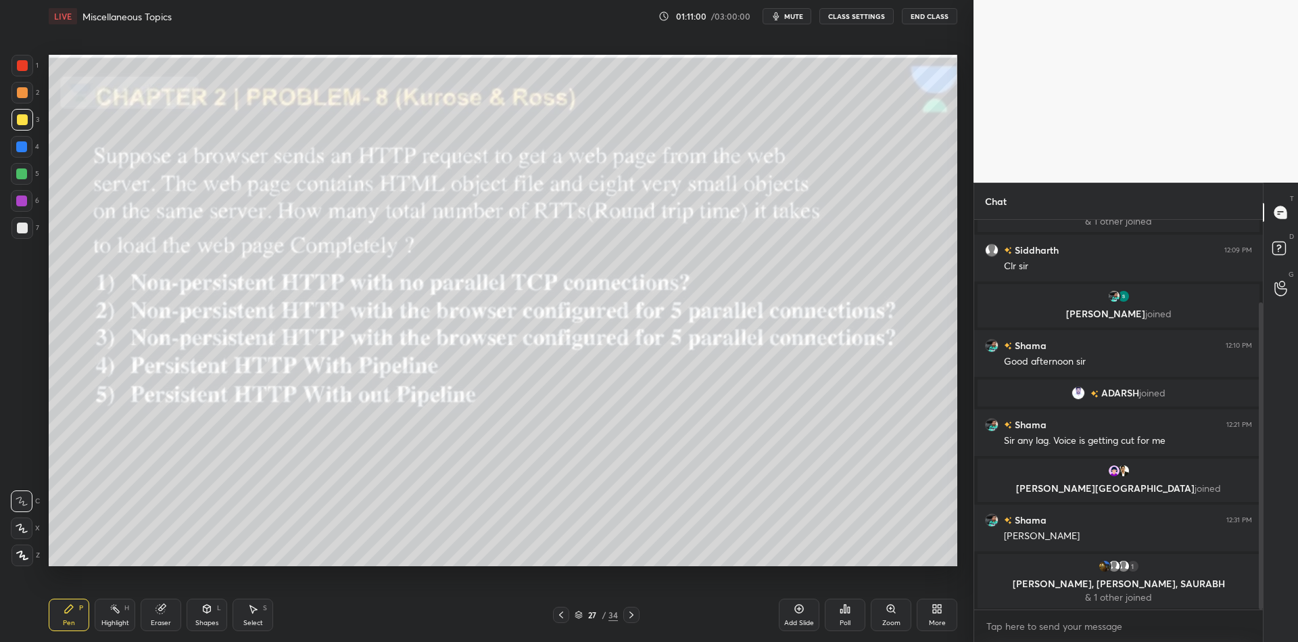
click at [113, 606] on icon at bounding box center [115, 608] width 11 height 11
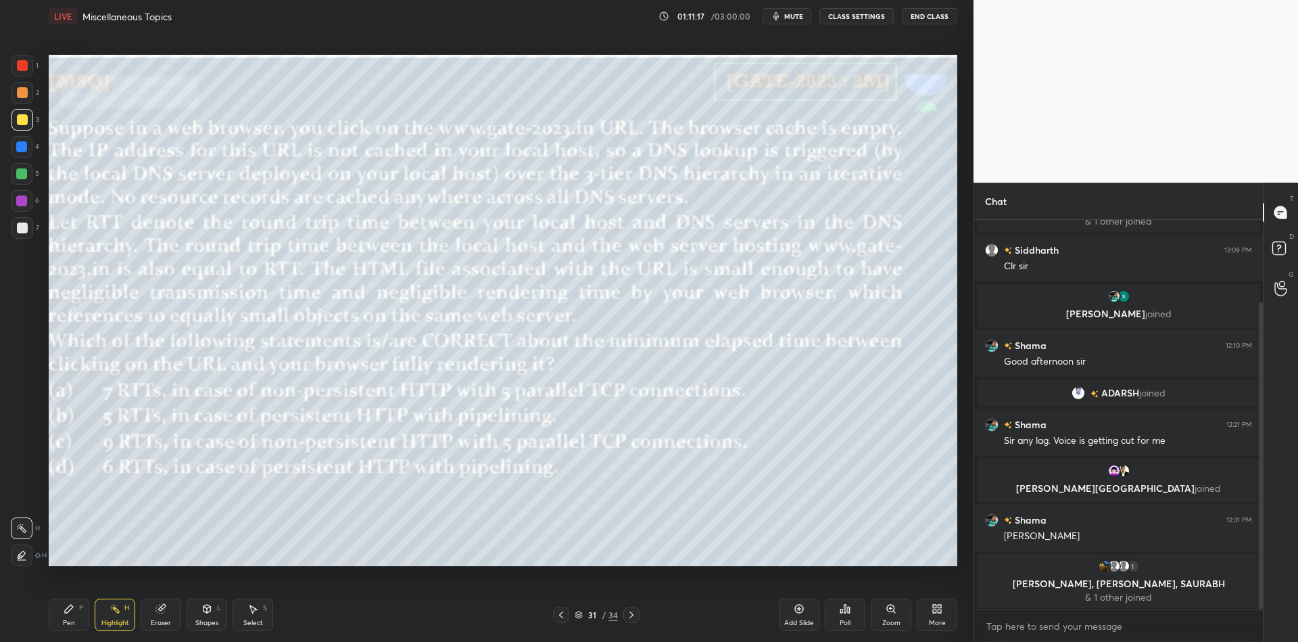
drag, startPoint x: 207, startPoint y: 616, endPoint x: 210, endPoint y: 592, distance: 23.9
click at [206, 613] on div "Shapes L" at bounding box center [207, 614] width 41 height 32
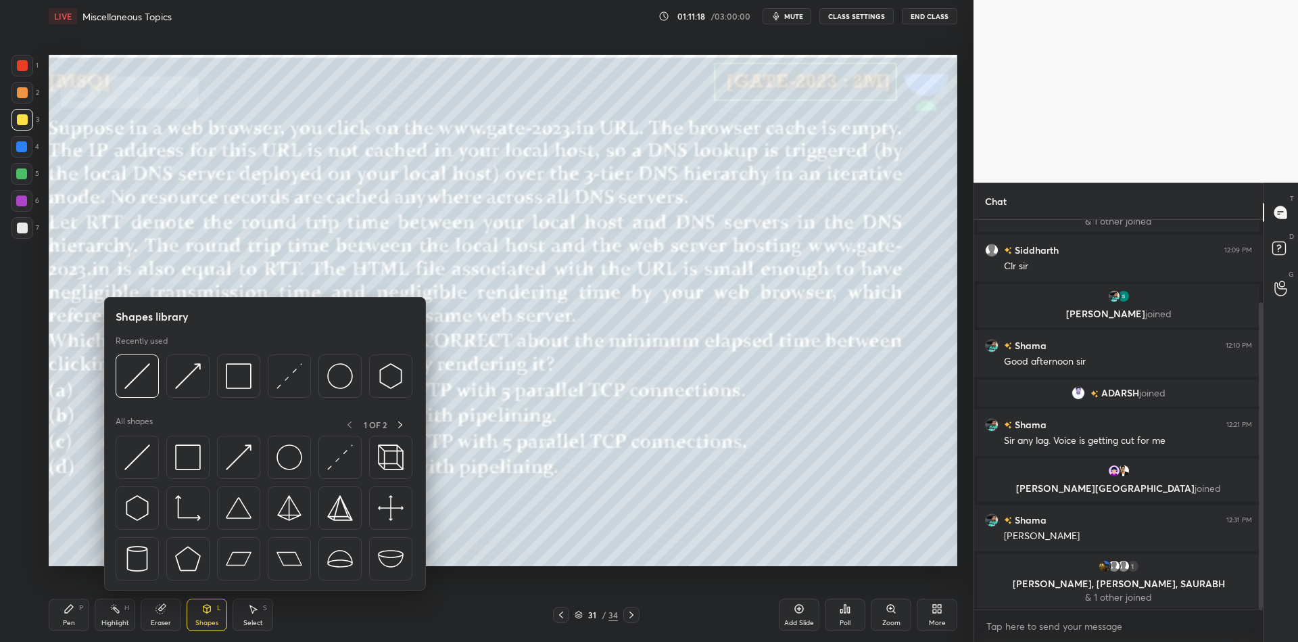
click at [190, 466] on img at bounding box center [188, 457] width 26 height 26
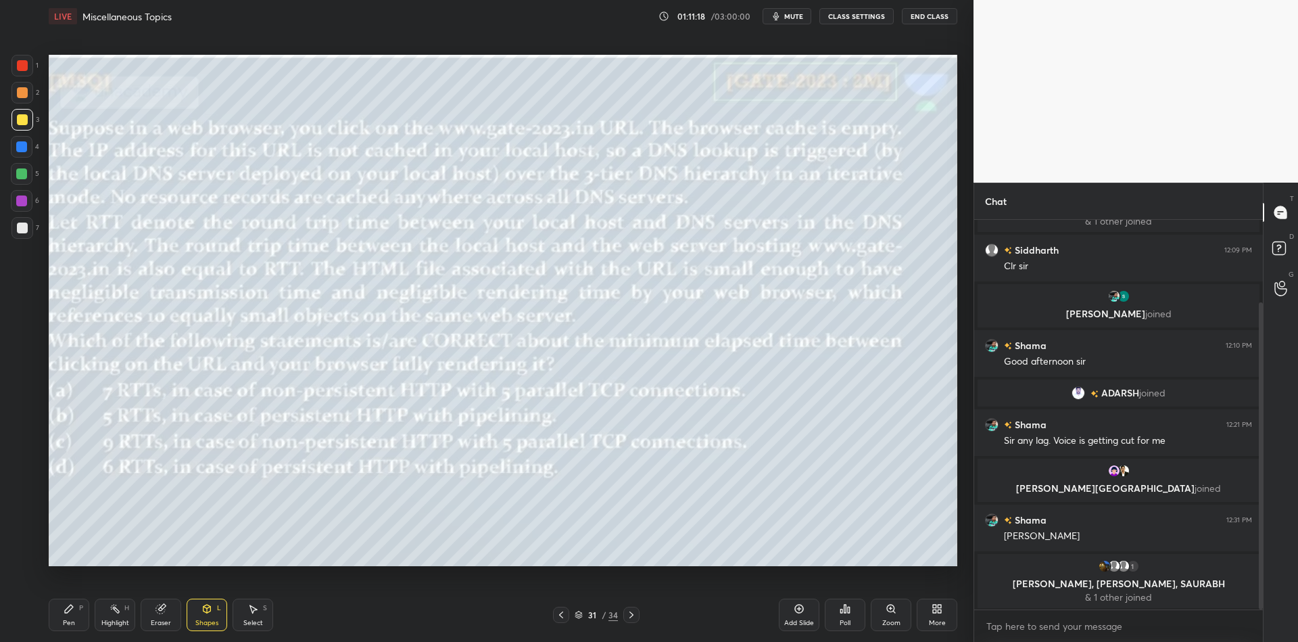
click at [22, 120] on div at bounding box center [22, 119] width 11 height 11
drag, startPoint x: 76, startPoint y: 621, endPoint x: 85, endPoint y: 619, distance: 8.6
click at [80, 620] on div "Pen P" at bounding box center [69, 614] width 41 height 32
click at [116, 623] on div "Highlight" at bounding box center [115, 622] width 28 height 7
click at [204, 621] on div "Shapes" at bounding box center [206, 622] width 23 height 7
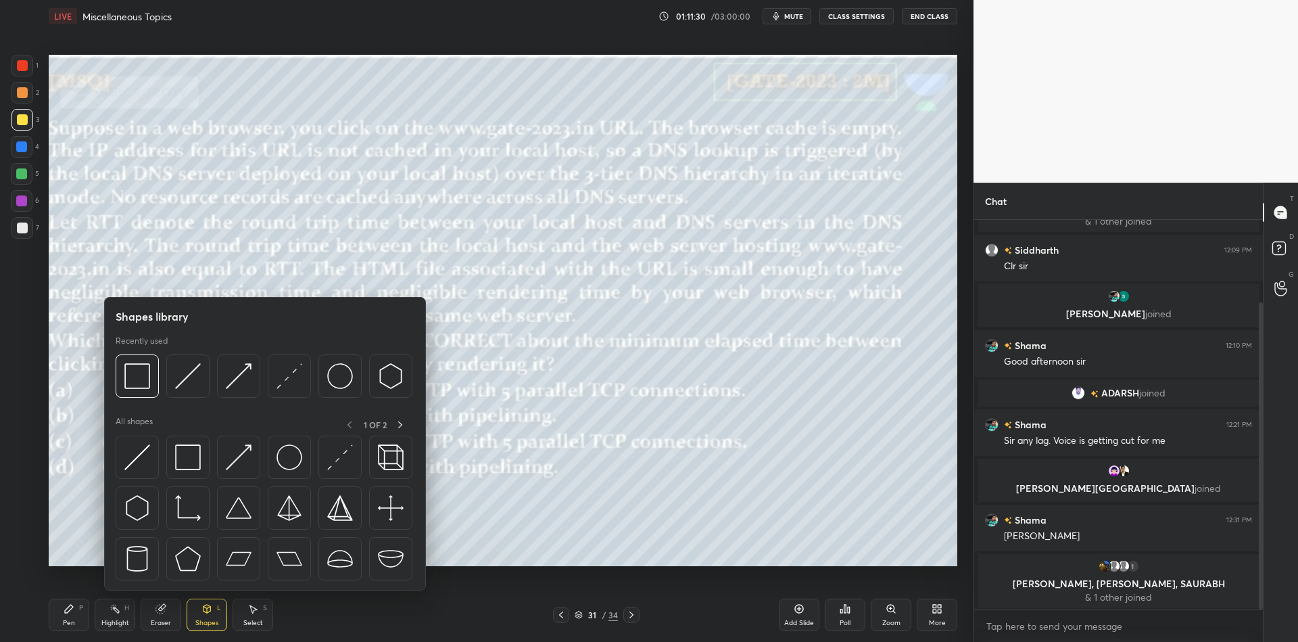
click at [201, 466] on div at bounding box center [187, 456] width 43 height 43
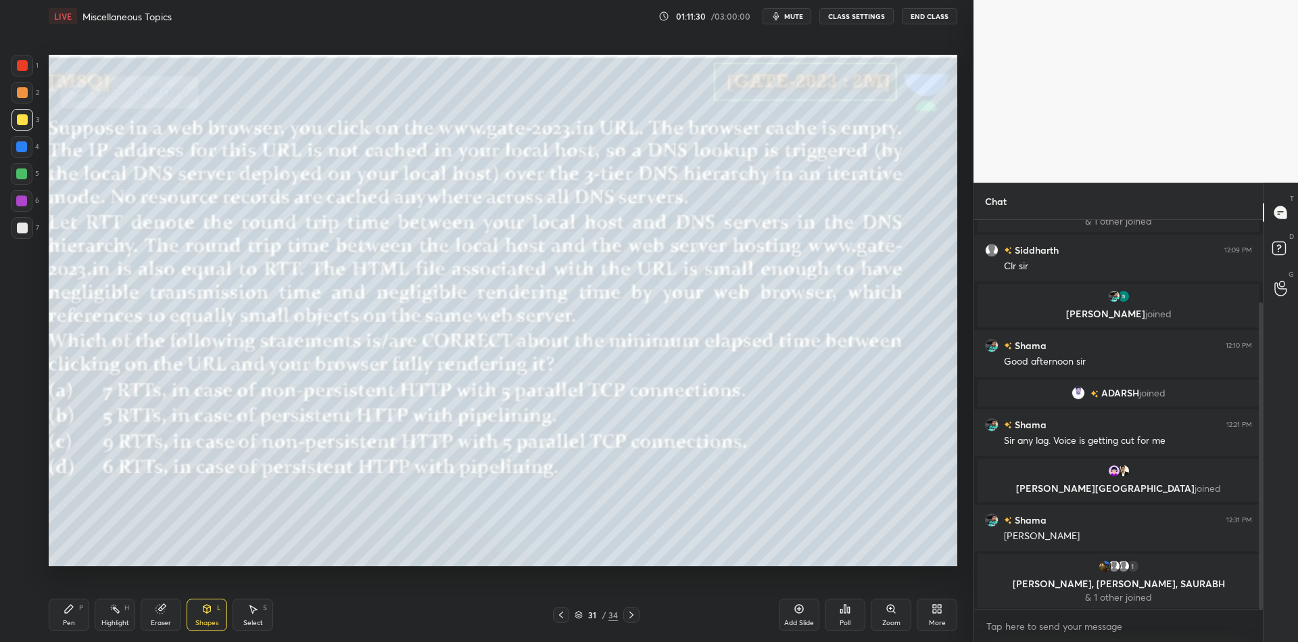
click at [24, 117] on div at bounding box center [22, 119] width 11 height 11
drag, startPoint x: 23, startPoint y: 64, endPoint x: 44, endPoint y: 68, distance: 21.3
click at [26, 66] on div at bounding box center [22, 65] width 11 height 11
click at [114, 91] on div "Setting up your live class Poll for secs No correct answer Start poll" at bounding box center [502, 309] width 919 height 555
click at [80, 623] on div "Pen P" at bounding box center [69, 614] width 41 height 32
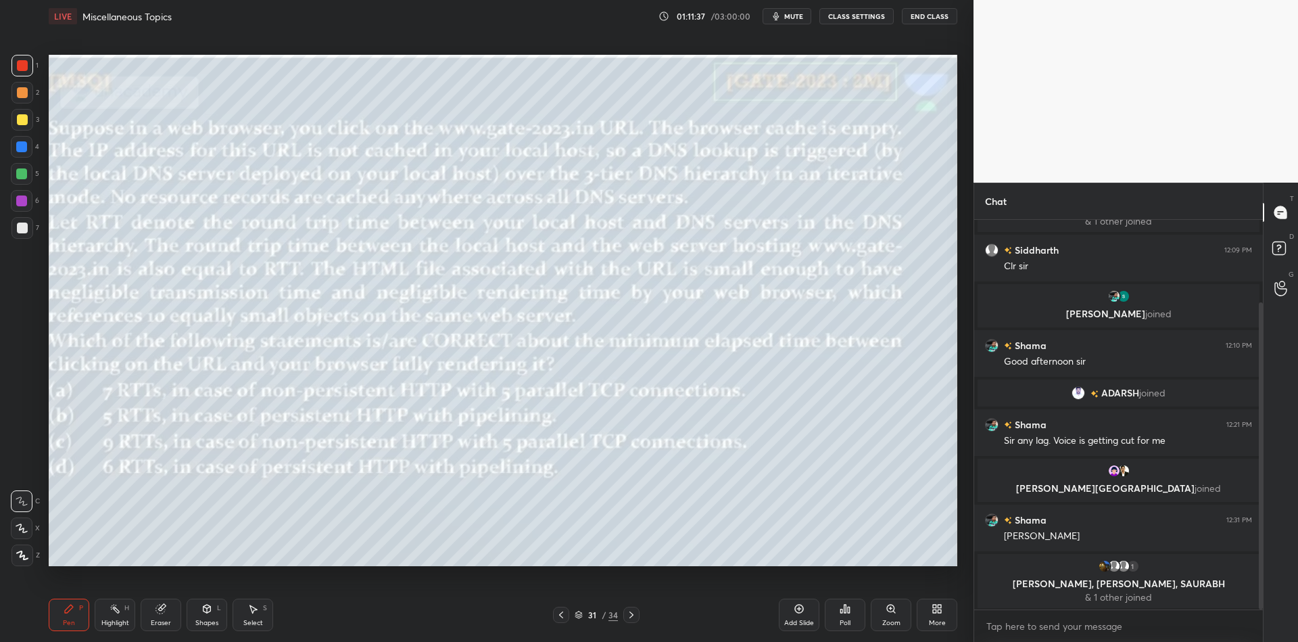
click at [109, 620] on div "Highlight" at bounding box center [115, 622] width 28 height 7
click at [202, 613] on icon at bounding box center [206, 608] width 11 height 11
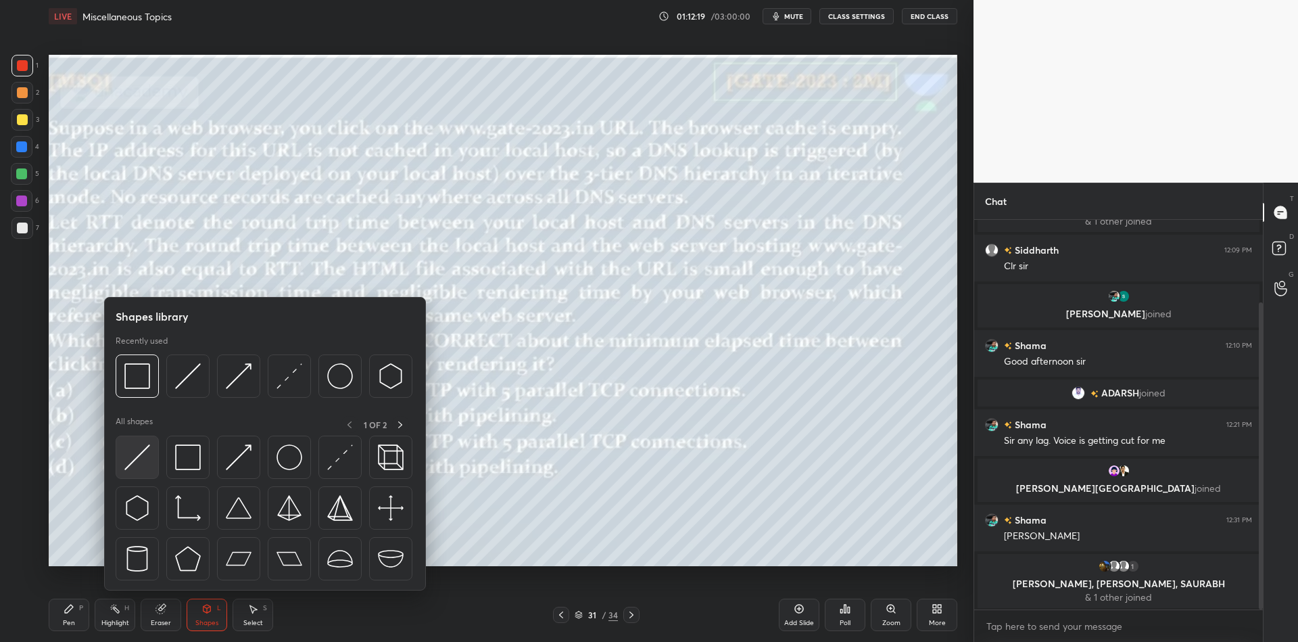
click at [137, 466] on img at bounding box center [137, 457] width 26 height 26
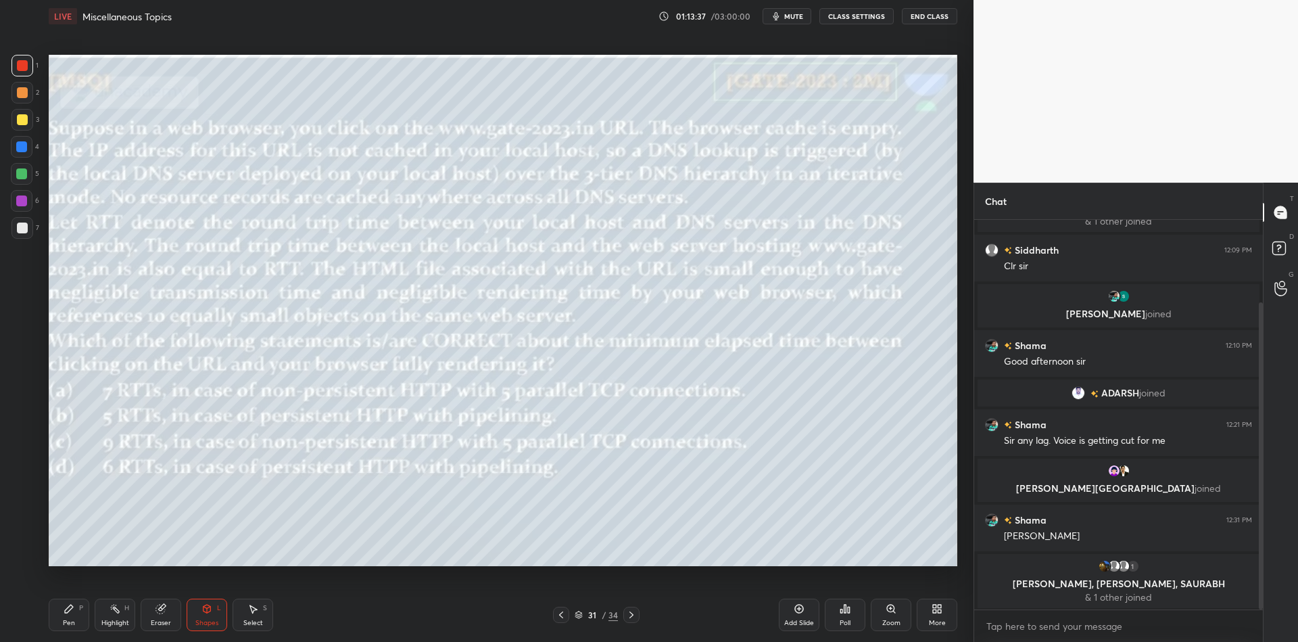
click at [86, 618] on div "Pen P" at bounding box center [69, 614] width 41 height 32
drag, startPoint x: 114, startPoint y: 618, endPoint x: 112, endPoint y: 605, distance: 13.0
click at [113, 618] on div "Highlight H" at bounding box center [115, 614] width 41 height 32
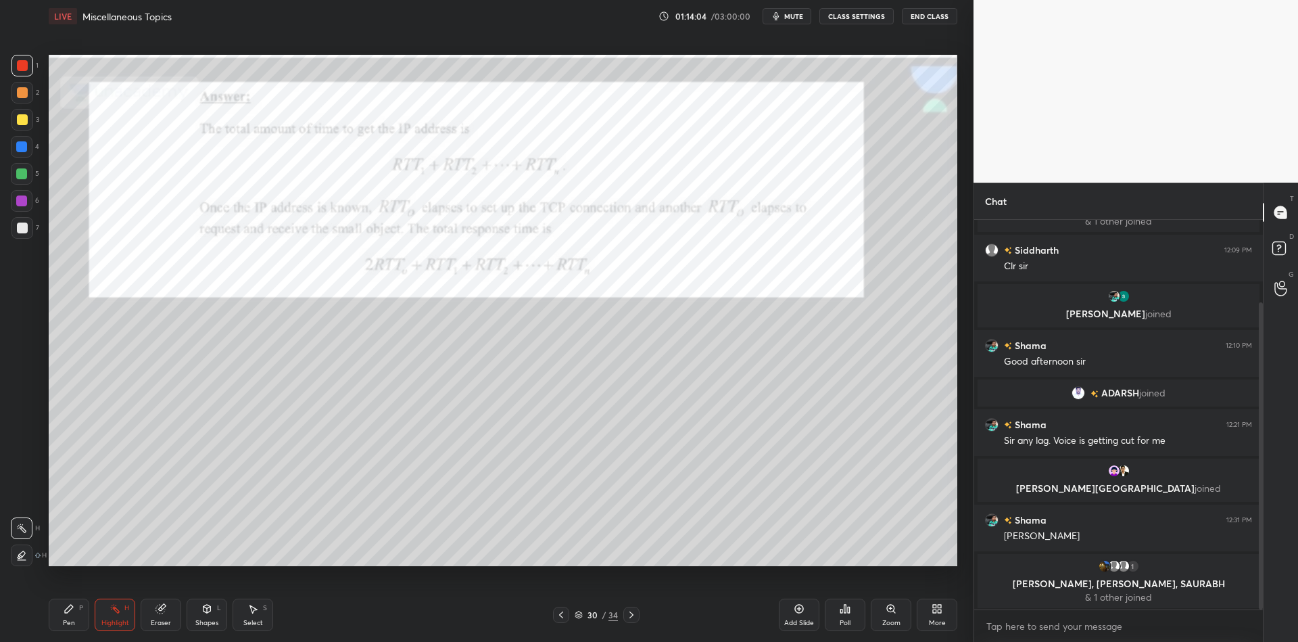
drag, startPoint x: 66, startPoint y: 620, endPoint x: 107, endPoint y: 630, distance: 43.1
click at [69, 616] on div "Pen P" at bounding box center [69, 614] width 41 height 32
click at [110, 631] on div "Pen P Highlight H Eraser Shapes L Select S 30 / 34 Add Slide Poll Zoom More" at bounding box center [503, 614] width 909 height 54
drag, startPoint x: 112, startPoint y: 621, endPoint x: 120, endPoint y: 606, distance: 16.9
click at [112, 619] on div "Highlight" at bounding box center [115, 622] width 28 height 7
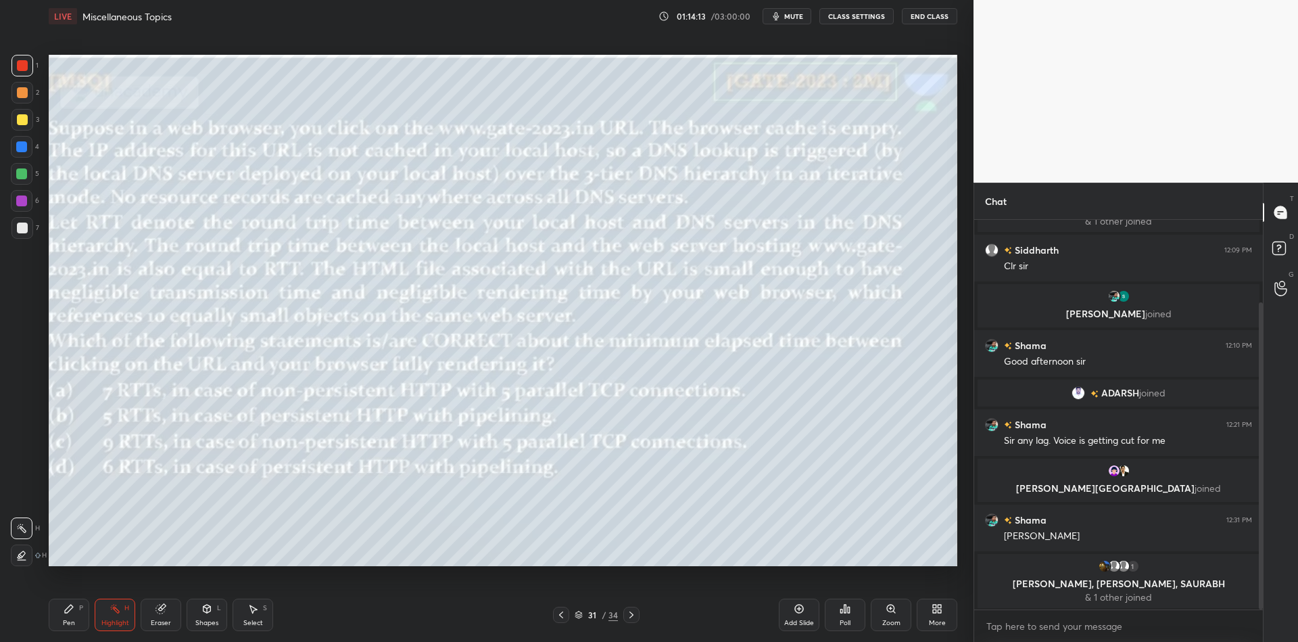
click at [204, 627] on div "Shapes L" at bounding box center [207, 614] width 41 height 32
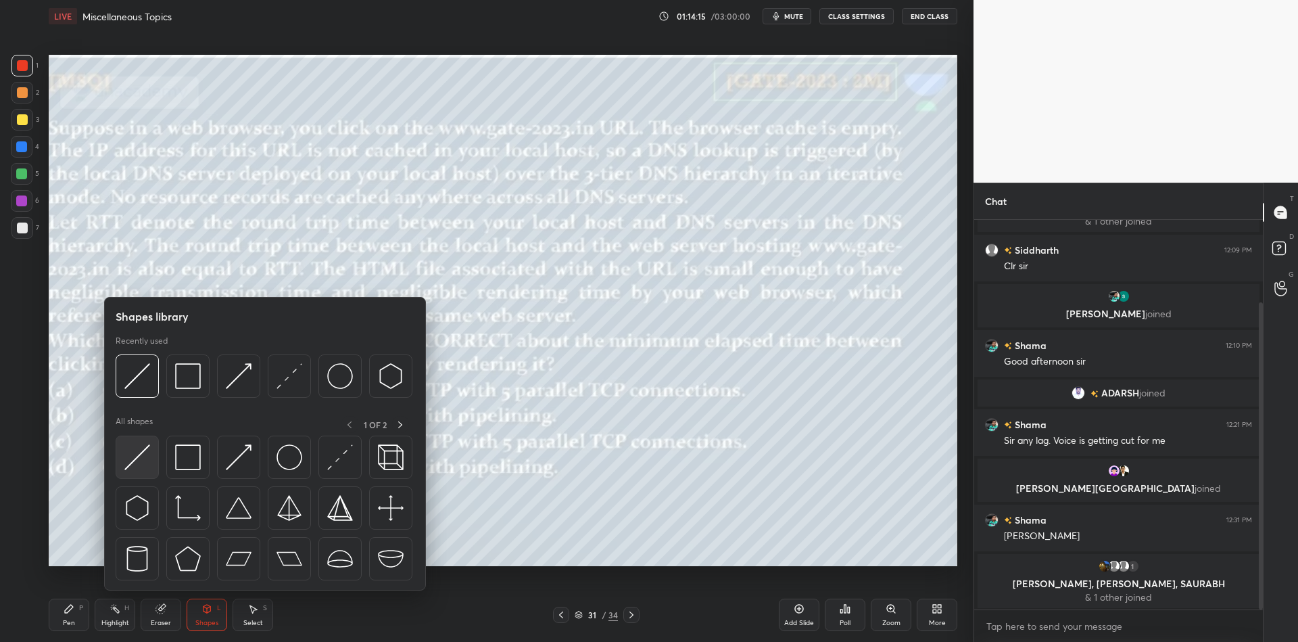
click at [135, 469] on img at bounding box center [137, 457] width 26 height 26
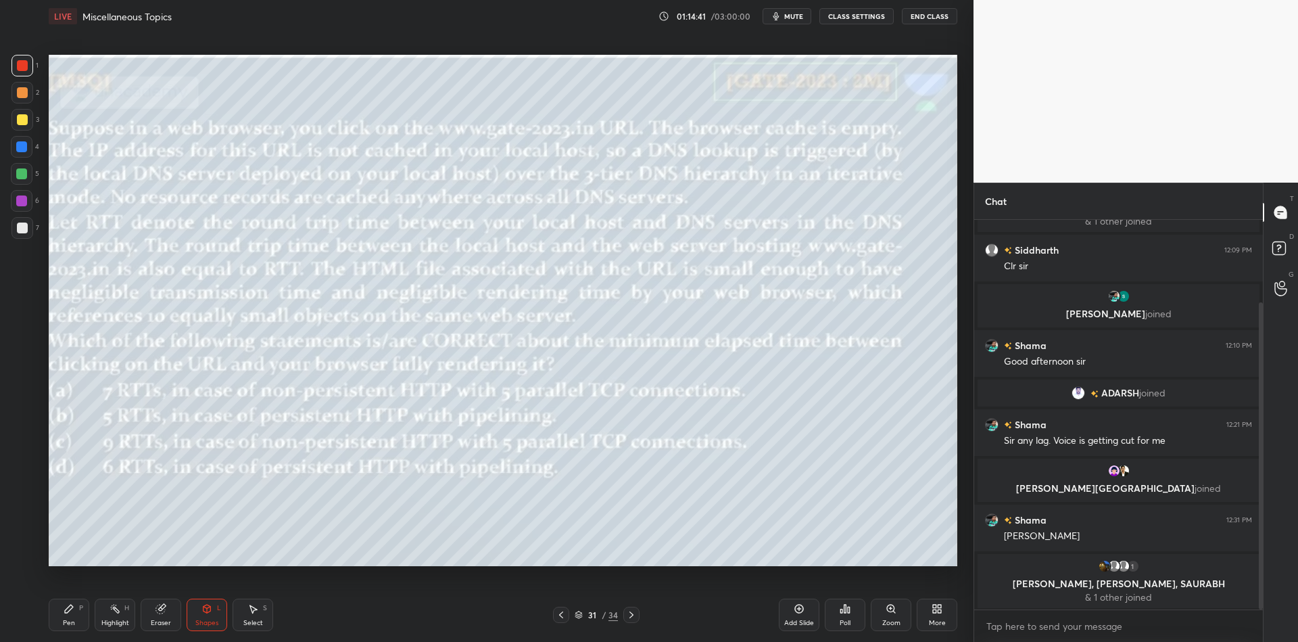
drag, startPoint x: 84, startPoint y: 623, endPoint x: 99, endPoint y: 617, distance: 16.3
click at [86, 621] on div "Pen P" at bounding box center [69, 614] width 41 height 32
click at [111, 616] on div "Highlight H" at bounding box center [115, 614] width 41 height 32
click at [212, 614] on div "Shapes L" at bounding box center [207, 614] width 41 height 32
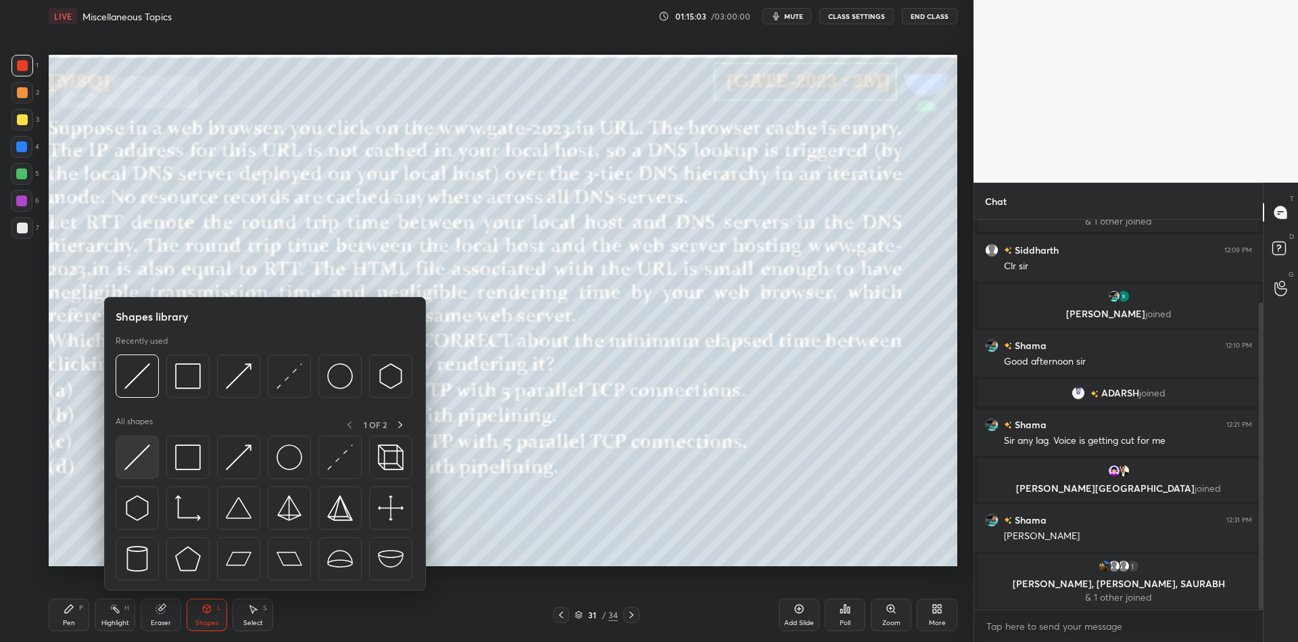
click at [128, 467] on img at bounding box center [137, 457] width 26 height 26
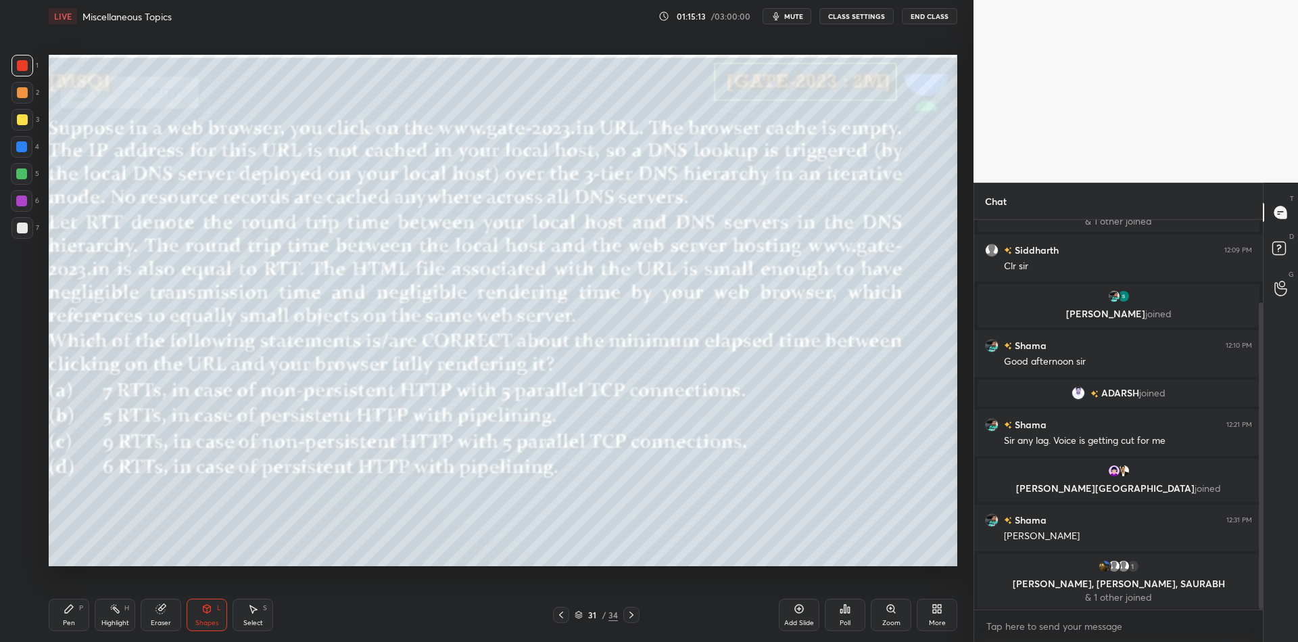
drag, startPoint x: 80, startPoint y: 611, endPoint x: 106, endPoint y: 618, distance: 27.2
click at [79, 611] on div "P" at bounding box center [81, 607] width 4 height 7
drag, startPoint x: 123, startPoint y: 621, endPoint x: 114, endPoint y: 615, distance: 10.3
click at [121, 621] on div "Highlight" at bounding box center [115, 622] width 28 height 7
click at [798, 613] on icon at bounding box center [799, 608] width 11 height 11
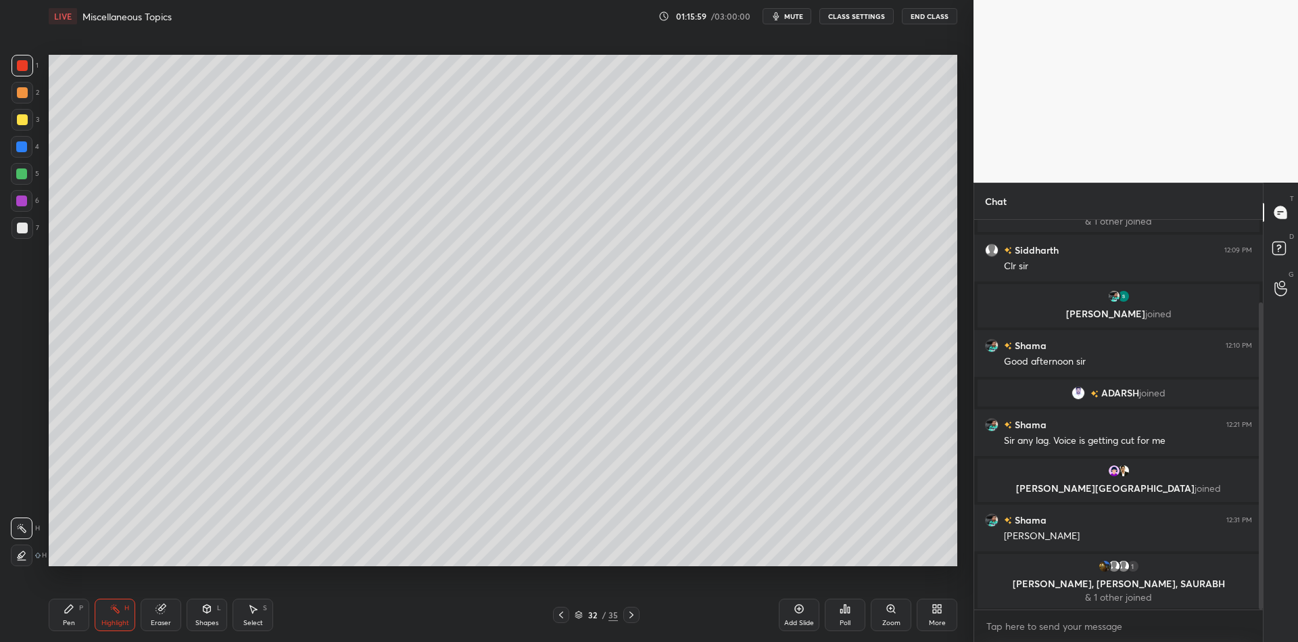
drag, startPoint x: 68, startPoint y: 617, endPoint x: 49, endPoint y: 583, distance: 39.1
click at [68, 615] on div "Pen P" at bounding box center [69, 614] width 41 height 32
click at [21, 127] on div at bounding box center [22, 120] width 22 height 22
drag, startPoint x: 56, startPoint y: 619, endPoint x: 56, endPoint y: 605, distance: 14.2
click at [56, 617] on div "Pen P" at bounding box center [69, 614] width 41 height 32
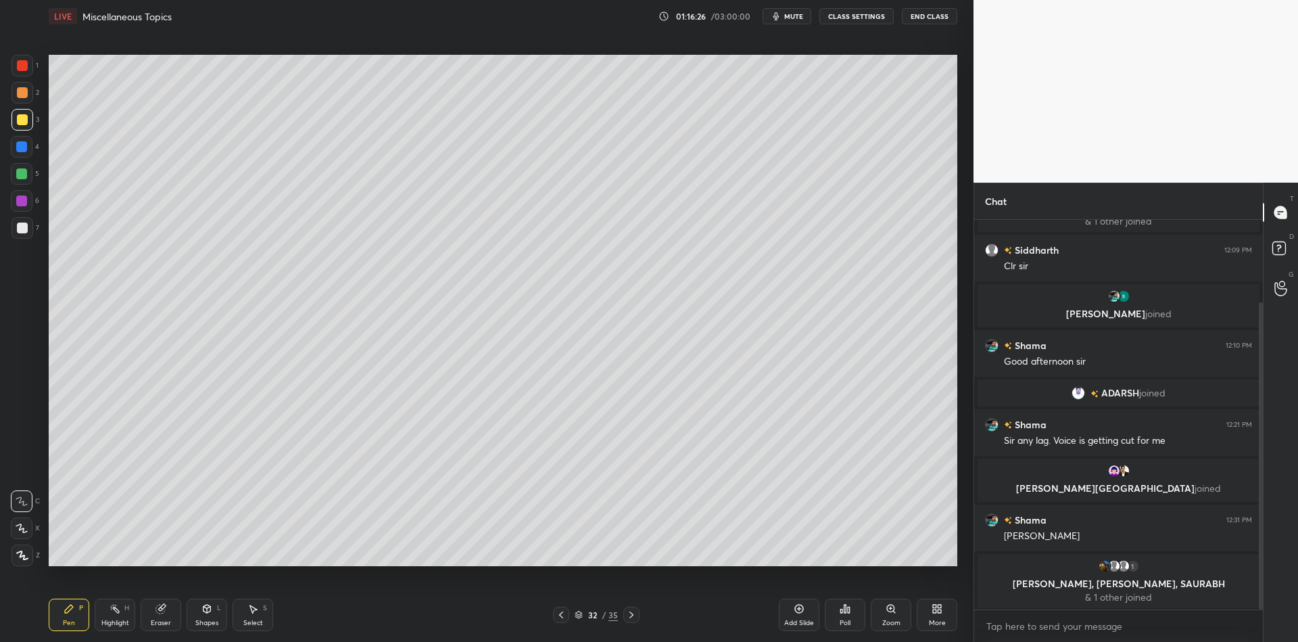
drag, startPoint x: 208, startPoint y: 623, endPoint x: 212, endPoint y: 598, distance: 24.8
click at [208, 621] on div "Shapes" at bounding box center [206, 622] width 23 height 7
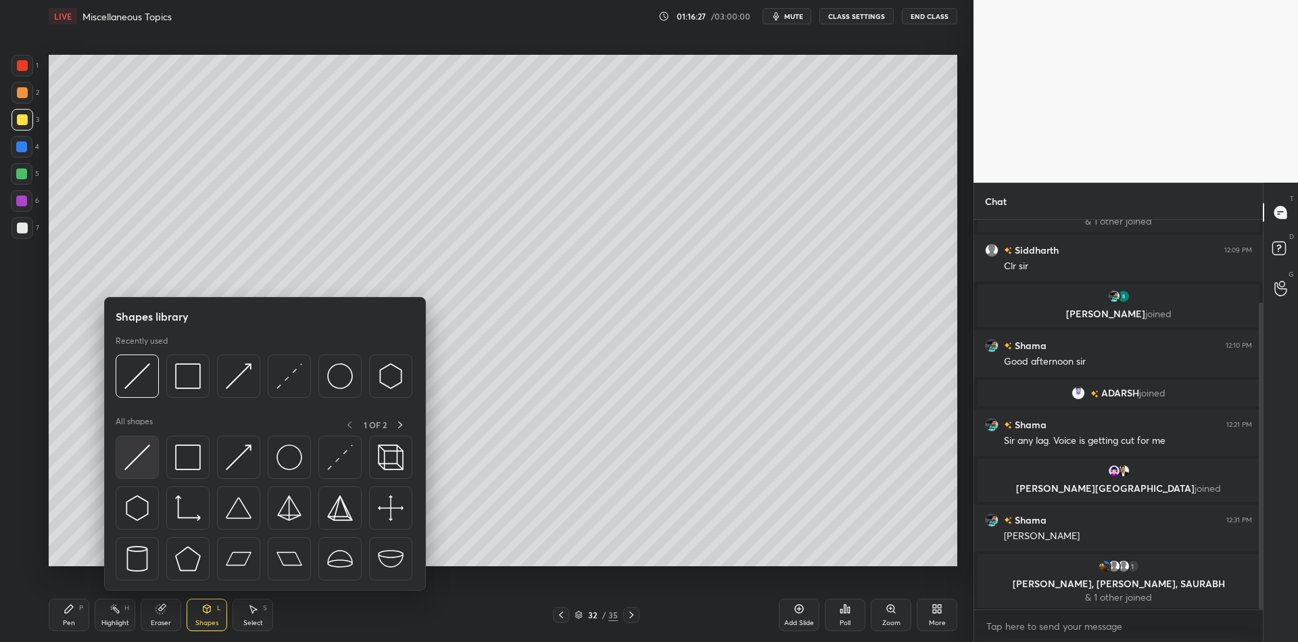
click at [148, 452] on div at bounding box center [137, 456] width 43 height 43
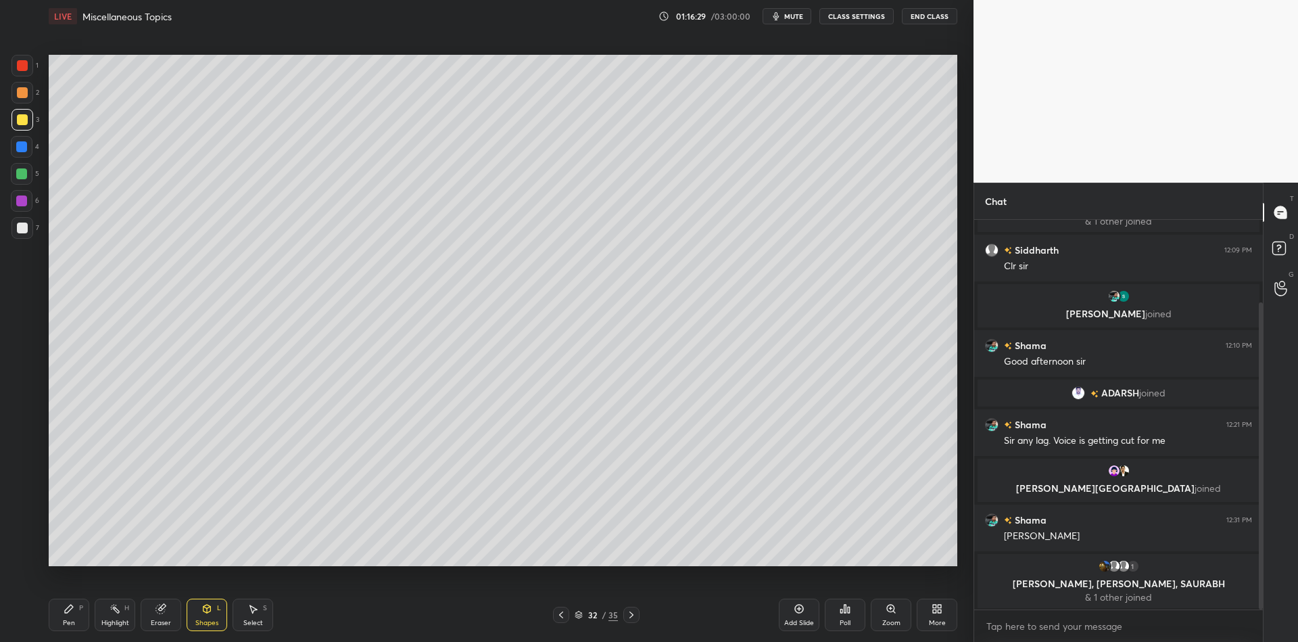
click at [80, 615] on div "Pen P" at bounding box center [69, 614] width 41 height 32
drag, startPoint x: 108, startPoint y: 621, endPoint x: 112, endPoint y: 615, distance: 7.6
click at [110, 619] on div "Highlight" at bounding box center [115, 622] width 28 height 7
click at [74, 616] on div "Pen P" at bounding box center [69, 614] width 41 height 32
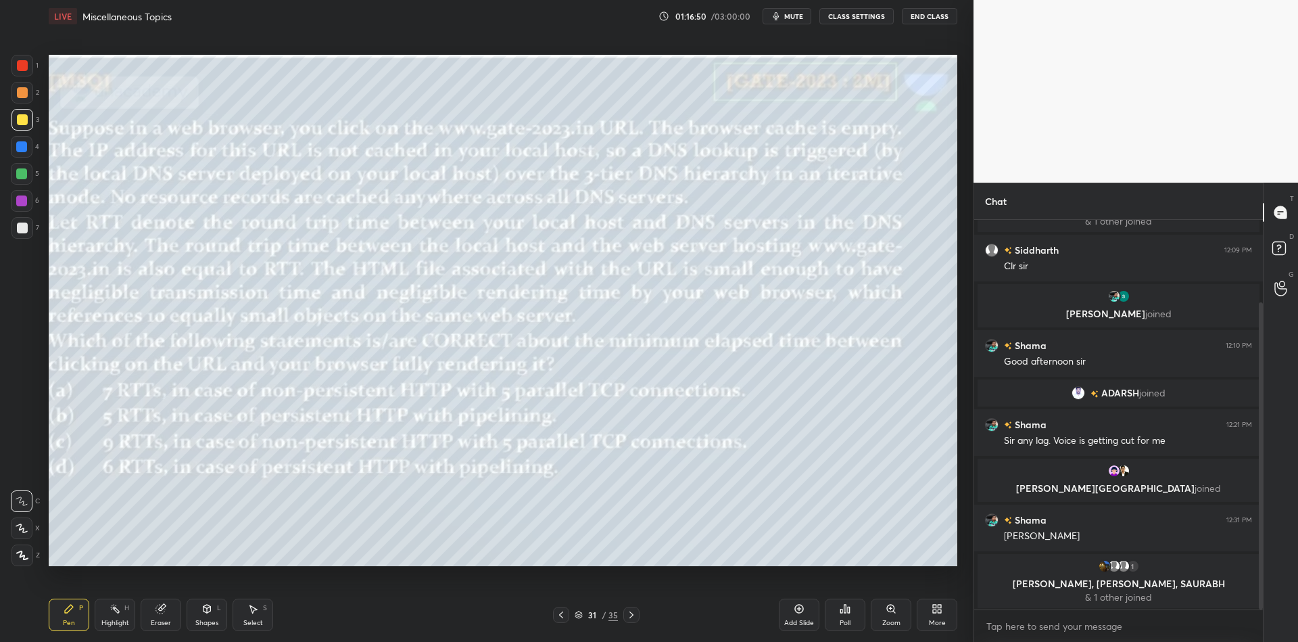
drag, startPoint x: 116, startPoint y: 622, endPoint x: 134, endPoint y: 582, distance: 43.9
click at [107, 623] on div "Highlight" at bounding box center [115, 622] width 28 height 7
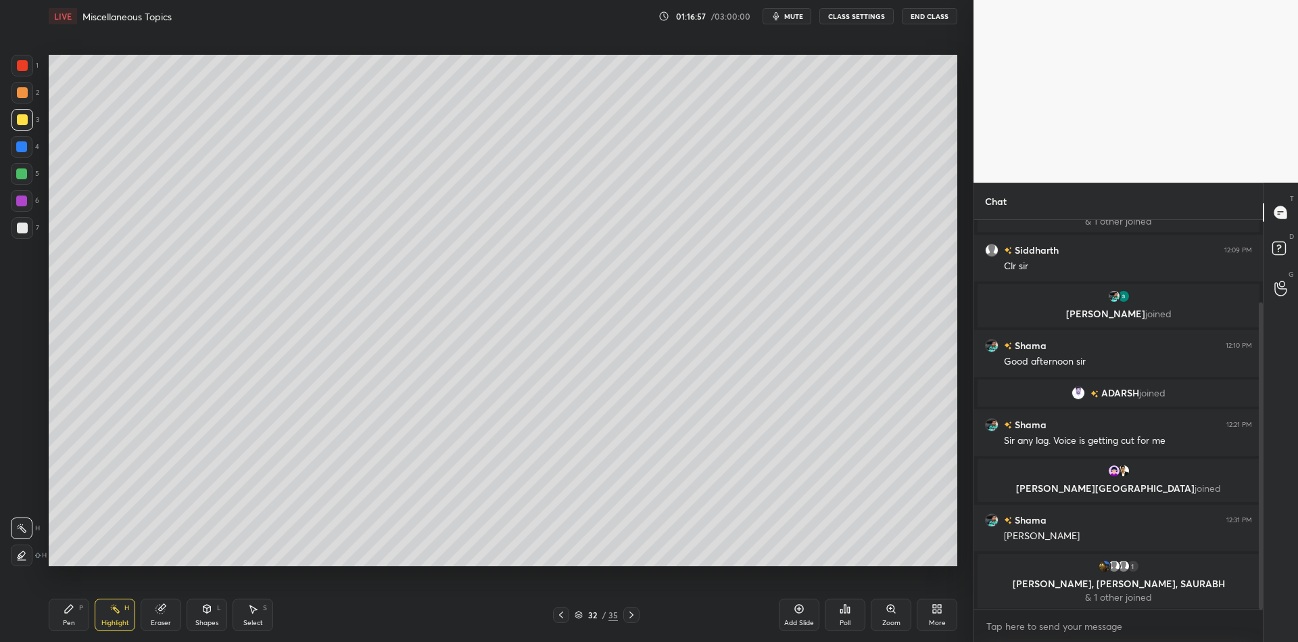
drag, startPoint x: 70, startPoint y: 613, endPoint x: 70, endPoint y: 596, distance: 16.9
click at [72, 612] on icon at bounding box center [69, 608] width 11 height 11
click at [208, 616] on div "Shapes L" at bounding box center [207, 614] width 41 height 32
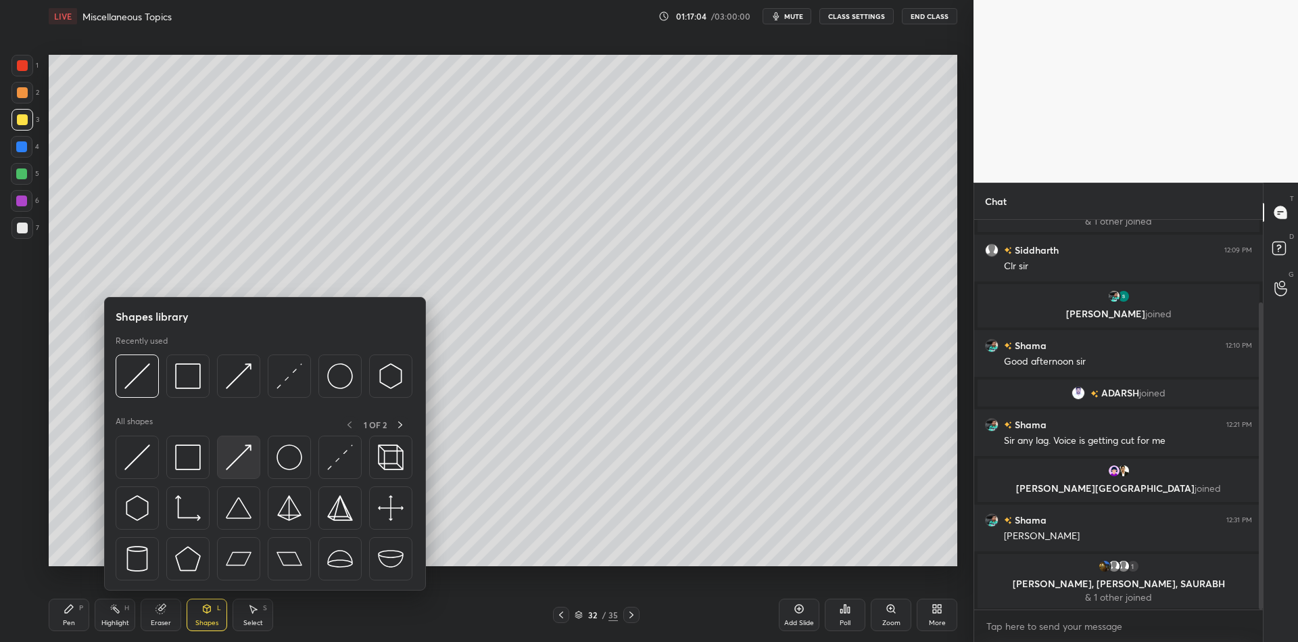
click at [241, 452] on img at bounding box center [239, 457] width 26 height 26
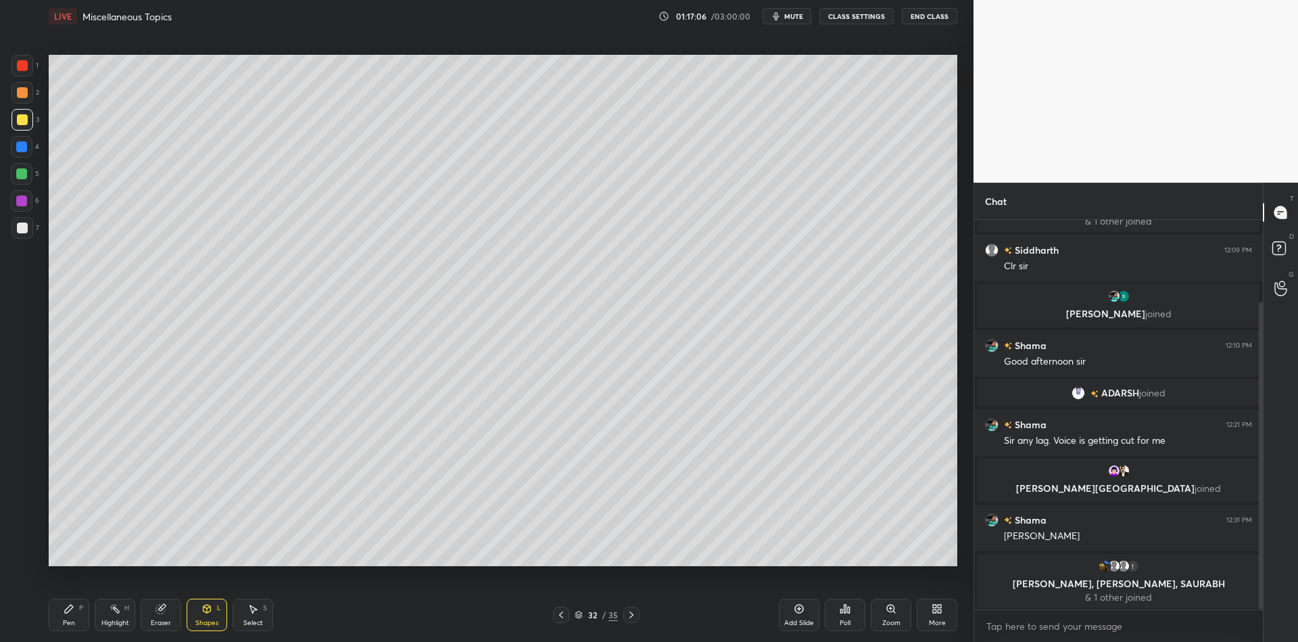
click at [74, 610] on div "Pen P" at bounding box center [69, 614] width 41 height 32
drag, startPoint x: 162, startPoint y: 616, endPoint x: 163, endPoint y: 592, distance: 24.3
click at [159, 614] on div "Eraser" at bounding box center [161, 614] width 41 height 32
click at [68, 626] on div "Pen" at bounding box center [69, 622] width 12 height 7
click at [111, 625] on div "Highlight" at bounding box center [115, 622] width 28 height 7
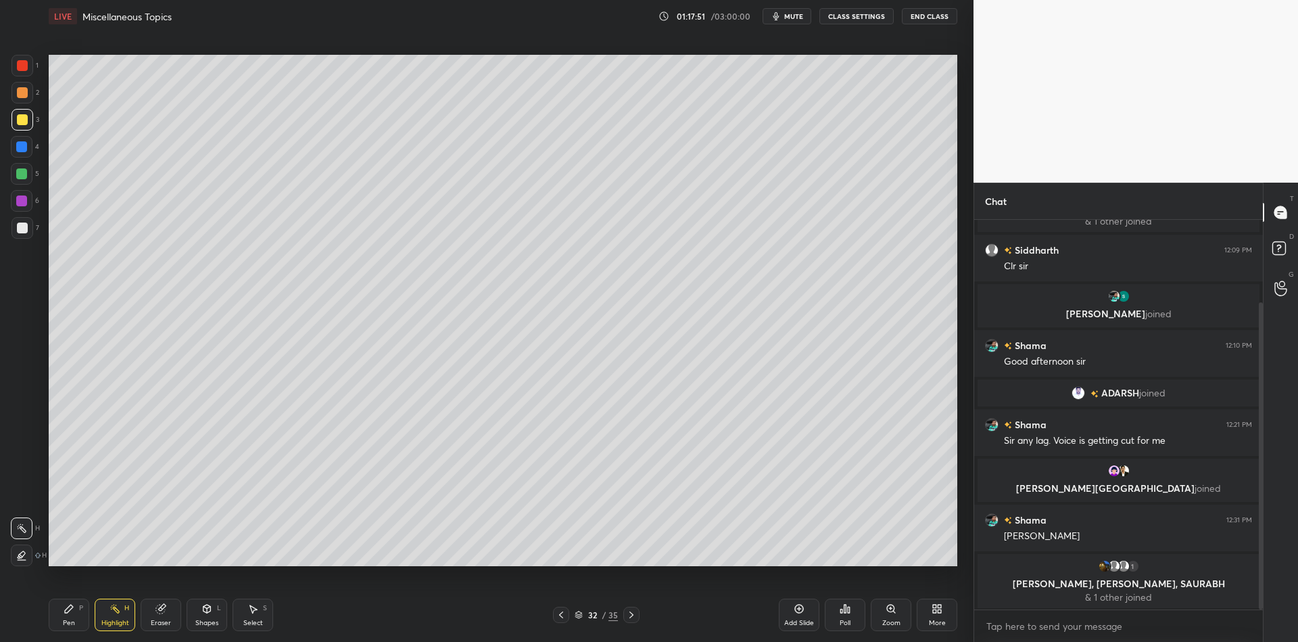
drag, startPoint x: 71, startPoint y: 617, endPoint x: 81, endPoint y: 597, distance: 22.7
click at [73, 615] on div "Pen P" at bounding box center [69, 614] width 41 height 32
click at [202, 614] on div "Shapes L" at bounding box center [207, 614] width 41 height 32
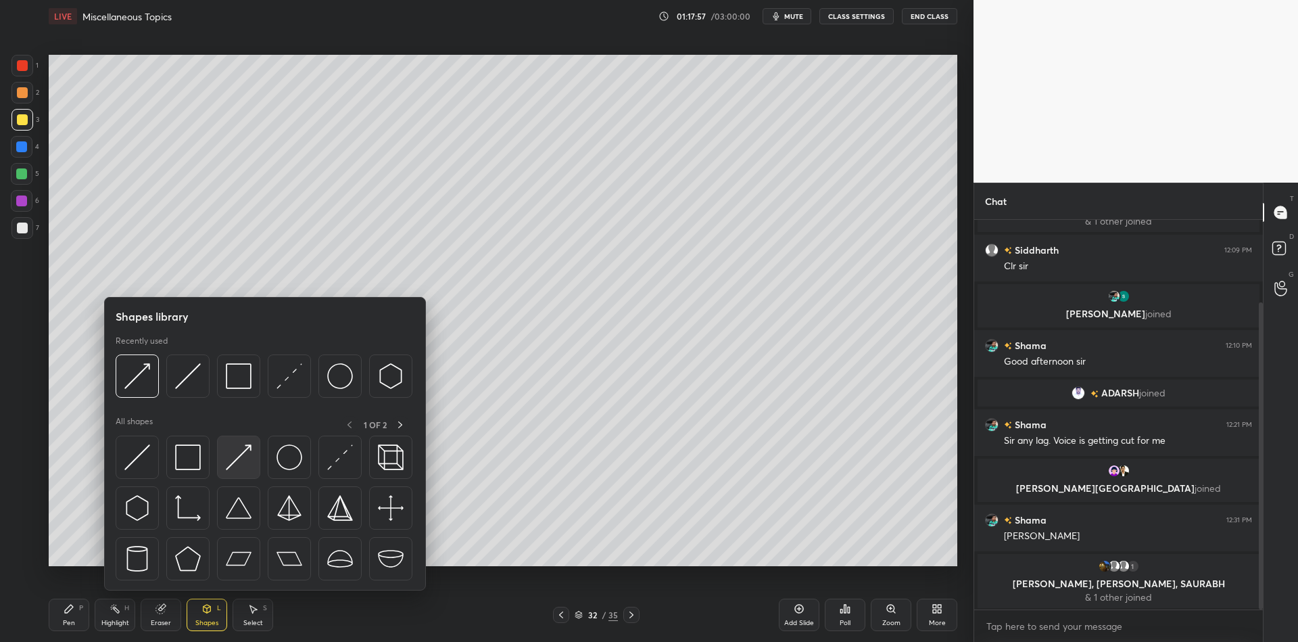
click at [242, 455] on img at bounding box center [239, 457] width 26 height 26
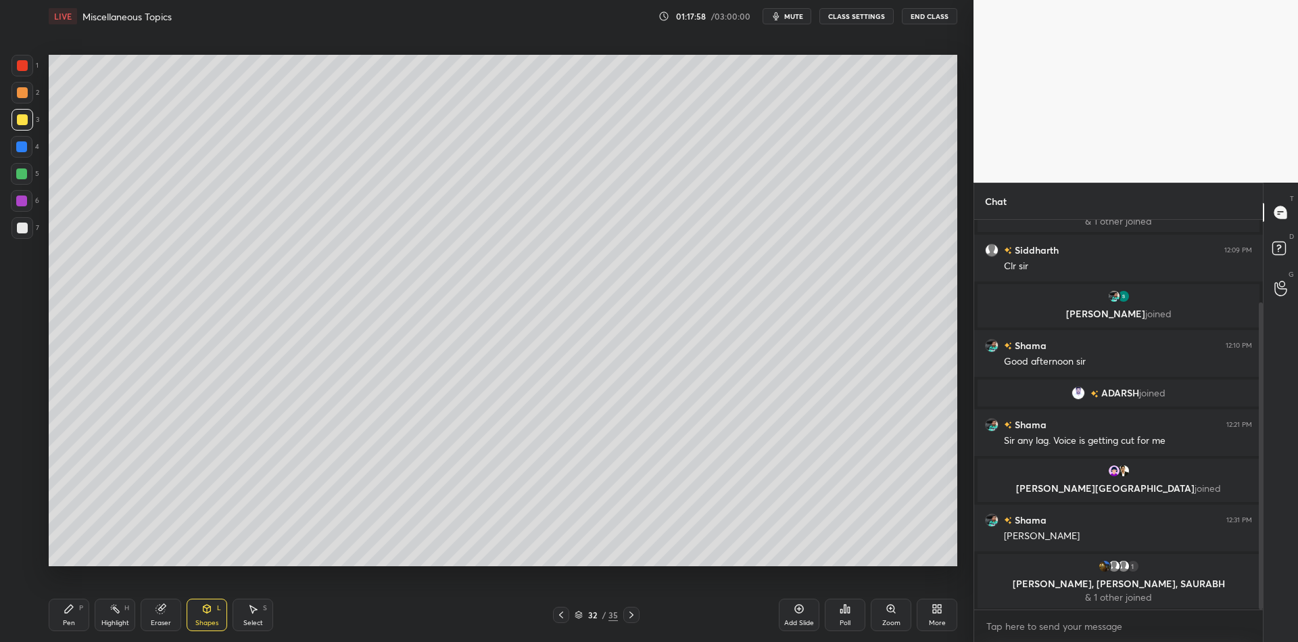
click at [82, 614] on div "Pen P" at bounding box center [69, 614] width 41 height 32
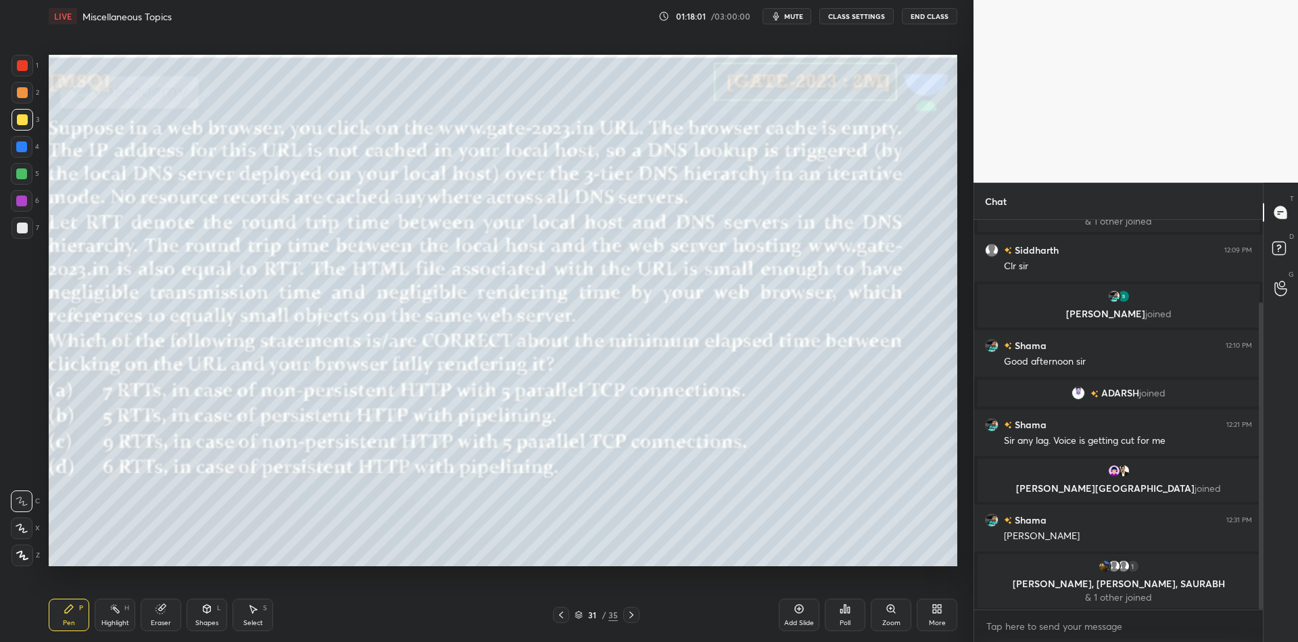
drag, startPoint x: 118, startPoint y: 627, endPoint x: 114, endPoint y: 619, distance: 9.7
click at [114, 627] on div "Highlight H" at bounding box center [115, 614] width 41 height 32
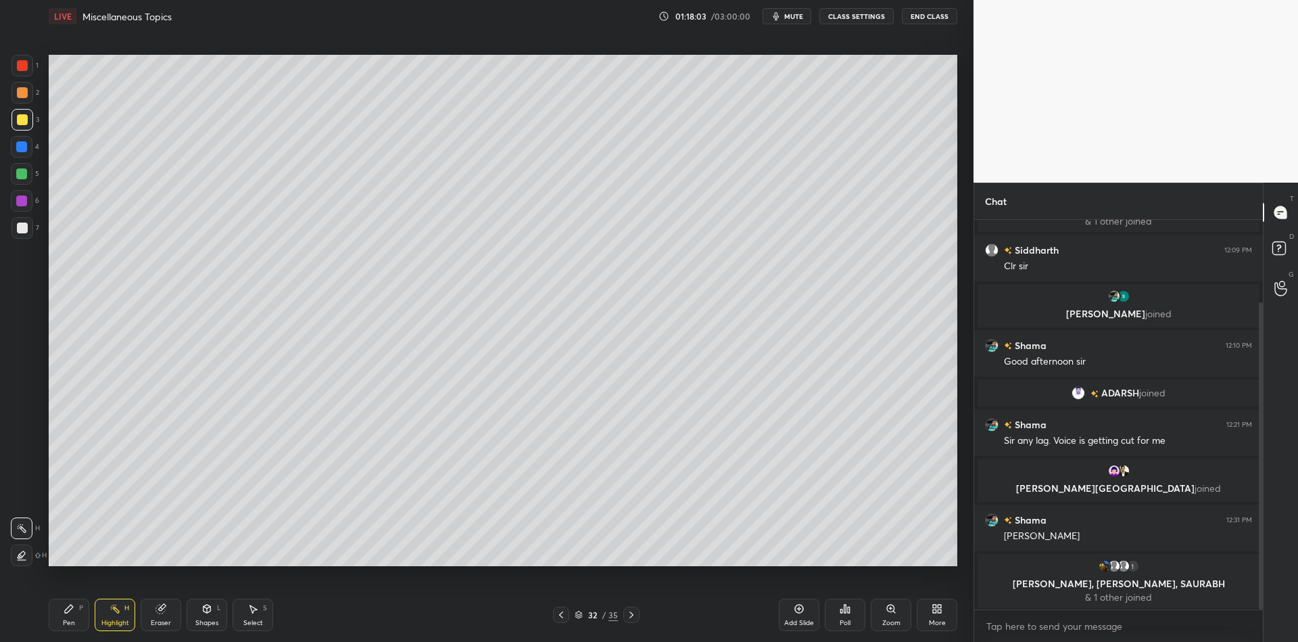
click at [74, 617] on div "Pen P" at bounding box center [69, 614] width 41 height 32
click at [120, 613] on div "Highlight H" at bounding box center [115, 614] width 41 height 32
click at [67, 627] on div "Pen P" at bounding box center [69, 614] width 41 height 32
click at [123, 620] on div "Highlight" at bounding box center [115, 622] width 28 height 7
drag, startPoint x: 72, startPoint y: 621, endPoint x: 72, endPoint y: 611, distance: 9.5
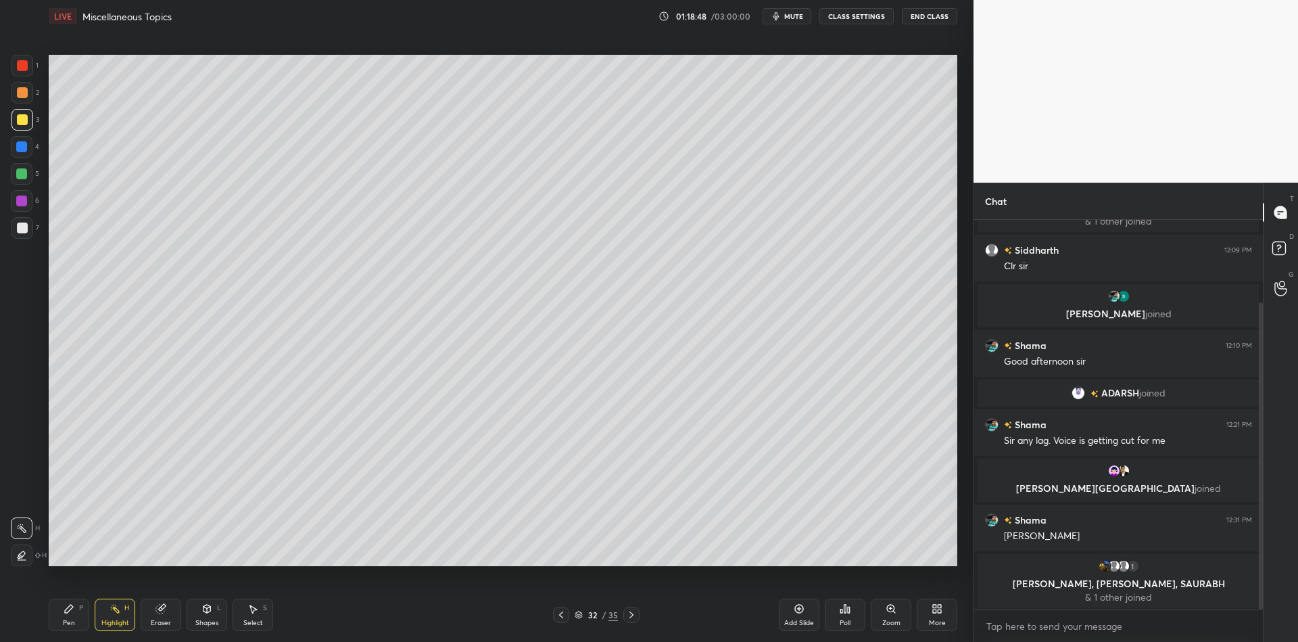
click at [72, 620] on div "Pen P" at bounding box center [69, 614] width 41 height 32
drag, startPoint x: 203, startPoint y: 619, endPoint x: 205, endPoint y: 606, distance: 12.9
click at [204, 616] on div "Shapes L" at bounding box center [207, 614] width 41 height 32
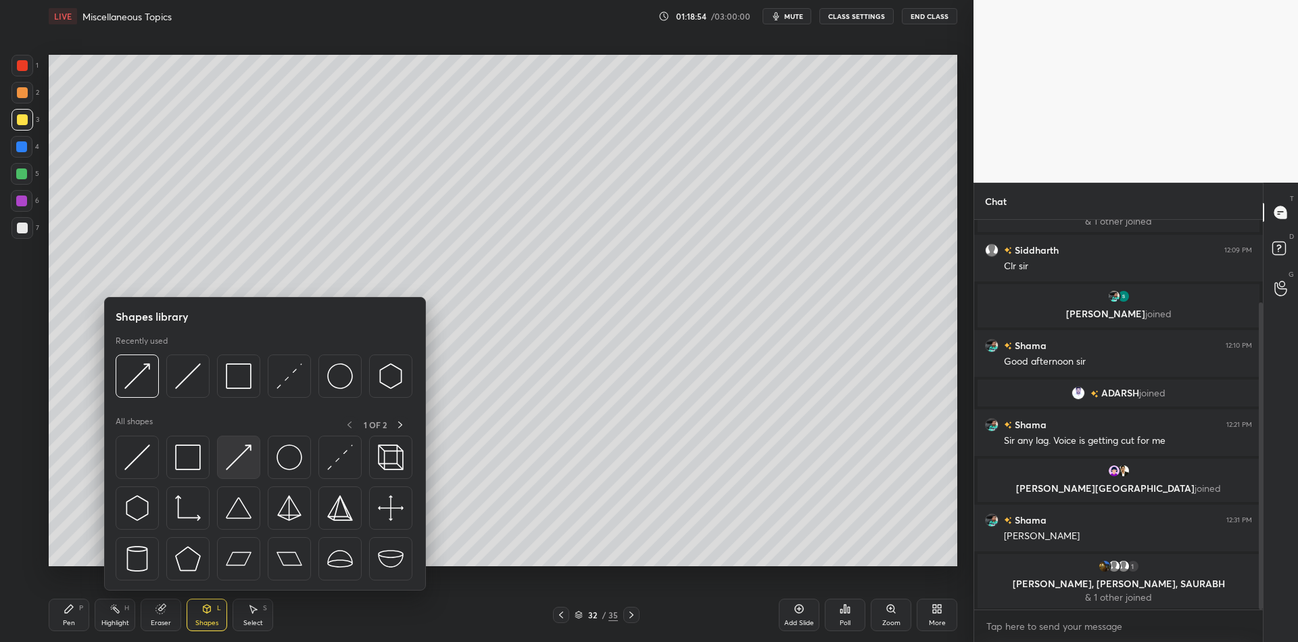
click at [237, 464] on img at bounding box center [239, 457] width 26 height 26
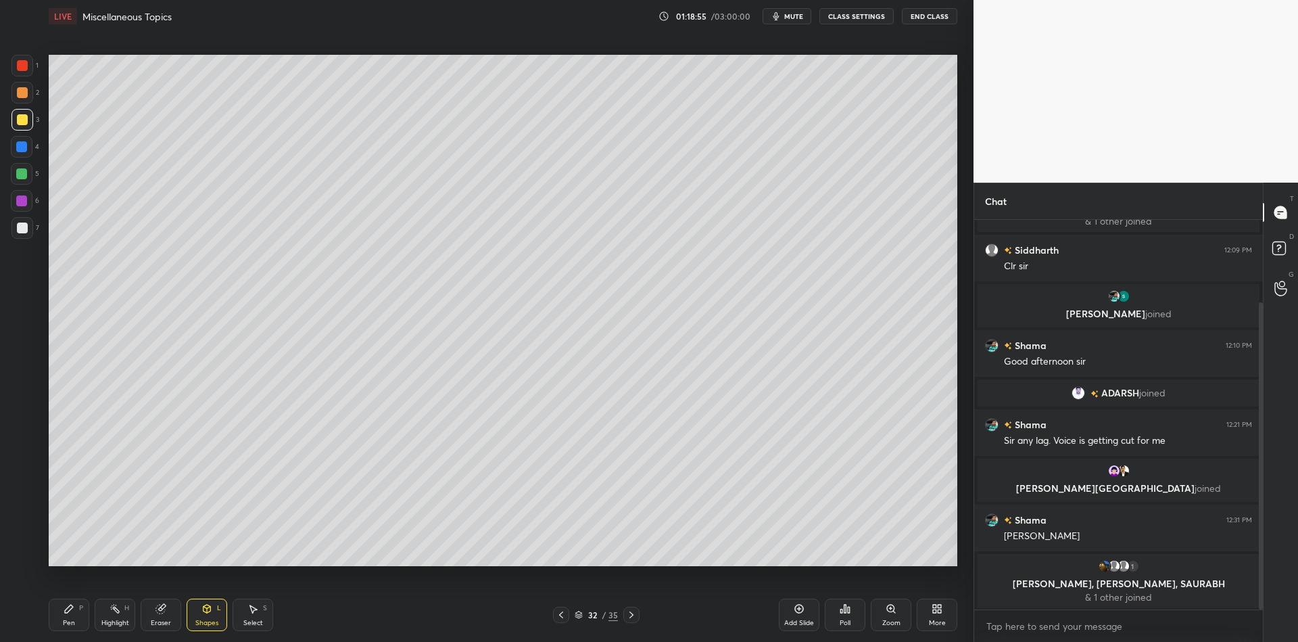
click at [77, 615] on div "Pen P" at bounding box center [69, 614] width 41 height 32
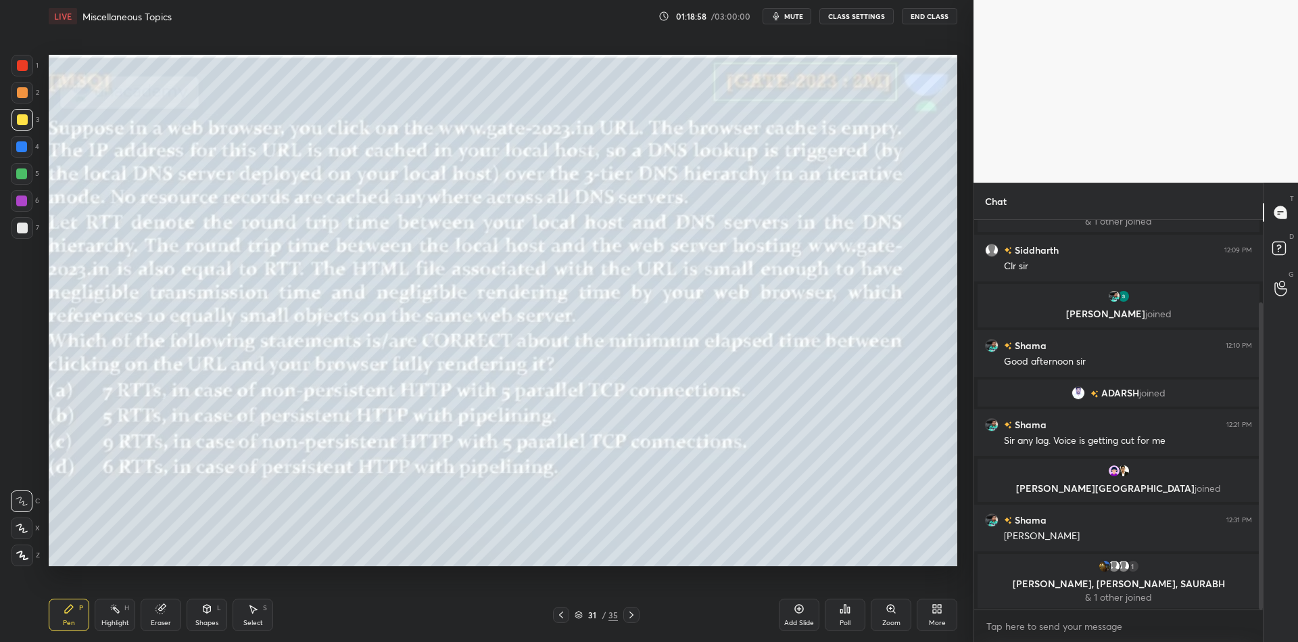
click at [112, 623] on div "Highlight" at bounding box center [115, 622] width 28 height 7
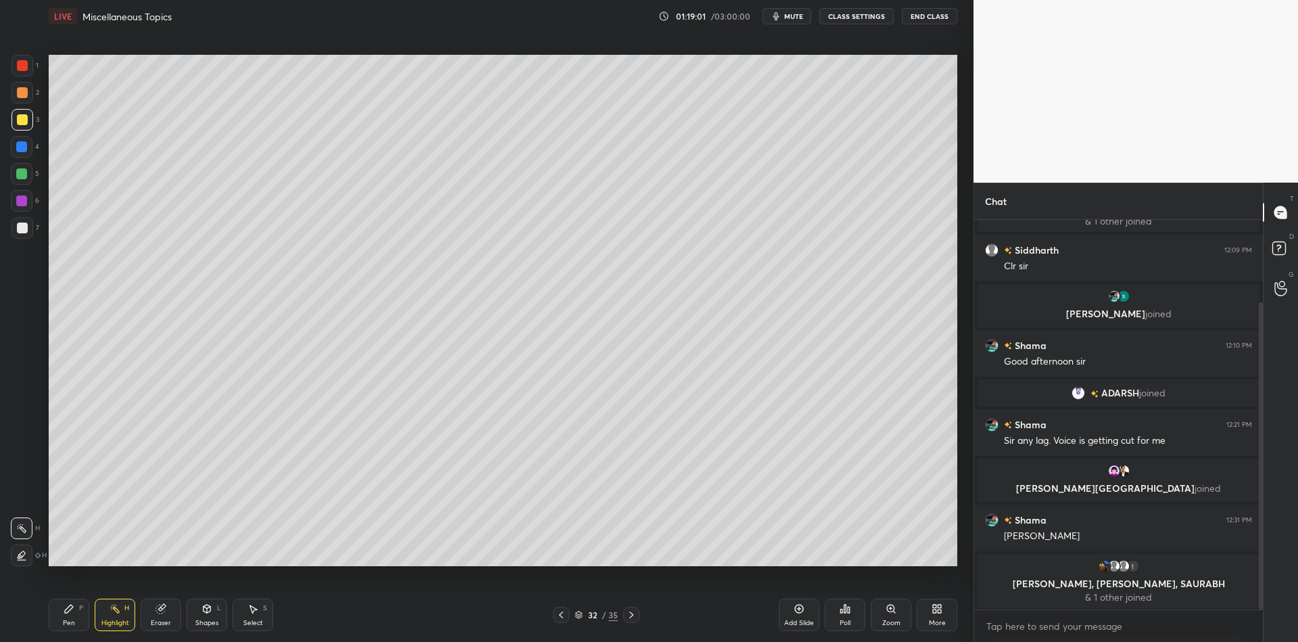
drag, startPoint x: 74, startPoint y: 615, endPoint x: 83, endPoint y: 604, distance: 14.4
click at [75, 614] on div "Pen P" at bounding box center [69, 614] width 41 height 32
click at [206, 614] on div "Shapes L" at bounding box center [207, 614] width 41 height 32
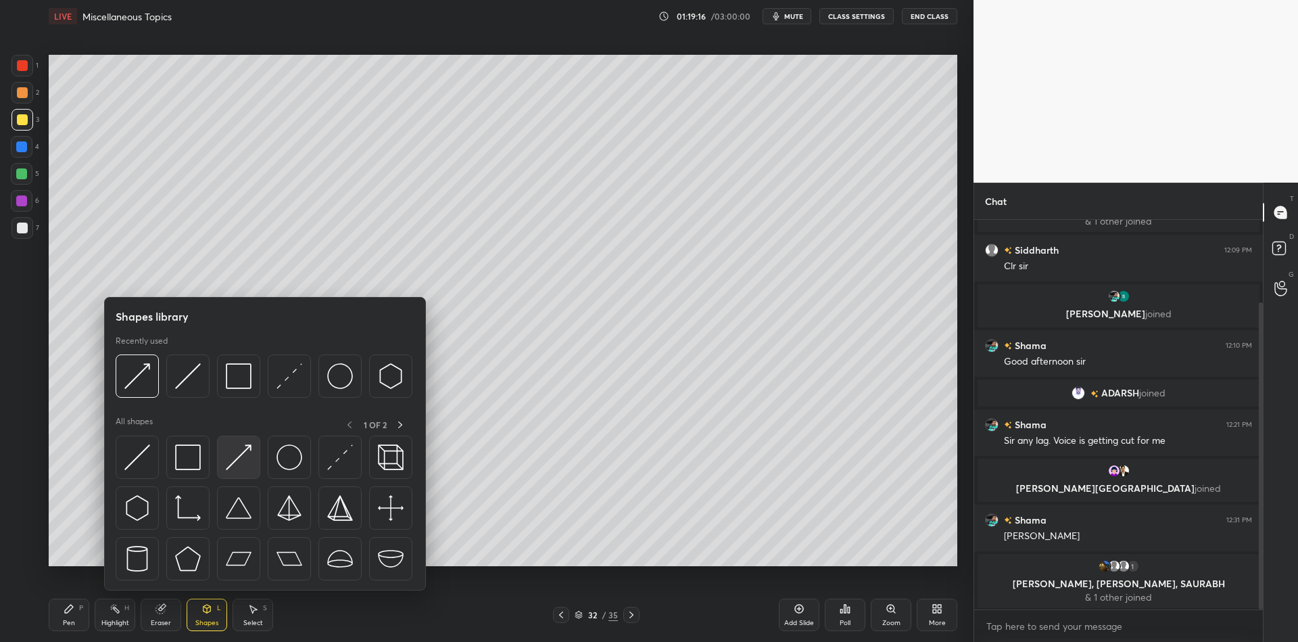
click at [238, 454] on img at bounding box center [239, 457] width 26 height 26
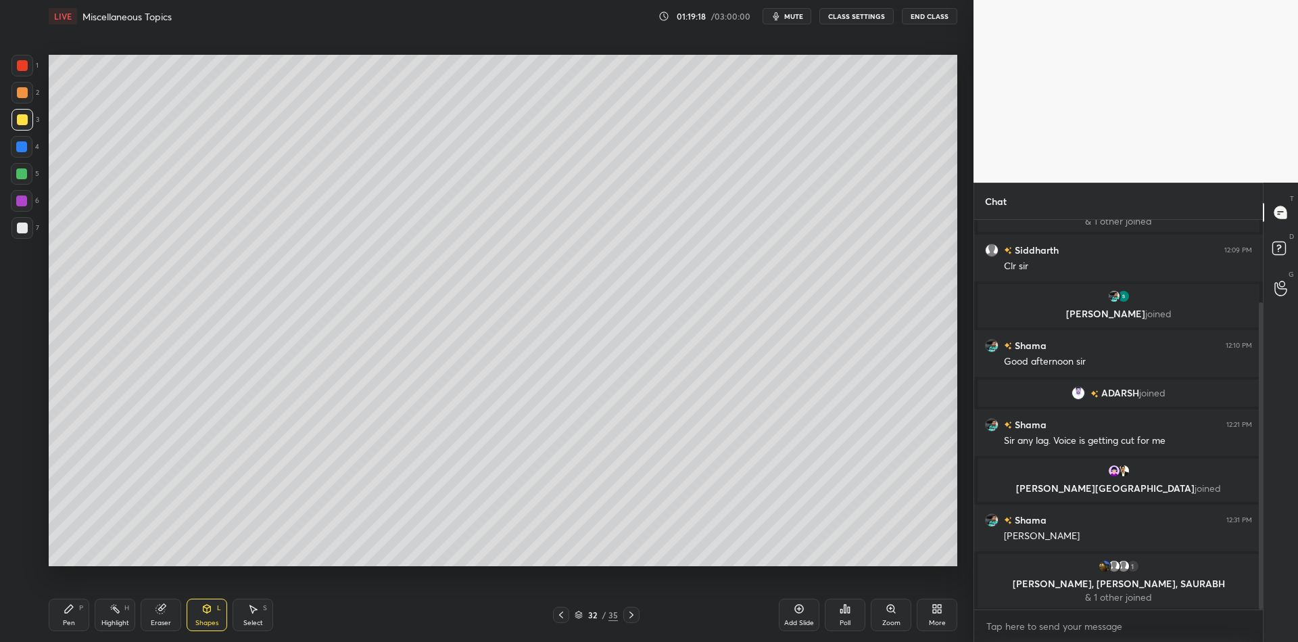
drag, startPoint x: 249, startPoint y: 614, endPoint x: 258, endPoint y: 599, distance: 16.9
click at [252, 611] on div "Select S" at bounding box center [253, 614] width 41 height 32
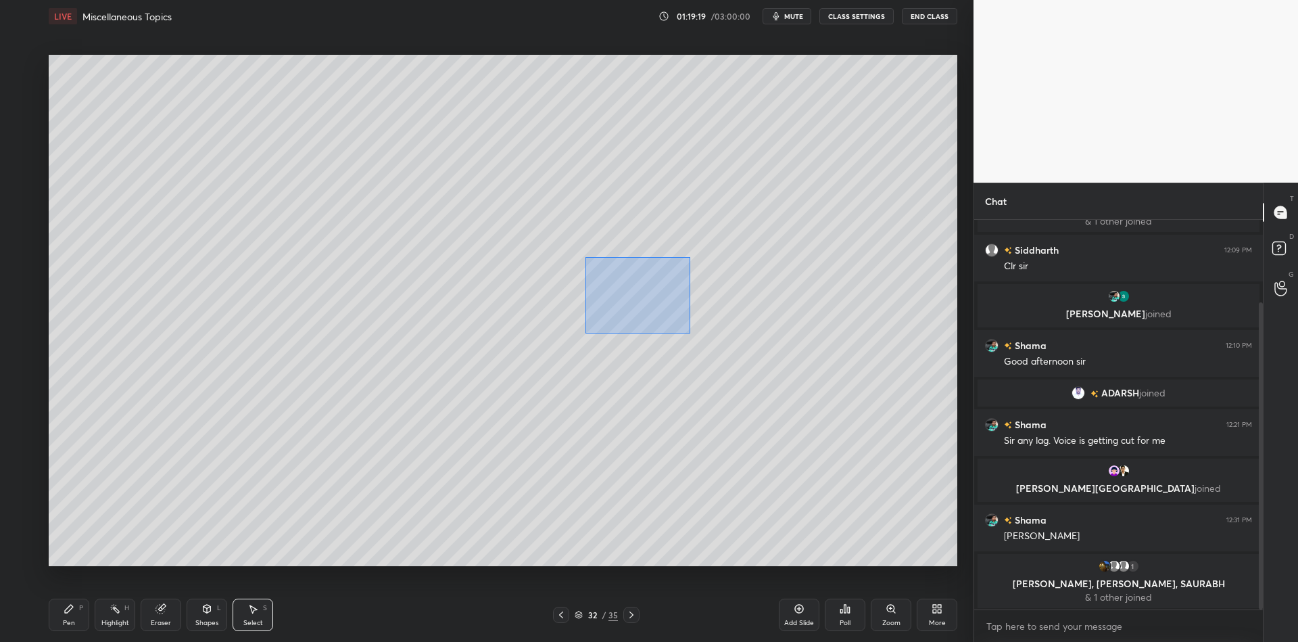
drag, startPoint x: 638, startPoint y: 272, endPoint x: 691, endPoint y: 314, distance: 68.3
click at [690, 331] on div "0 ° Undo Copy Paste here Duplicate Duplicate to new slide Delete" at bounding box center [503, 310] width 909 height 511
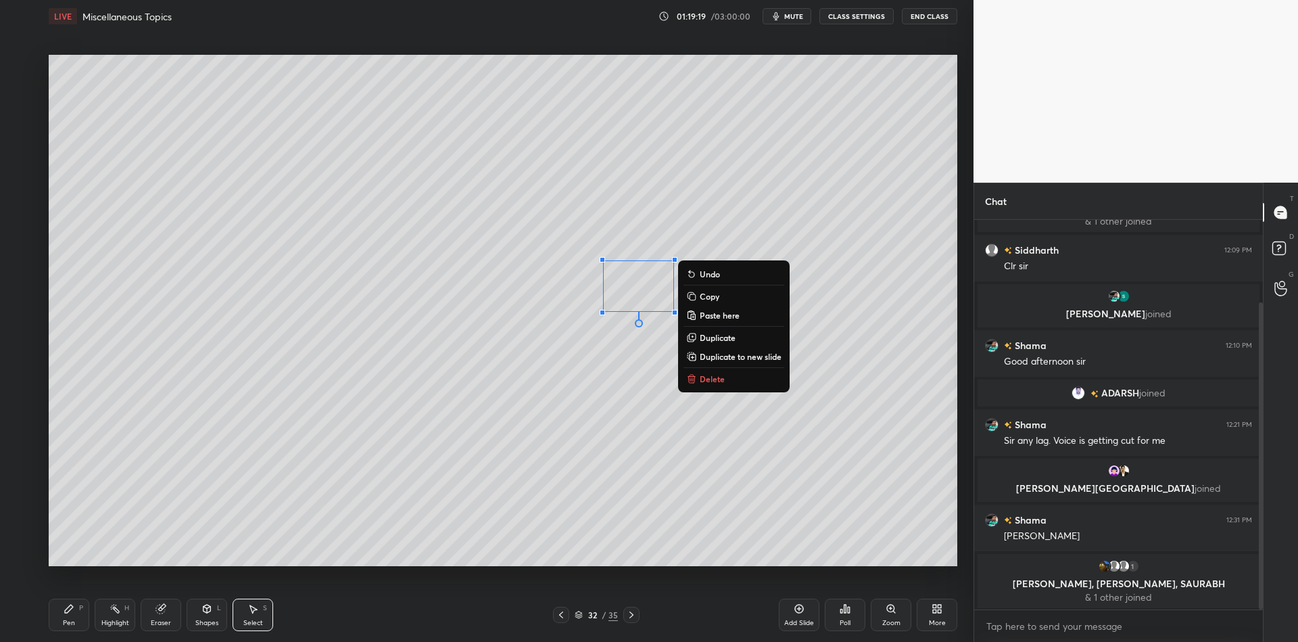
click at [717, 295] on p "Copy" at bounding box center [710, 296] width 20 height 11
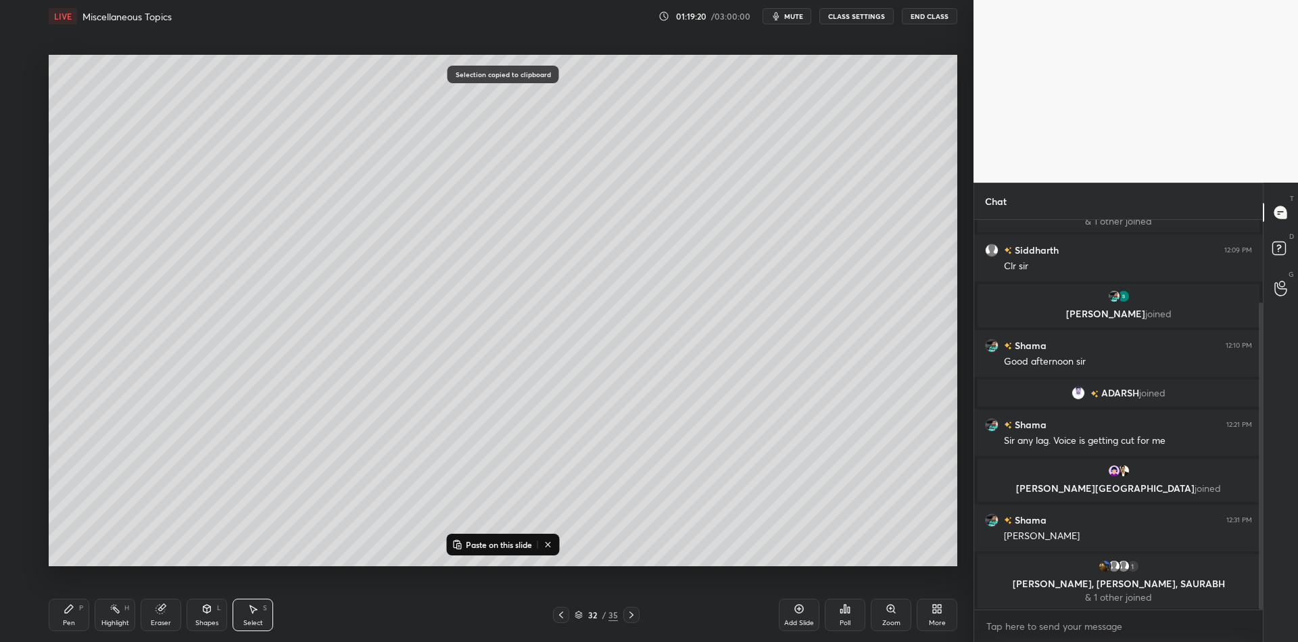
click at [504, 540] on p "Paste on this slide" at bounding box center [499, 544] width 66 height 11
drag, startPoint x: 658, startPoint y: 309, endPoint x: 747, endPoint y: 285, distance: 92.3
click at [748, 285] on div "0 ° Undo Copy Paste here Duplicate Duplicate to new slide Delete" at bounding box center [503, 310] width 909 height 511
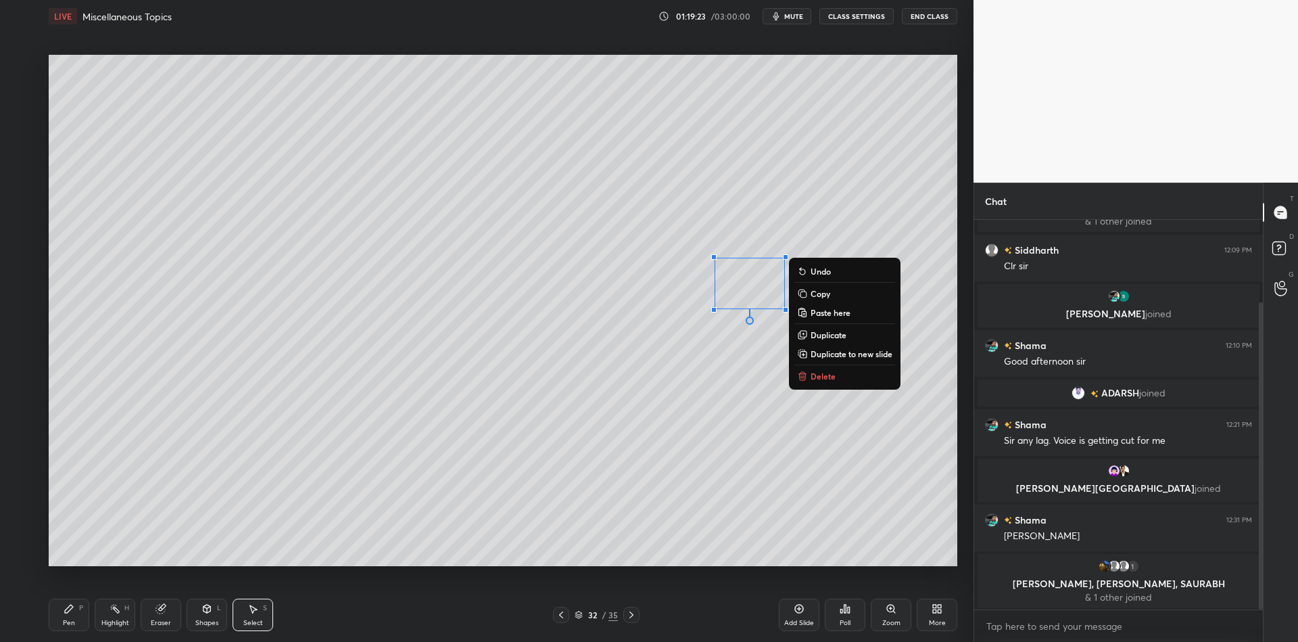
click at [82, 617] on div "Pen P" at bounding box center [69, 614] width 41 height 32
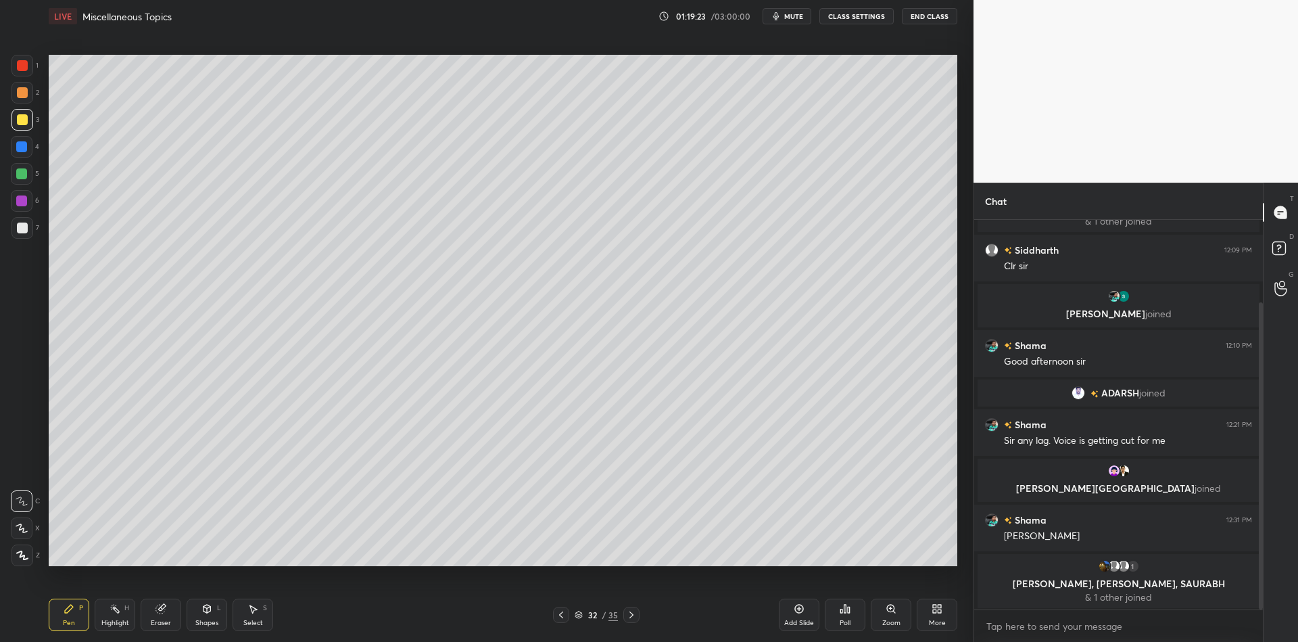
click at [213, 625] on div "Shapes" at bounding box center [206, 622] width 23 height 7
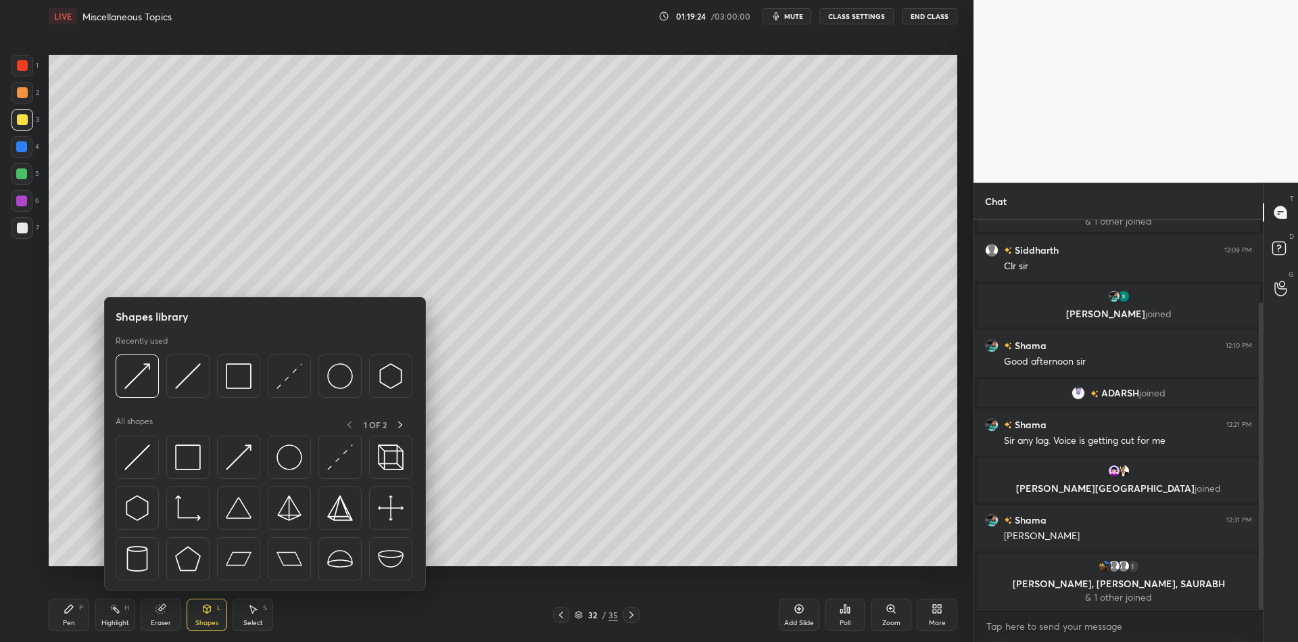
click at [137, 456] on img at bounding box center [137, 457] width 26 height 26
click at [21, 181] on div at bounding box center [22, 174] width 22 height 22
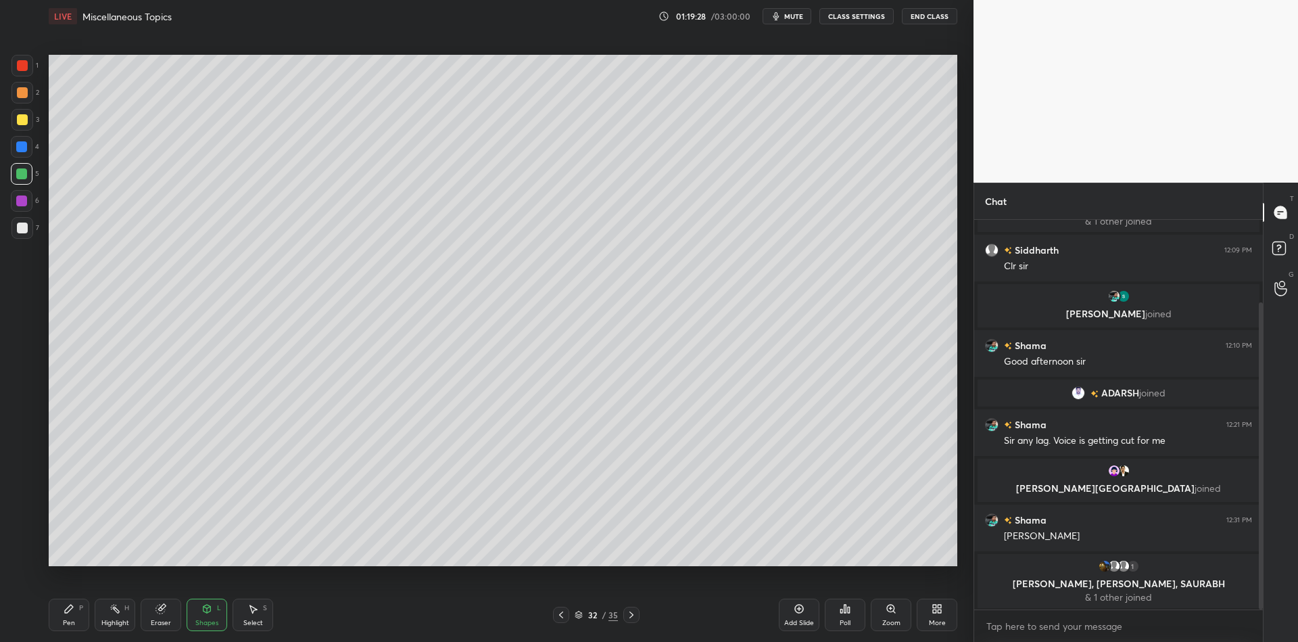
drag, startPoint x: 68, startPoint y: 619, endPoint x: 73, endPoint y: 570, distance: 49.6
click at [69, 617] on div "Pen P" at bounding box center [69, 614] width 41 height 32
click at [16, 125] on div at bounding box center [22, 120] width 22 height 22
click at [112, 619] on div "Highlight H" at bounding box center [115, 614] width 41 height 32
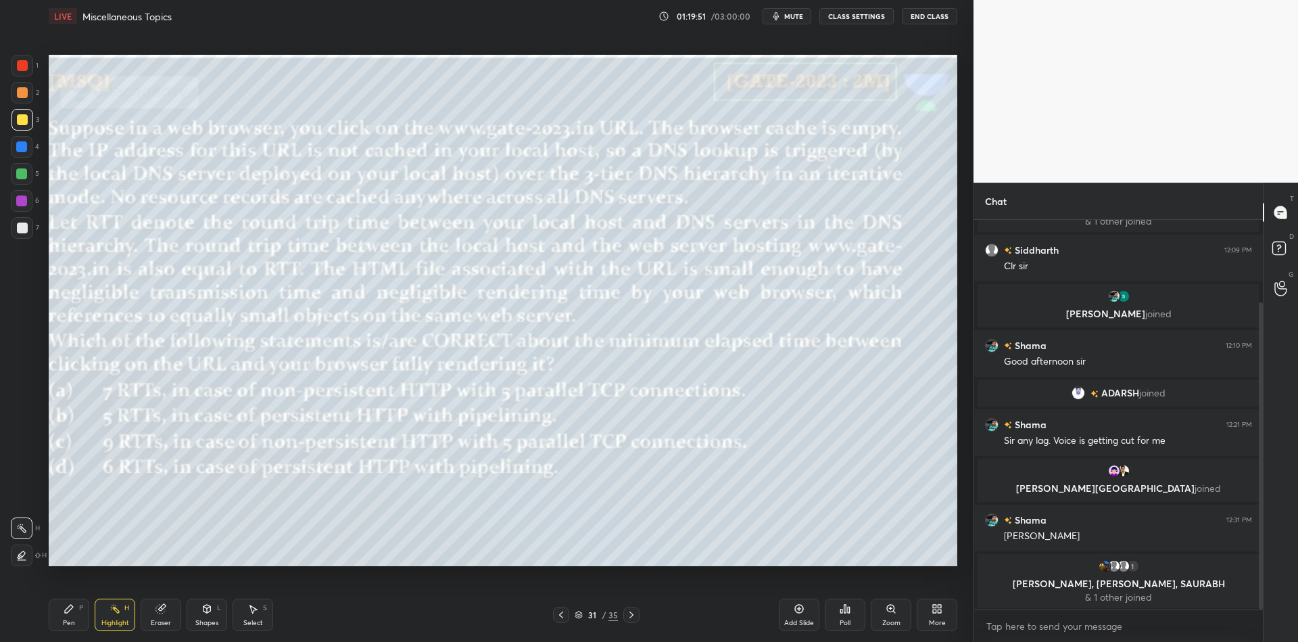
click at [20, 175] on div at bounding box center [21, 173] width 11 height 11
click at [62, 621] on div "Pen P" at bounding box center [69, 614] width 41 height 32
click at [116, 605] on icon at bounding box center [115, 608] width 11 height 11
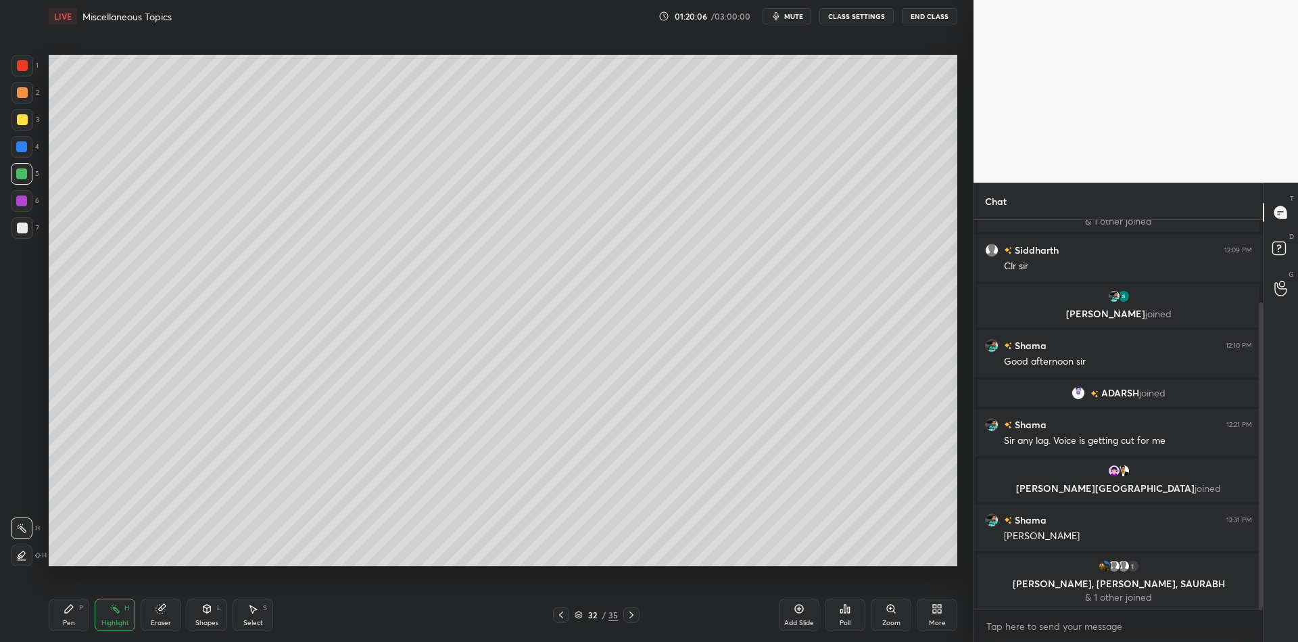
click at [25, 124] on div at bounding box center [22, 120] width 22 height 22
click at [792, 606] on div "Add Slide" at bounding box center [799, 614] width 41 height 32
click at [565, 615] on icon at bounding box center [561, 614] width 11 height 11
click at [562, 613] on icon at bounding box center [561, 614] width 11 height 11
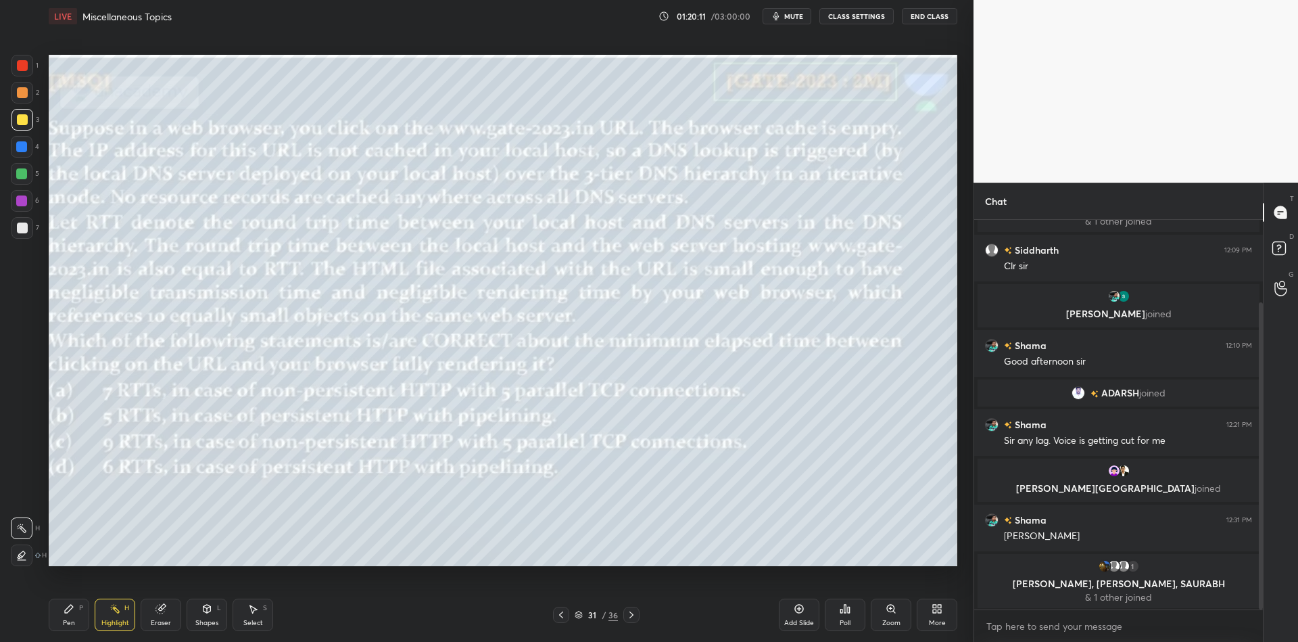
click at [564, 613] on icon at bounding box center [561, 614] width 11 height 11
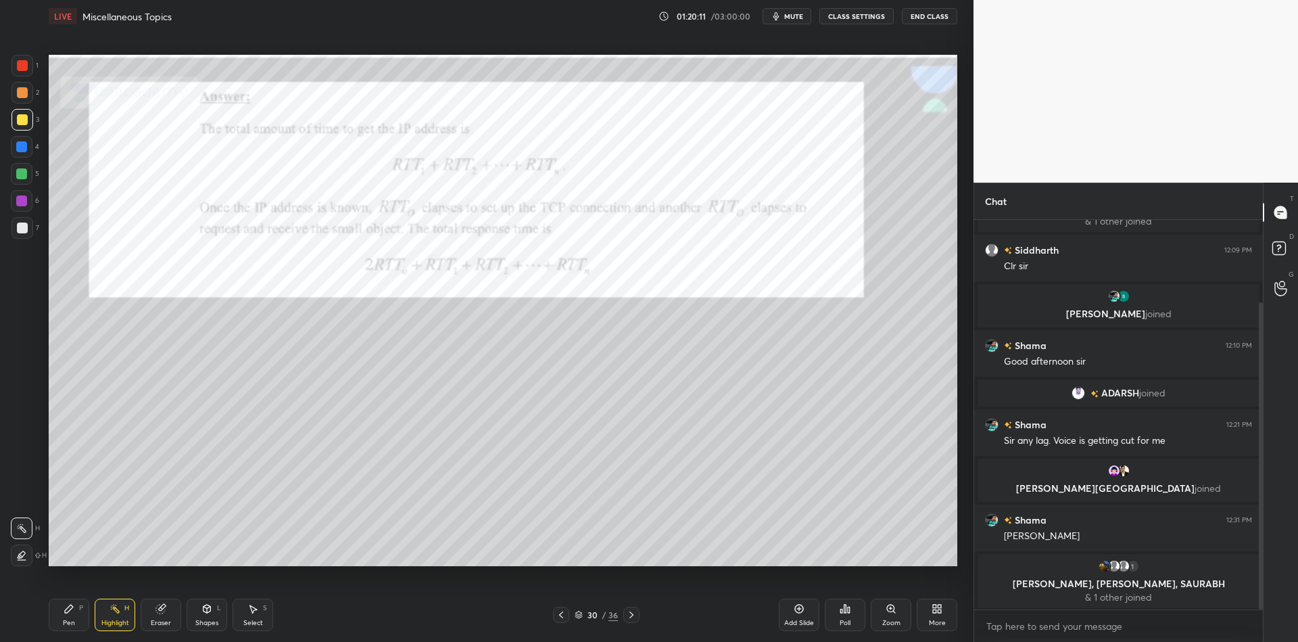
click at [565, 610] on icon at bounding box center [561, 614] width 11 height 11
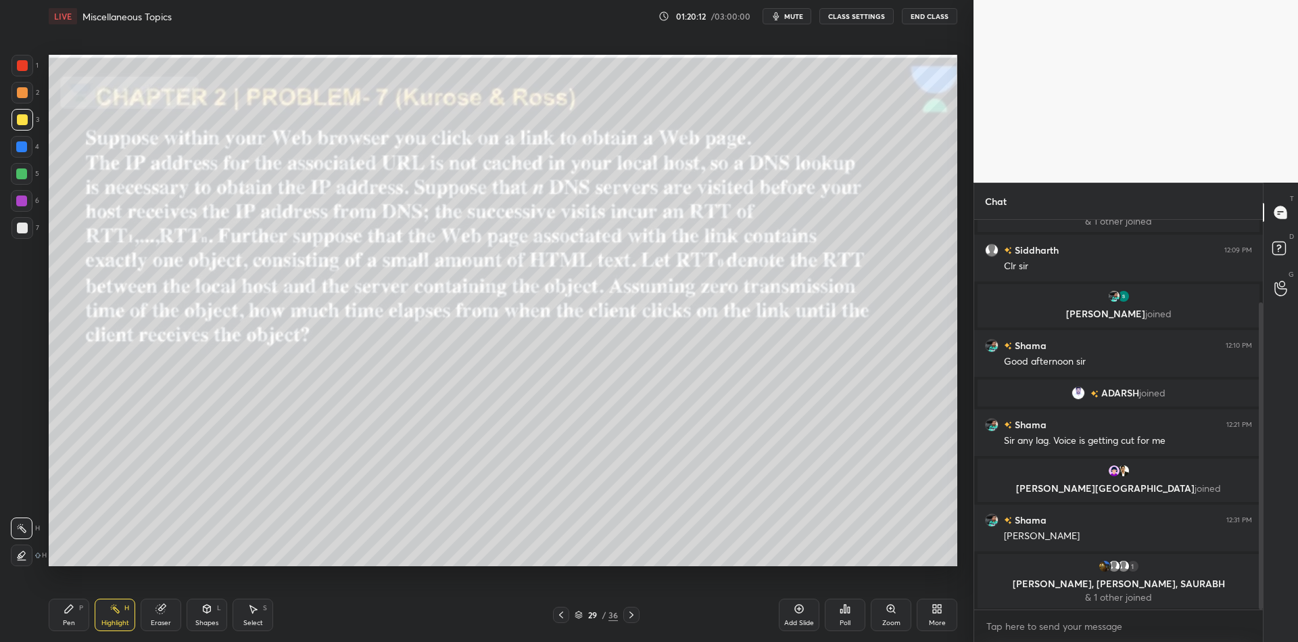
click at [567, 609] on div at bounding box center [561, 614] width 16 height 16
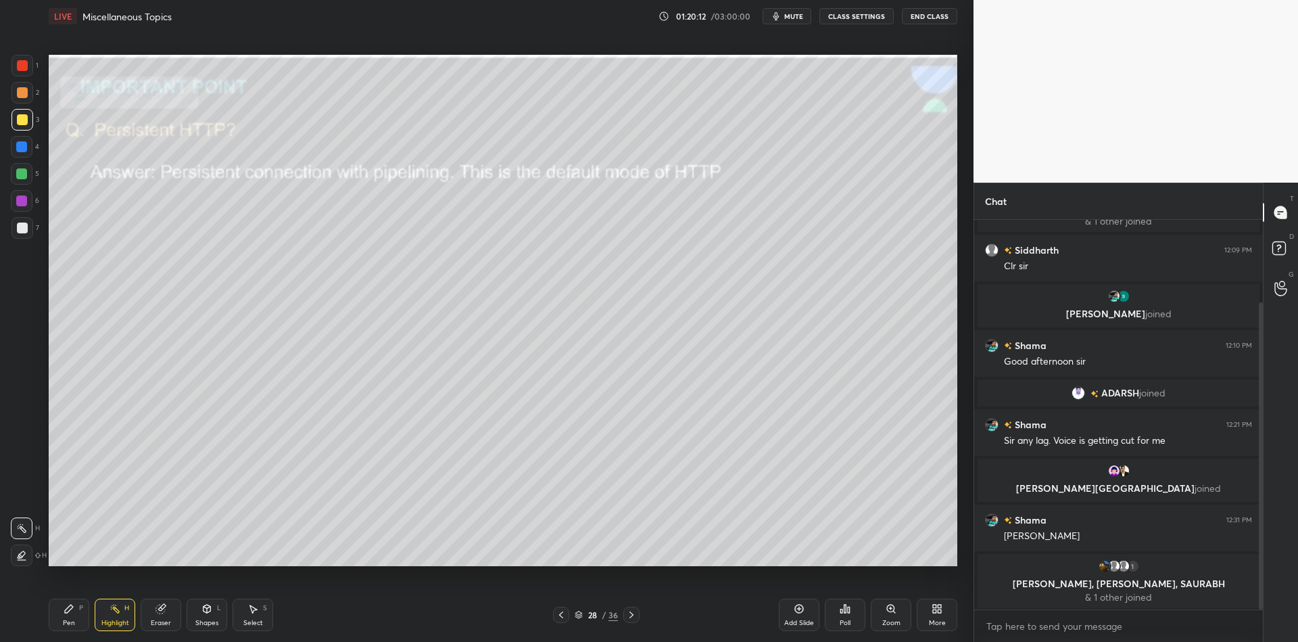
click at [567, 611] on div at bounding box center [561, 614] width 16 height 16
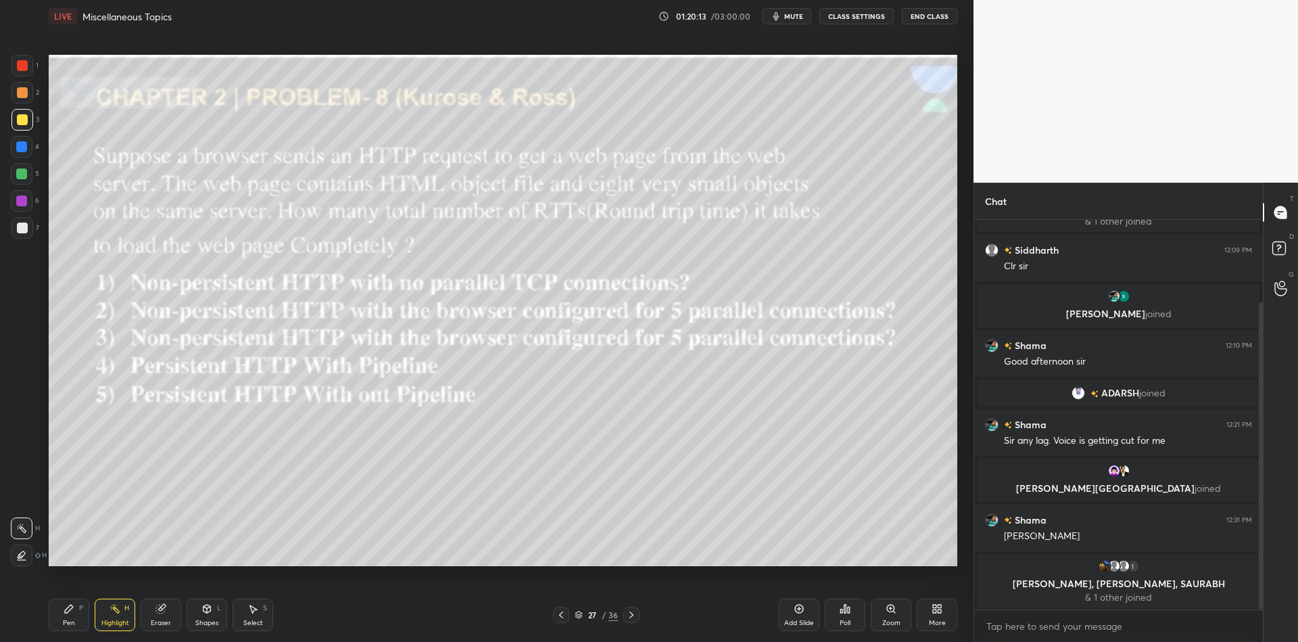
click at [562, 613] on icon at bounding box center [561, 614] width 11 height 11
click at [561, 615] on icon at bounding box center [561, 614] width 11 height 11
click at [623, 612] on div "25 / 36" at bounding box center [596, 614] width 87 height 16
click at [629, 610] on icon at bounding box center [631, 614] width 11 height 11
click at [561, 610] on icon at bounding box center [561, 614] width 11 height 11
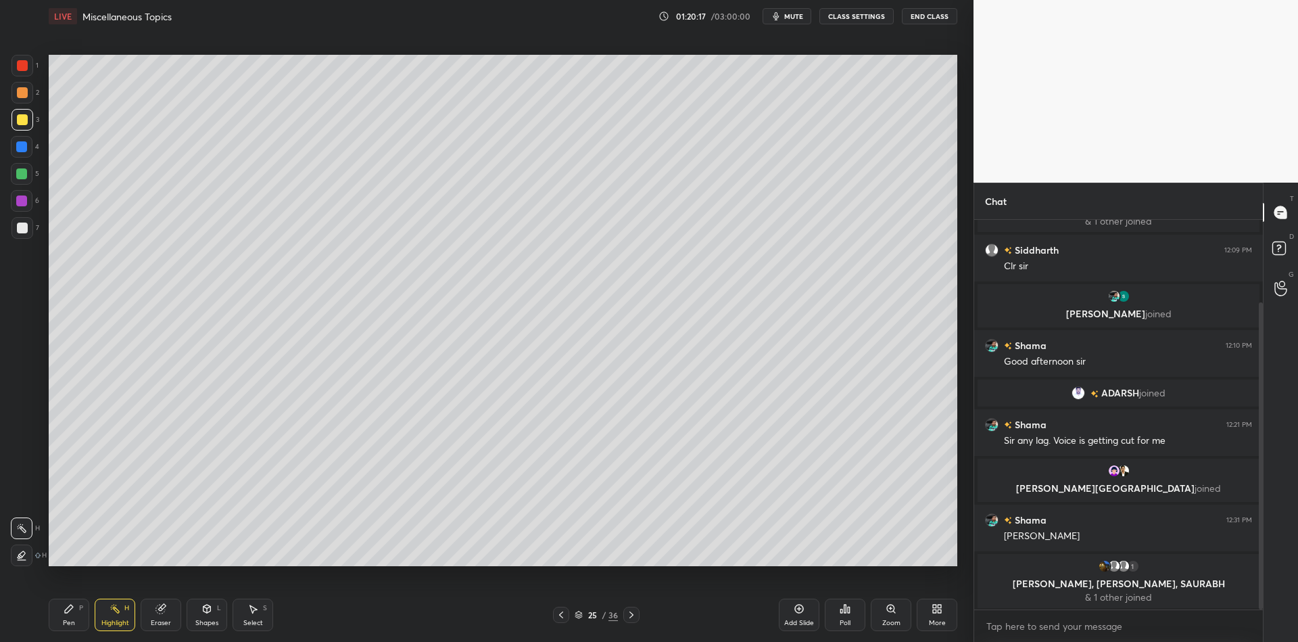
click at [563, 615] on icon at bounding box center [561, 614] width 11 height 11
drag, startPoint x: 249, startPoint y: 617, endPoint x: 251, endPoint y: 608, distance: 9.0
click at [249, 615] on div "Select S" at bounding box center [253, 614] width 41 height 32
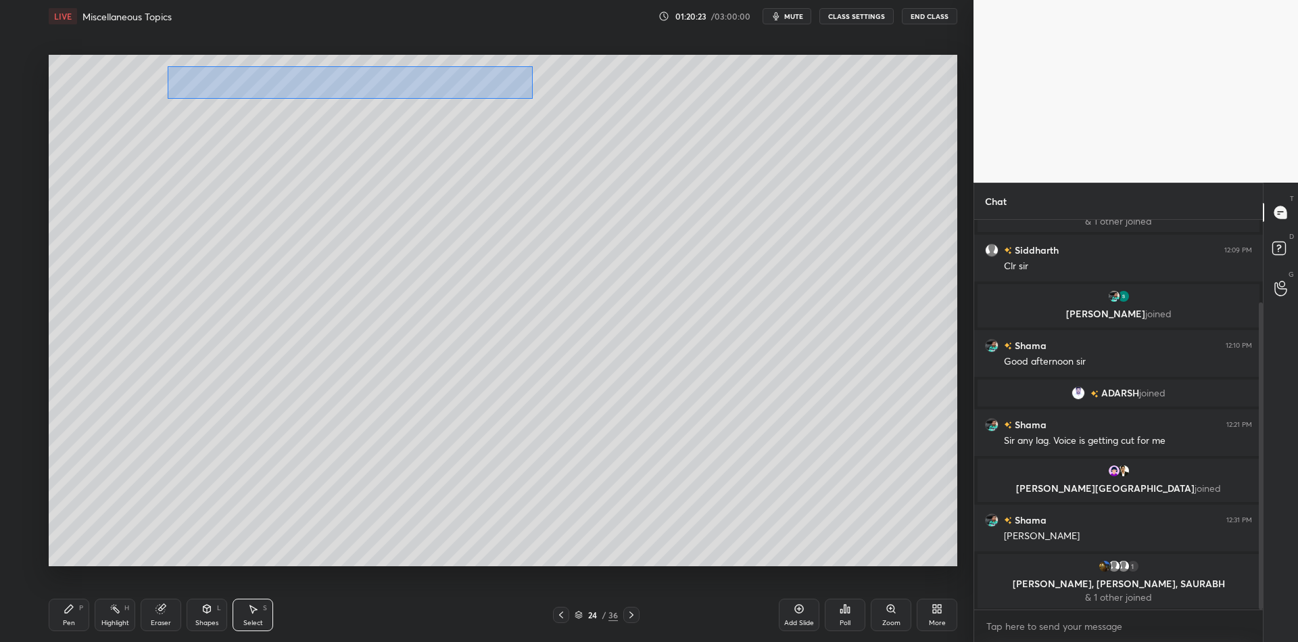
drag, startPoint x: 167, startPoint y: 66, endPoint x: 531, endPoint y: 94, distance: 365.4
click at [532, 97] on div "0 ° Undo Copy Paste here Duplicate Duplicate to new slide Delete" at bounding box center [503, 310] width 909 height 511
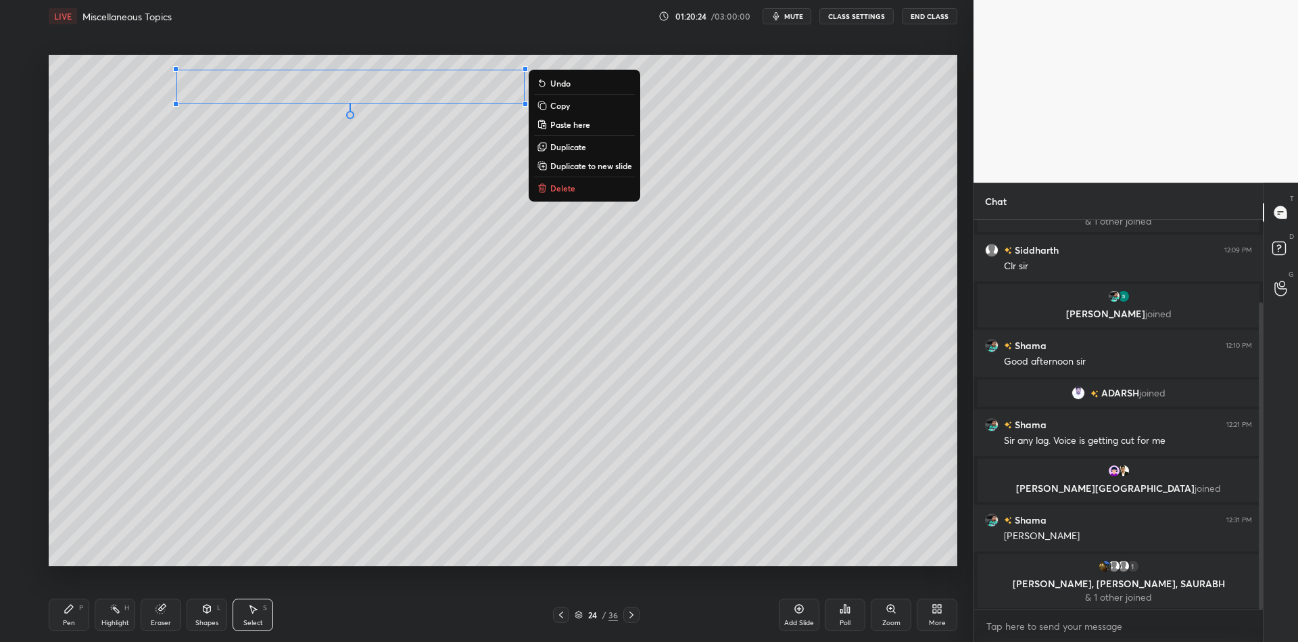
click at [566, 103] on p "Copy" at bounding box center [560, 105] width 20 height 11
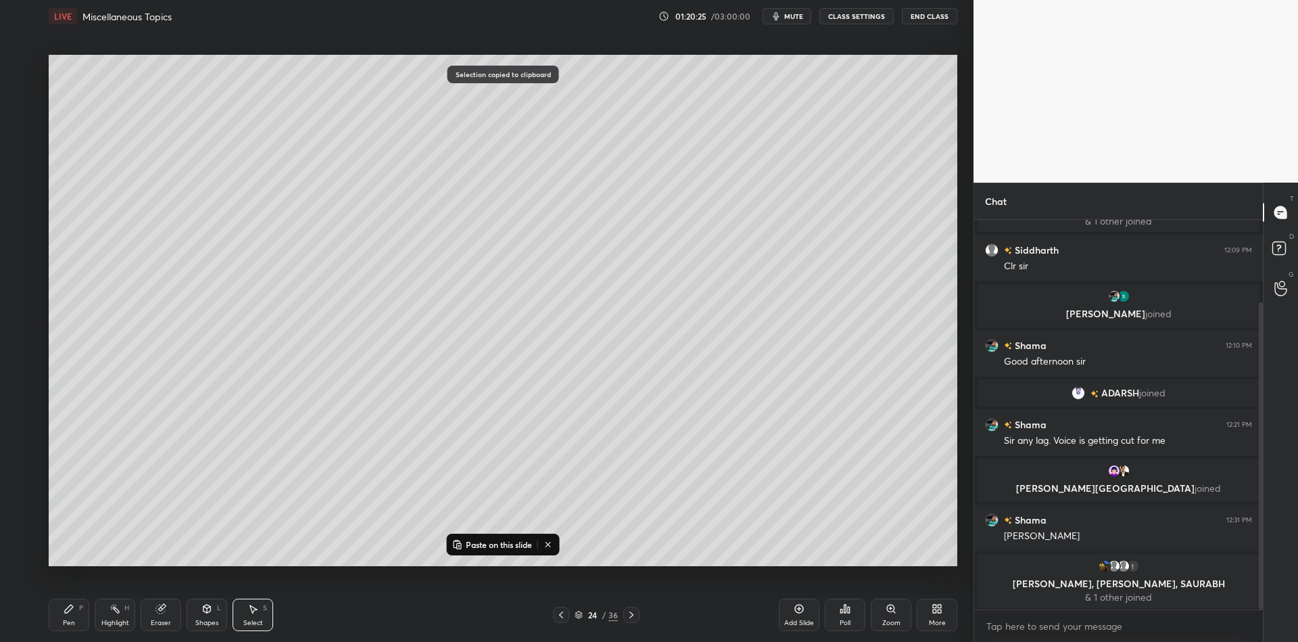
click at [624, 613] on div at bounding box center [631, 614] width 16 height 16
click at [629, 613] on icon at bounding box center [631, 614] width 11 height 11
click at [631, 613] on icon at bounding box center [631, 614] width 11 height 11
click at [631, 608] on div at bounding box center [631, 614] width 16 height 16
click at [633, 611] on icon at bounding box center [631, 614] width 11 height 11
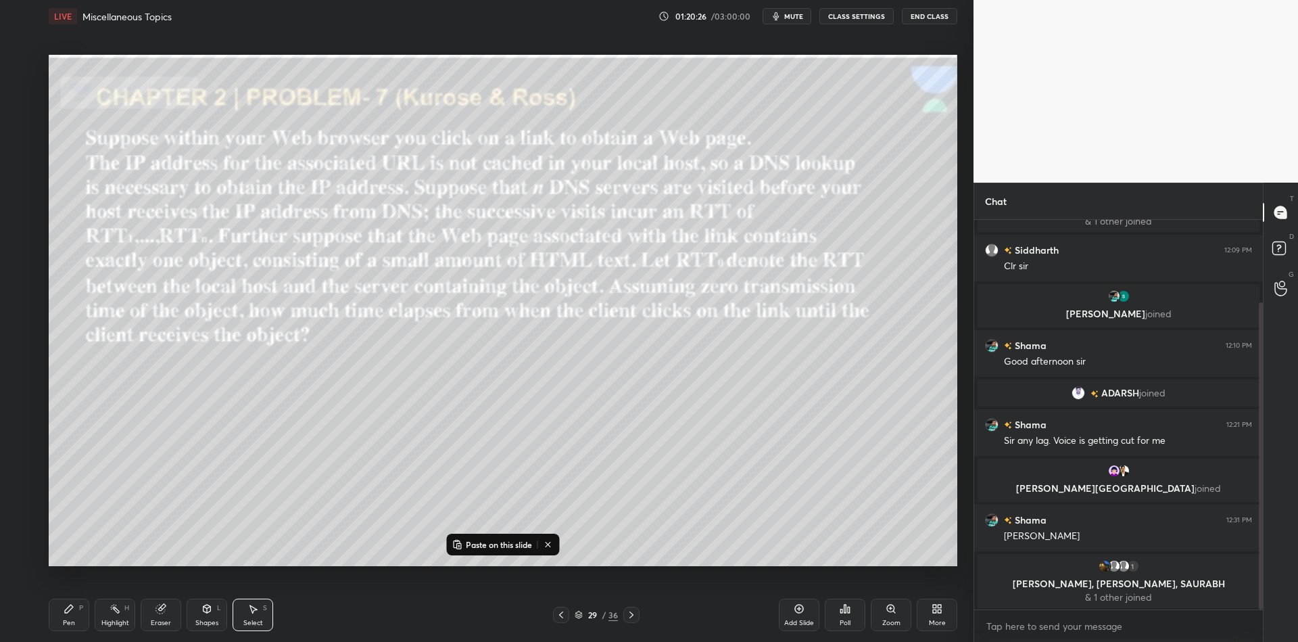
click at [633, 612] on icon at bounding box center [631, 614] width 11 height 11
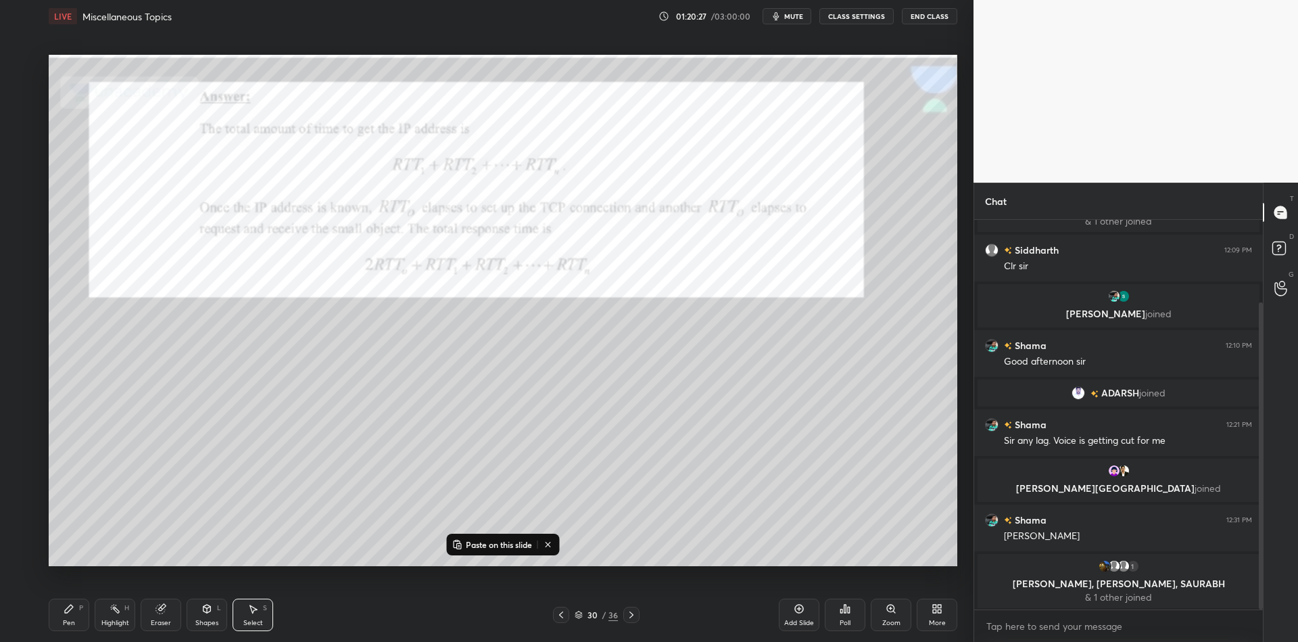
click at [636, 612] on icon at bounding box center [631, 614] width 11 height 11
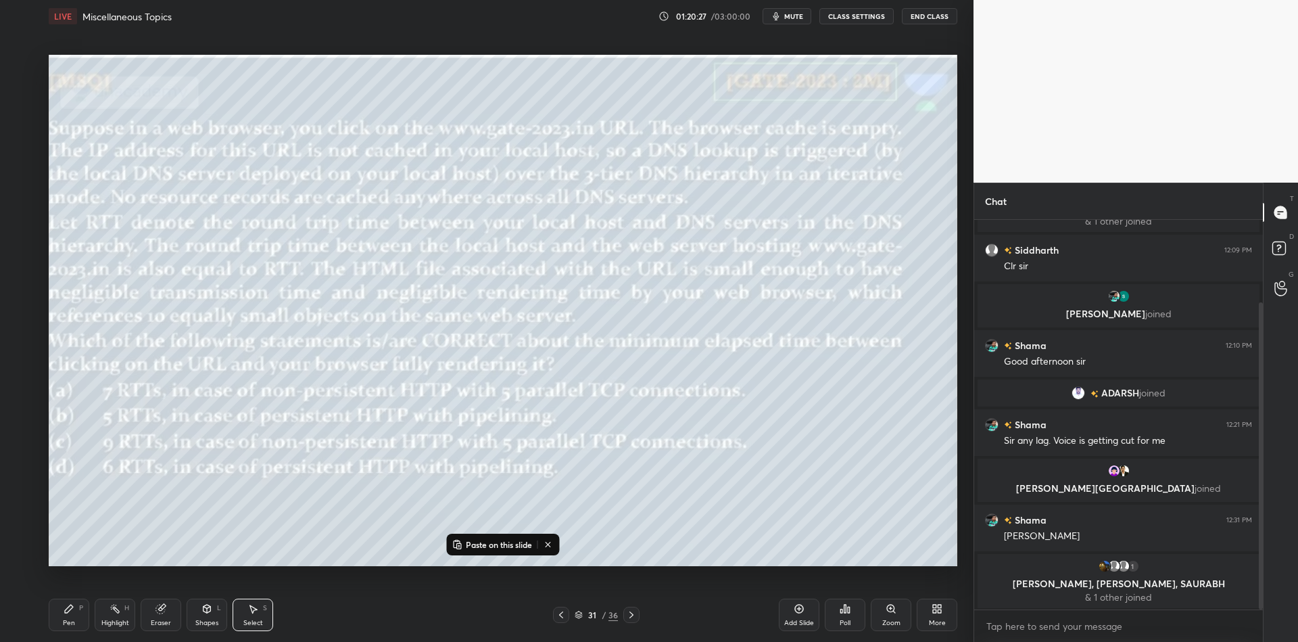
click at [636, 613] on div at bounding box center [631, 614] width 16 height 16
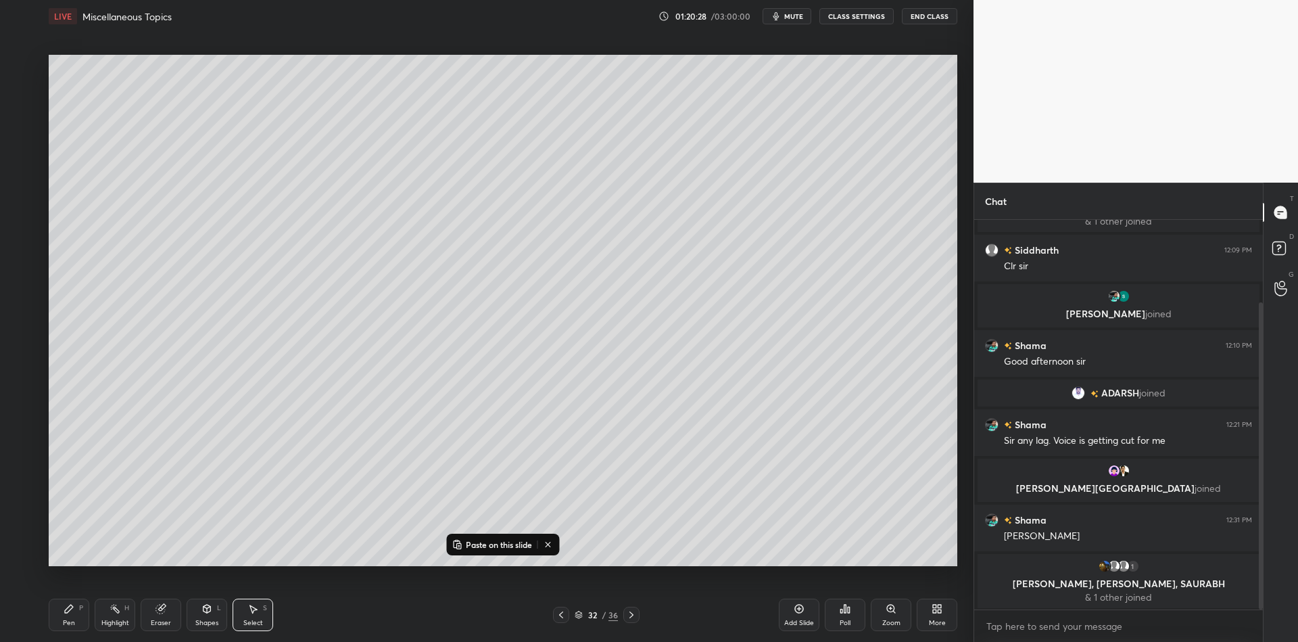
drag, startPoint x: 794, startPoint y: 610, endPoint x: 727, endPoint y: 585, distance: 71.9
click at [794, 608] on icon at bounding box center [799, 608] width 11 height 11
click at [484, 541] on p "Paste on this slide" at bounding box center [499, 544] width 66 height 11
drag, startPoint x: 313, startPoint y: 87, endPoint x: 288, endPoint y: 82, distance: 25.5
click at [293, 81] on div "0 ° Undo Copy Paste here Duplicate Duplicate to new slide Delete" at bounding box center [503, 310] width 909 height 511
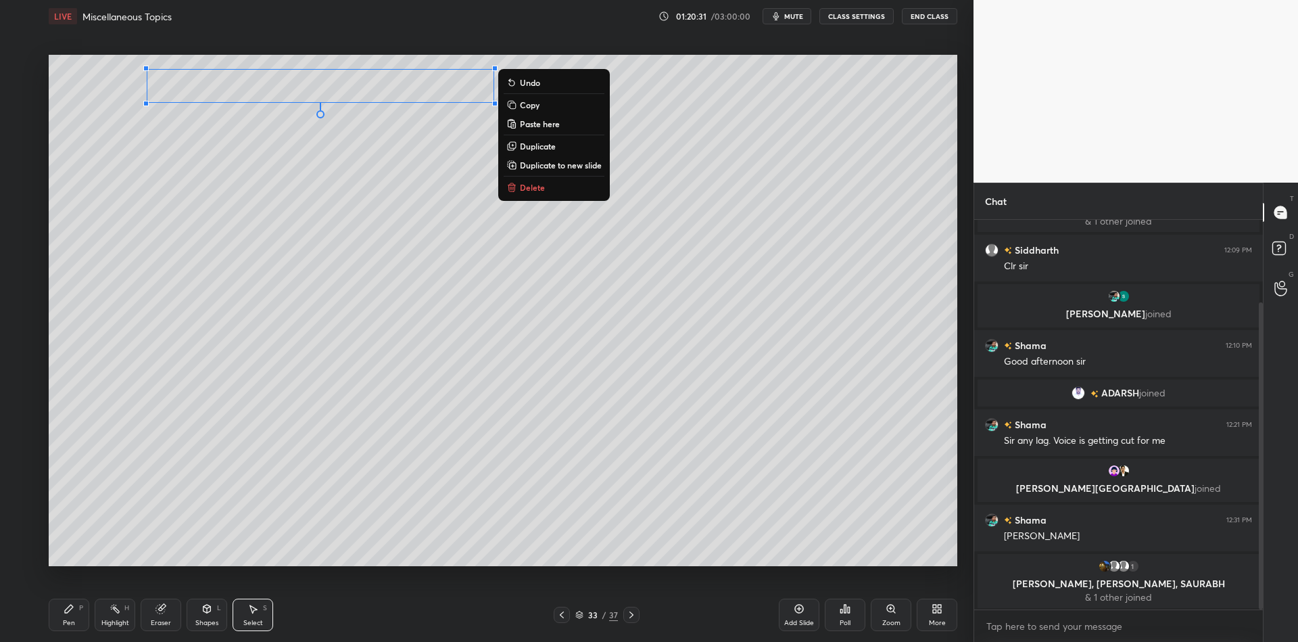
drag, startPoint x: 70, startPoint y: 627, endPoint x: 76, endPoint y: 623, distance: 7.9
click at [74, 625] on div "Pen" at bounding box center [69, 622] width 12 height 7
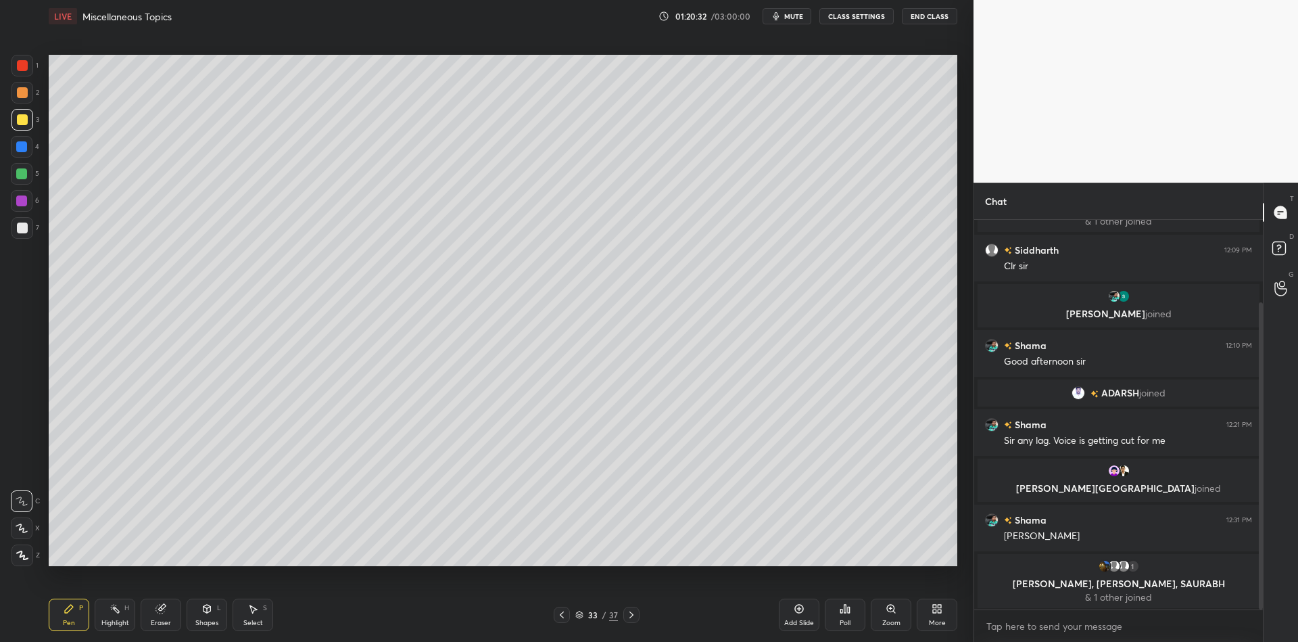
drag, startPoint x: 208, startPoint y: 622, endPoint x: 205, endPoint y: 595, distance: 27.2
click at [206, 619] on div "Shapes" at bounding box center [206, 622] width 23 height 7
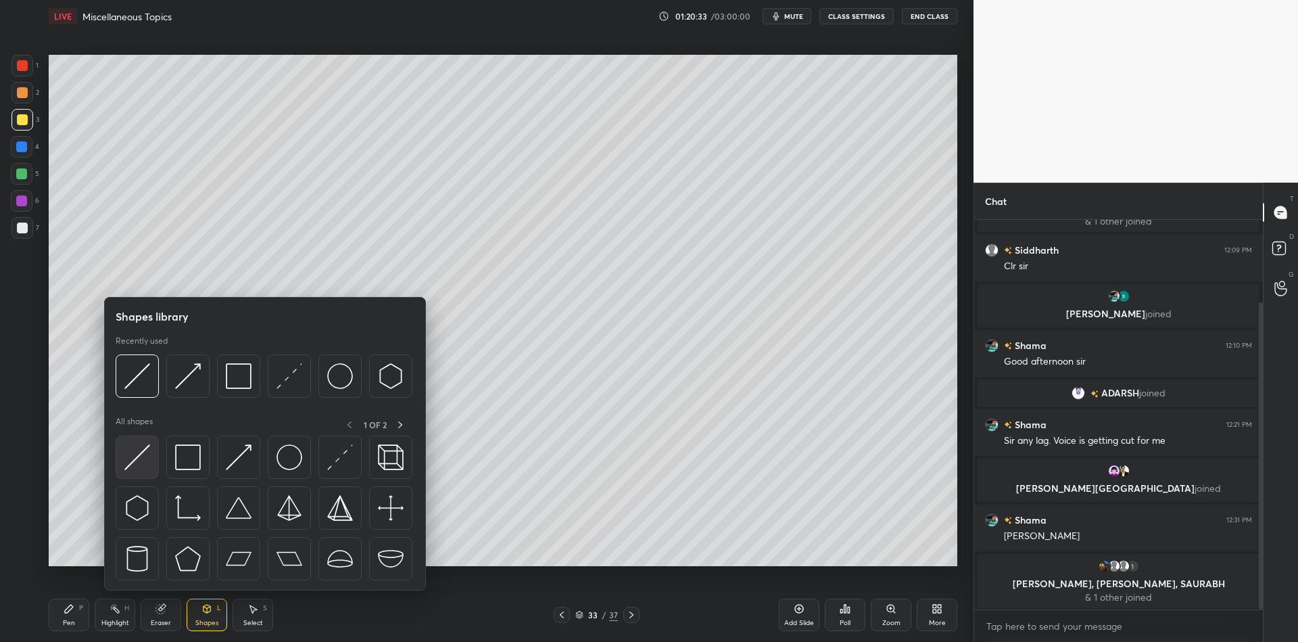
click at [135, 452] on img at bounding box center [137, 457] width 26 height 26
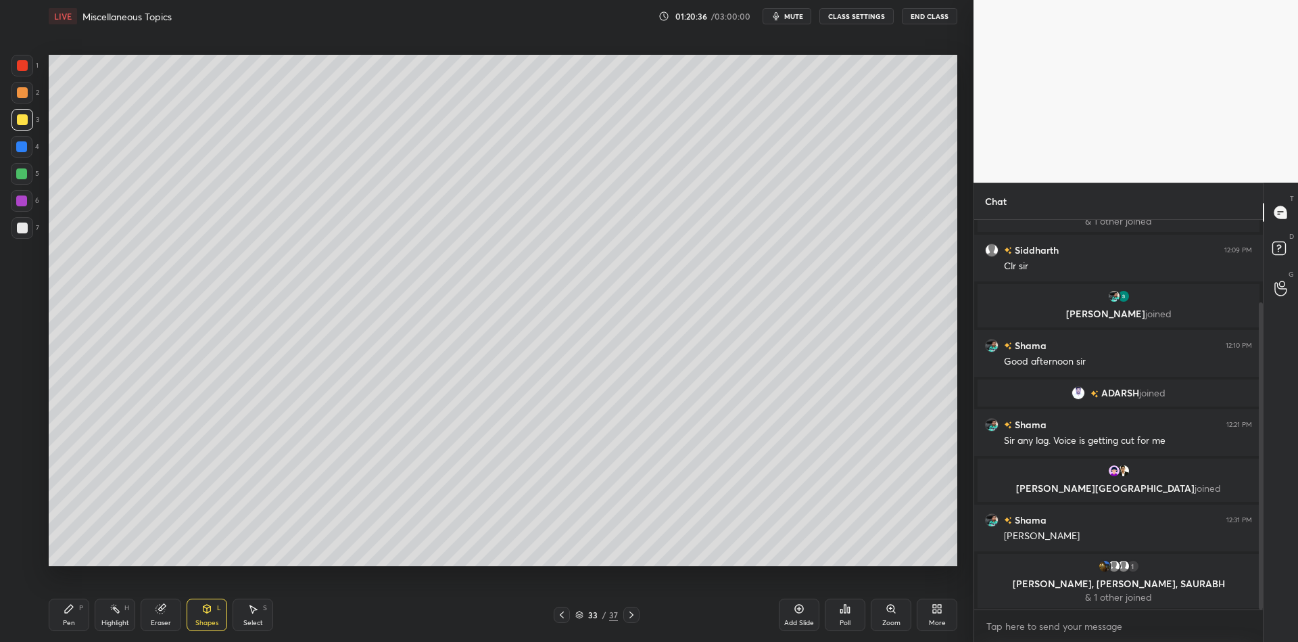
click at [74, 612] on div "Pen P" at bounding box center [69, 614] width 41 height 32
click at [247, 626] on div "Select S" at bounding box center [253, 614] width 41 height 32
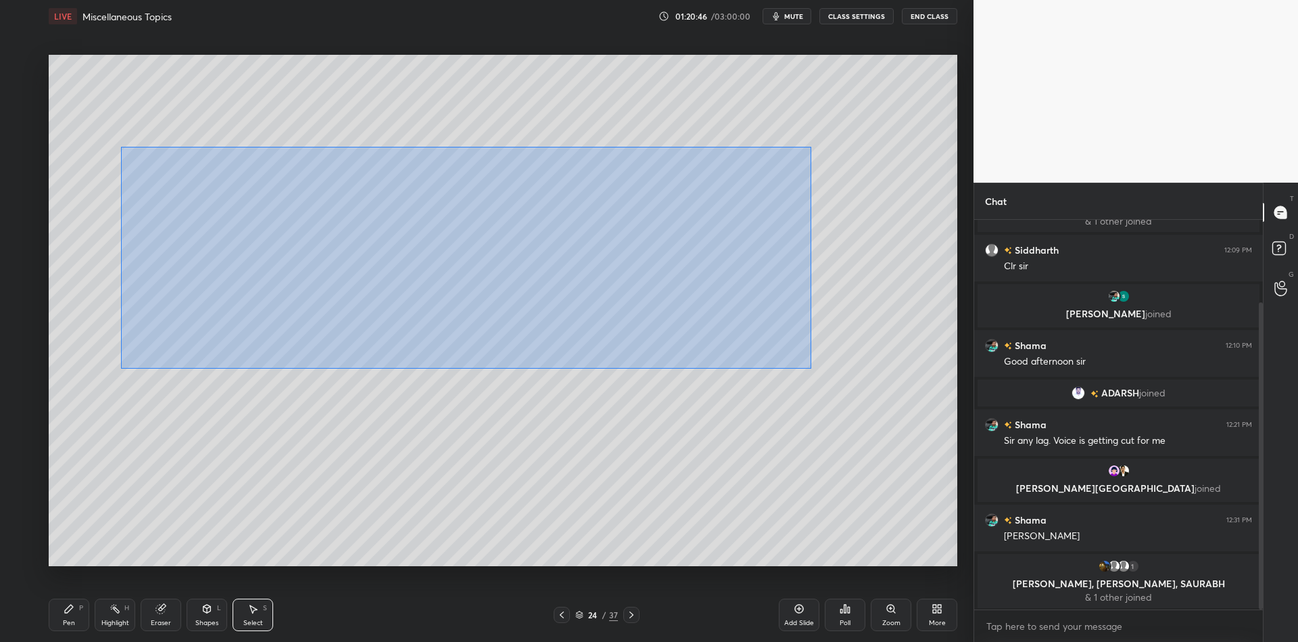
drag, startPoint x: 121, startPoint y: 147, endPoint x: 807, endPoint y: 360, distance: 718.0
click at [809, 368] on div "0 ° Undo Copy Paste here Duplicate Duplicate to new slide Delete" at bounding box center [503, 310] width 909 height 511
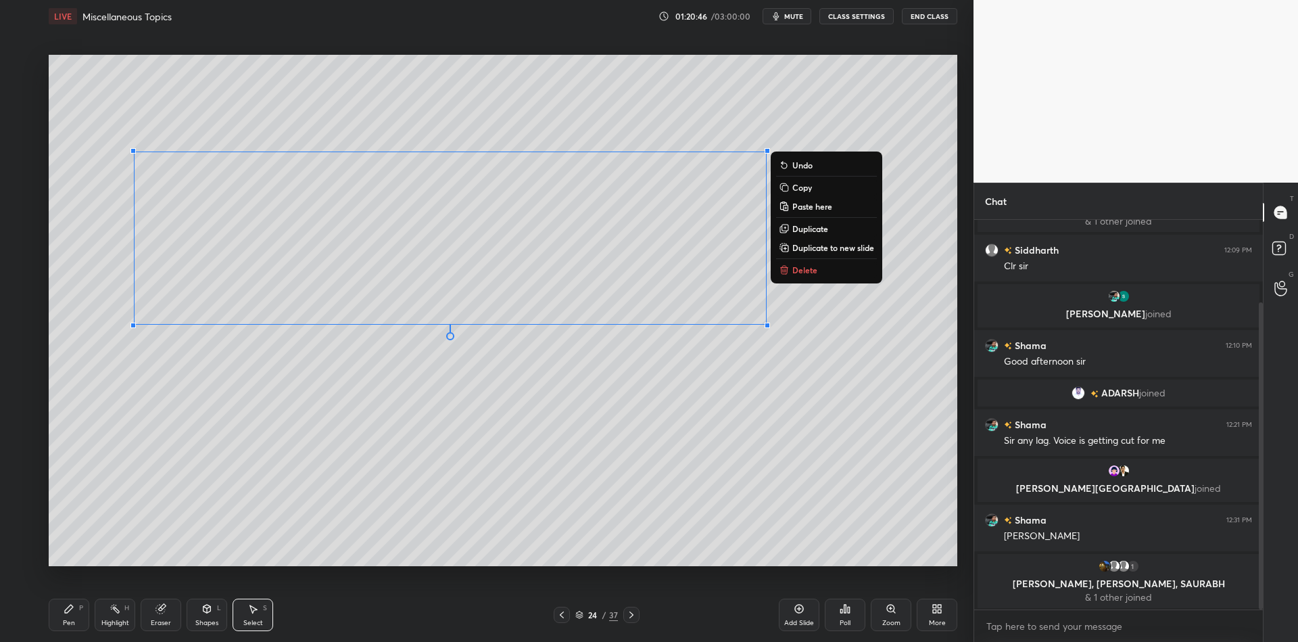
drag, startPoint x: 82, startPoint y: 615, endPoint x: 115, endPoint y: 620, distance: 33.5
click at [82, 618] on div "Pen P" at bounding box center [69, 614] width 41 height 32
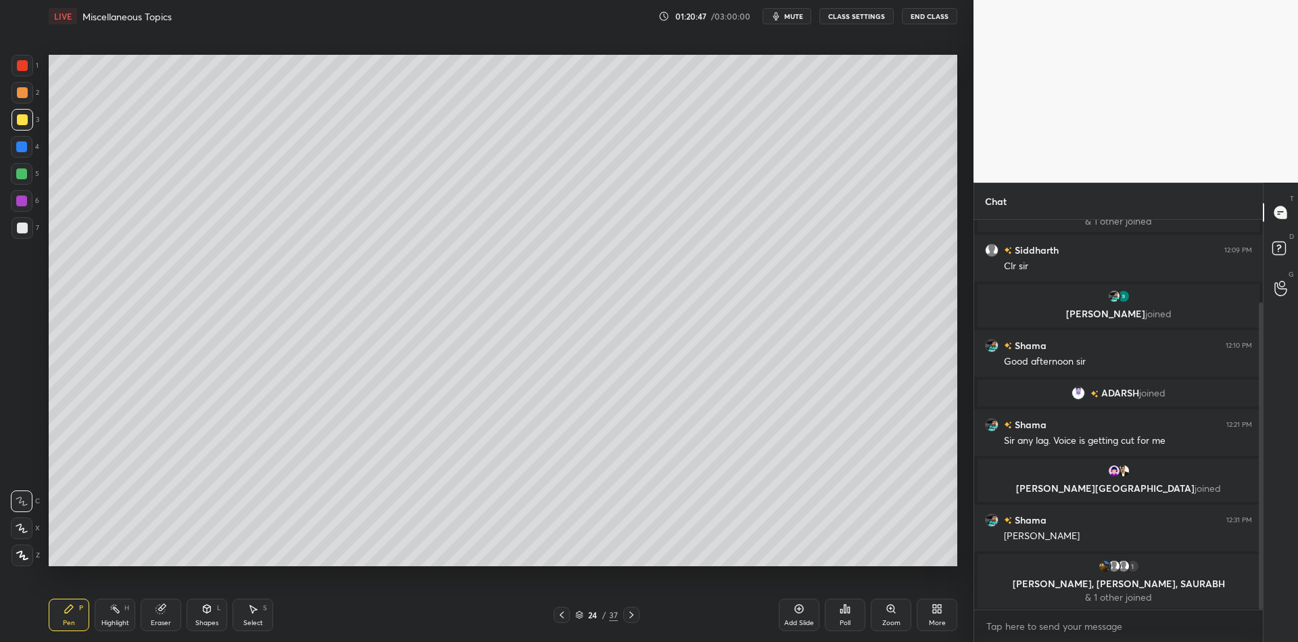
drag, startPoint x: 123, startPoint y: 621, endPoint x: 123, endPoint y: 609, distance: 12.2
click at [122, 621] on div "Highlight" at bounding box center [115, 622] width 28 height 7
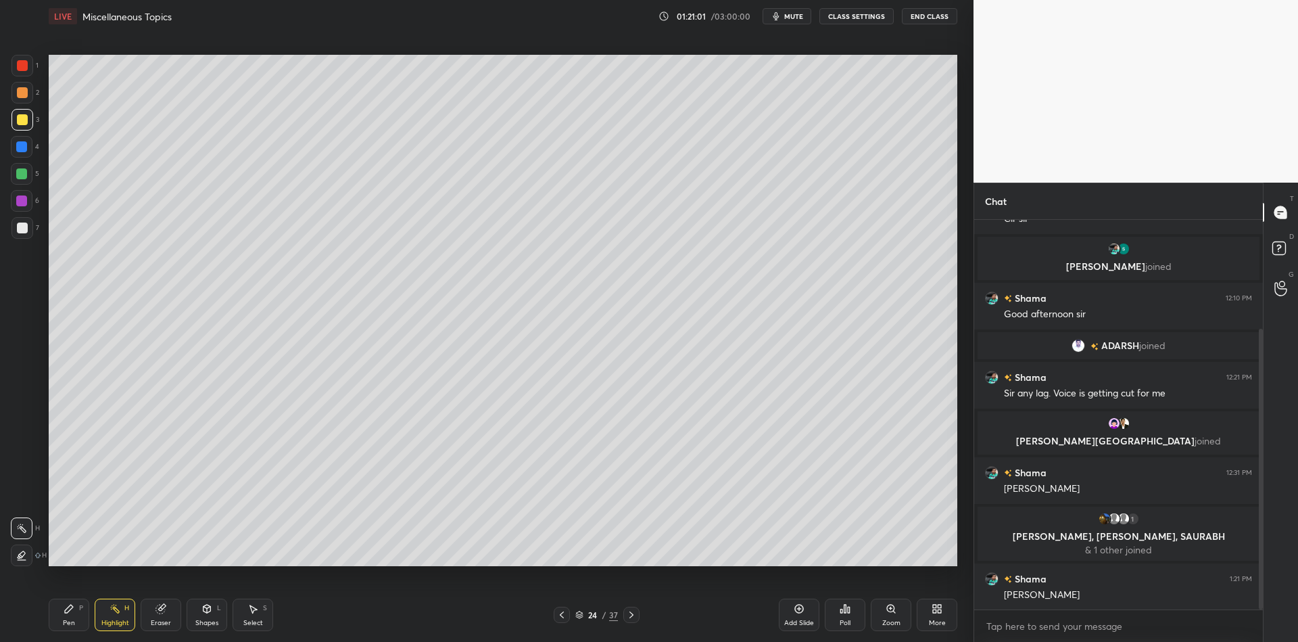
click at [239, 625] on div "Select S" at bounding box center [253, 614] width 41 height 32
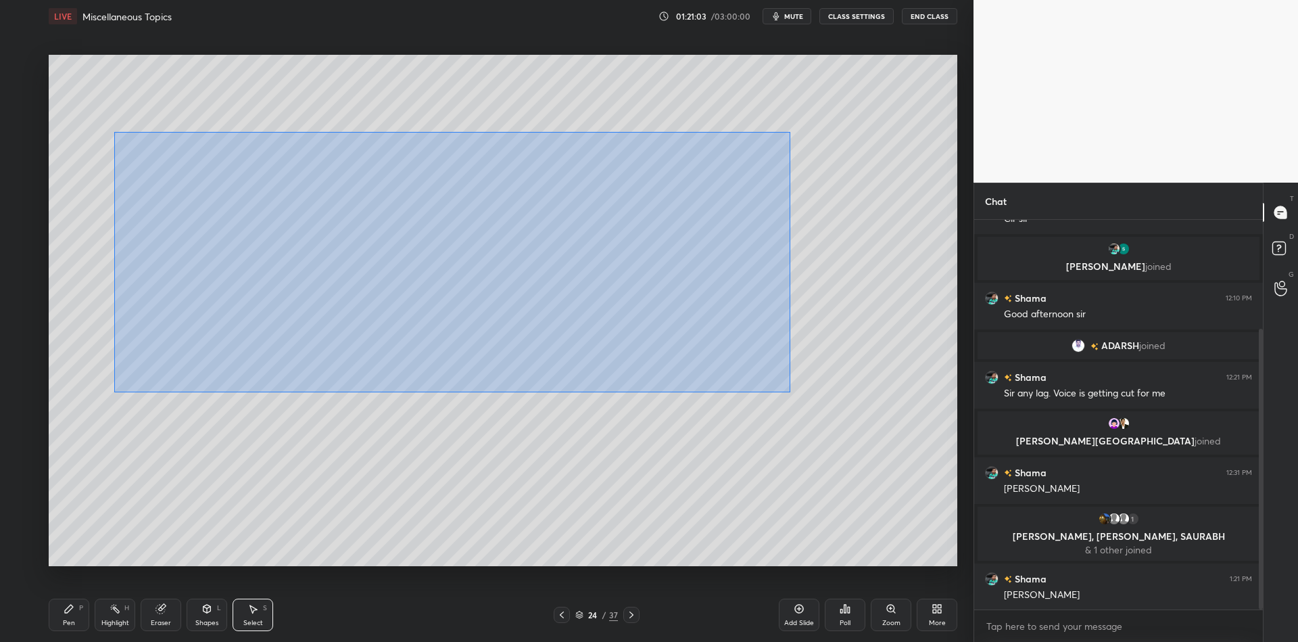
drag, startPoint x: 178, startPoint y: 147, endPoint x: 788, endPoint y: 382, distance: 653.0
click at [791, 391] on div "0 ° Undo Copy Paste here Duplicate Duplicate to new slide Delete" at bounding box center [503, 310] width 909 height 511
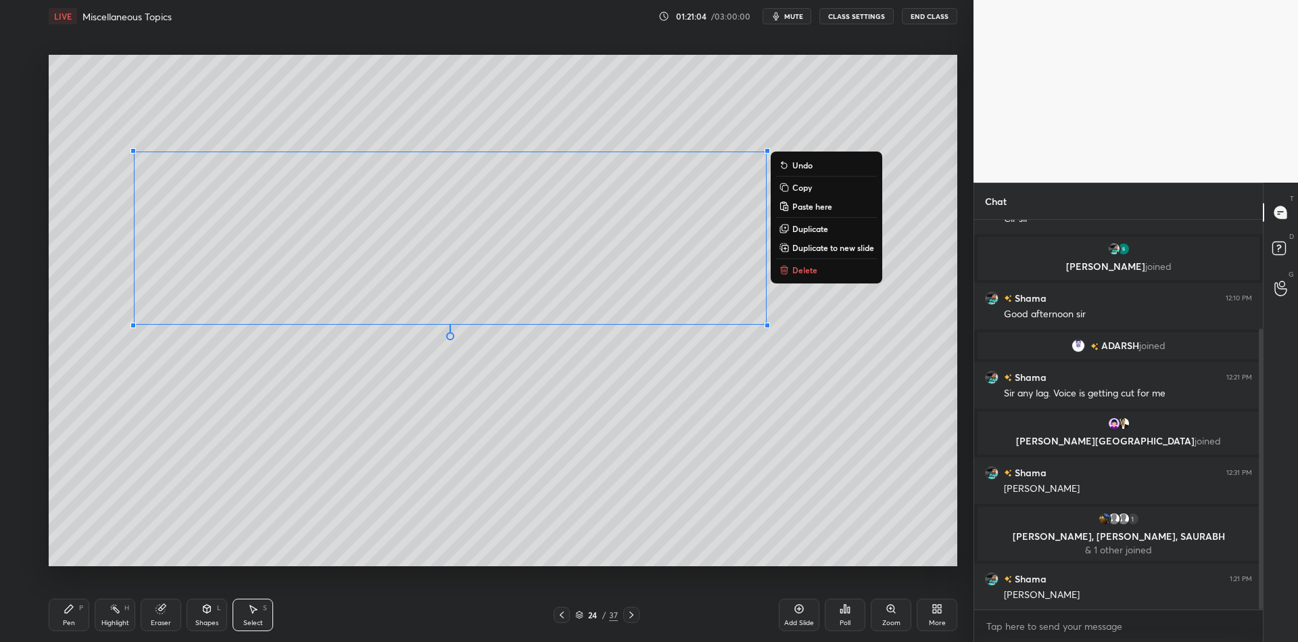
click at [812, 189] on button "Copy" at bounding box center [826, 187] width 101 height 16
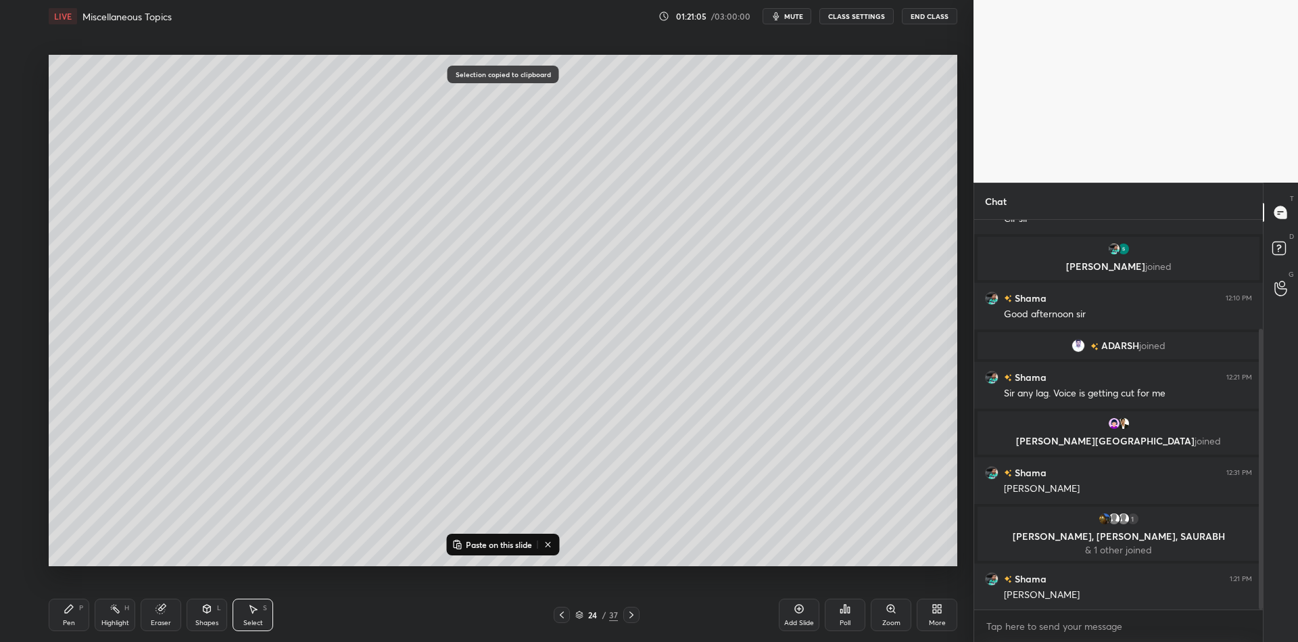
click at [629, 616] on icon at bounding box center [631, 614] width 11 height 11
click at [629, 619] on icon at bounding box center [631, 614] width 11 height 11
click at [627, 620] on div at bounding box center [631, 614] width 16 height 16
click at [624, 619] on div at bounding box center [631, 614] width 16 height 16
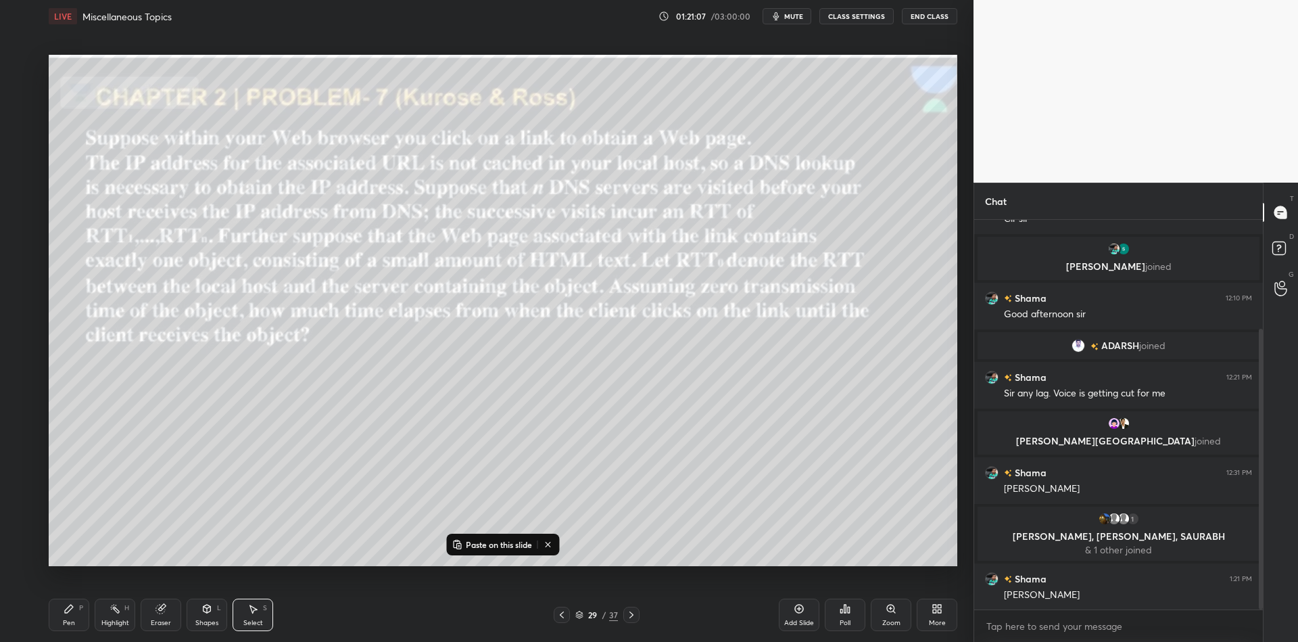
click at [624, 619] on div at bounding box center [631, 614] width 16 height 16
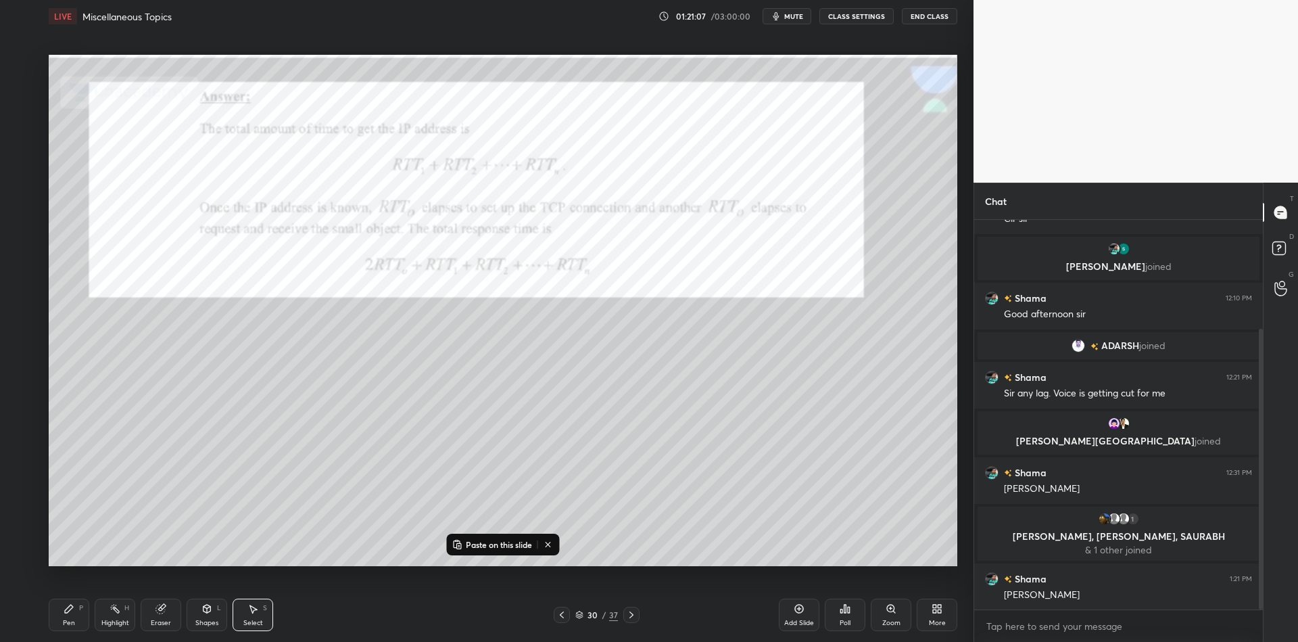
click at [625, 620] on div at bounding box center [631, 614] width 16 height 16
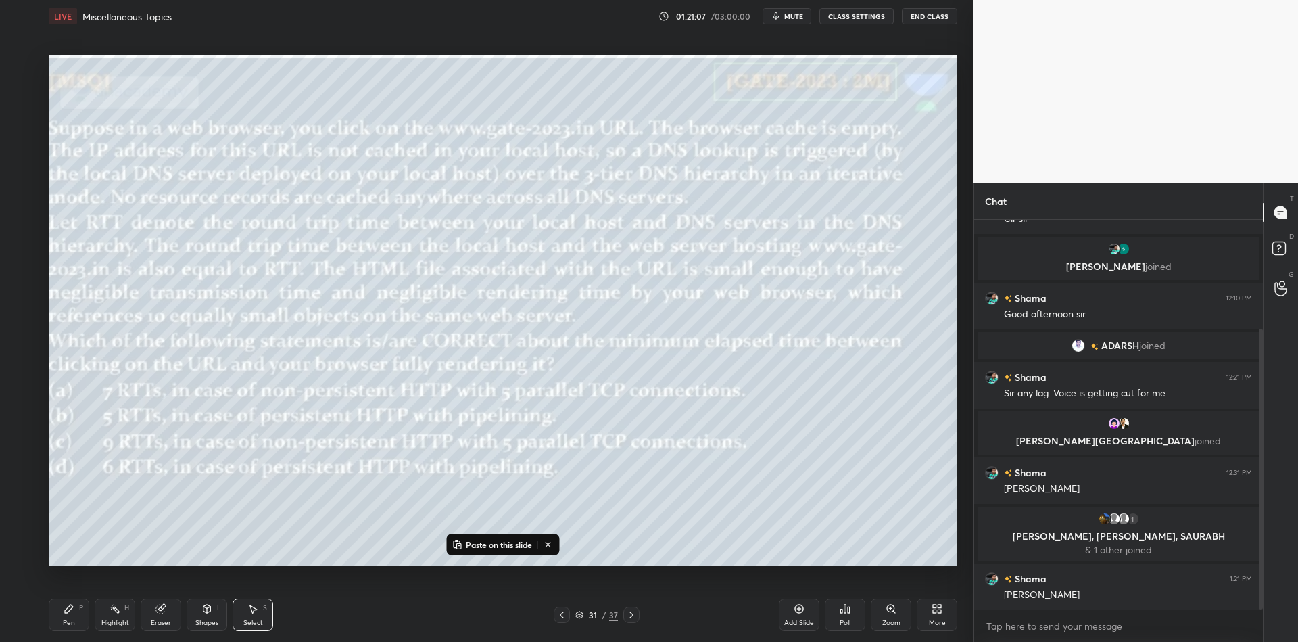
click at [625, 620] on div at bounding box center [631, 614] width 16 height 16
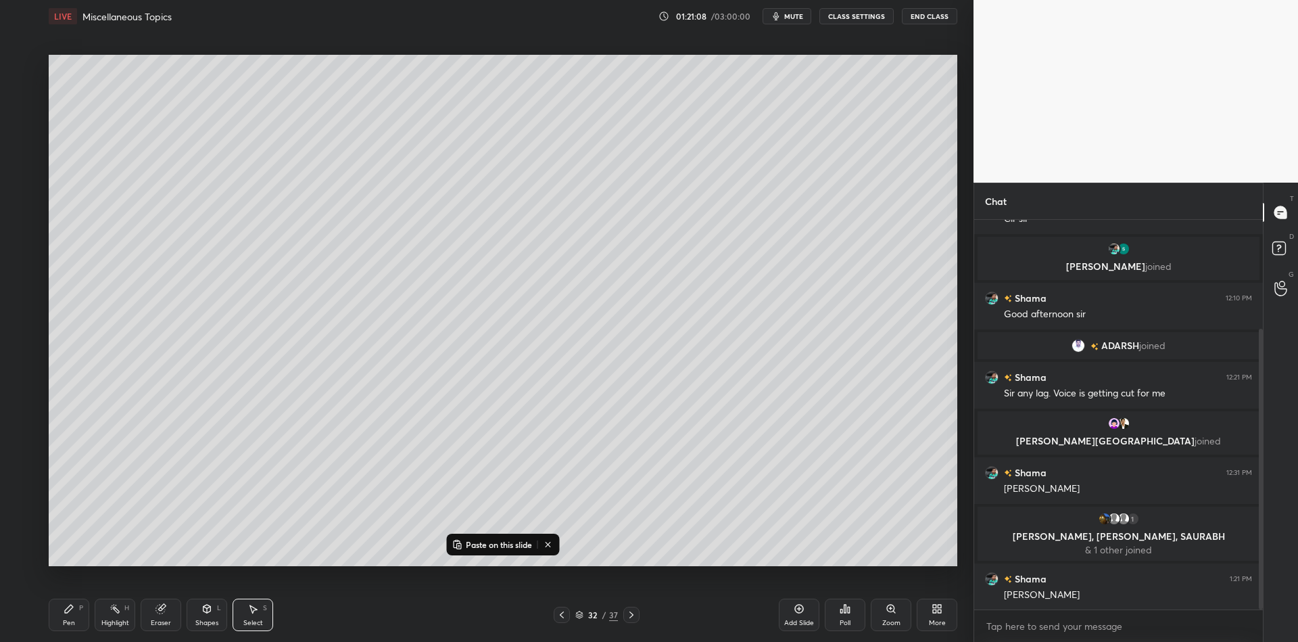
click at [625, 625] on div "Pen P Highlight H Eraser Shapes L Select S 32 / 37 Add Slide Poll Zoom More" at bounding box center [503, 614] width 909 height 54
click at [627, 613] on icon at bounding box center [631, 614] width 11 height 11
drag, startPoint x: 518, startPoint y: 543, endPoint x: 519, endPoint y: 536, distance: 6.9
click at [518, 542] on p "Paste on this slide" at bounding box center [499, 544] width 66 height 11
drag, startPoint x: 380, startPoint y: 243, endPoint x: 372, endPoint y: 235, distance: 12.0
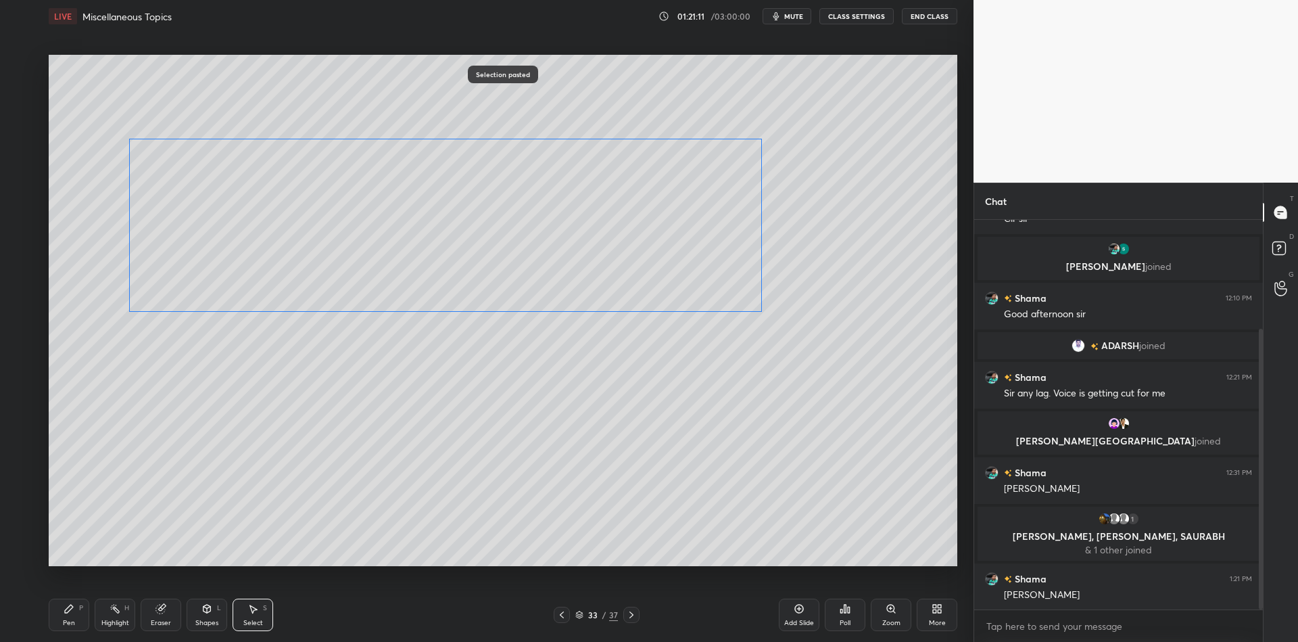
click at [374, 233] on div "0 ° Undo Copy Paste here Duplicate Duplicate to new slide Delete" at bounding box center [503, 310] width 909 height 511
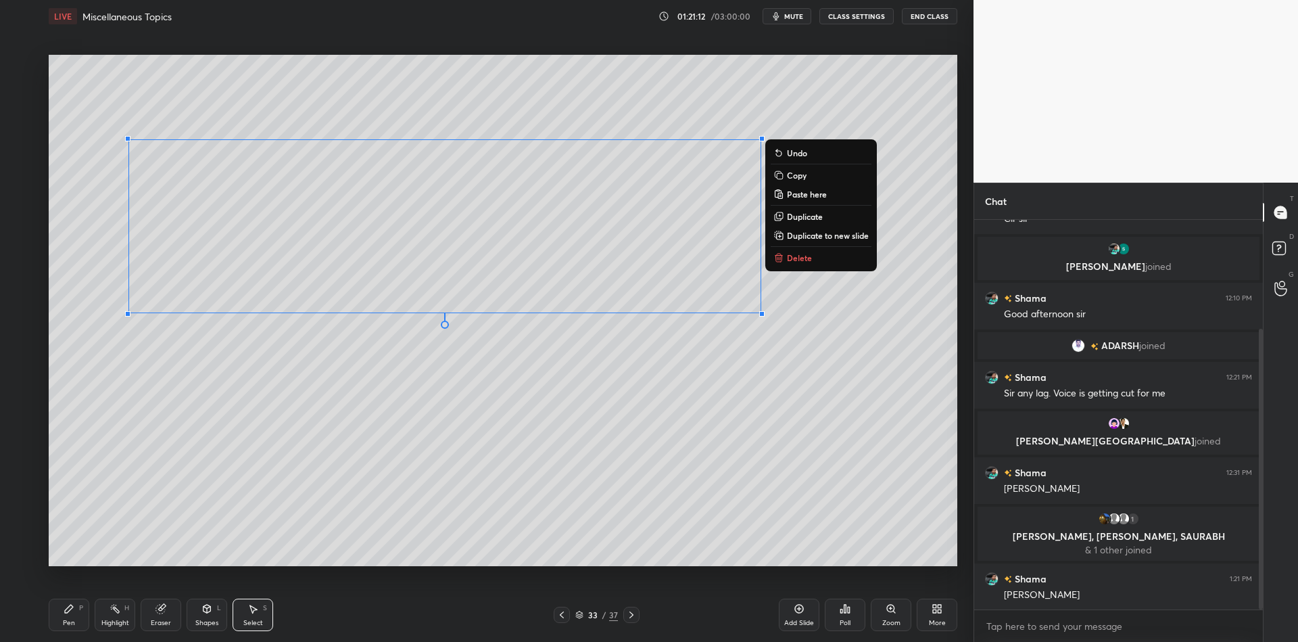
click at [78, 617] on div "Pen P" at bounding box center [69, 614] width 41 height 32
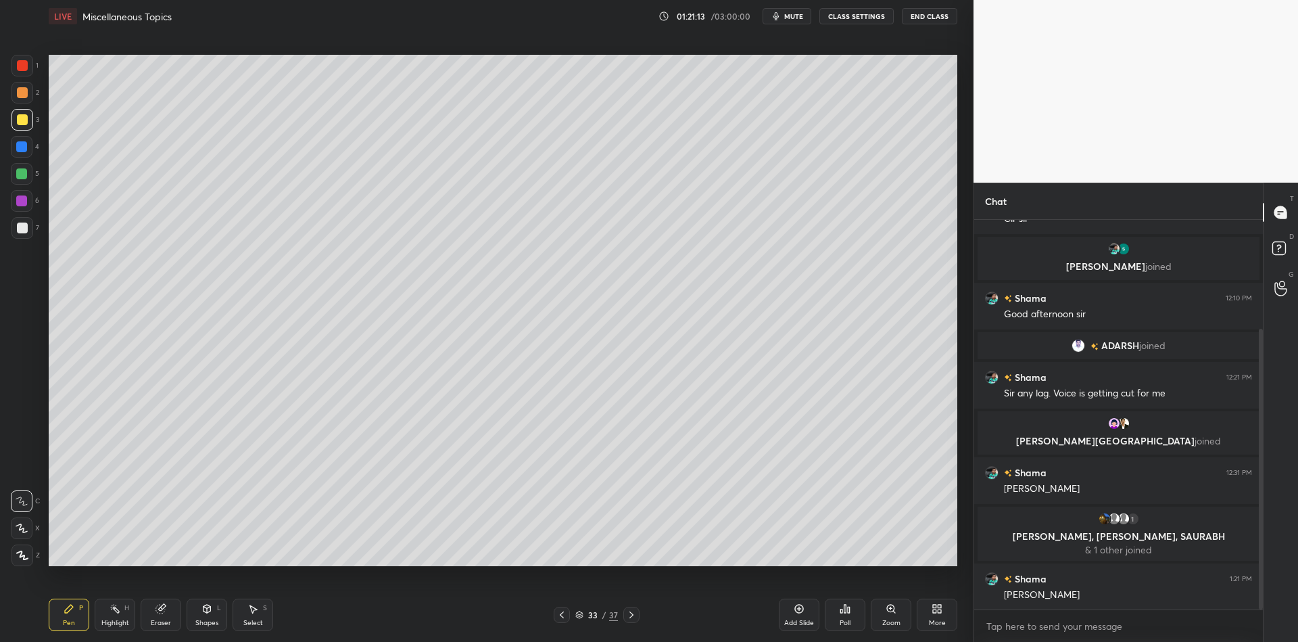
click at [112, 619] on div "Highlight H" at bounding box center [115, 614] width 41 height 32
click at [162, 617] on div "Eraser" at bounding box center [161, 614] width 41 height 32
click at [67, 620] on div "Pen" at bounding box center [69, 622] width 12 height 7
drag, startPoint x: 30, startPoint y: 121, endPoint x: 42, endPoint y: 122, distance: 12.2
click at [30, 119] on div at bounding box center [22, 120] width 22 height 22
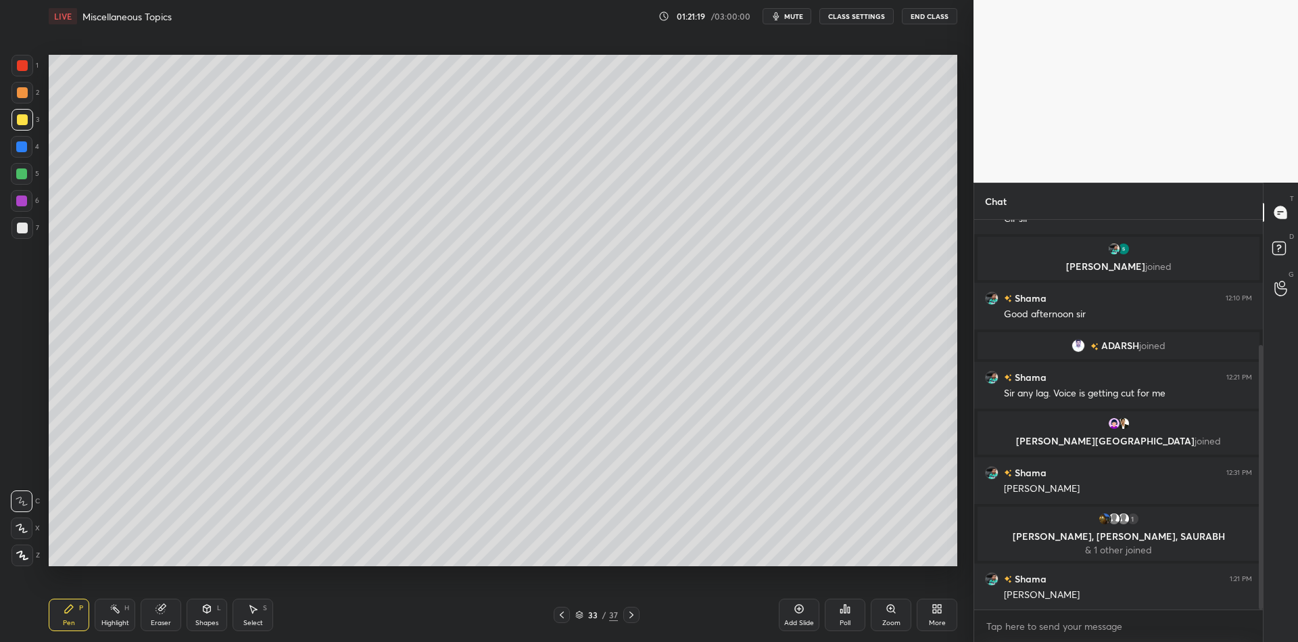
scroll to position [184, 0]
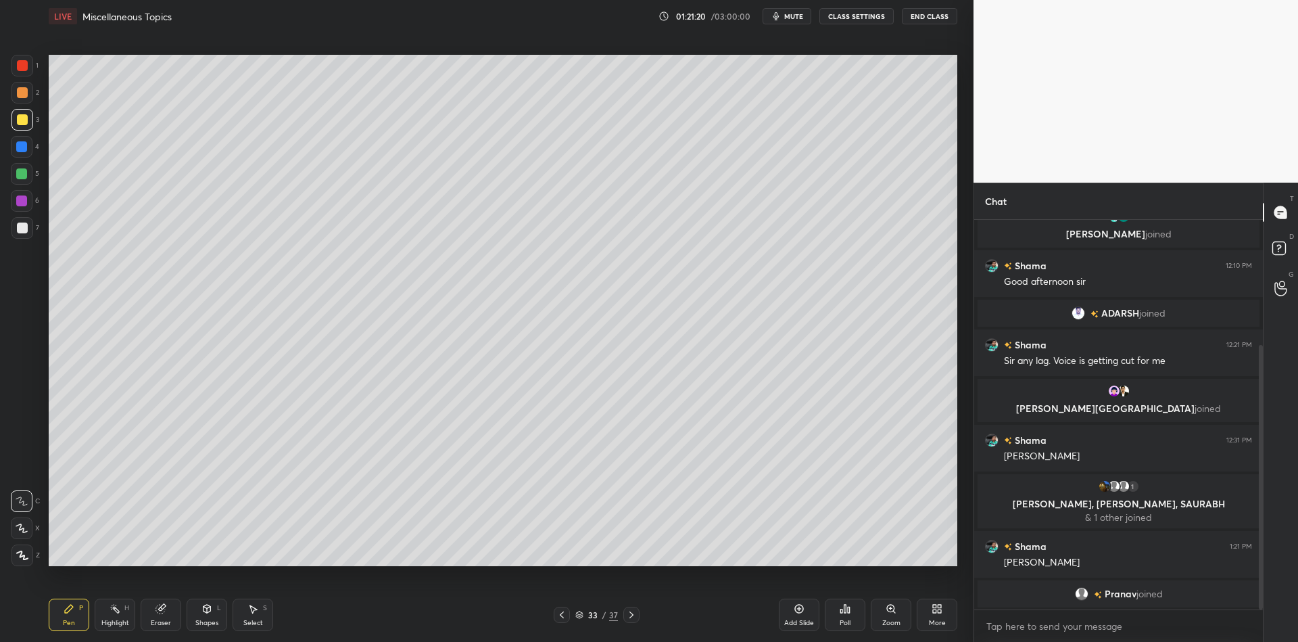
click at [247, 619] on div "Select" at bounding box center [253, 622] width 20 height 7
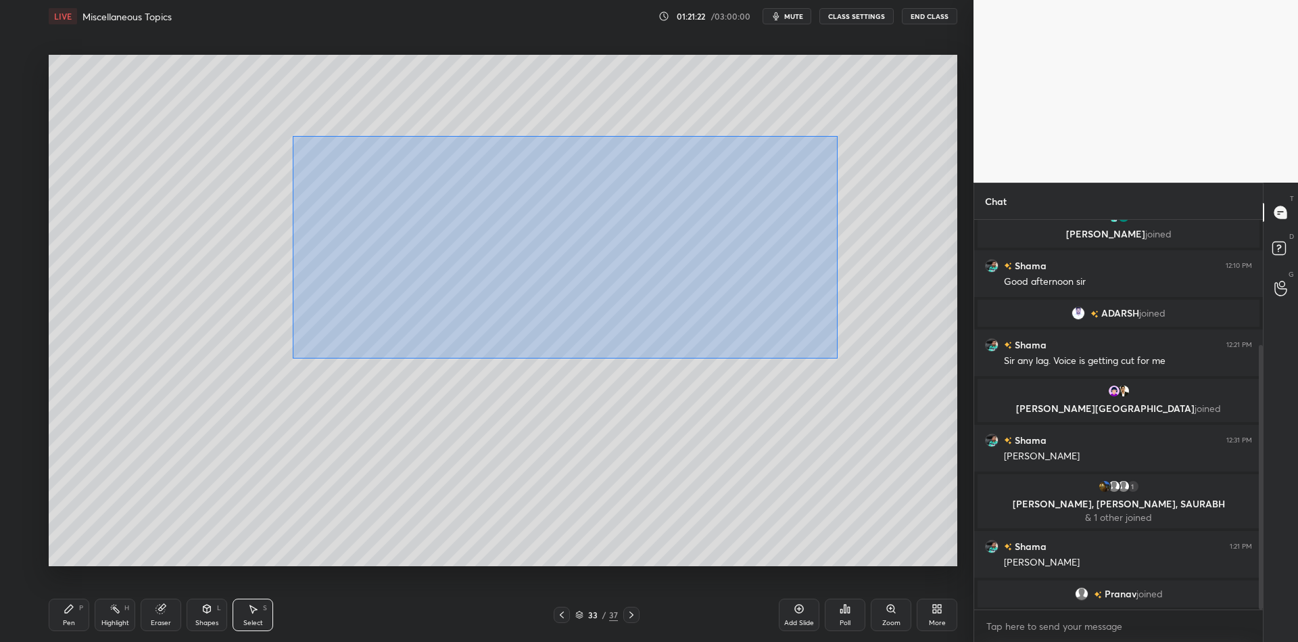
drag, startPoint x: 301, startPoint y: 135, endPoint x: 827, endPoint y: 353, distance: 570.1
click at [834, 357] on div "0 ° Undo Copy Paste here Duplicate Duplicate to new slide Delete" at bounding box center [503, 310] width 909 height 511
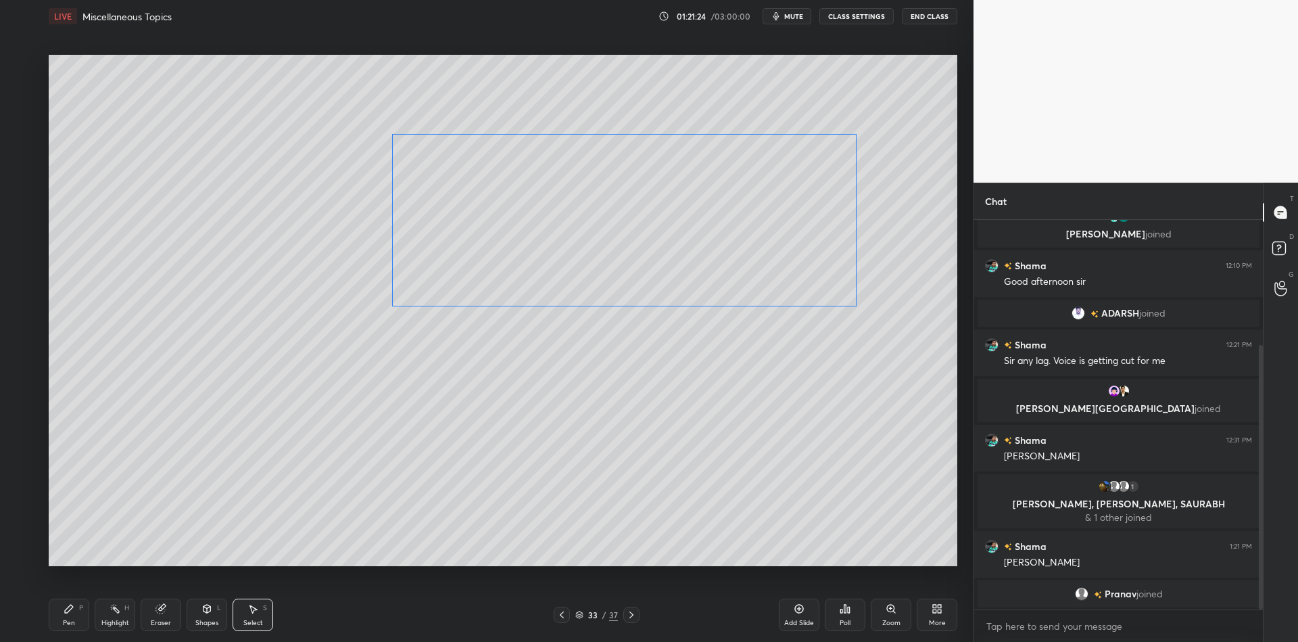
drag, startPoint x: 725, startPoint y: 241, endPoint x: 804, endPoint y: 231, distance: 79.8
click at [807, 232] on div "0 ° Undo Copy Paste here Duplicate Duplicate to new slide Delete" at bounding box center [503, 310] width 909 height 511
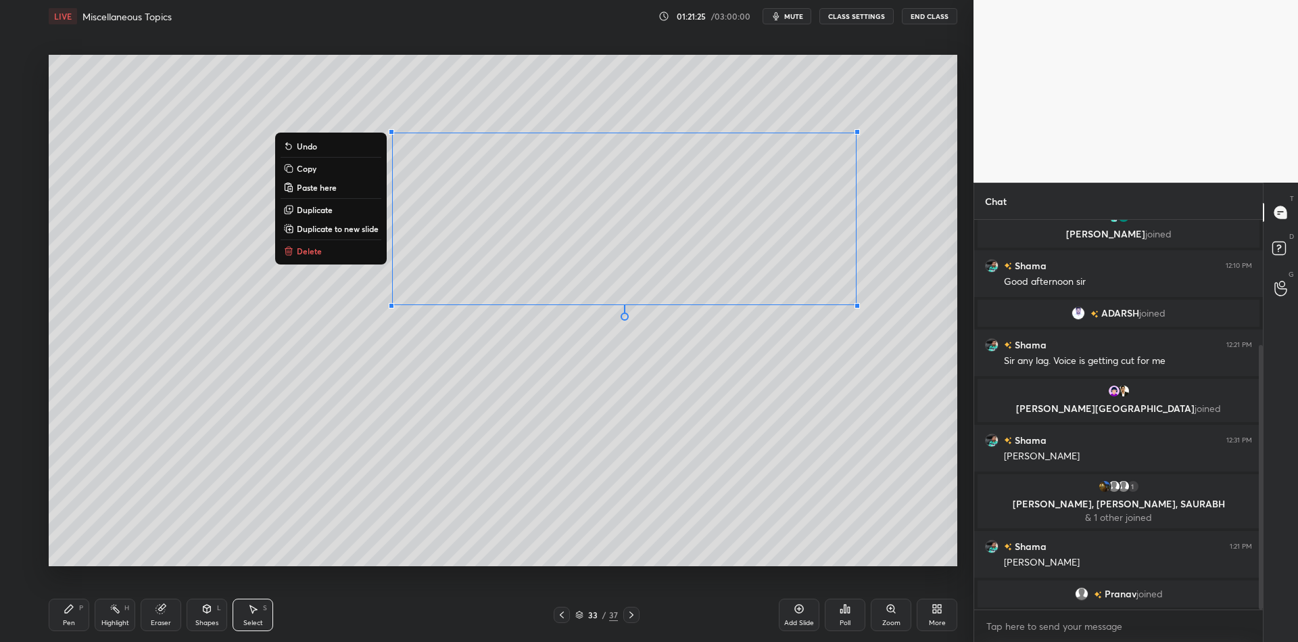
click at [74, 629] on div "Pen P" at bounding box center [69, 614] width 41 height 32
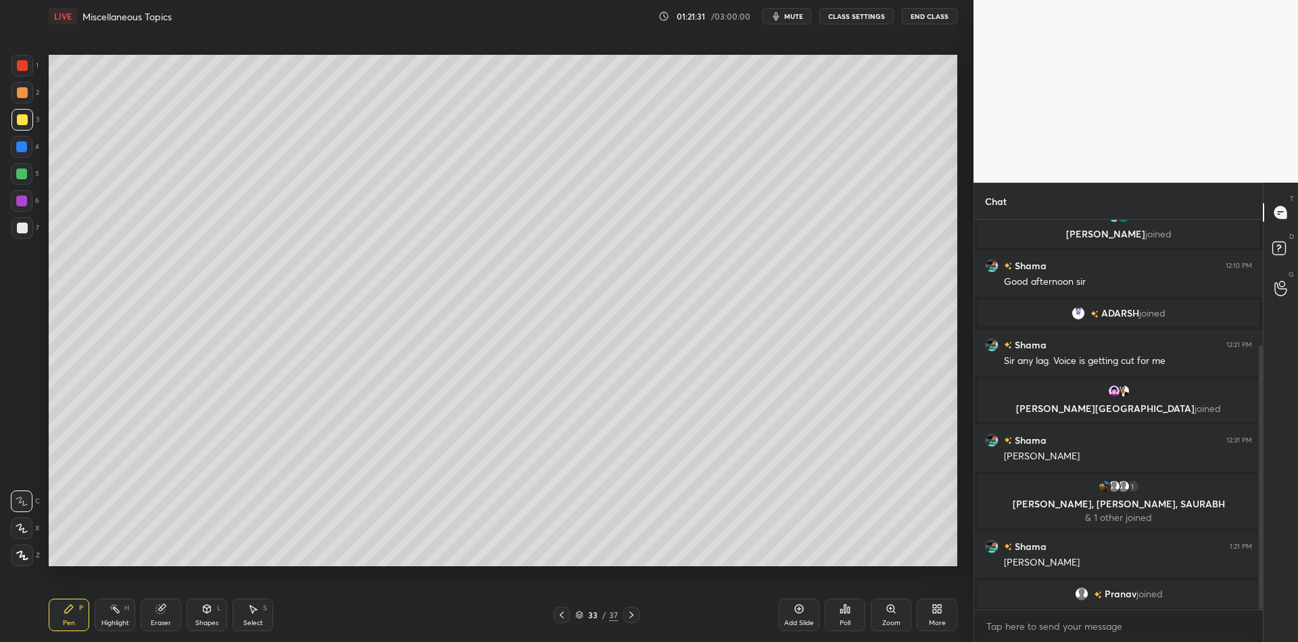
click at [202, 614] on div "Shapes L" at bounding box center [207, 614] width 41 height 32
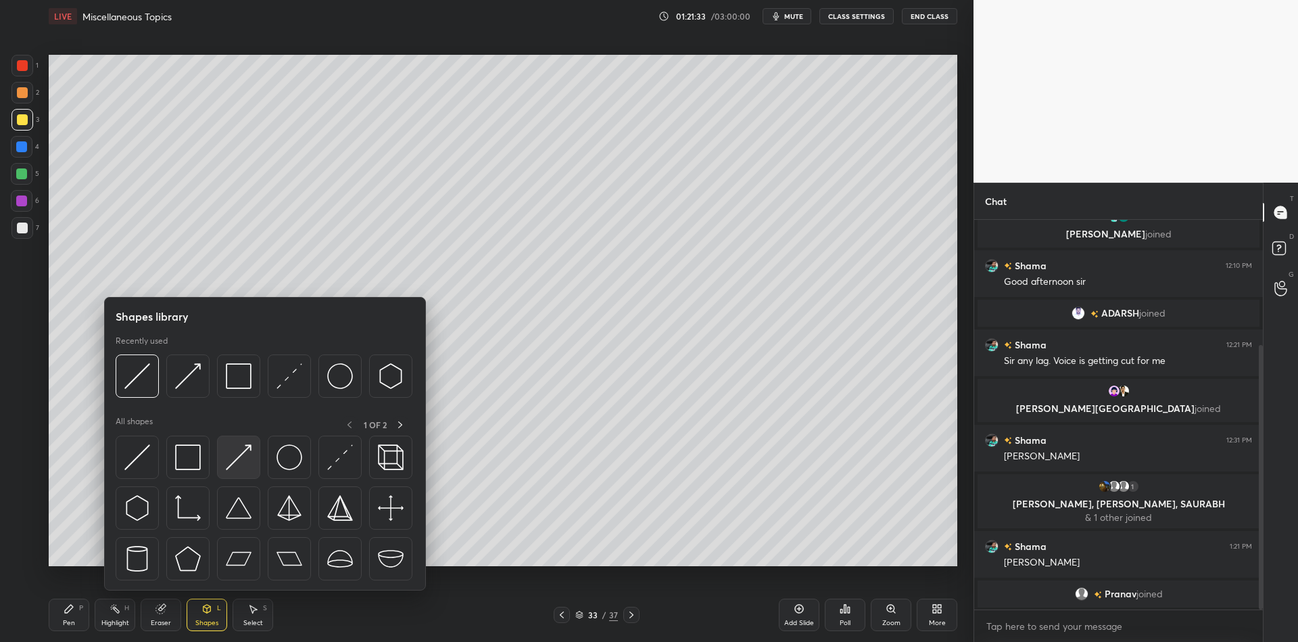
click at [237, 456] on img at bounding box center [239, 457] width 26 height 26
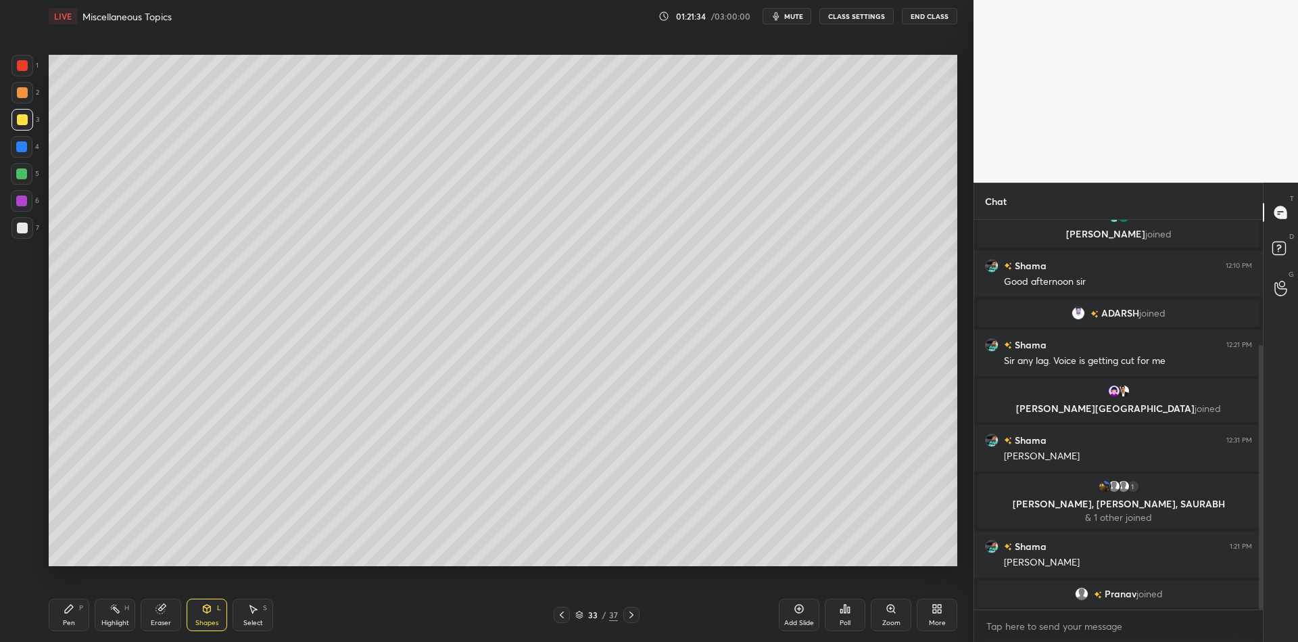
click at [63, 616] on div "Pen P" at bounding box center [69, 614] width 41 height 32
click at [113, 617] on div "Highlight H" at bounding box center [115, 614] width 41 height 32
drag, startPoint x: 66, startPoint y: 618, endPoint x: 95, endPoint y: 619, distance: 29.1
click at [72, 618] on div "Pen P" at bounding box center [69, 614] width 41 height 32
drag, startPoint x: 156, startPoint y: 615, endPoint x: 174, endPoint y: 589, distance: 31.7
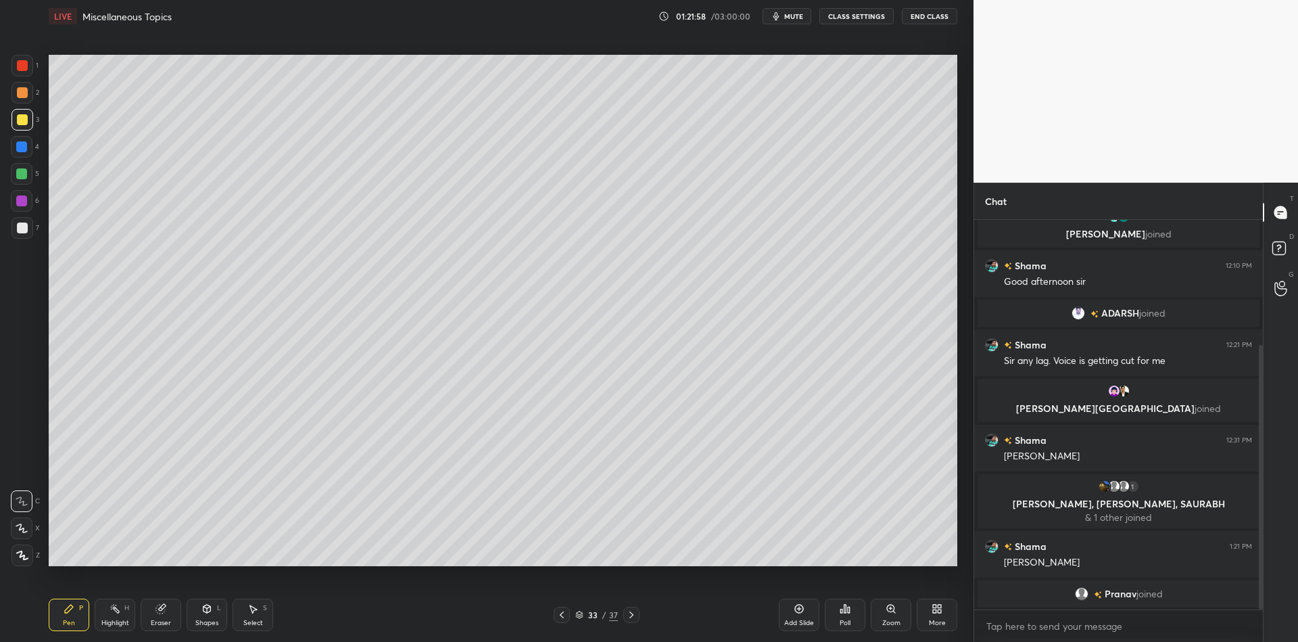
click at [157, 614] on div "Eraser" at bounding box center [161, 614] width 41 height 32
drag, startPoint x: 67, startPoint y: 621, endPoint x: 68, endPoint y: 613, distance: 8.2
click at [66, 621] on div "Pen P" at bounding box center [69, 614] width 41 height 32
click at [109, 626] on div "Highlight" at bounding box center [115, 622] width 28 height 7
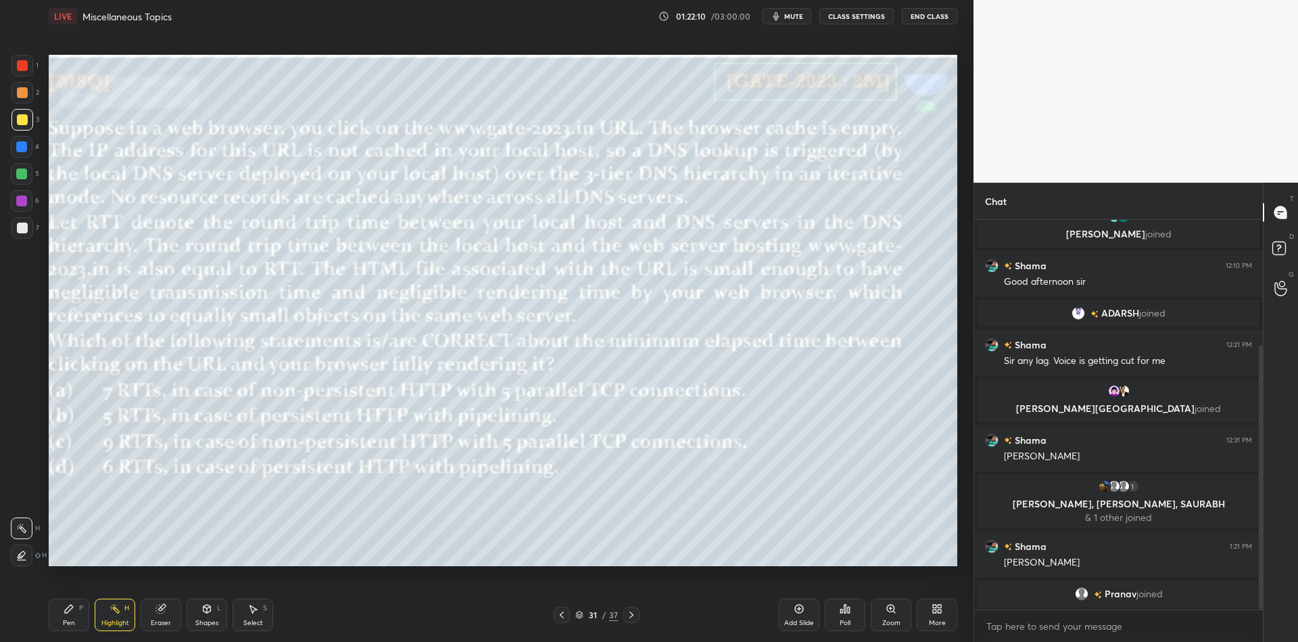
click at [24, 122] on div at bounding box center [22, 119] width 11 height 11
drag, startPoint x: 212, startPoint y: 623, endPoint x: 201, endPoint y: 596, distance: 29.1
click at [210, 621] on div "Shapes" at bounding box center [206, 622] width 23 height 7
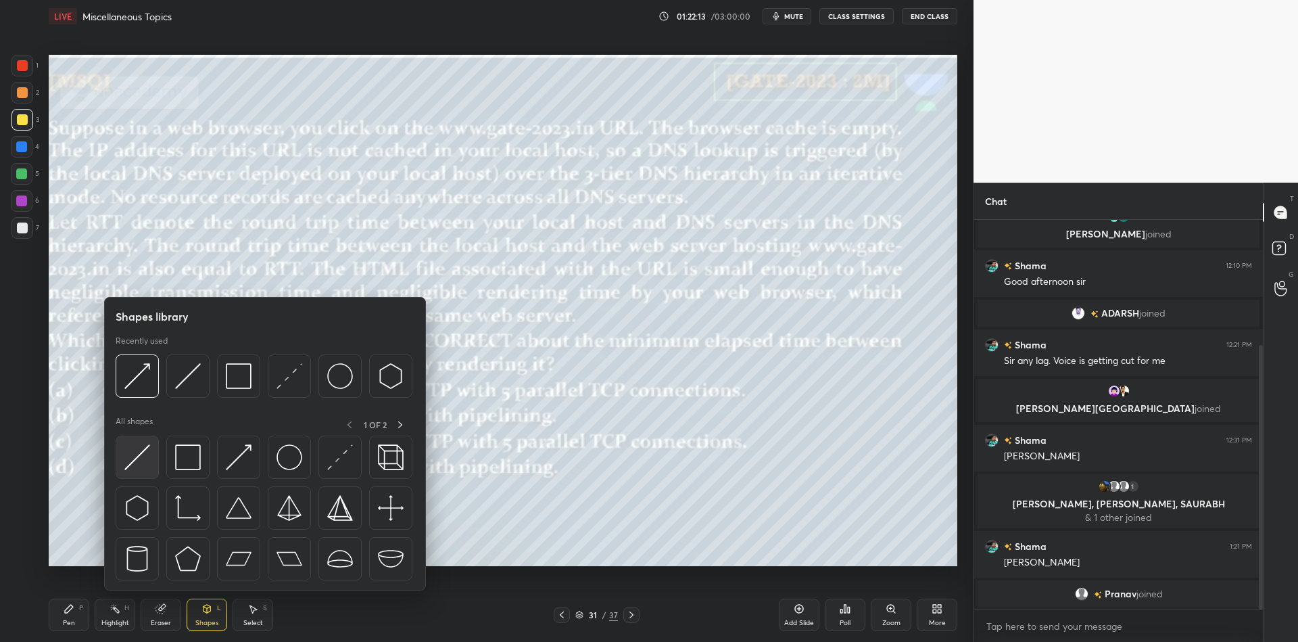
click at [136, 450] on img at bounding box center [137, 457] width 26 height 26
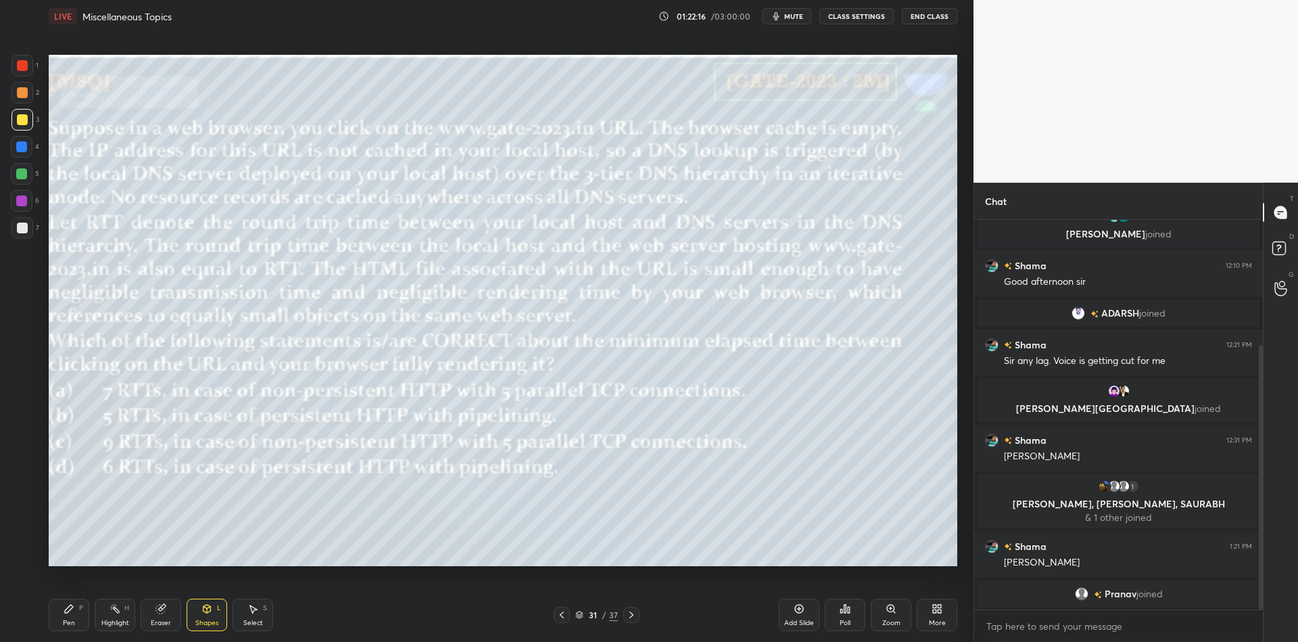
click at [79, 623] on div "Pen P" at bounding box center [69, 614] width 41 height 32
click at [24, 171] on div at bounding box center [21, 173] width 11 height 11
click at [116, 617] on div "Highlight H" at bounding box center [115, 614] width 41 height 32
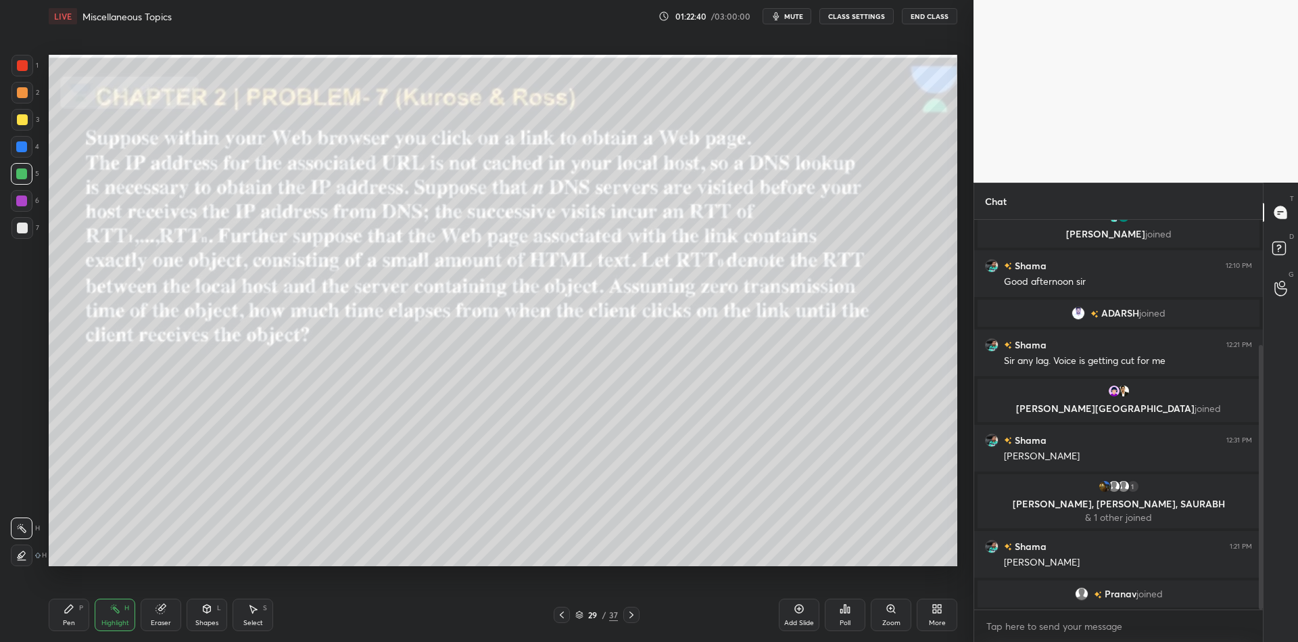
drag, startPoint x: 76, startPoint y: 619, endPoint x: 89, endPoint y: 623, distance: 13.5
click at [77, 619] on div "Pen P" at bounding box center [69, 614] width 41 height 32
click at [101, 624] on div "Highlight H" at bounding box center [115, 614] width 41 height 32
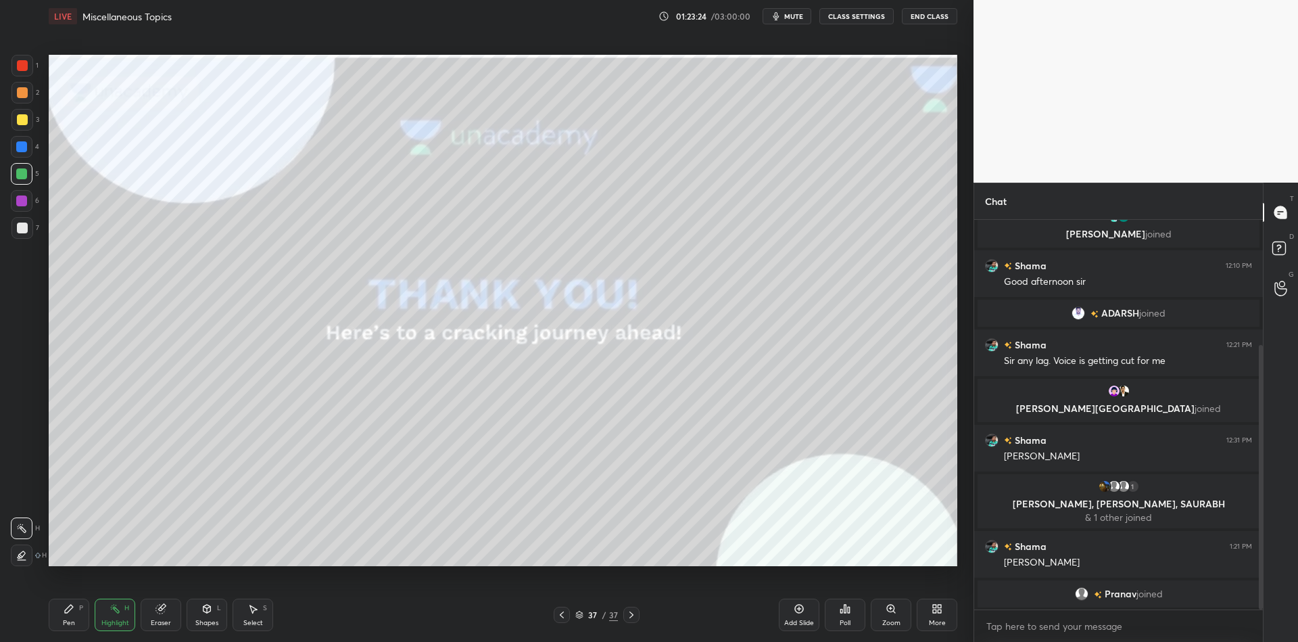
drag, startPoint x: 213, startPoint y: 618, endPoint x: 206, endPoint y: 594, distance: 25.4
click at [210, 617] on div "Shapes L" at bounding box center [207, 614] width 41 height 32
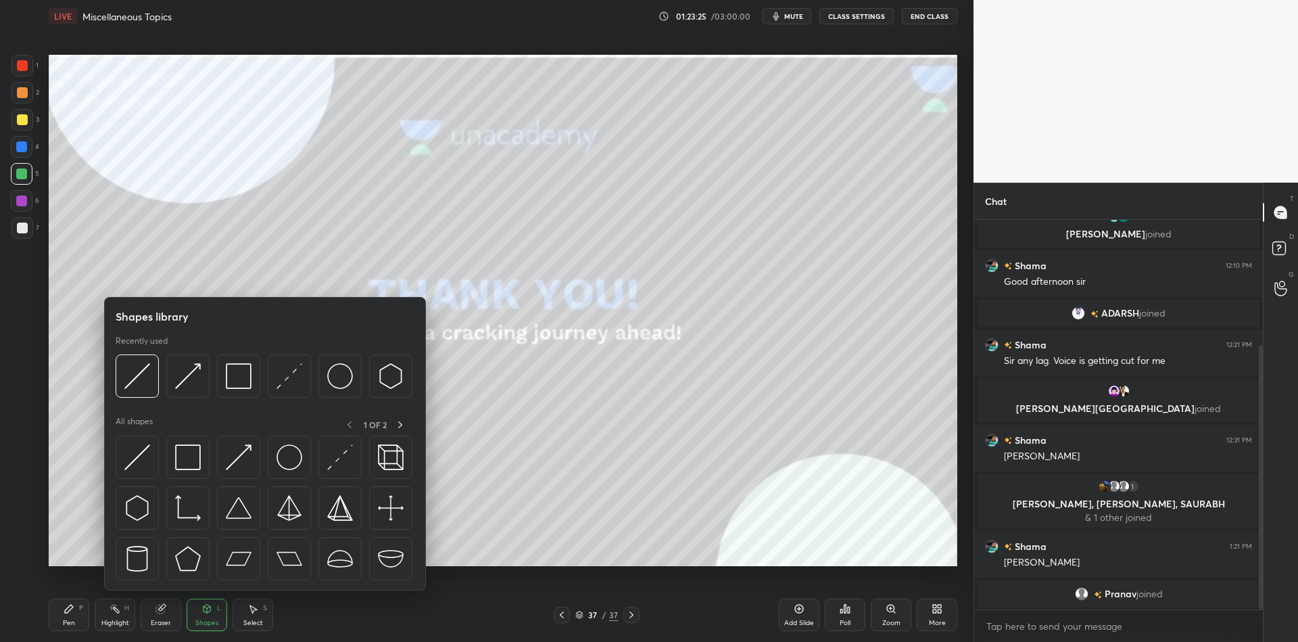
click at [197, 458] on div at bounding box center [187, 456] width 43 height 43
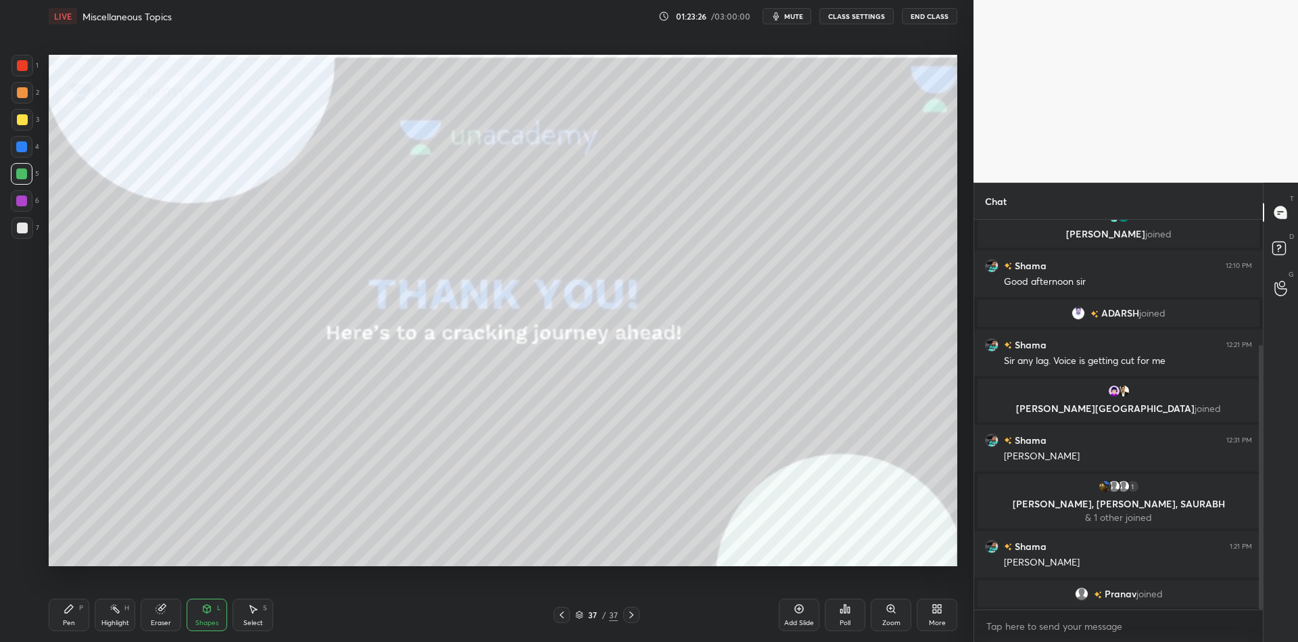
click at [21, 121] on div at bounding box center [22, 119] width 11 height 11
click at [72, 617] on div "Pen P" at bounding box center [69, 614] width 41 height 32
drag, startPoint x: 120, startPoint y: 618, endPoint x: 131, endPoint y: 593, distance: 27.5
click at [119, 617] on div "Highlight H" at bounding box center [115, 614] width 41 height 32
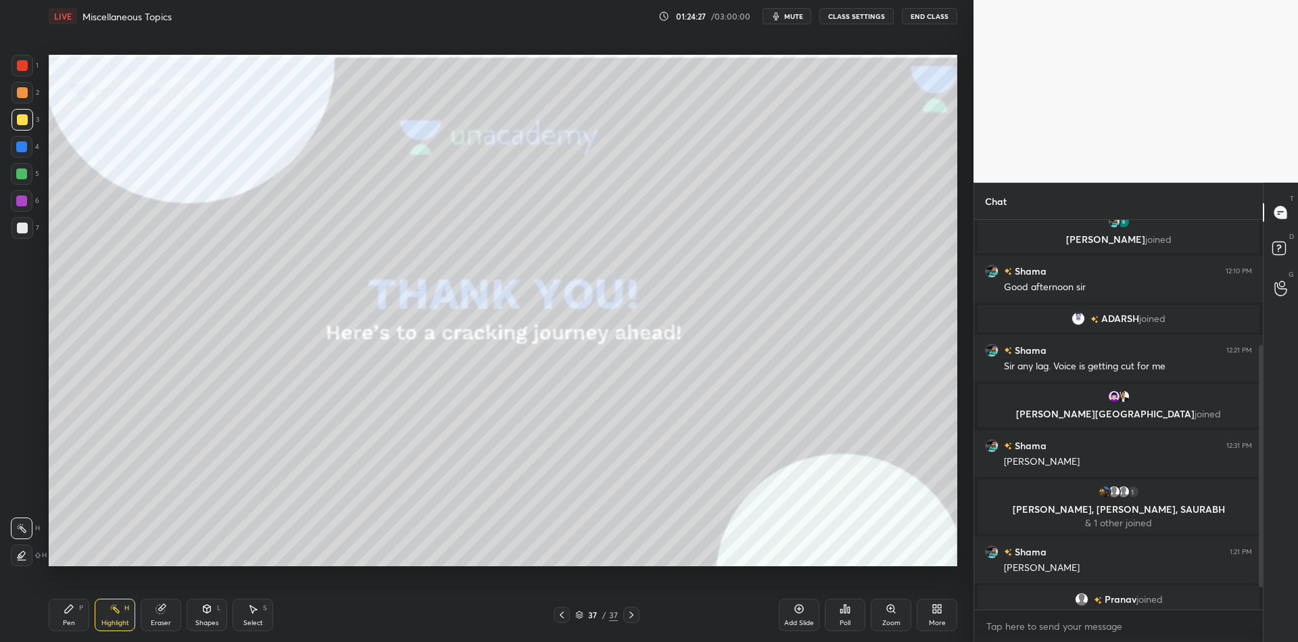
scroll to position [230, 0]
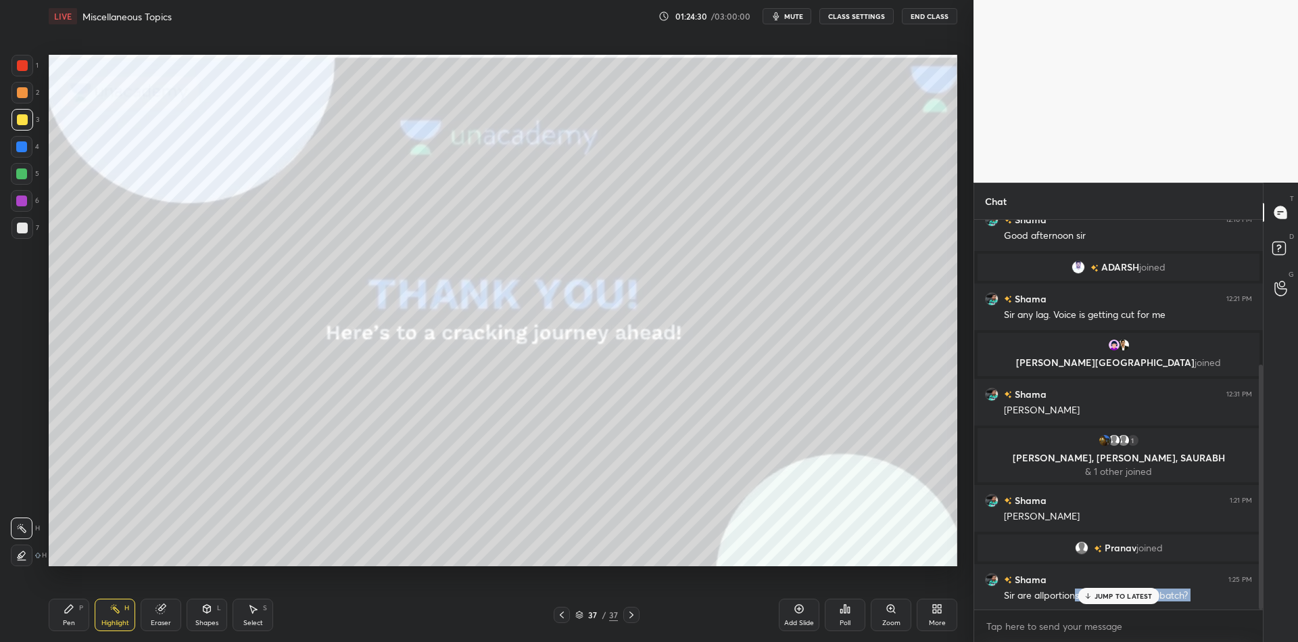
drag, startPoint x: 1076, startPoint y: 591, endPoint x: 1098, endPoint y: 610, distance: 29.3
click at [1099, 610] on div "[PERSON_NAME] joined You joined 1 Aditya, Siddharth, Pihu & 1 other joined Sidd…" at bounding box center [1118, 431] width 289 height 422
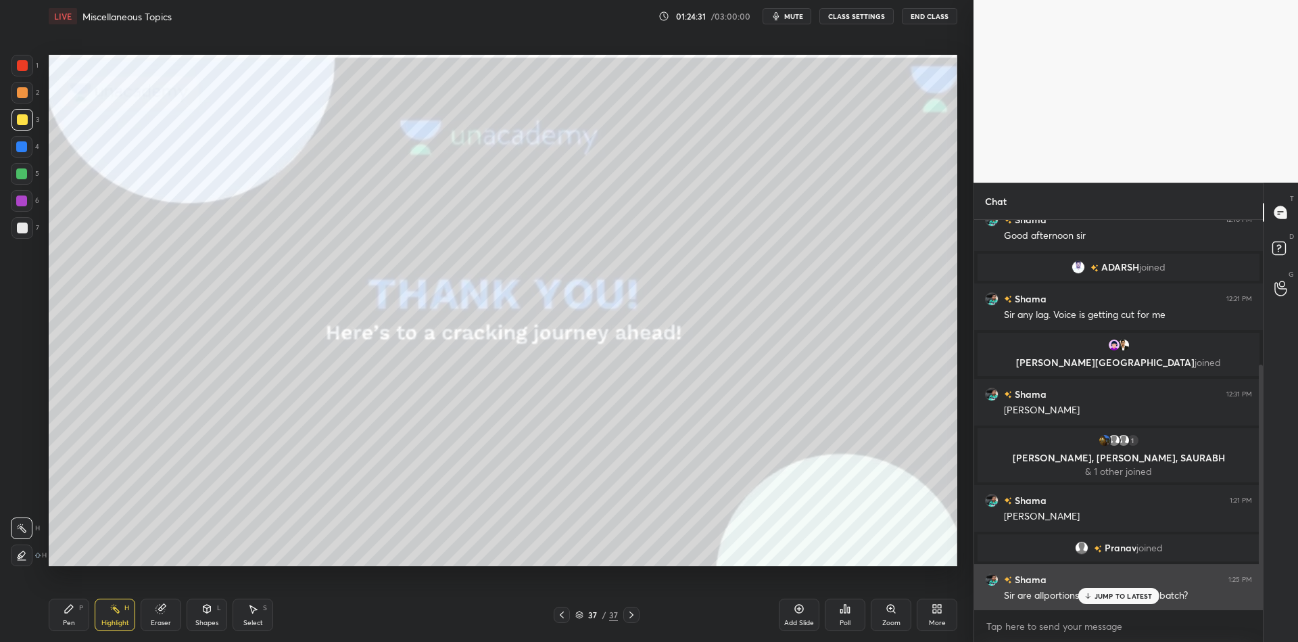
drag, startPoint x: 1105, startPoint y: 596, endPoint x: 1109, endPoint y: 604, distance: 8.8
click at [1103, 596] on p "JUMP TO LATEST" at bounding box center [1124, 596] width 58 height 8
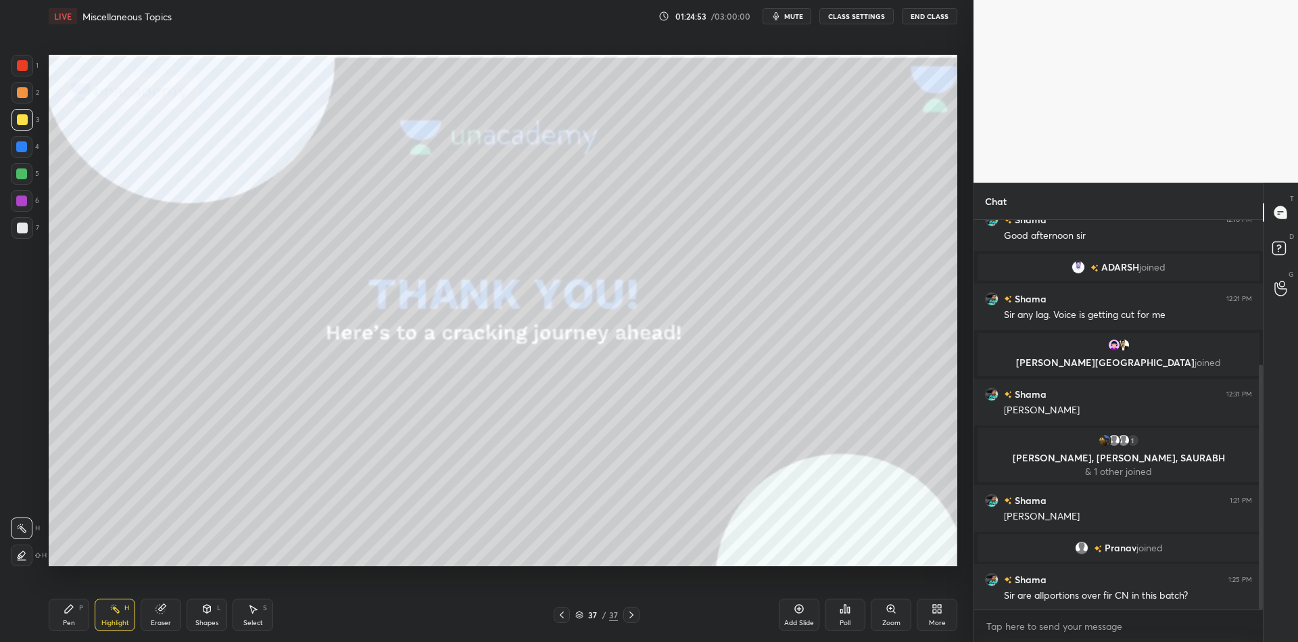
scroll to position [243, 0]
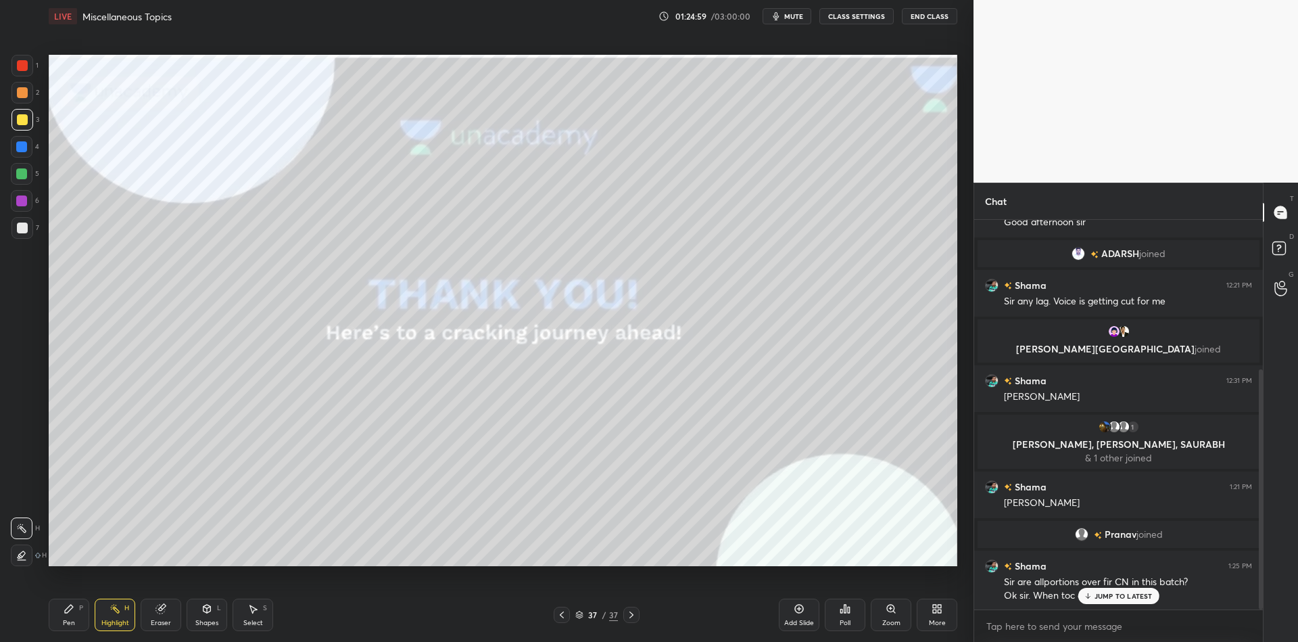
click at [1092, 594] on icon at bounding box center [1087, 596] width 9 height 8
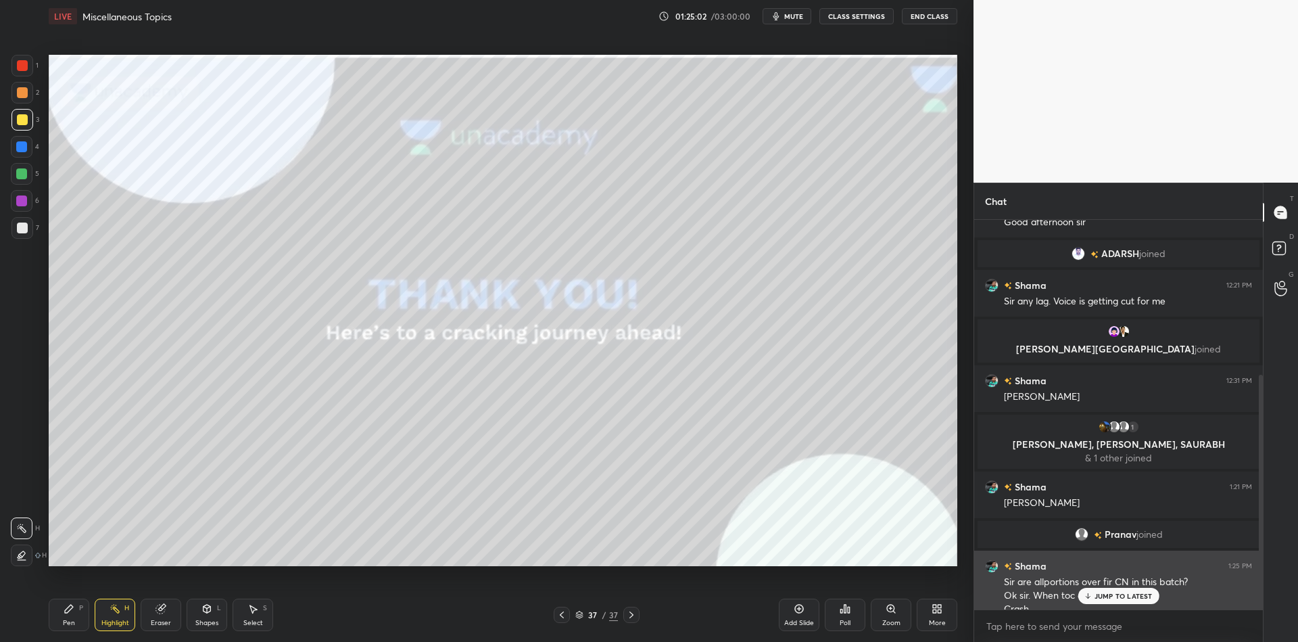
scroll to position [257, 0]
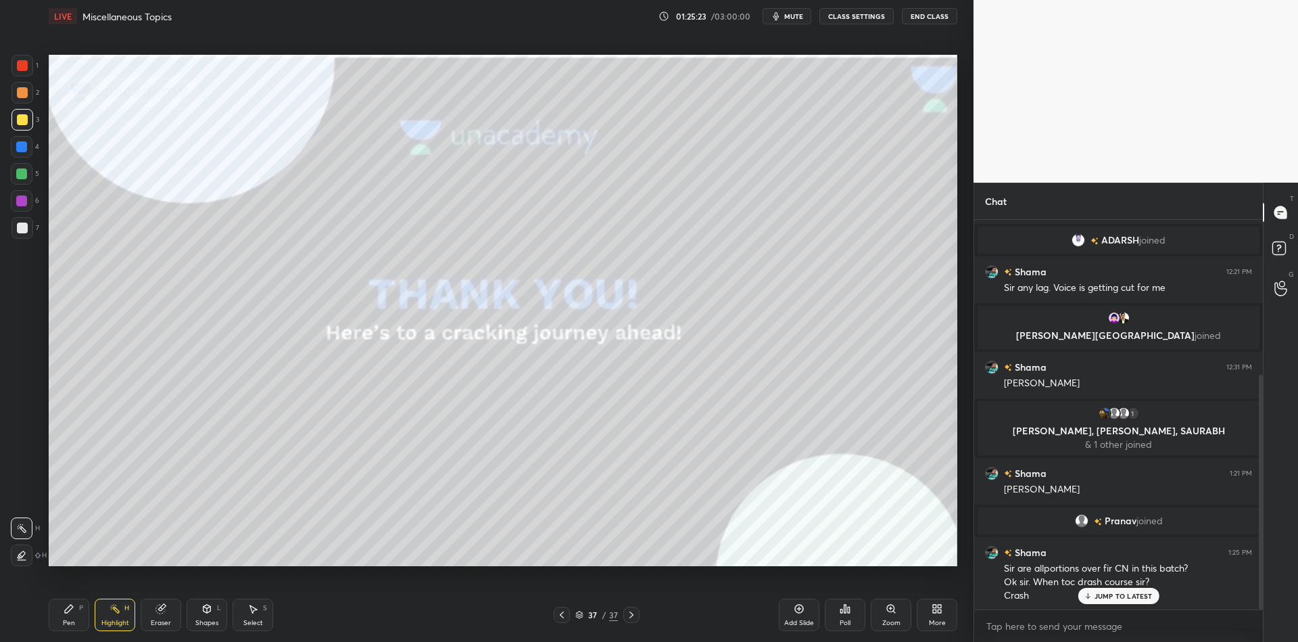
click at [1113, 588] on div "JUMP TO LATEST" at bounding box center [1118, 595] width 81 height 16
click at [76, 615] on div "Pen P" at bounding box center [69, 614] width 41 height 32
click at [110, 614] on div "Highlight H" at bounding box center [115, 614] width 41 height 32
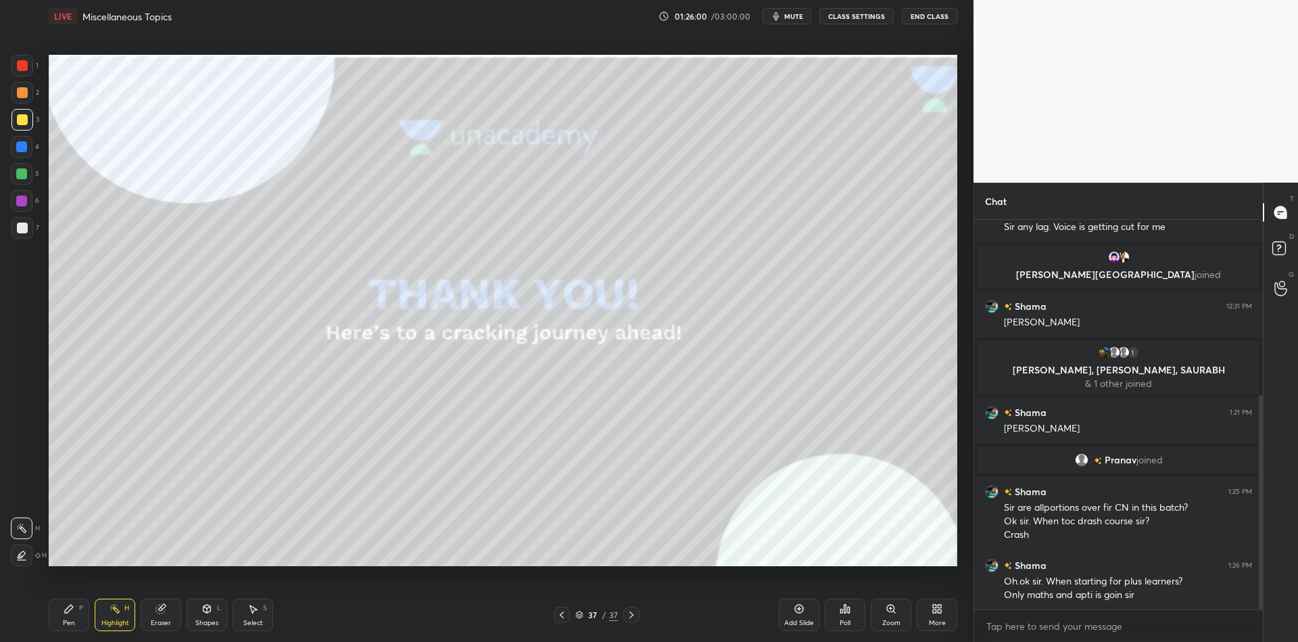
scroll to position [331, 0]
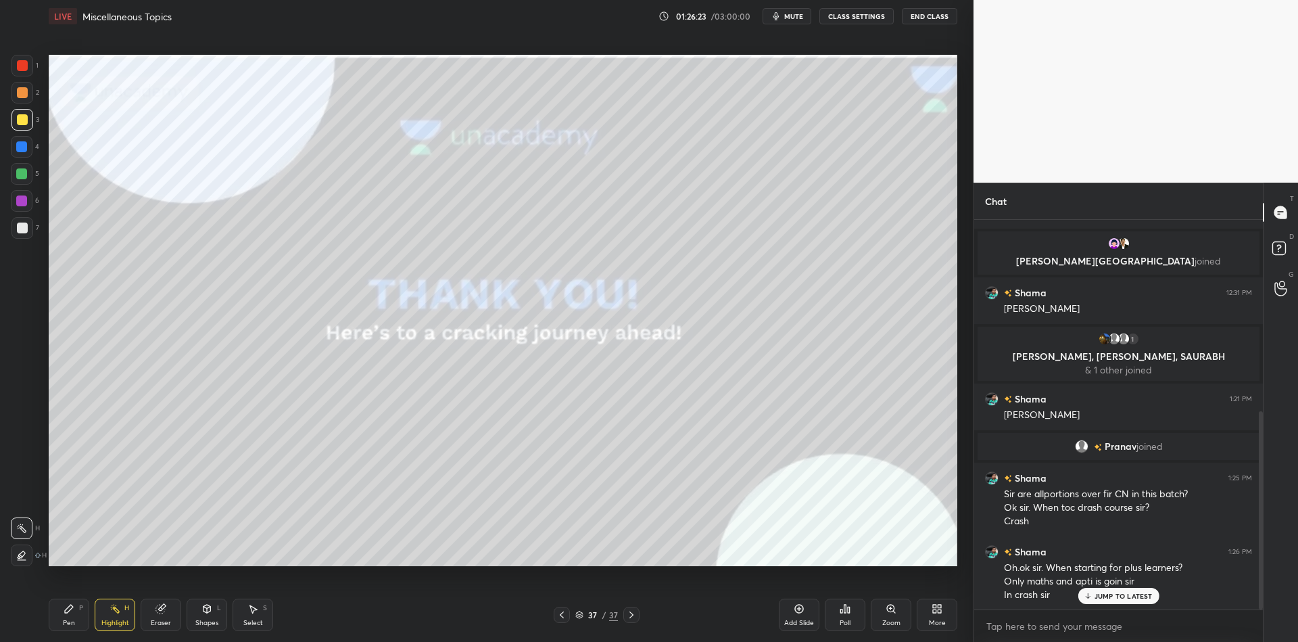
click at [938, 13] on button "End Class" at bounding box center [929, 16] width 55 height 16
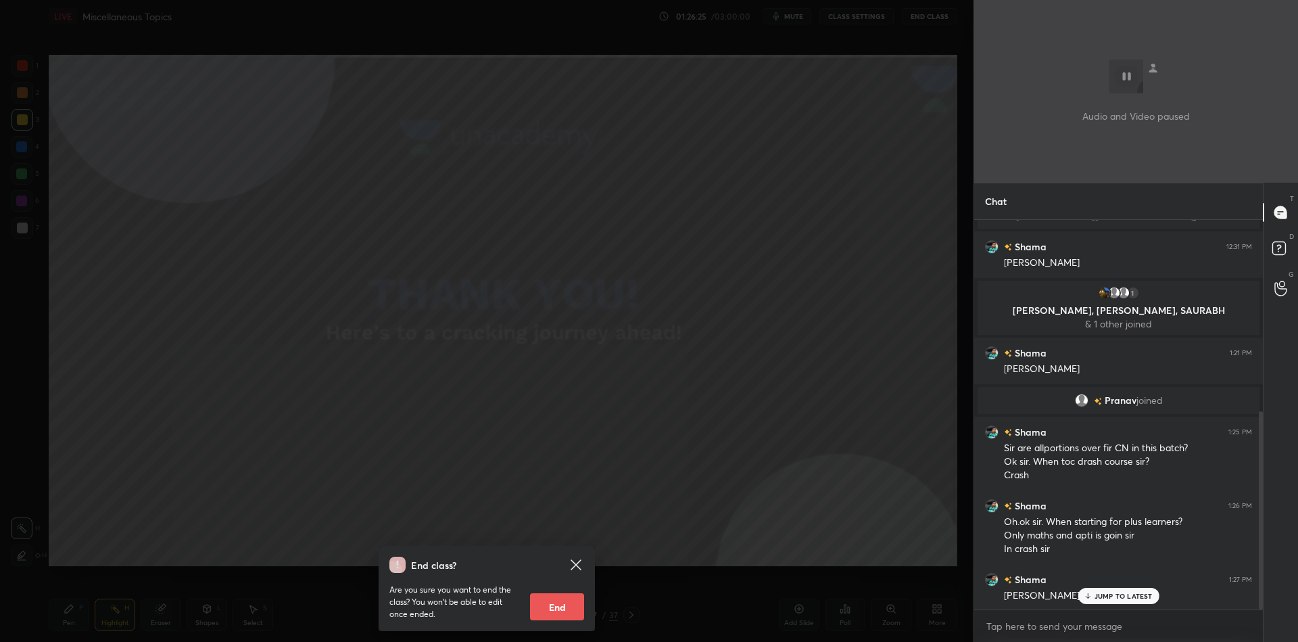
click at [557, 607] on button "End" at bounding box center [557, 606] width 54 height 27
type textarea "x"
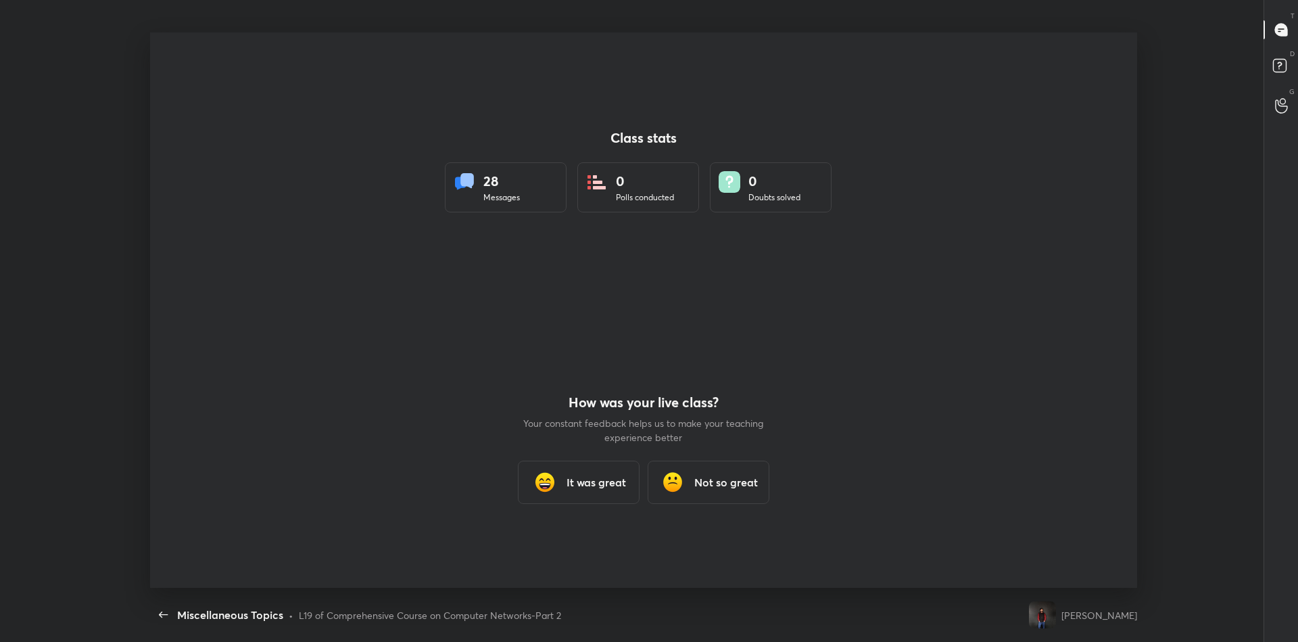
scroll to position [555, 1287]
